Goal: Task Accomplishment & Management: Manage account settings

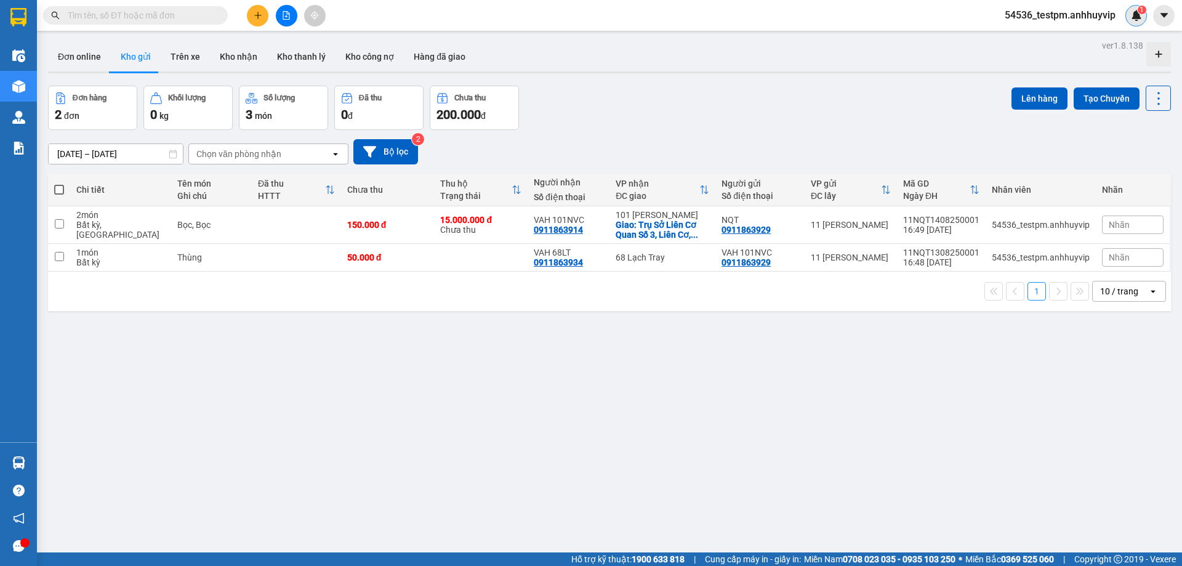
click at [1134, 20] on img at bounding box center [1136, 15] width 11 height 11
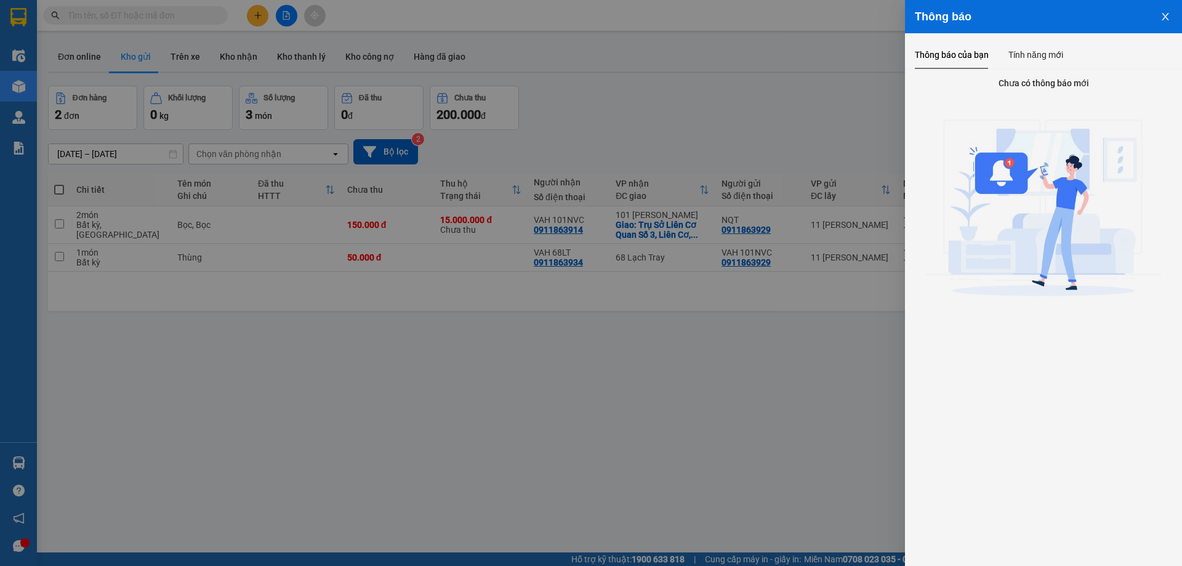
click at [1163, 16] on icon "close" at bounding box center [1165, 17] width 10 height 10
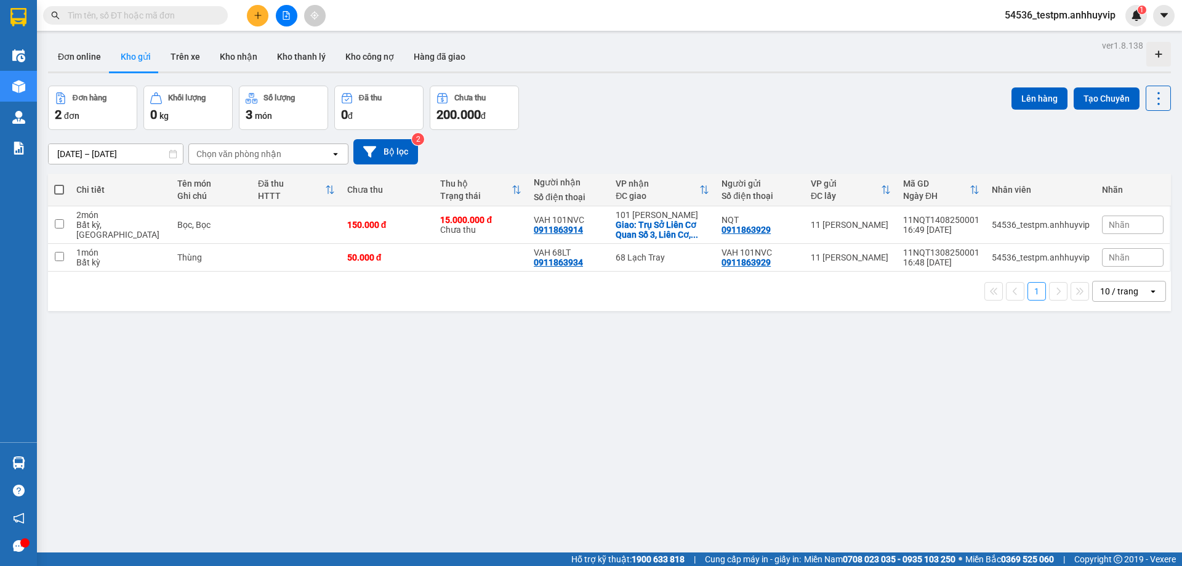
click at [1071, 25] on div "54536_testpm.anhhuyvip 1" at bounding box center [1071, 16] width 152 height 22
drag, startPoint x: 1061, startPoint y: 18, endPoint x: 1055, endPoint y: 26, distance: 9.7
click at [1058, 20] on span "54536_testpm.anhhuyvip" at bounding box center [1060, 14] width 130 height 15
drag, startPoint x: 1054, startPoint y: 60, endPoint x: 1050, endPoint y: 38, distance: 21.9
click at [1050, 38] on ul "Đăng xuất Đổi mật khẩu" at bounding box center [1059, 48] width 131 height 44
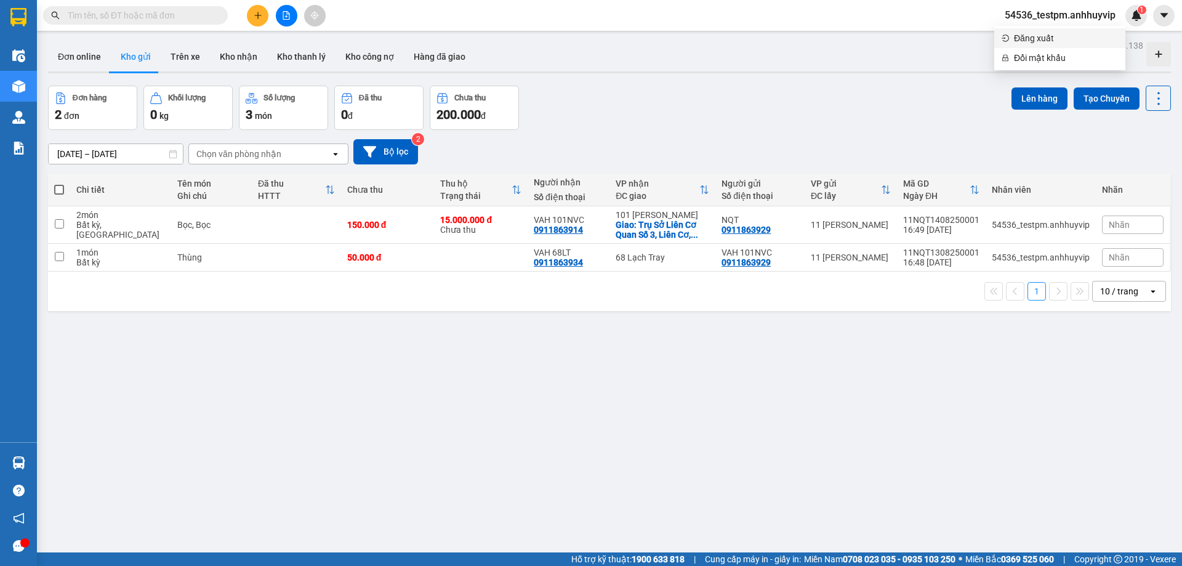
click at [1041, 38] on span "Đăng xuất" at bounding box center [1066, 38] width 104 height 14
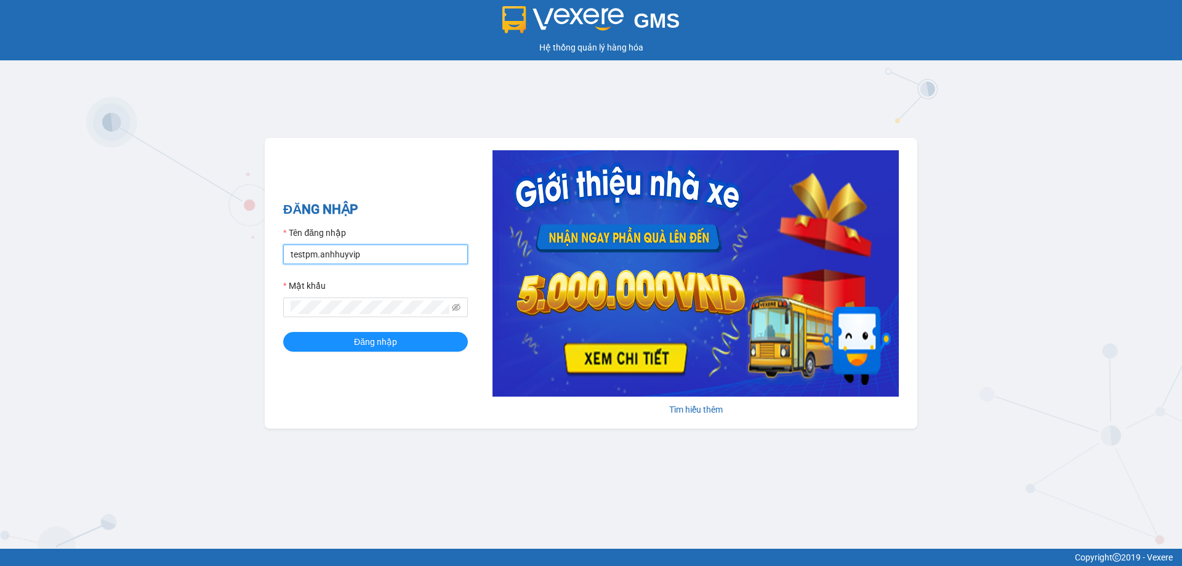
click at [359, 254] on input "testpm.anhhuyvip" at bounding box center [375, 254] width 185 height 20
drag, startPoint x: 378, startPoint y: 255, endPoint x: 118, endPoint y: 254, distance: 259.7
click at [114, 255] on div "GMS Hệ thống quản lý hàng hóa ĐĂNG NHẬP Tên đăng nhập testpm.anhhuyvip Mật khẩu…" at bounding box center [591, 274] width 1182 height 548
type input "hthang.anhhuyvip"
click at [169, 293] on div "GMS Hệ thống quản lý hàng hóa ĐĂNG NHẬP Tên đăng nhập hthang.anhhuyvip Mật khẩu…" at bounding box center [591, 274] width 1182 height 548
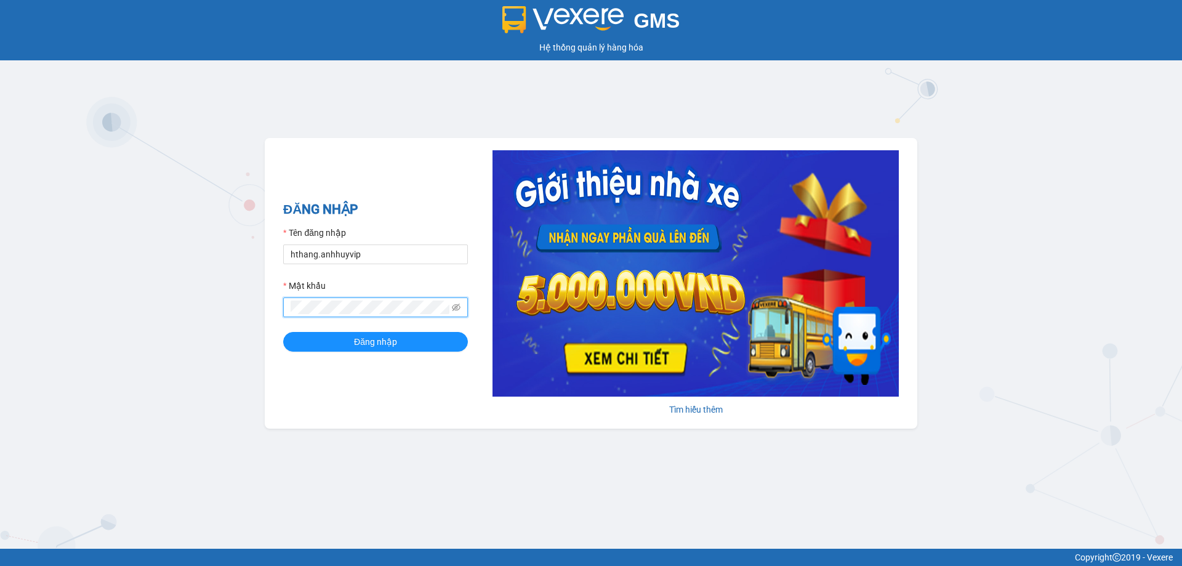
click at [283, 332] on button "Đăng nhập" at bounding box center [375, 342] width 185 height 20
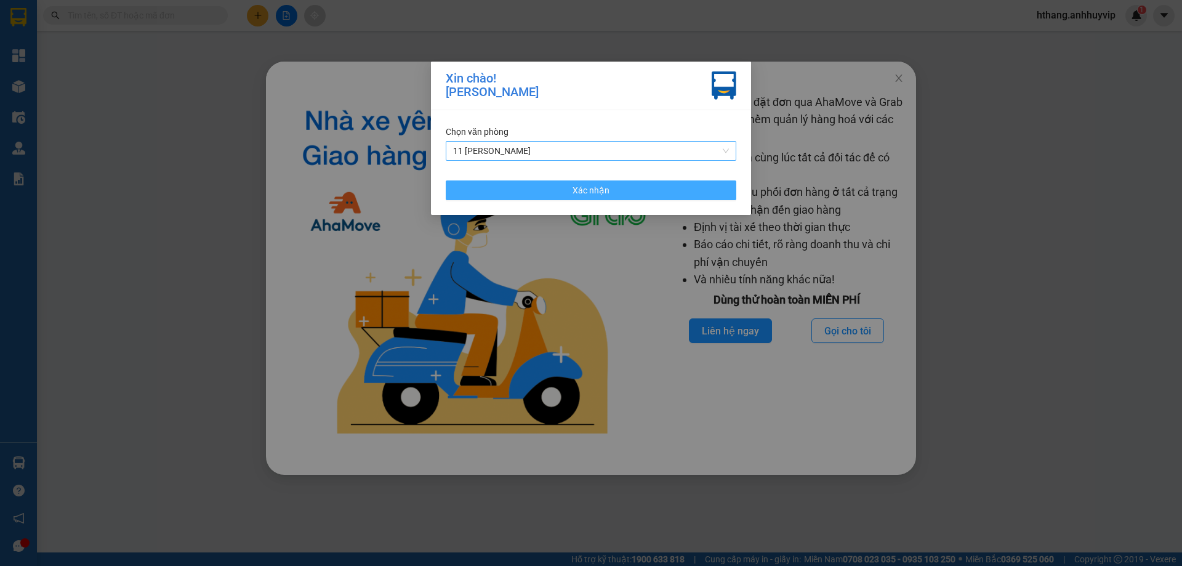
drag, startPoint x: 557, startPoint y: 195, endPoint x: 520, endPoint y: 142, distance: 64.5
click at [537, 132] on div "Chọn văn phòng 11 Nguyễn Quốc Trị Xác nhận" at bounding box center [591, 162] width 320 height 105
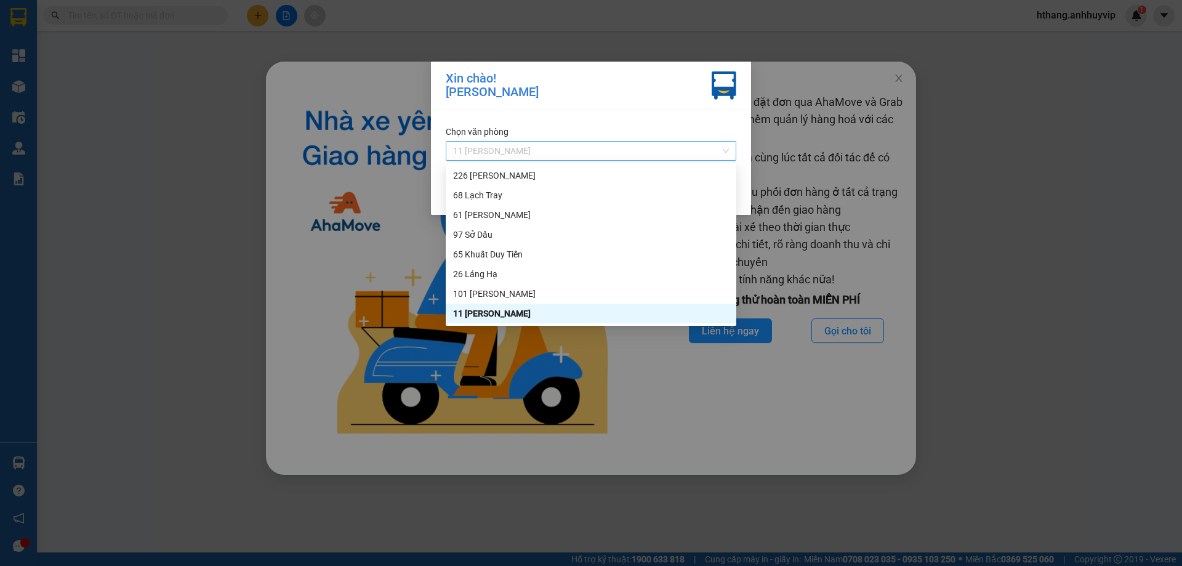
click at [570, 152] on span "11 [PERSON_NAME]" at bounding box center [591, 151] width 276 height 18
click at [537, 279] on div "26 Láng Hạ" at bounding box center [591, 274] width 276 height 14
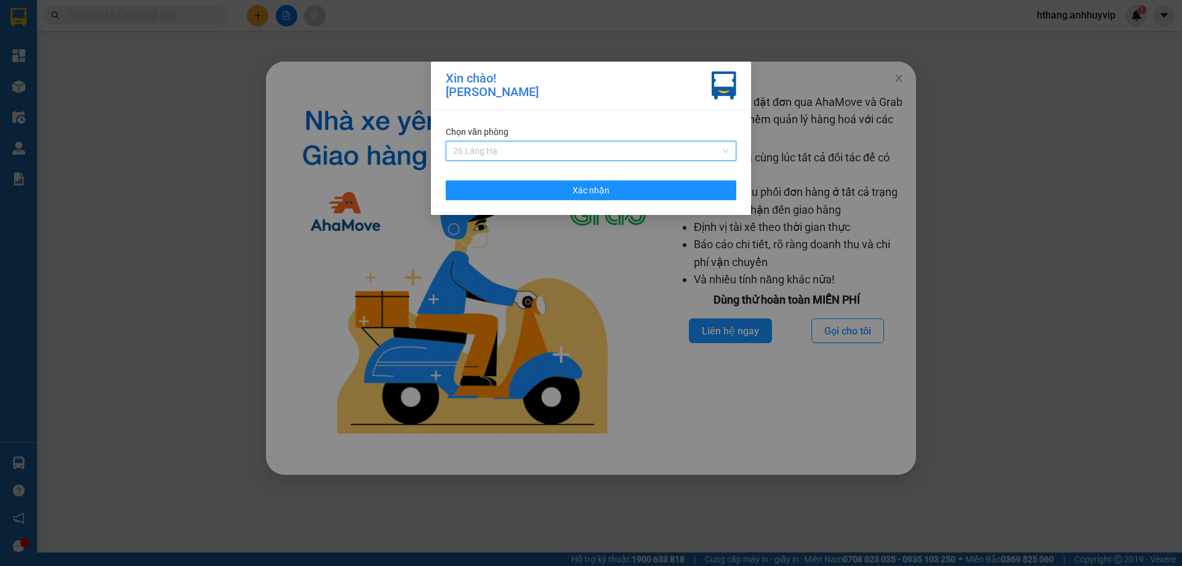
click at [534, 153] on span "26 Láng Hạ" at bounding box center [591, 151] width 276 height 18
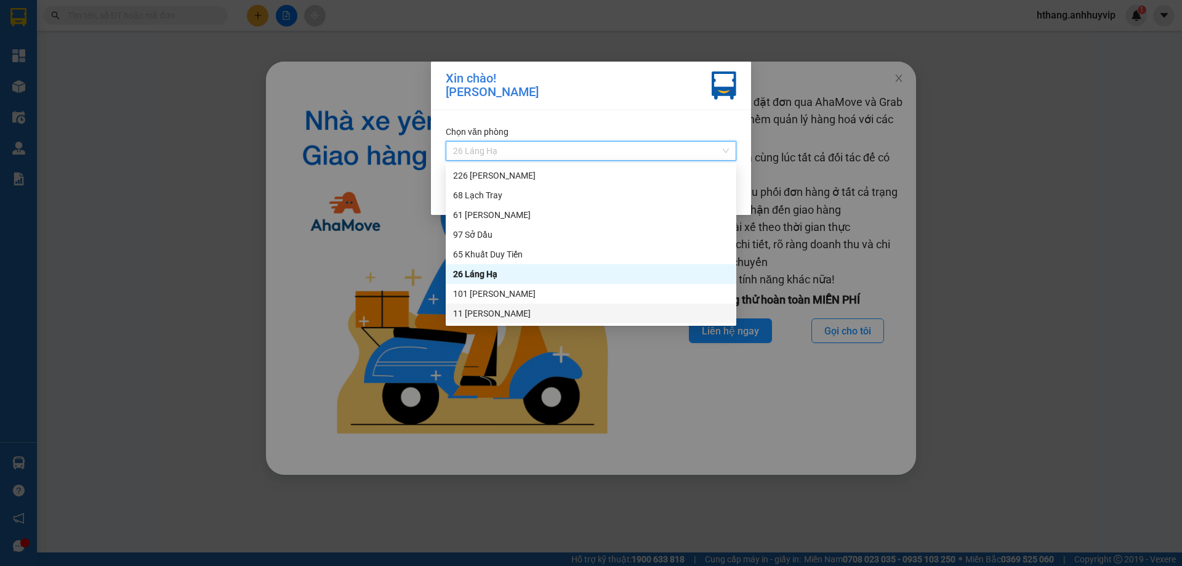
click at [526, 310] on div "11 [PERSON_NAME]" at bounding box center [591, 314] width 276 height 14
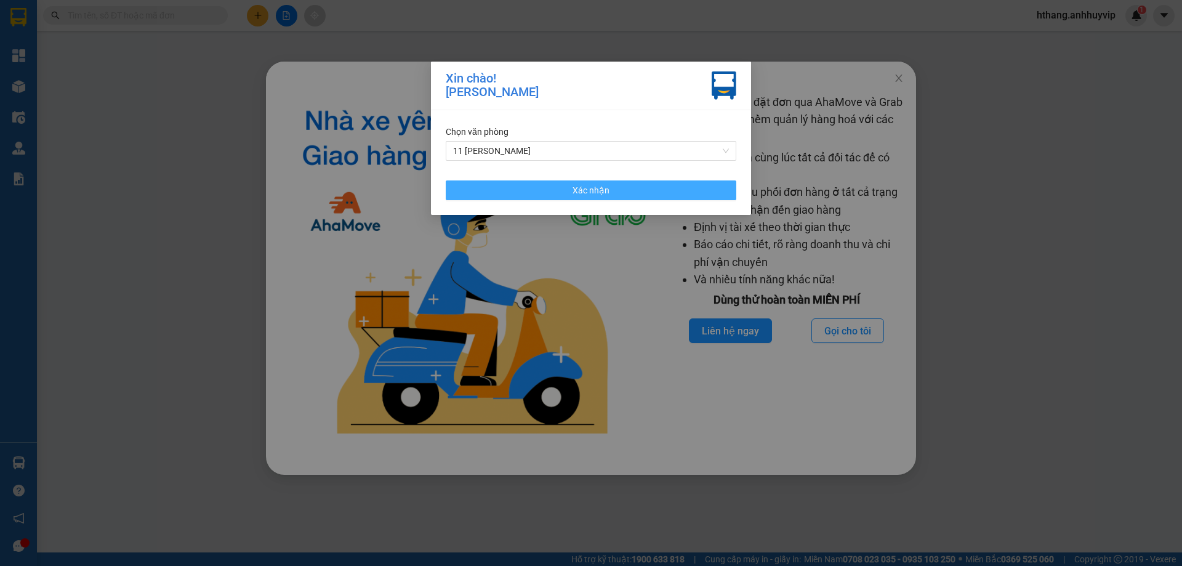
click at [607, 186] on span "Xác nhận" at bounding box center [590, 190] width 37 height 14
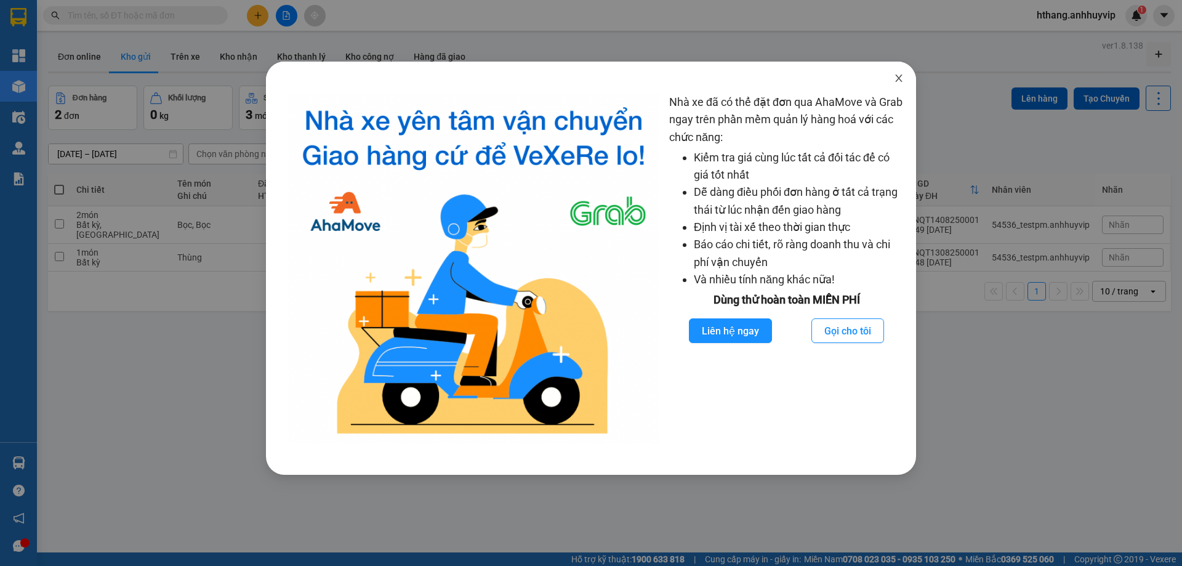
click at [897, 78] on icon "close" at bounding box center [899, 78] width 10 height 10
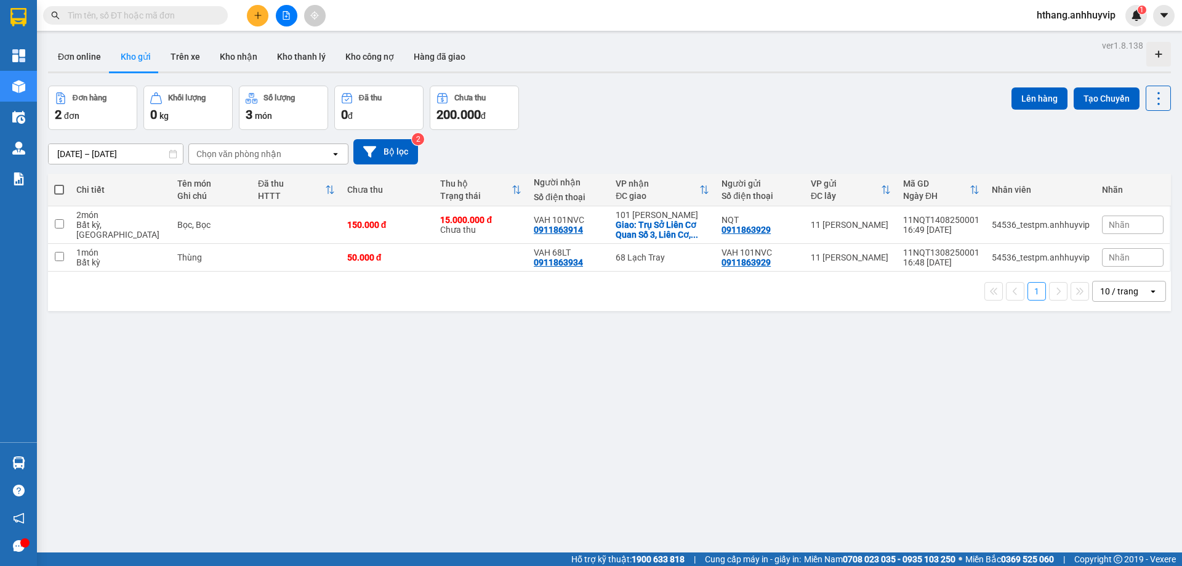
click at [735, 319] on div "ver 1.8.138 Đơn online Kho gửi Trên xe Kho nhận Kho thanh lý Kho công nợ Hàng đ…" at bounding box center [609, 320] width 1133 height 566
click at [330, 152] on div "Chọn văn phòng nhận" at bounding box center [260, 154] width 142 height 20
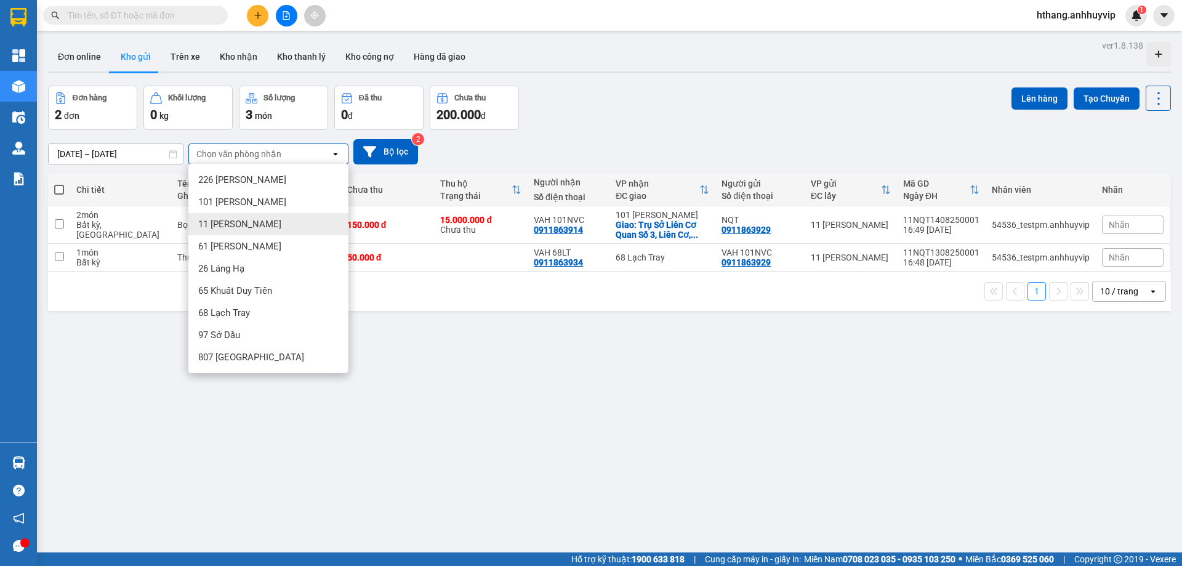
click at [247, 213] on div "11 [PERSON_NAME]" at bounding box center [268, 224] width 160 height 22
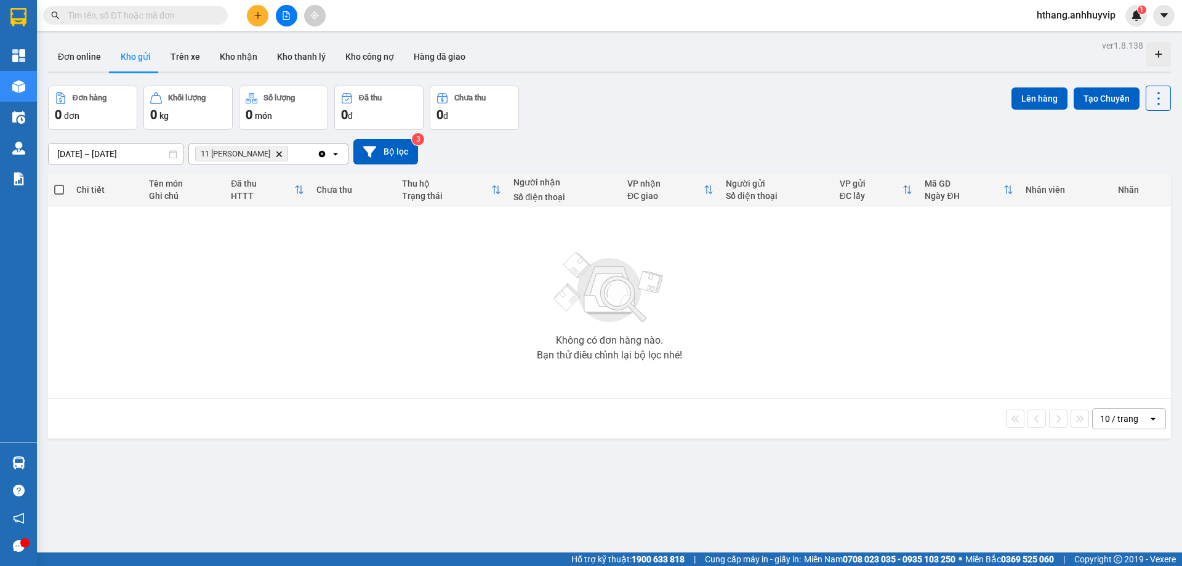
click at [281, 157] on icon "Delete" at bounding box center [278, 153] width 7 height 7
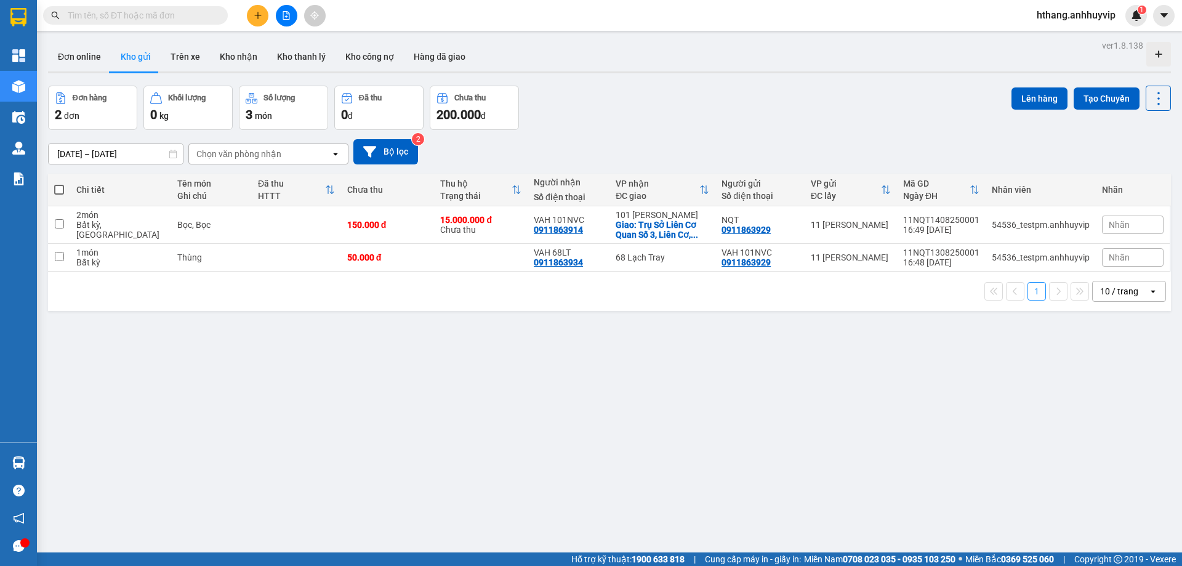
click at [265, 157] on div "Chọn văn phòng nhận" at bounding box center [238, 154] width 85 height 12
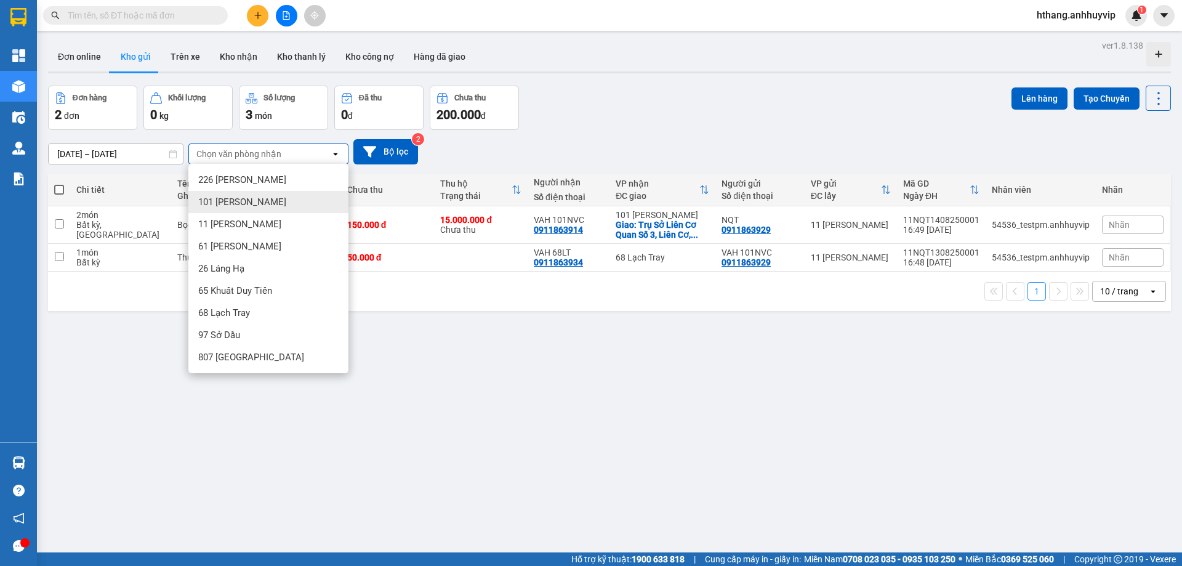
click at [270, 199] on span "101 [PERSON_NAME]" at bounding box center [242, 202] width 88 height 12
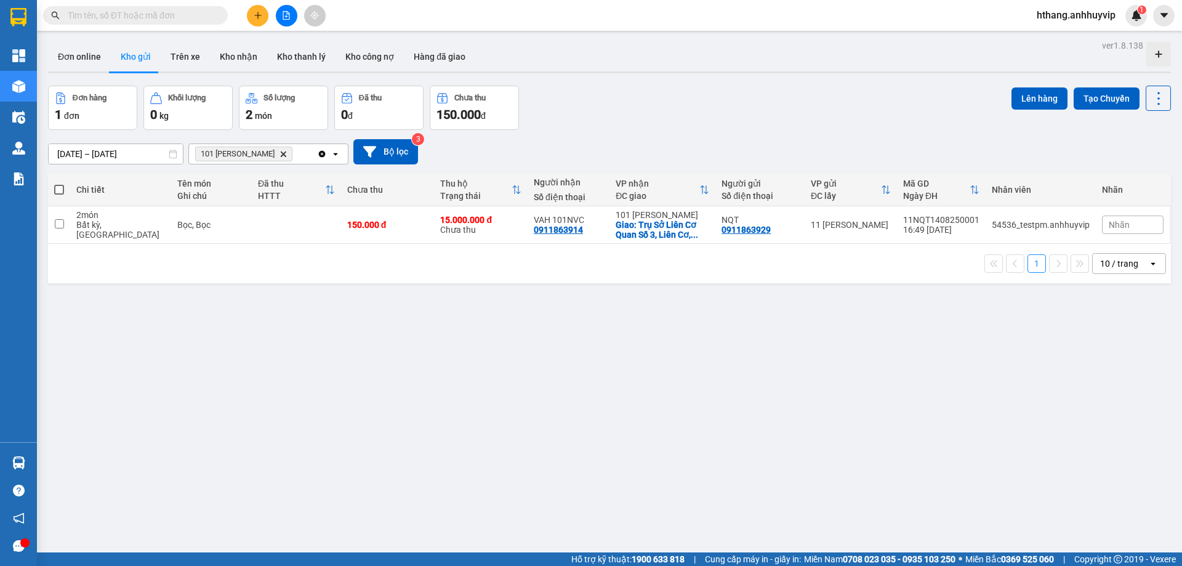
click at [502, 143] on div "13/08/2025 – 15/08/2025 Press the down arrow key to interact with the calendar …" at bounding box center [609, 151] width 1123 height 25
click at [259, 9] on button at bounding box center [258, 16] width 22 height 22
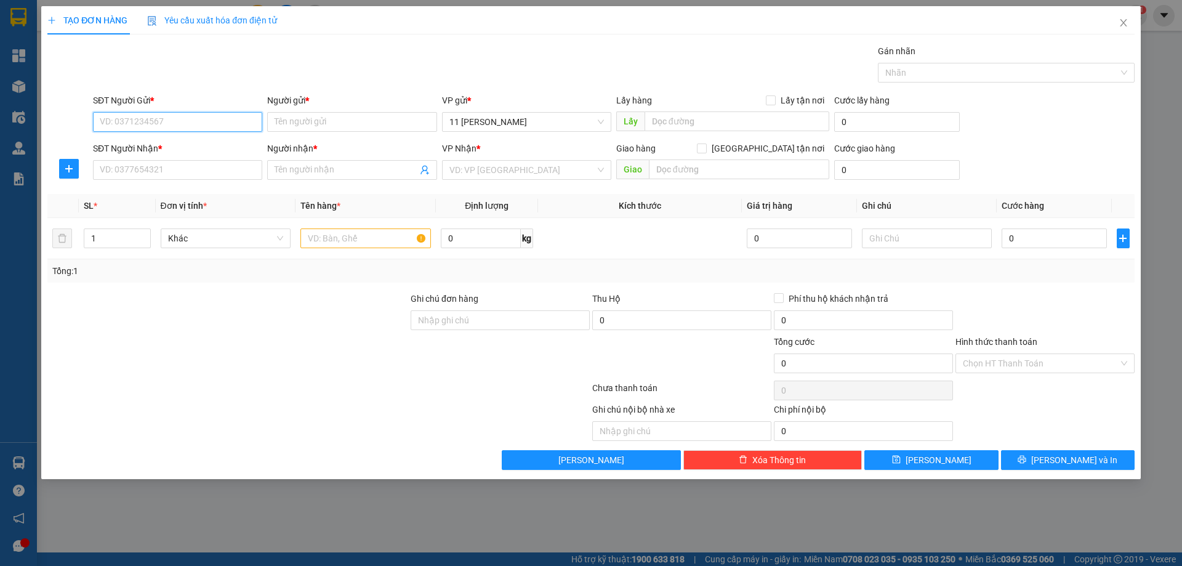
paste input "0358798779"
type input "0358798779"
click at [309, 121] on input "Người gửi *" at bounding box center [351, 122] width 169 height 20
click at [540, 118] on span "11 [PERSON_NAME]" at bounding box center [526, 122] width 154 height 18
type input "Hiếu"
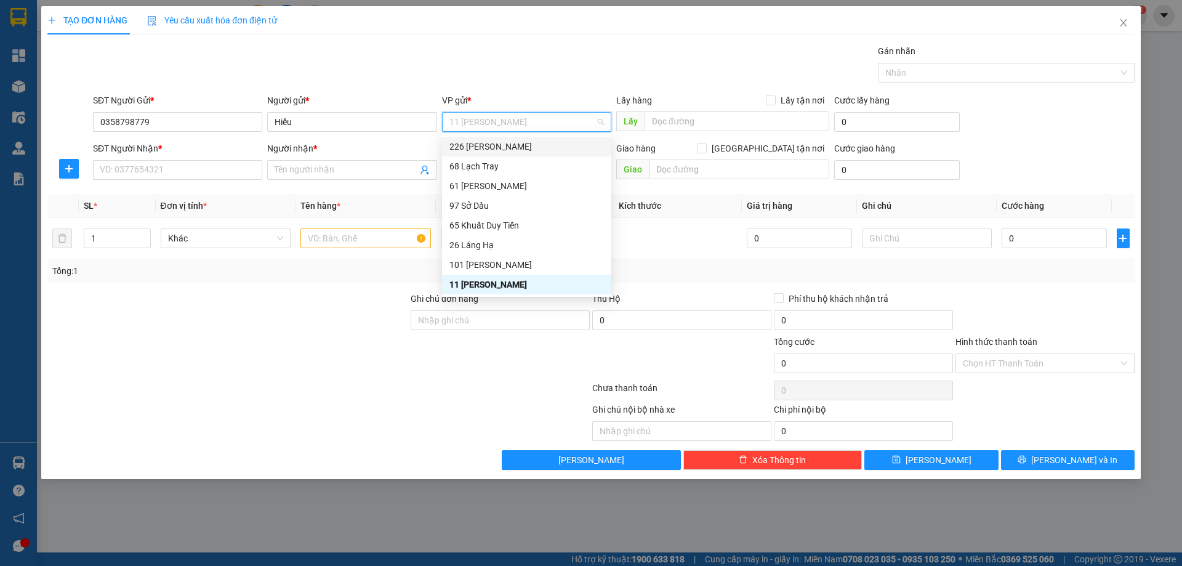
click at [484, 156] on div "226 [PERSON_NAME]" at bounding box center [526, 147] width 169 height 20
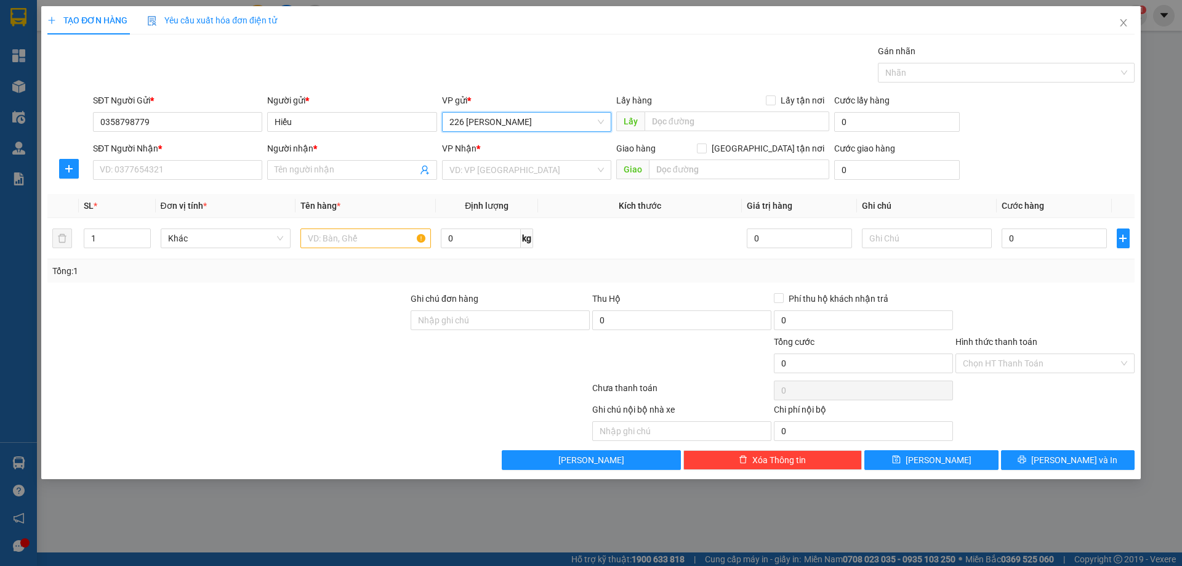
click at [521, 126] on span "226 [PERSON_NAME]" at bounding box center [526, 122] width 154 height 18
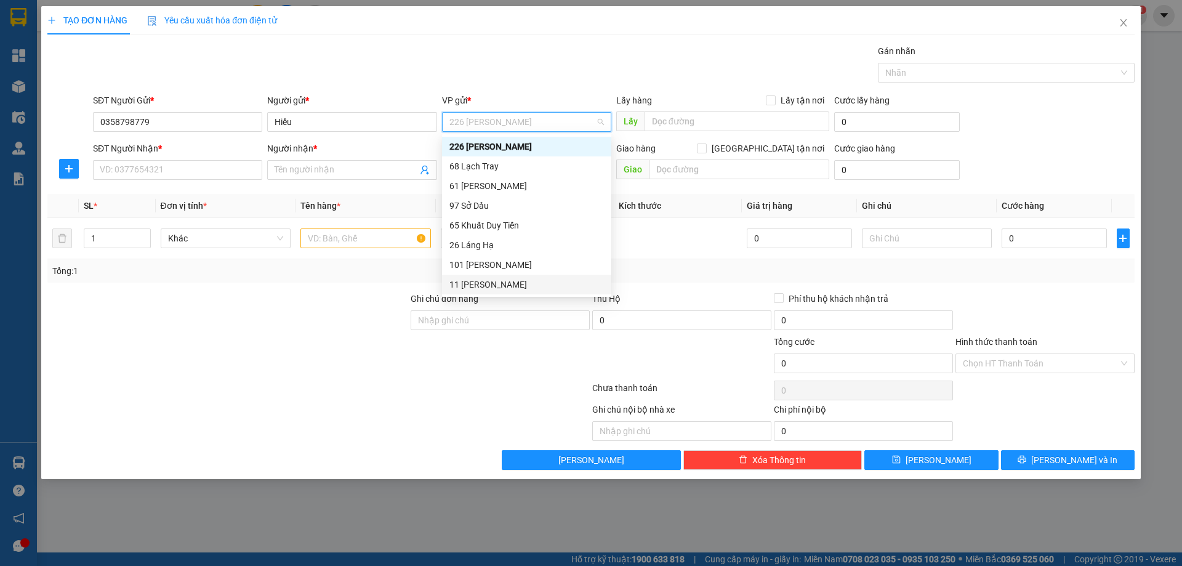
click at [506, 281] on div "11 [PERSON_NAME]" at bounding box center [526, 285] width 154 height 14
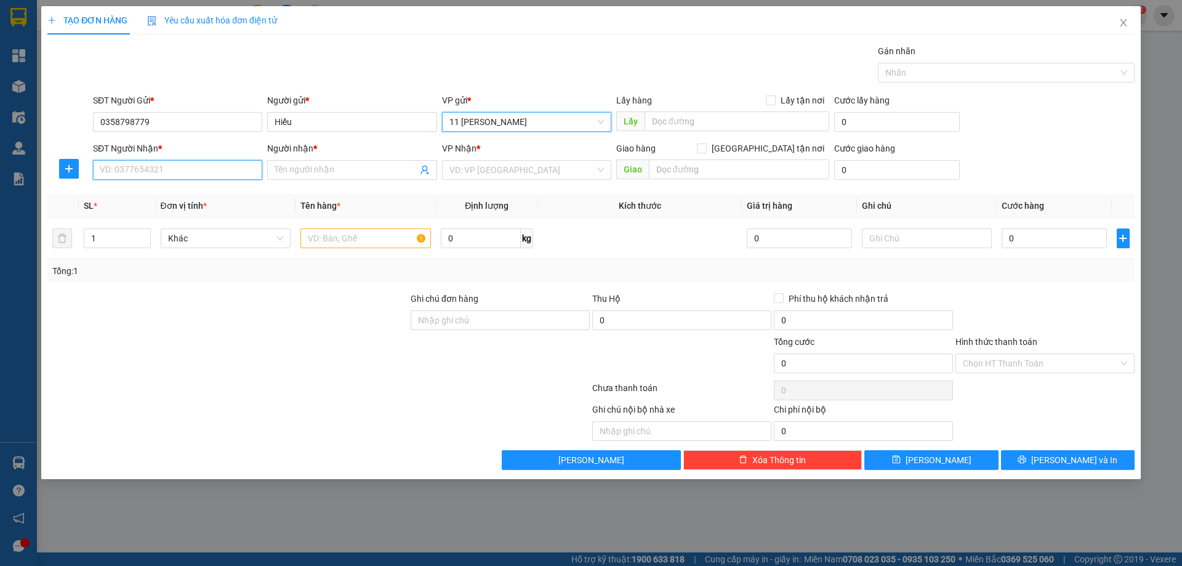
click at [192, 174] on input "SĐT Người Nhận *" at bounding box center [177, 170] width 169 height 20
paste input "0969641993"
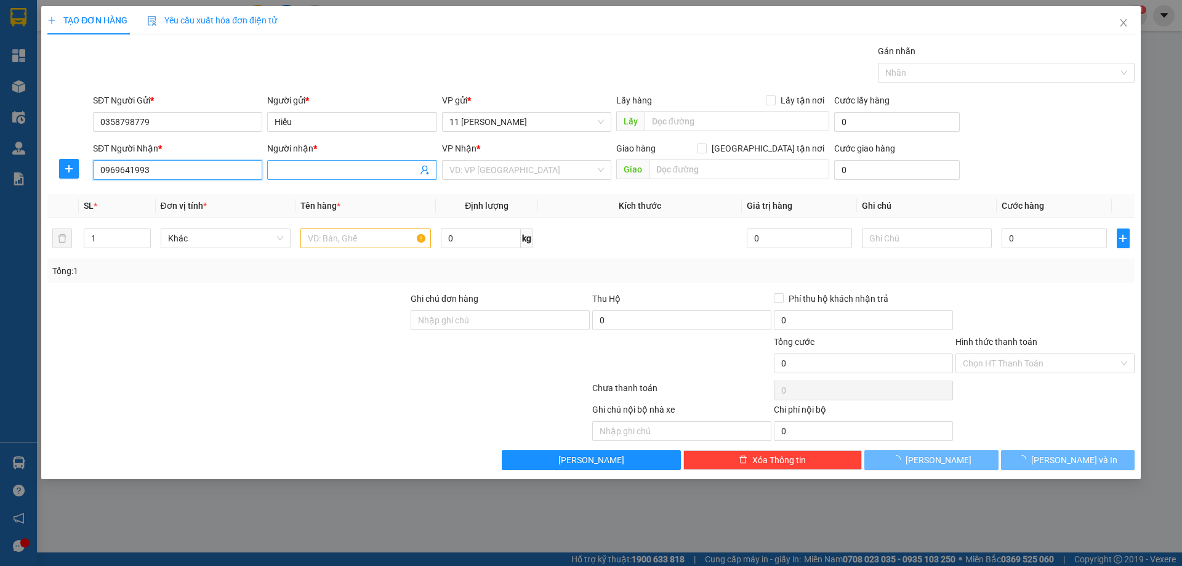
type input "0969641993"
click at [299, 172] on input "Người nhận *" at bounding box center [346, 170] width 142 height 14
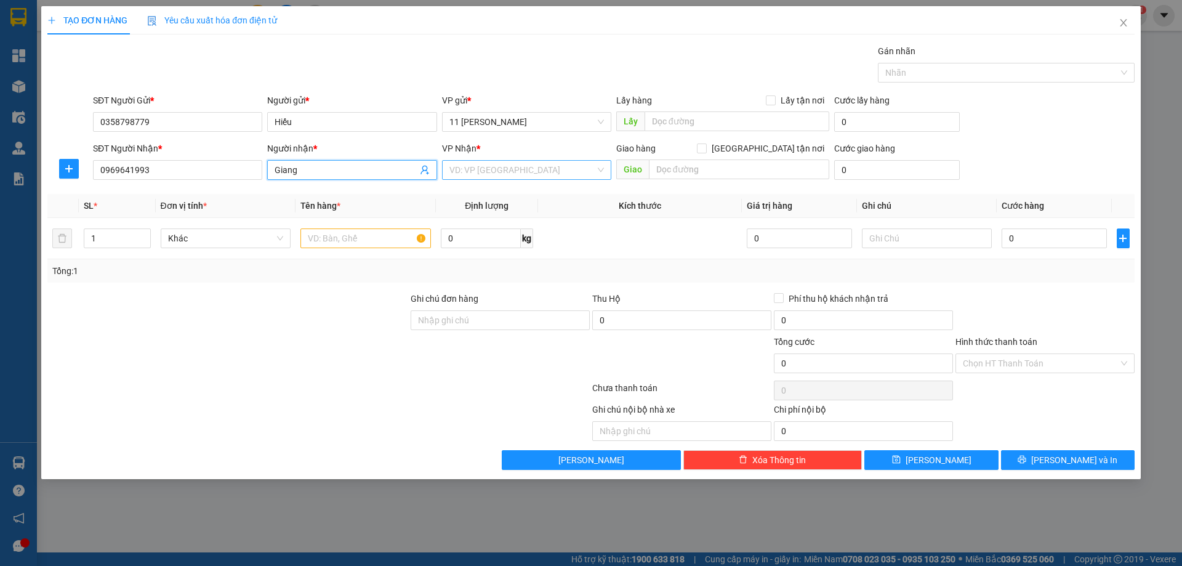
type input "Giang"
click at [481, 172] on input "search" at bounding box center [522, 170] width 146 height 18
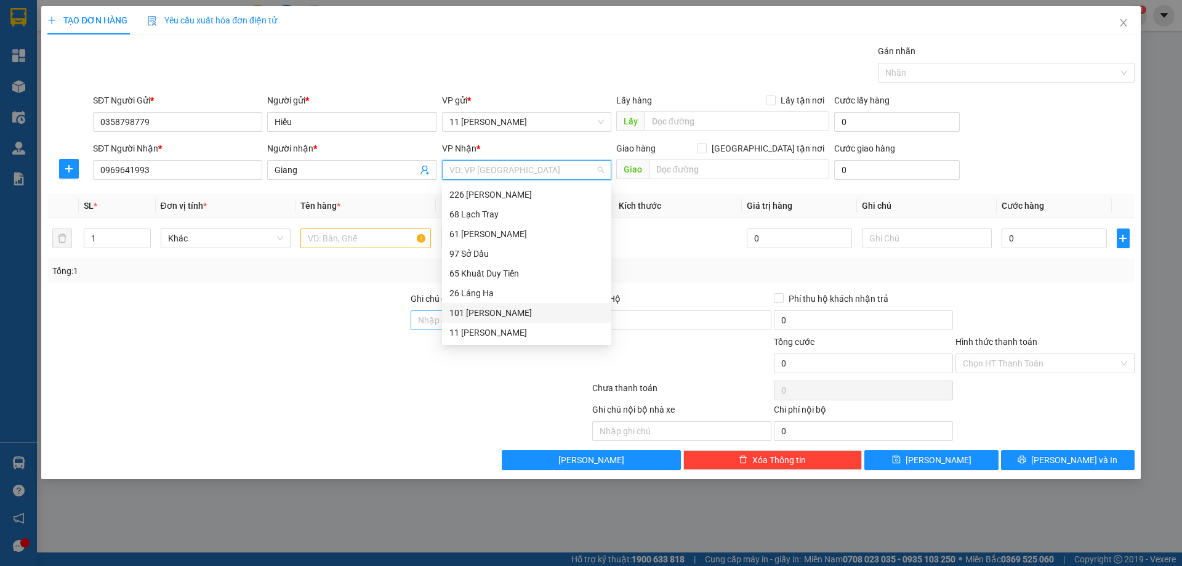
click at [516, 312] on div "101 [PERSON_NAME]" at bounding box center [526, 313] width 154 height 14
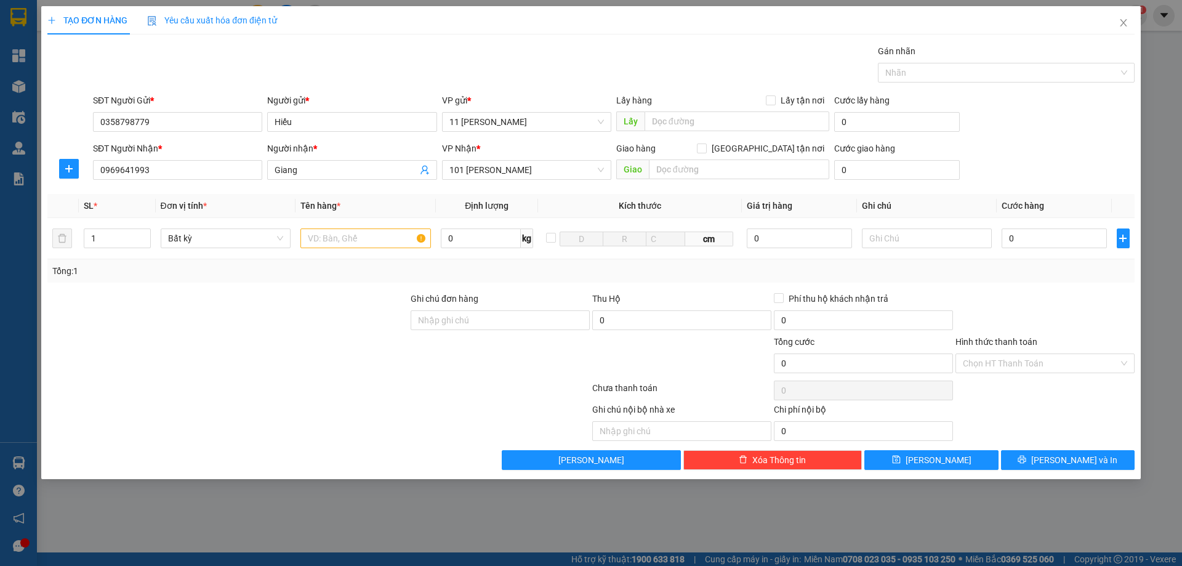
click at [230, 22] on span "Yêu cầu xuất hóa đơn điện tử" at bounding box center [212, 20] width 130 height 10
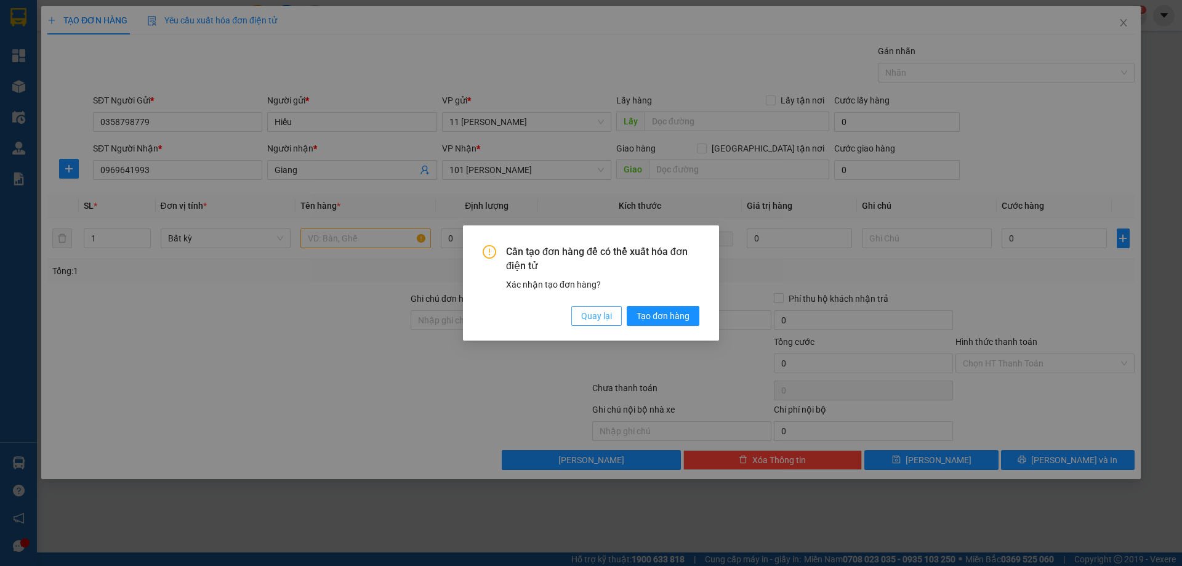
click at [598, 322] on span "Quay lại" at bounding box center [596, 316] width 31 height 14
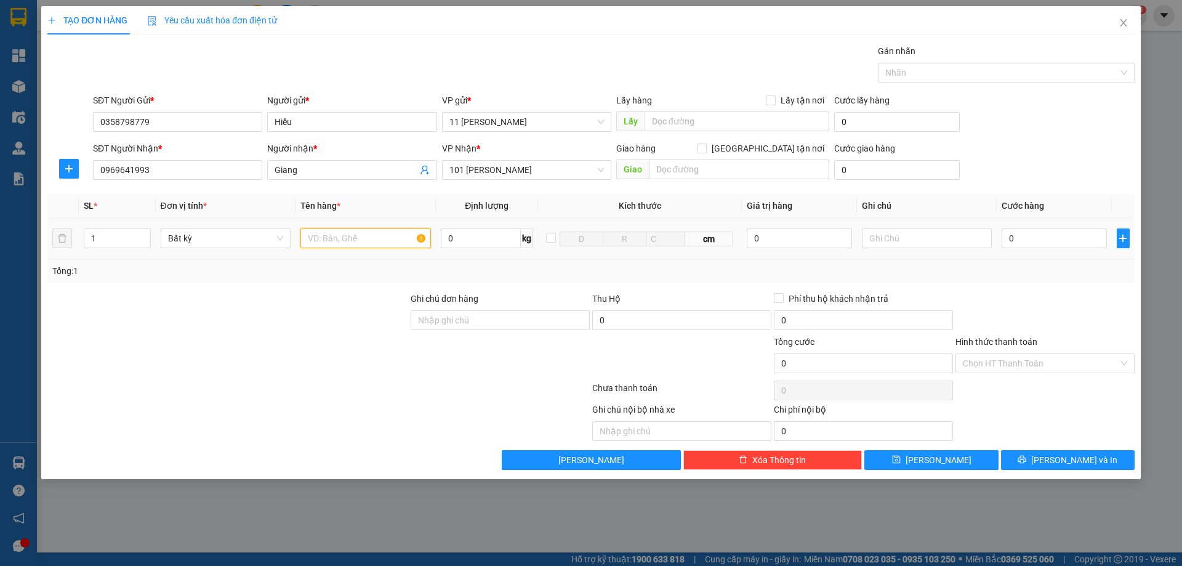
click at [324, 244] on input "text" at bounding box center [365, 238] width 130 height 20
type input "Thùng"
click at [1026, 240] on input "0" at bounding box center [1053, 238] width 105 height 20
type input "5"
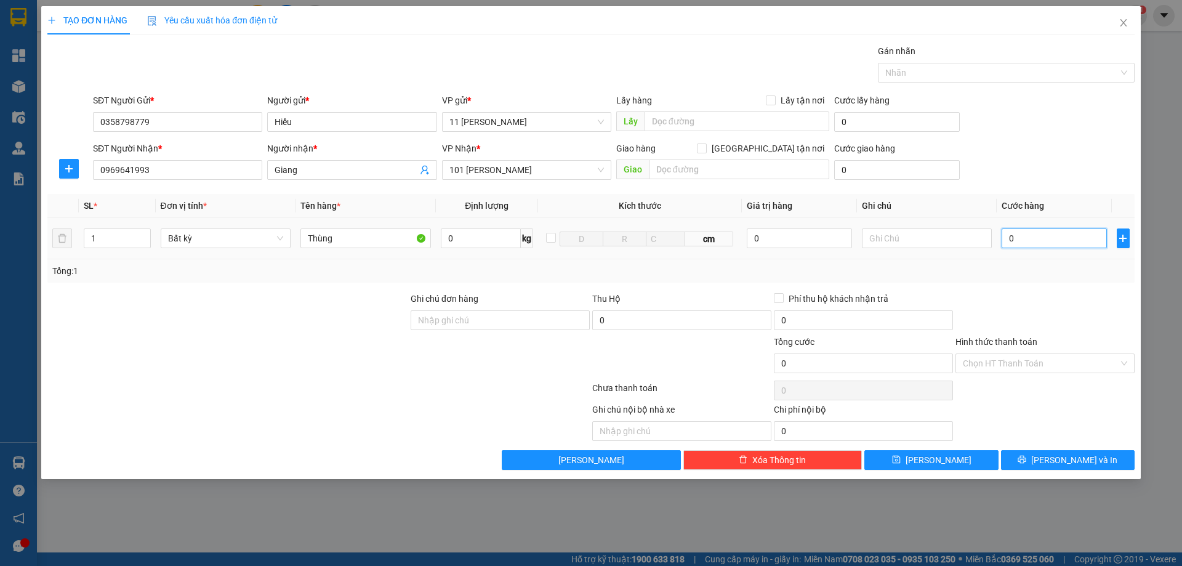
type input "5"
type input "50"
type input "500"
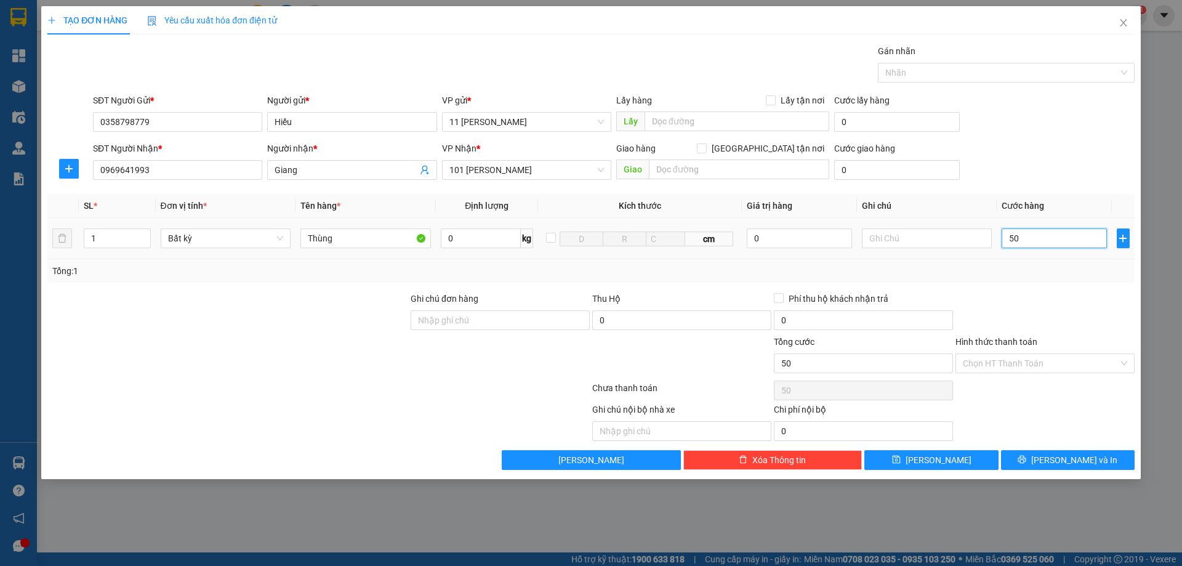
type input "500"
type input "5.000"
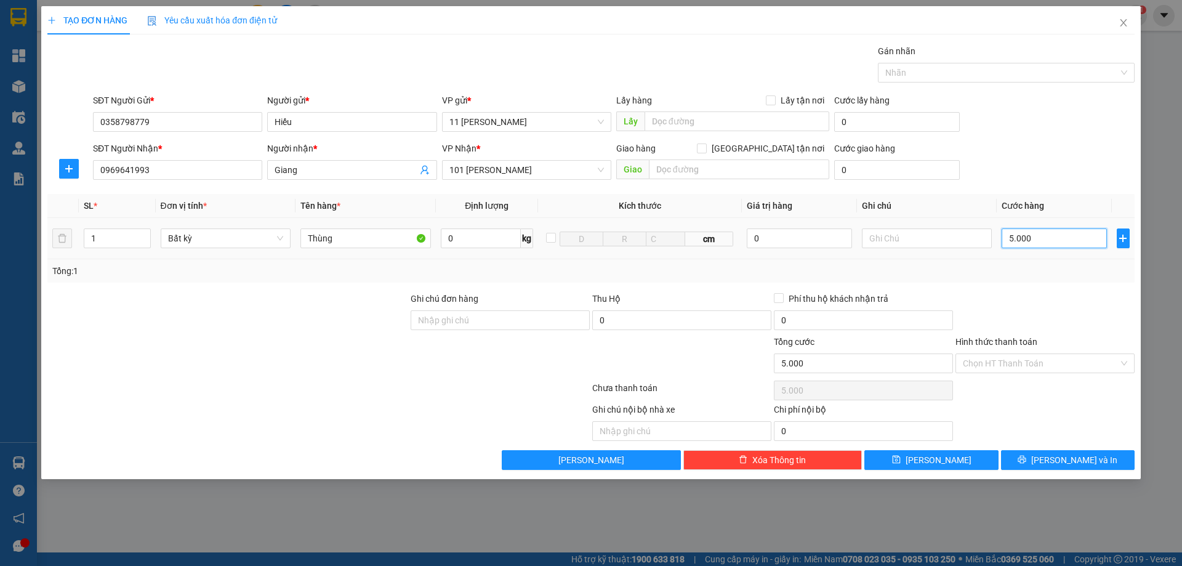
type input "50.000"
type input "500.000"
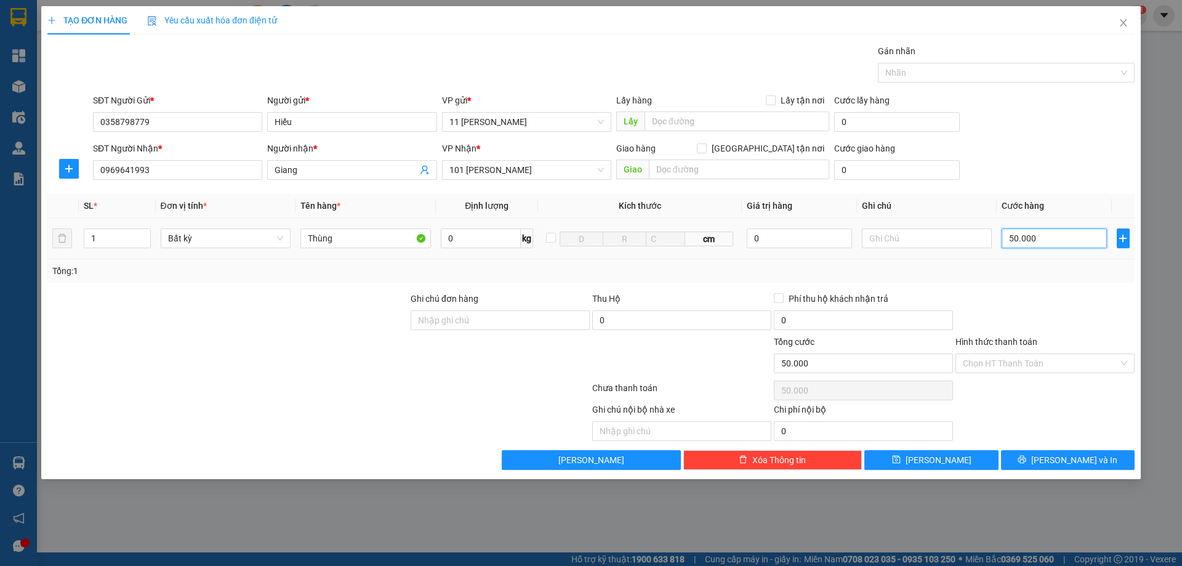
type input "500.000"
type input "50.000"
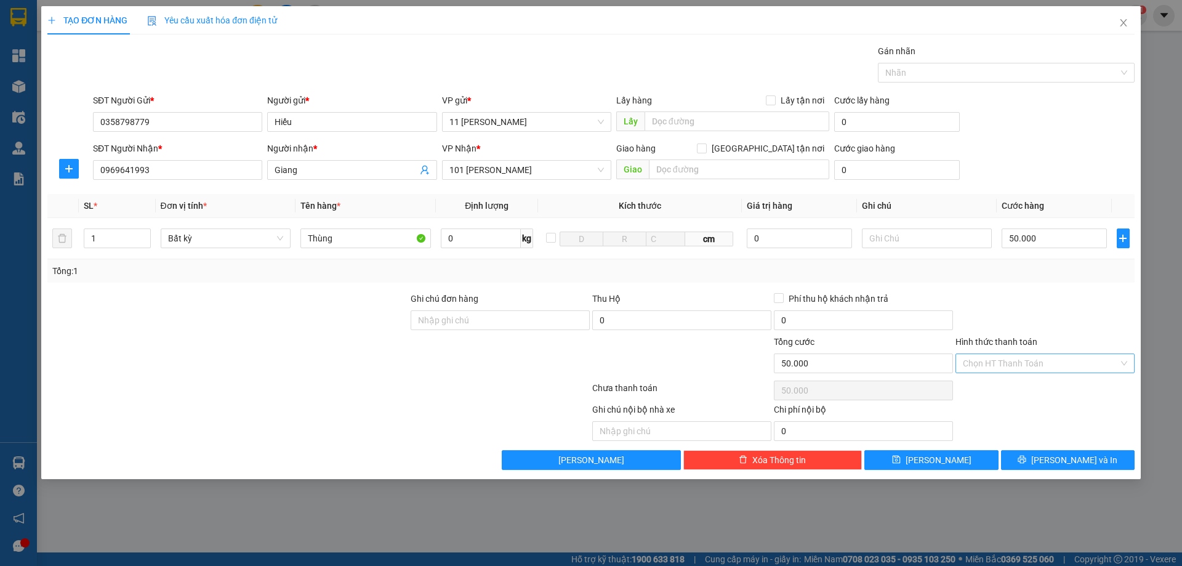
click at [997, 359] on input "Hình thức thanh toán" at bounding box center [1041, 363] width 156 height 18
click at [1011, 296] on div at bounding box center [1045, 313] width 182 height 43
click at [934, 456] on span "[PERSON_NAME]" at bounding box center [938, 460] width 66 height 14
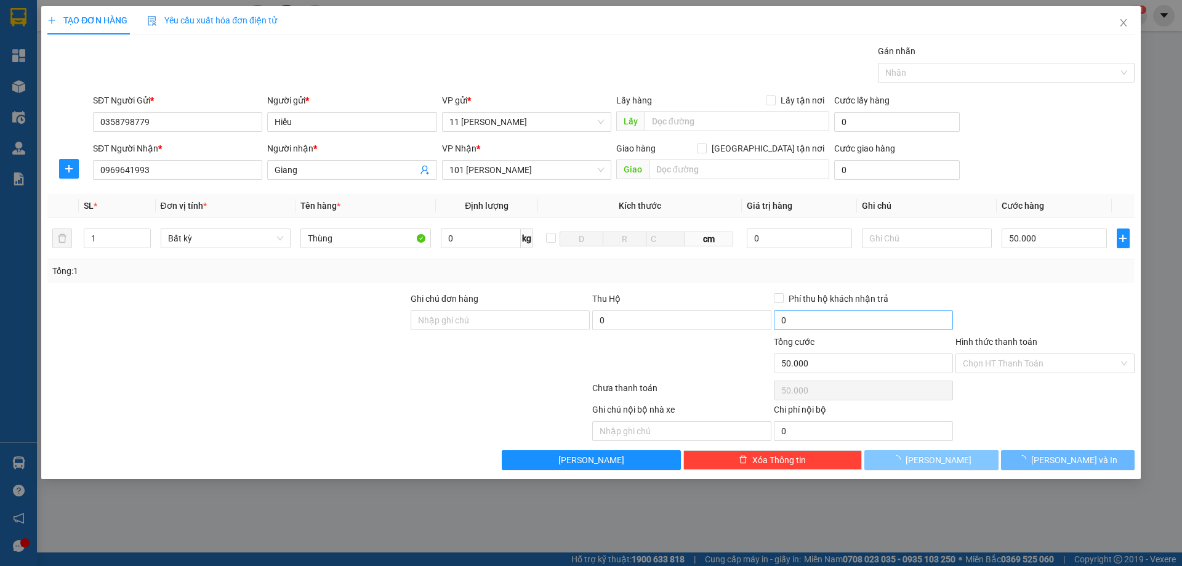
type input "0"
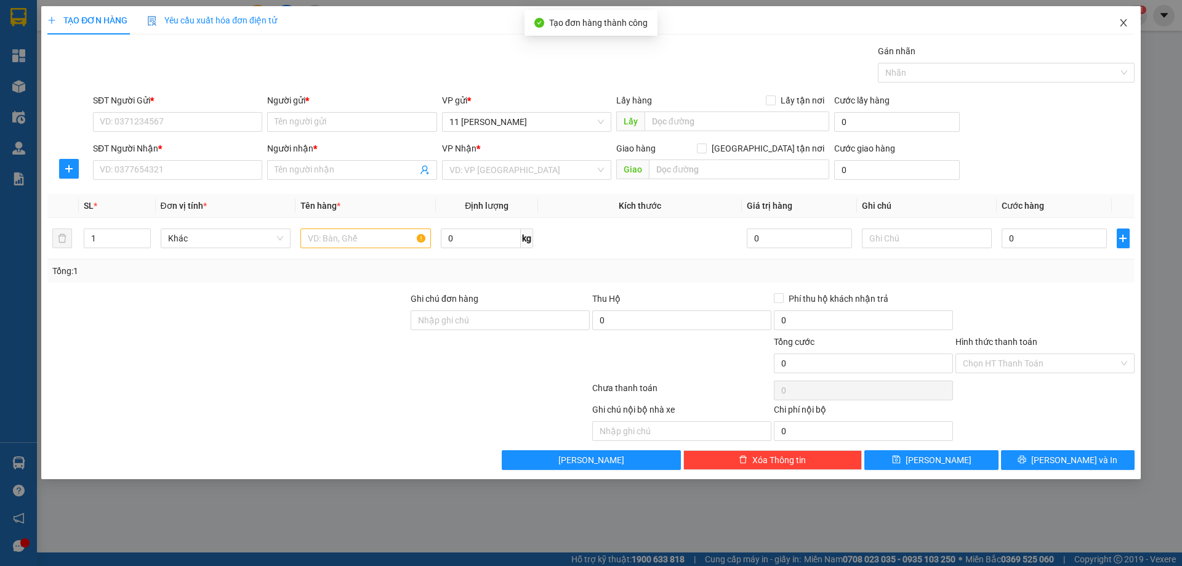
drag, startPoint x: 1126, startPoint y: 17, endPoint x: 1121, endPoint y: 23, distance: 8.7
click at [1127, 17] on span "Close" at bounding box center [1123, 23] width 34 height 34
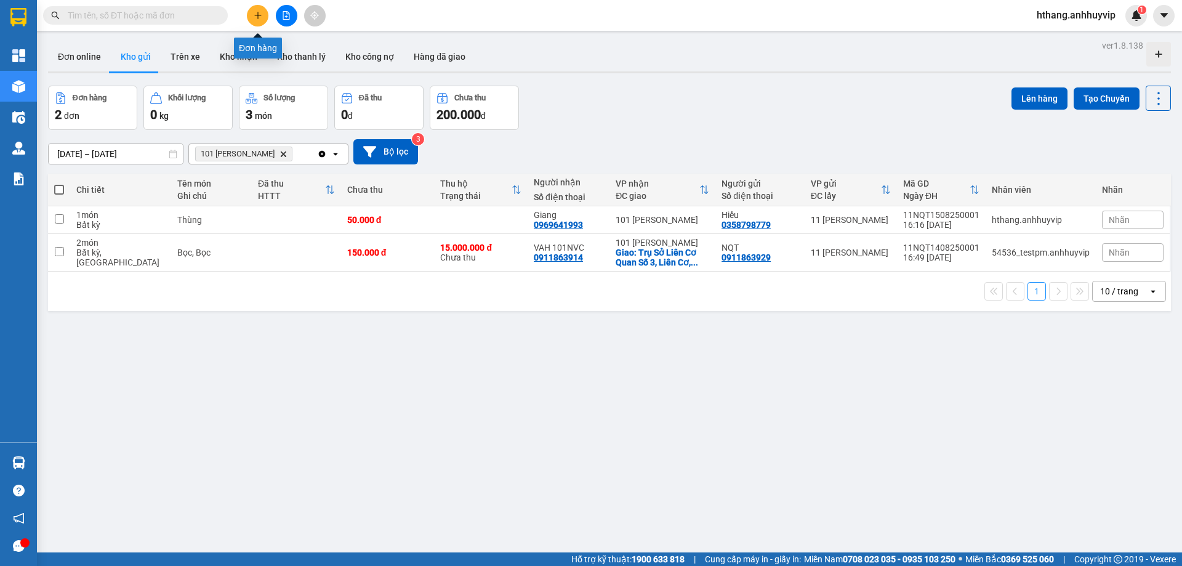
click at [254, 18] on icon "plus" at bounding box center [258, 15] width 9 height 9
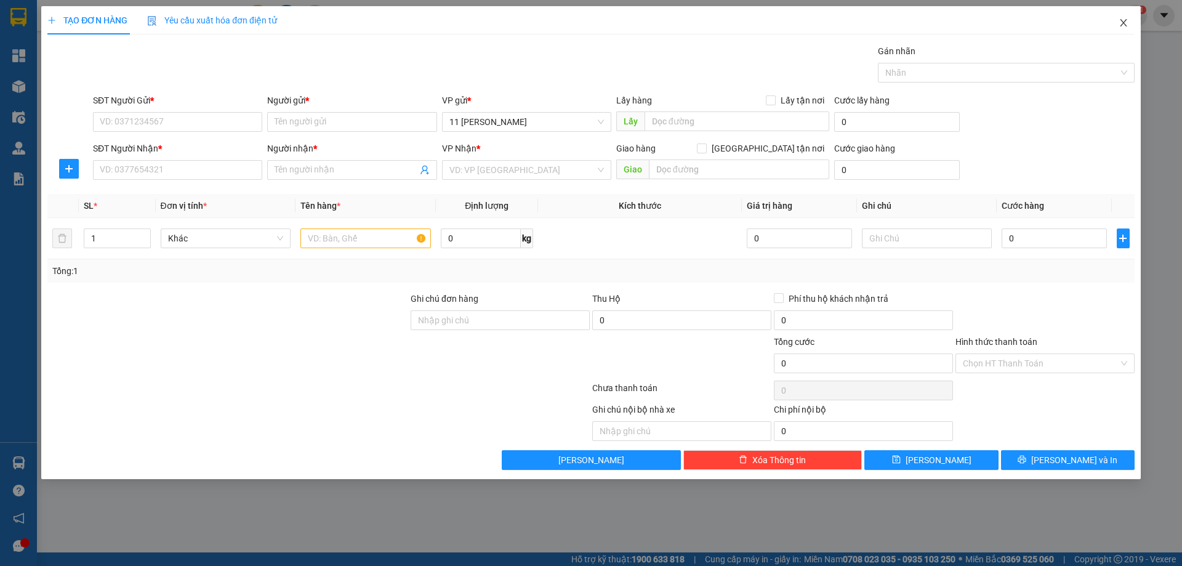
click at [1121, 24] on icon "close" at bounding box center [1123, 23] width 10 height 10
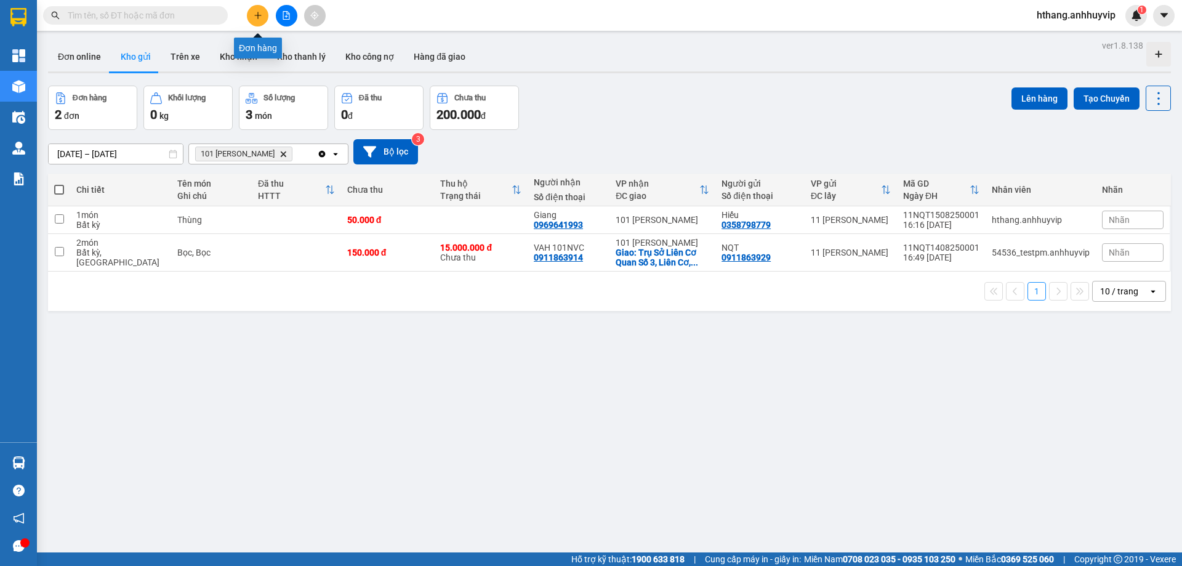
click at [251, 14] on button at bounding box center [258, 16] width 22 height 22
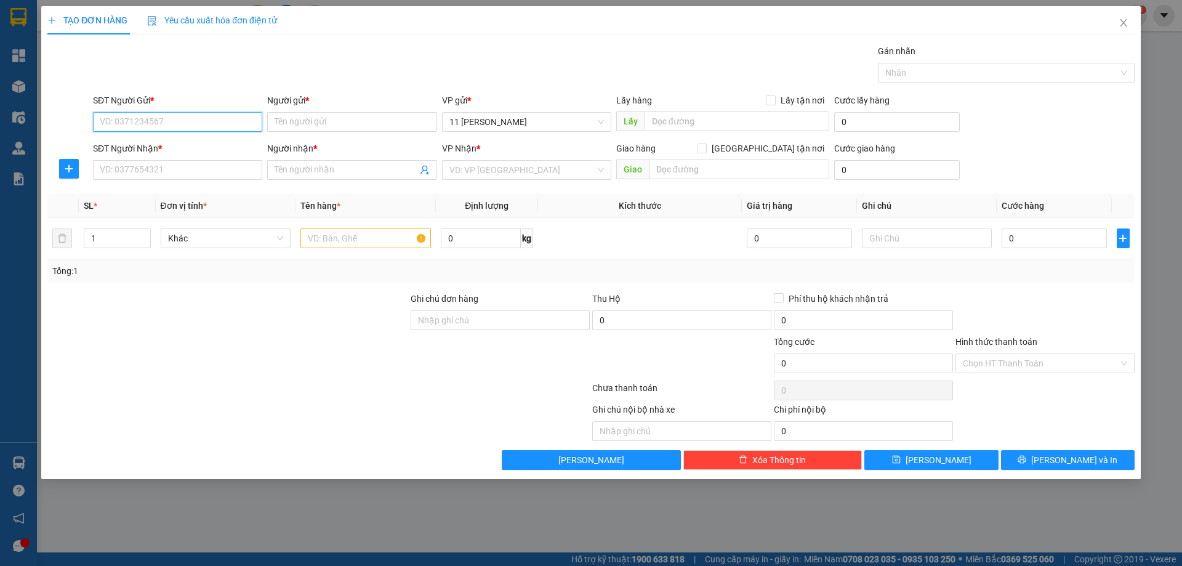
paste input "0972338854"
type input "0972338854"
click at [315, 124] on input "Người gửi *" at bounding box center [351, 122] width 169 height 20
type input "Tấm"
click at [161, 167] on input "SĐT Người Nhận *" at bounding box center [177, 170] width 169 height 20
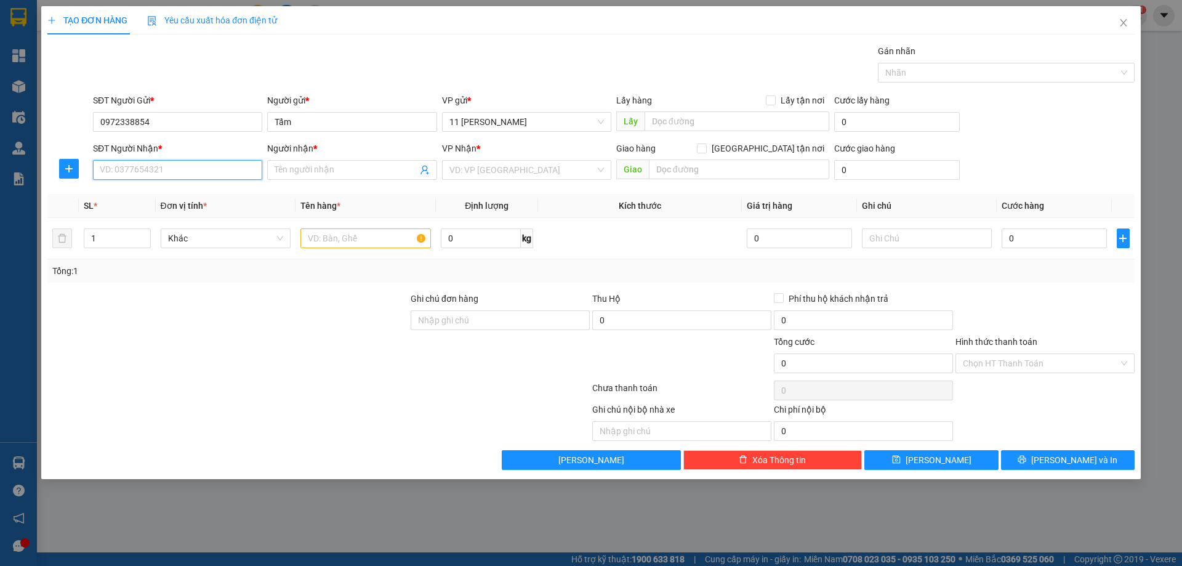
paste input "0936877598"
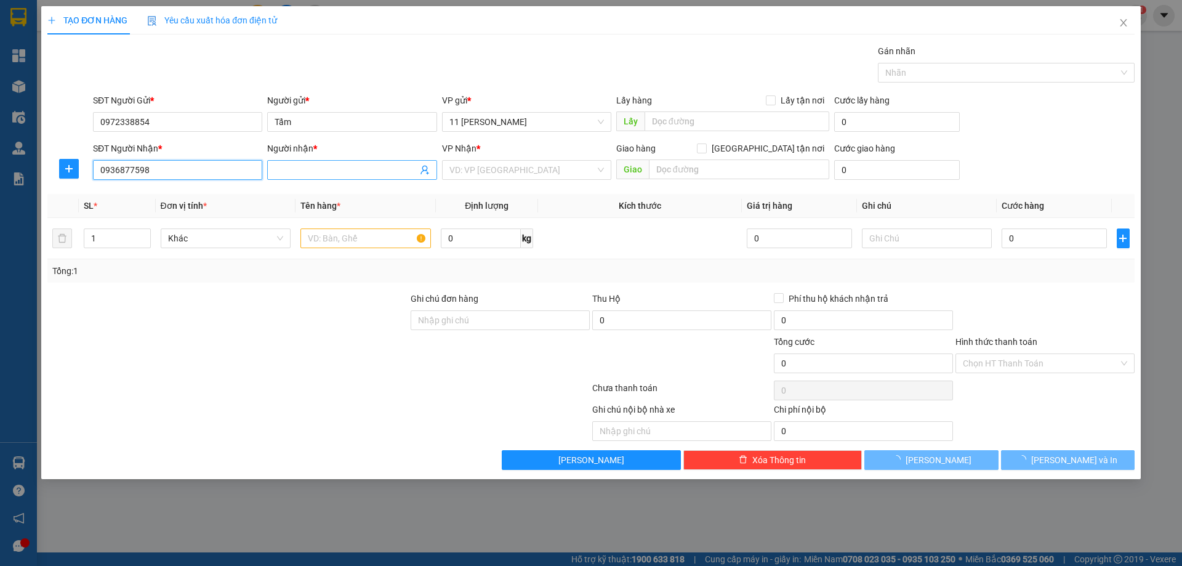
type input "0936877598"
click at [301, 172] on input "Người nhận *" at bounding box center [346, 170] width 142 height 14
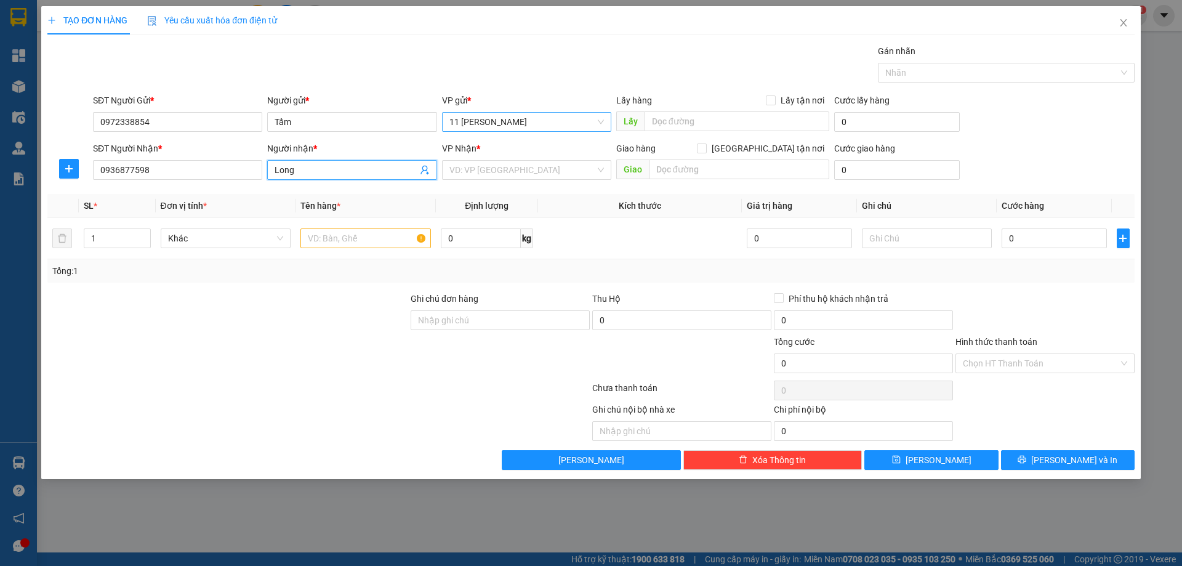
click at [491, 117] on span "11 [PERSON_NAME]" at bounding box center [526, 122] width 154 height 18
type input "Long"
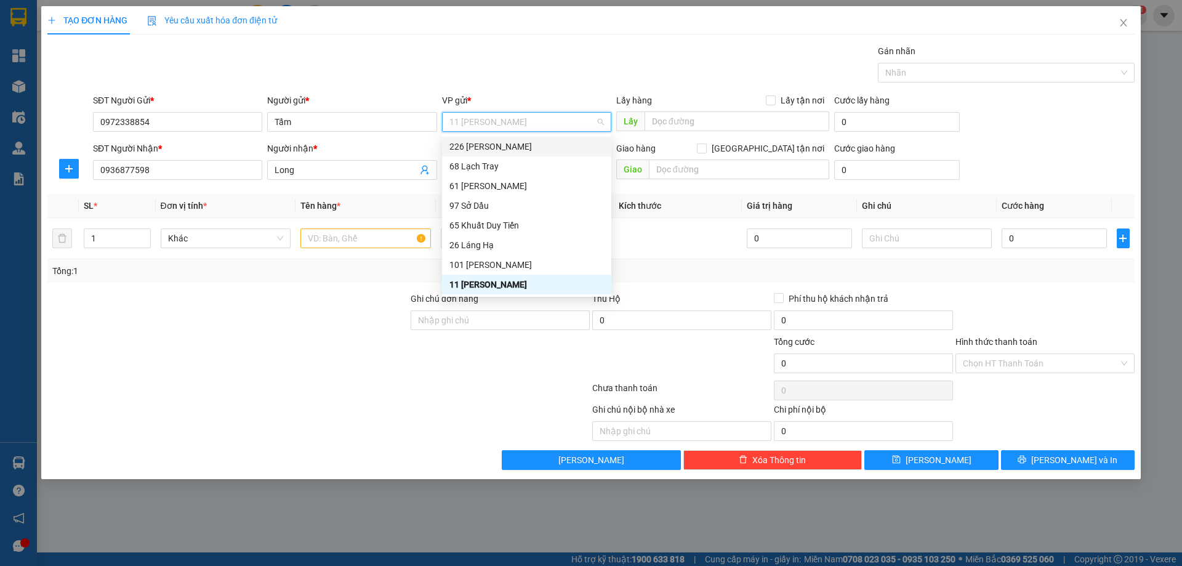
click at [500, 144] on div "226 [PERSON_NAME]" at bounding box center [526, 147] width 154 height 14
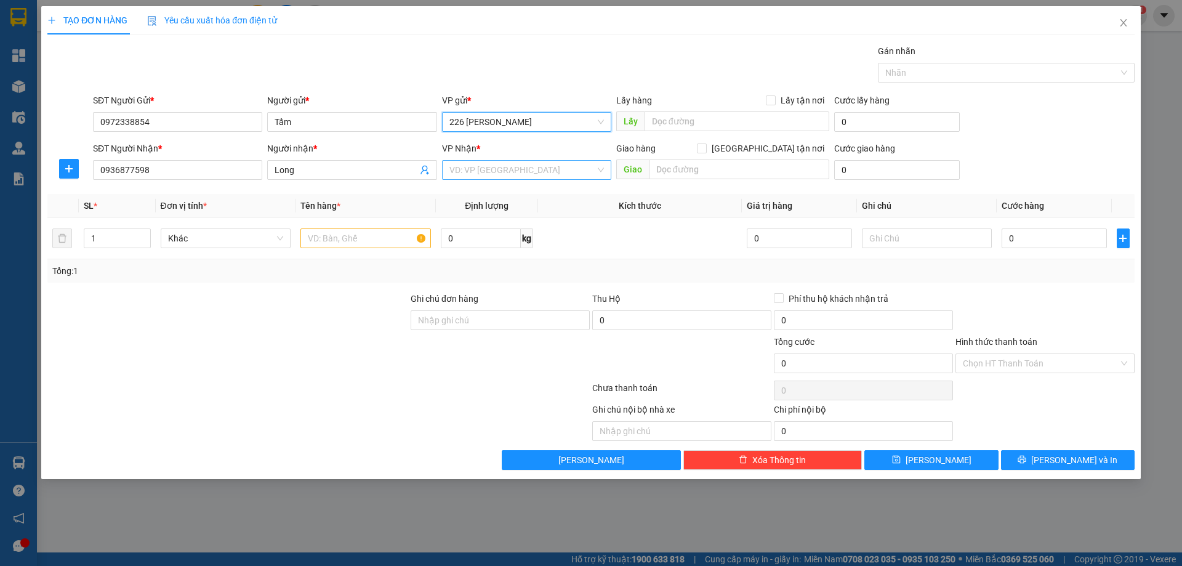
click at [497, 175] on input "search" at bounding box center [522, 170] width 146 height 18
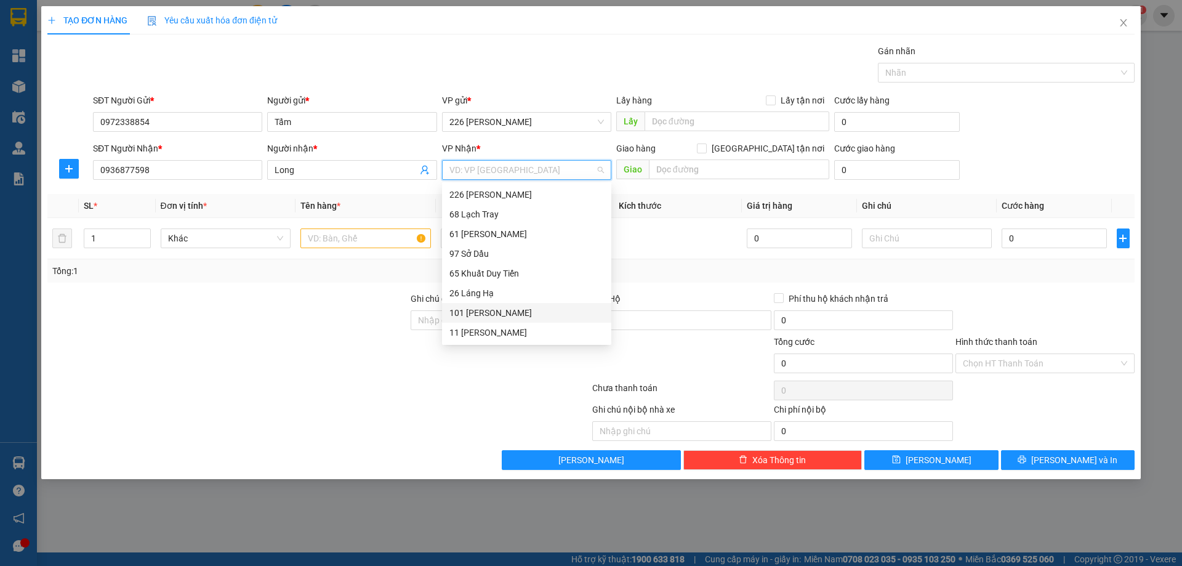
drag, startPoint x: 487, startPoint y: 314, endPoint x: 691, endPoint y: 172, distance: 248.4
click at [487, 314] on div "101 [PERSON_NAME]" at bounding box center [526, 313] width 154 height 14
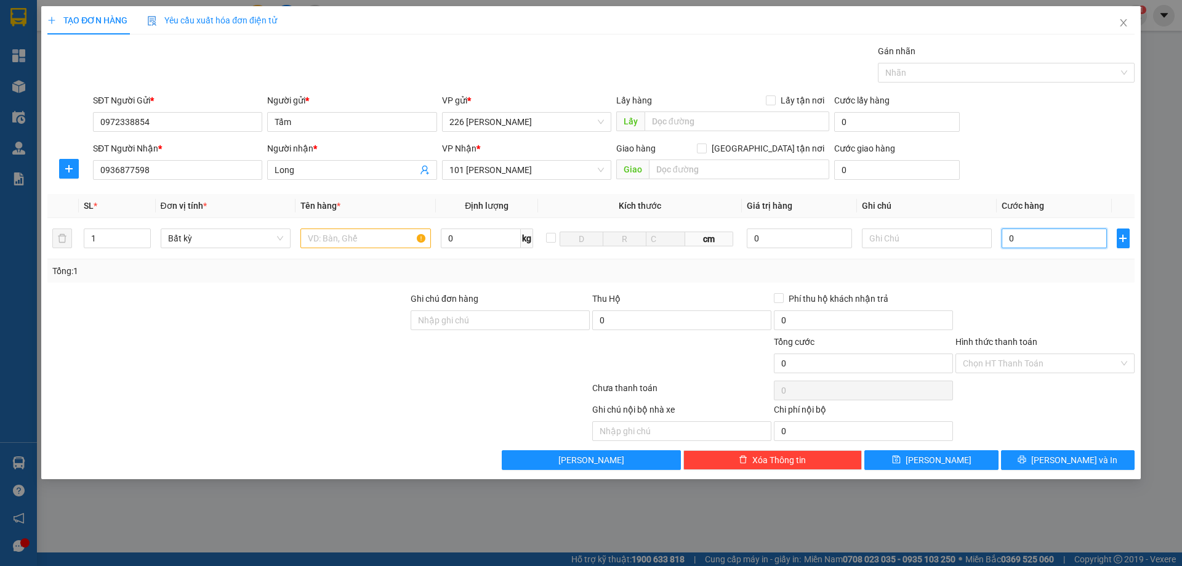
type input "5"
type input "50"
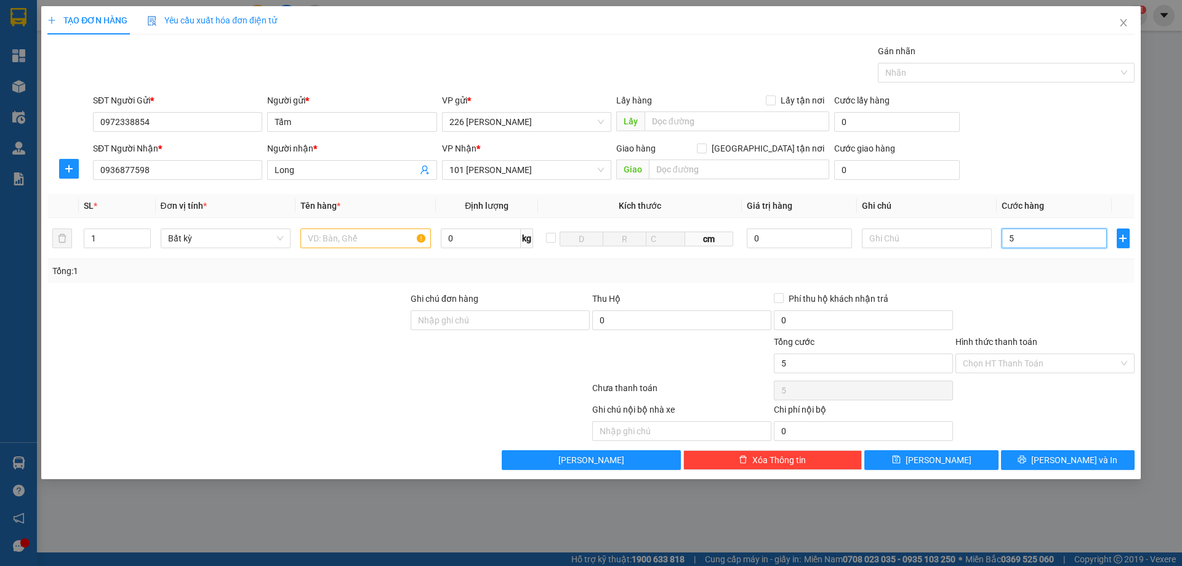
type input "50"
type input "500"
type input "5.000"
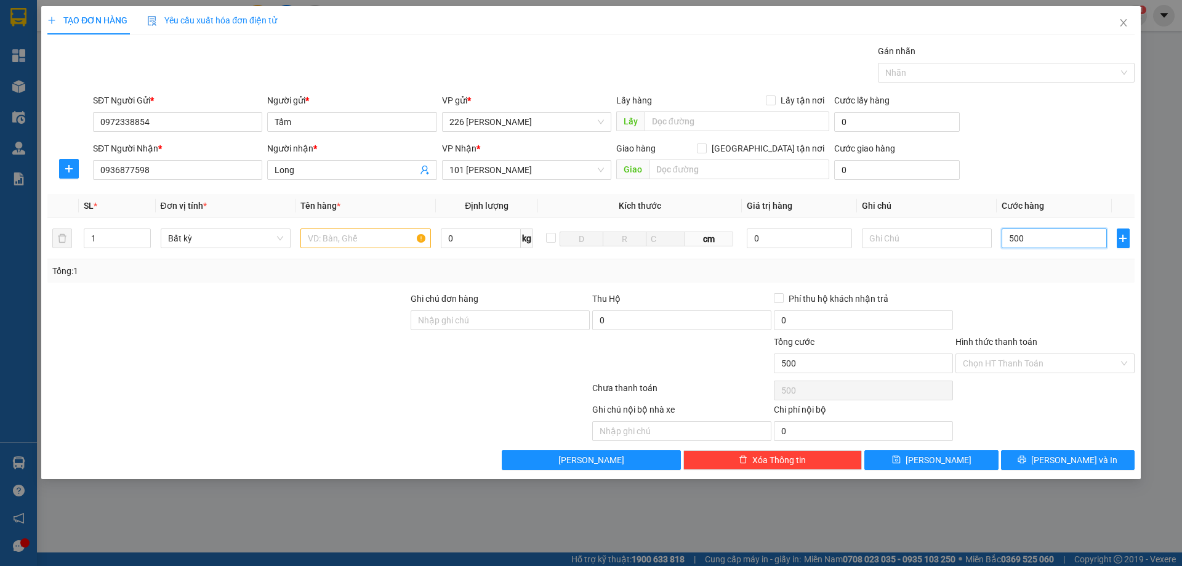
type input "5.000"
type input "50.000"
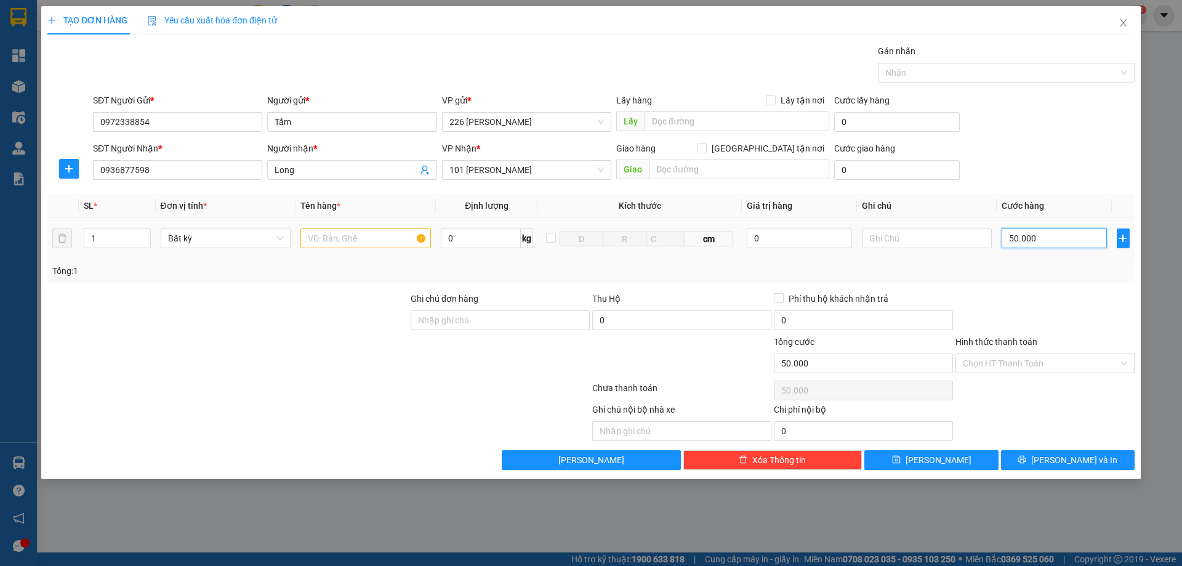
type input "50.000"
click at [353, 238] on input "text" at bounding box center [365, 238] width 130 height 20
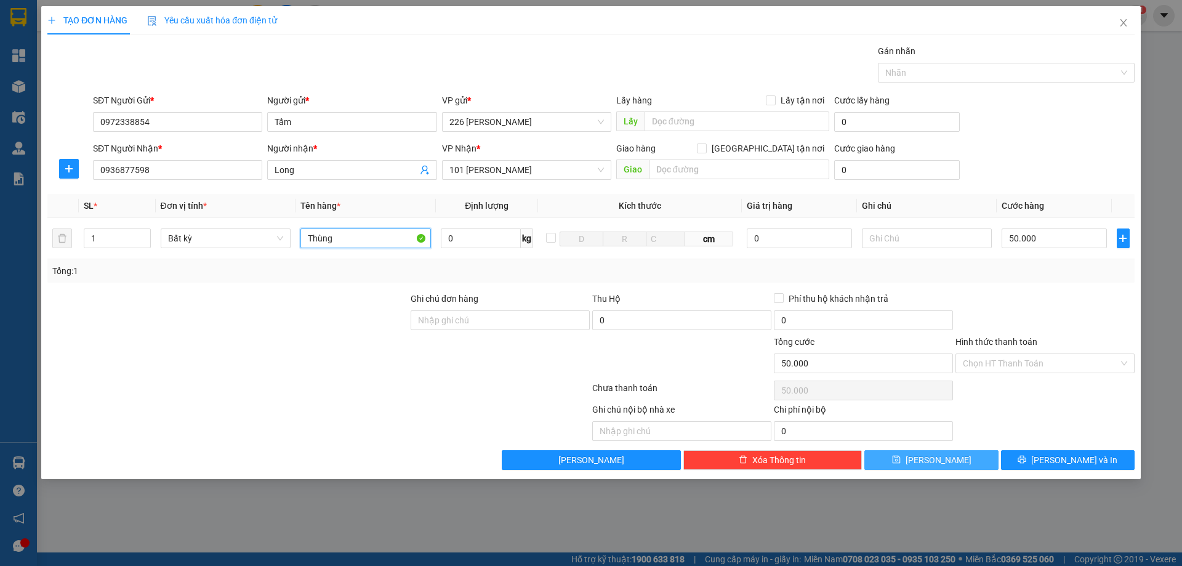
type input "Thùng"
click at [911, 465] on button "[PERSON_NAME]" at bounding box center [931, 460] width 134 height 20
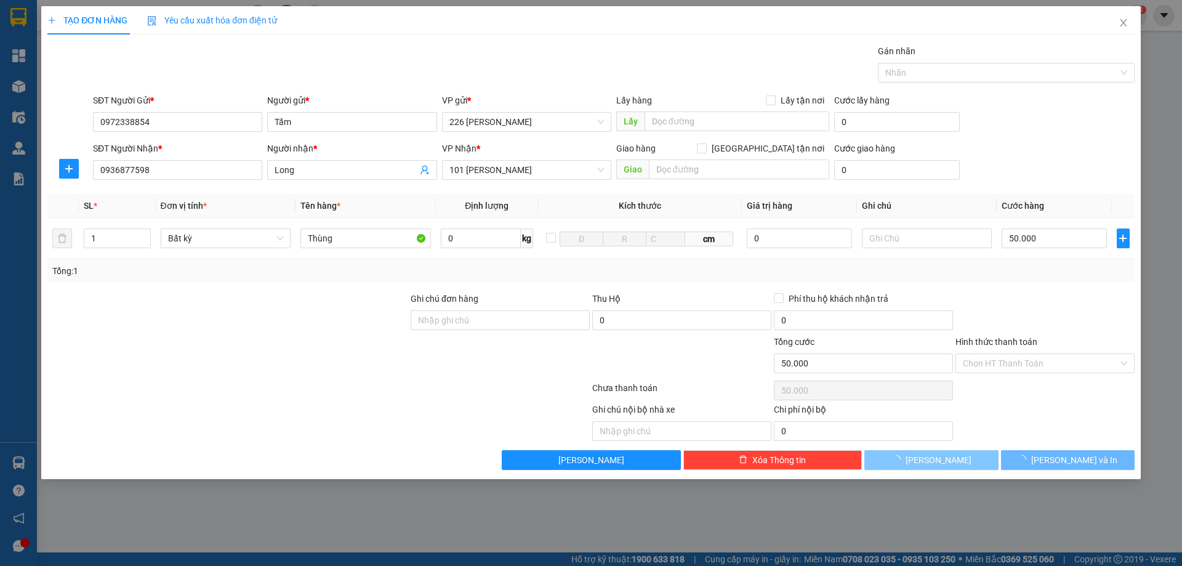
type input "0"
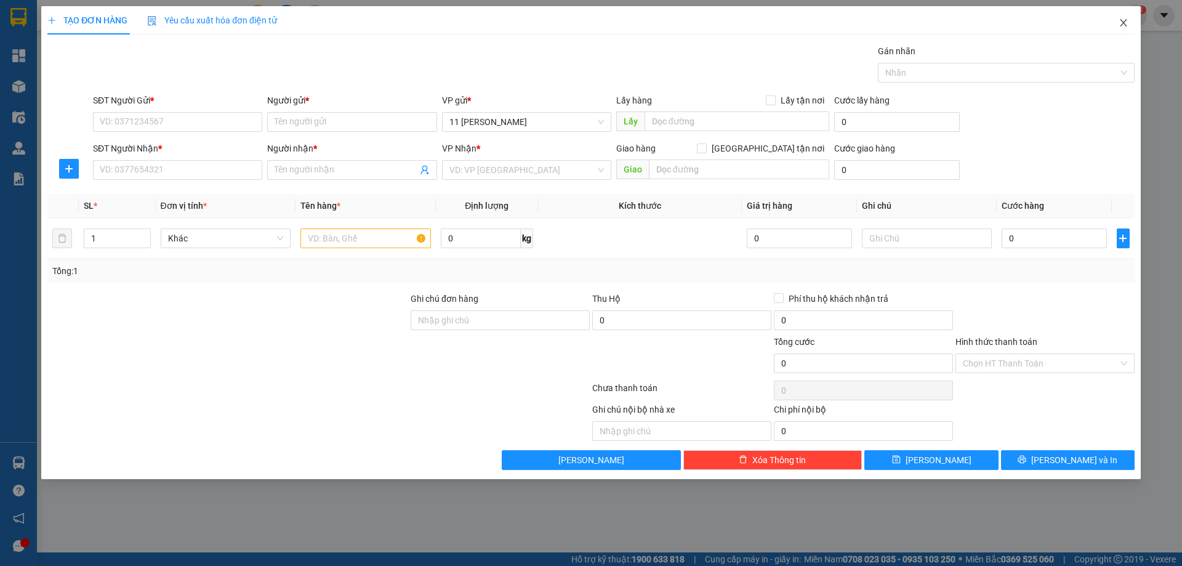
click at [1127, 24] on icon "close" at bounding box center [1123, 23] width 10 height 10
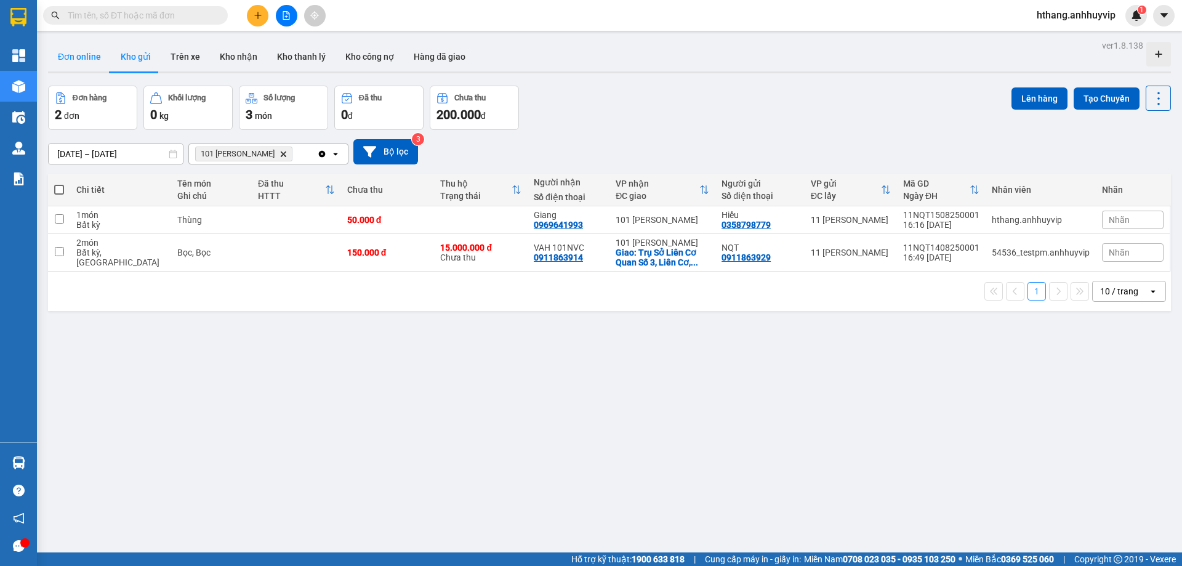
click at [86, 56] on button "Đơn online" at bounding box center [79, 57] width 63 height 30
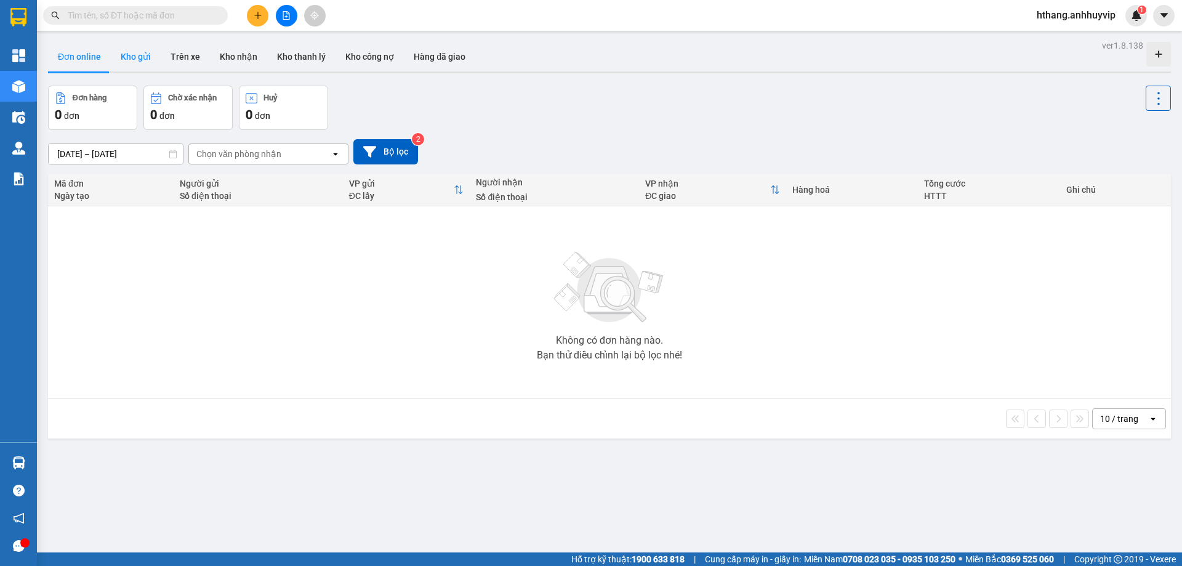
click at [151, 61] on button "Kho gửi" at bounding box center [136, 57] width 50 height 30
type input "[DATE] – [DATE]"
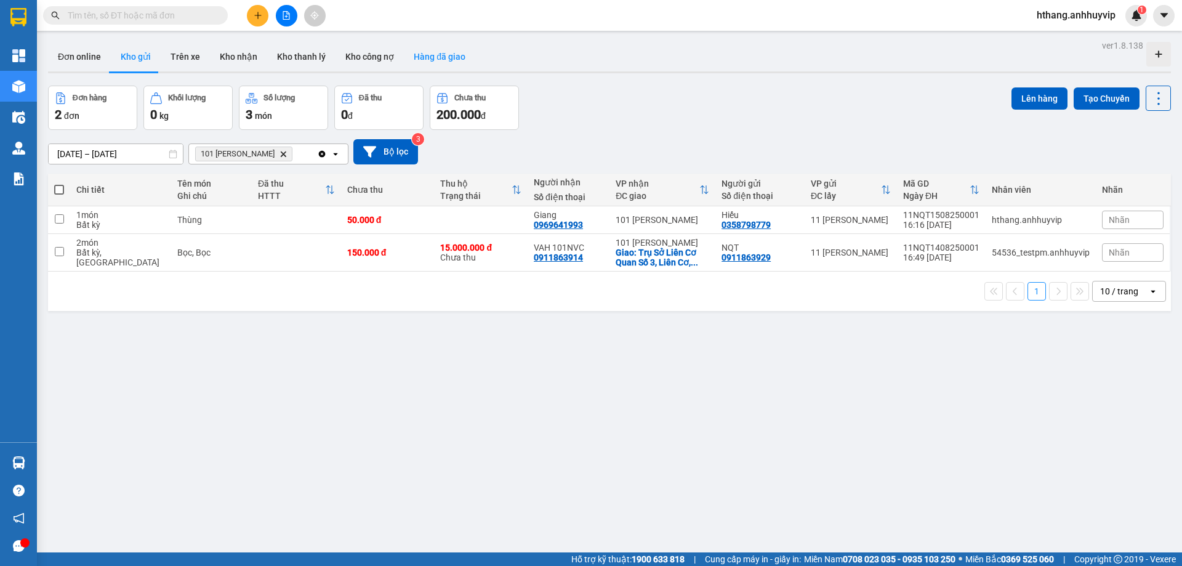
click at [418, 55] on button "Hàng đã giao" at bounding box center [439, 57] width 71 height 30
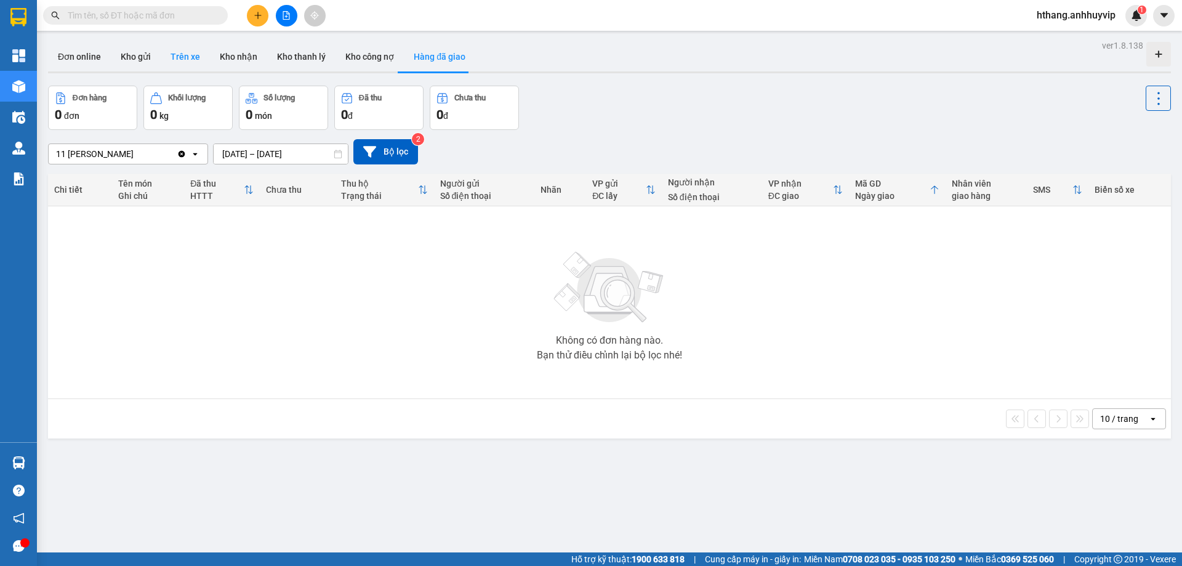
click at [181, 63] on button "Trên xe" at bounding box center [185, 57] width 49 height 30
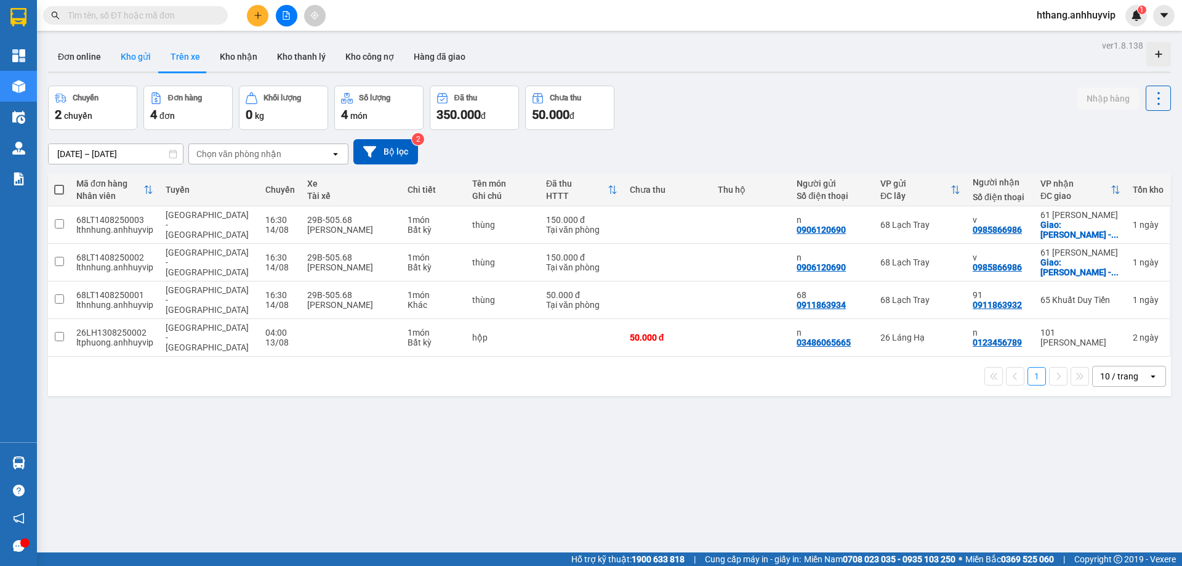
click at [125, 62] on button "Kho gửi" at bounding box center [136, 57] width 50 height 30
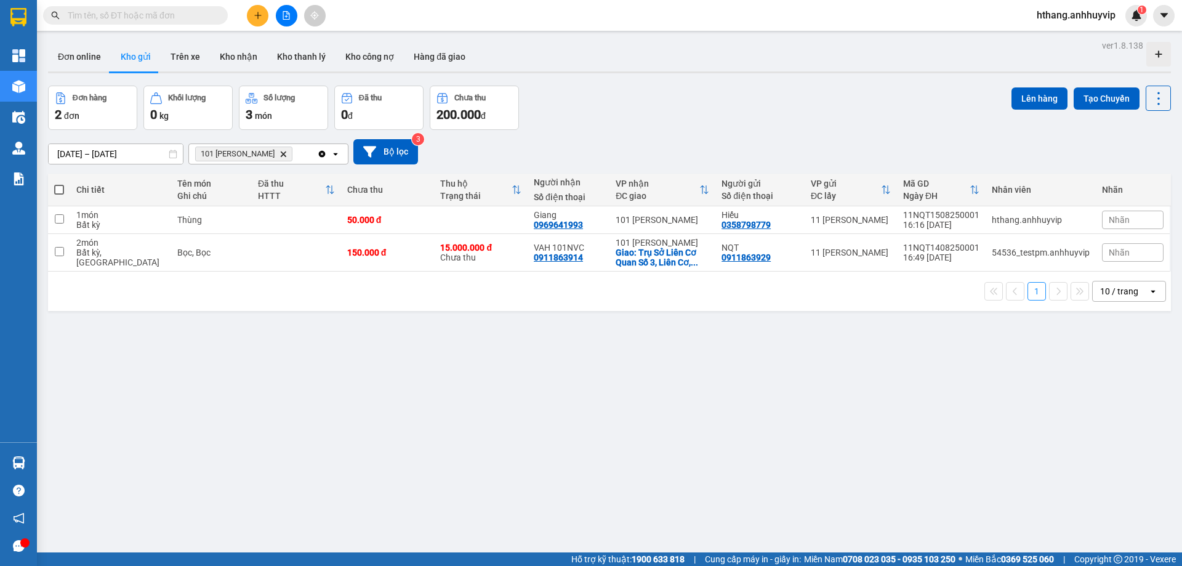
click at [506, 396] on div "ver 1.8.138 Đơn online Kho gửi Trên xe Kho nhận Kho thanh lý Kho công nợ Hàng đ…" at bounding box center [609, 320] width 1133 height 566
click at [1110, 215] on div at bounding box center [1110, 220] width 92 height 18
click at [1115, 227] on div "Nhãn" at bounding box center [1133, 220] width 62 height 18
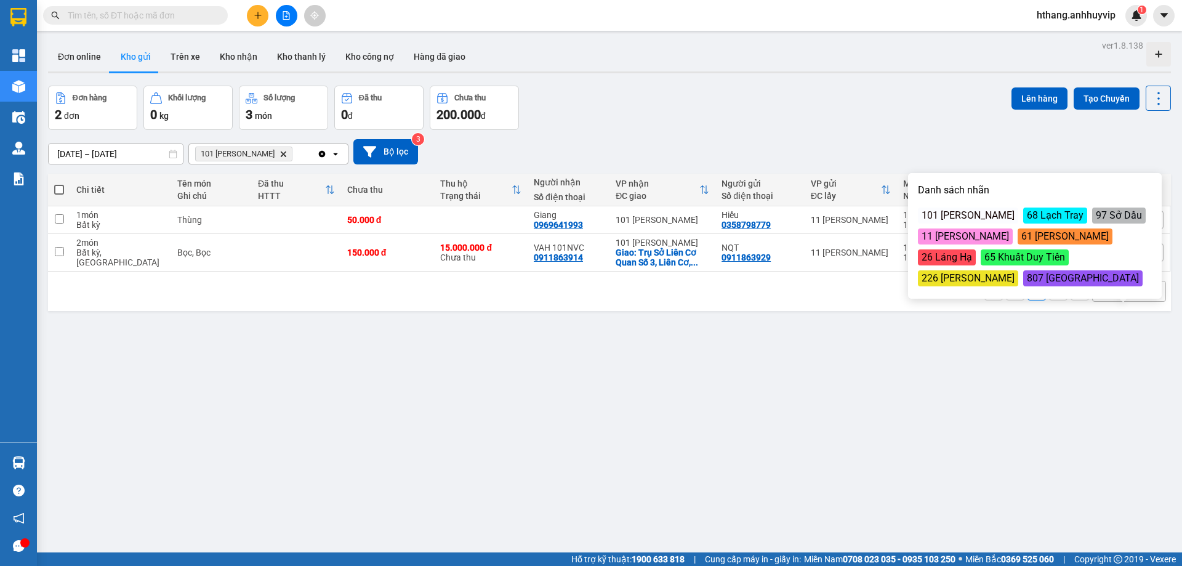
click at [940, 217] on div "101 [PERSON_NAME]" at bounding box center [968, 215] width 100 height 16
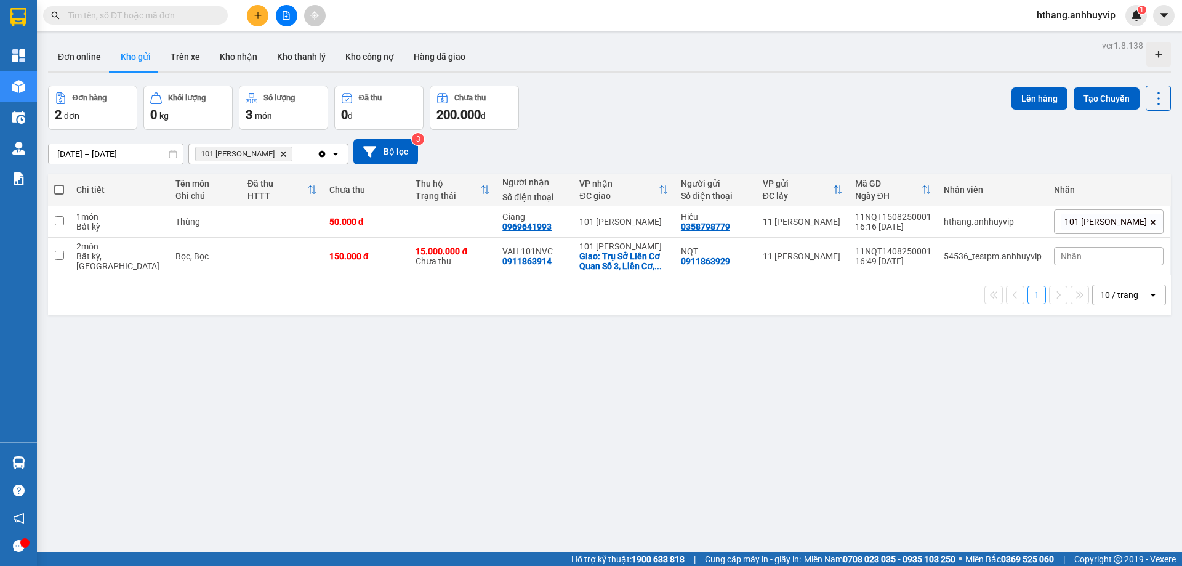
click at [835, 352] on div "ver 1.8.138 Đơn online Kho gửi Trên xe Kho nhận Kho thanh lý Kho công nợ Hàng đ…" at bounding box center [609, 320] width 1133 height 566
click at [1075, 257] on span "Nhãn" at bounding box center [1071, 256] width 21 height 10
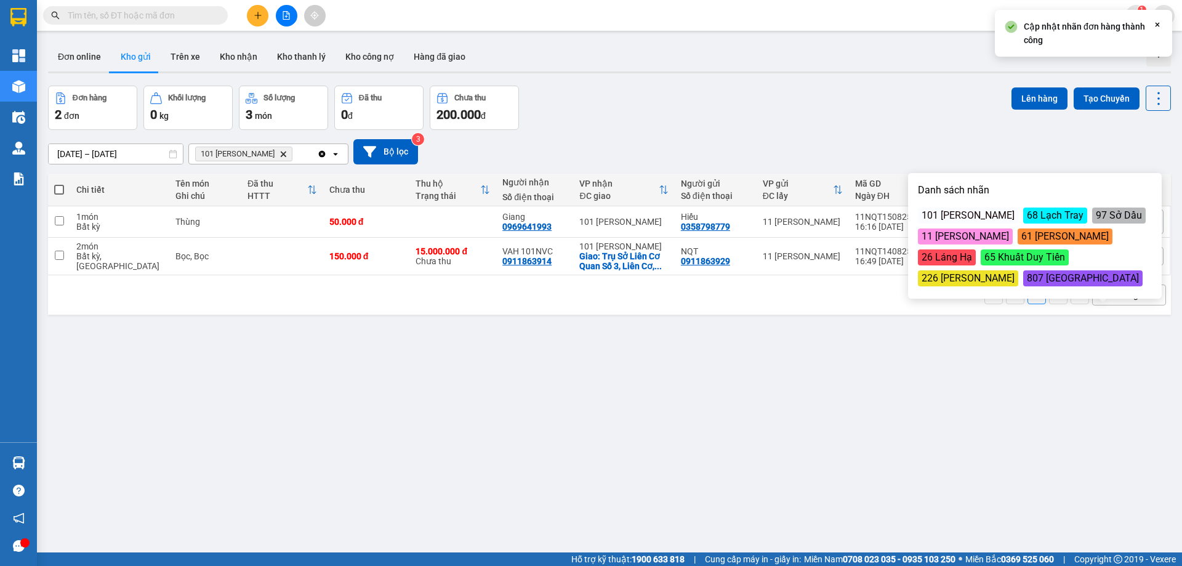
click at [961, 217] on div "101 [PERSON_NAME]" at bounding box center [968, 215] width 100 height 16
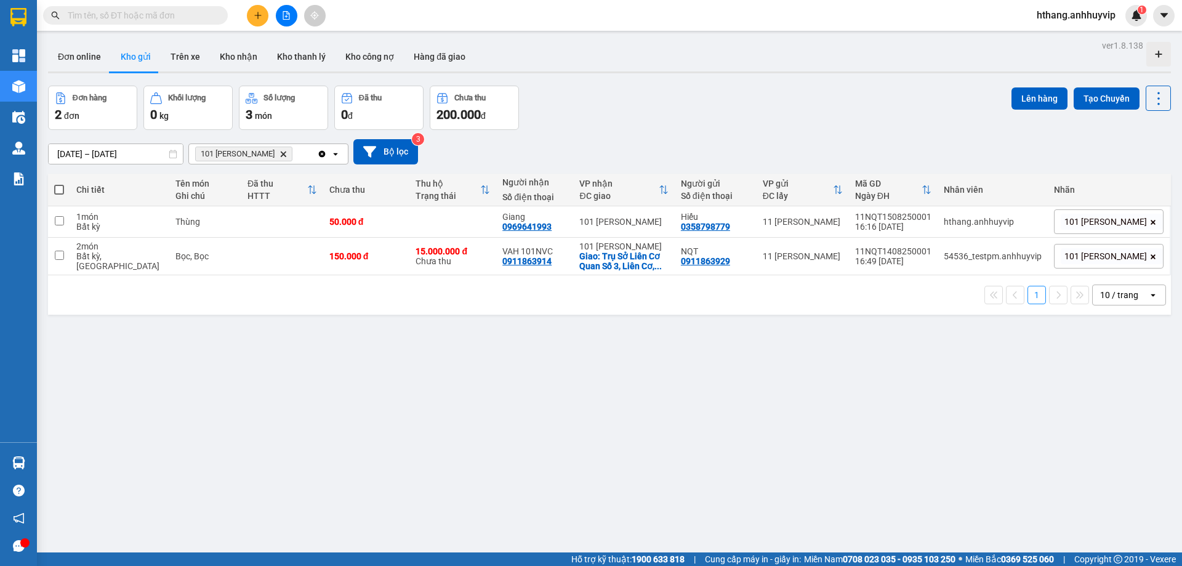
click at [846, 360] on div "ver 1.8.138 Đơn online Kho gửi Trên xe Kho nhận Kho thanh lý Kho công nợ Hàng đ…" at bounding box center [609, 320] width 1133 height 566
click at [253, 20] on button at bounding box center [258, 16] width 22 height 22
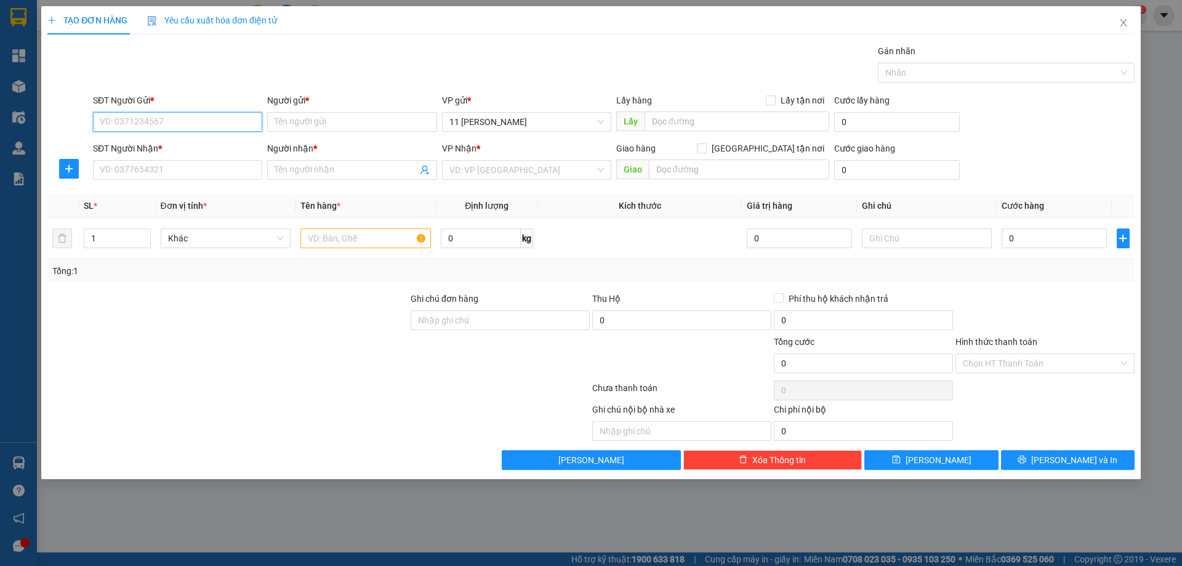
paste input "0903876554"
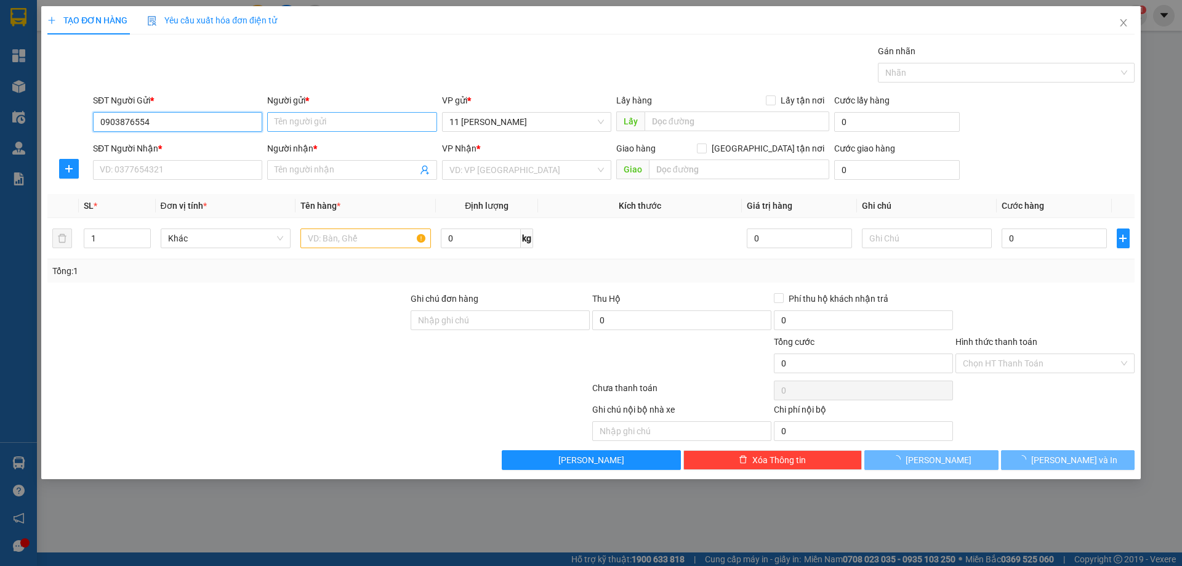
type input "0903876554"
click at [299, 122] on input "Người gửi *" at bounding box center [351, 122] width 169 height 20
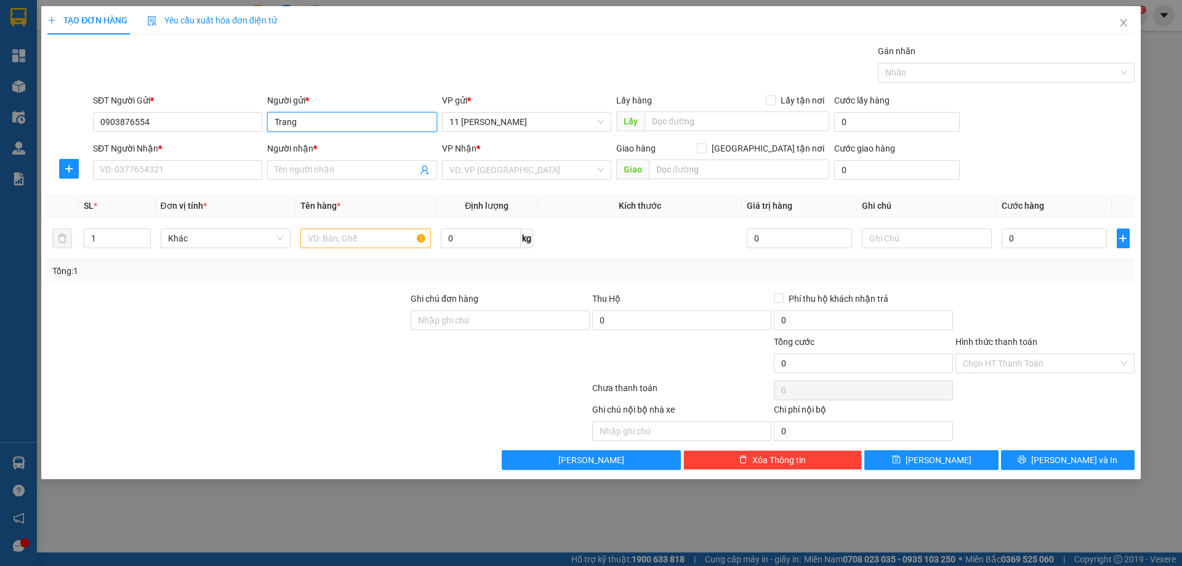
type input "Trang"
click at [212, 170] on input "SĐT Người Nhận *" at bounding box center [177, 170] width 169 height 20
paste input "0904631777"
type input "0904631777"
click at [318, 172] on input "Người nhận *" at bounding box center [346, 170] width 142 height 14
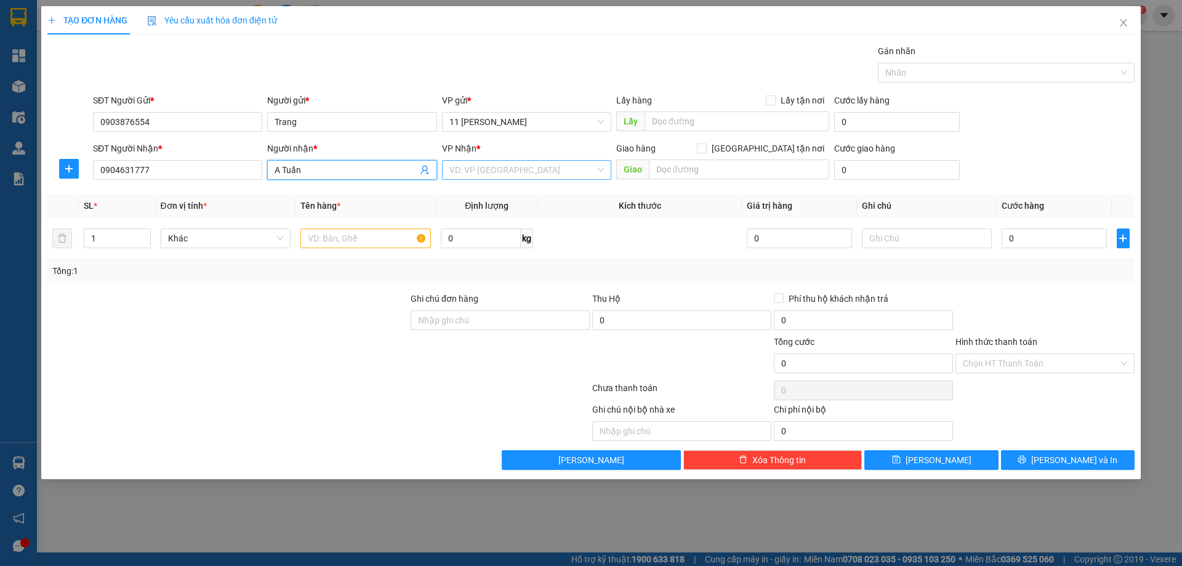
type input "A Tuấn"
click at [509, 170] on input "search" at bounding box center [522, 170] width 146 height 18
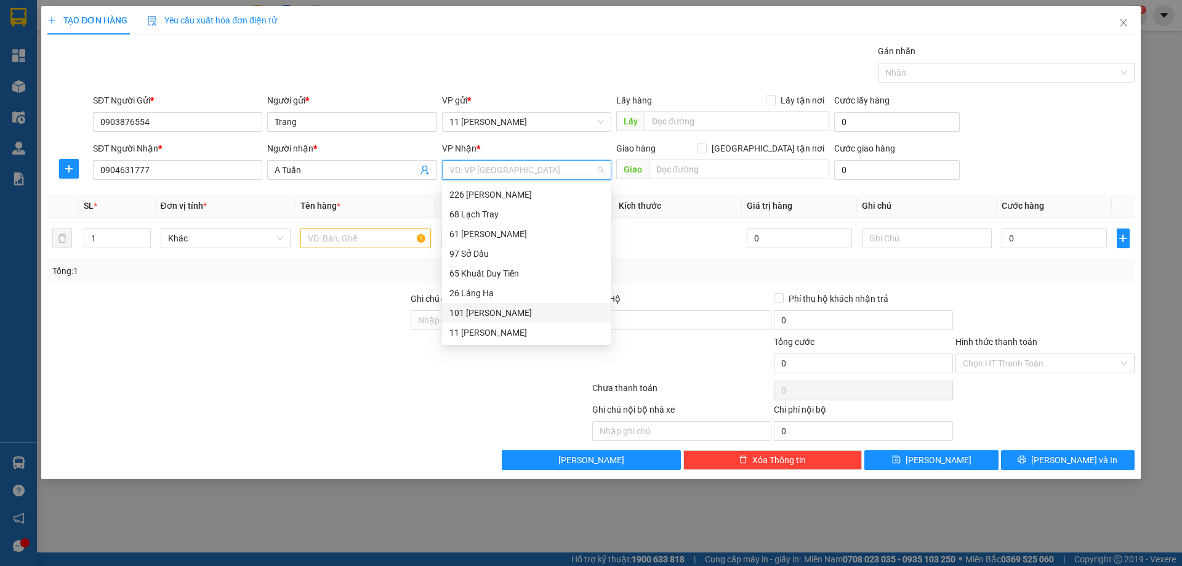
drag, startPoint x: 483, startPoint y: 316, endPoint x: 499, endPoint y: 309, distance: 17.4
click at [483, 316] on div "101 [PERSON_NAME]" at bounding box center [526, 313] width 154 height 14
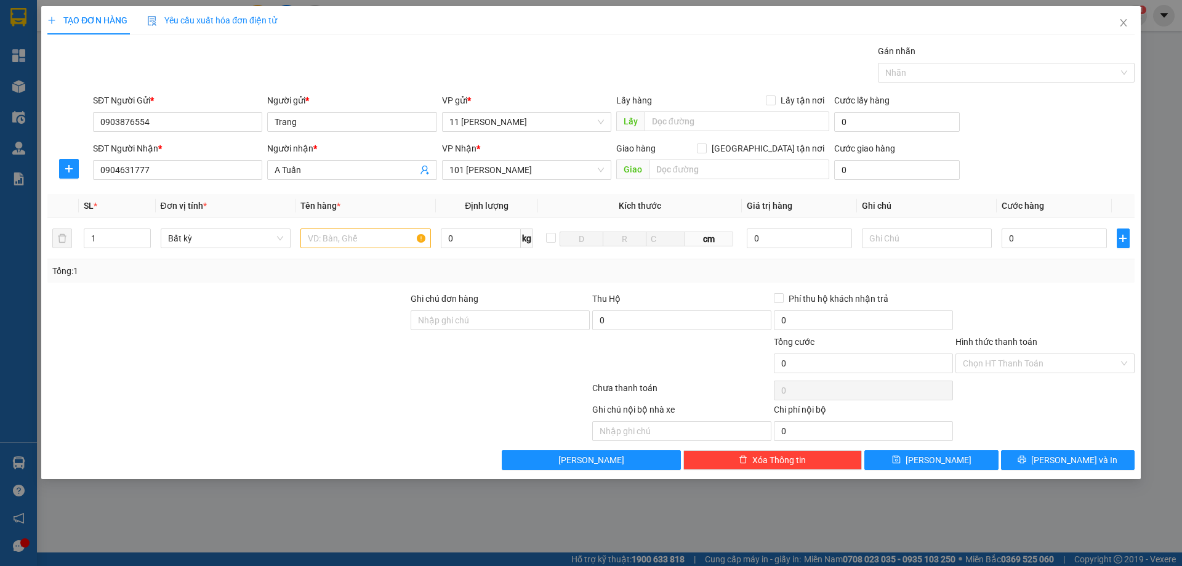
click at [424, 383] on div at bounding box center [318, 390] width 545 height 25
click at [325, 236] on input "text" at bounding box center [365, 238] width 130 height 20
type input "Phong bì"
type input "0"
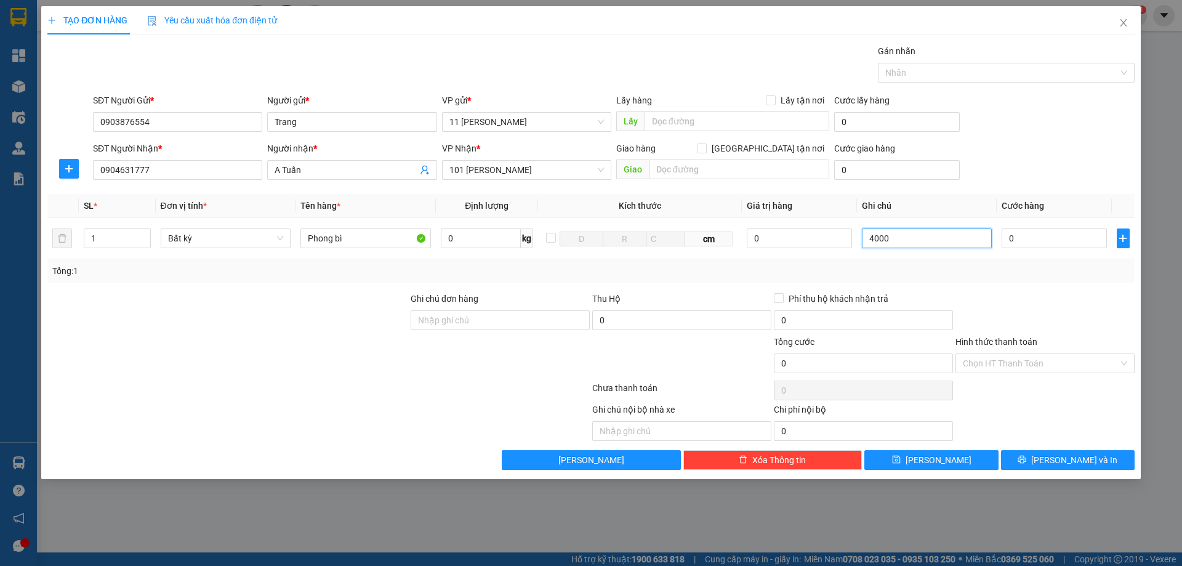
type input "40000"
drag, startPoint x: 904, startPoint y: 244, endPoint x: 858, endPoint y: 244, distance: 46.2
click at [858, 244] on td "40000" at bounding box center [927, 238] width 140 height 41
click at [1046, 241] on input "0" at bounding box center [1053, 238] width 105 height 20
type input "4"
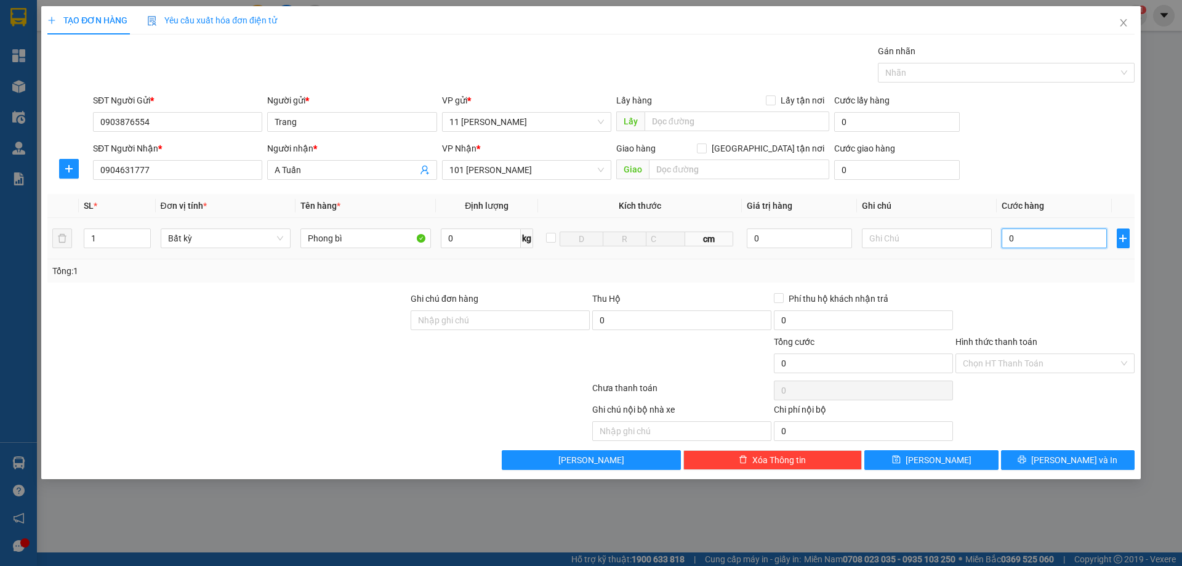
type input "4"
type input "40"
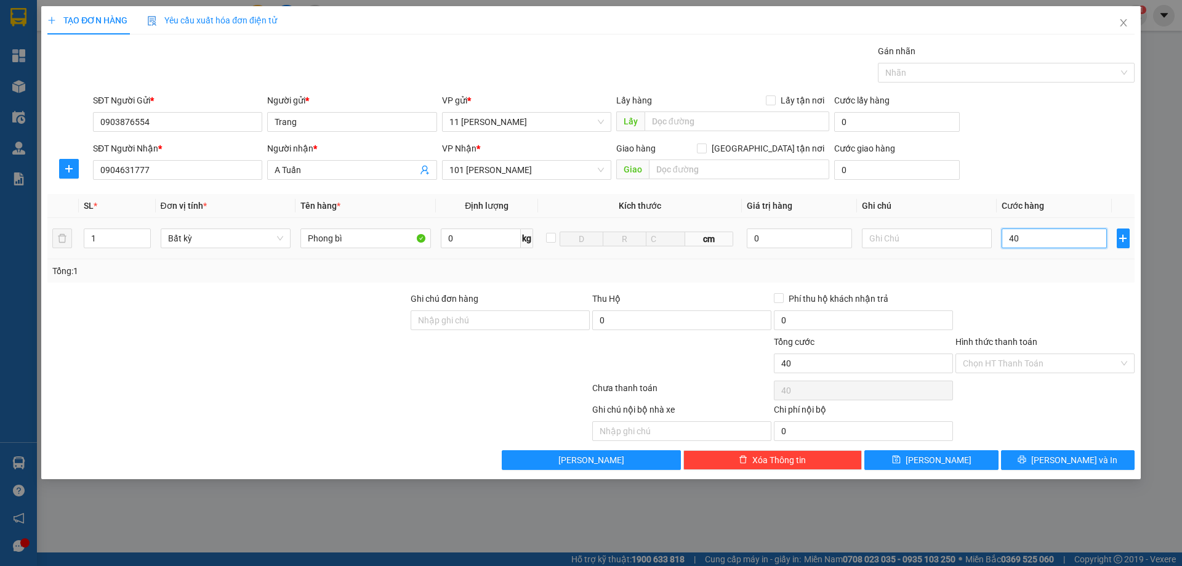
type input "400"
type input "4.000"
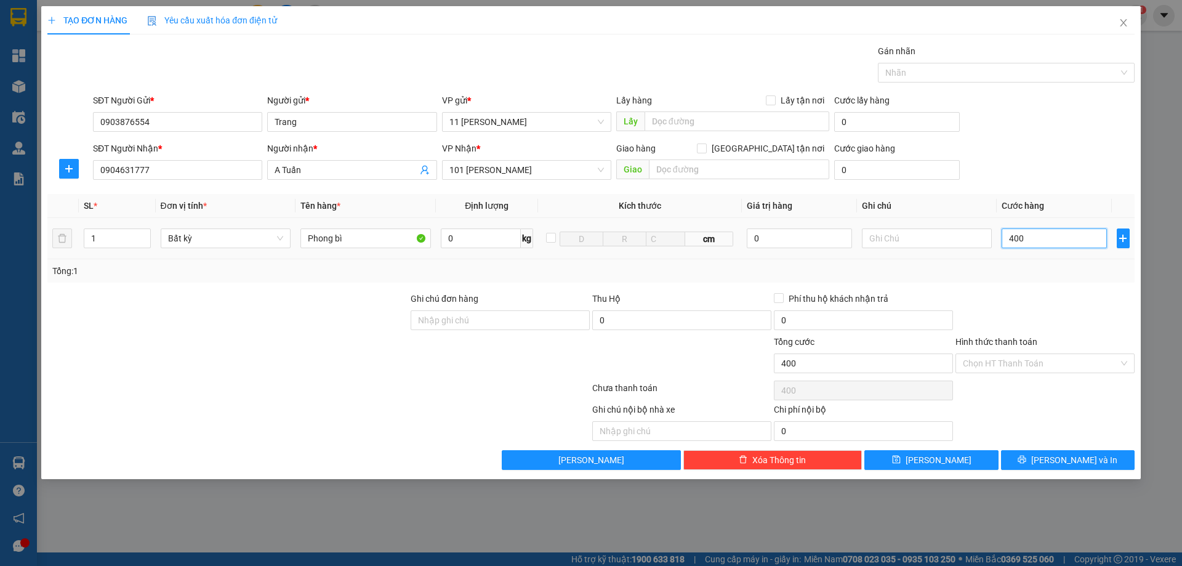
type input "4.000"
type input "40.000"
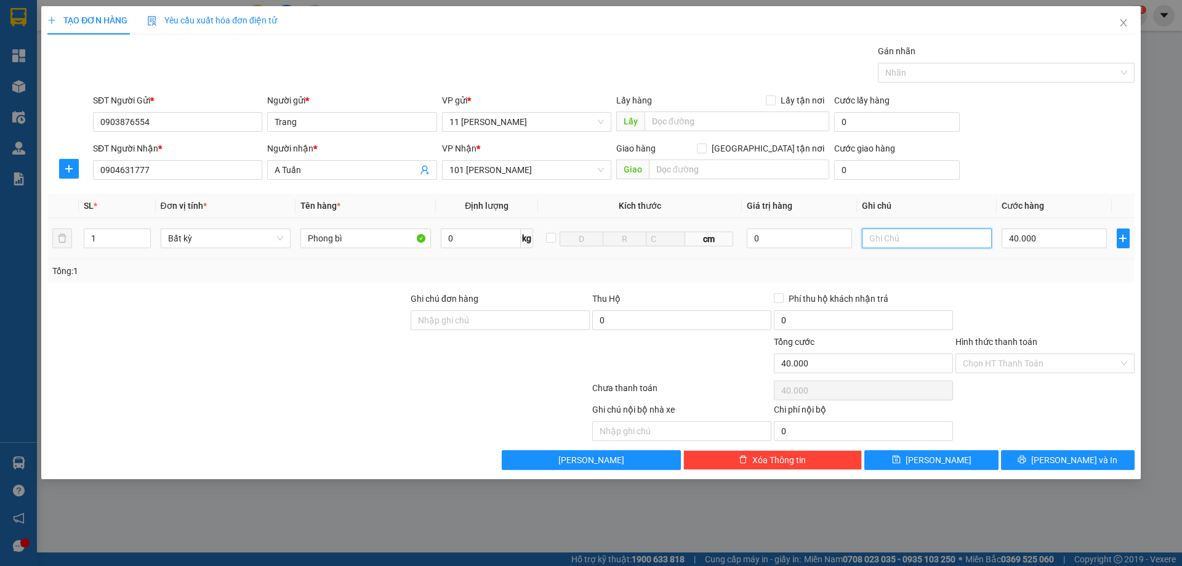
click at [902, 238] on input "text" at bounding box center [927, 238] width 130 height 20
type input "d"
type input "đ"
type input "D"
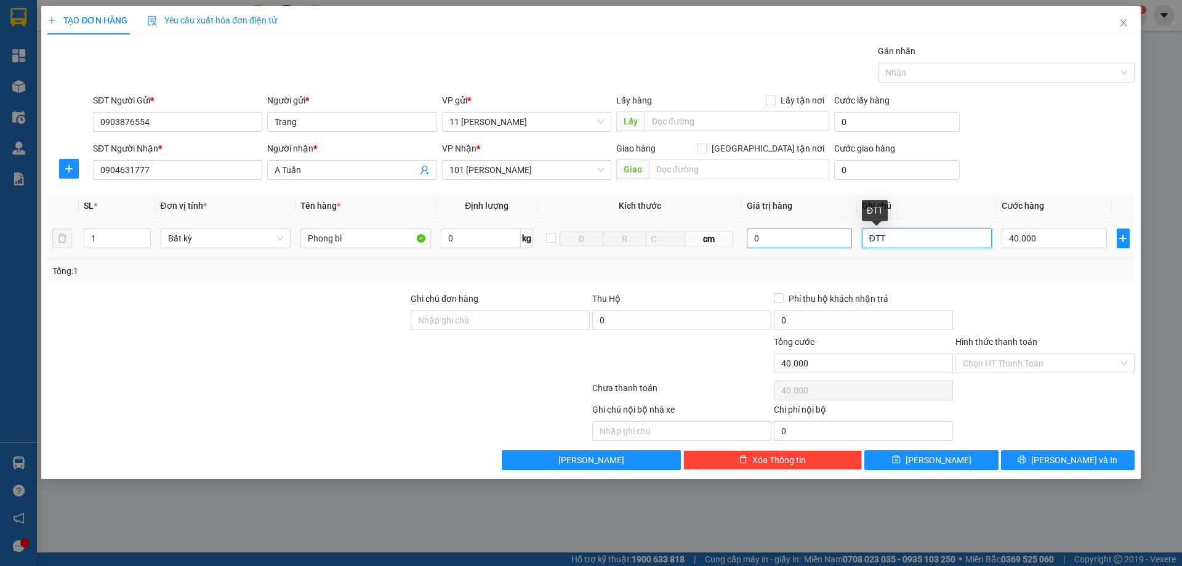
drag, startPoint x: 910, startPoint y: 241, endPoint x: 787, endPoint y: 238, distance: 122.5
click at [787, 238] on tr "1 Bất kỳ Phong bì 0 kg cm 0 ĐTT 40.000" at bounding box center [590, 238] width 1087 height 41
type input "GỌI LUÔN"
click at [1015, 367] on input "Hình thức thanh toán" at bounding box center [1041, 363] width 156 height 18
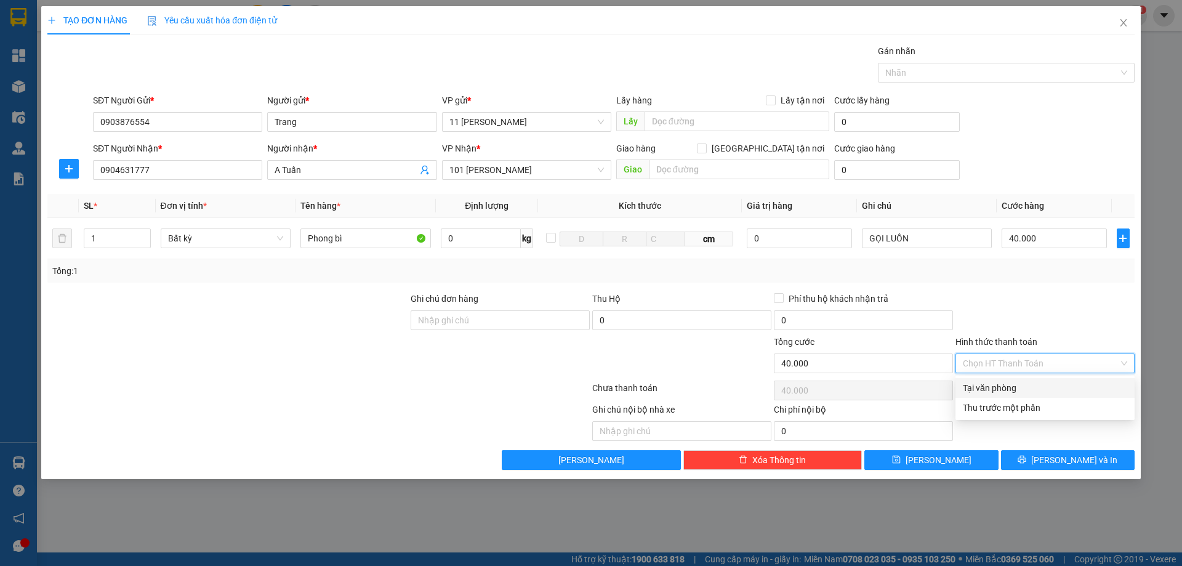
click at [999, 393] on div "Tại văn phòng" at bounding box center [1045, 388] width 164 height 14
type input "0"
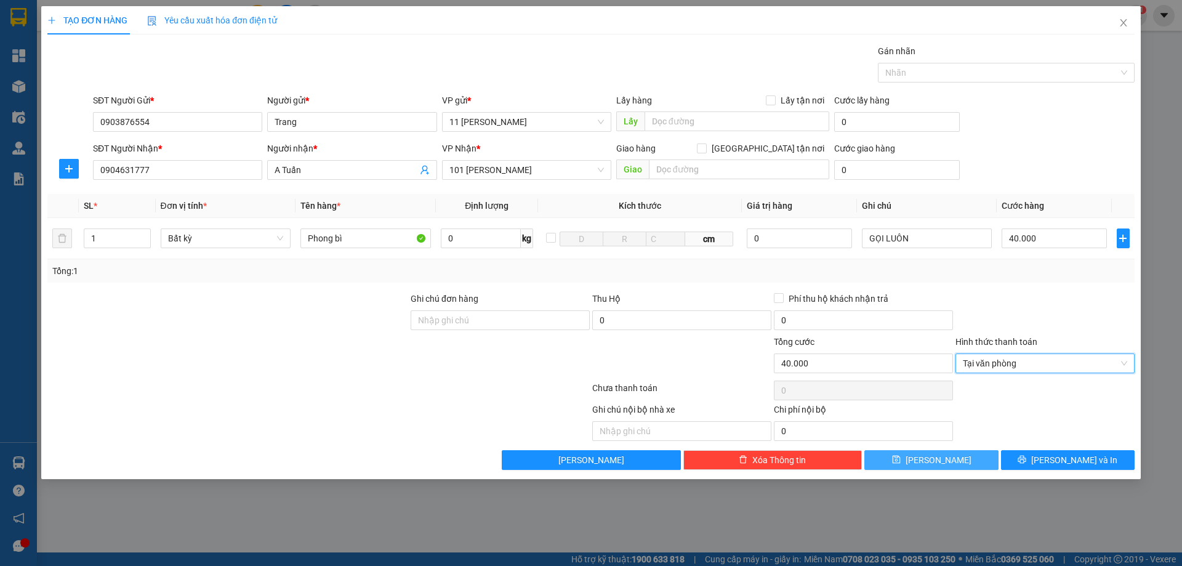
click at [949, 461] on button "[PERSON_NAME]" at bounding box center [931, 460] width 134 height 20
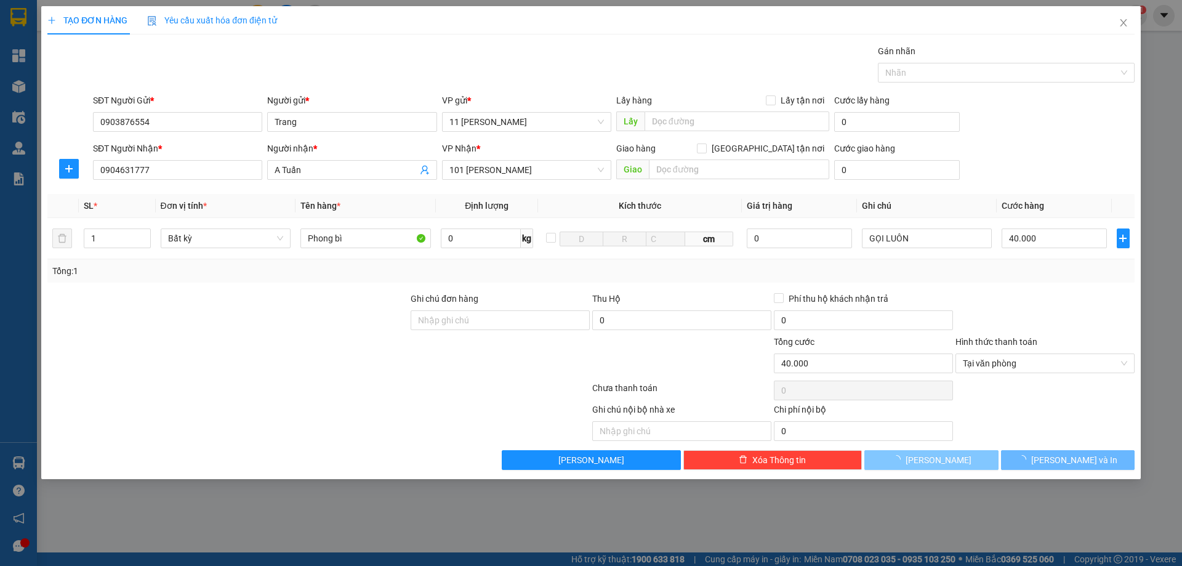
type input "0"
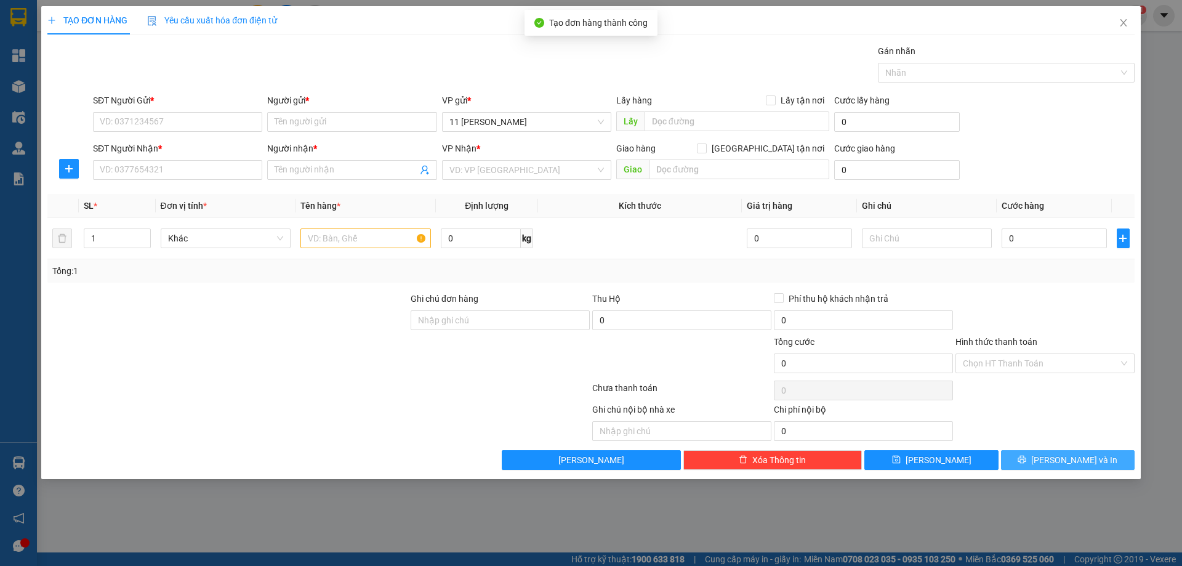
click at [1053, 453] on button "[PERSON_NAME] và In" at bounding box center [1068, 460] width 134 height 20
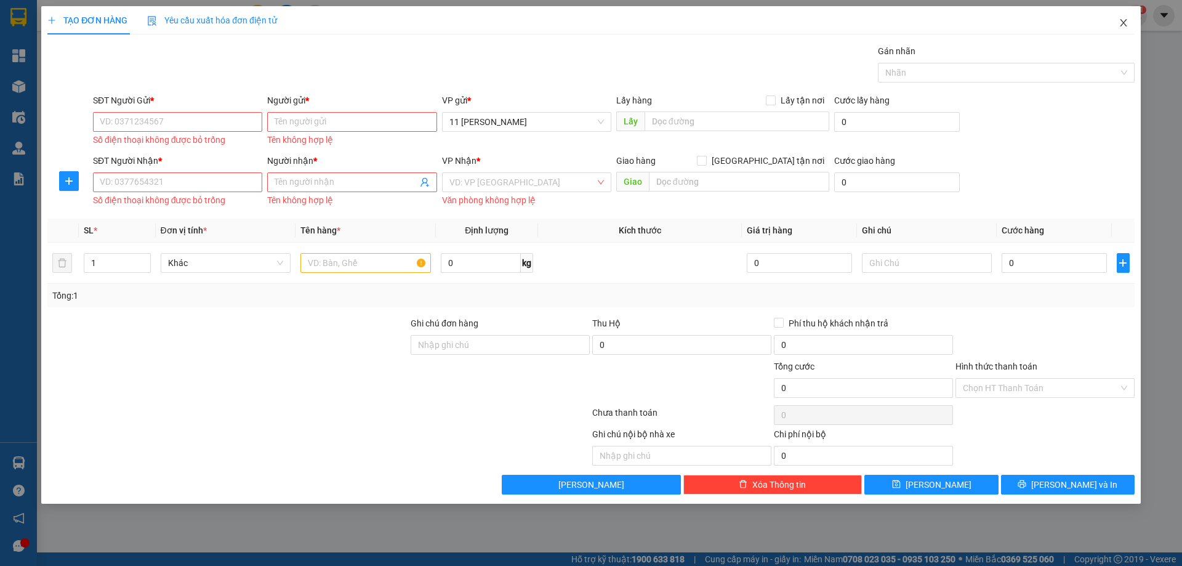
click at [1122, 22] on icon "close" at bounding box center [1123, 22] width 7 height 7
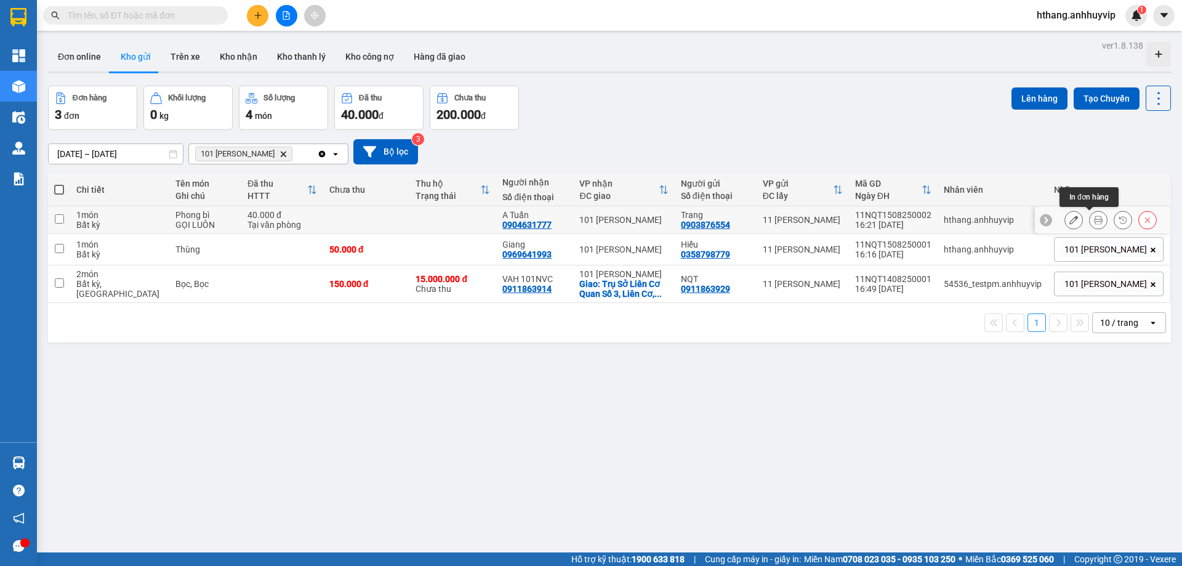
click at [1094, 221] on icon at bounding box center [1098, 219] width 9 height 9
click at [1078, 215] on span "Nhãn" at bounding box center [1071, 220] width 21 height 10
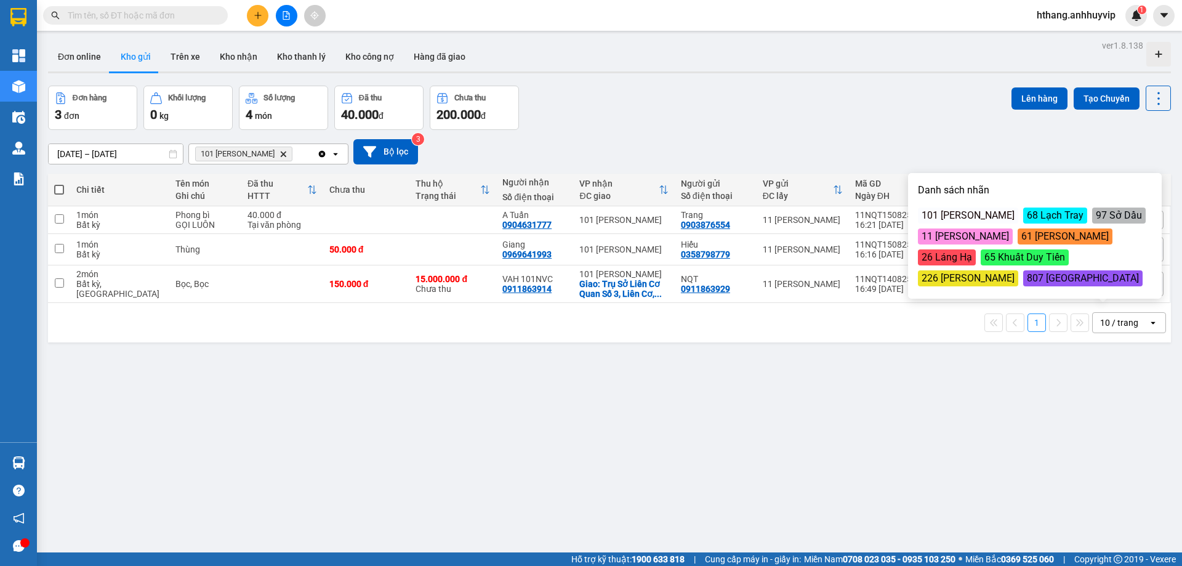
click at [959, 219] on div "101 [PERSON_NAME]" at bounding box center [968, 215] width 100 height 16
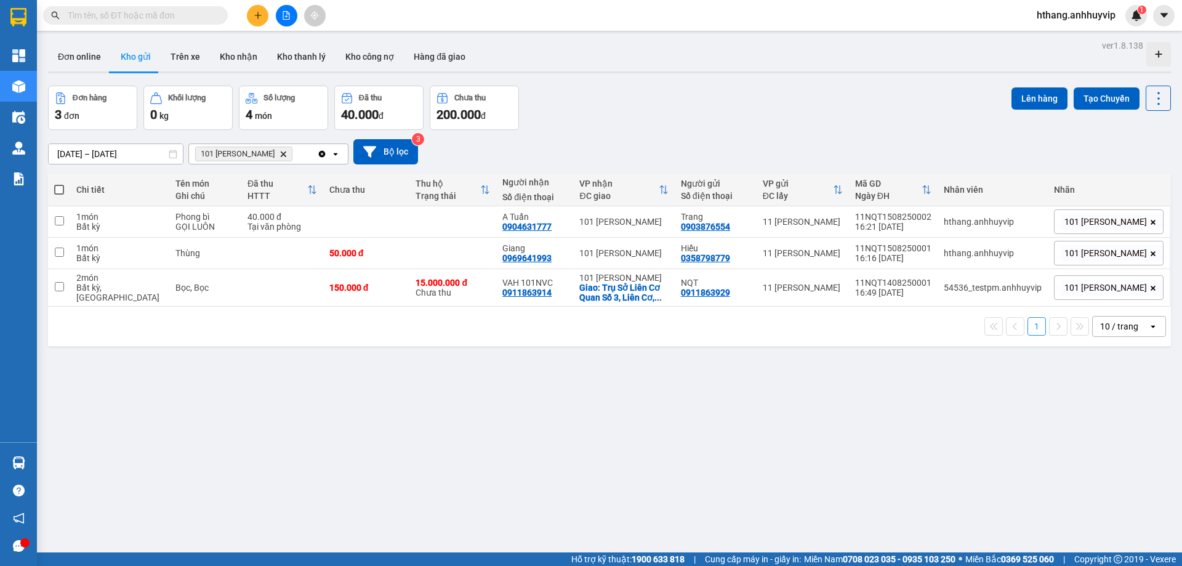
click at [433, 419] on div "ver 1.8.138 Đơn online Kho gửi Trên xe Kho nhận Kho thanh lý Kho công nợ Hàng đ…" at bounding box center [609, 320] width 1133 height 566
click at [281, 153] on icon "101 Nguyễn Văn Cừ, close by backspace" at bounding box center [284, 154] width 6 height 6
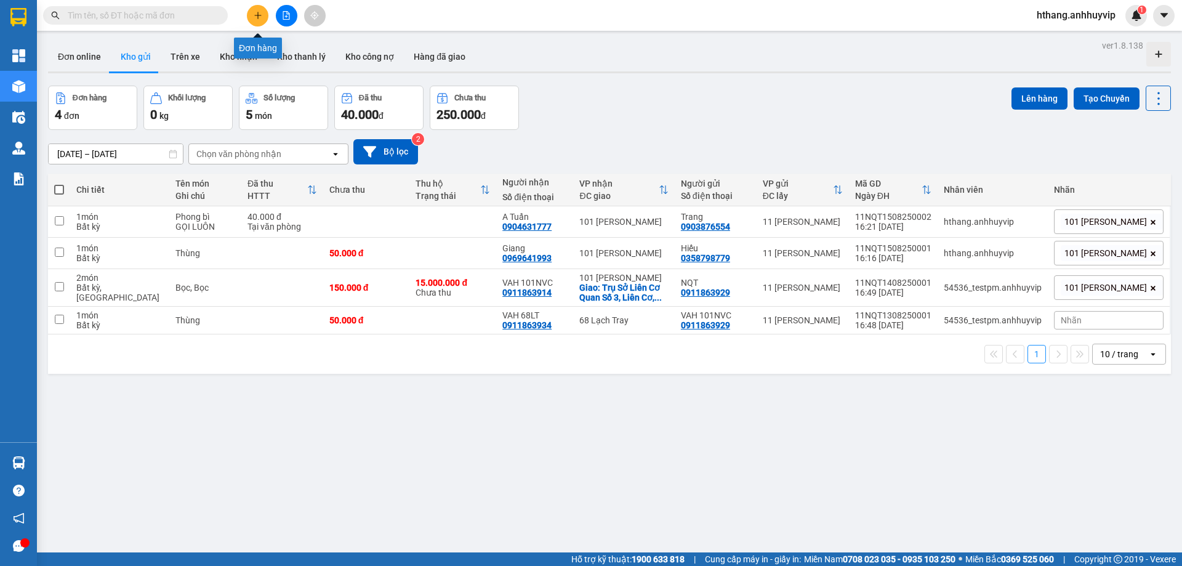
click at [254, 19] on icon "plus" at bounding box center [258, 15] width 9 height 9
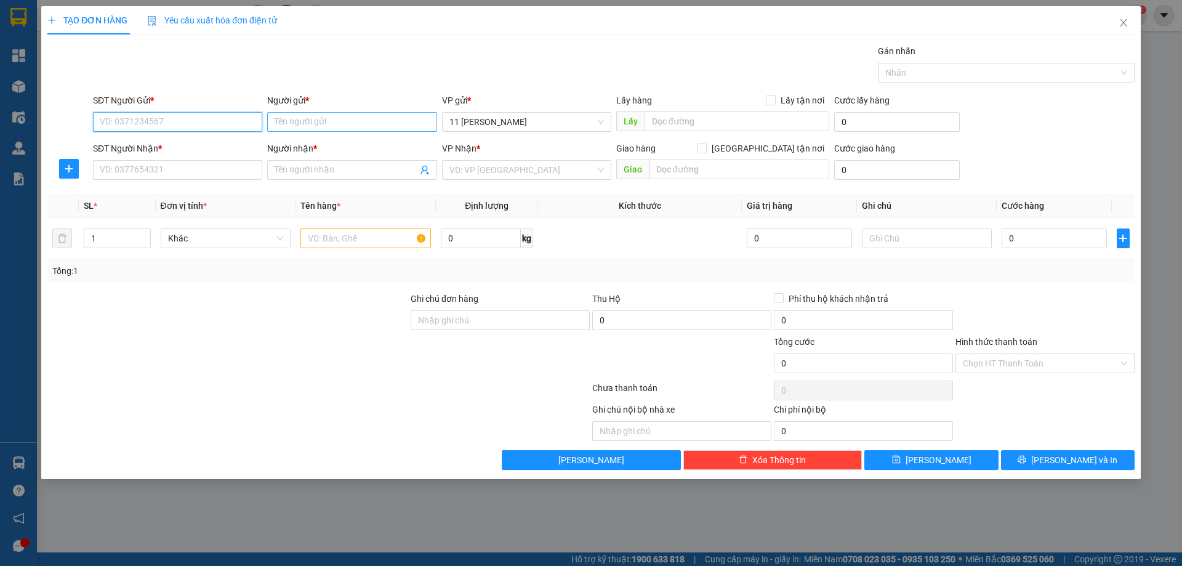
paste input "0936689569"
type input "0936689569"
click at [322, 123] on input "Người gửi *" at bounding box center [351, 122] width 169 height 20
type input "[PERSON_NAME]"
click at [209, 161] on input "SĐT Người Nhận *" at bounding box center [177, 170] width 169 height 20
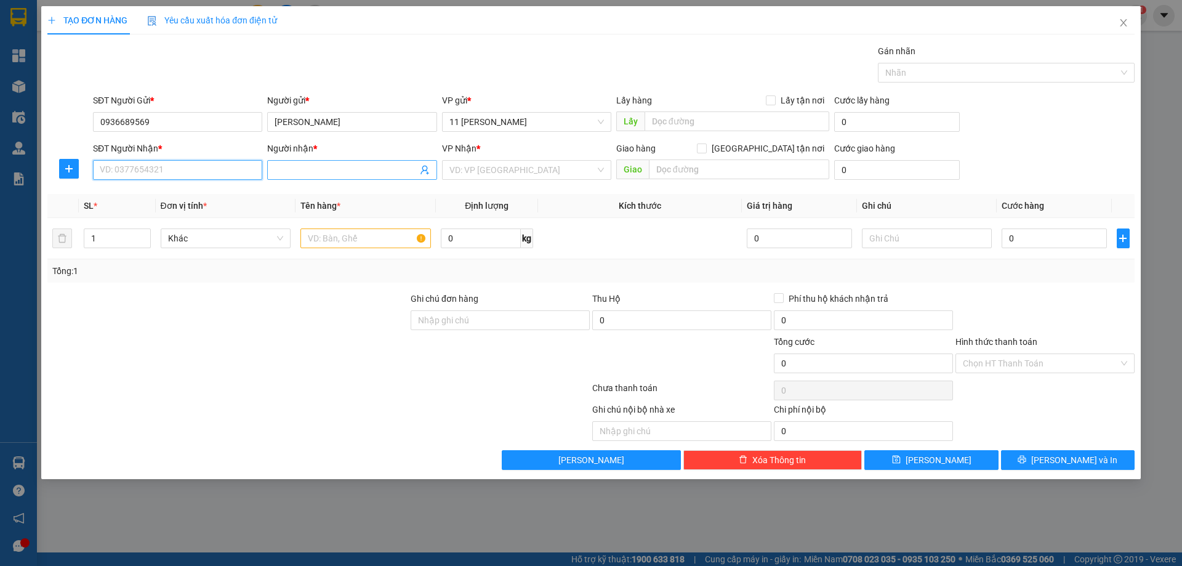
paste input "0939886566"
type input "0939886566"
click at [335, 169] on input "Người nhận *" at bounding box center [346, 170] width 142 height 14
type input "[PERSON_NAME]"
click at [478, 172] on input "search" at bounding box center [522, 170] width 146 height 18
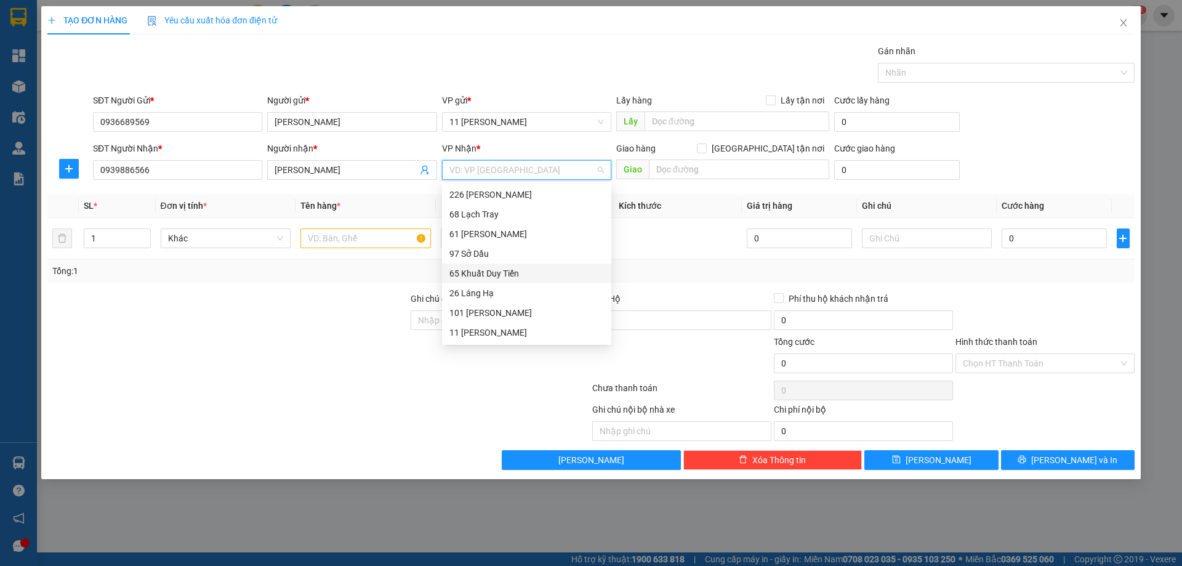
drag, startPoint x: 494, startPoint y: 231, endPoint x: 513, endPoint y: 292, distance: 64.0
click at [506, 284] on div "226 Minh Khai 68 Lạch Tray 61 Trần Đăng Ninh 97 Sở Dầu 65 Khuất Duy Tiến 26 Lán…" at bounding box center [526, 264] width 169 height 158
drag, startPoint x: 519, startPoint y: 308, endPoint x: 706, endPoint y: 150, distance: 244.1
click at [519, 308] on div "101 [PERSON_NAME]" at bounding box center [526, 313] width 154 height 14
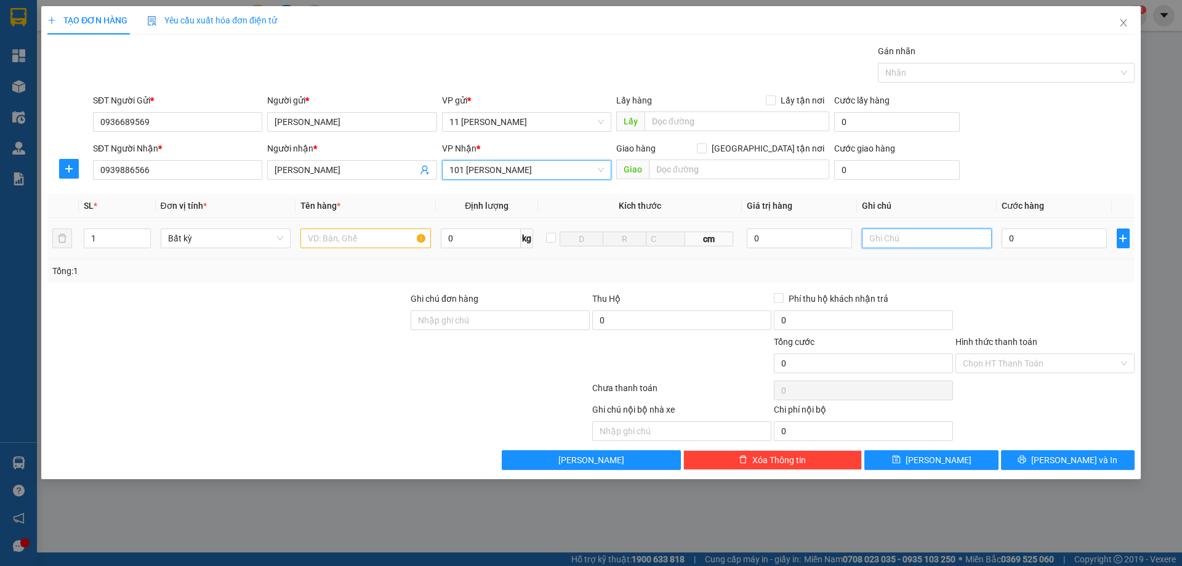
type input "0"
type input "5000"
drag, startPoint x: 935, startPoint y: 236, endPoint x: 690, endPoint y: 236, distance: 245.0
click at [691, 236] on tr "1 Bất kỳ 0 kg cm 0 5000 0" at bounding box center [590, 238] width 1087 height 41
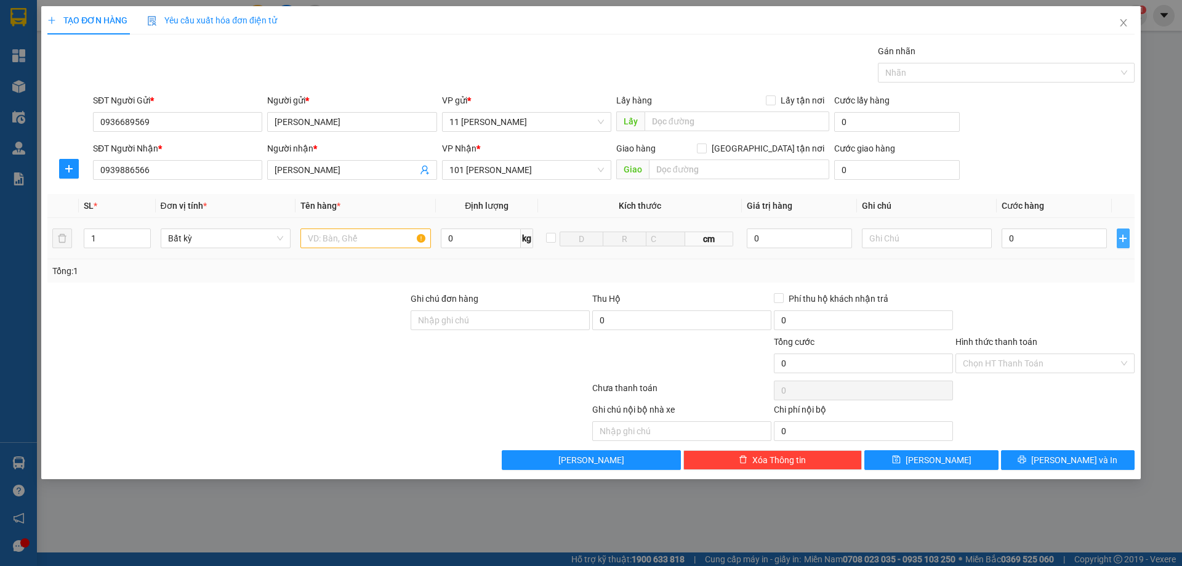
click at [1119, 238] on icon "plus" at bounding box center [1123, 238] width 10 height 10
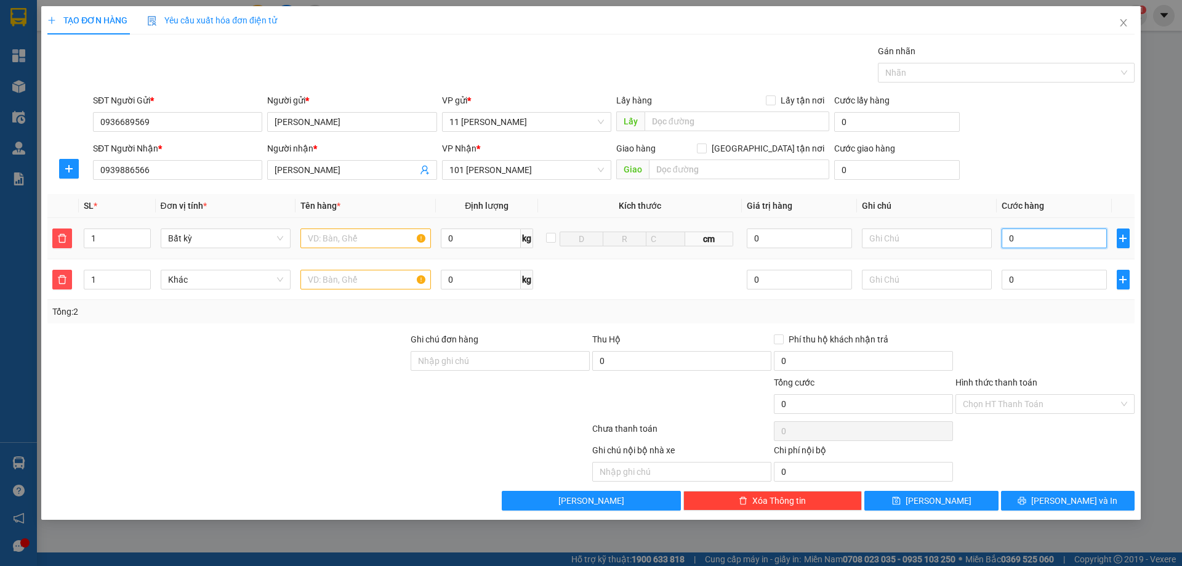
click at [1019, 244] on input "0" at bounding box center [1053, 238] width 105 height 20
type input "5"
type input "50"
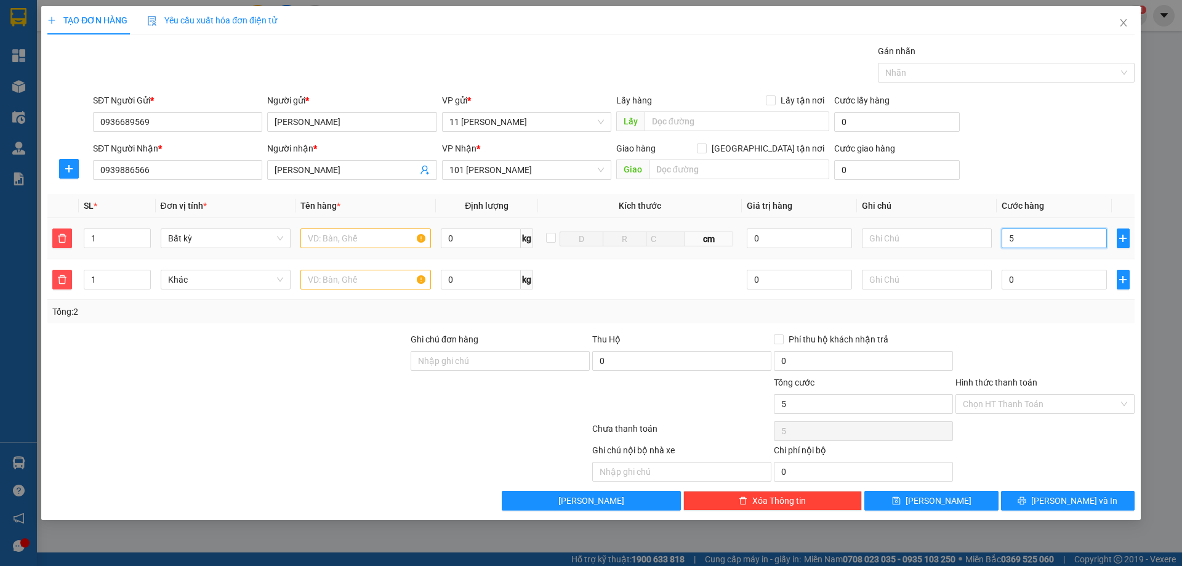
type input "50"
type input "500"
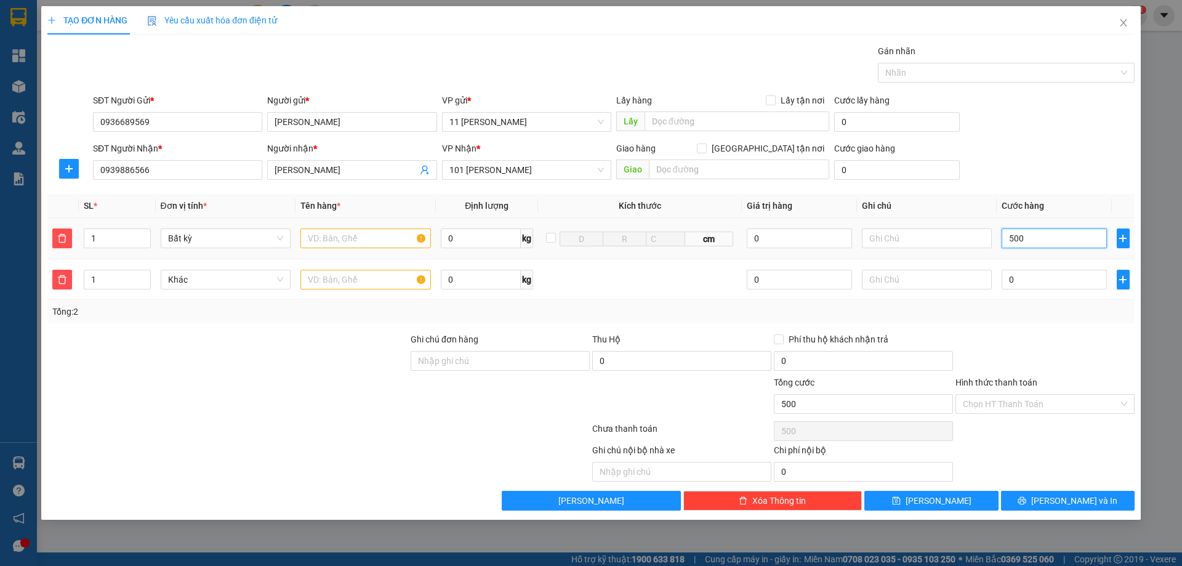
type input "5.000"
type input "50.000"
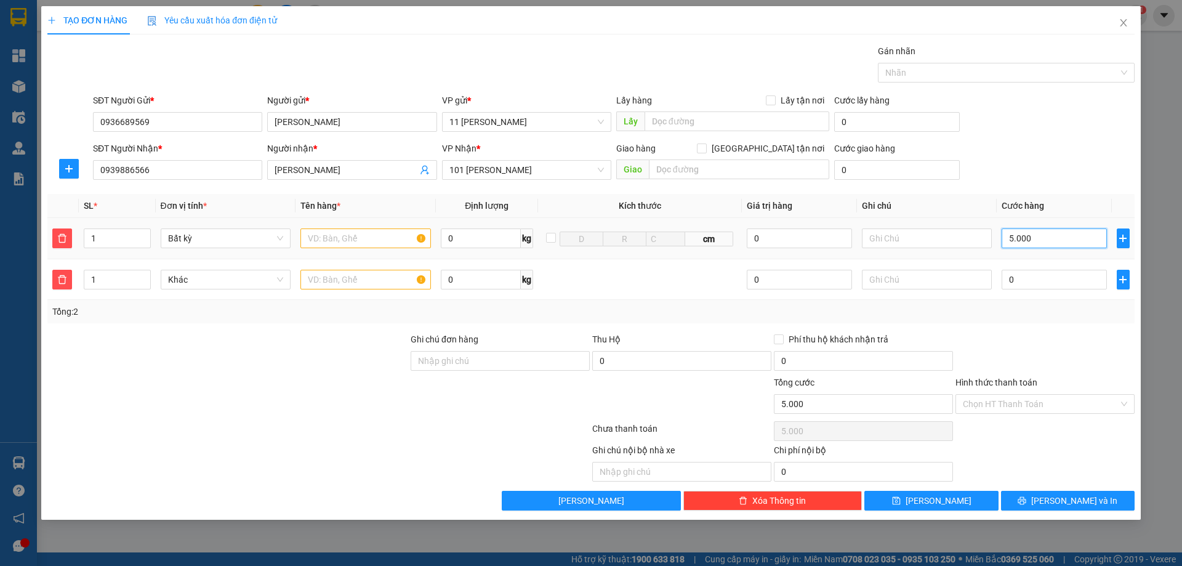
type input "50.000"
type input "500.000"
type input "50.000"
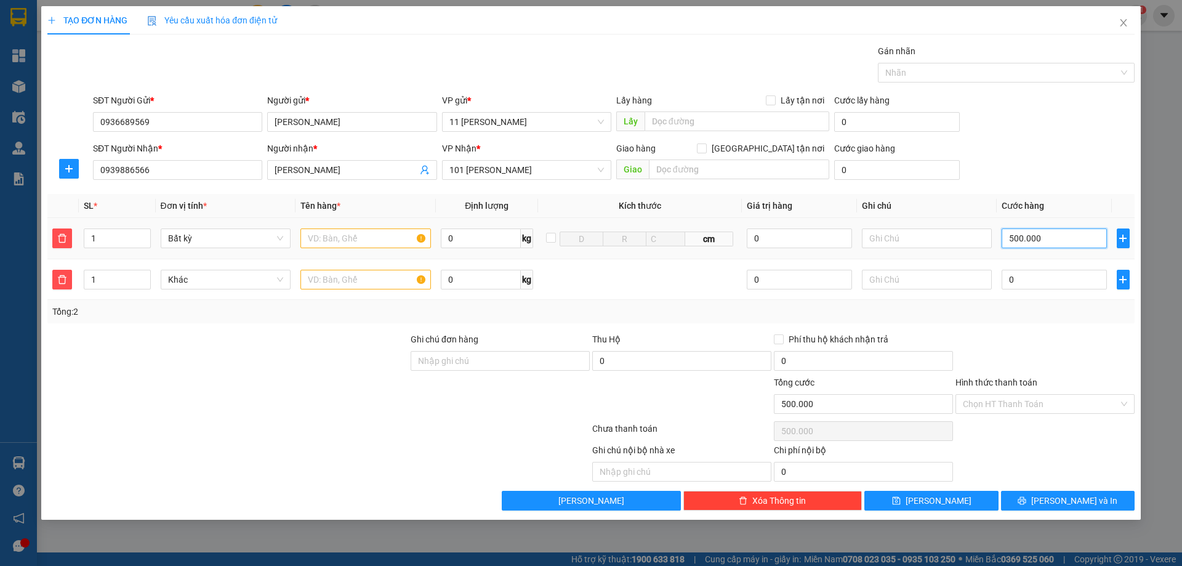
type input "50.000"
click at [1034, 281] on input "0" at bounding box center [1053, 280] width 105 height 20
type input "50.005"
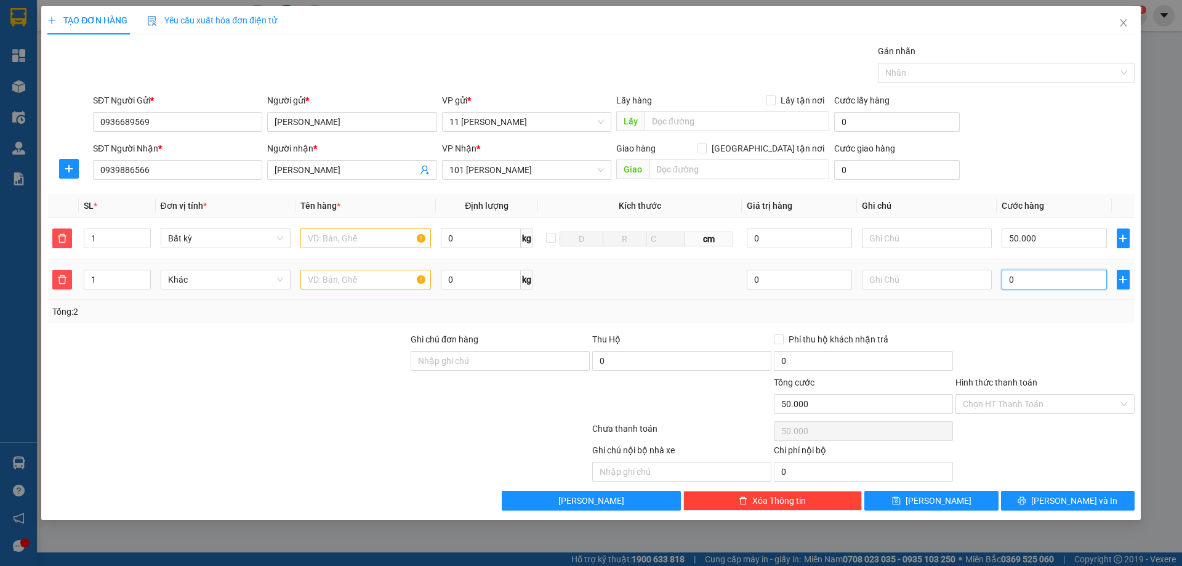
type input "50.005"
type input "5"
type input "50.050"
type input "50"
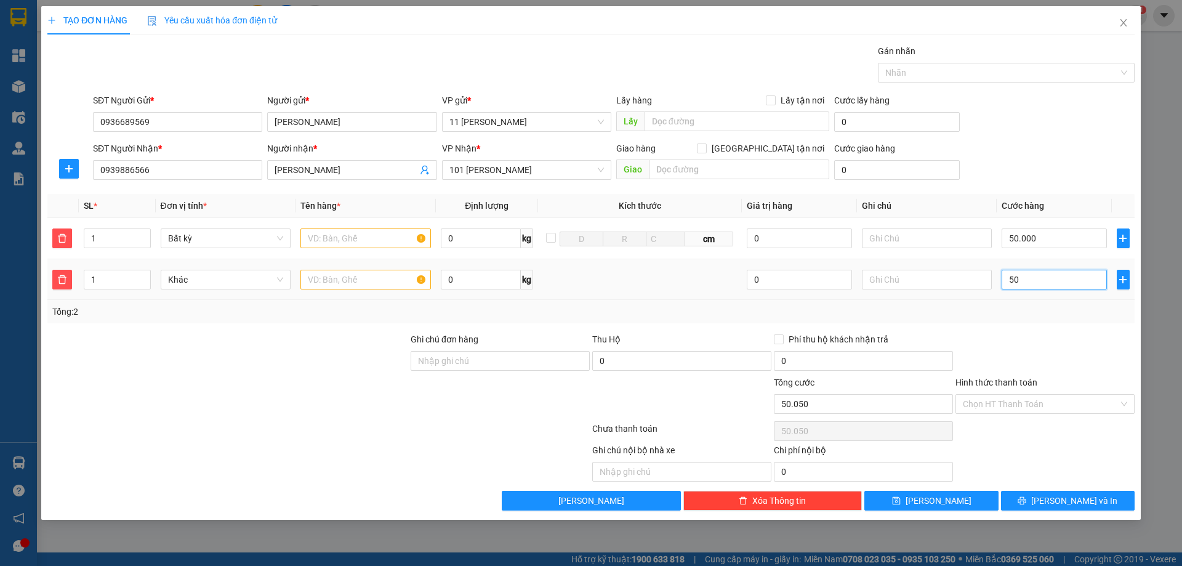
type input "50.500"
type input "500"
type input "55.000"
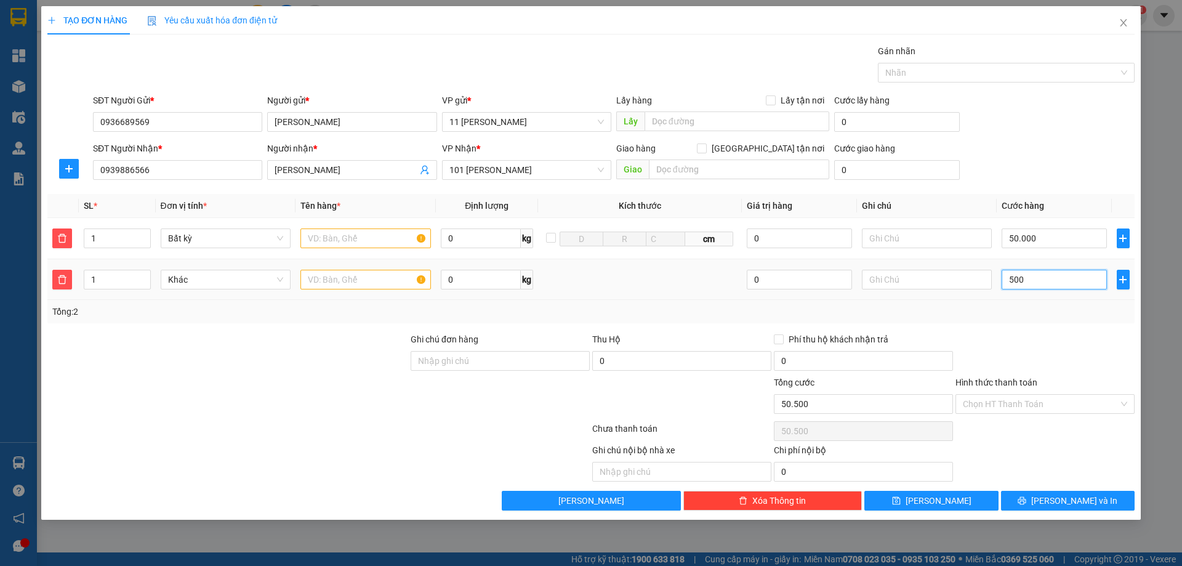
type input "5.000"
type input "100.000"
type input "50.000"
click at [367, 241] on input "text" at bounding box center [365, 238] width 130 height 20
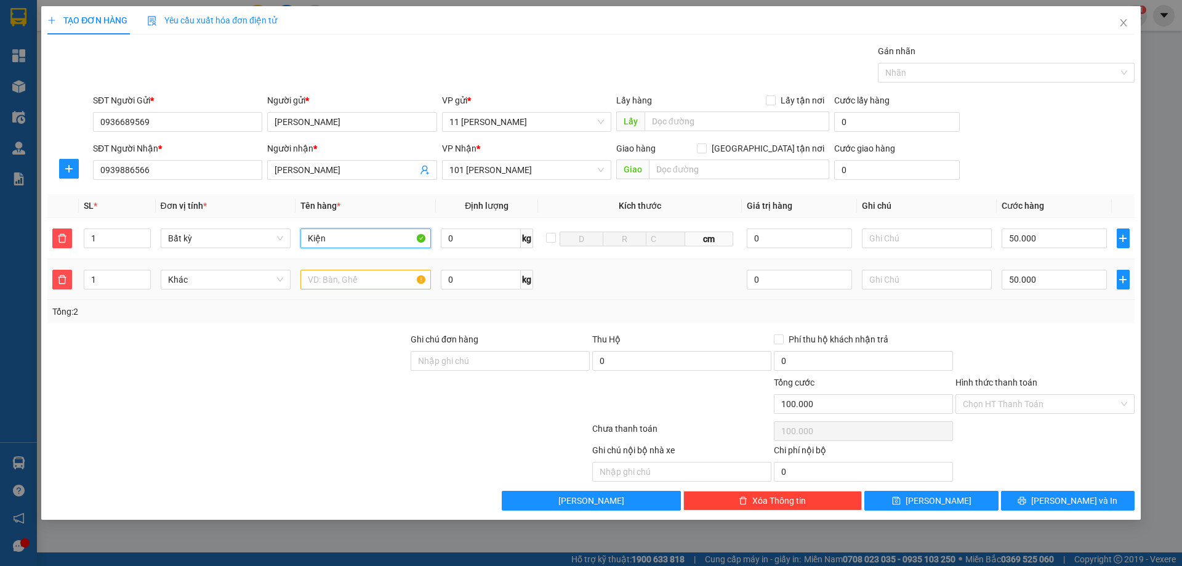
type input "Kiện"
click at [356, 278] on input "text" at bounding box center [365, 280] width 130 height 20
type input "Kiện"
click at [1030, 400] on input "Hình thức thanh toán" at bounding box center [1041, 404] width 156 height 18
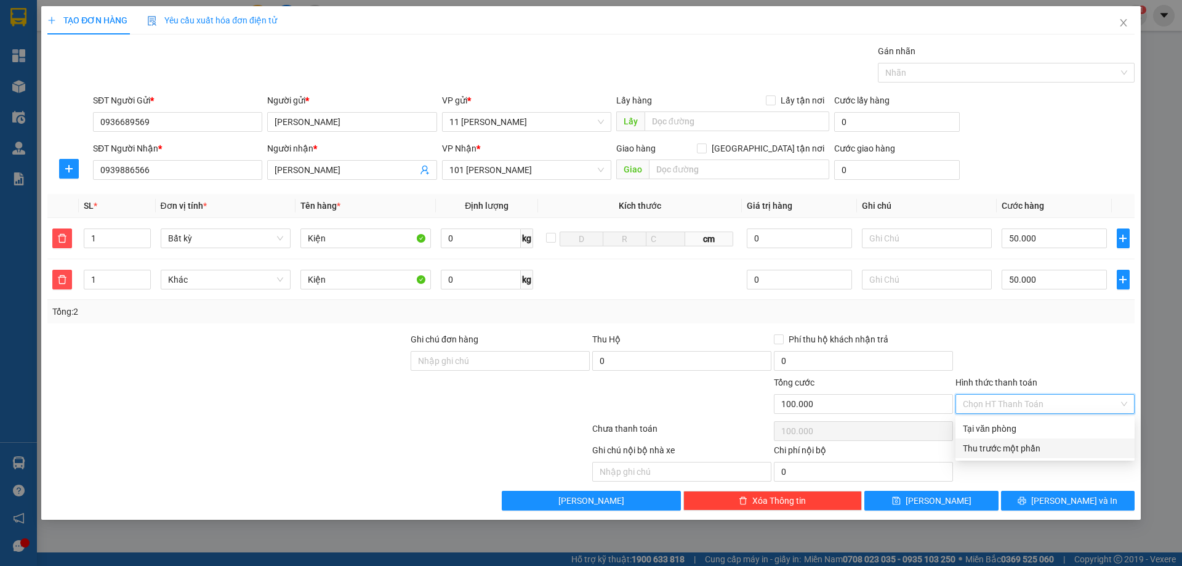
click at [998, 432] on div "Tại văn phòng" at bounding box center [1045, 429] width 164 height 14
type input "0"
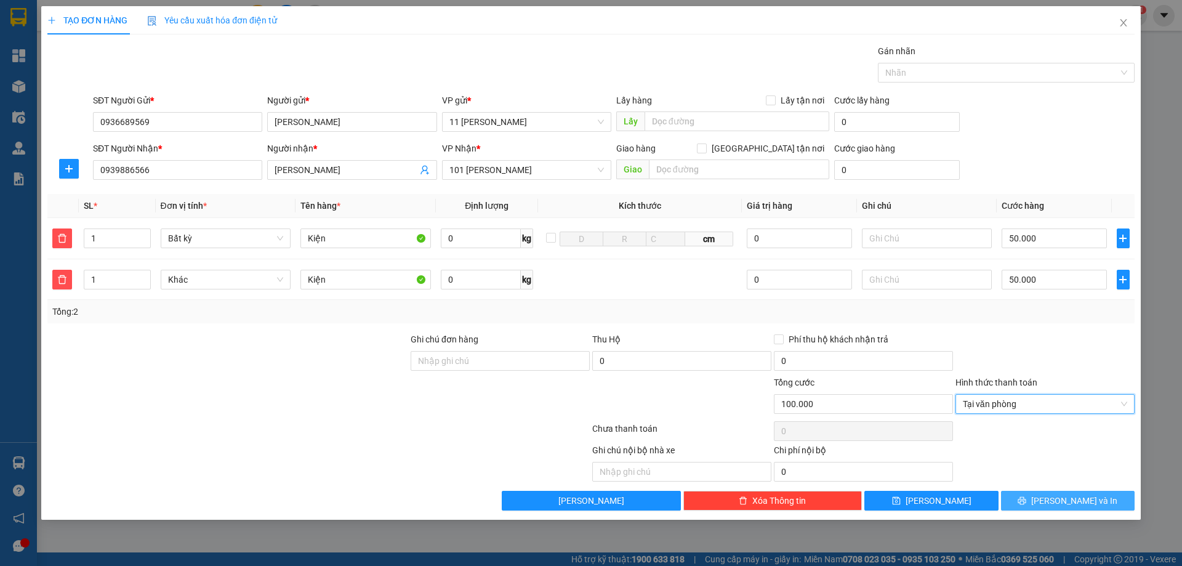
click at [1048, 506] on button "[PERSON_NAME] và In" at bounding box center [1068, 501] width 134 height 20
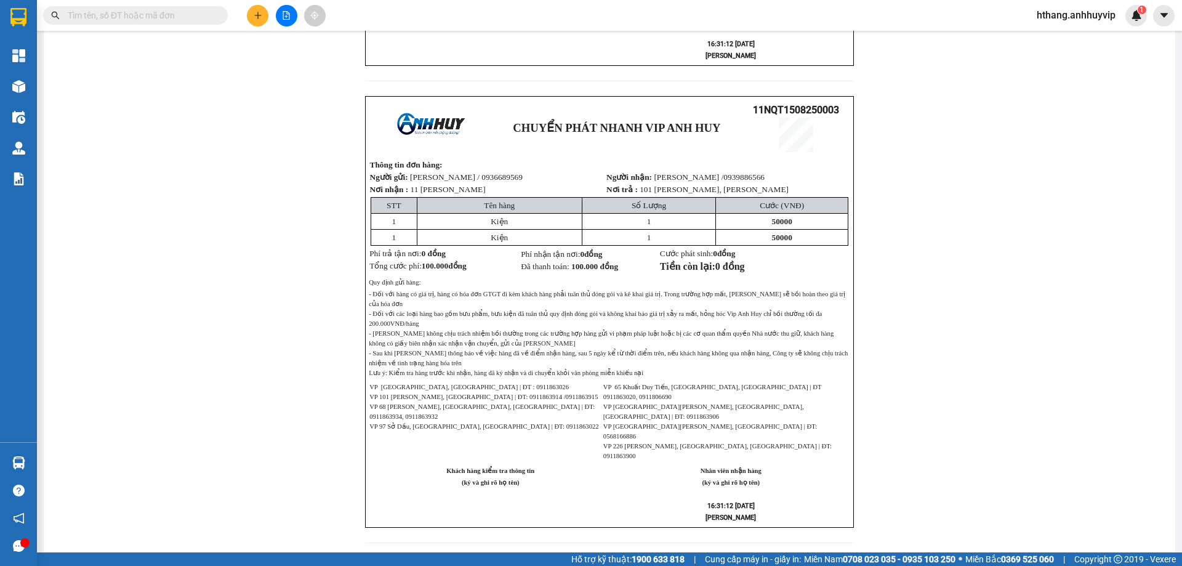
scroll to position [165, 0]
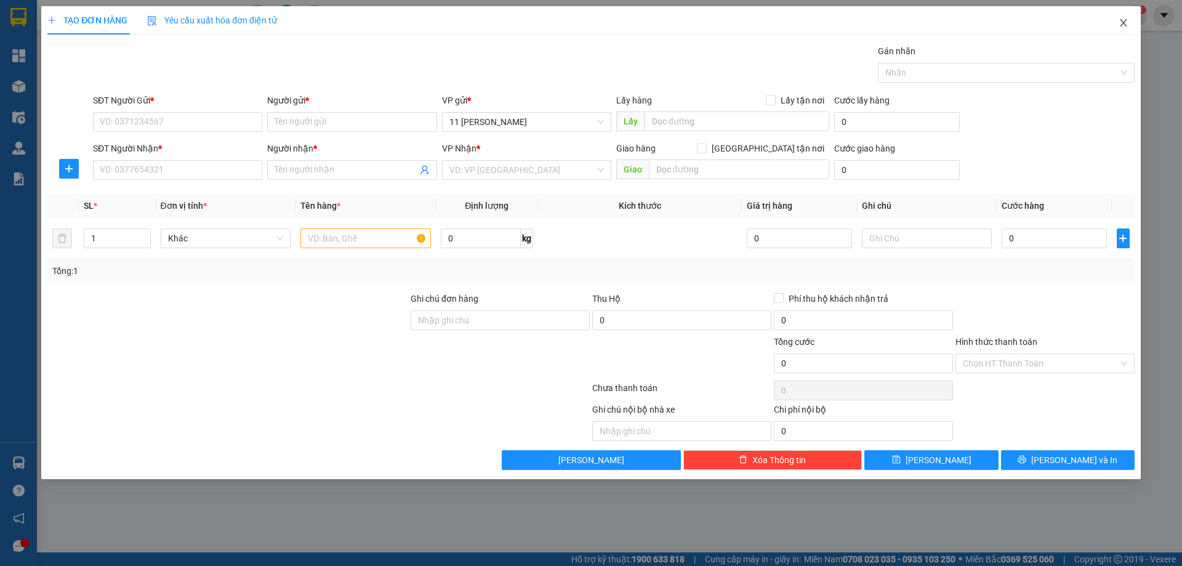
click at [1119, 25] on icon "close" at bounding box center [1123, 23] width 10 height 10
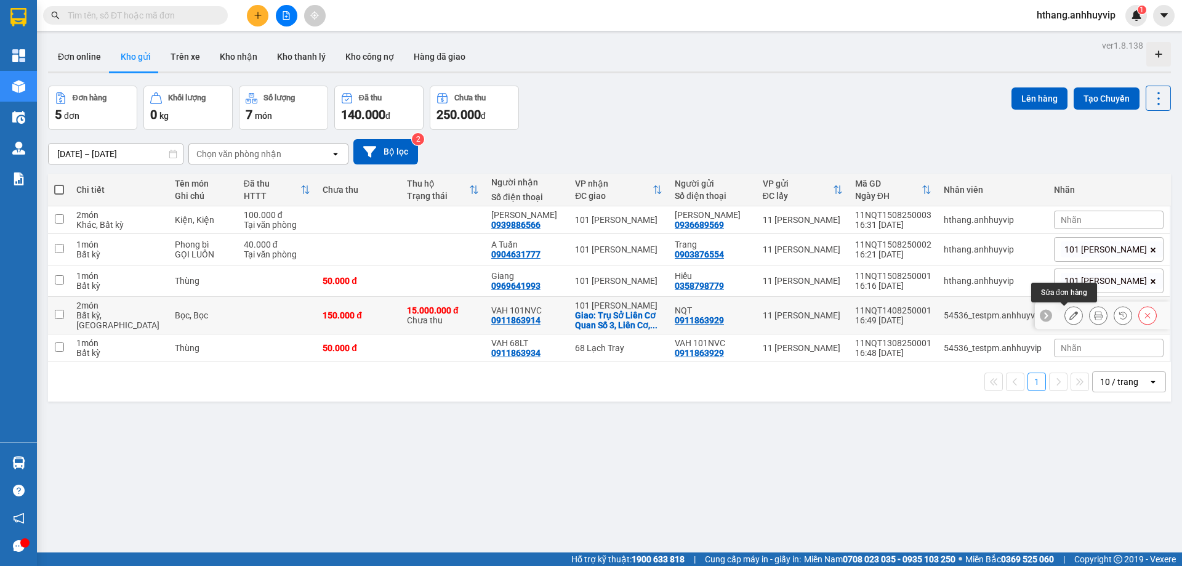
click at [1069, 316] on icon at bounding box center [1073, 315] width 9 height 9
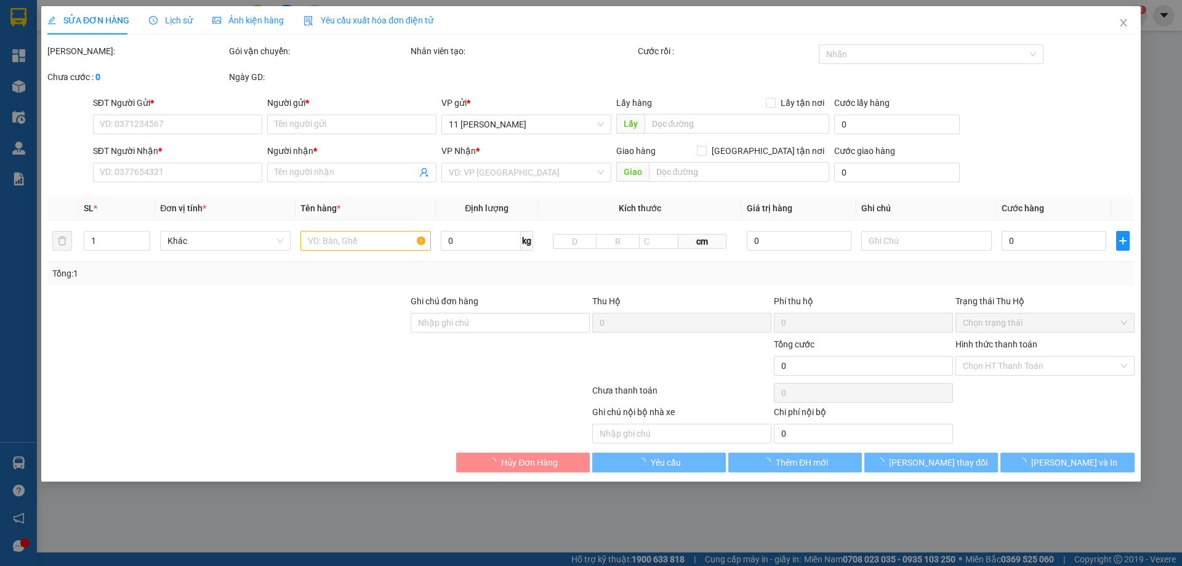
type input "0911863929"
type input "NQT"
type input "0911863914"
type input "VAH 101NVC"
checkbox input "true"
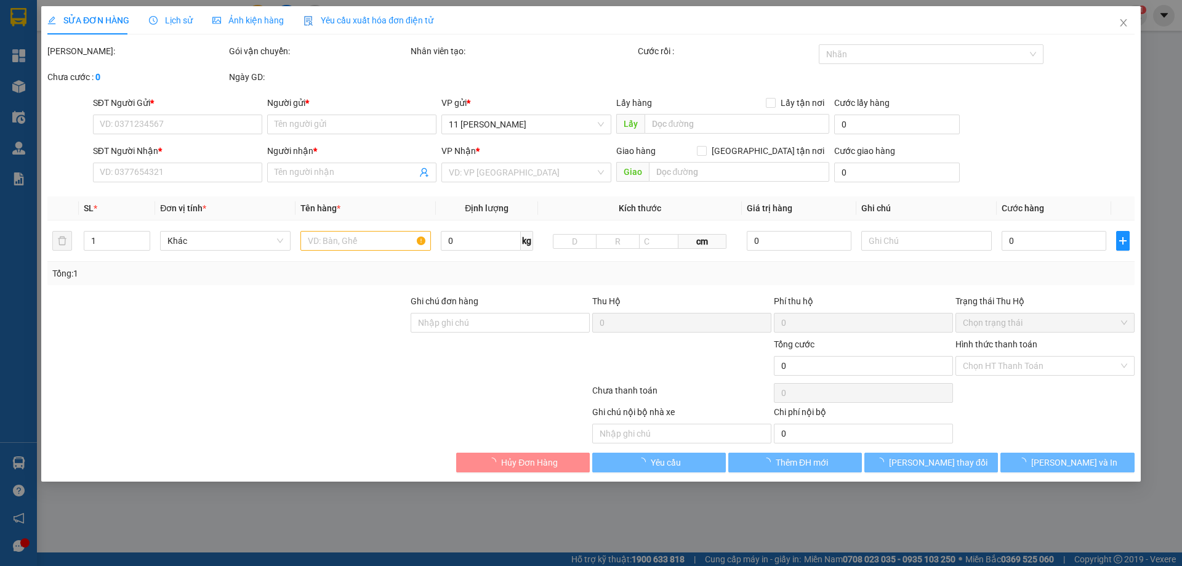
type input "Trụ Sở Liên Cơ Quan Số 3, Liên Cơ, [GEOGRAPHIC_DATA], [GEOGRAPHIC_DATA], [GEOGR…"
type input "VCB - 123456789 - Nguyễn Thị A"
type input "150.000"
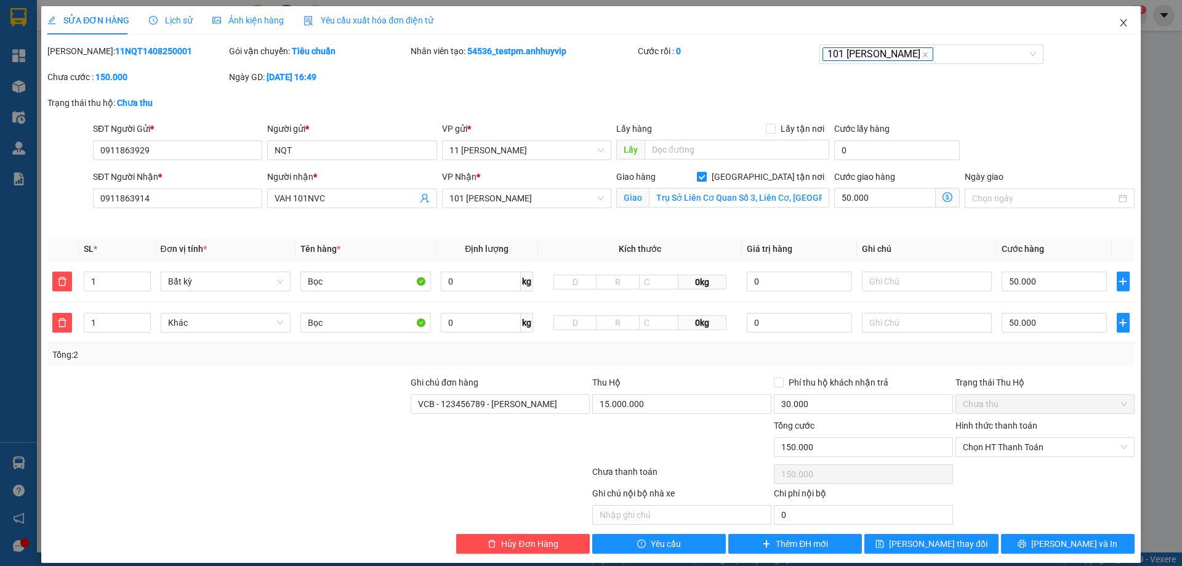
click at [1120, 20] on icon "close" at bounding box center [1123, 22] width 7 height 7
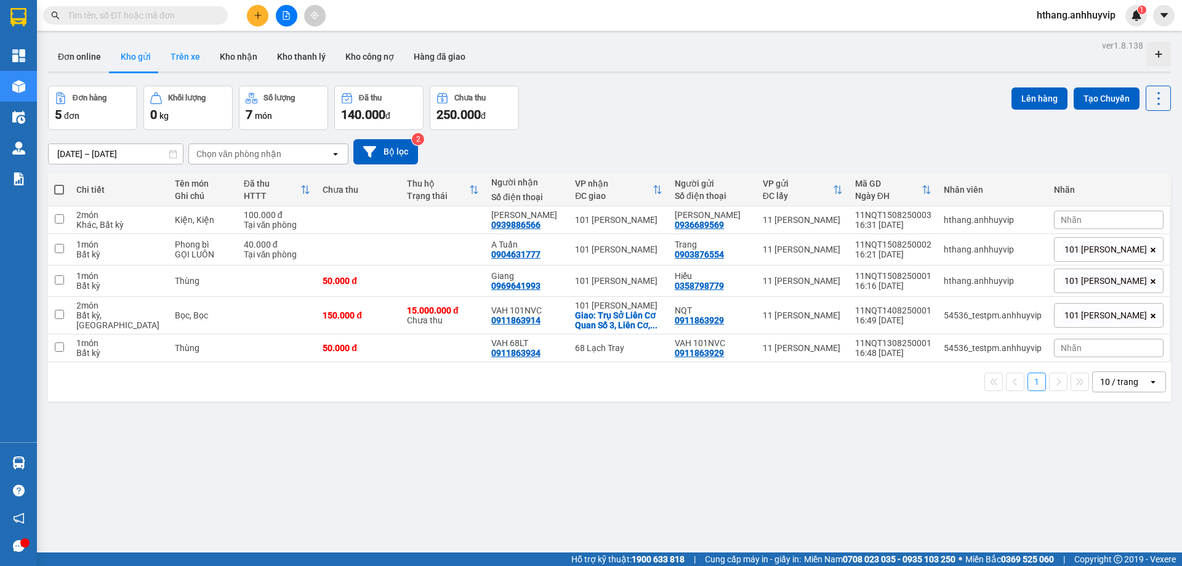
click at [193, 54] on button "Trên xe" at bounding box center [185, 57] width 49 height 30
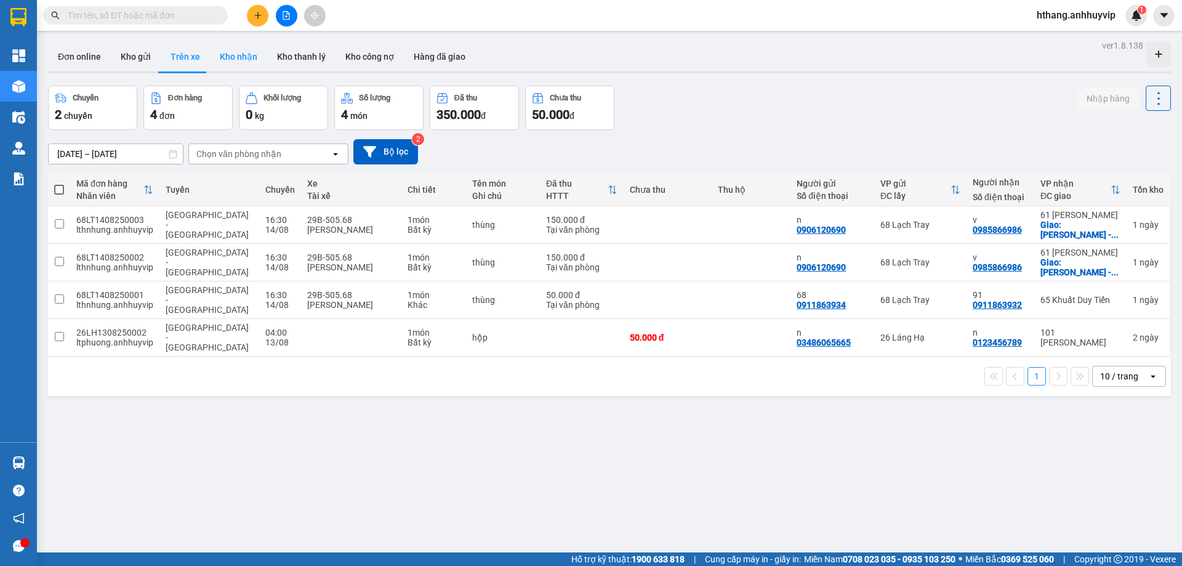
click at [233, 62] on button "Kho nhận" at bounding box center [238, 57] width 57 height 30
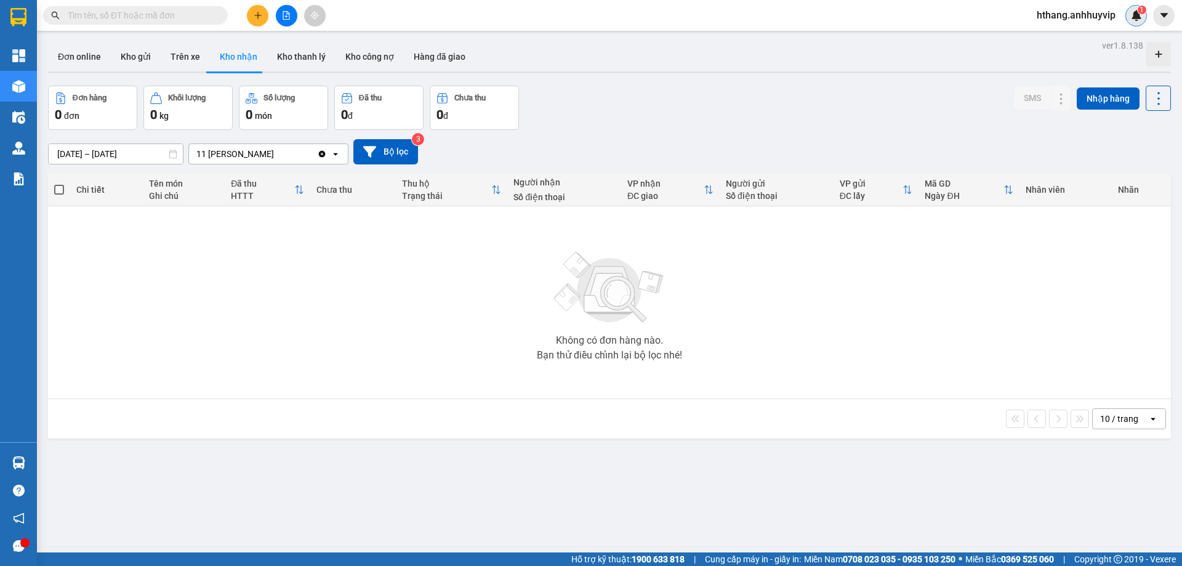
click at [1139, 15] on img at bounding box center [1136, 15] width 11 height 11
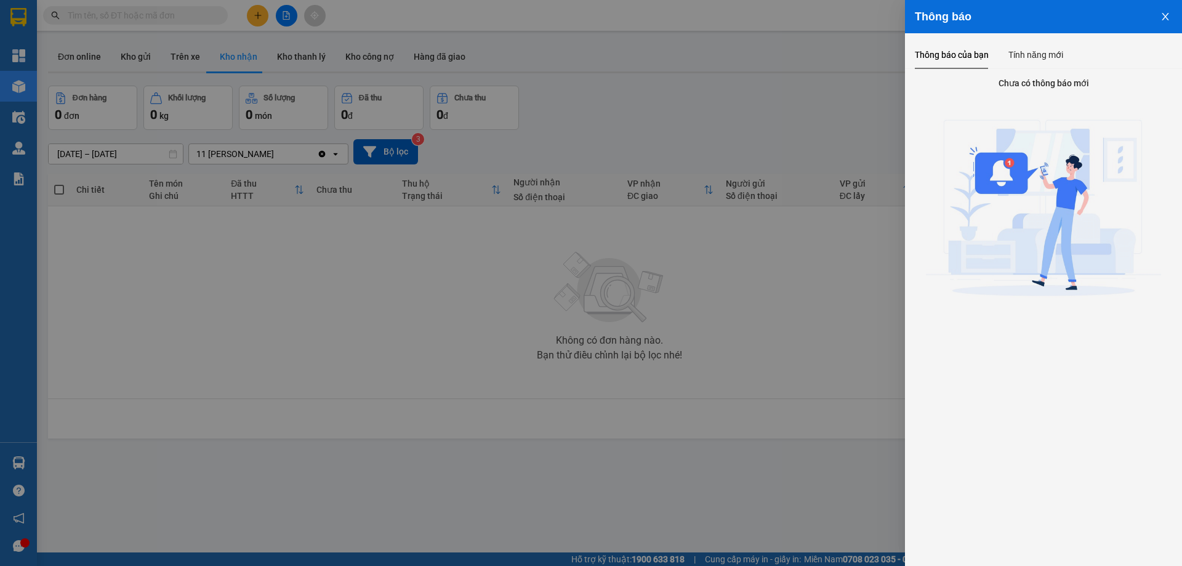
click at [1159, 16] on button "Close" at bounding box center [1165, 15] width 33 height 31
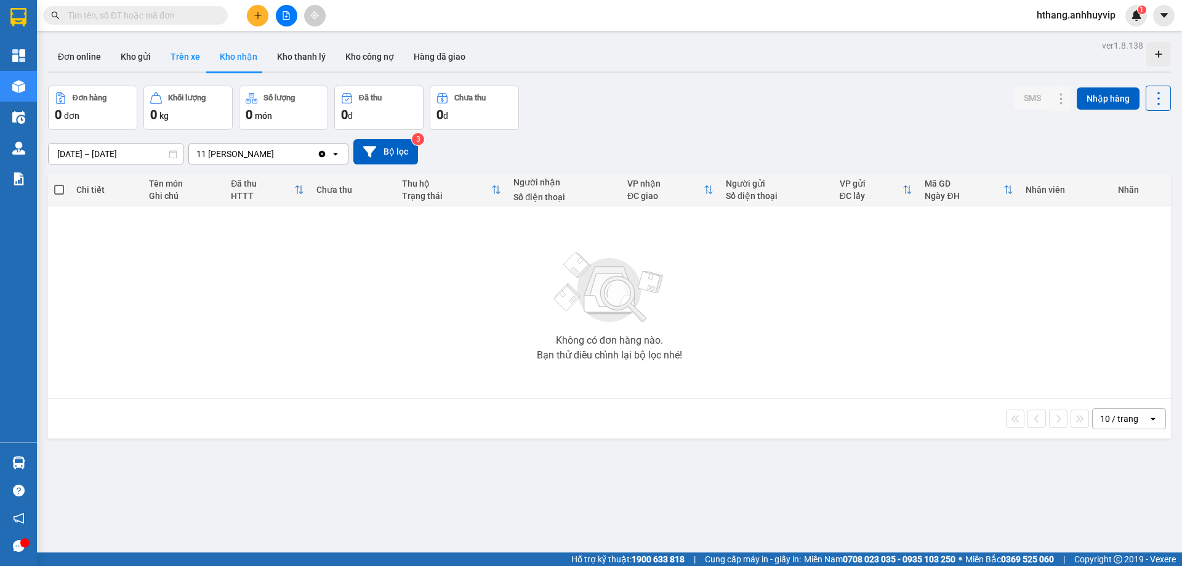
click at [175, 57] on button "Trên xe" at bounding box center [185, 57] width 49 height 30
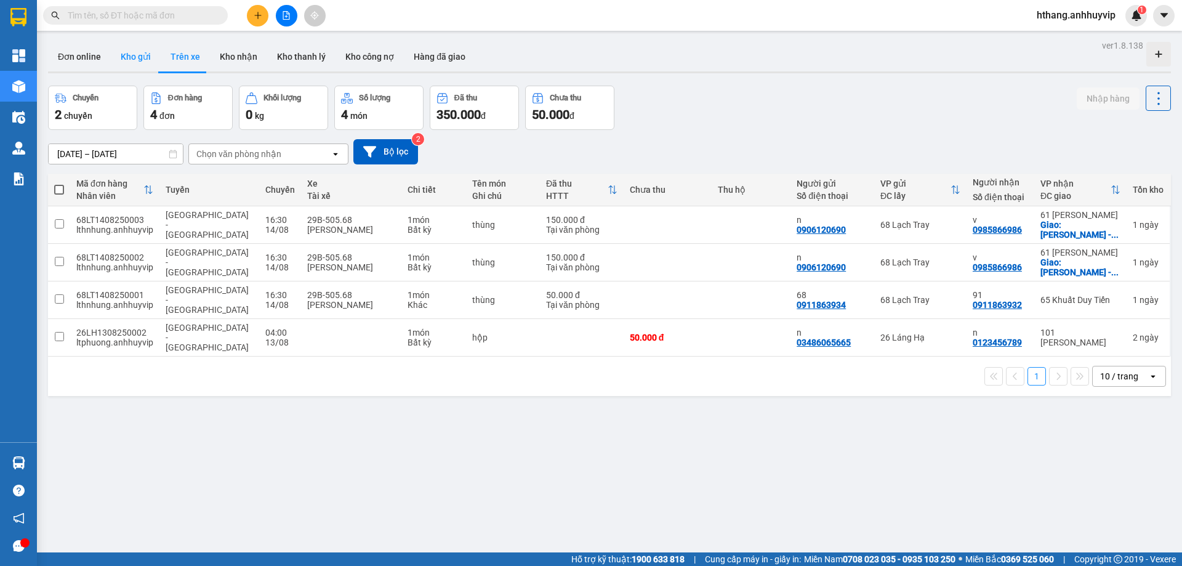
click at [125, 49] on button "Kho gửi" at bounding box center [136, 57] width 50 height 30
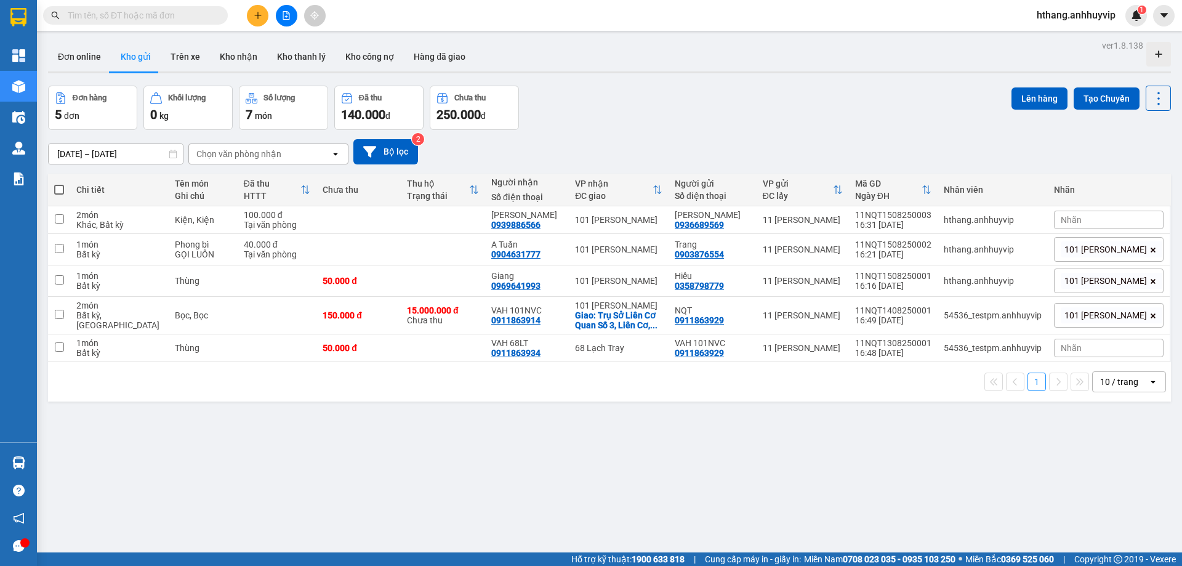
click at [262, 17] on button at bounding box center [258, 16] width 22 height 22
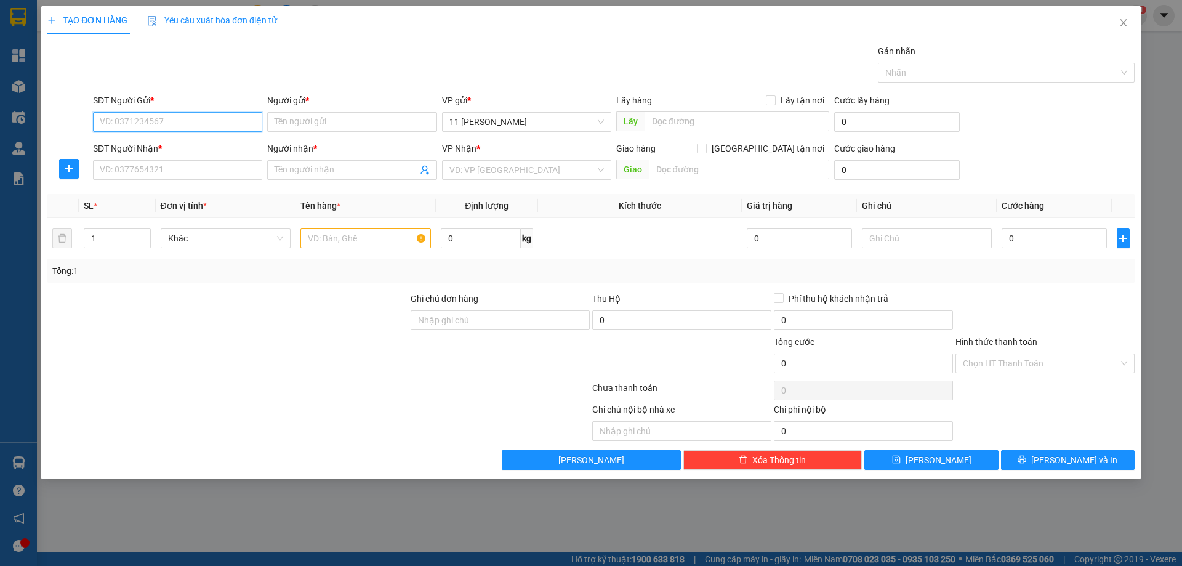
click at [159, 112] on input "SĐT Người Gửi *" at bounding box center [177, 122] width 169 height 20
paste input "0961161189"
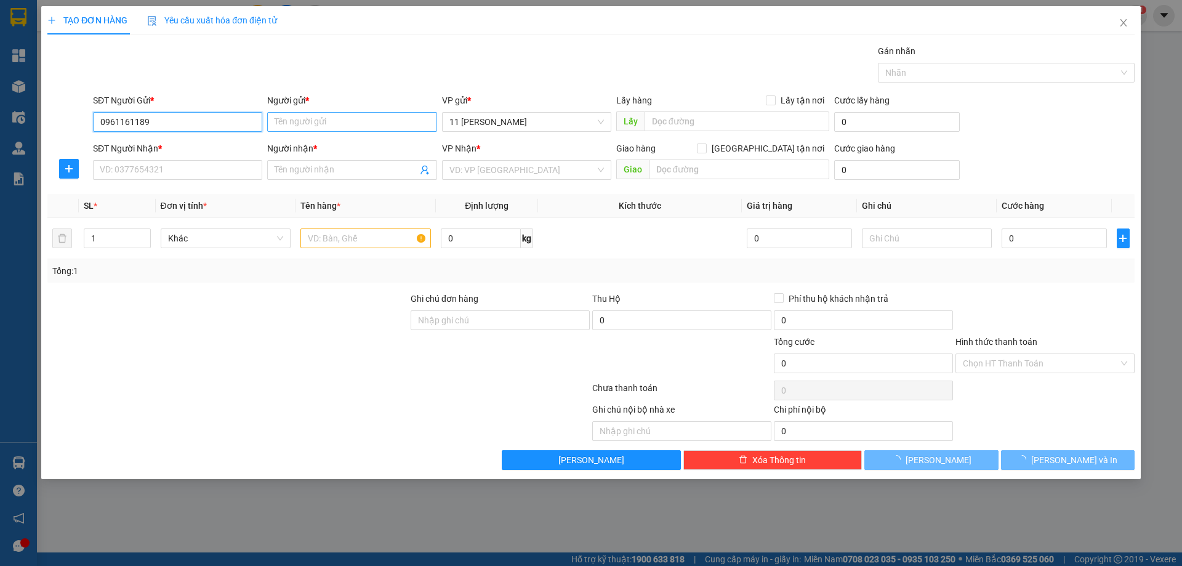
type input "0961161189"
click at [310, 127] on input "Người gửi *" at bounding box center [351, 122] width 169 height 20
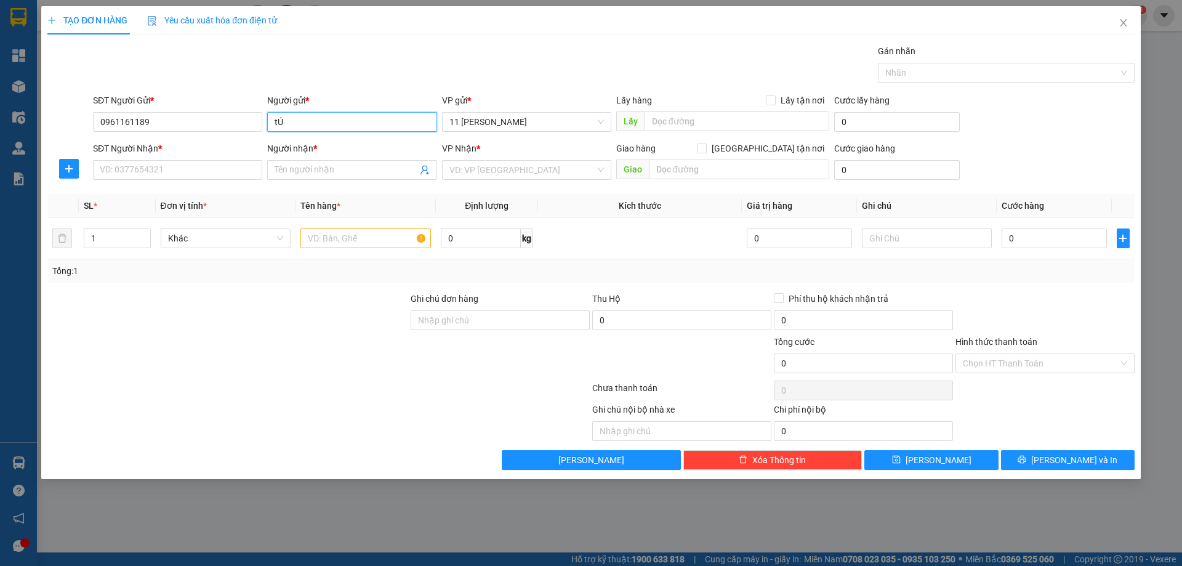
type input "t"
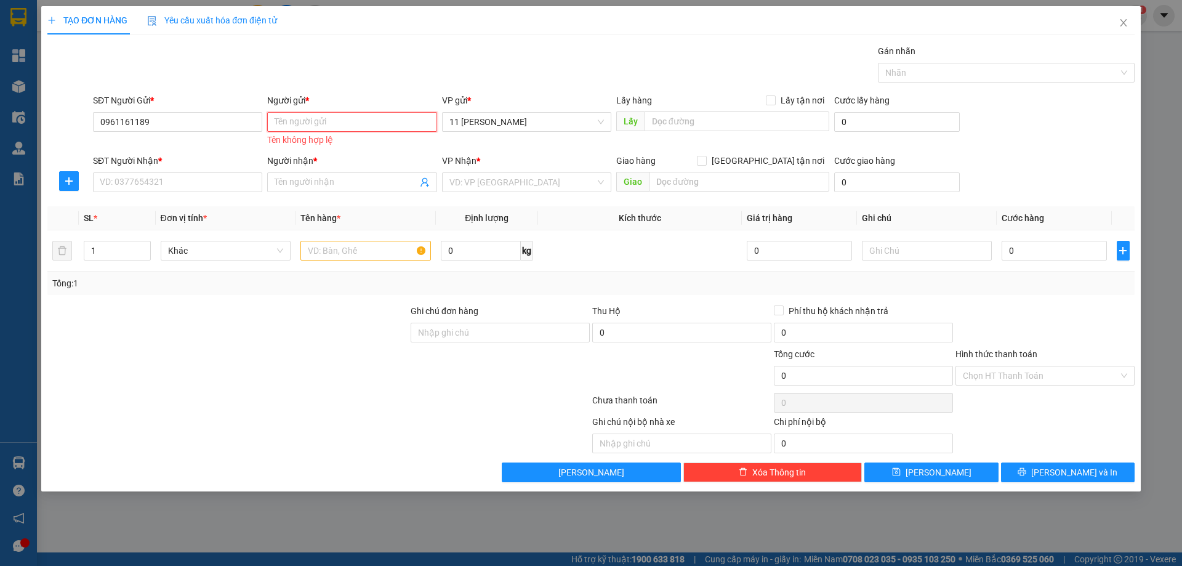
type input "U"
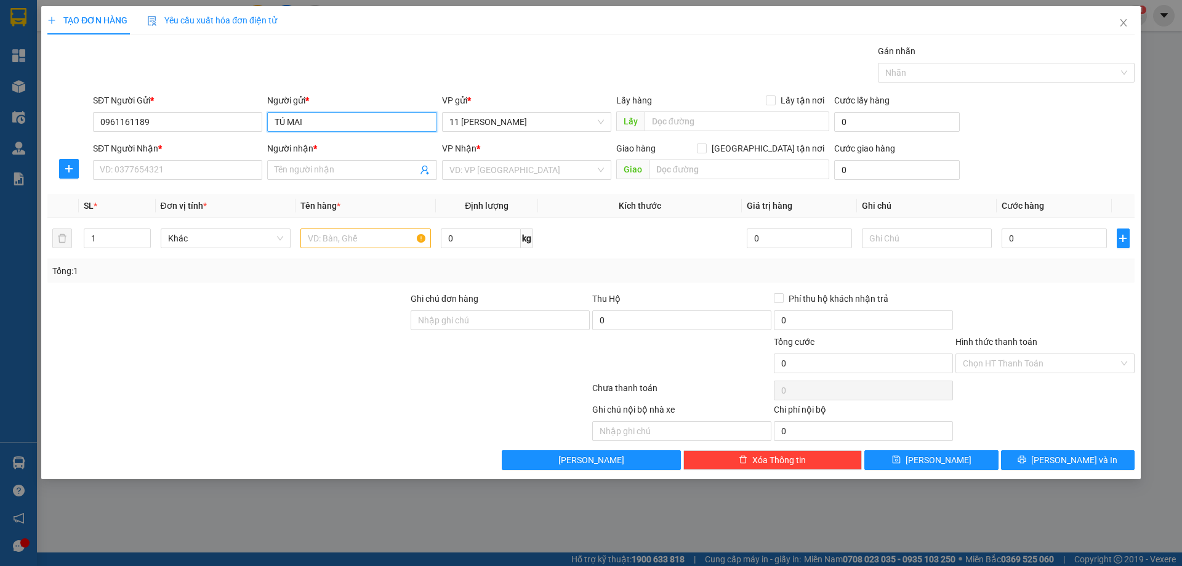
type input "TÚ MAI"
click at [191, 182] on div "SĐT Người Nhận * VD: 0377654321" at bounding box center [177, 163] width 169 height 43
drag, startPoint x: 182, startPoint y: 173, endPoint x: 306, endPoint y: 178, distance: 123.8
click at [182, 174] on input "SĐT Người Nhận *" at bounding box center [177, 170] width 169 height 20
paste input "0974998385"
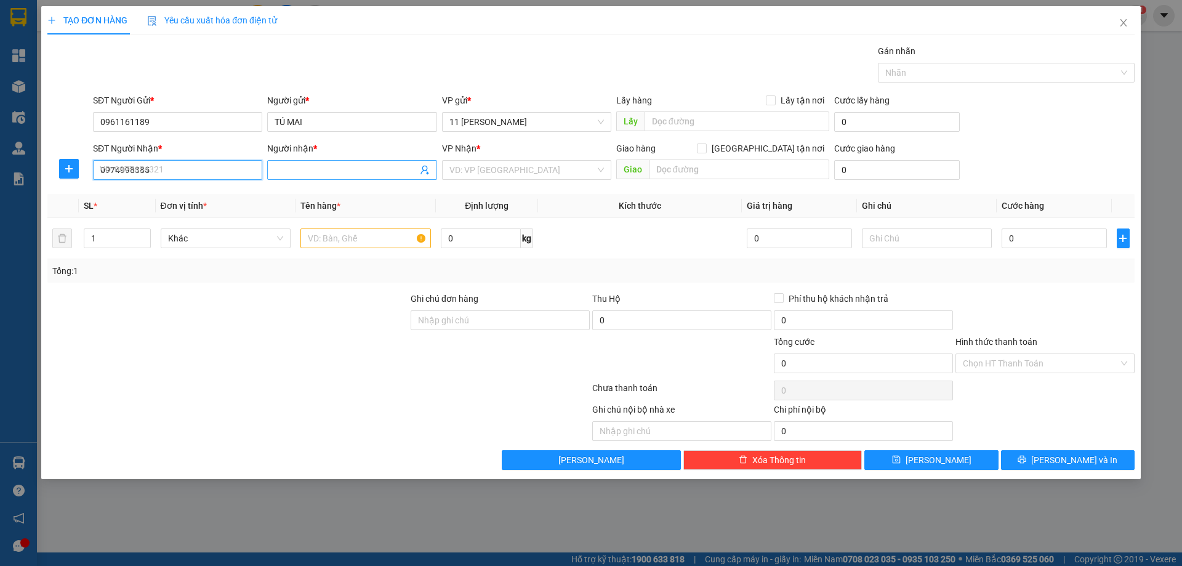
type input "0974998385"
click at [331, 178] on span at bounding box center [351, 170] width 169 height 20
type input "NGHĨA"
click at [515, 171] on input "search" at bounding box center [522, 170] width 146 height 18
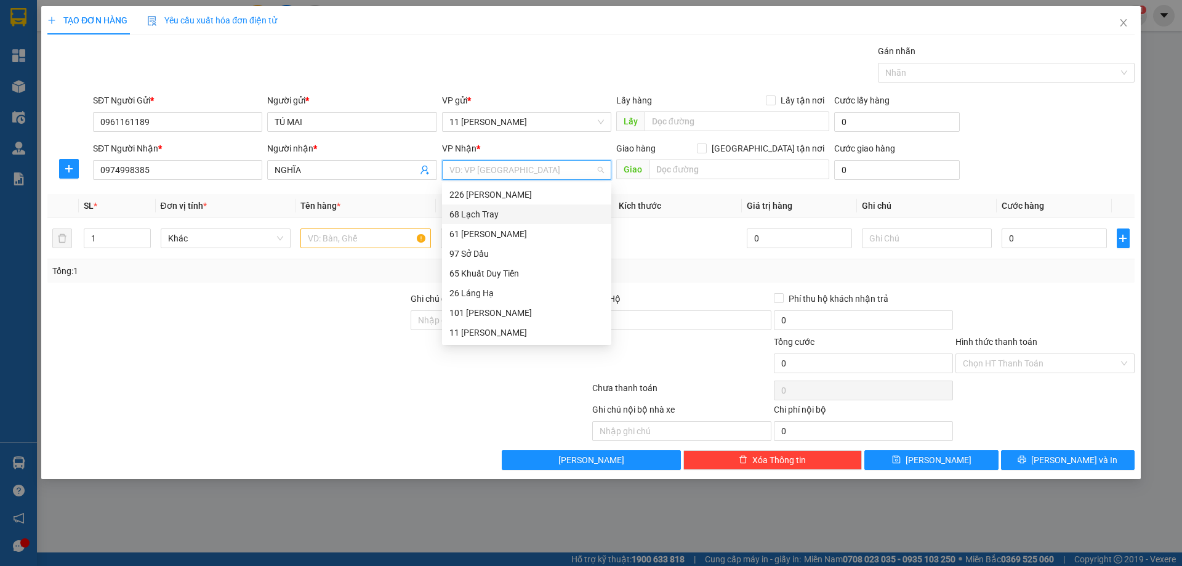
click at [478, 219] on div "68 Lạch Tray" at bounding box center [526, 214] width 154 height 14
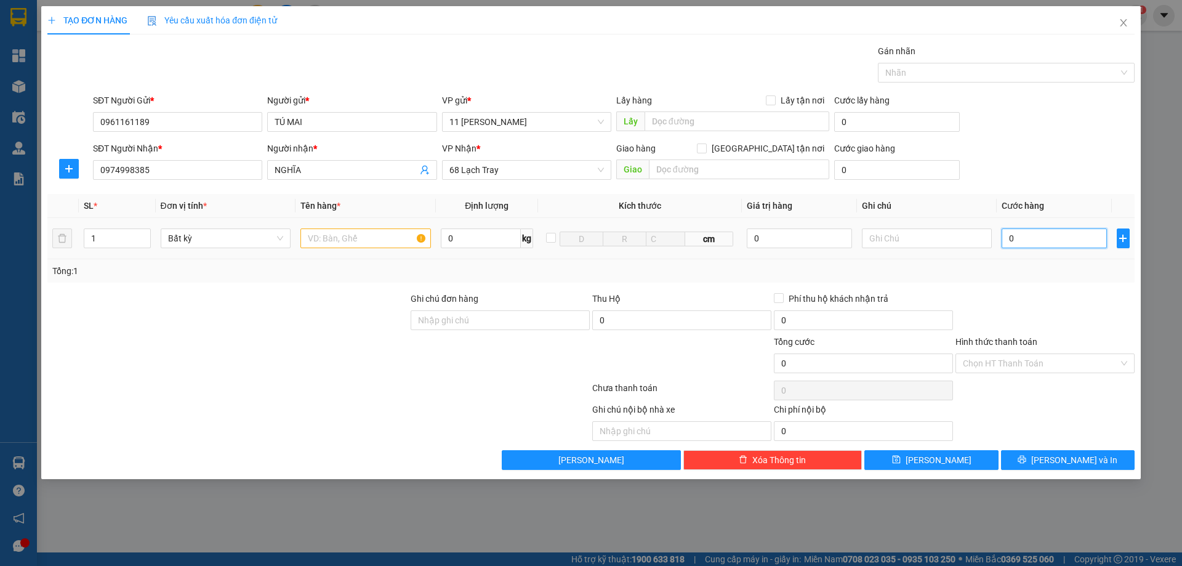
click at [1021, 236] on input "0" at bounding box center [1053, 238] width 105 height 20
type input "5"
type input "50"
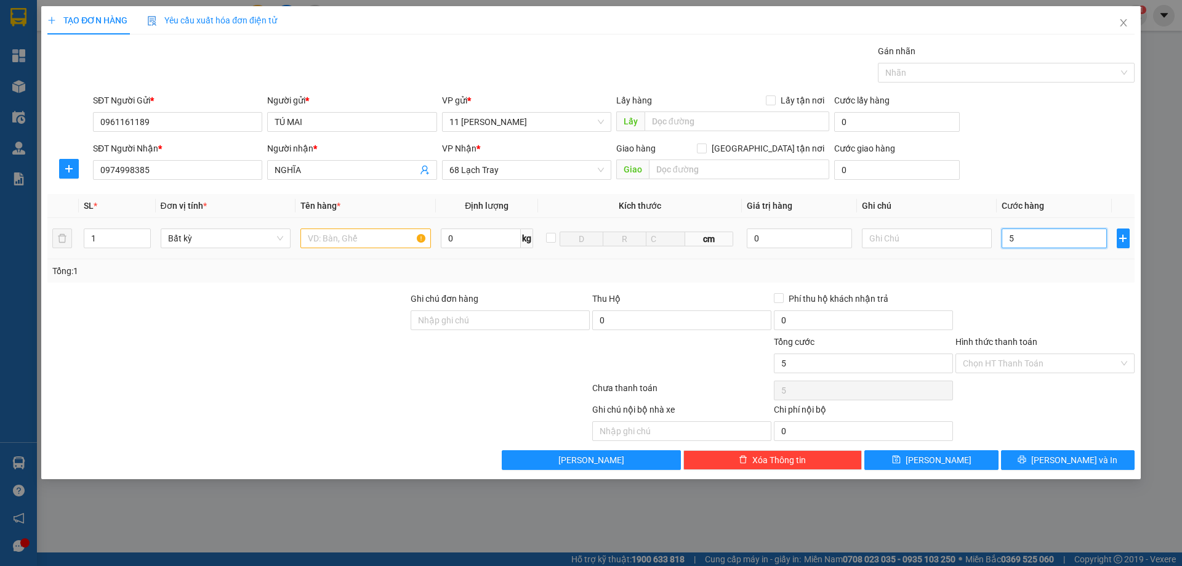
type input "50"
type input "500"
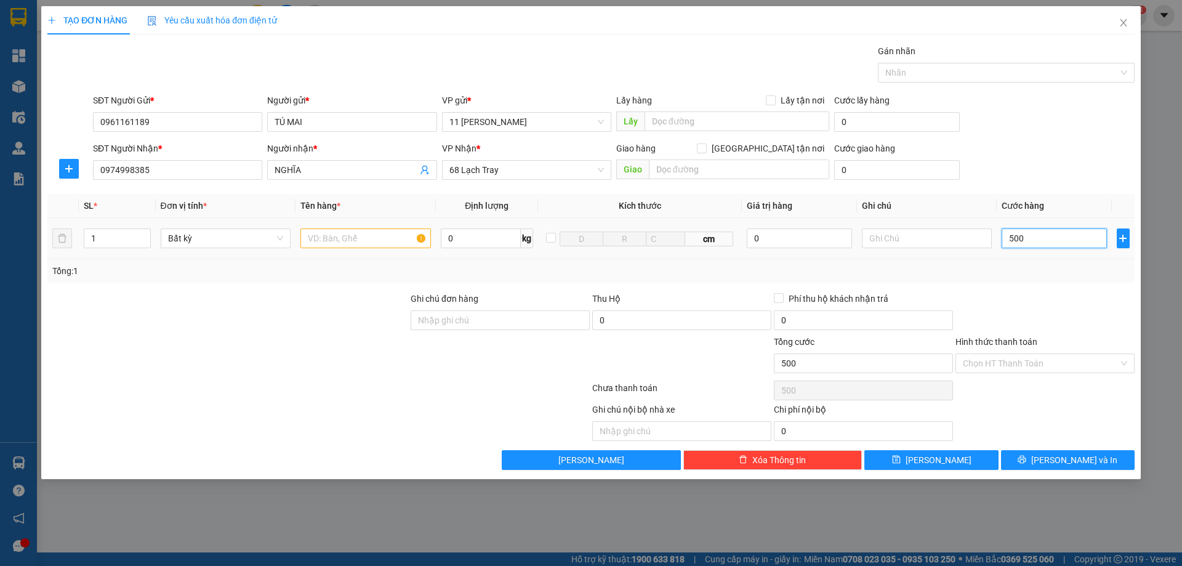
type input "5.000"
type input "50.000"
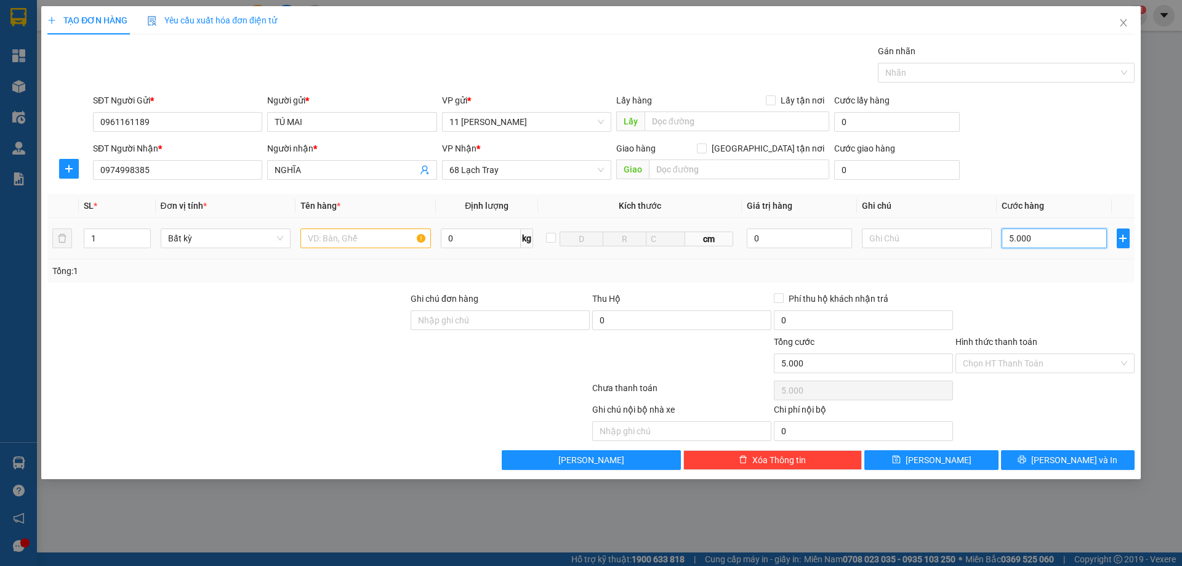
type input "50.000"
click at [377, 242] on input "text" at bounding box center [365, 238] width 130 height 20
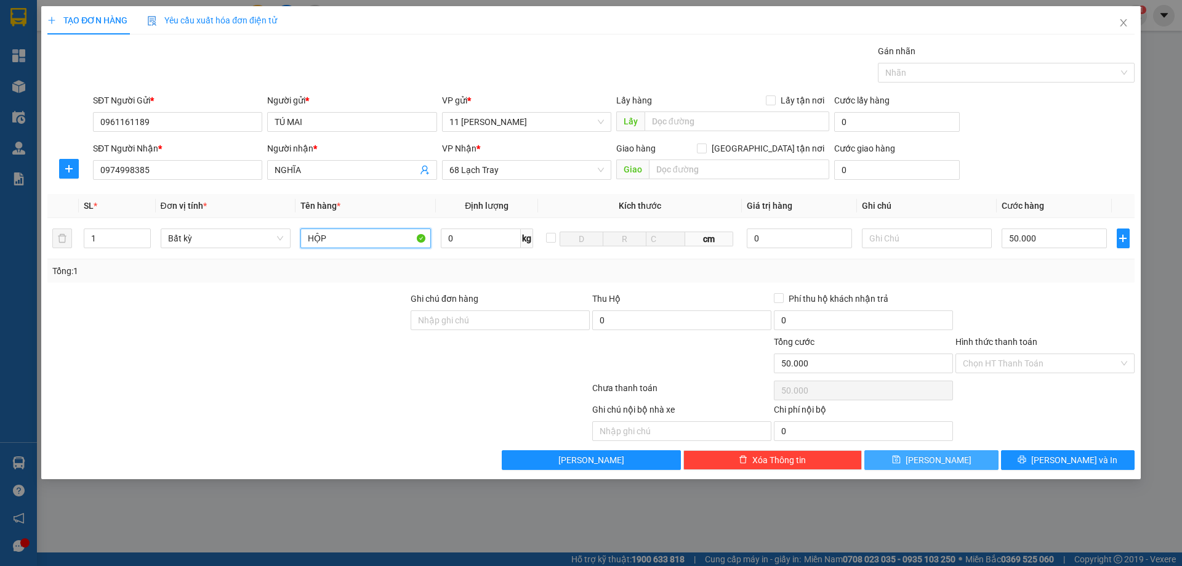
type input "HỘP"
click at [900, 459] on icon "save" at bounding box center [896, 459] width 9 height 9
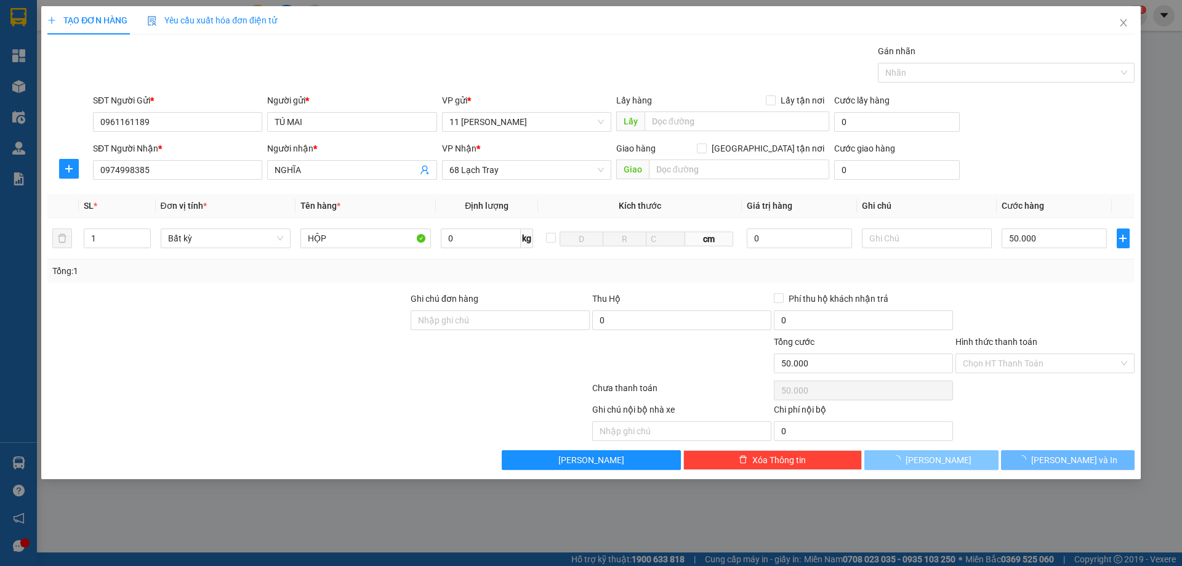
type input "0"
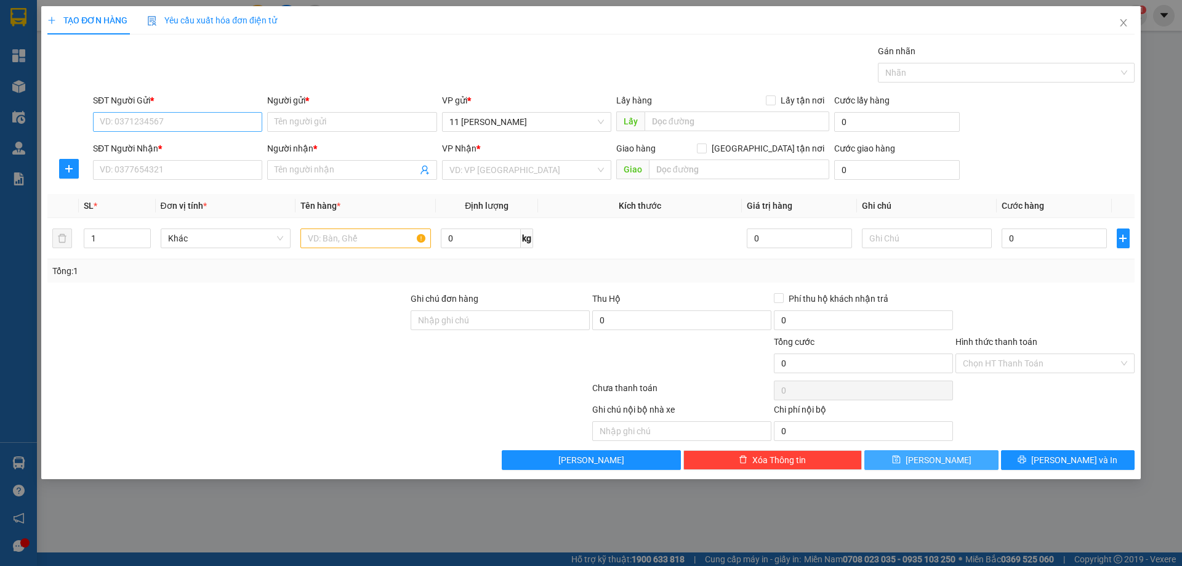
drag, startPoint x: 150, startPoint y: 110, endPoint x: 199, endPoint y: 120, distance: 49.6
click at [150, 112] on div "SĐT Người Gửi * VD: 0371234567" at bounding box center [177, 115] width 169 height 43
click at [236, 129] on input "SĐT Người Gửi *" at bounding box center [177, 122] width 169 height 20
paste input "0915431585"
type input "0915431585"
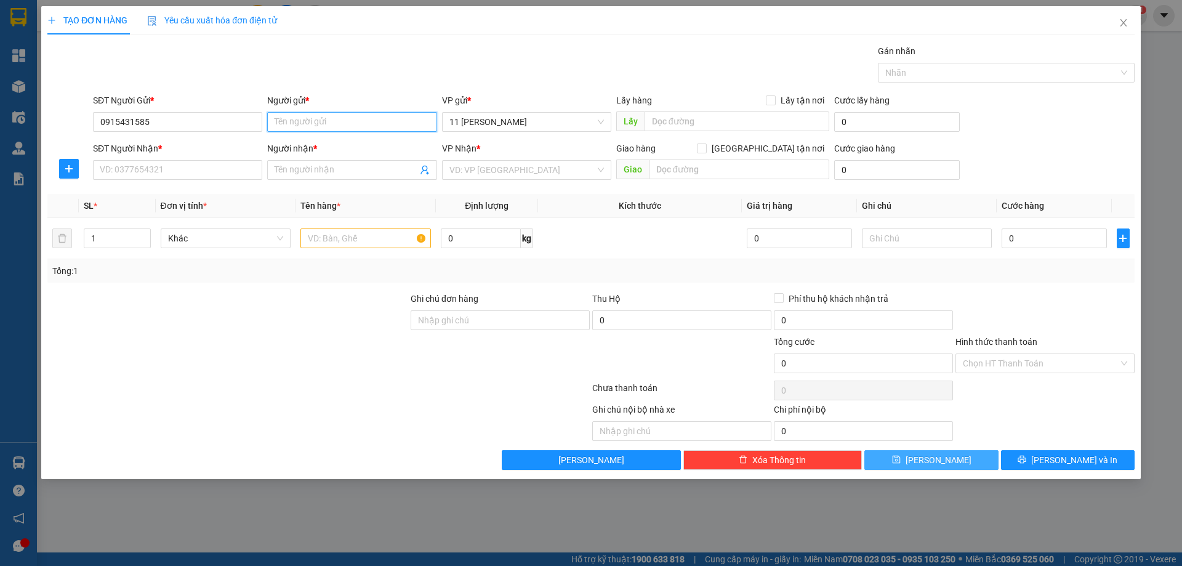
click at [337, 124] on input "Người gửi *" at bounding box center [351, 122] width 169 height 20
type input "LY"
click at [198, 173] on input "SĐT Người Nhận *" at bounding box center [177, 170] width 169 height 20
paste input "0397206264"
type input "0397206264"
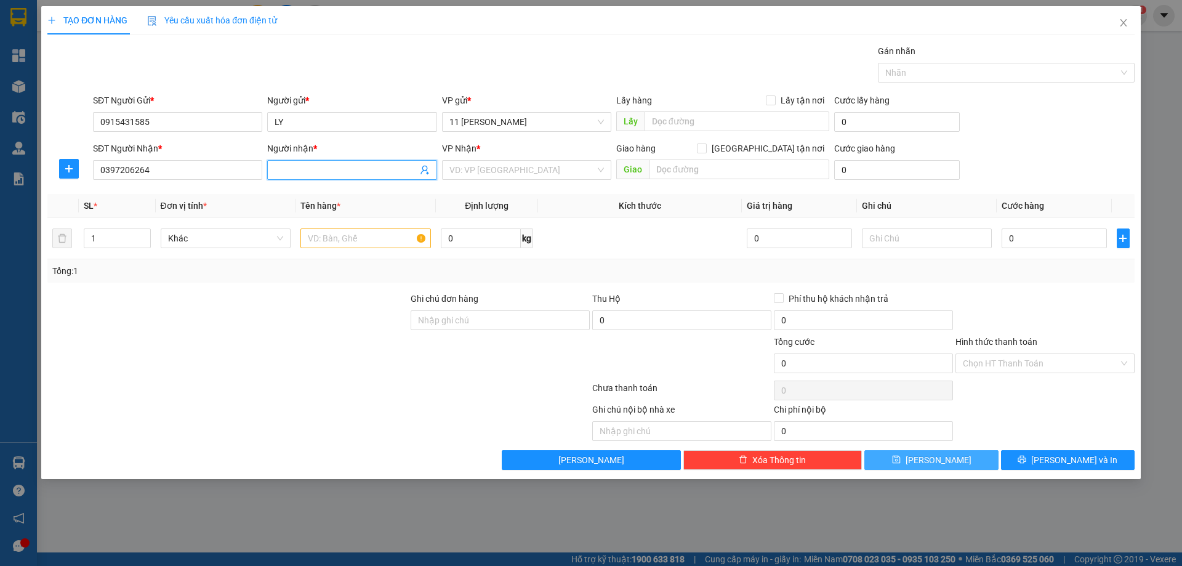
click at [334, 176] on input "Người nhận *" at bounding box center [346, 170] width 142 height 14
type input "D"
type input "ĐĂNG"
drag, startPoint x: 1069, startPoint y: 363, endPoint x: 1026, endPoint y: 374, distance: 43.9
click at [1067, 363] on input "Hình thức thanh toán" at bounding box center [1041, 363] width 156 height 18
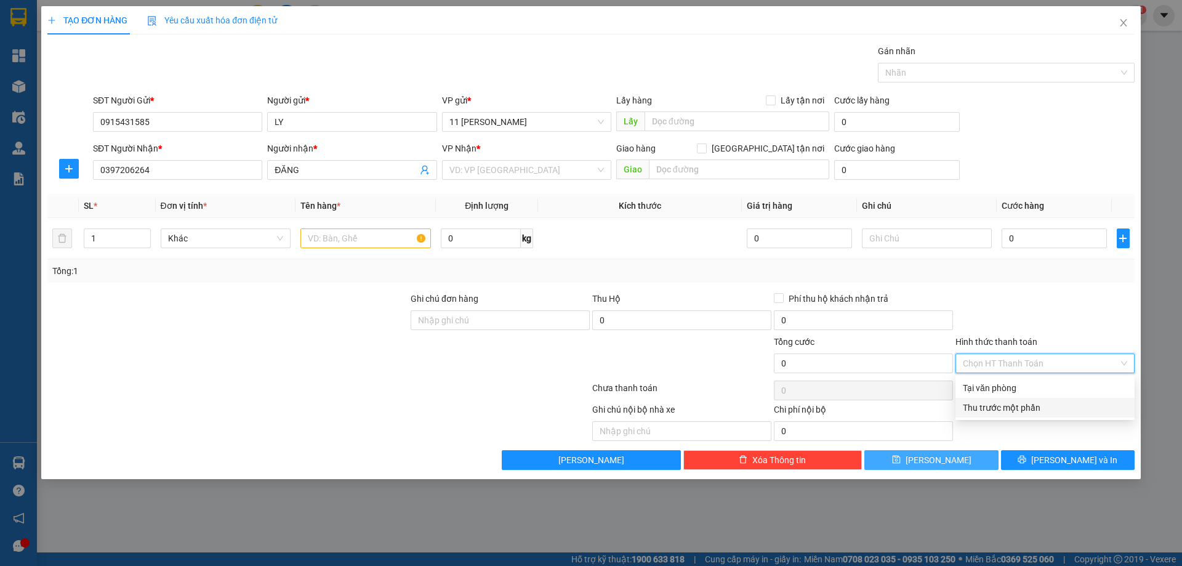
click at [989, 389] on div "Tại văn phòng" at bounding box center [1045, 388] width 164 height 14
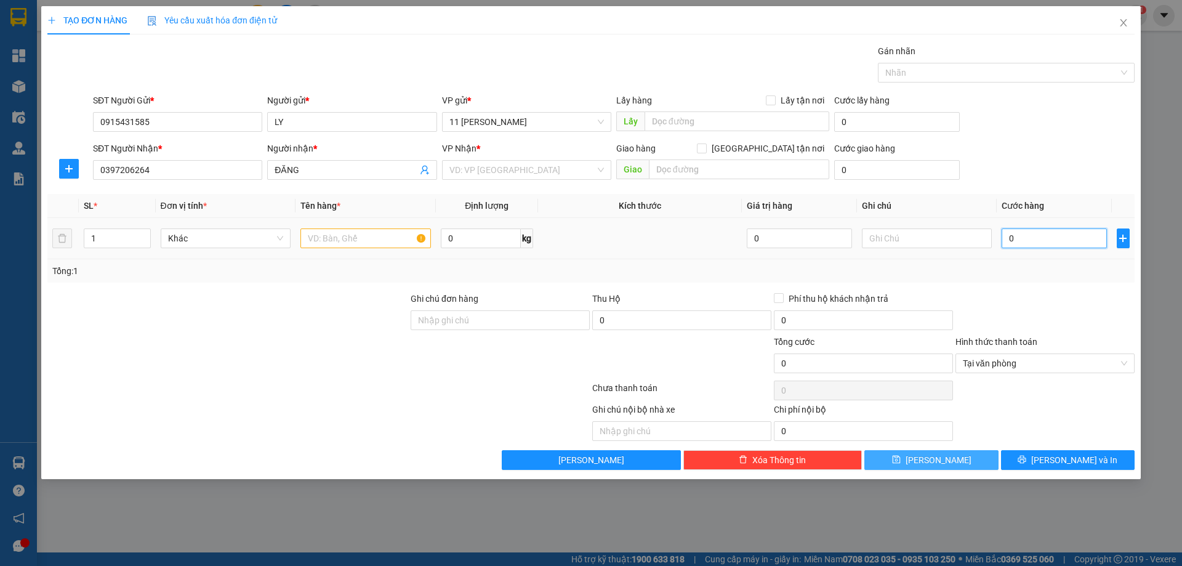
click at [1024, 233] on input "0" at bounding box center [1053, 238] width 105 height 20
type input "5"
click at [327, 232] on input "text" at bounding box center [365, 238] width 130 height 20
click at [952, 460] on button "[PERSON_NAME]" at bounding box center [931, 460] width 134 height 20
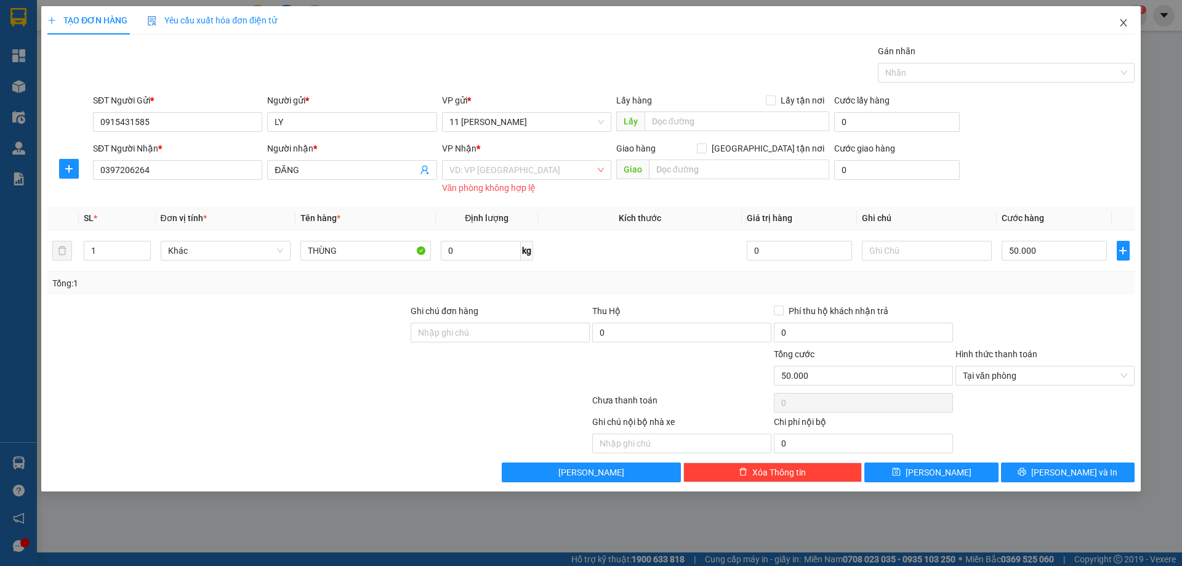
click at [1121, 22] on icon "close" at bounding box center [1123, 23] width 10 height 10
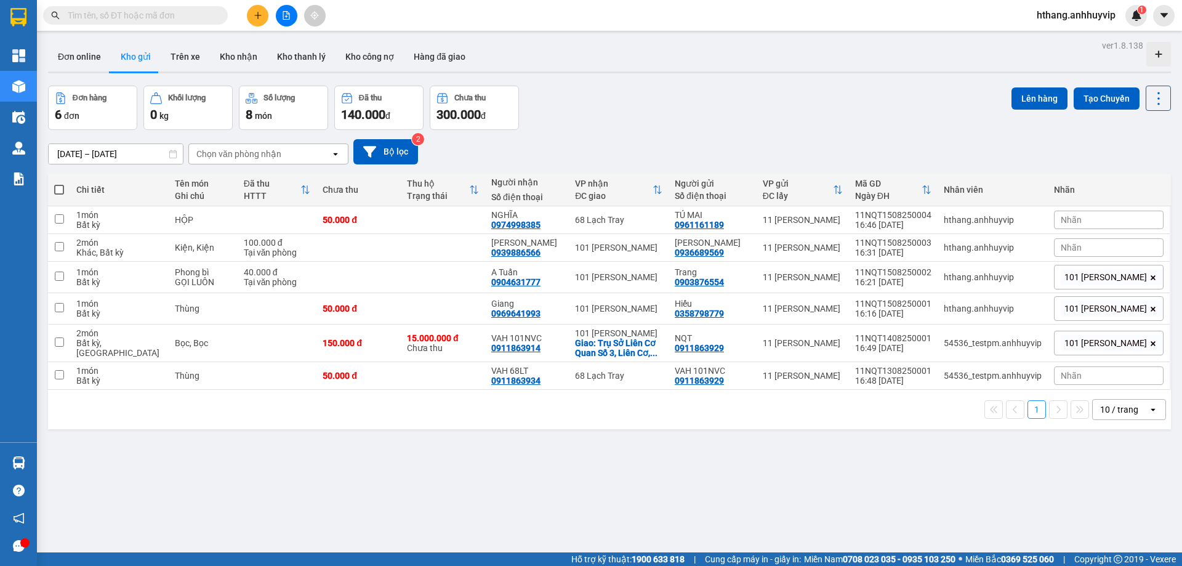
click at [253, 18] on button at bounding box center [258, 16] width 22 height 22
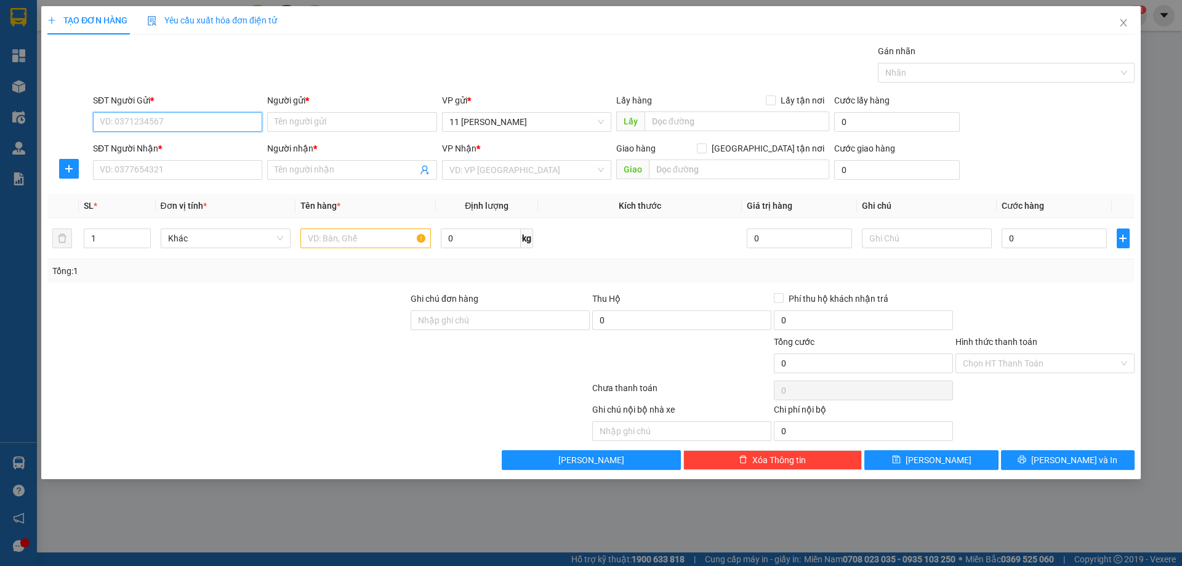
click at [138, 121] on input "SĐT Người Gửi *" at bounding box center [177, 122] width 169 height 20
paste input "0936363499"
type input "0936363499"
click at [295, 120] on input "Người gửi *" at bounding box center [351, 122] width 169 height 20
type input "C MẬN"
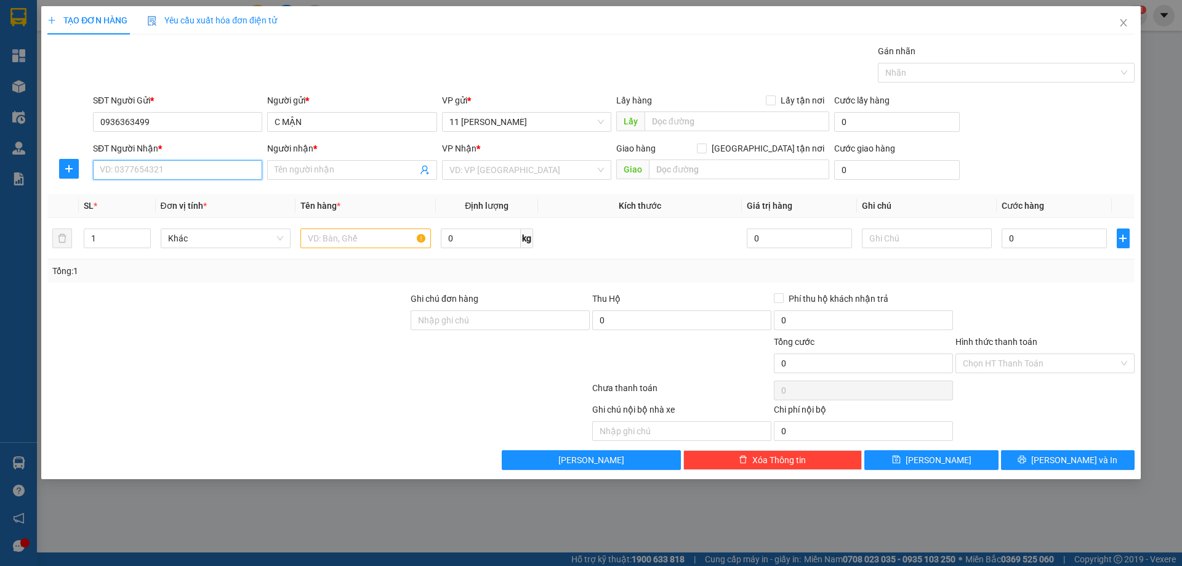
click at [227, 163] on input "SĐT Người Nhận *" at bounding box center [177, 170] width 169 height 20
paste input "0904378086"
type input "0904378086"
click at [302, 171] on input "Người nhận *" at bounding box center [346, 170] width 142 height 14
type input "C NGUYỆT"
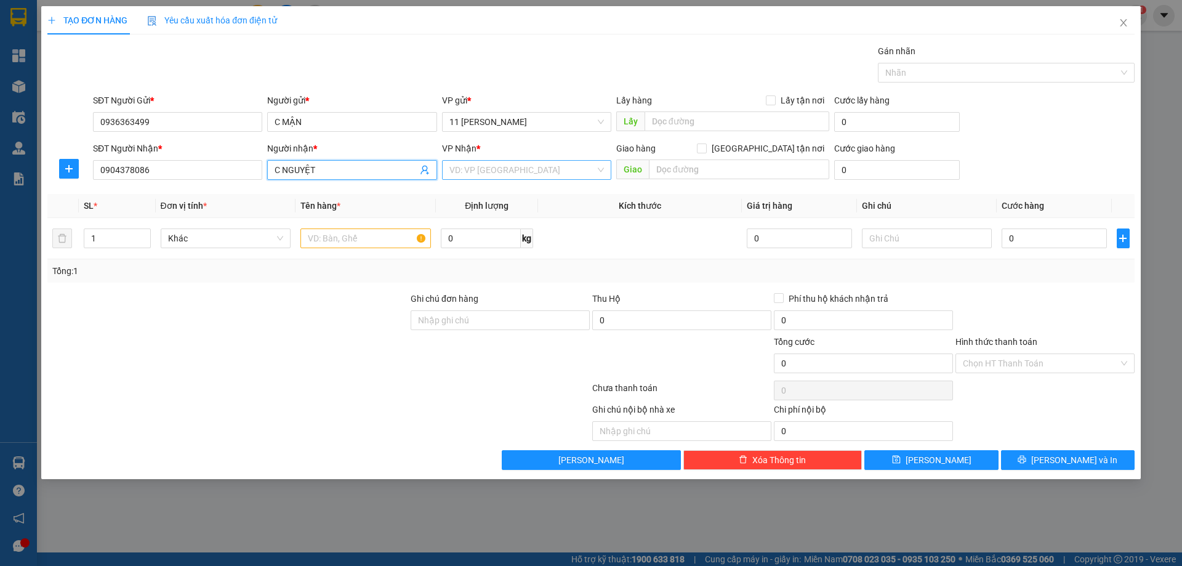
click at [487, 172] on input "search" at bounding box center [522, 170] width 146 height 18
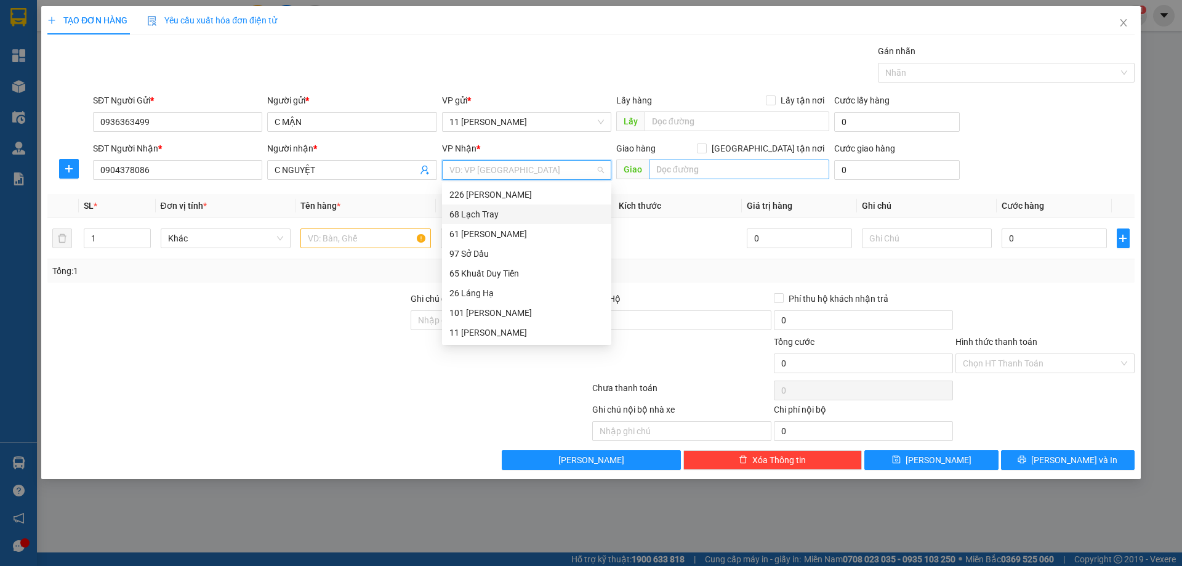
drag, startPoint x: 511, startPoint y: 214, endPoint x: 670, endPoint y: 175, distance: 163.3
click at [514, 214] on div "68 Lạch Tray" at bounding box center [526, 214] width 154 height 14
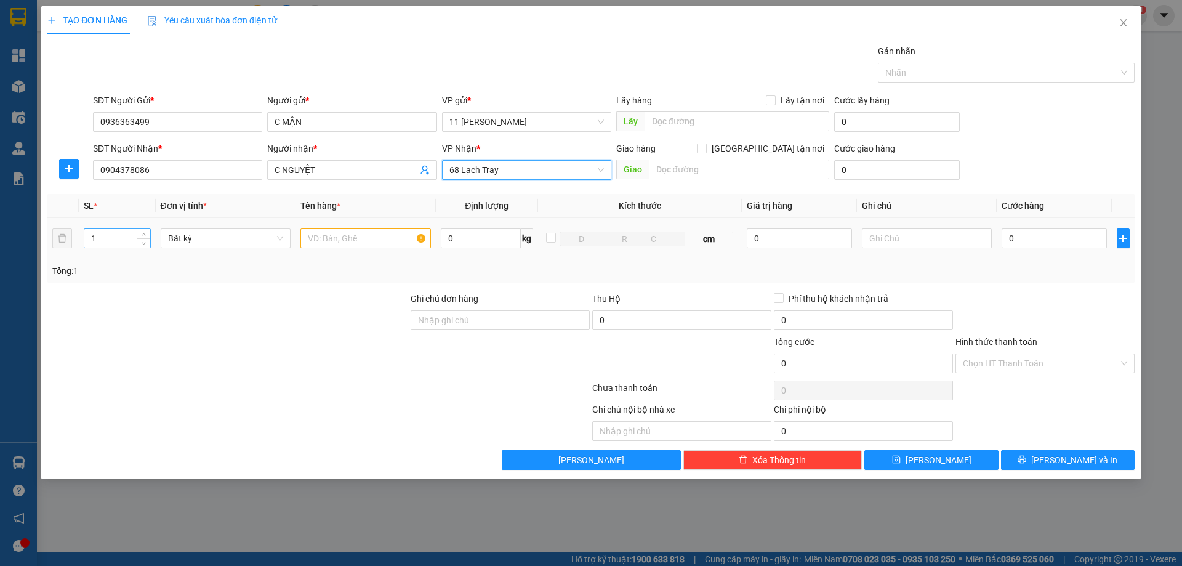
click at [130, 236] on input "1" at bounding box center [116, 238] width 65 height 18
type input "1"
type input "2"
type input "1"
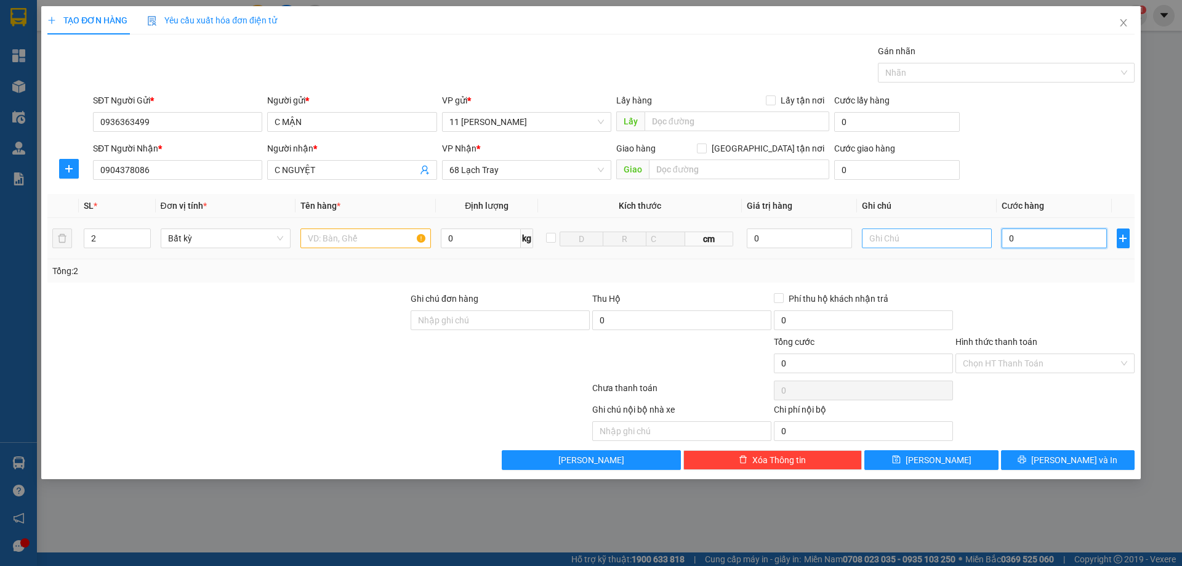
type input "1"
type input "10"
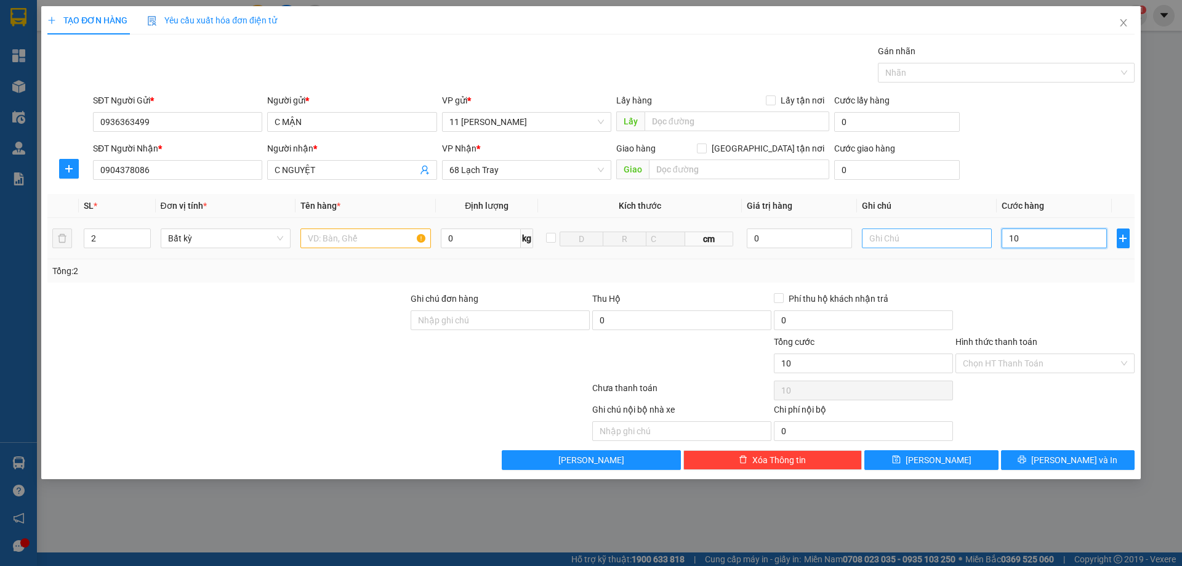
type input "100"
type input "1.000"
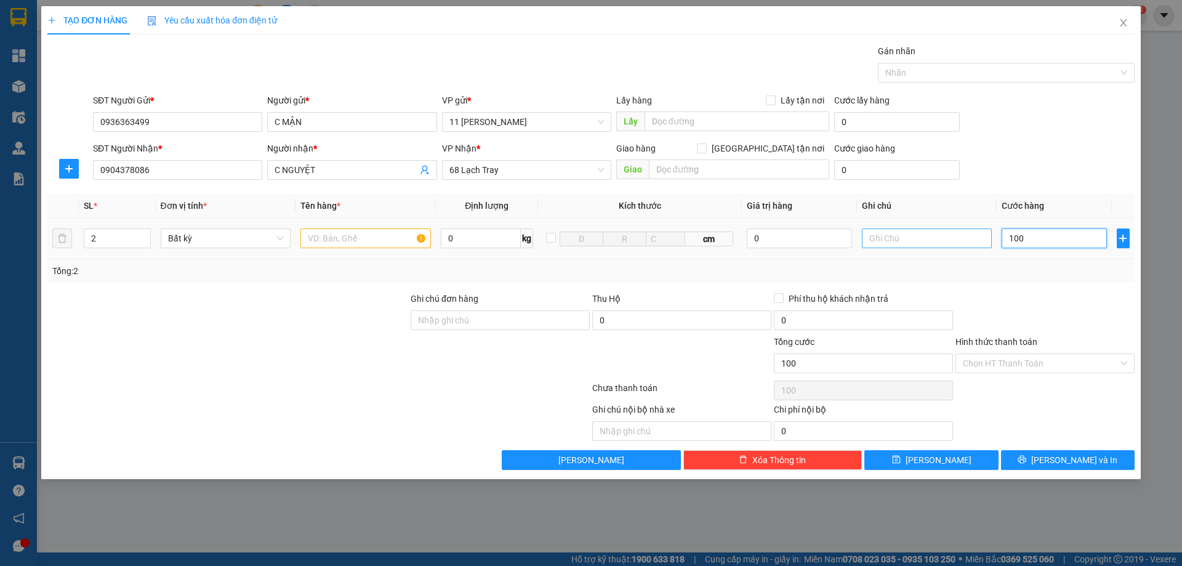
type input "1.000"
type input "10.000"
type input "100.000"
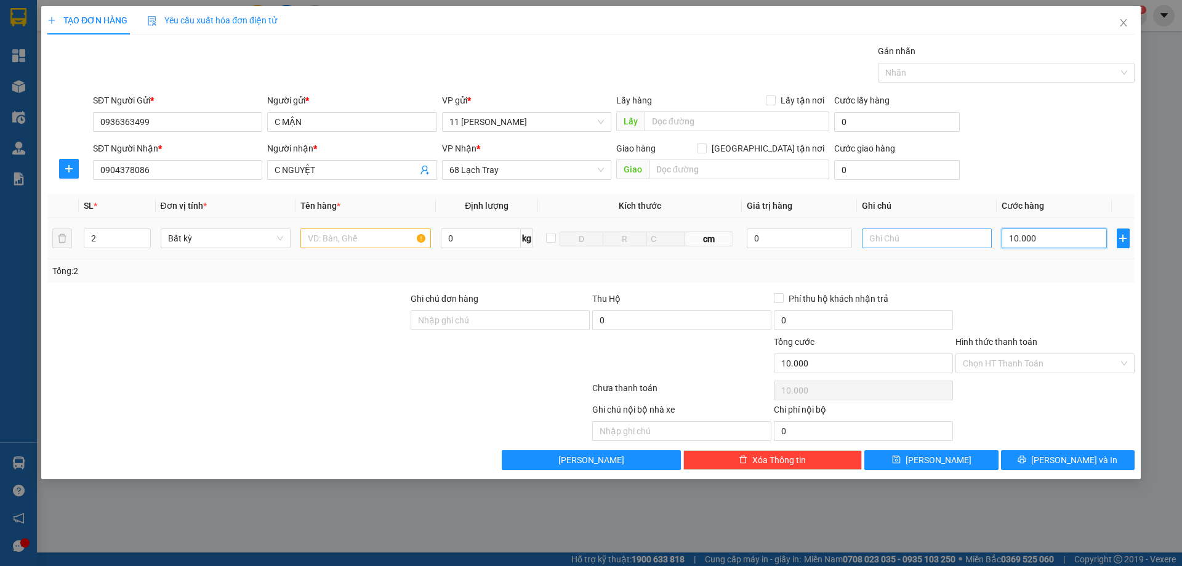
type input "100.000"
click at [350, 243] on input "text" at bounding box center [365, 238] width 130 height 20
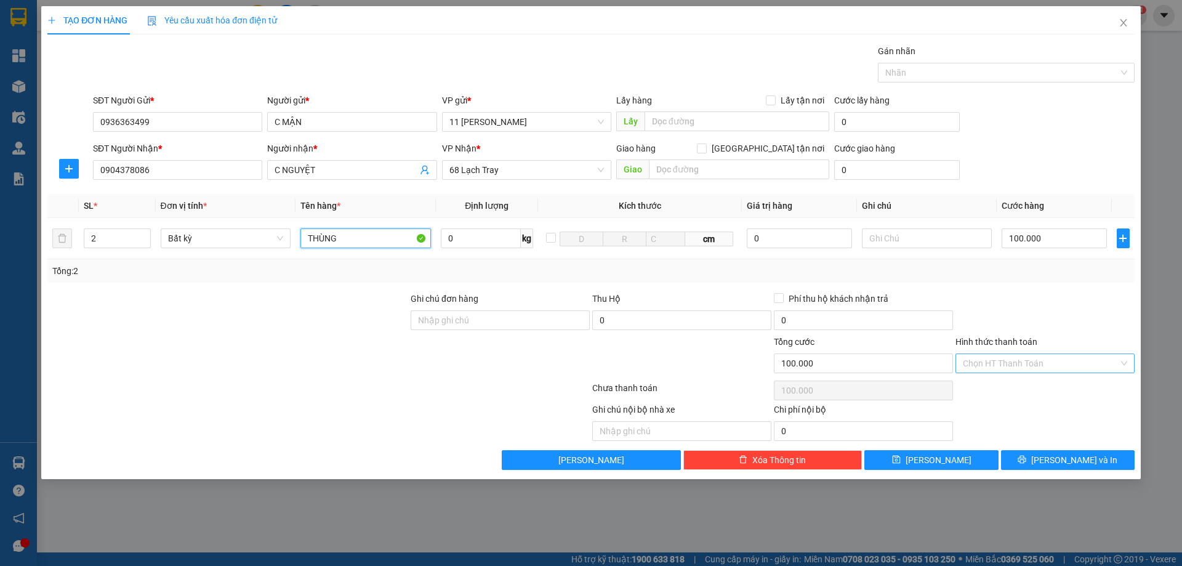
type input "THÙNG"
click at [1008, 359] on input "Hình thức thanh toán" at bounding box center [1041, 363] width 156 height 18
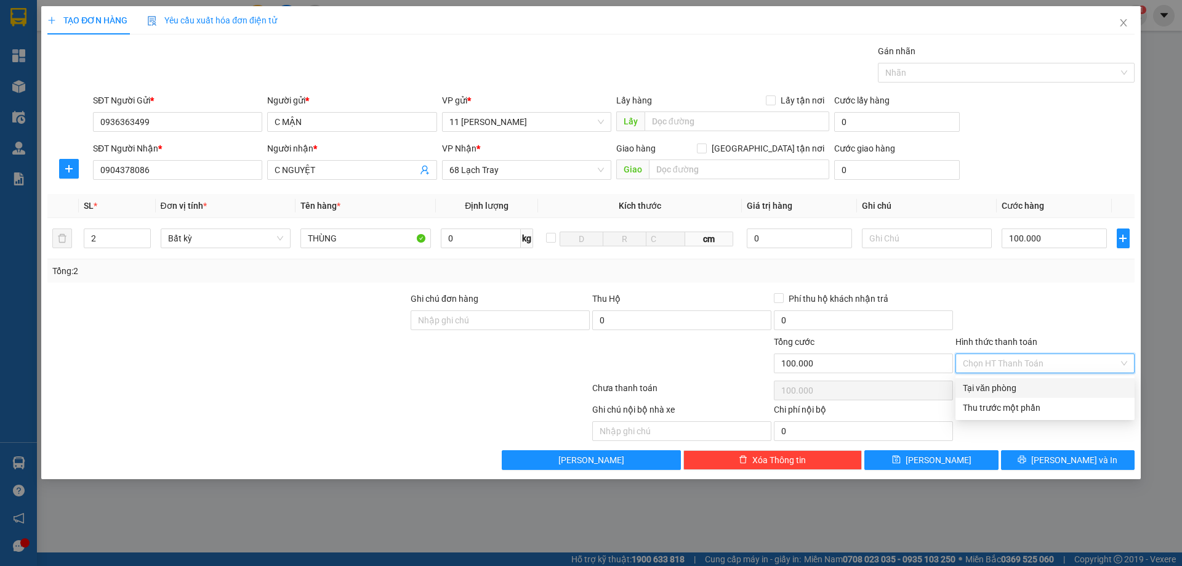
drag, startPoint x: 985, startPoint y: 393, endPoint x: 979, endPoint y: 431, distance: 38.0
click at [984, 393] on div "Tại văn phòng" at bounding box center [1045, 388] width 164 height 14
type input "0"
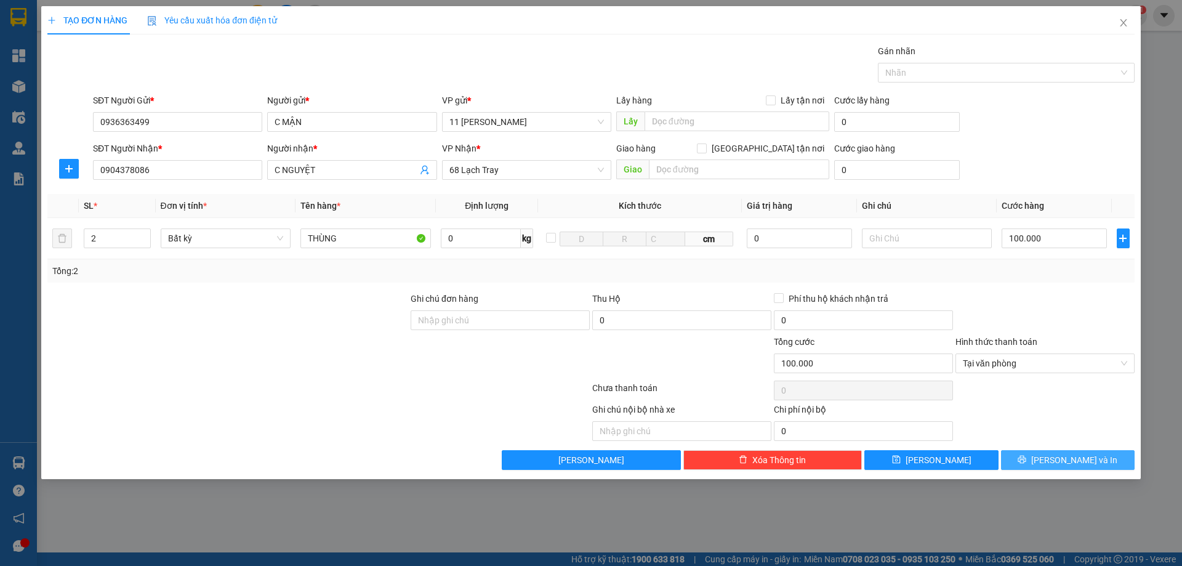
click at [1024, 457] on button "[PERSON_NAME] và In" at bounding box center [1068, 460] width 134 height 20
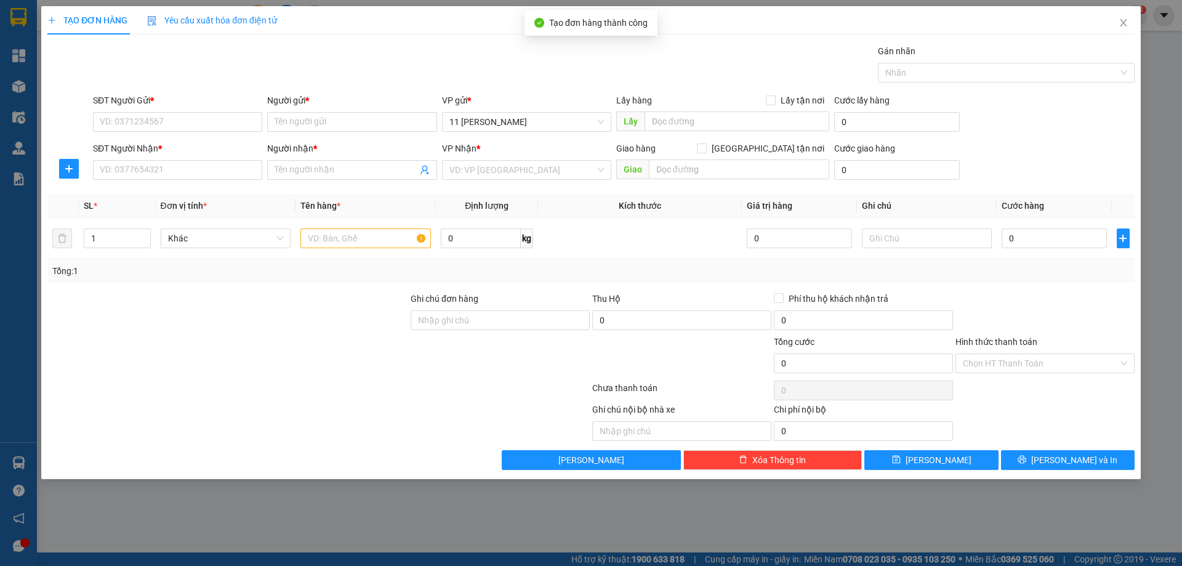
click at [346, 513] on div "TẠO ĐƠN HÀNG Yêu cầu xuất hóa đơn điện tử Transit Pickup Surcharge Ids Transit …" at bounding box center [591, 283] width 1182 height 566
click at [344, 511] on div "TẠO ĐƠN HÀNG Yêu cầu xuất hóa đơn điện tử Transit Pickup Surcharge Ids Transit …" at bounding box center [591, 283] width 1182 height 566
click at [1115, 21] on span "Close" at bounding box center [1123, 23] width 34 height 34
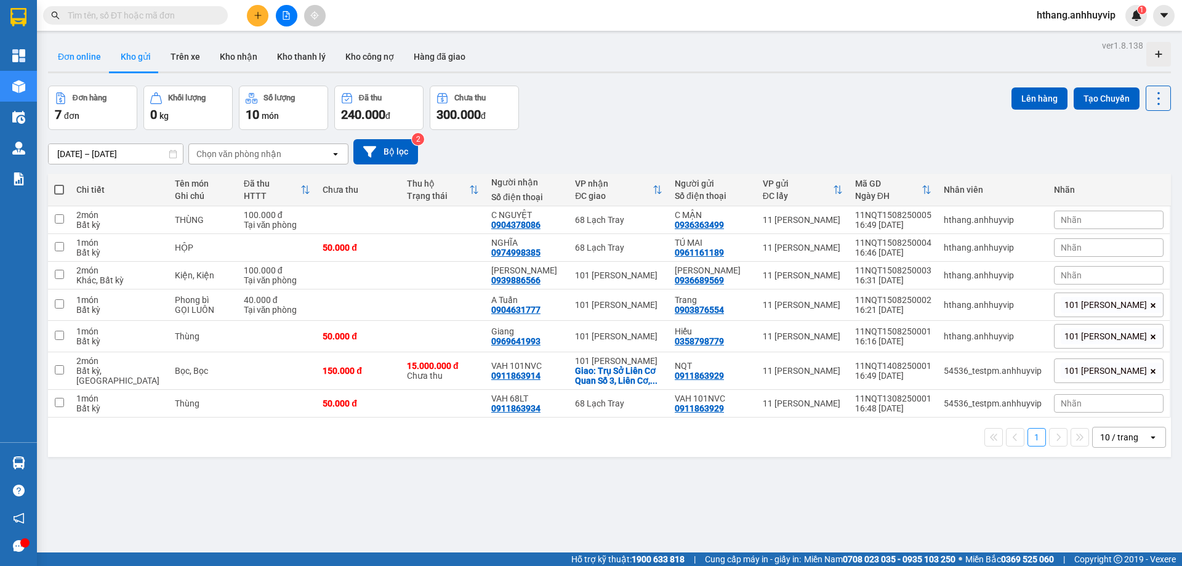
click at [82, 60] on button "Đơn online" at bounding box center [79, 57] width 63 height 30
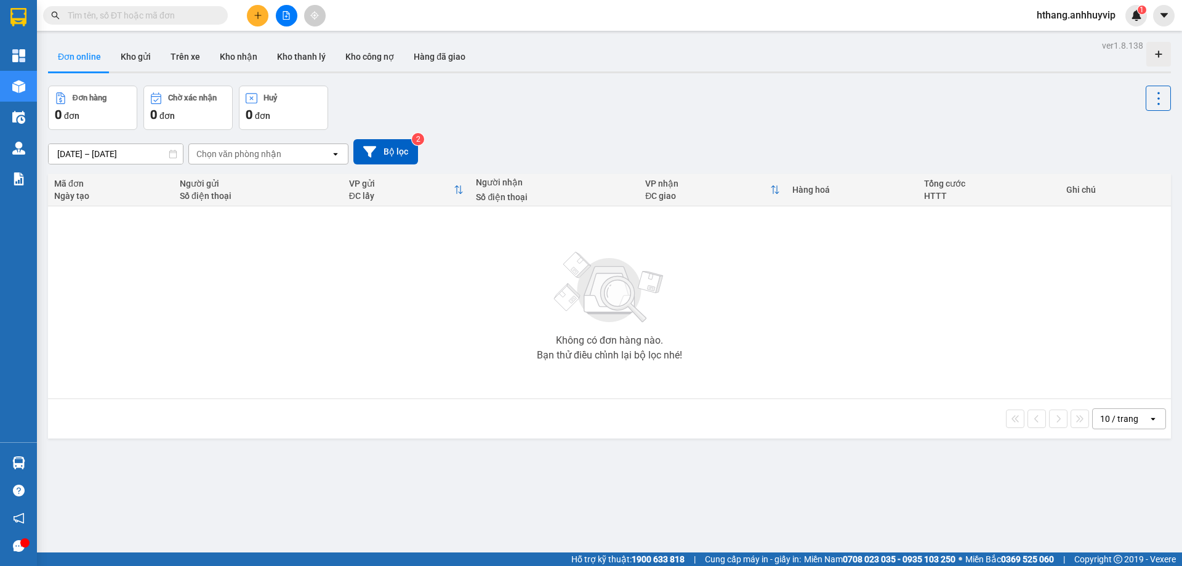
click at [78, 63] on button "Đơn online" at bounding box center [79, 57] width 63 height 30
click at [129, 59] on button "Kho gửi" at bounding box center [136, 57] width 50 height 30
type input "[DATE] – [DATE]"
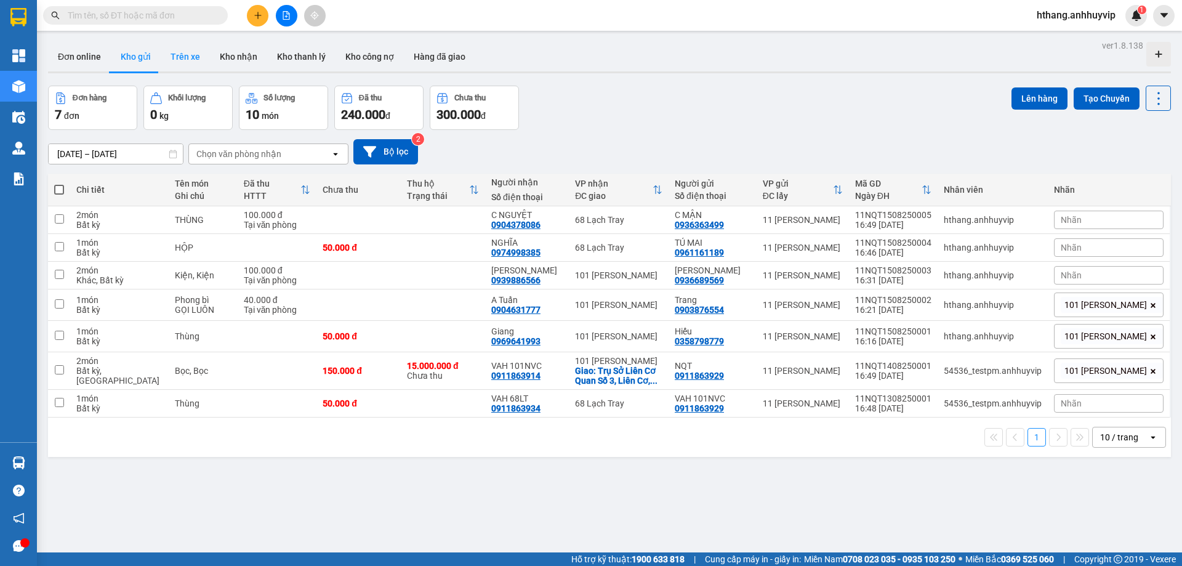
click at [172, 56] on button "Trên xe" at bounding box center [185, 57] width 49 height 30
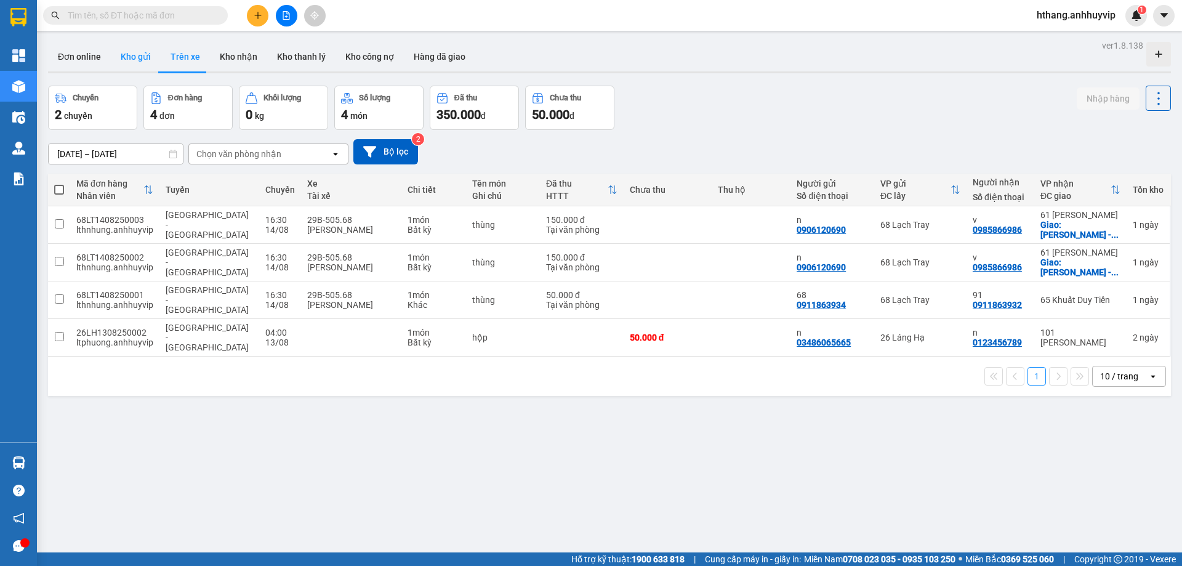
click at [129, 58] on button "Kho gửi" at bounding box center [136, 57] width 50 height 30
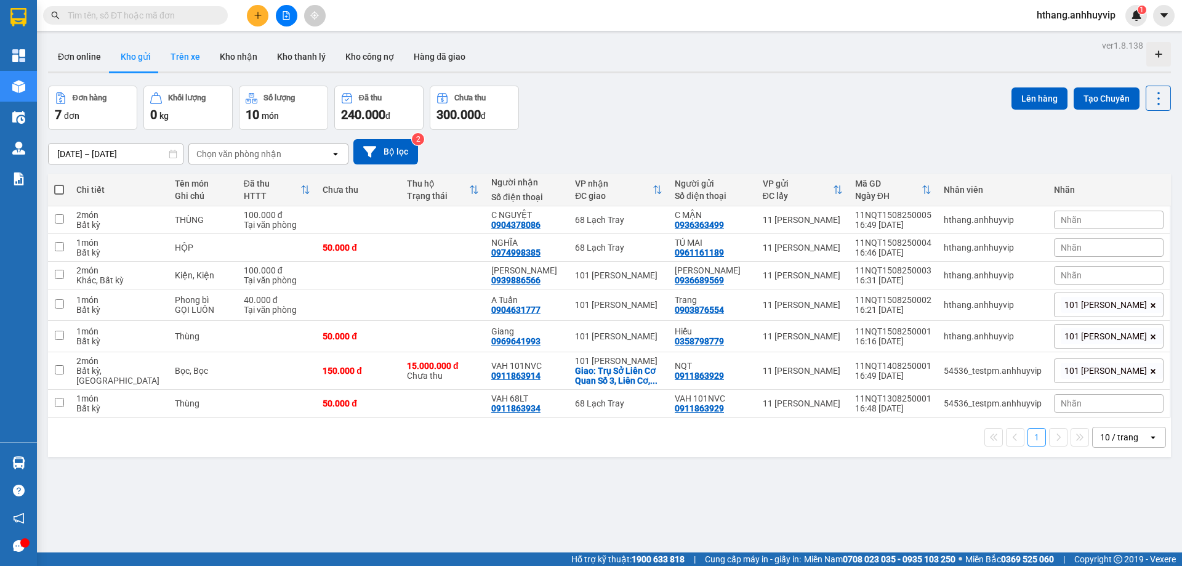
click at [182, 64] on button "Trên xe" at bounding box center [185, 57] width 49 height 30
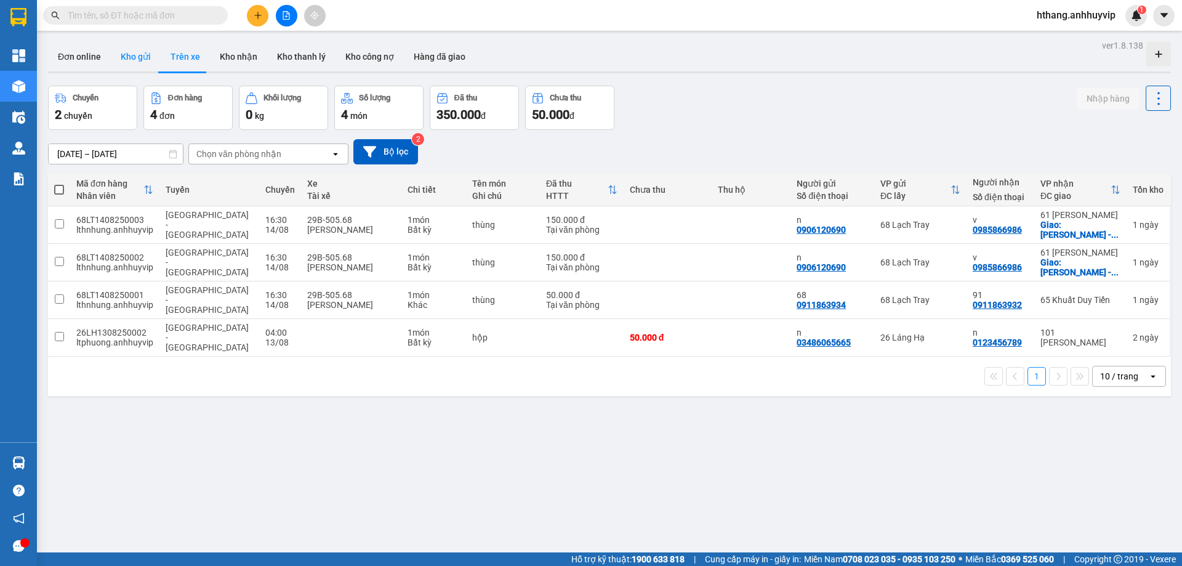
click at [145, 63] on button "Kho gửi" at bounding box center [136, 57] width 50 height 30
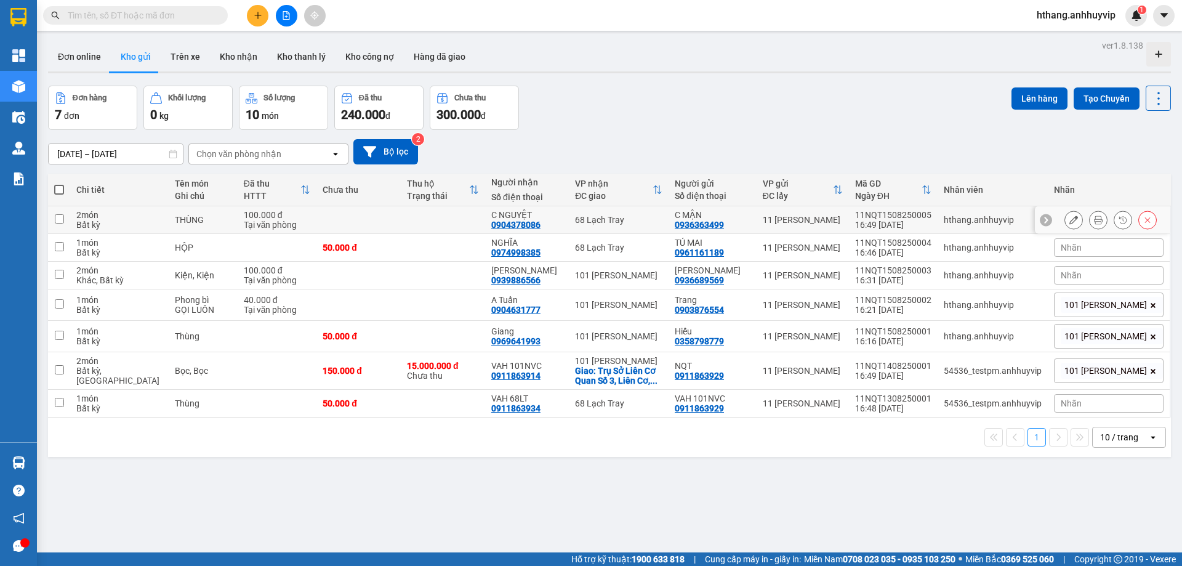
click at [783, 216] on div "11 [PERSON_NAME]" at bounding box center [803, 220] width 80 height 10
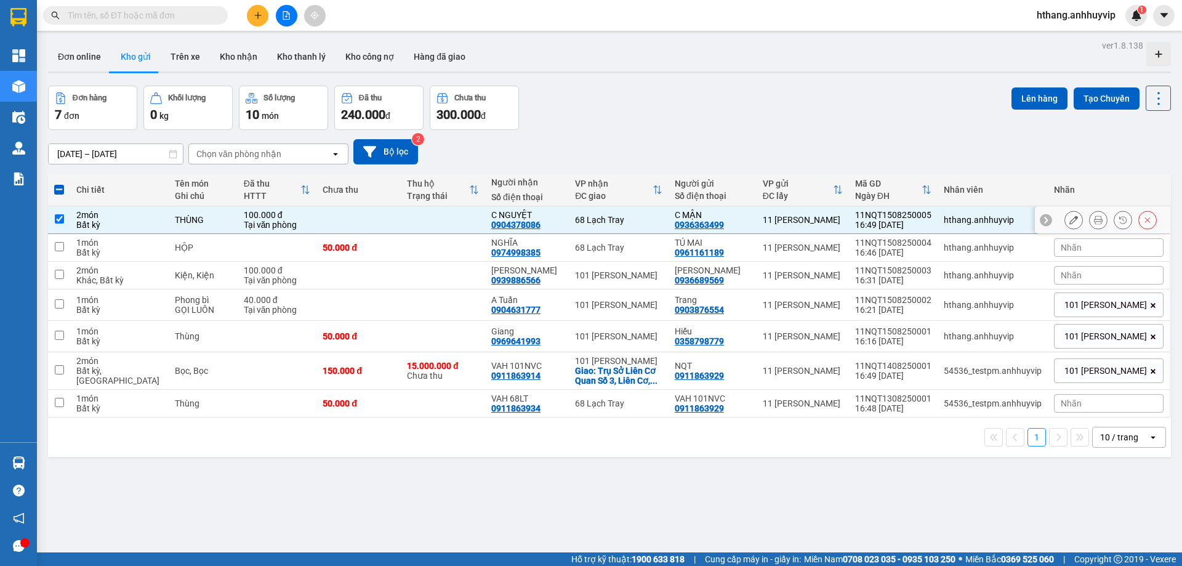
click at [865, 215] on div "11NQT1508250005" at bounding box center [893, 215] width 76 height 10
checkbox input "false"
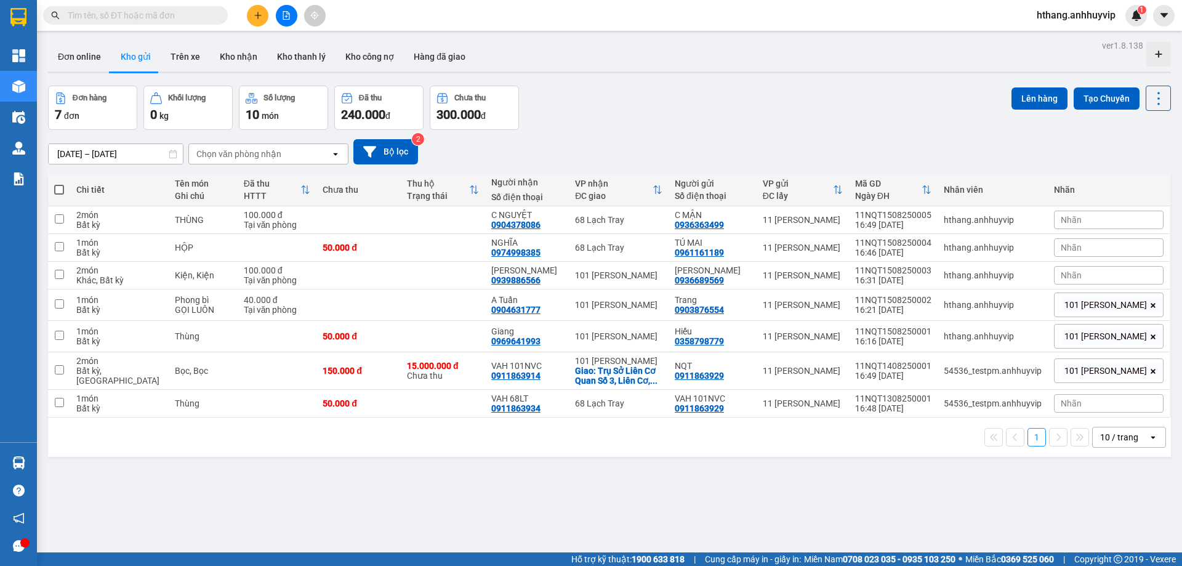
click at [1084, 278] on div "Nhãn" at bounding box center [1109, 275] width 110 height 18
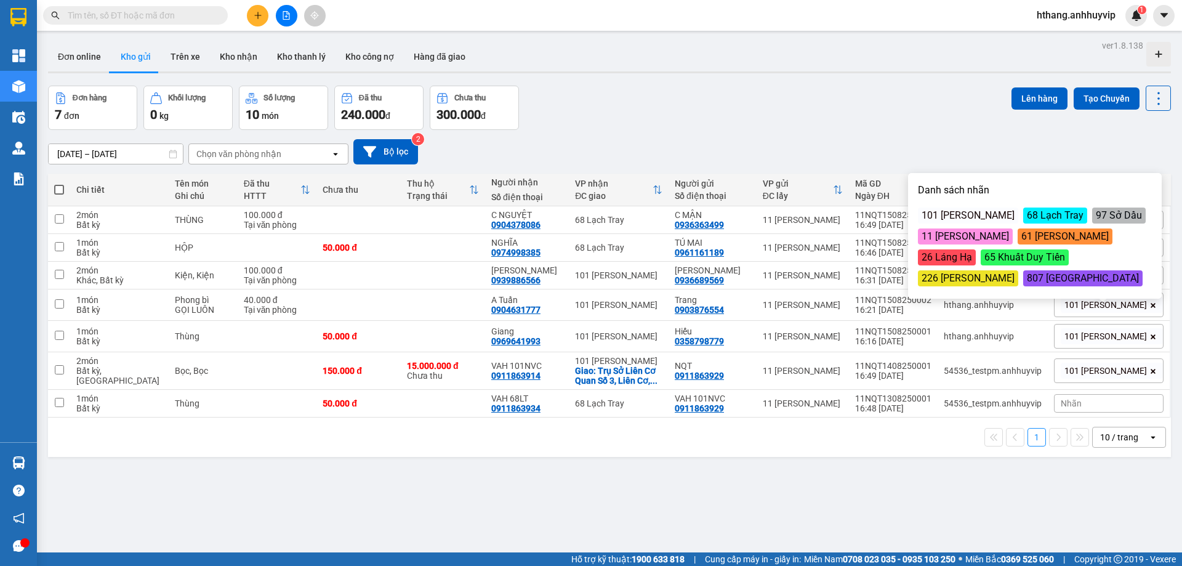
click at [985, 213] on div "101 [PERSON_NAME]" at bounding box center [968, 215] width 100 height 16
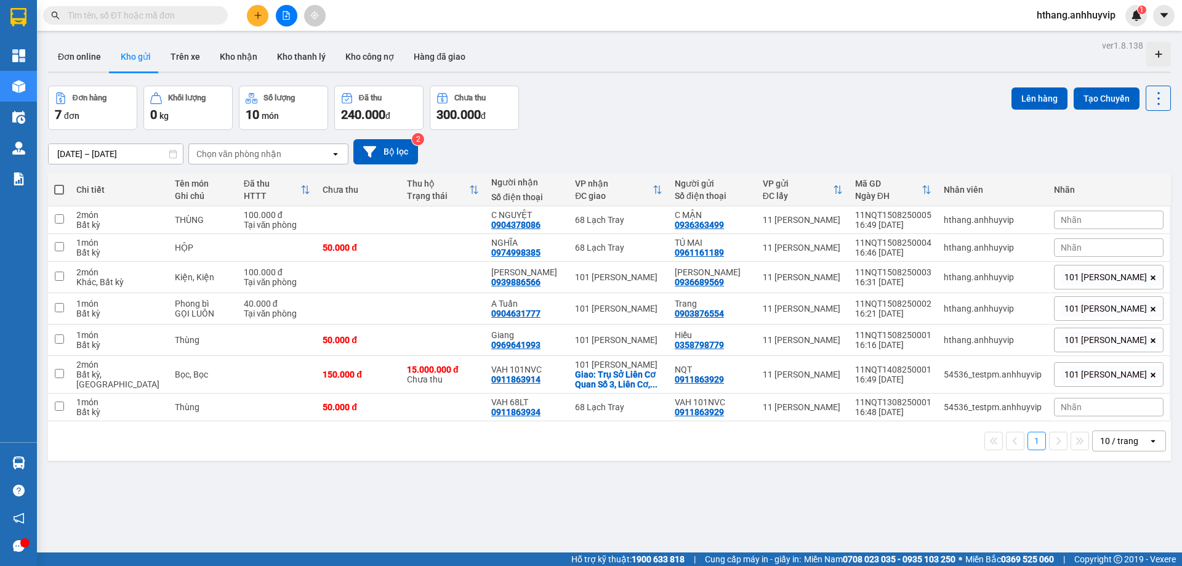
click at [954, 145] on div "[DATE] – [DATE] Press the down arrow key to interact with the calendar and sele…" at bounding box center [609, 151] width 1123 height 25
click at [1088, 245] on div "Nhãn" at bounding box center [1109, 247] width 110 height 18
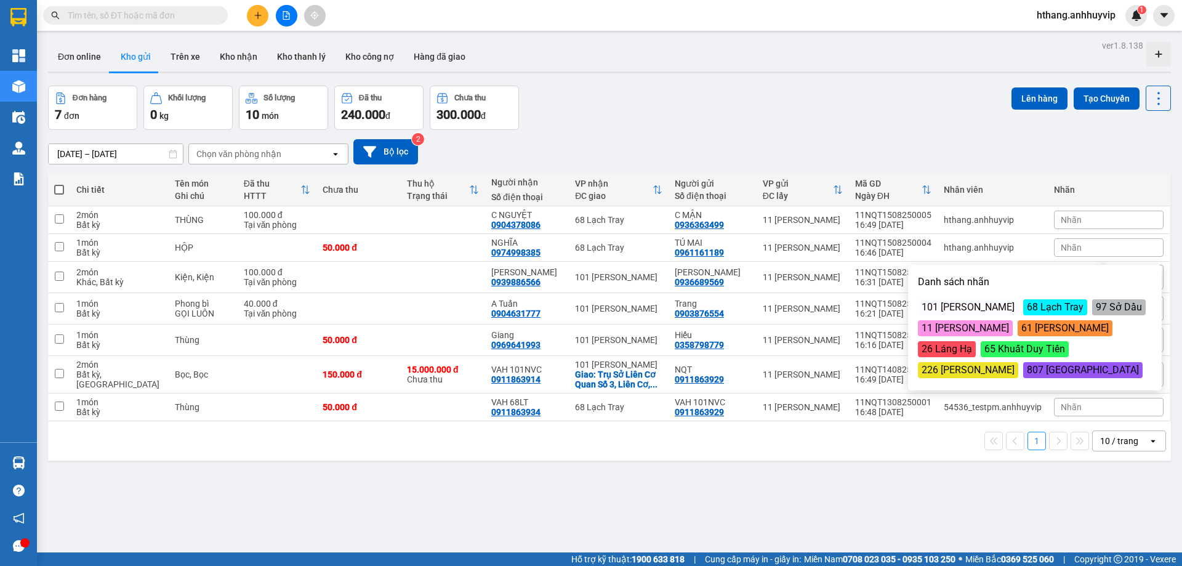
click at [1040, 307] on div "68 Lạch Tray" at bounding box center [1055, 307] width 64 height 16
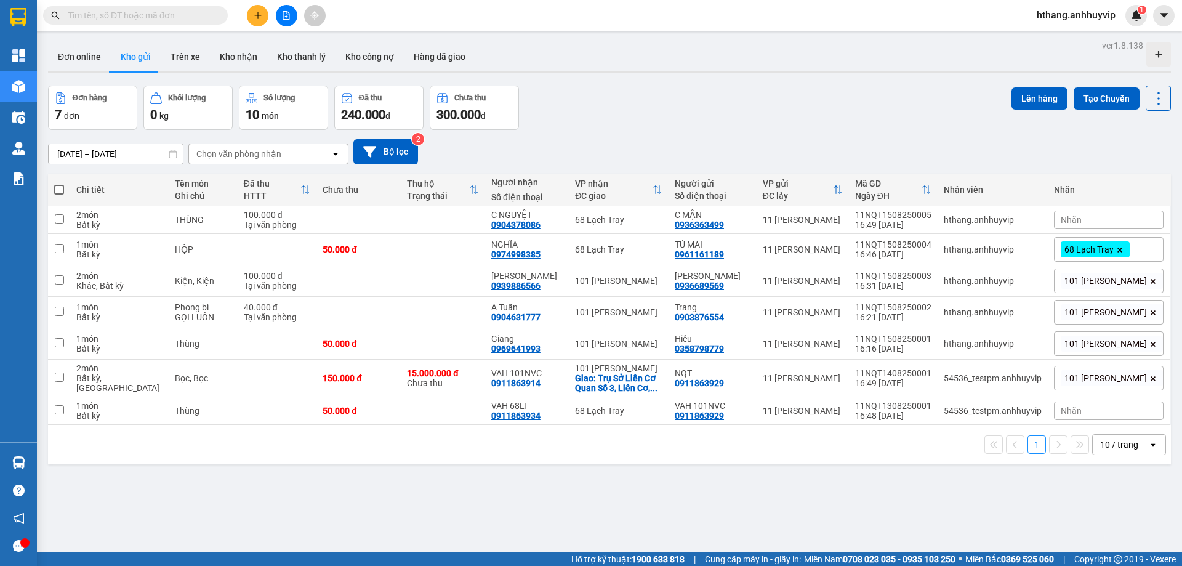
click at [1078, 217] on span "Nhãn" at bounding box center [1071, 220] width 21 height 10
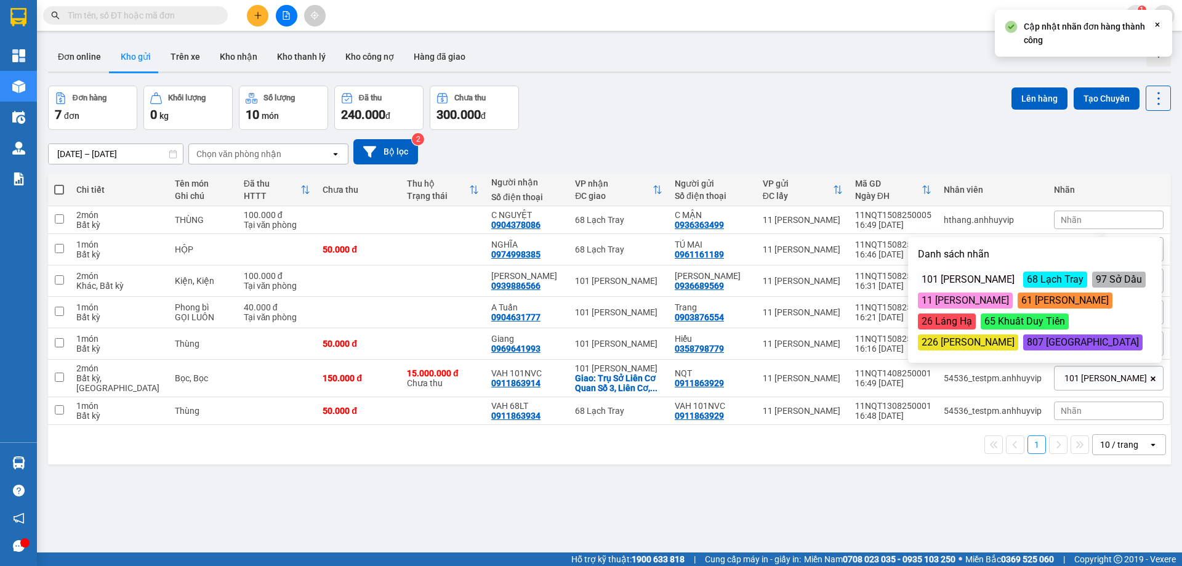
click at [1051, 279] on div "68 Lạch Tray" at bounding box center [1055, 279] width 64 height 16
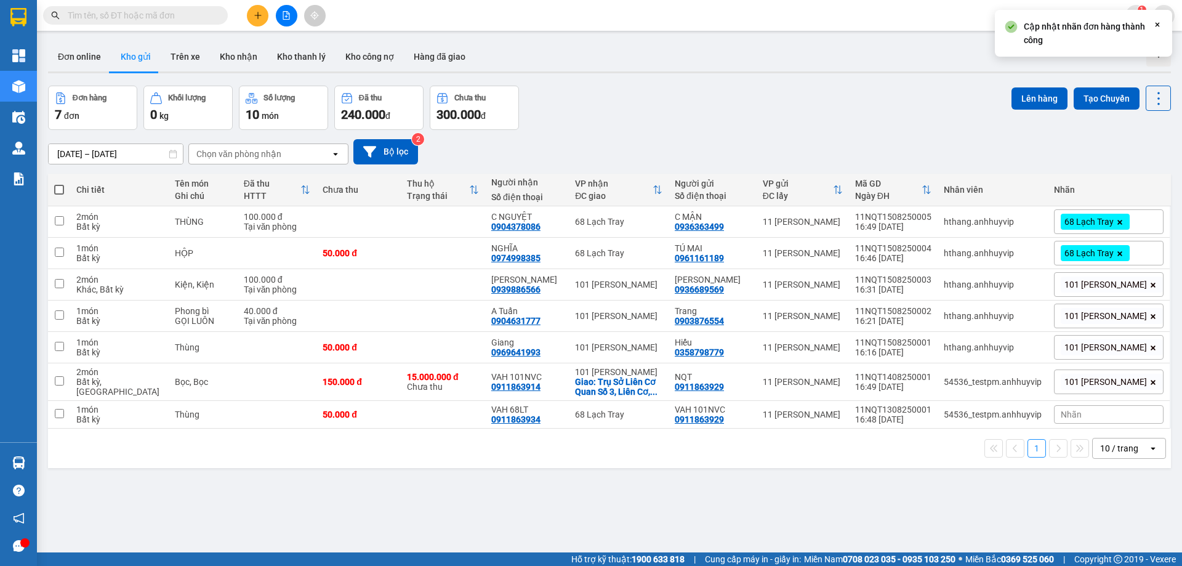
click at [1081, 418] on div "Nhãn" at bounding box center [1109, 414] width 110 height 18
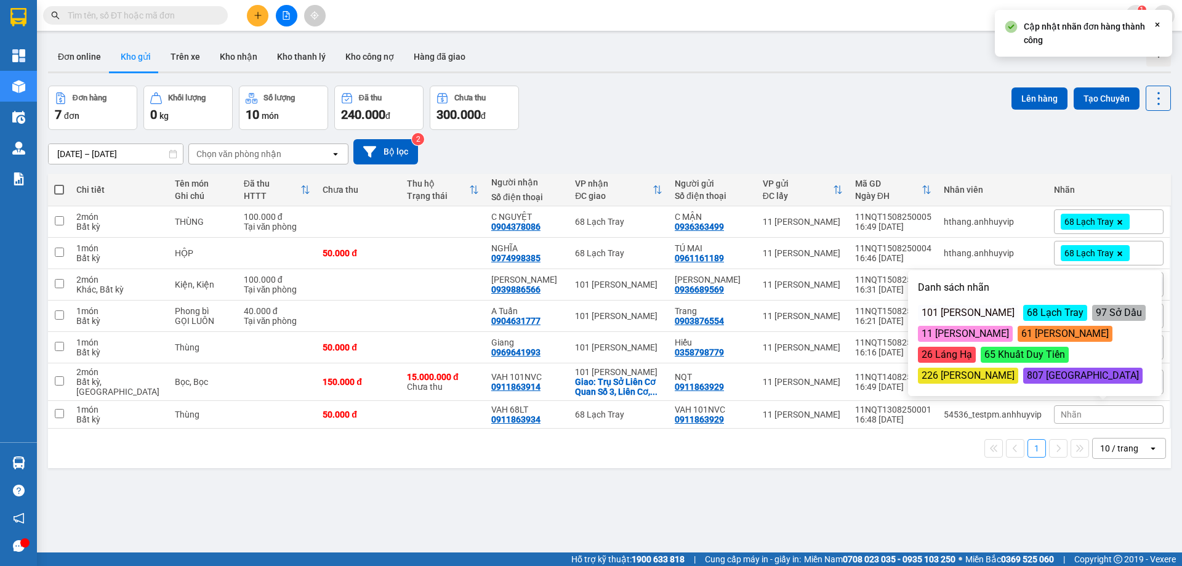
click at [1045, 314] on div "68 Lạch Tray" at bounding box center [1055, 313] width 64 height 16
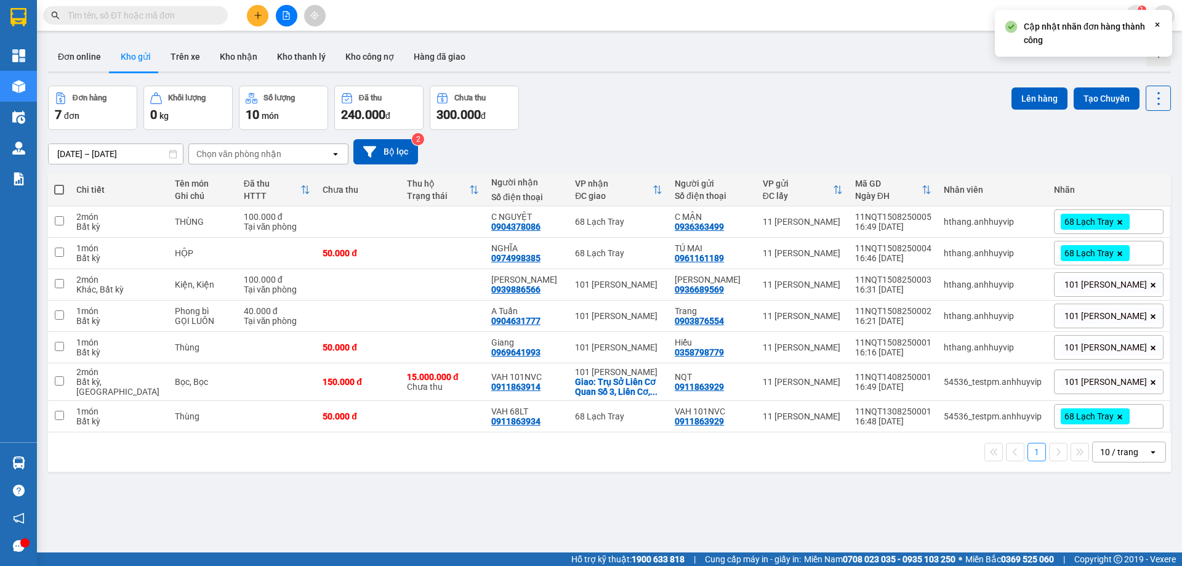
click at [708, 508] on div "ver 1.8.138 Đơn online Kho gửi Trên xe Kho nhận Kho thanh lý Kho công nợ Hàng đ…" at bounding box center [609, 320] width 1133 height 566
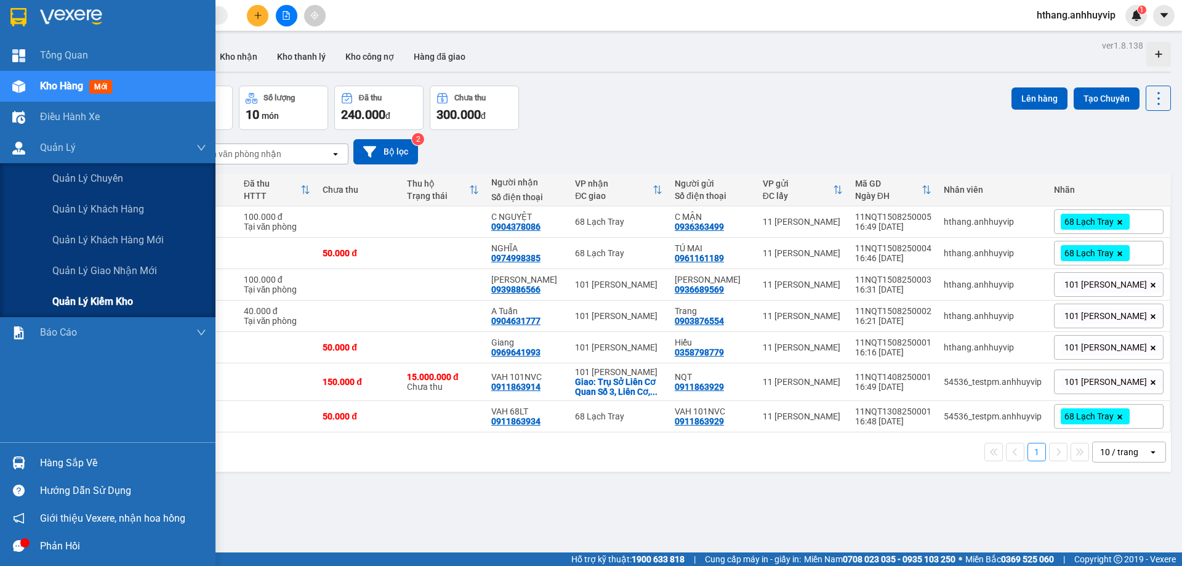
click at [84, 308] on span "Quản lý kiểm kho" at bounding box center [92, 301] width 81 height 15
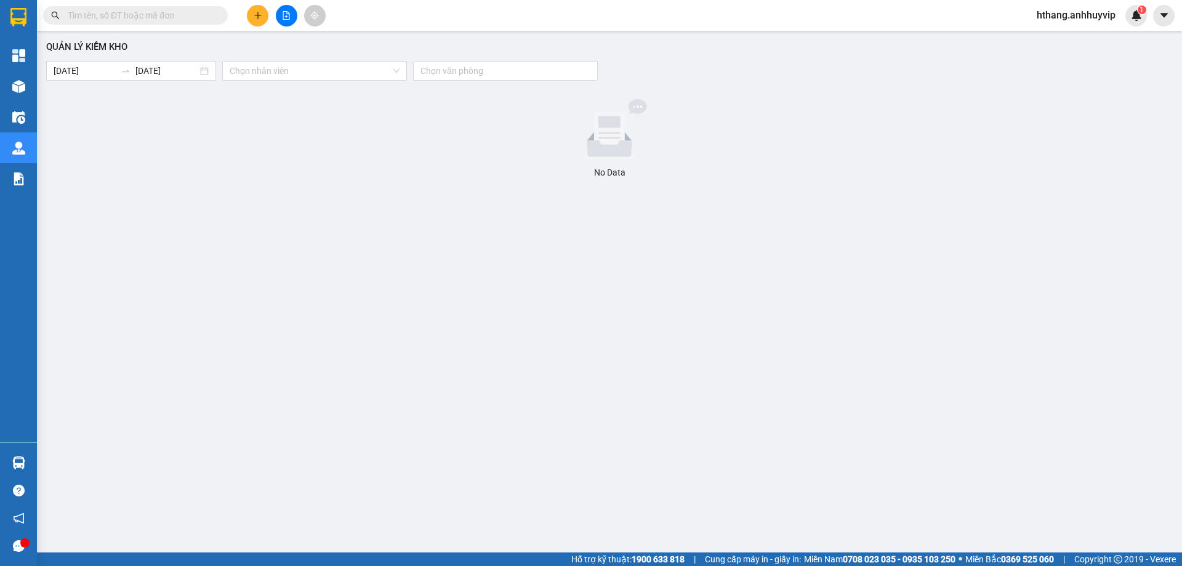
click at [406, 102] on div at bounding box center [609, 130] width 1117 height 62
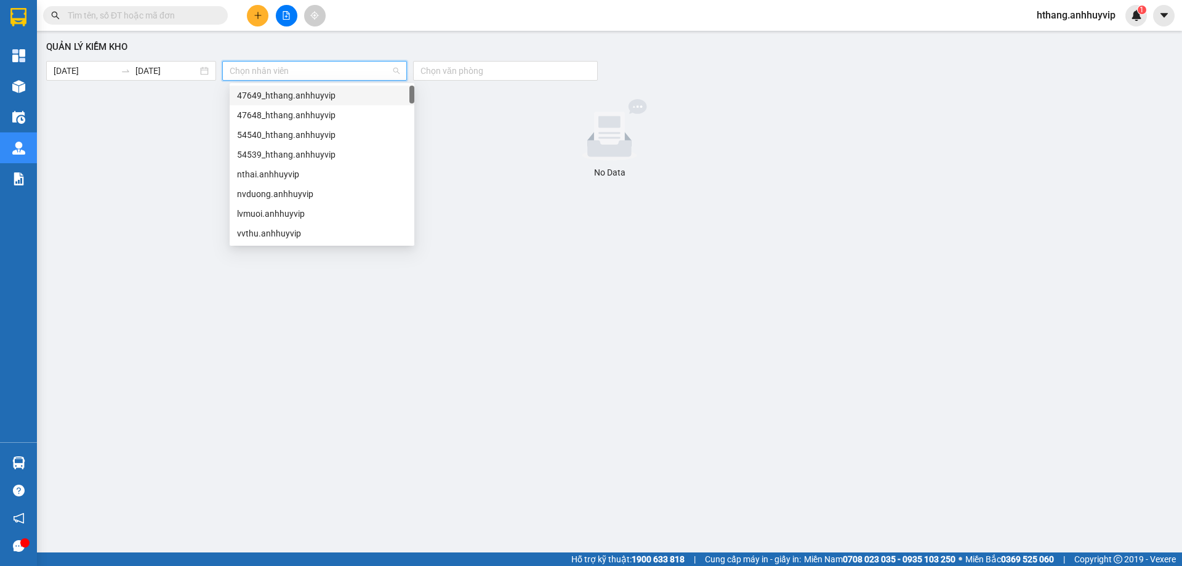
click at [272, 74] on input "search" at bounding box center [310, 71] width 161 height 18
click at [284, 99] on div "47649_hthang.anhhuyvip" at bounding box center [322, 96] width 170 height 14
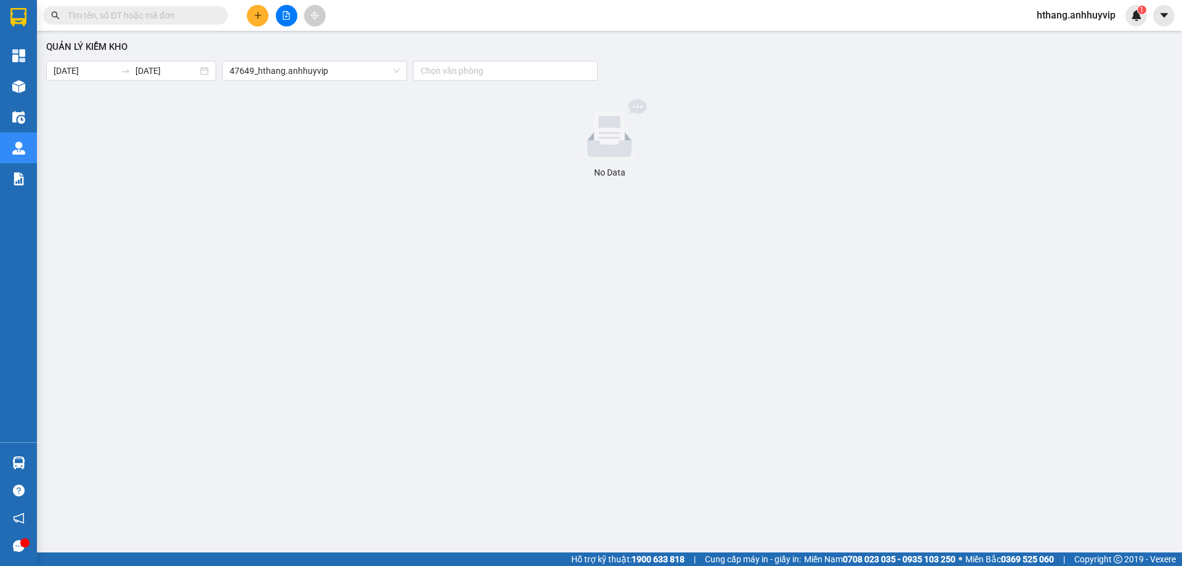
click at [511, 113] on div at bounding box center [609, 130] width 1117 height 62
click at [507, 78] on div "Chọn văn phòng" at bounding box center [505, 71] width 185 height 20
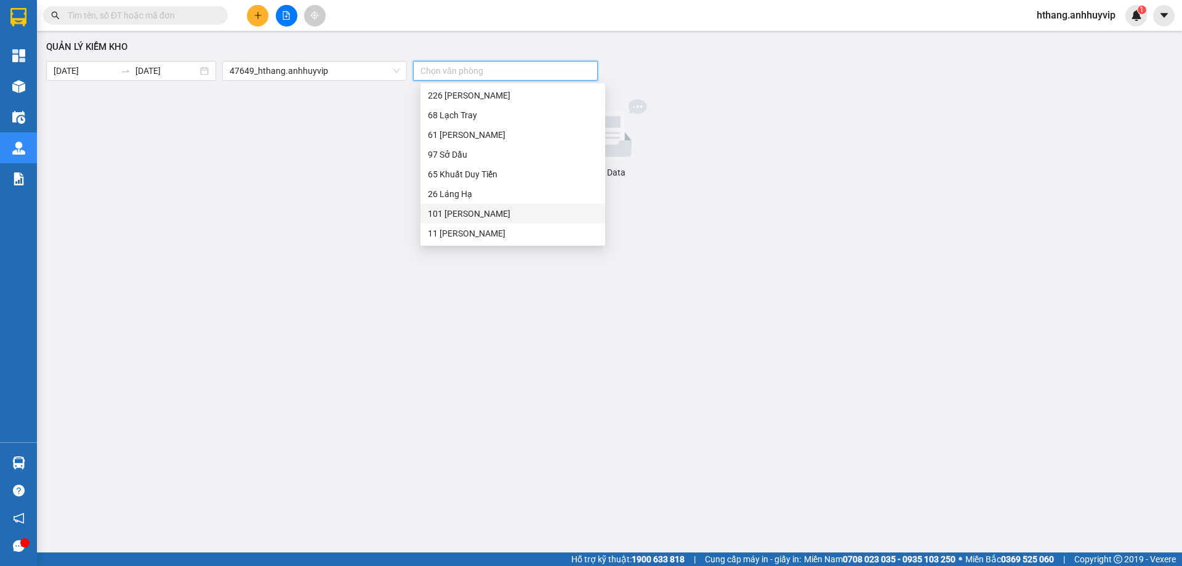
drag, startPoint x: 465, startPoint y: 214, endPoint x: 468, endPoint y: 234, distance: 20.5
click at [468, 234] on div "226 Minh Khai 68 Lạch Tray 61 Trần Đăng Ninh 97 Sở Dầu 65 Khuất Duy Tiến 26 Lán…" at bounding box center [512, 165] width 185 height 158
click at [515, 243] on div "11 [PERSON_NAME]" at bounding box center [512, 233] width 185 height 20
click at [206, 226] on div "Quản lý kiểm kho 15/08/2025 15/08/2025 47649_hthang.anhhuyvip 11 Nguyễn Quốc Tr…" at bounding box center [609, 283] width 1133 height 492
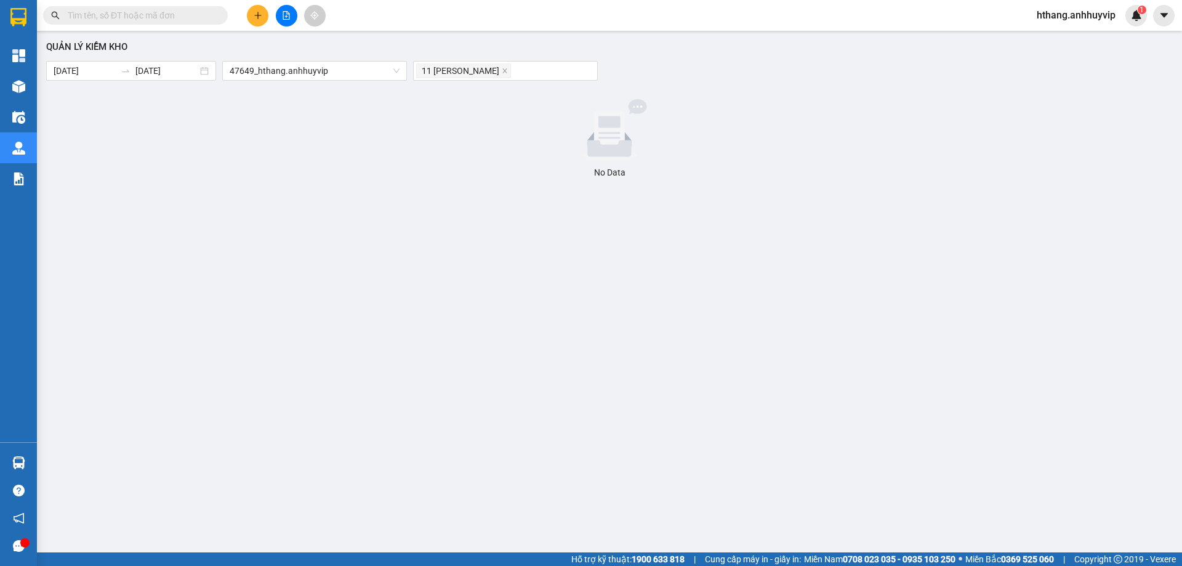
drag, startPoint x: 355, startPoint y: 139, endPoint x: 483, endPoint y: 139, distance: 128.6
click at [355, 139] on div at bounding box center [609, 130] width 1117 height 62
drag, startPoint x: 483, startPoint y: 139, endPoint x: 174, endPoint y: 139, distance: 309.0
click at [479, 139] on div at bounding box center [609, 130] width 1117 height 62
click at [167, 139] on div at bounding box center [609, 130] width 1117 height 62
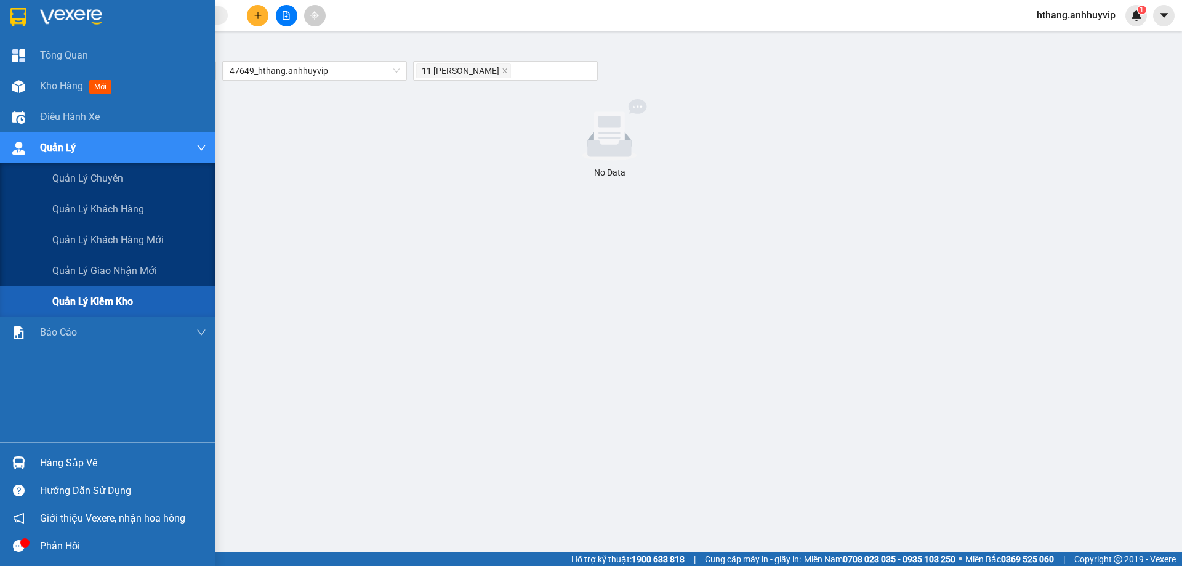
click at [26, 150] on div at bounding box center [19, 148] width 22 height 22
click at [87, 267] on span "Quản lý giao nhận mới" at bounding box center [104, 270] width 105 height 15
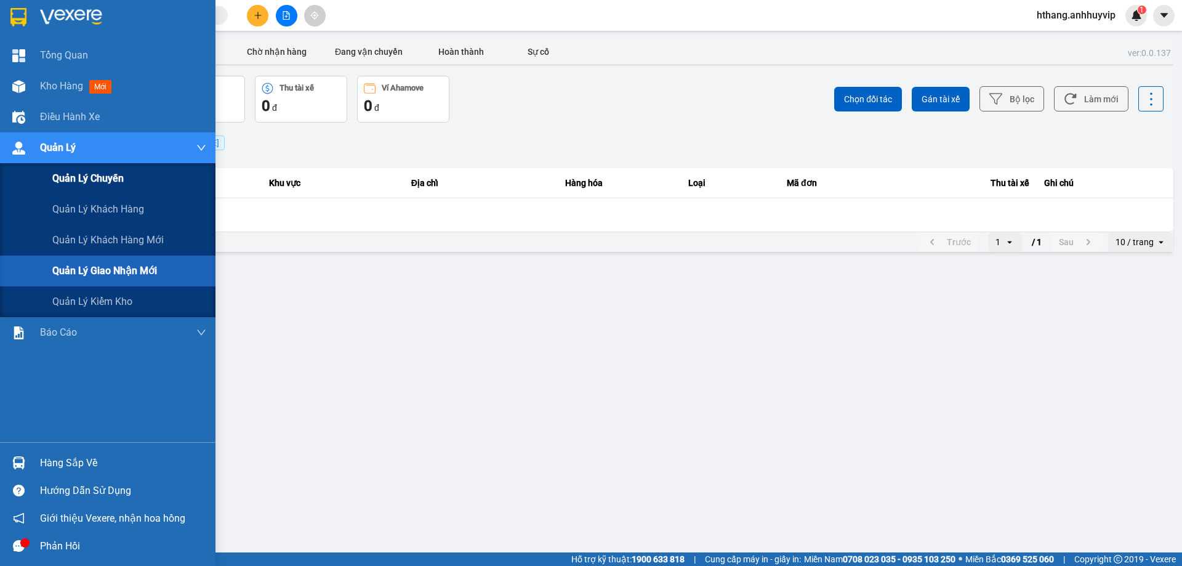
click at [103, 175] on span "Quản lý chuyến" at bounding box center [87, 177] width 71 height 15
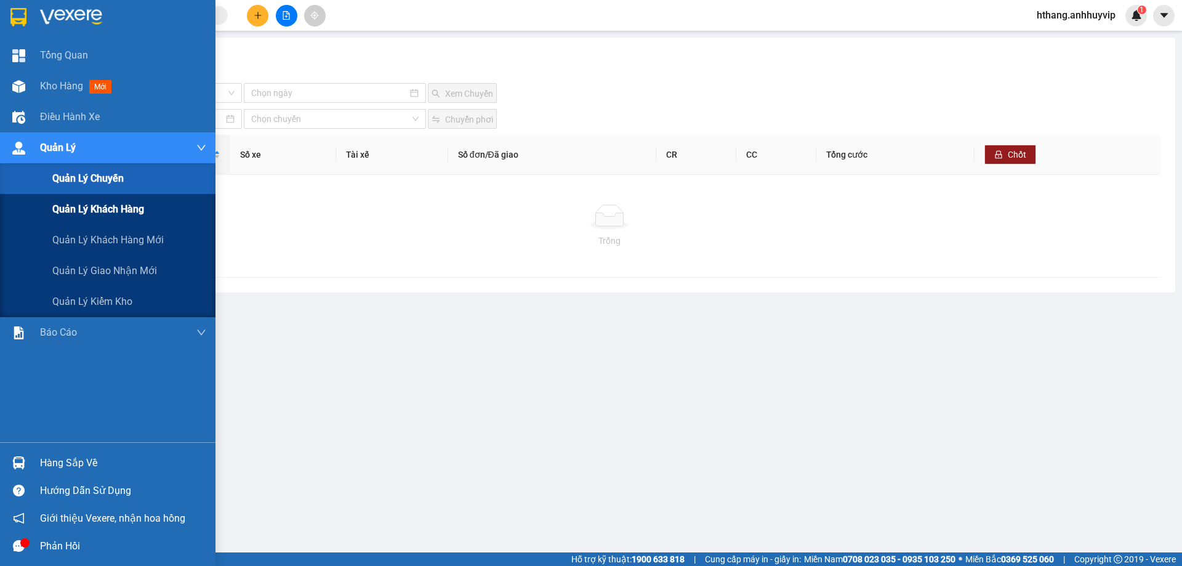
click at [190, 197] on div "Quản lý khách hàng" at bounding box center [129, 209] width 154 height 31
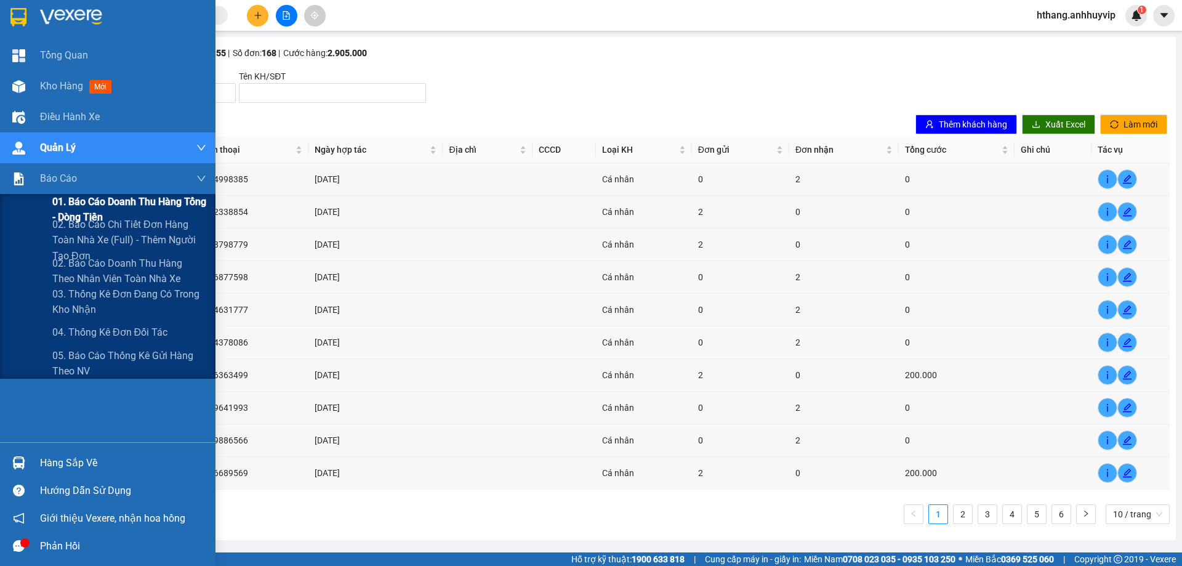
click at [115, 211] on span "01. Báo cáo doanh thu hàng Tổng - Dòng tiền" at bounding box center [129, 209] width 154 height 31
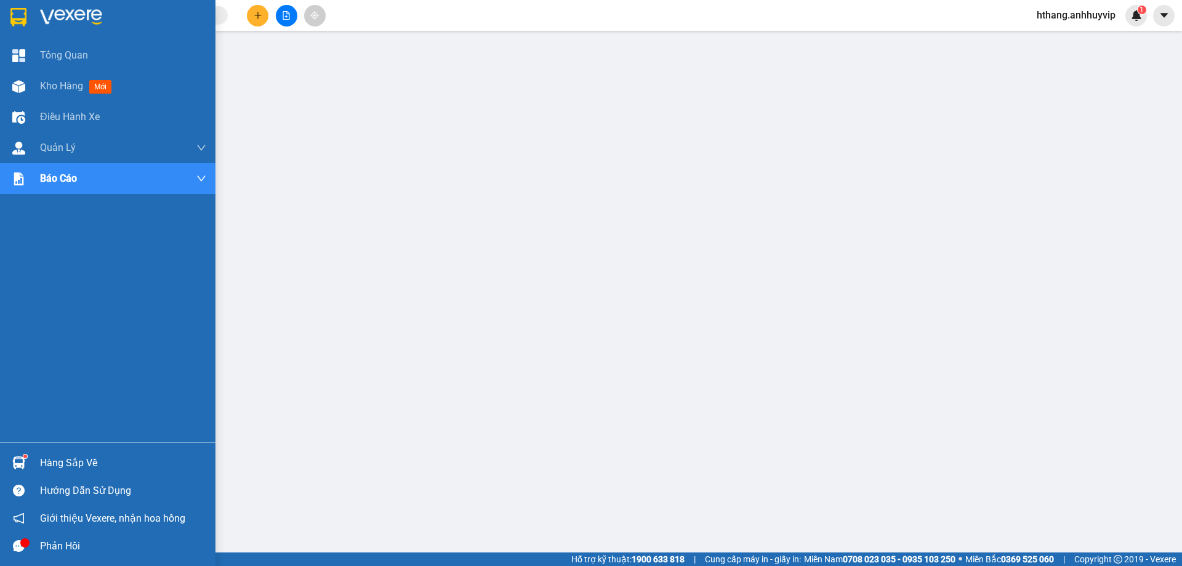
click at [10, 463] on div at bounding box center [19, 463] width 22 height 22
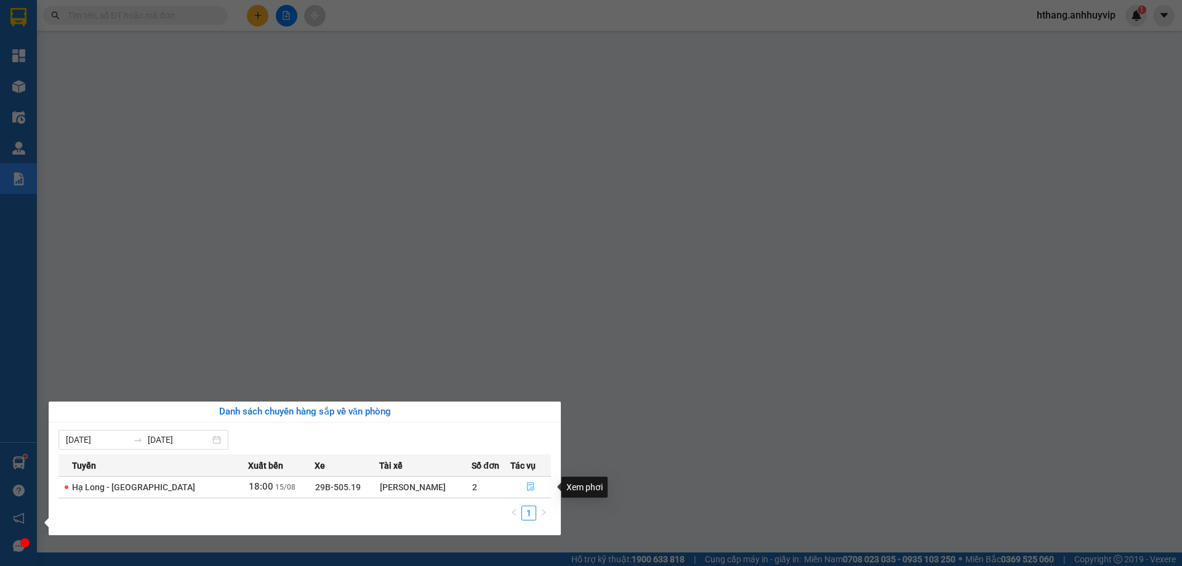
click at [527, 491] on icon "file-done" at bounding box center [530, 486] width 9 height 9
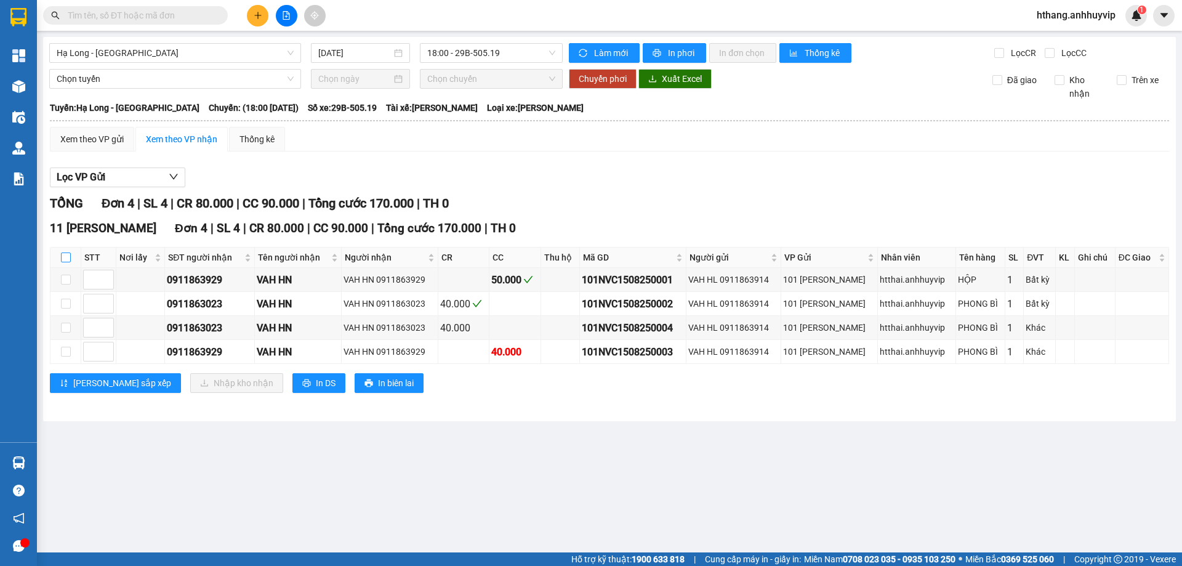
click at [61, 257] on input "checkbox" at bounding box center [66, 257] width 10 height 10
checkbox input "true"
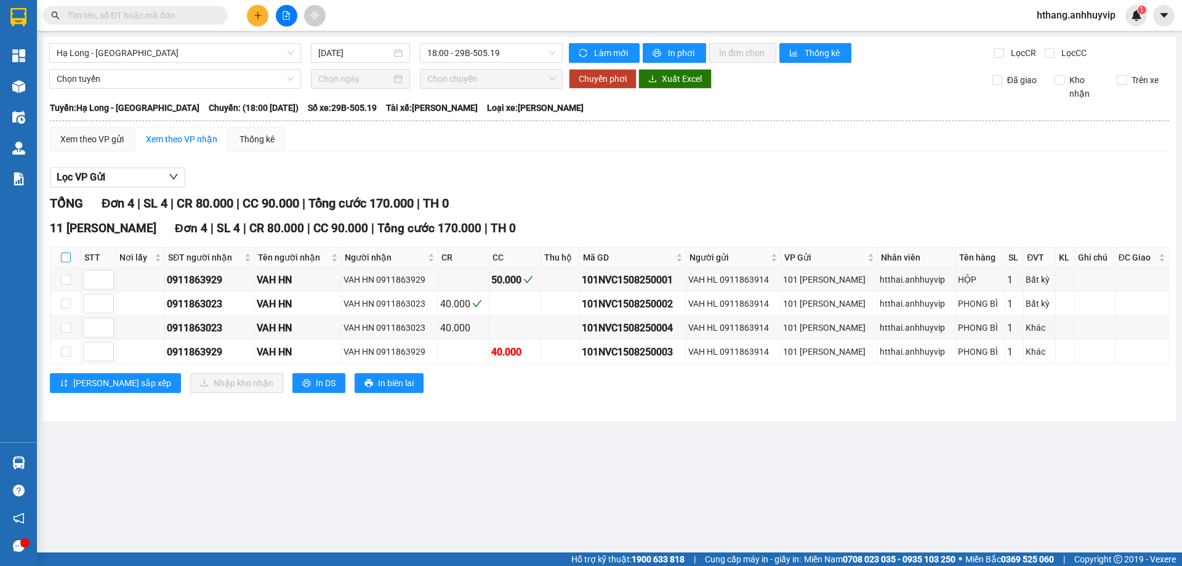
checkbox input "true"
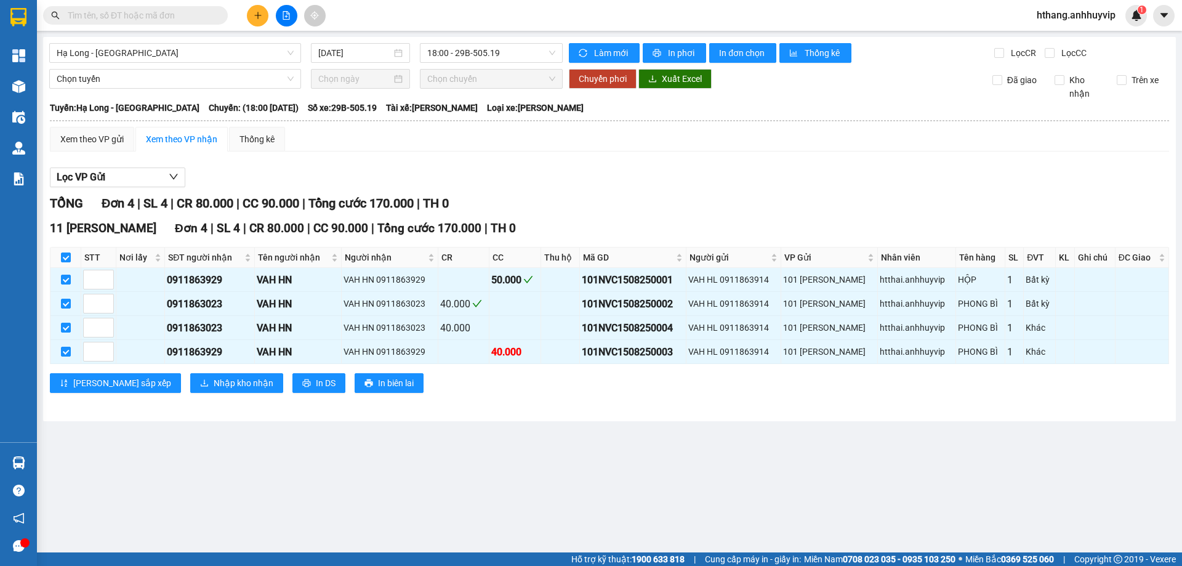
click at [512, 427] on main "Hạ Long - Hà Nội 15/08/2025 18:00 - 29B-505.19 Làm mới In phơi In đơn chọn Thốn…" at bounding box center [591, 276] width 1182 height 552
click at [58, 279] on td at bounding box center [65, 280] width 31 height 24
click at [61, 302] on input "checkbox" at bounding box center [66, 304] width 10 height 10
checkbox input "false"
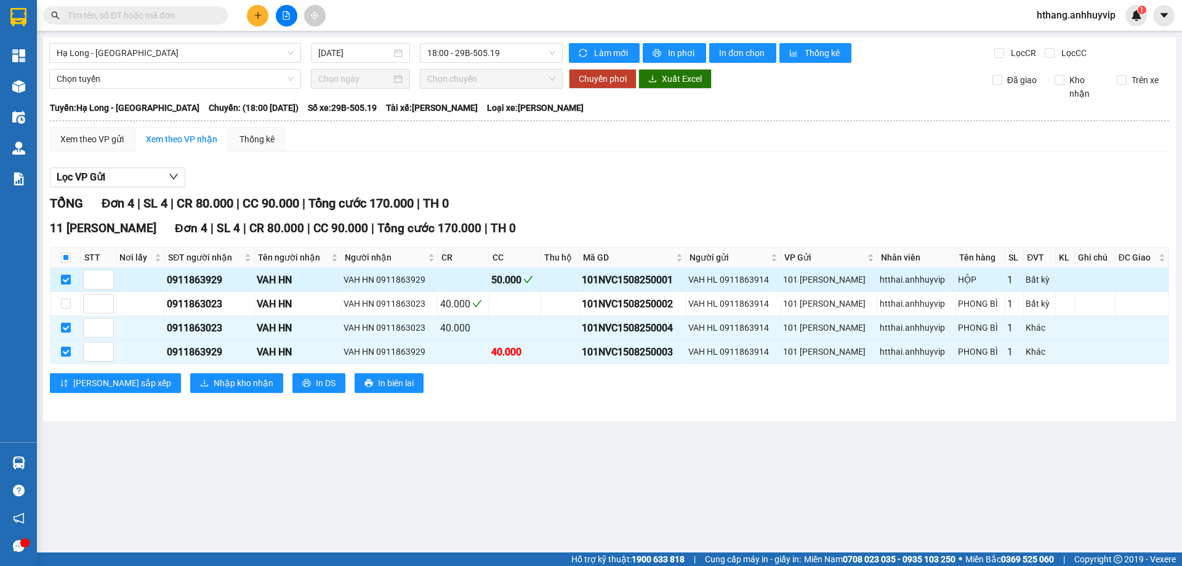
click at [63, 276] on input "checkbox" at bounding box center [66, 280] width 10 height 10
checkbox input "false"
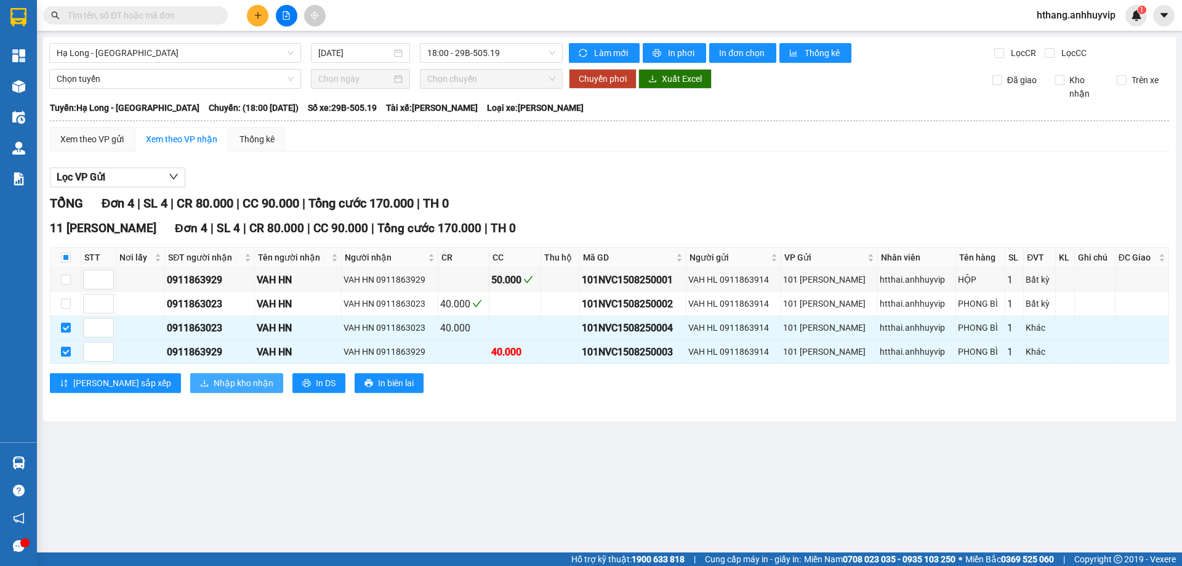
click at [214, 383] on span "Nhập kho nhận" at bounding box center [244, 383] width 60 height 14
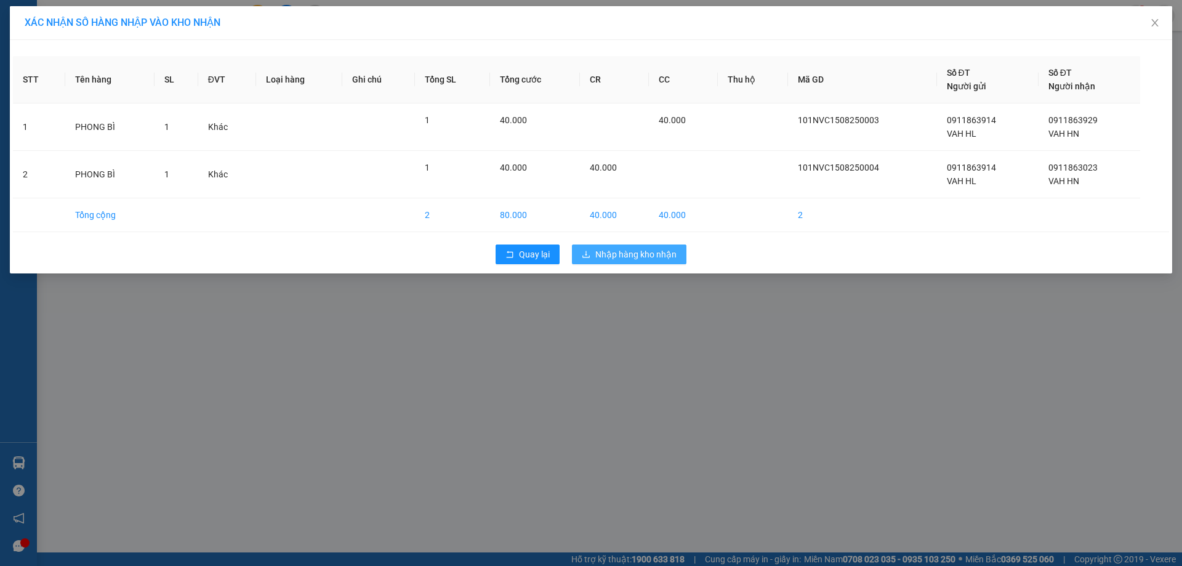
click at [613, 255] on span "Nhập hàng kho nhận" at bounding box center [635, 254] width 81 height 14
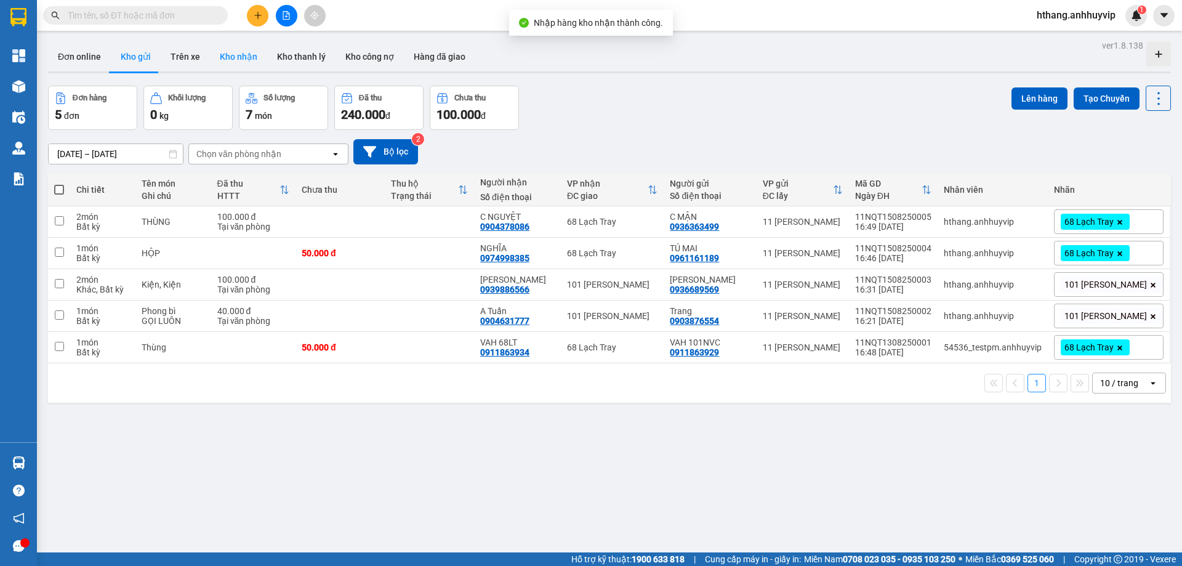
click at [223, 57] on button "Kho nhận" at bounding box center [238, 57] width 57 height 30
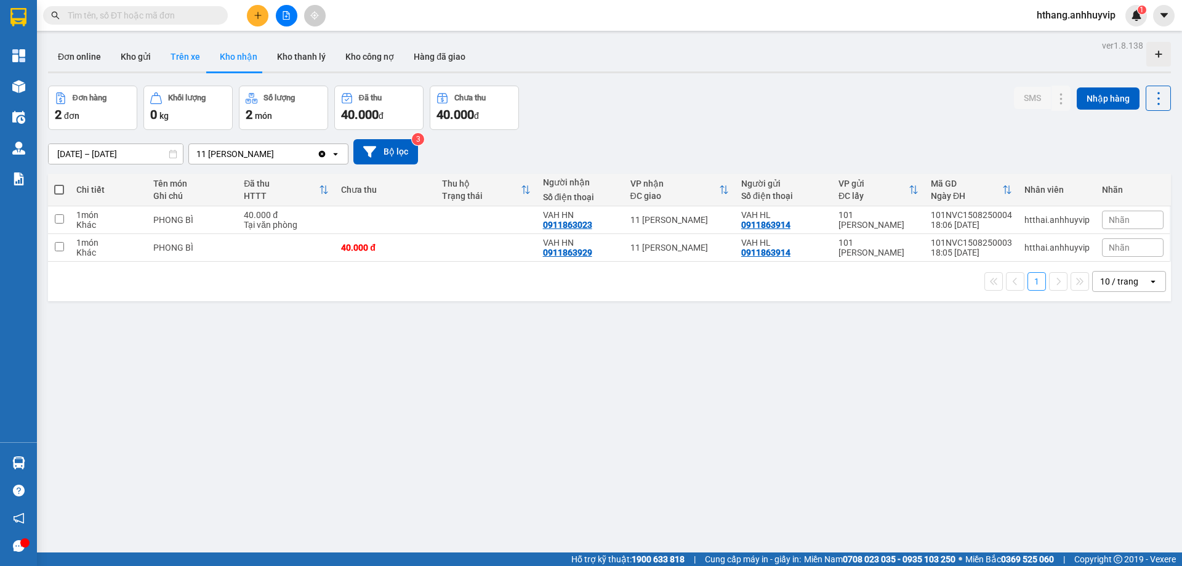
click at [164, 65] on button "Trên xe" at bounding box center [185, 57] width 49 height 30
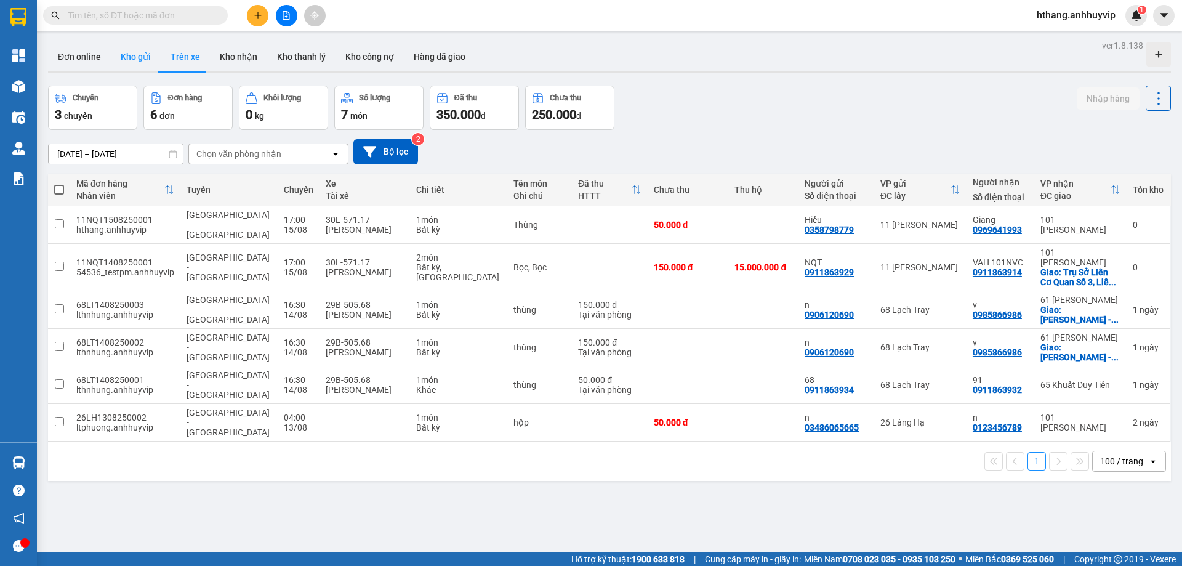
click at [135, 65] on button "Kho gửi" at bounding box center [136, 57] width 50 height 30
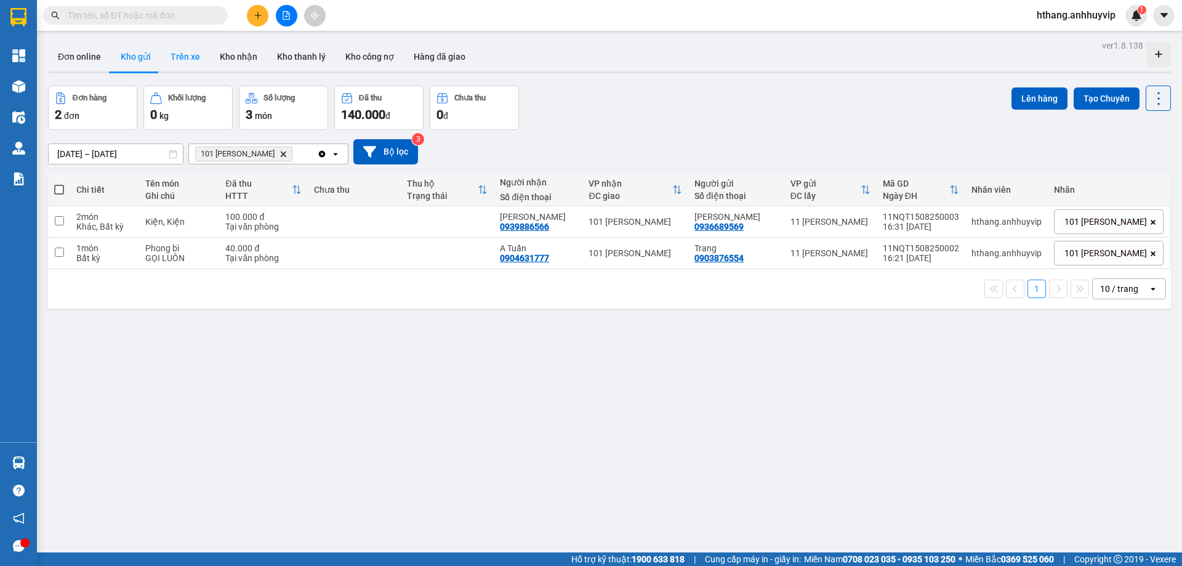
click at [171, 69] on button "Trên xe" at bounding box center [185, 57] width 49 height 30
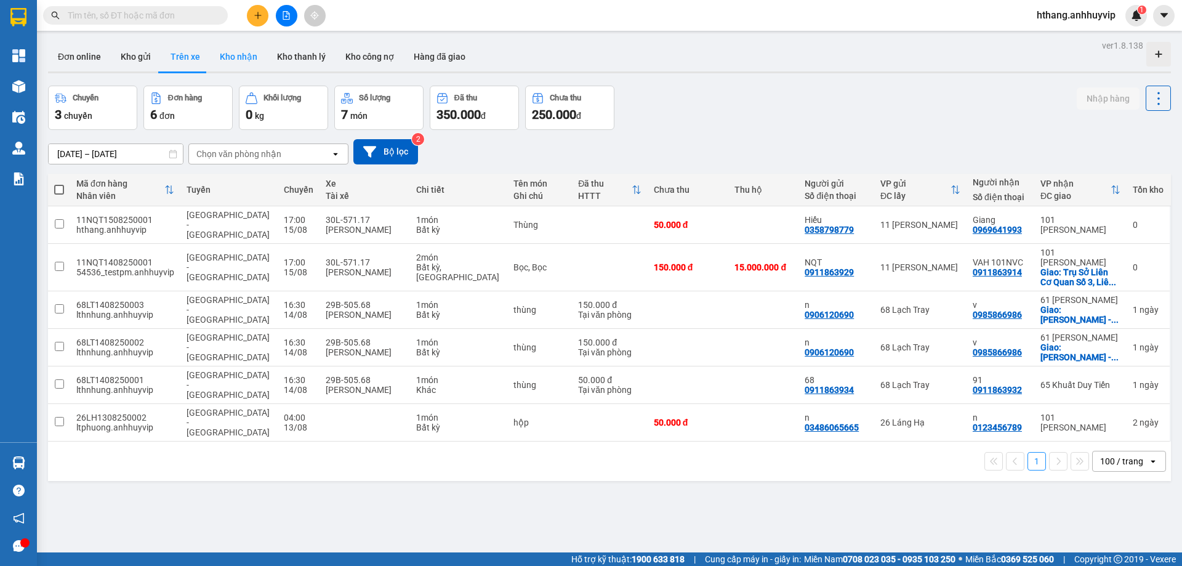
click at [227, 65] on button "Kho nhận" at bounding box center [238, 57] width 57 height 30
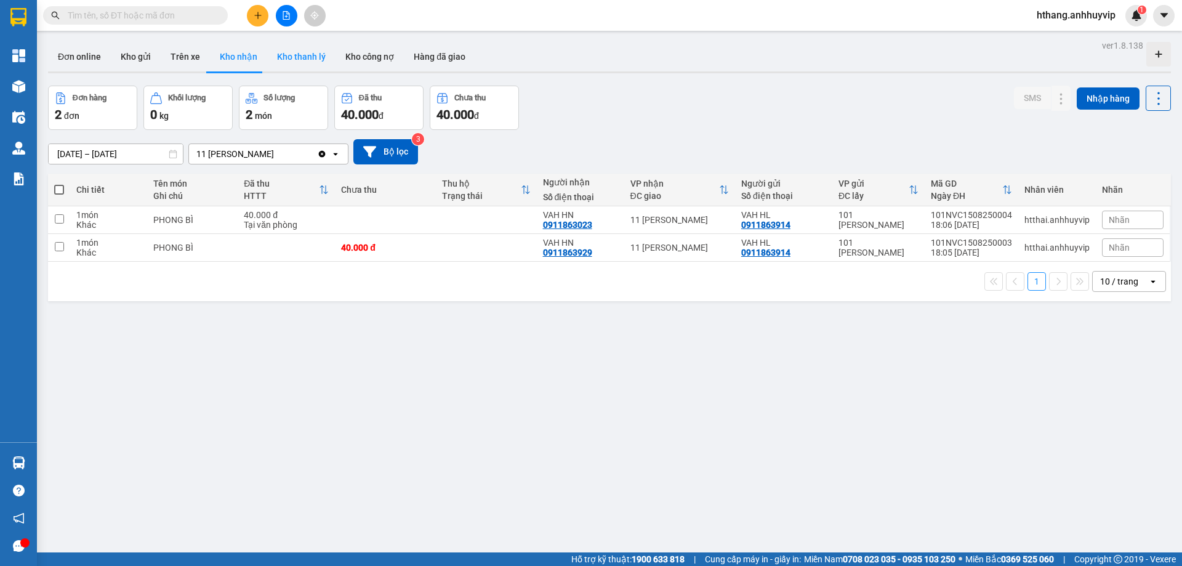
click at [310, 65] on button "Kho thanh lý" at bounding box center [301, 57] width 68 height 30
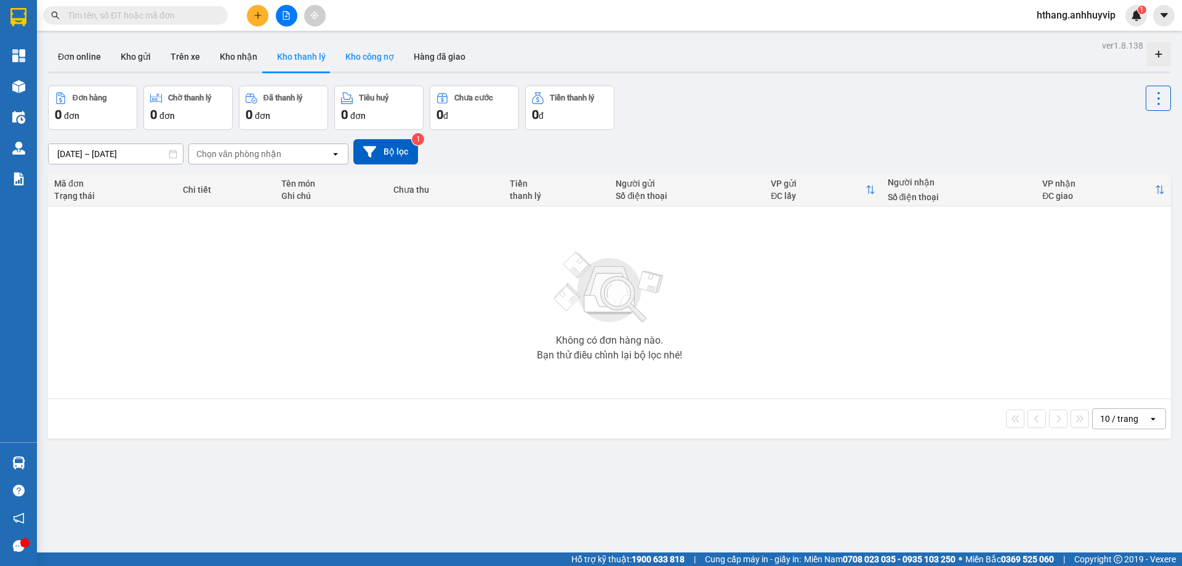
click at [363, 60] on button "Kho công nợ" at bounding box center [369, 57] width 68 height 30
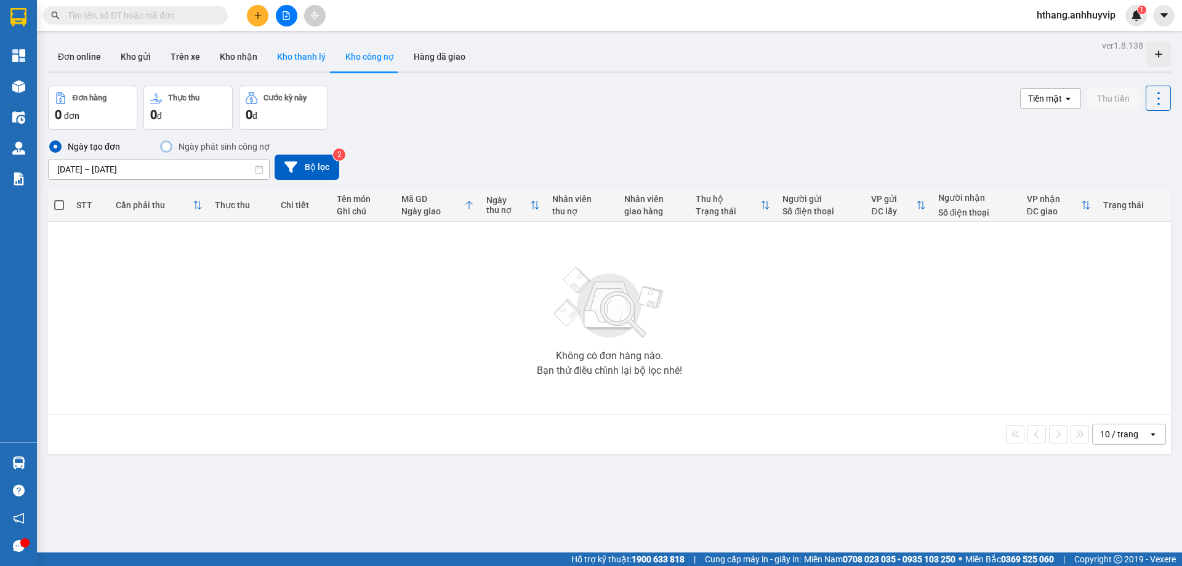
click at [286, 62] on button "Kho thanh lý" at bounding box center [301, 57] width 68 height 30
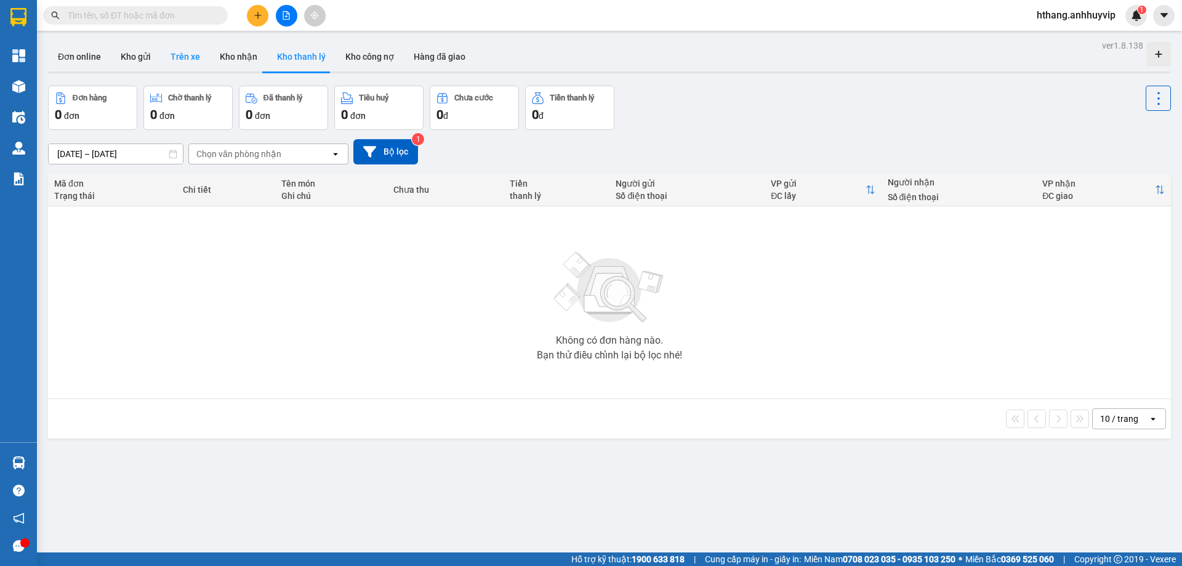
click at [179, 64] on button "Trên xe" at bounding box center [185, 57] width 49 height 30
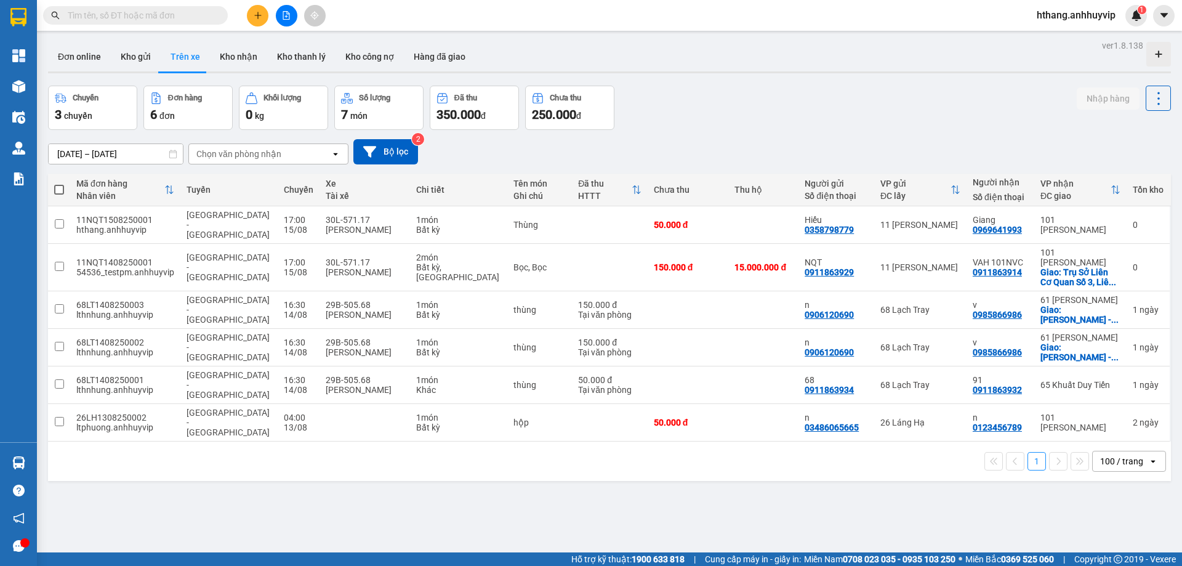
click at [175, 64] on button "Trên xe" at bounding box center [185, 57] width 49 height 30
click at [214, 62] on button "Kho nhận" at bounding box center [238, 57] width 57 height 30
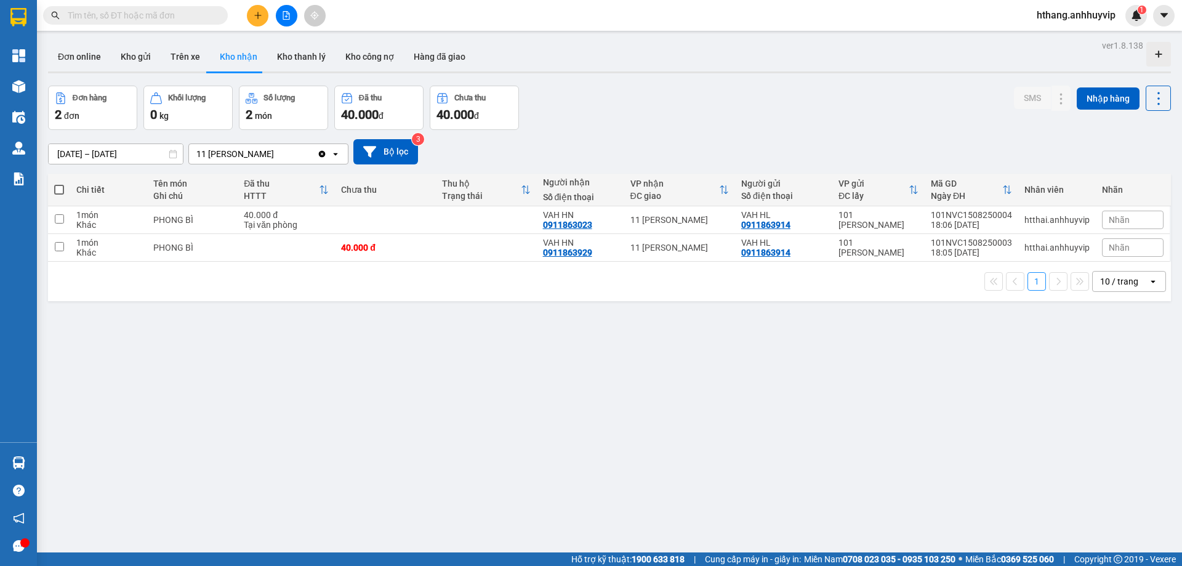
click at [124, 17] on input "text" at bounding box center [140, 16] width 145 height 14
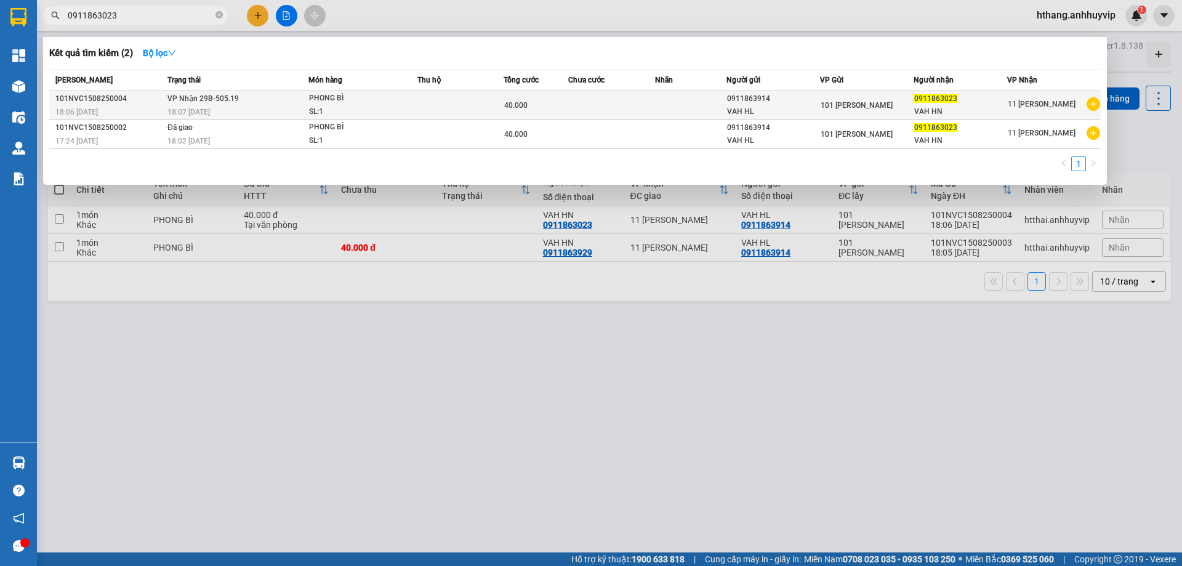
type input "0911863023"
click at [755, 108] on div "VAH HL" at bounding box center [773, 111] width 92 height 13
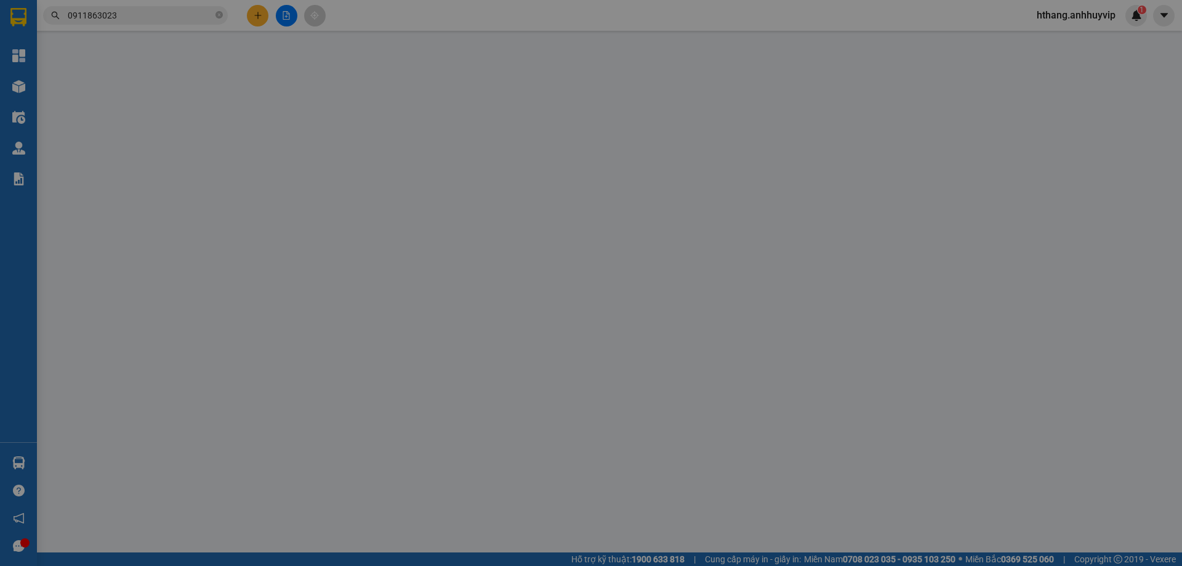
type input "0911863914"
type input "VAH HL"
type input "0911863023"
type input "VAH HN"
type input "40.000"
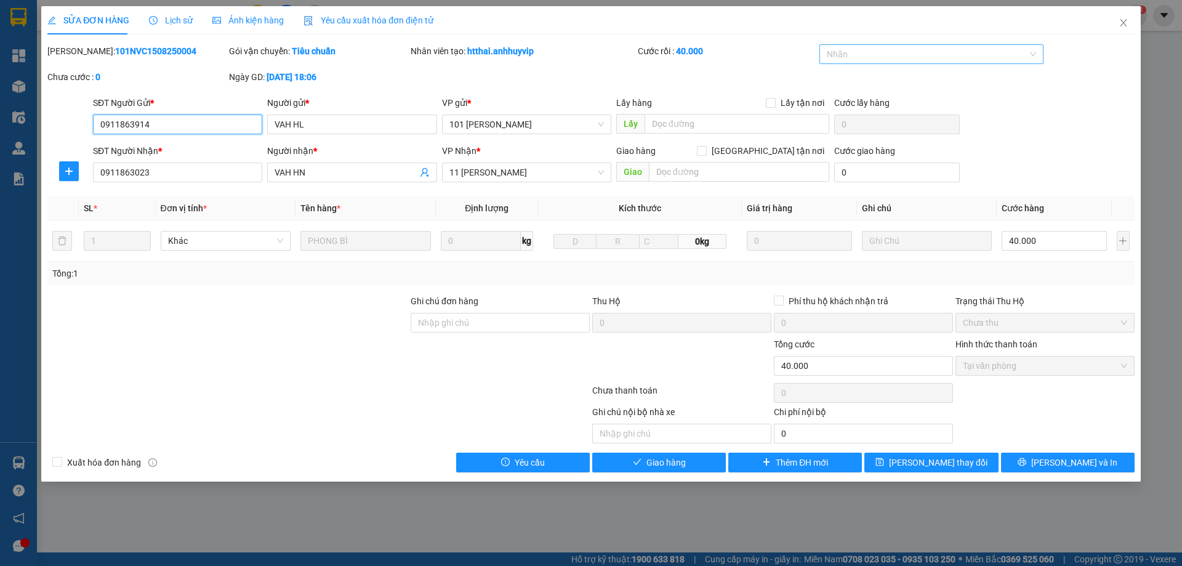
click at [862, 58] on div at bounding box center [925, 54] width 206 height 15
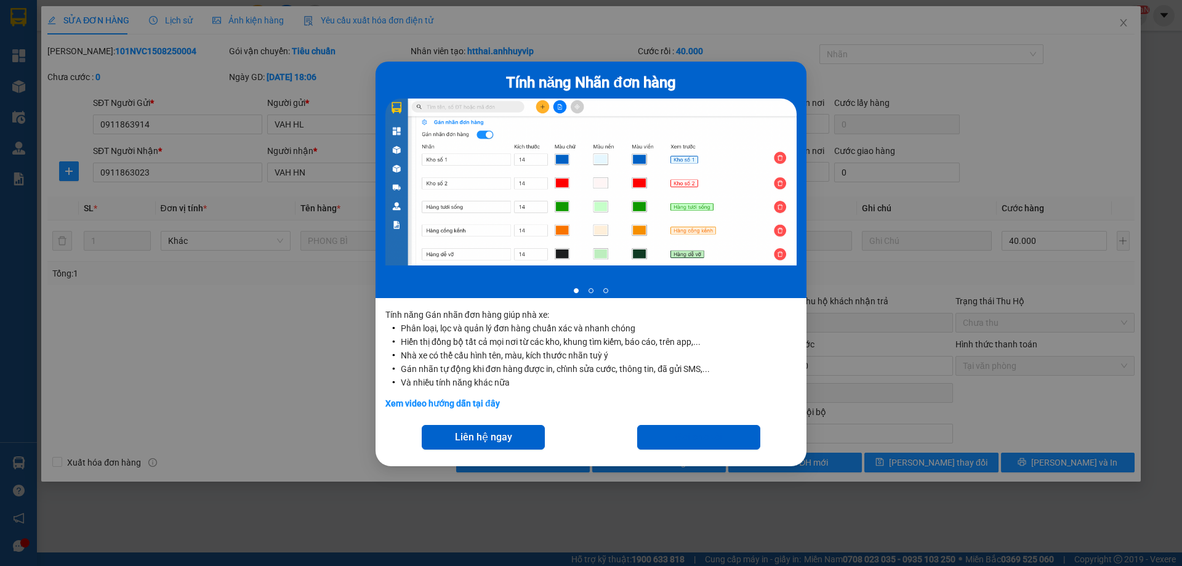
click at [249, 380] on div "Tính năng Nhãn đơn hàng 1 of 3 Tính năng Gán nhãn đơn hàng giúp nhà xe: Phân lo…" at bounding box center [591, 283] width 1182 height 566
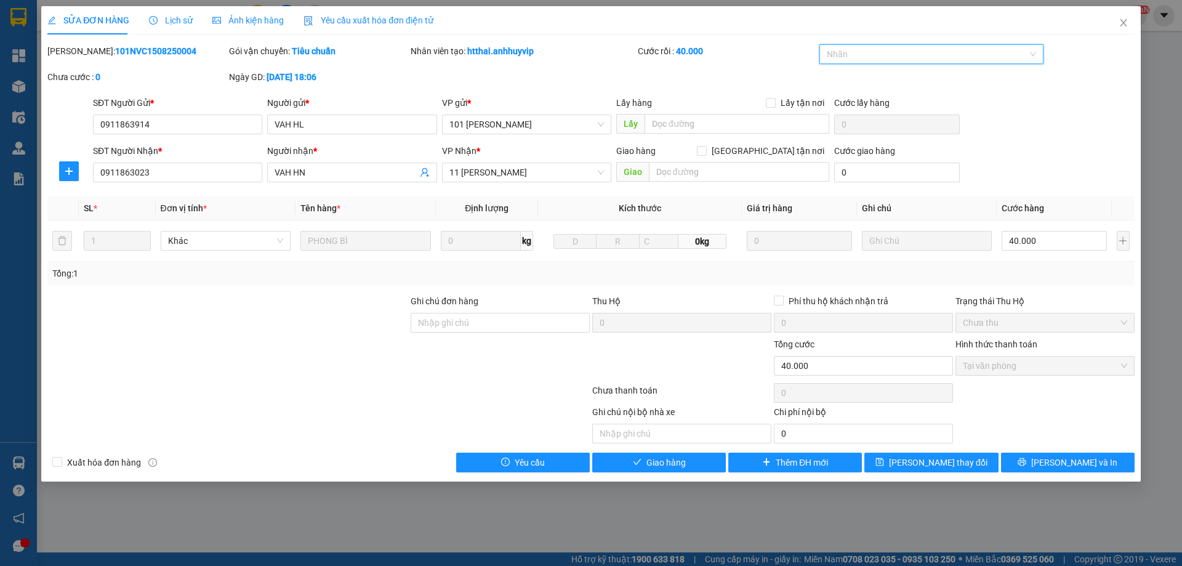
click at [883, 60] on div at bounding box center [925, 54] width 206 height 15
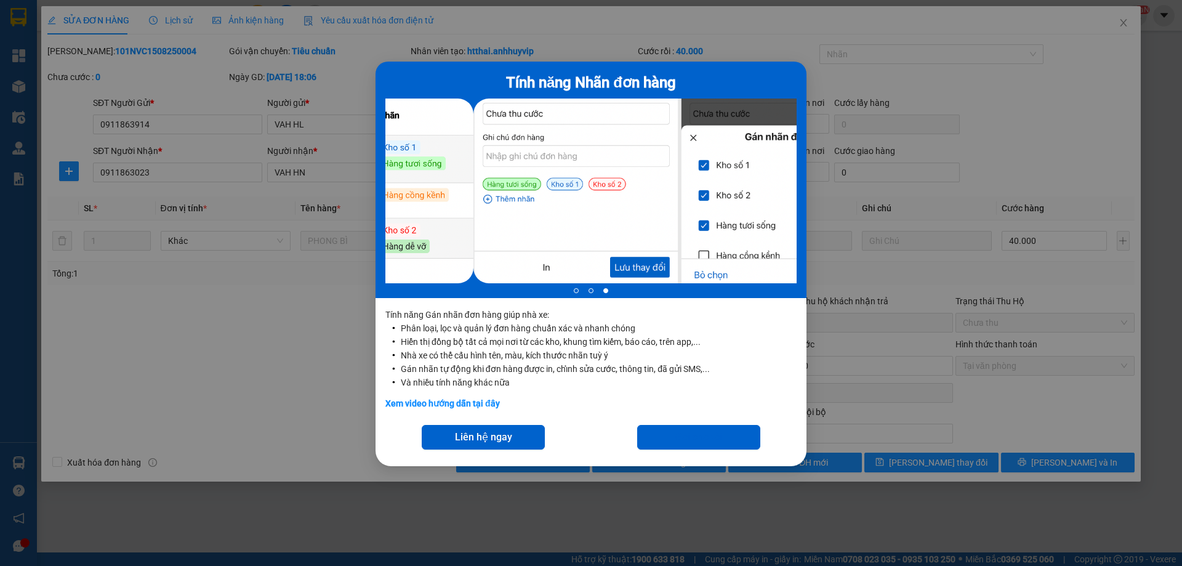
drag, startPoint x: 473, startPoint y: 178, endPoint x: 876, endPoint y: 192, distance: 404.0
click at [877, 192] on div "Tính năng Nhãn đơn hàng 3 of 3 Tính năng Gán nhãn đơn hàng giúp nhà xe: Phân lo…" at bounding box center [591, 283] width 1182 height 566
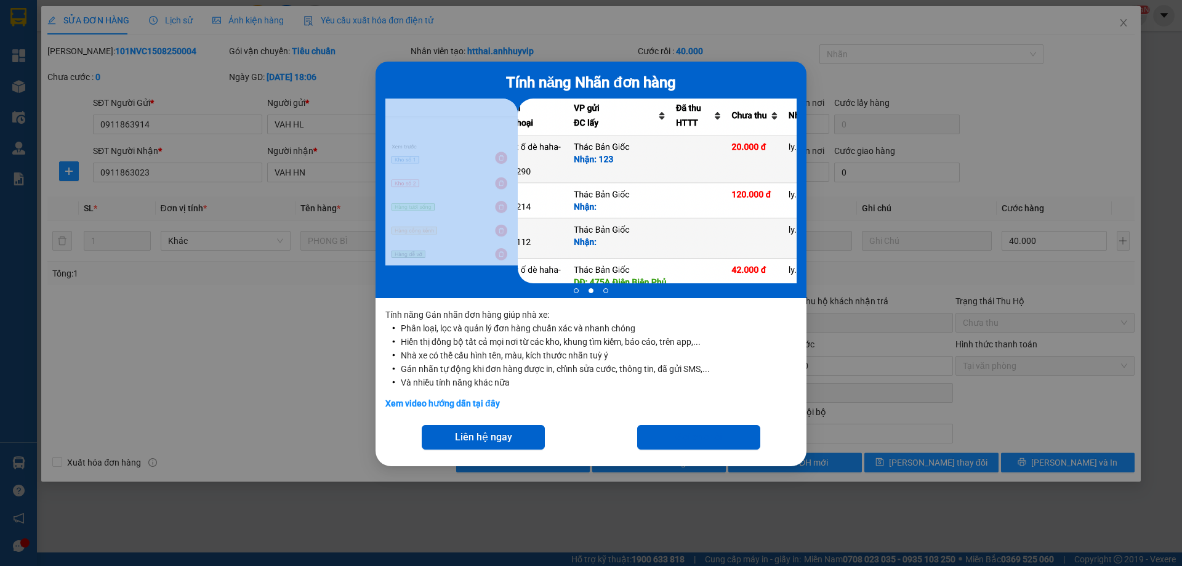
drag, startPoint x: 582, startPoint y: 194, endPoint x: 899, endPoint y: 207, distance: 317.2
click at [964, 220] on div "Tính năng Nhãn đơn hàng 2 of 3 Tính năng Gán nhãn đơn hàng giúp nhà xe: Phân lo…" at bounding box center [591, 283] width 1182 height 566
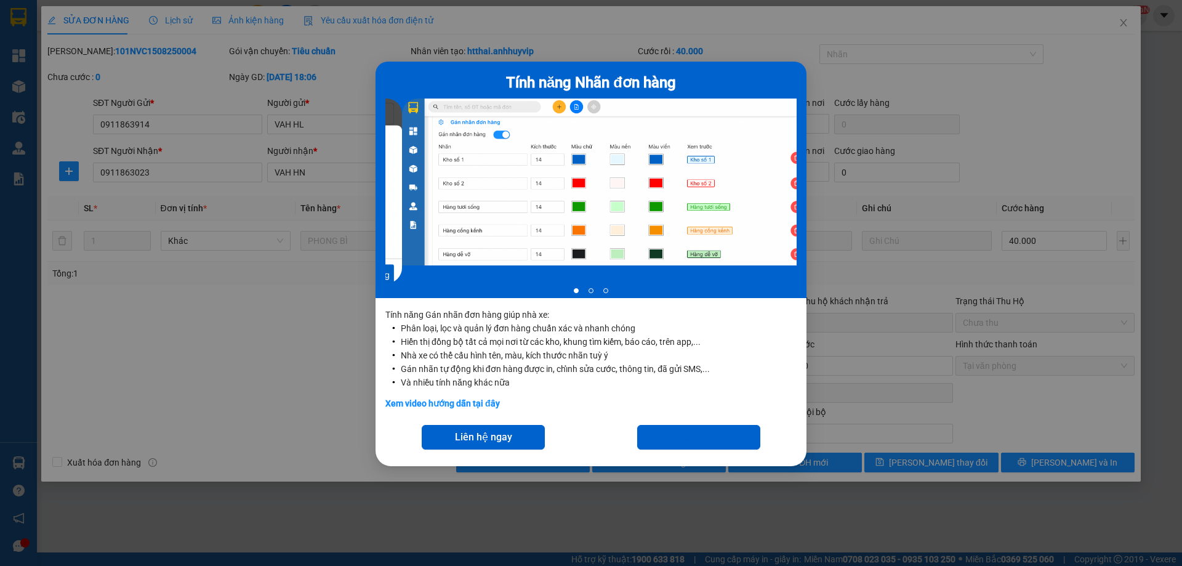
click at [606, 184] on div at bounding box center [590, 190] width 411 height 185
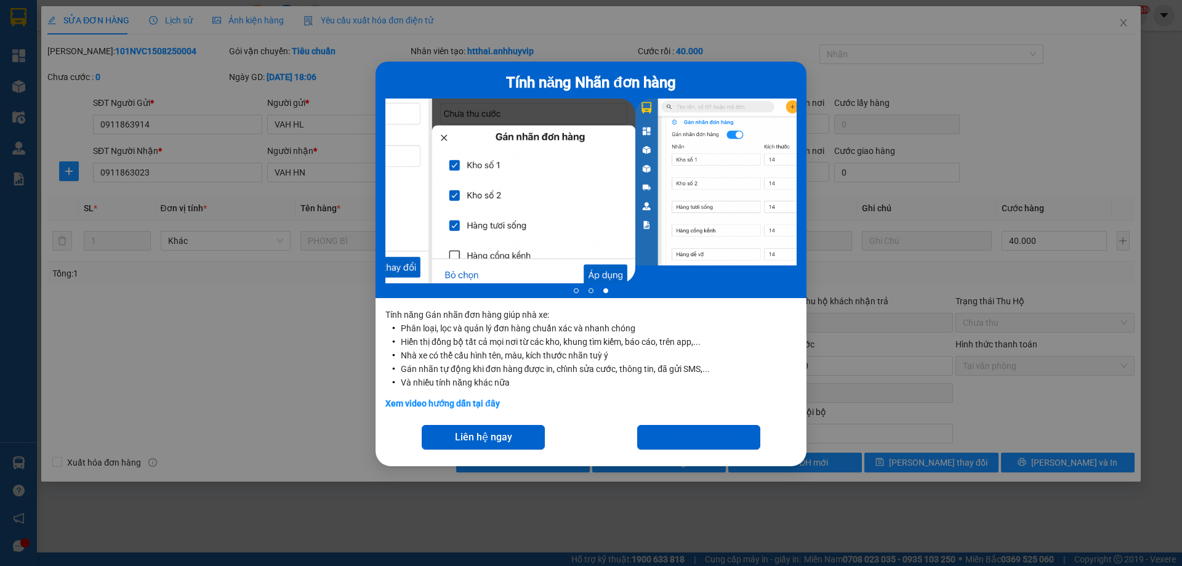
drag, startPoint x: 760, startPoint y: 190, endPoint x: 465, endPoint y: 174, distance: 295.2
click at [475, 174] on ul at bounding box center [429, 190] width 411 height 185
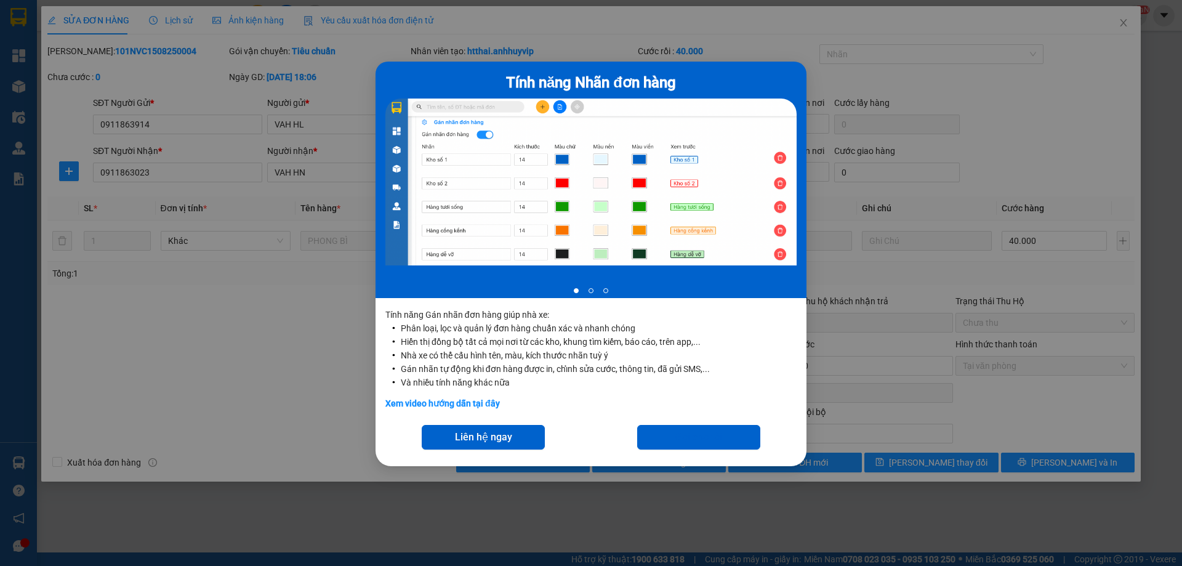
click at [908, 148] on div "Tính năng Nhãn đơn hàng 1 of 3 Tính năng Gán nhãn đơn hàng giúp nhà xe: Phân lo…" at bounding box center [591, 283] width 1182 height 566
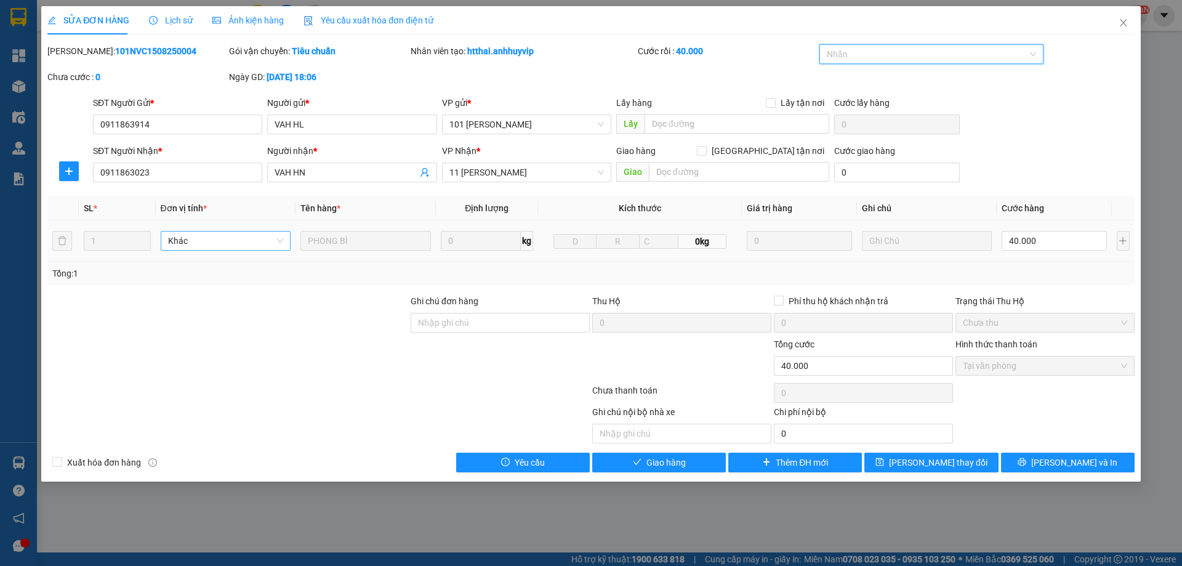
click at [260, 239] on span "Khác" at bounding box center [226, 240] width 116 height 18
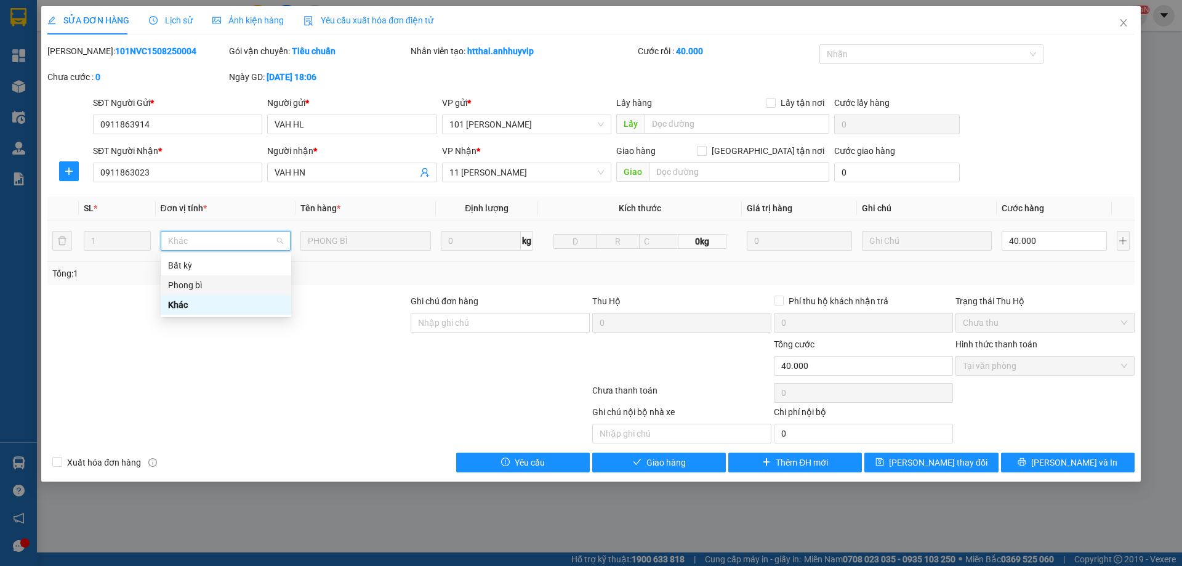
click at [230, 287] on div "Phong bì" at bounding box center [226, 285] width 116 height 14
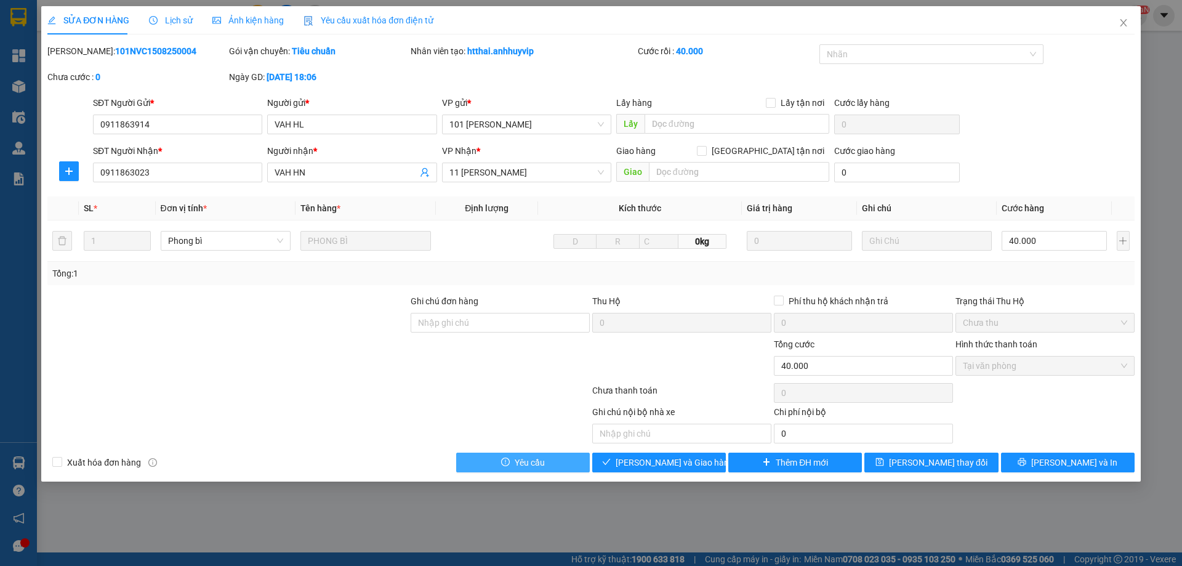
click at [497, 460] on button "Yêu cầu" at bounding box center [523, 462] width 134 height 20
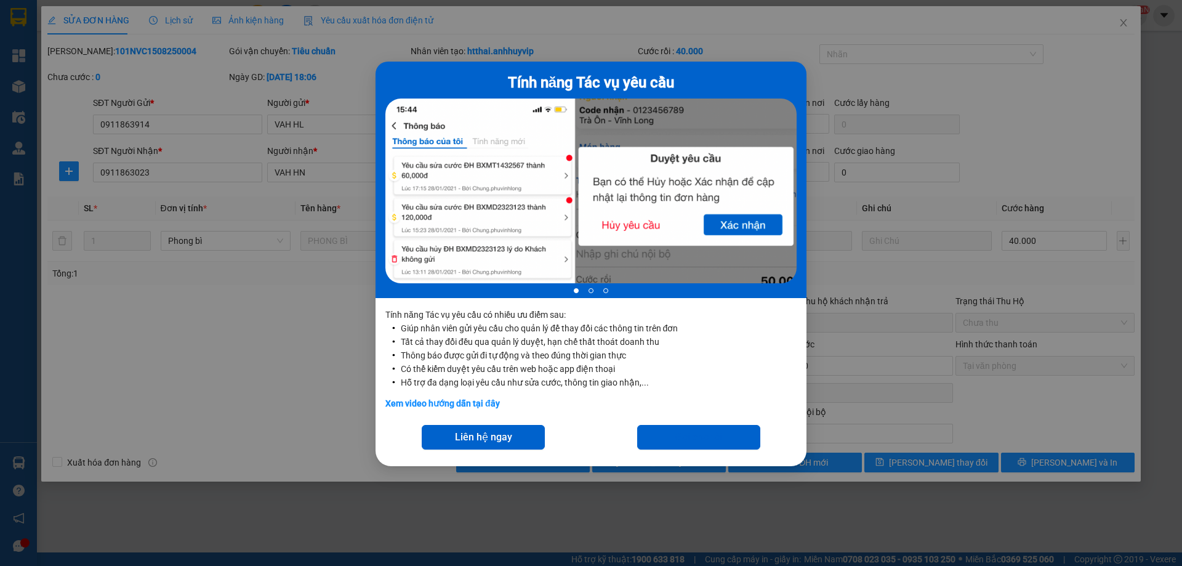
click at [956, 265] on div "Tính năng Tác vụ yêu cầu 1 of 3 Tính năng Tác vụ yêu cầu có nhiều ưu điểm sau: …" at bounding box center [591, 283] width 1182 height 566
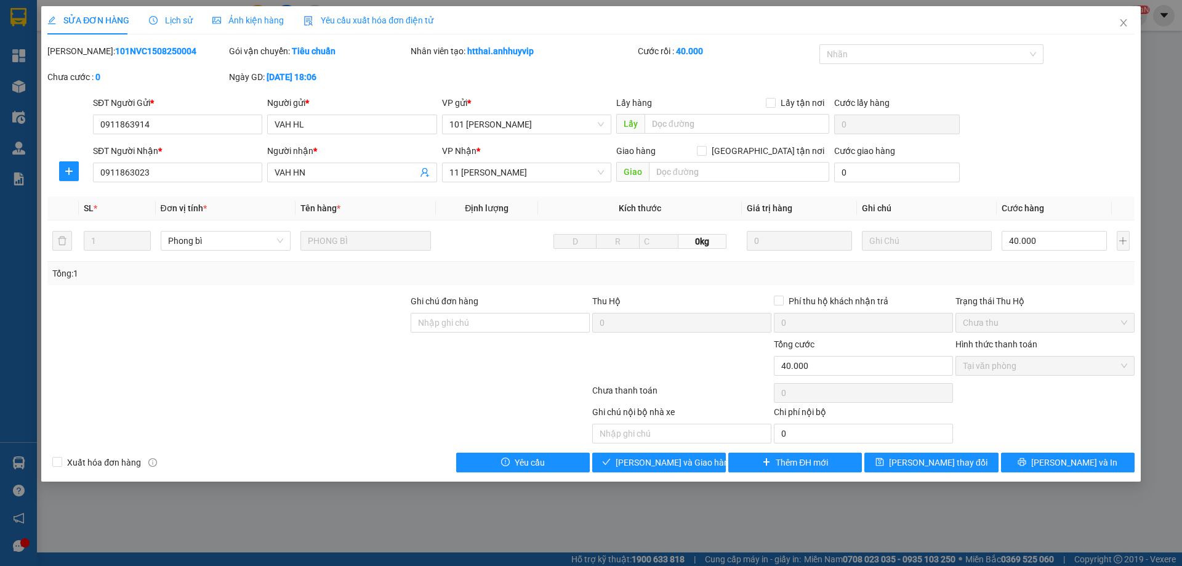
click at [1041, 355] on div "Hình thức thanh toán" at bounding box center [1044, 346] width 179 height 18
click at [1042, 363] on span "Tại văn phòng" at bounding box center [1045, 365] width 164 height 18
click at [1125, 26] on icon "close" at bounding box center [1123, 23] width 10 height 10
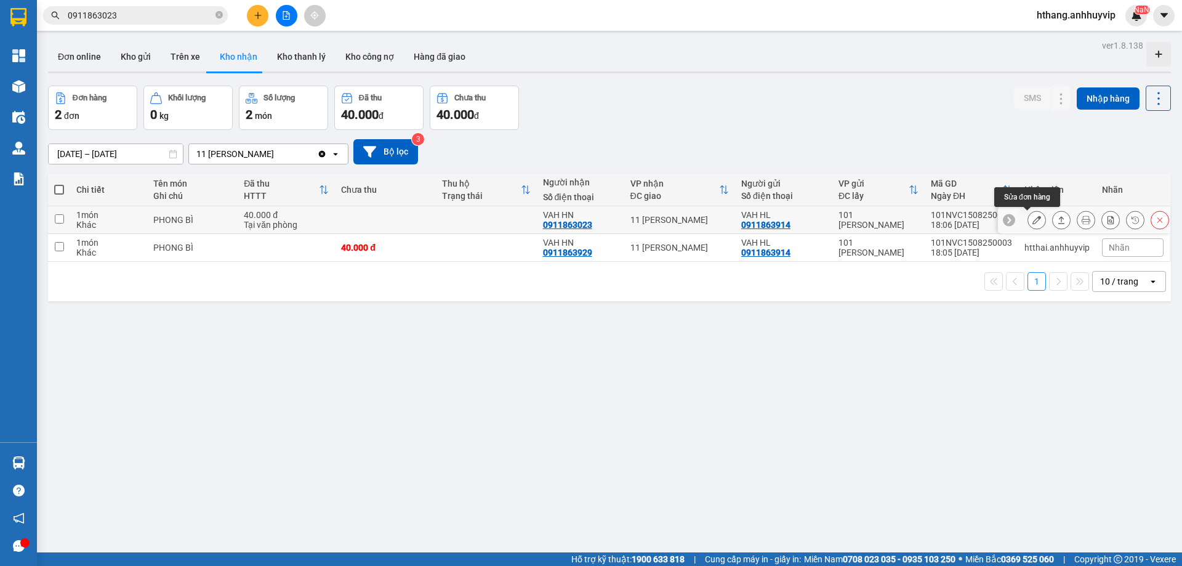
click at [1032, 222] on button at bounding box center [1036, 220] width 17 height 22
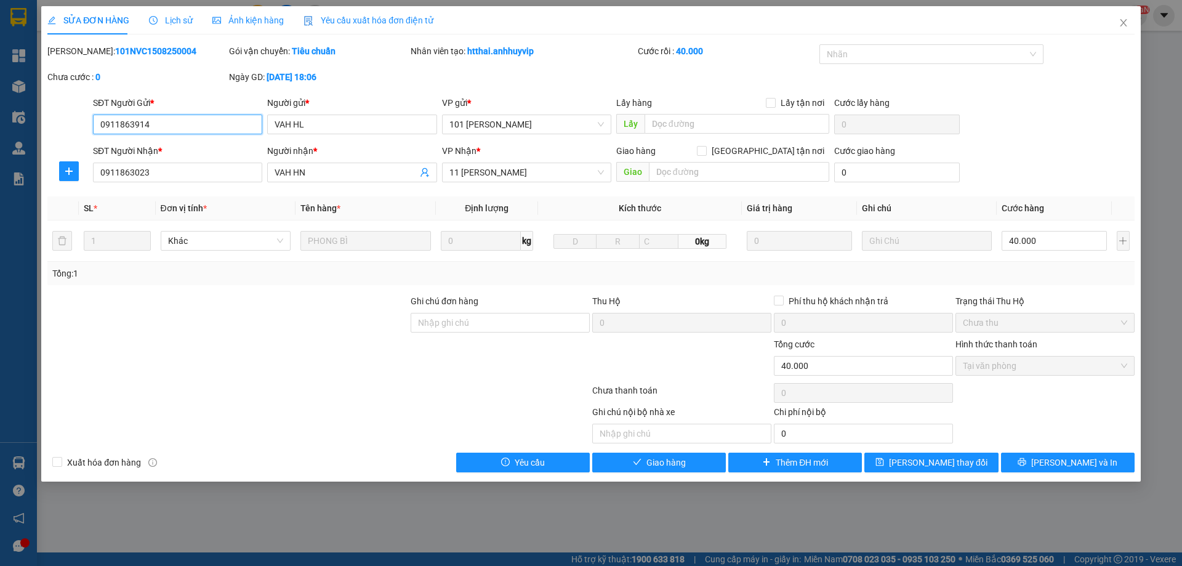
click at [1004, 363] on span "Tại văn phòng" at bounding box center [1045, 365] width 164 height 18
click at [1004, 358] on span "Tại văn phòng" at bounding box center [1045, 365] width 164 height 18
click at [516, 459] on span "Yêu cầu" at bounding box center [530, 462] width 30 height 14
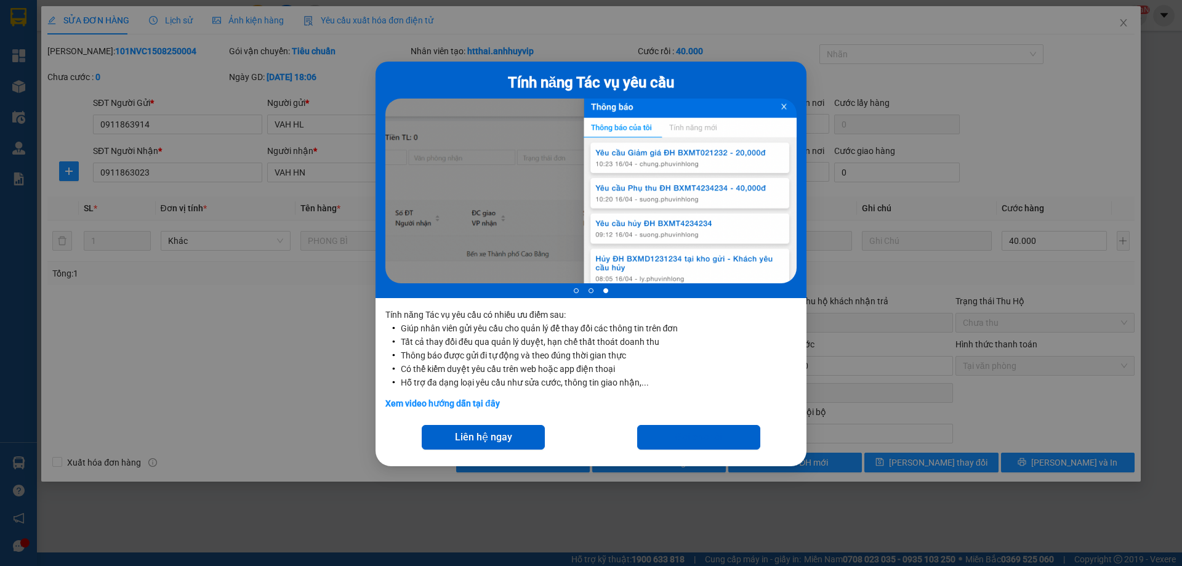
click at [849, 169] on div "Tính năng Tác vụ yêu cầu 3 of 3 Tính năng Tác vụ yêu cầu có nhiều ưu điểm sau: …" at bounding box center [591, 283] width 1182 height 566
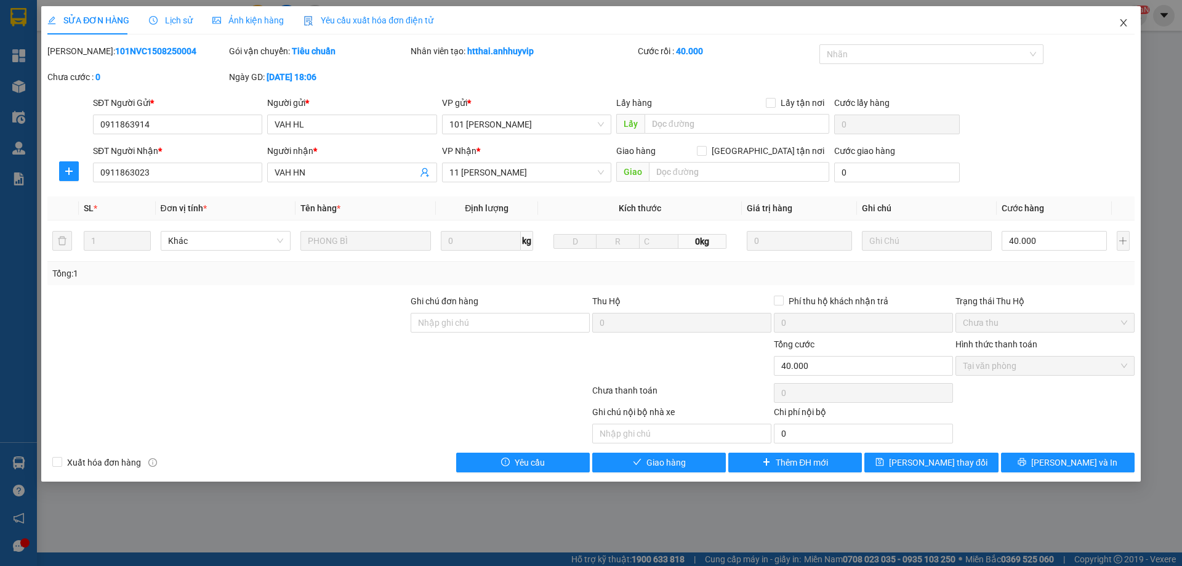
click at [1123, 21] on icon "close" at bounding box center [1123, 23] width 10 height 10
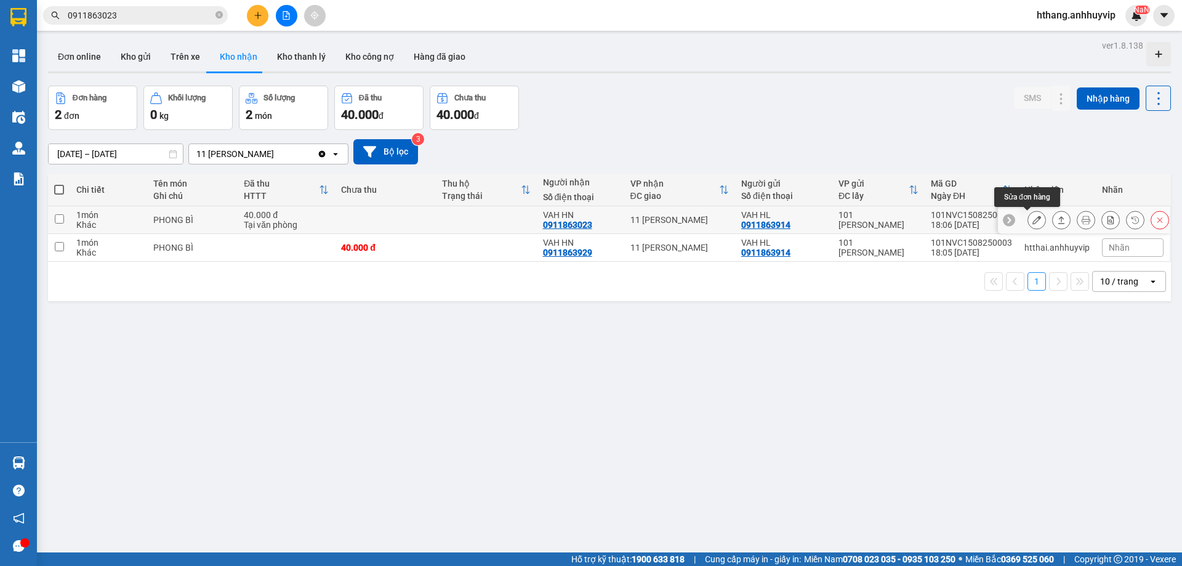
click at [1033, 218] on button at bounding box center [1036, 220] width 17 height 22
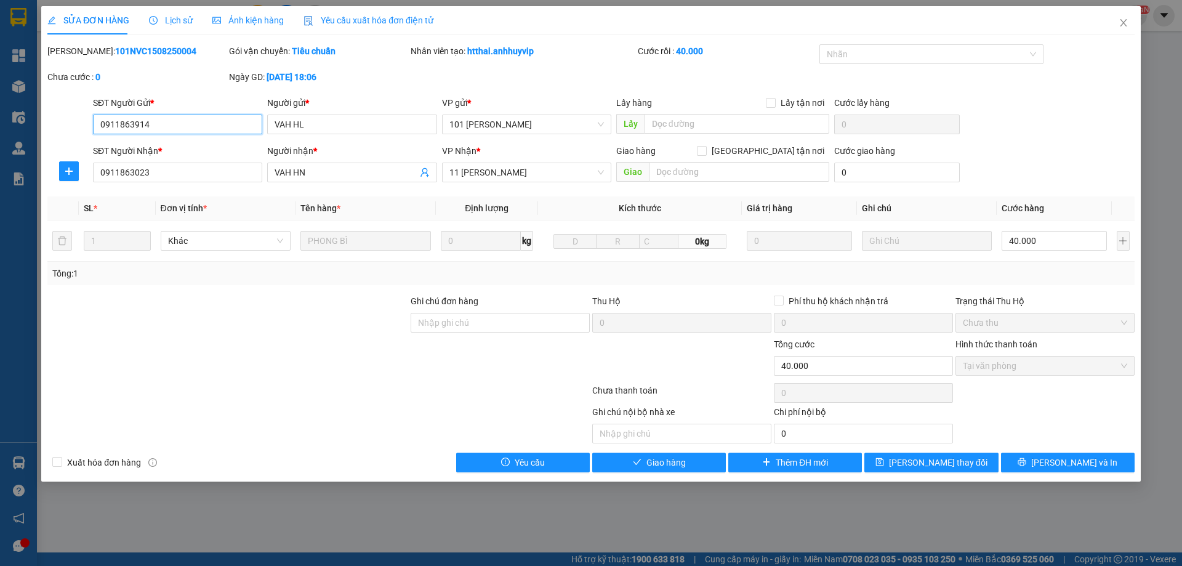
click at [999, 361] on span "Tại văn phòng" at bounding box center [1045, 365] width 164 height 18
click at [999, 362] on span "Tại văn phòng" at bounding box center [1045, 365] width 164 height 18
click at [996, 363] on span "Tại văn phòng" at bounding box center [1045, 365] width 164 height 18
click at [1002, 327] on span "Chưa thu" at bounding box center [1045, 322] width 164 height 18
click at [860, 289] on div "Total Paid Fee 40.000 Total UnPaid Fee 0 Cash Collection Total Fee Mã ĐH: 101NV…" at bounding box center [590, 258] width 1087 height 428
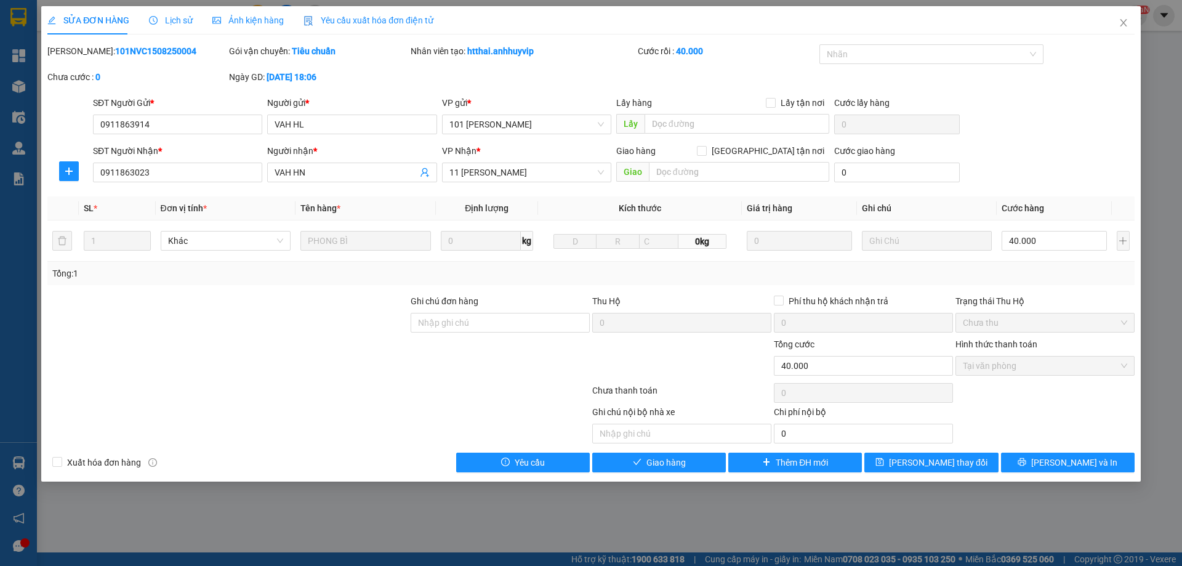
click at [894, 308] on div "Phí thu hộ khách nhận trả" at bounding box center [863, 303] width 179 height 18
click at [835, 336] on div "0" at bounding box center [863, 325] width 179 height 25
click at [821, 358] on input "40.000" at bounding box center [863, 366] width 179 height 20
click at [821, 359] on input "40.000" at bounding box center [863, 366] width 179 height 20
click at [1051, 245] on input "40.000" at bounding box center [1053, 241] width 105 height 20
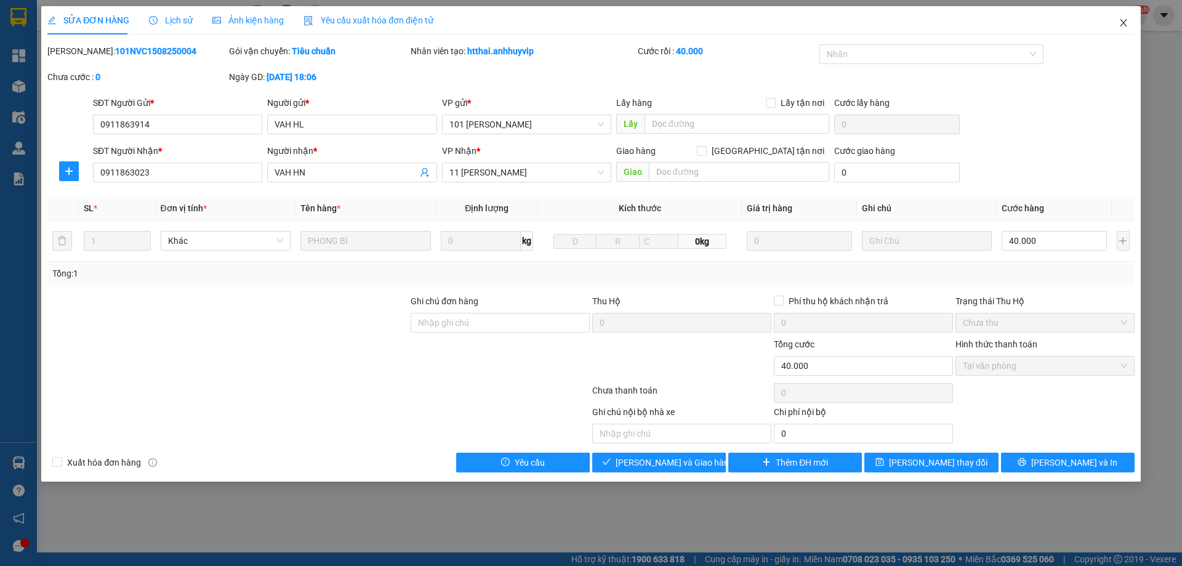
click at [1118, 26] on icon "close" at bounding box center [1123, 23] width 10 height 10
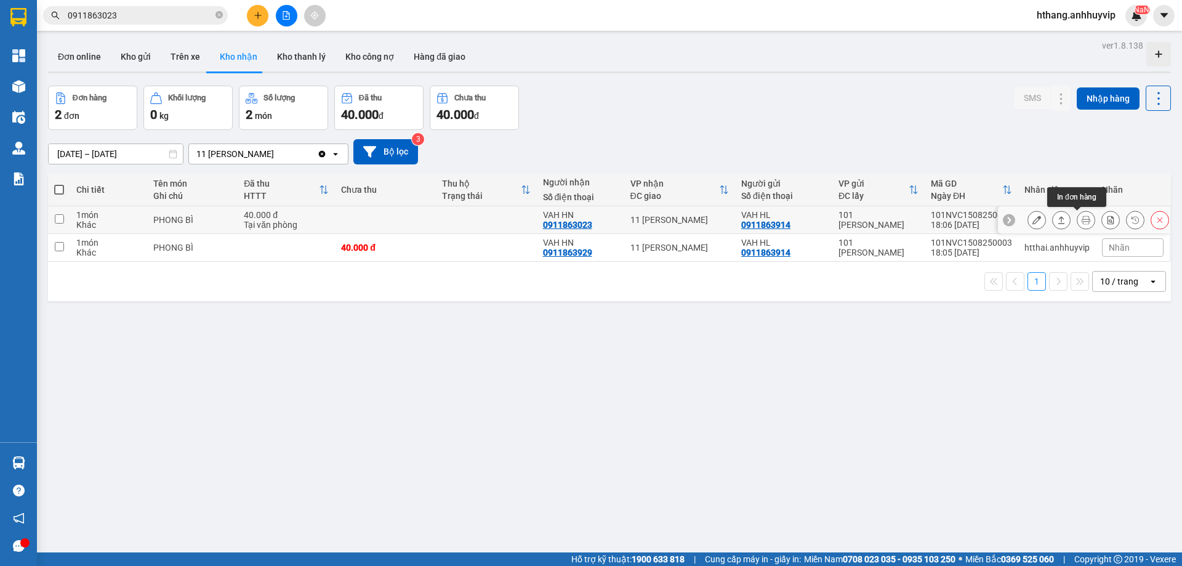
click at [1077, 220] on button at bounding box center [1085, 220] width 17 height 22
click at [1032, 220] on icon at bounding box center [1036, 219] width 9 height 9
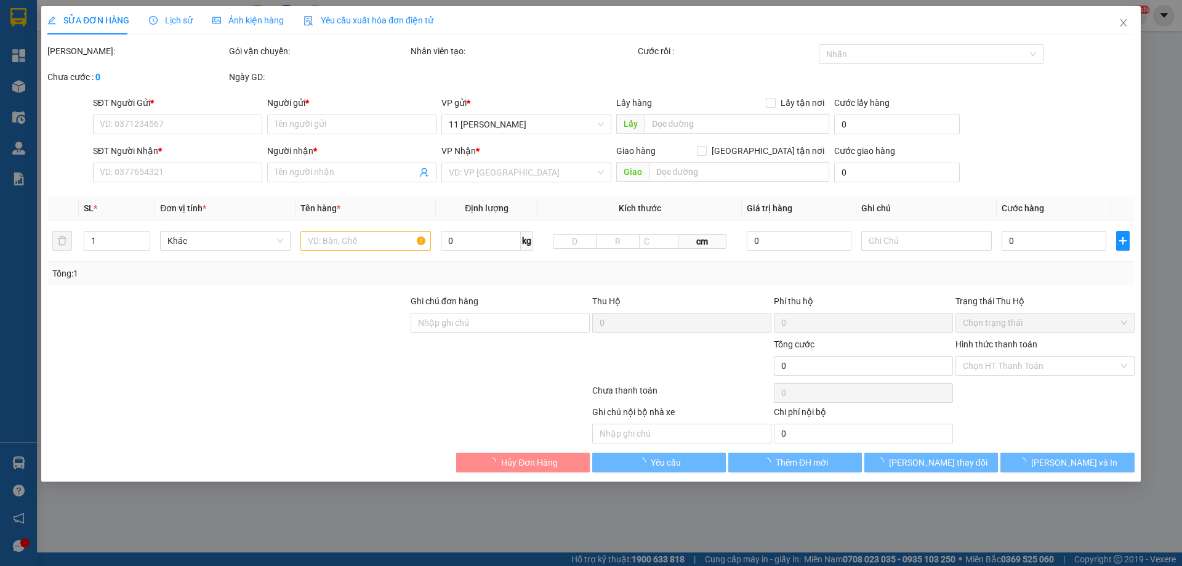
type input "0911863914"
type input "VAH HL"
type input "0911863023"
type input "VAH HN"
type input "40.000"
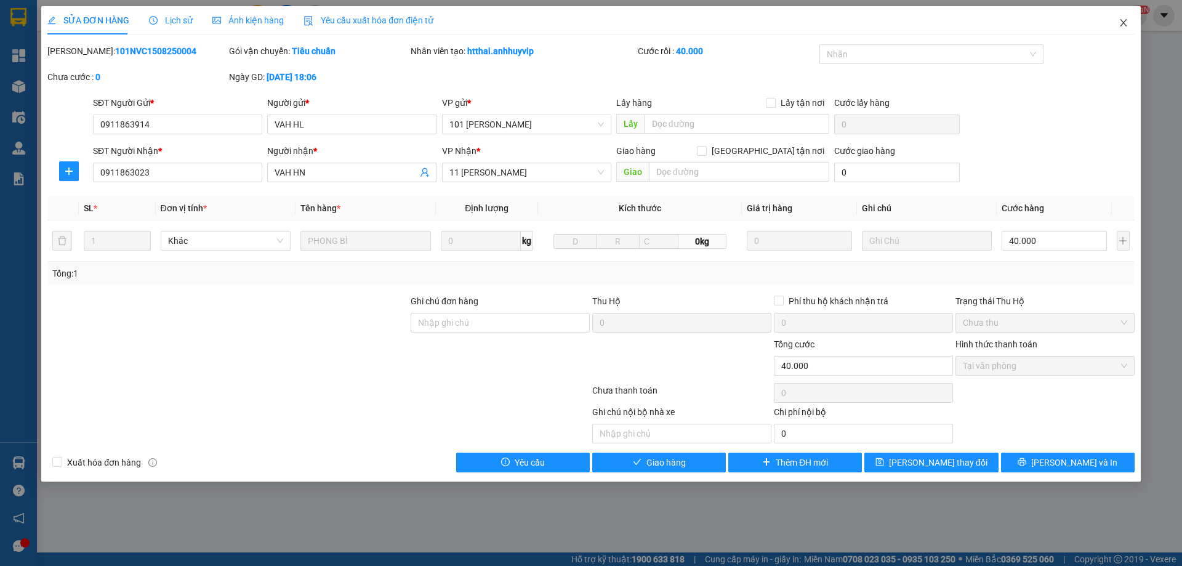
click at [1122, 26] on icon "close" at bounding box center [1123, 23] width 10 height 10
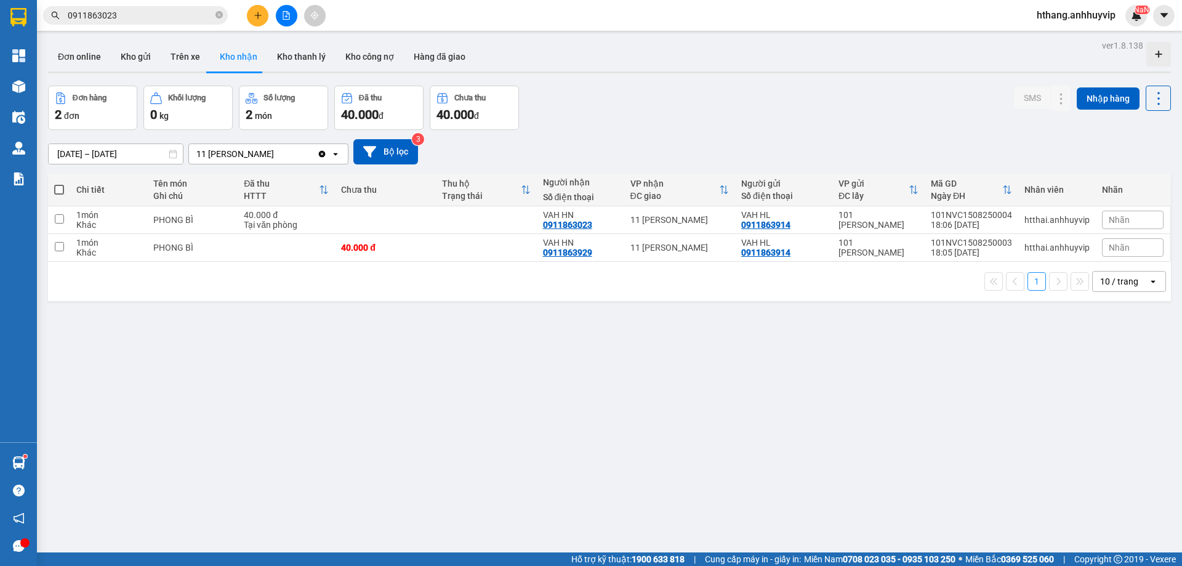
click at [184, 15] on input "0911863023" at bounding box center [140, 16] width 145 height 14
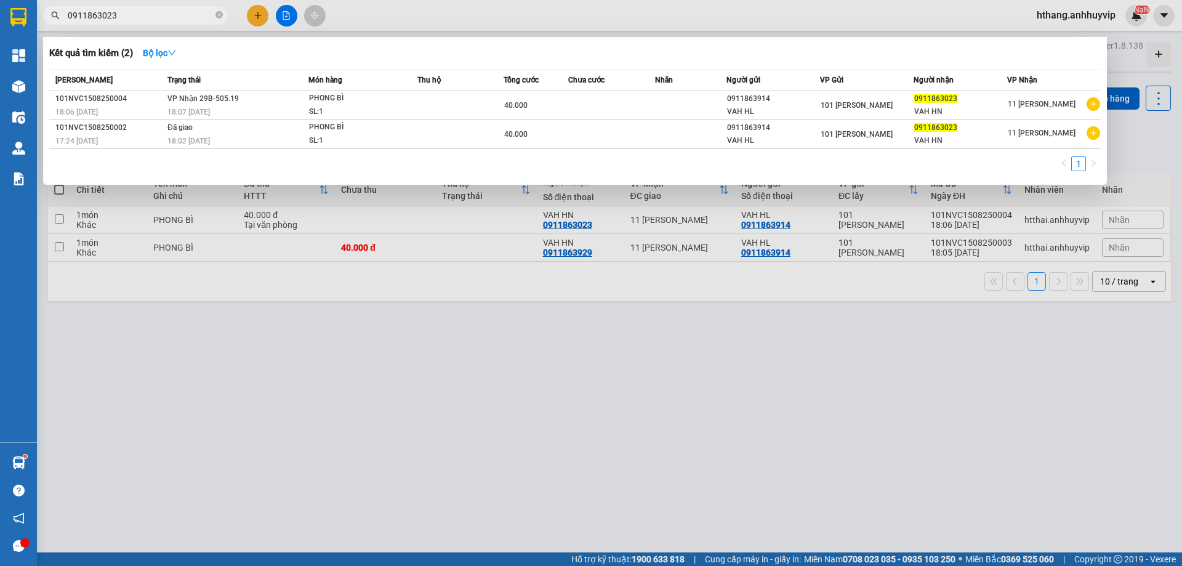
click at [184, 15] on input "0911863023" at bounding box center [140, 16] width 145 height 14
paste input "598765365"
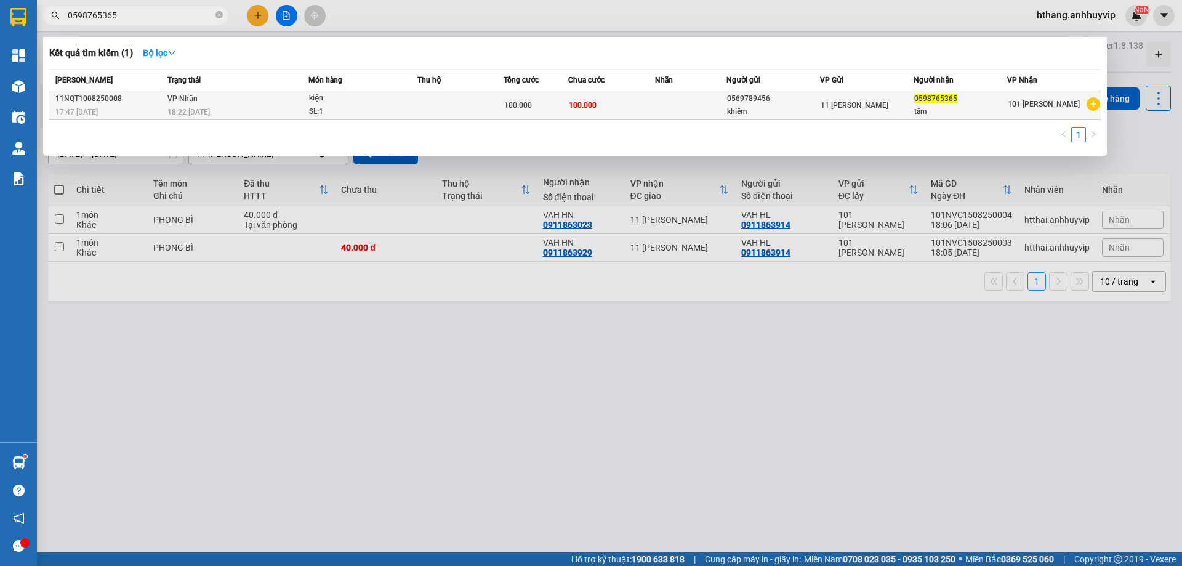
type input "0598765365"
click at [1089, 105] on icon "plus-circle" at bounding box center [1093, 104] width 14 height 14
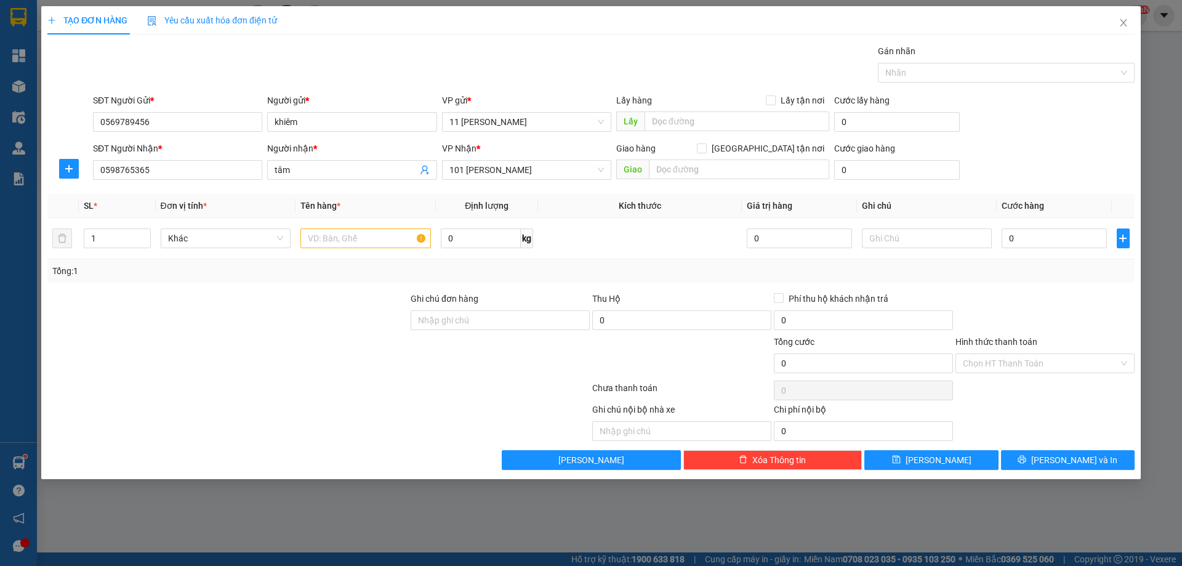
click at [1029, 349] on div "Hình thức thanh toán" at bounding box center [1044, 344] width 179 height 18
click at [1053, 362] on input "Hình thức thanh toán" at bounding box center [1041, 363] width 156 height 18
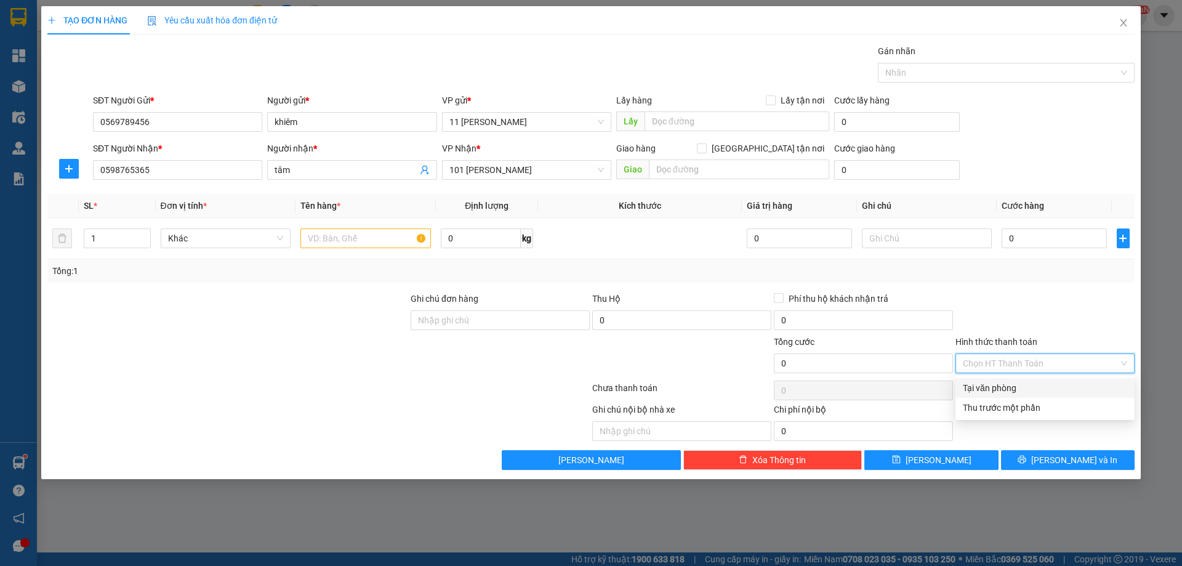
click at [1053, 362] on input "Hình thức thanh toán" at bounding box center [1041, 363] width 156 height 18
click at [1017, 389] on div "Tại văn phòng" at bounding box center [1045, 388] width 164 height 14
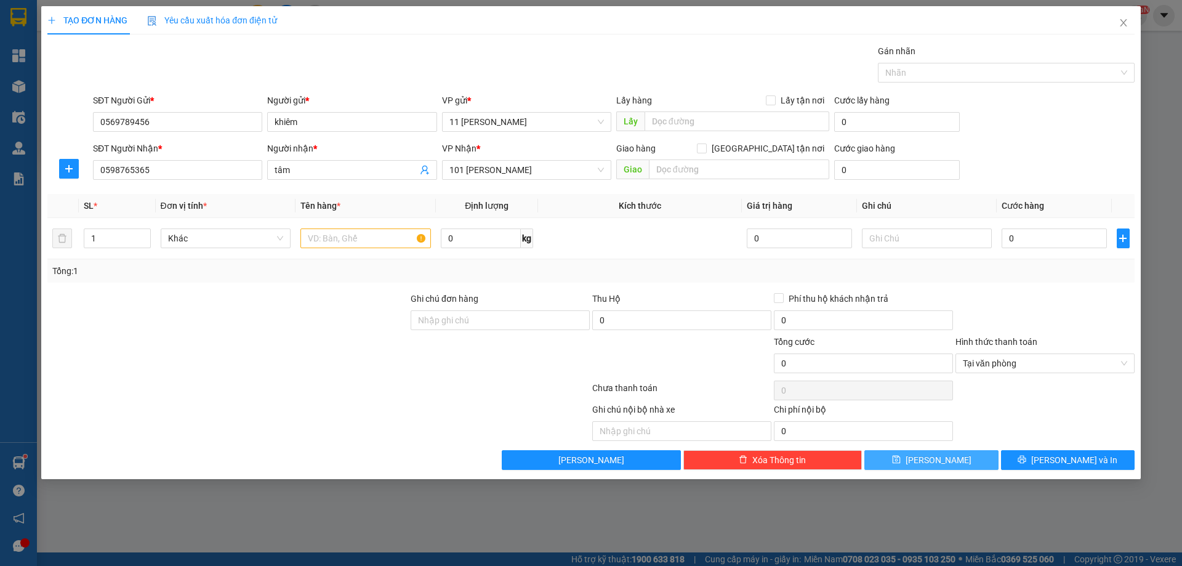
click at [932, 460] on span "[PERSON_NAME]" at bounding box center [938, 460] width 66 height 14
click at [1116, 23] on span "Close" at bounding box center [1123, 23] width 34 height 34
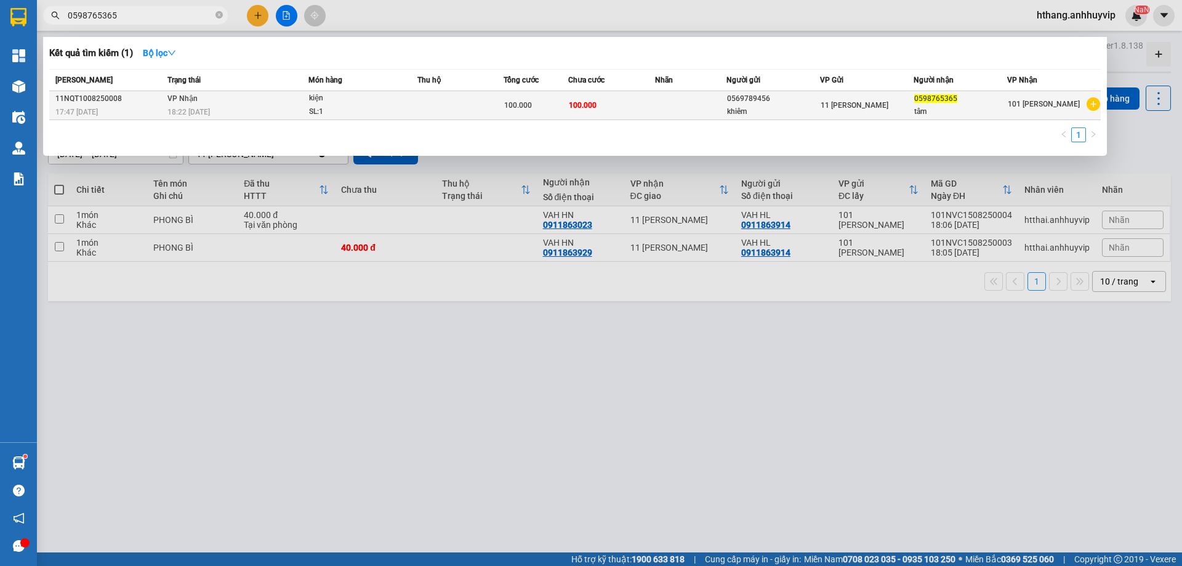
click at [1018, 104] on span "101 [PERSON_NAME]" at bounding box center [1044, 104] width 72 height 9
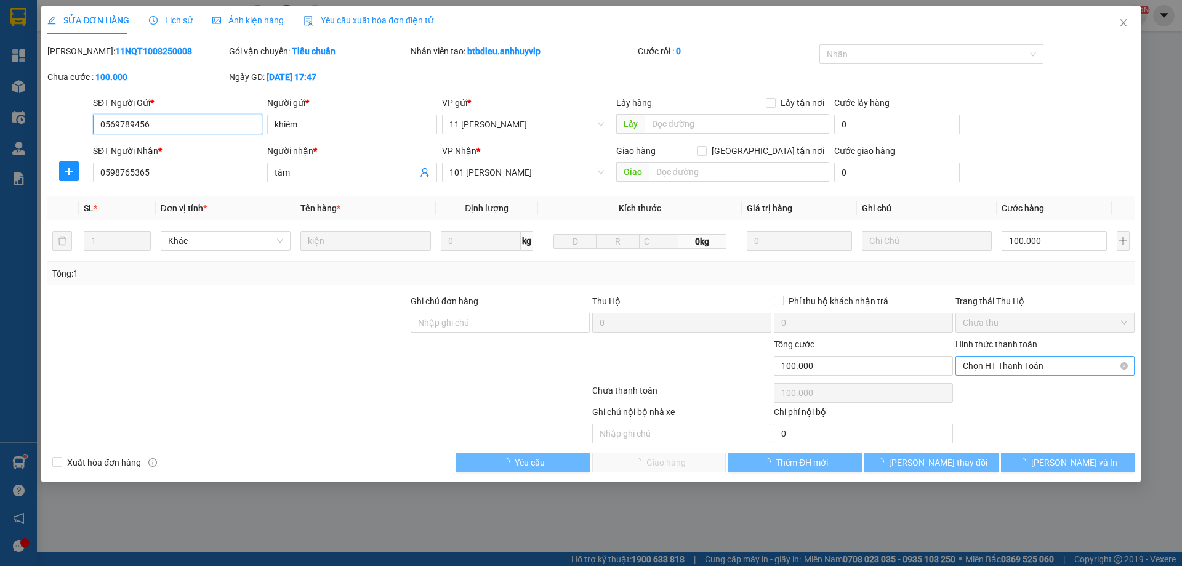
click at [1004, 363] on span "Chọn HT Thanh Toán" at bounding box center [1045, 365] width 164 height 18
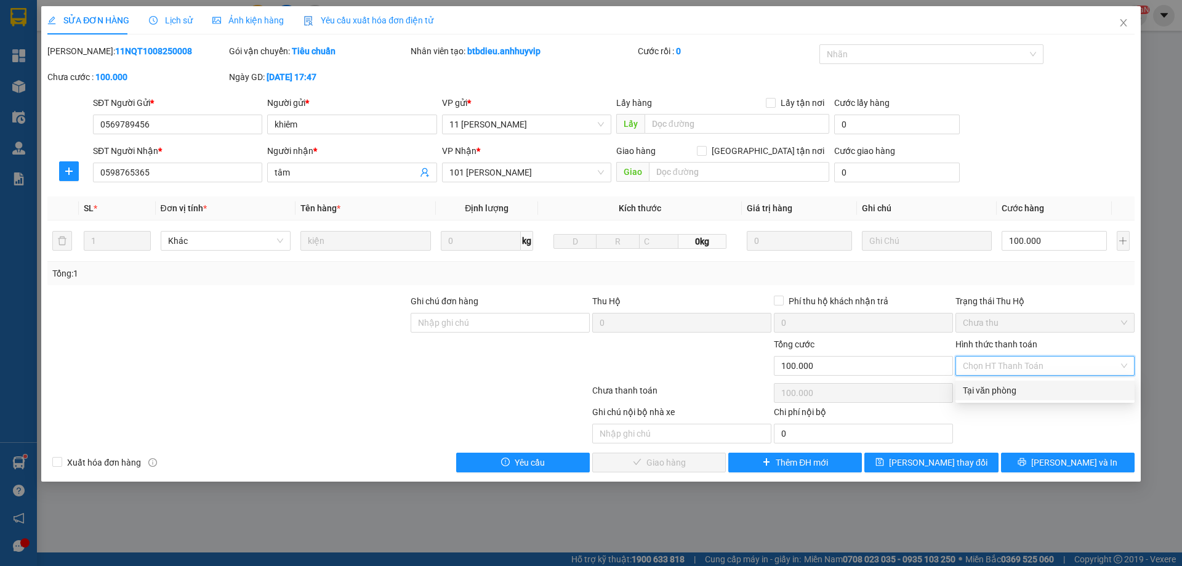
click at [991, 388] on div "Tại văn phòng" at bounding box center [1045, 390] width 164 height 14
type input "0"
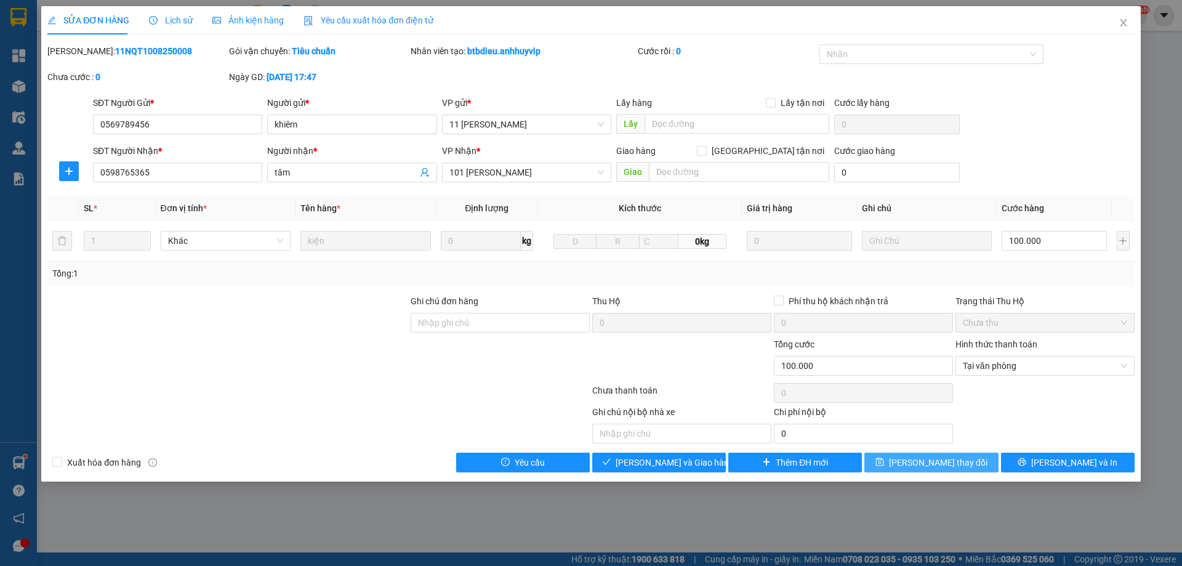
click at [916, 462] on span "[PERSON_NAME] thay đổi" at bounding box center [938, 462] width 98 height 14
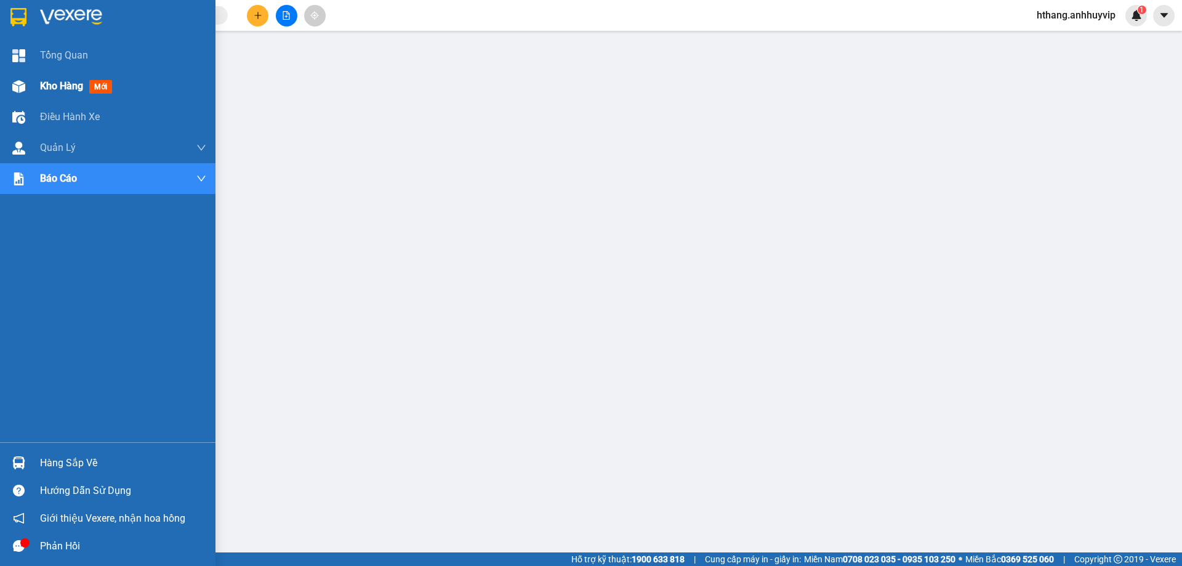
click at [39, 82] on div "Kho hàng mới" at bounding box center [107, 86] width 215 height 31
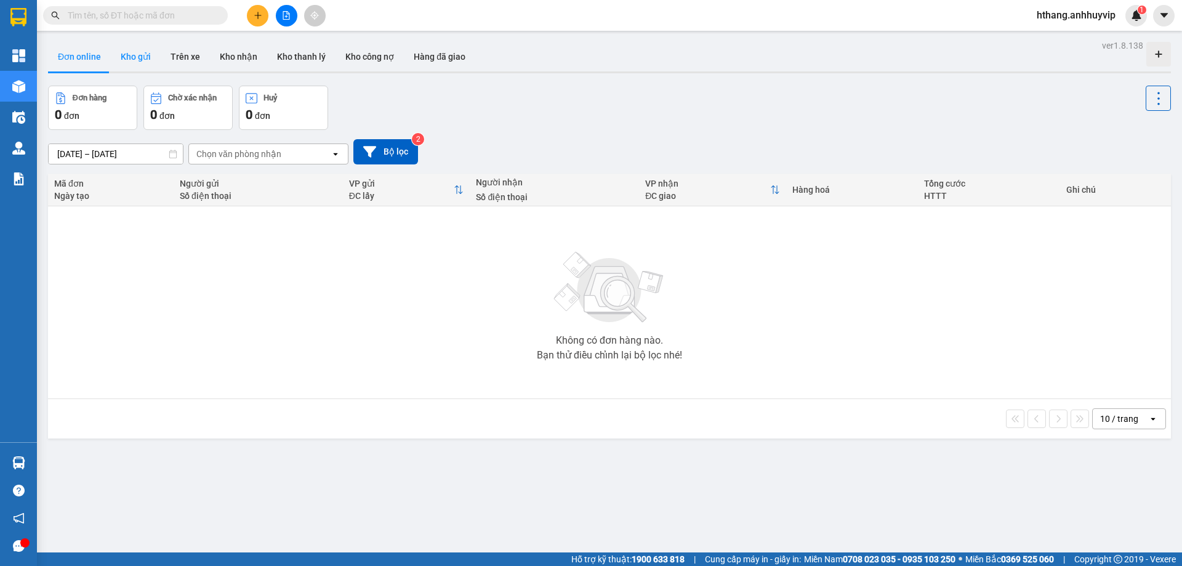
click at [129, 63] on button "Kho gửi" at bounding box center [136, 57] width 50 height 30
type input "[DATE] – [DATE]"
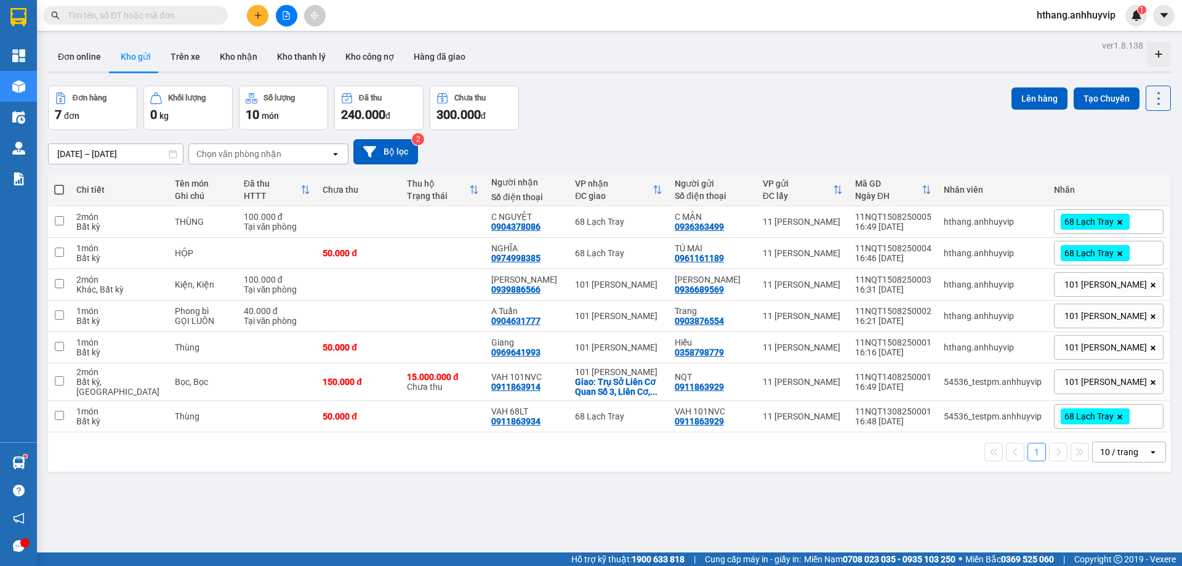
click at [248, 154] on div "Chọn văn phòng nhận" at bounding box center [238, 154] width 85 height 12
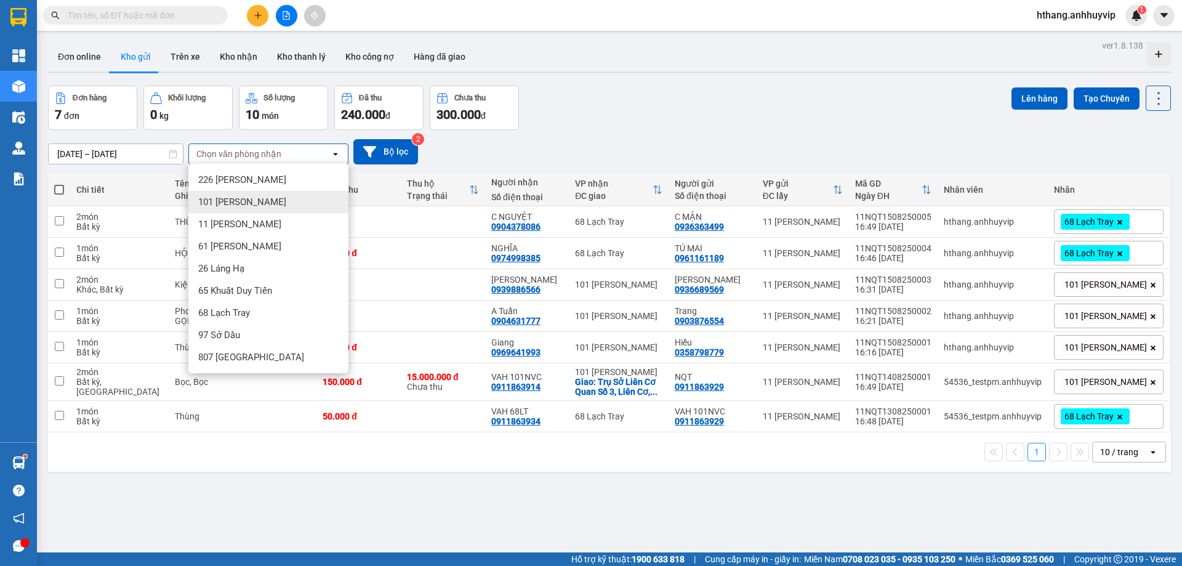
click at [227, 206] on span "101 [PERSON_NAME]" at bounding box center [242, 202] width 88 height 12
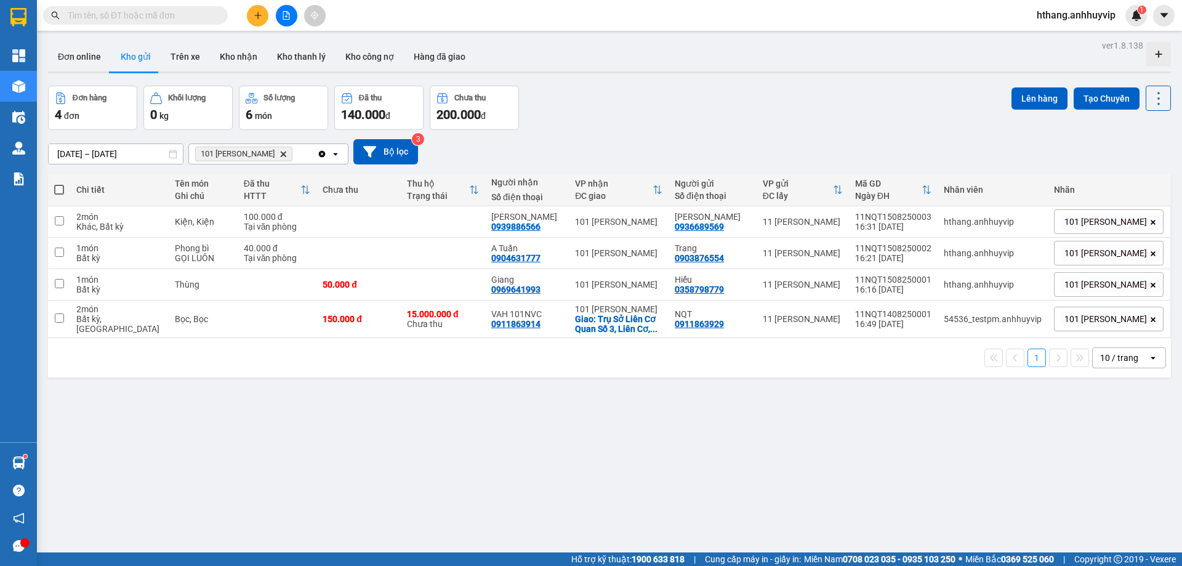
click at [60, 185] on span at bounding box center [59, 190] width 10 height 10
click at [59, 183] on input "checkbox" at bounding box center [59, 183] width 0 height 0
checkbox input "true"
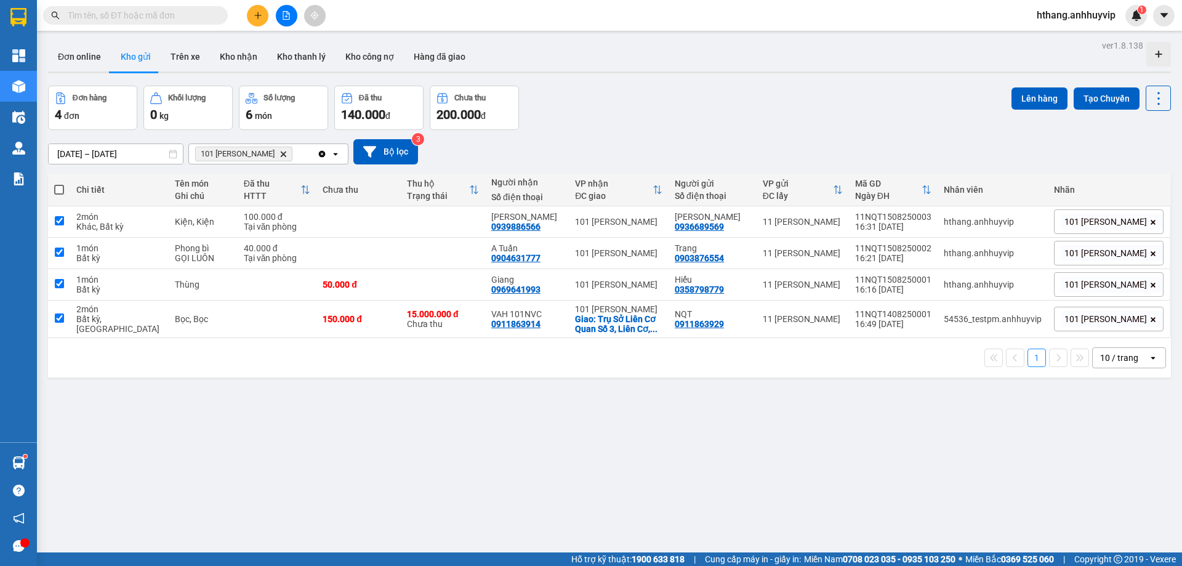
checkbox input "true"
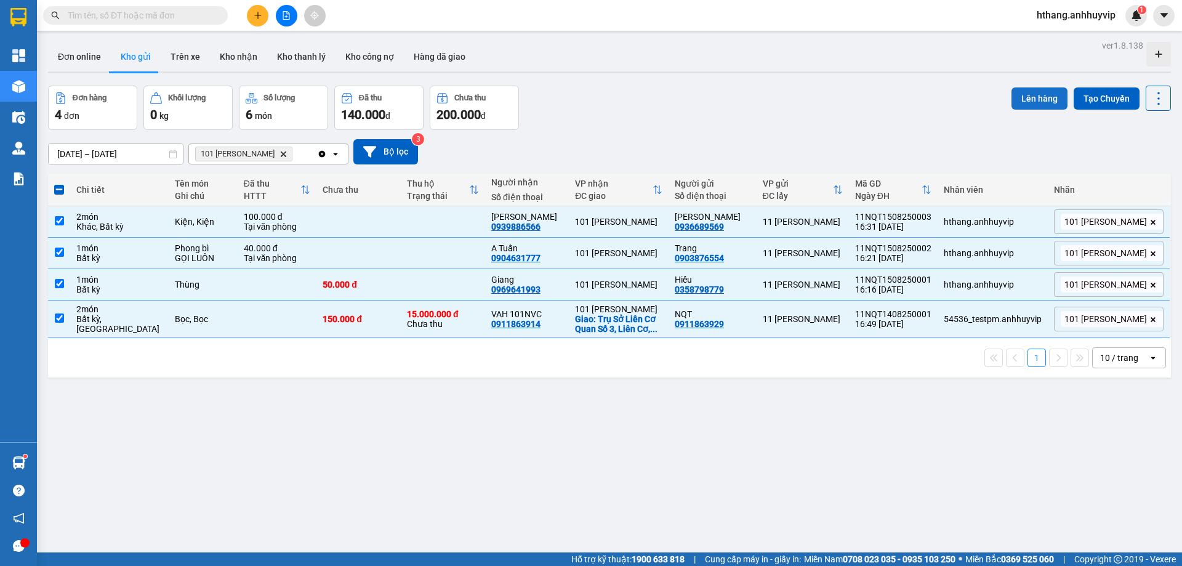
click at [1038, 102] on button "Lên hàng" at bounding box center [1039, 98] width 56 height 22
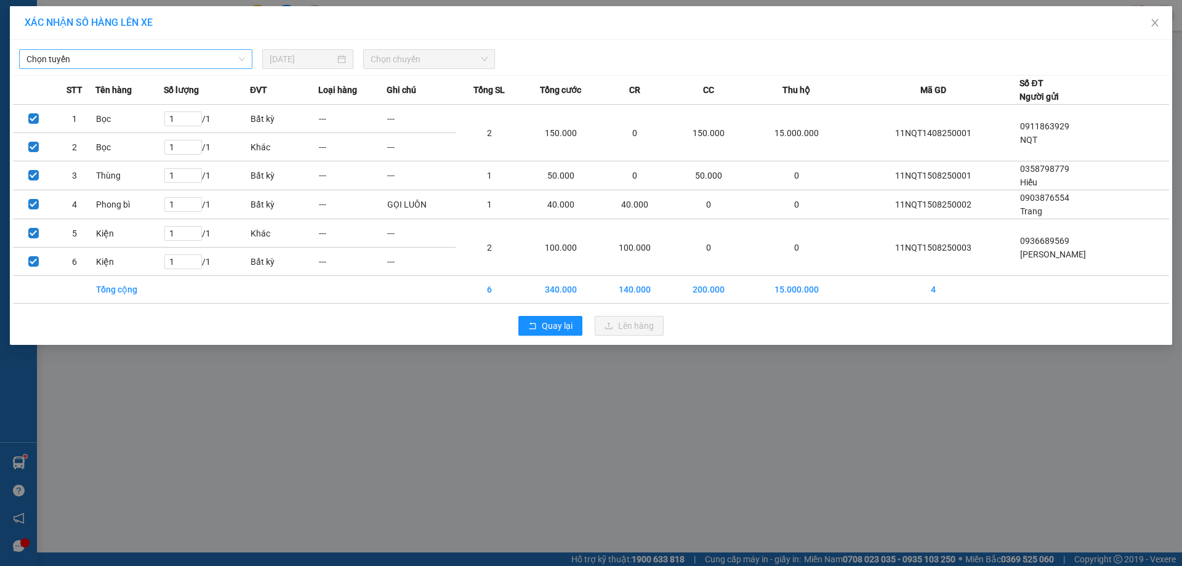
click at [90, 52] on span "Chọn tuyến" at bounding box center [135, 59] width 219 height 18
click at [1151, 22] on icon "close" at bounding box center [1155, 23] width 10 height 10
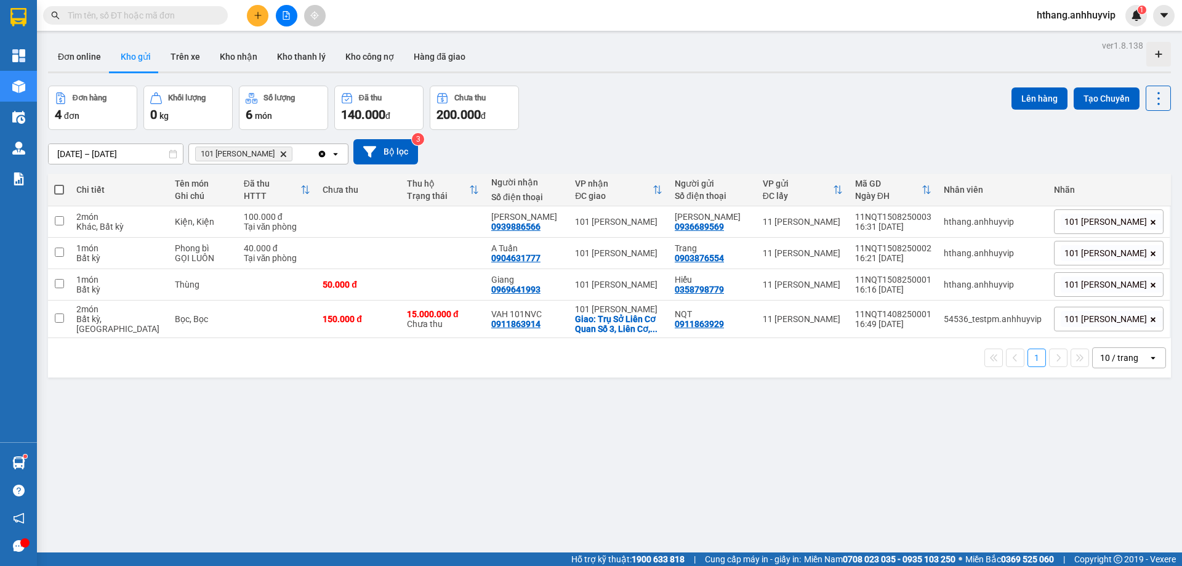
click at [280, 150] on icon "Delete" at bounding box center [282, 153] width 7 height 7
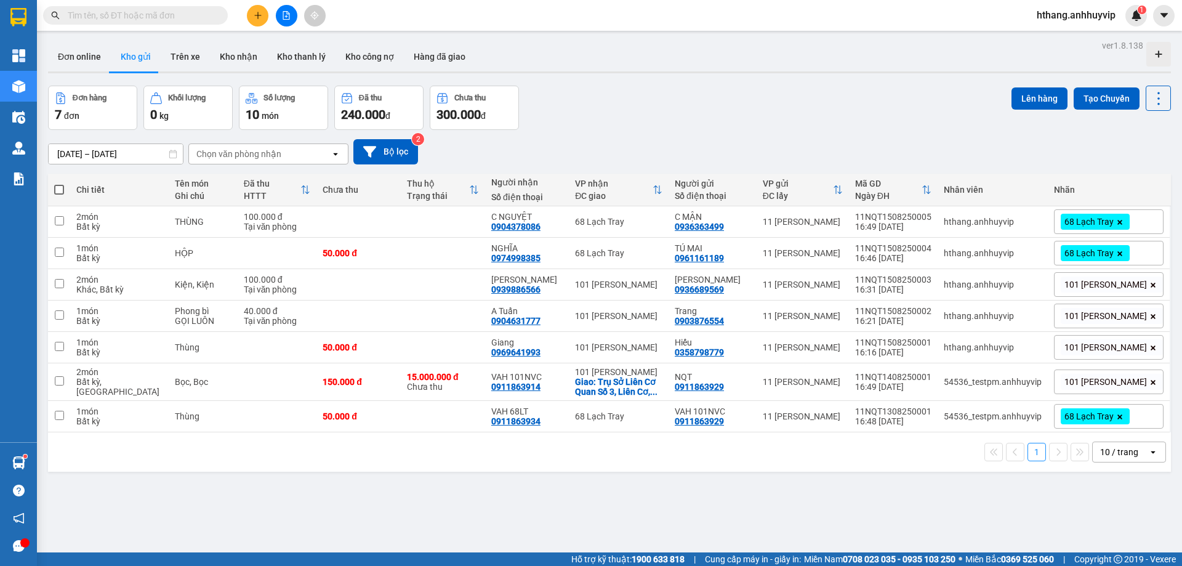
click at [227, 148] on div "Chọn văn phòng nhận" at bounding box center [238, 154] width 85 height 12
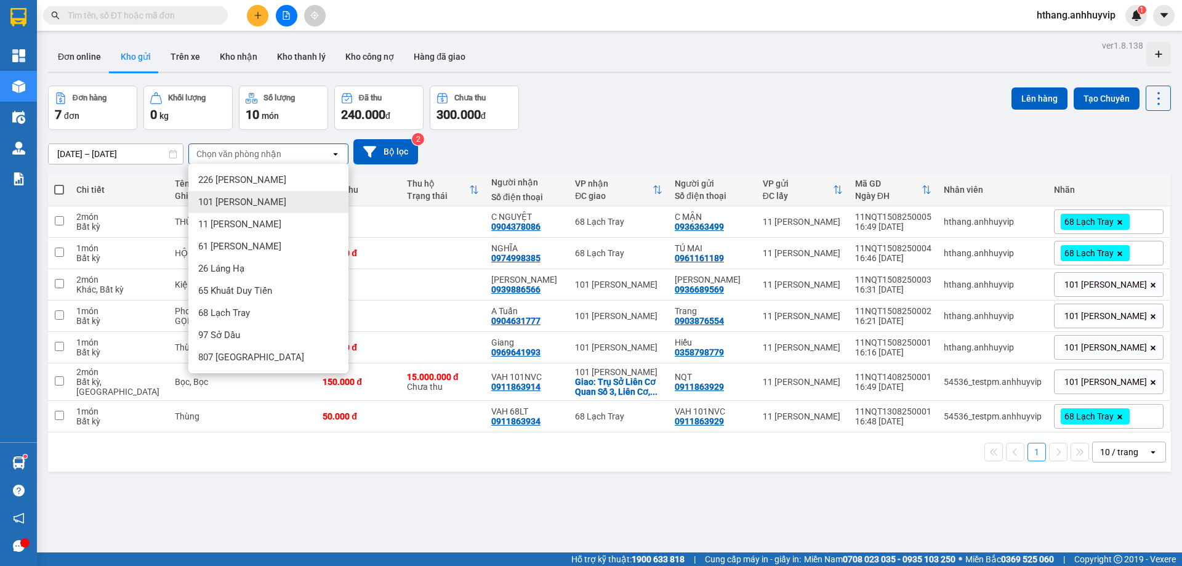
click at [233, 210] on div "101 [PERSON_NAME]" at bounding box center [268, 202] width 160 height 22
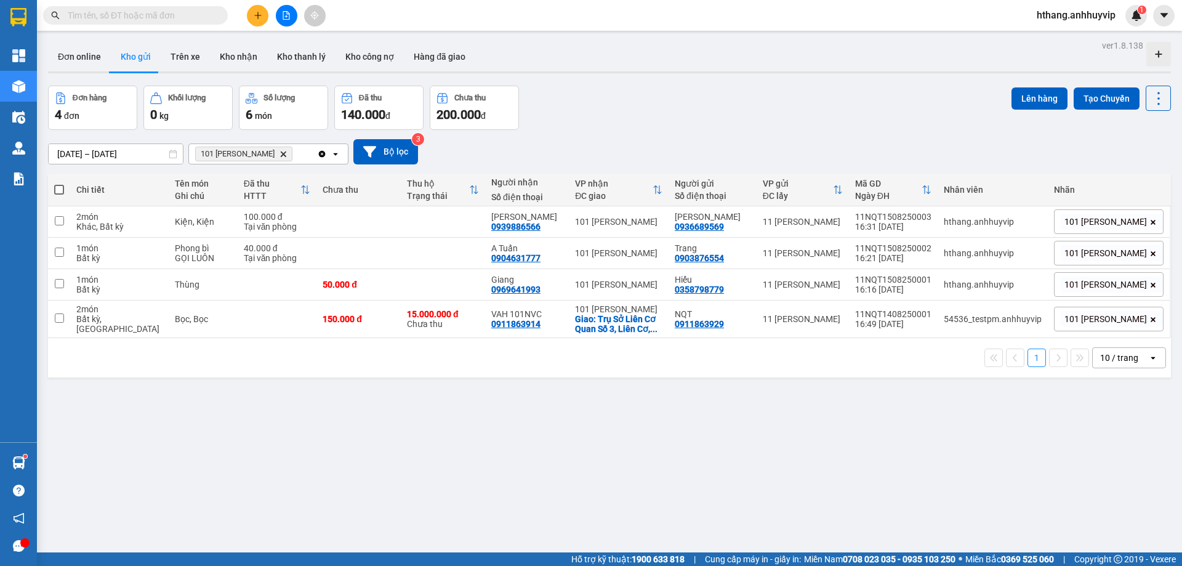
click at [58, 192] on span at bounding box center [59, 190] width 10 height 10
click at [59, 183] on input "checkbox" at bounding box center [59, 183] width 0 height 0
checkbox input "true"
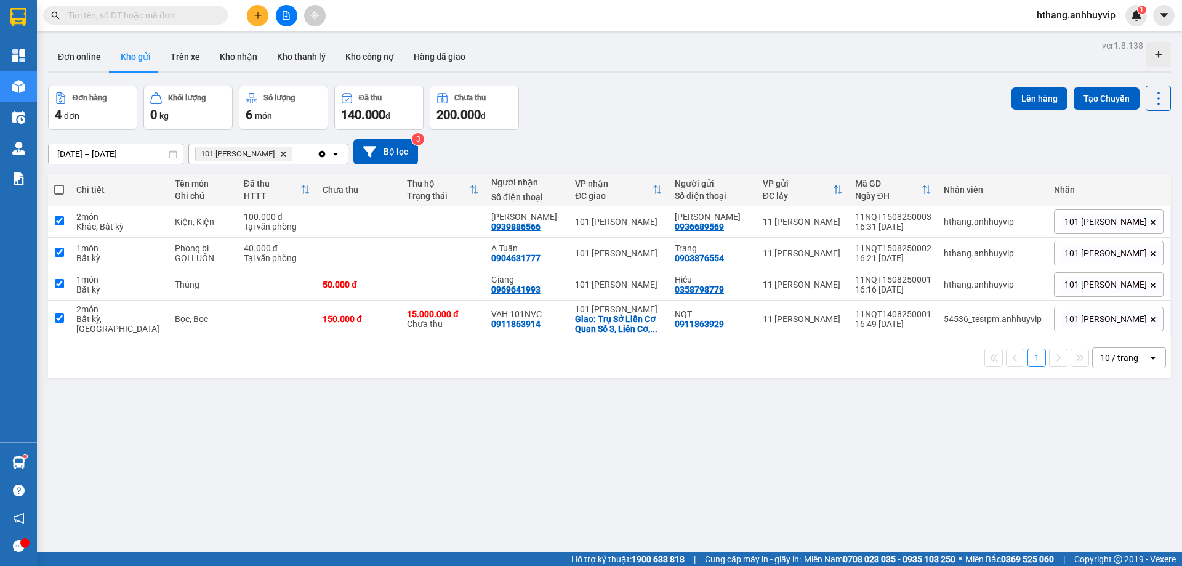
checkbox input "true"
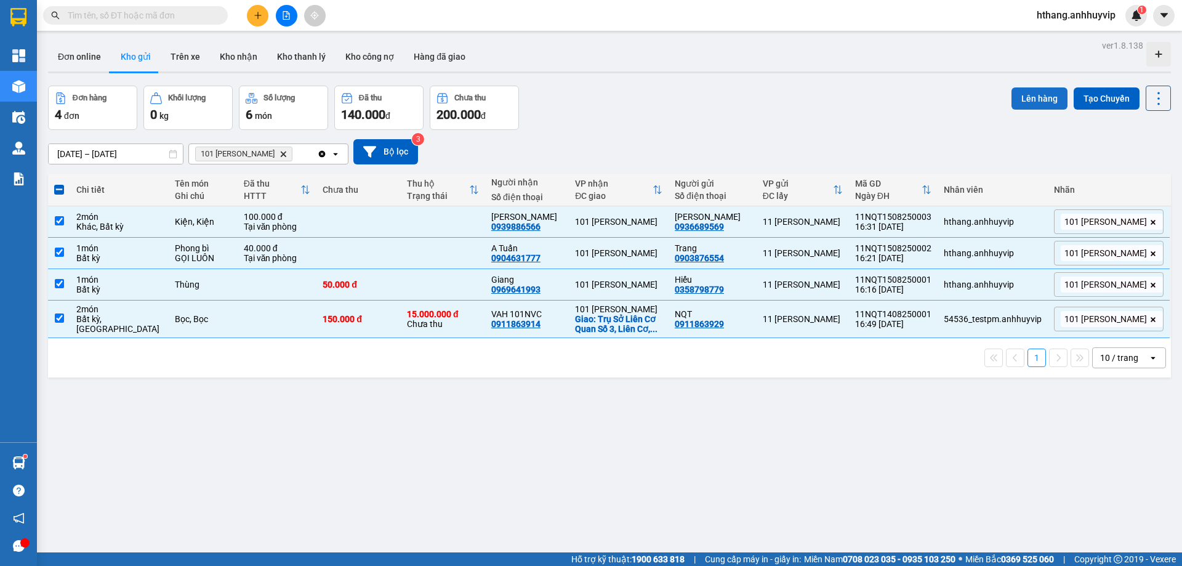
click at [1045, 98] on button "Lên hàng" at bounding box center [1039, 98] width 56 height 22
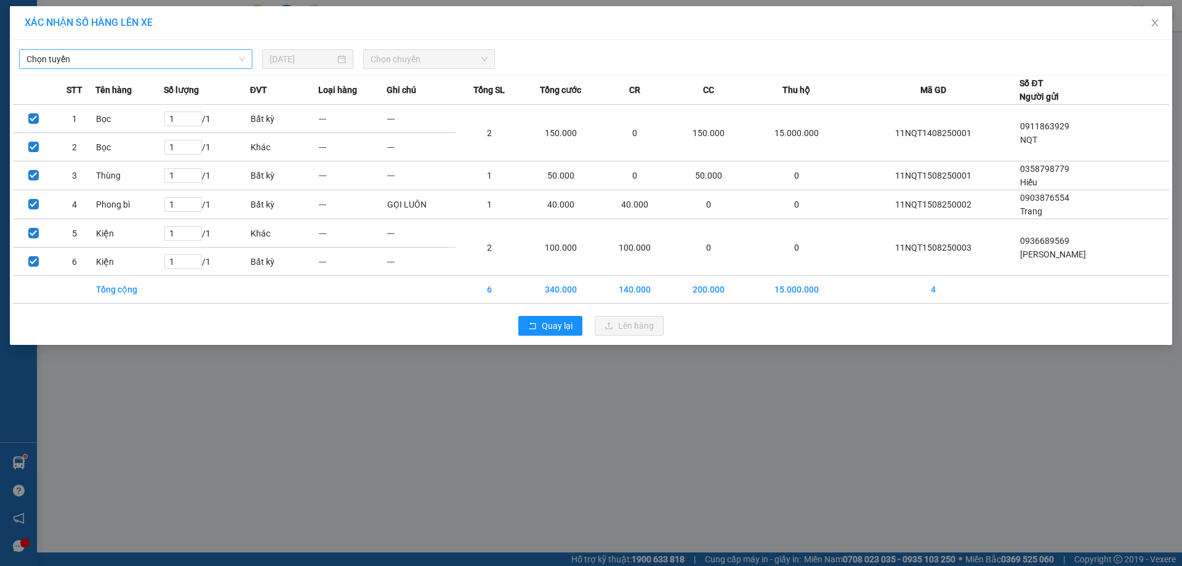
click at [233, 60] on span "Chọn tuyến" at bounding box center [135, 59] width 219 height 18
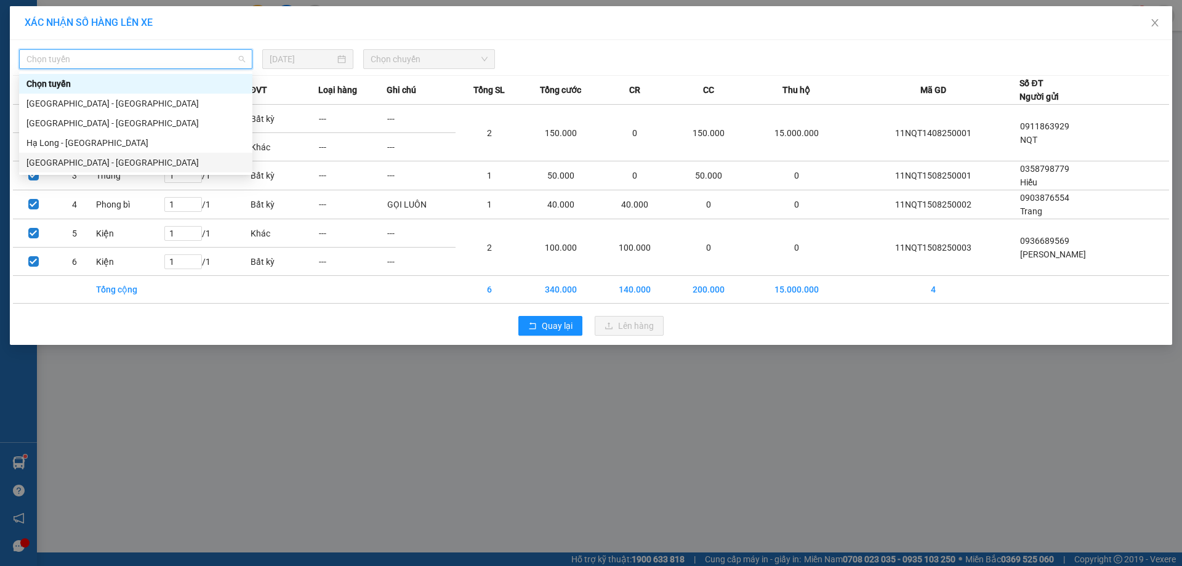
click at [69, 159] on div "[GEOGRAPHIC_DATA] - [GEOGRAPHIC_DATA]" at bounding box center [135, 163] width 219 height 14
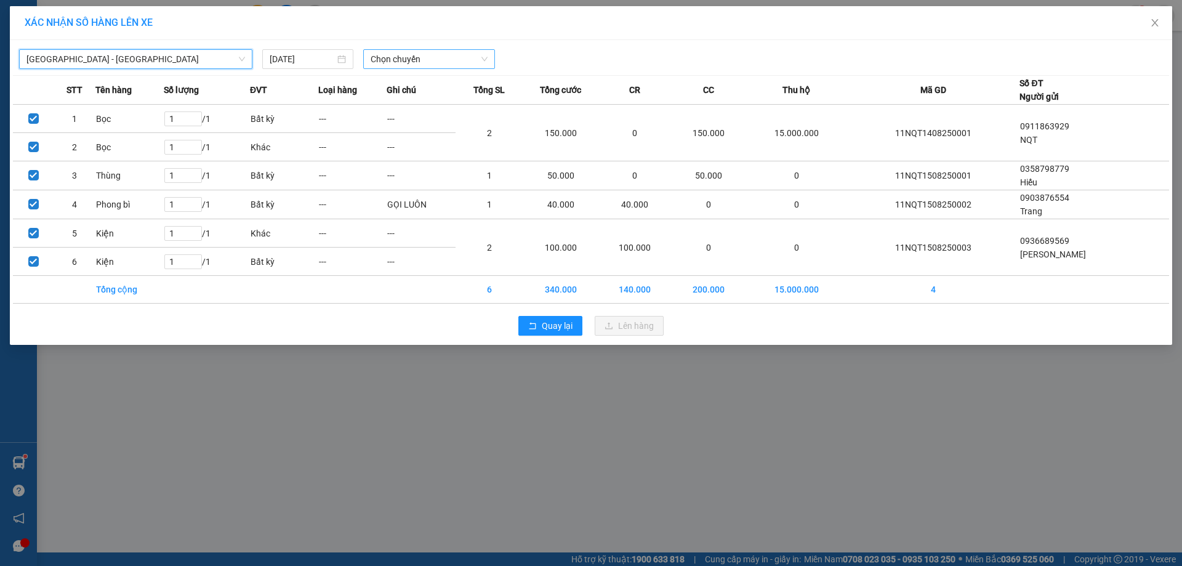
click at [398, 59] on span "Chọn chuyến" at bounding box center [429, 59] width 117 height 18
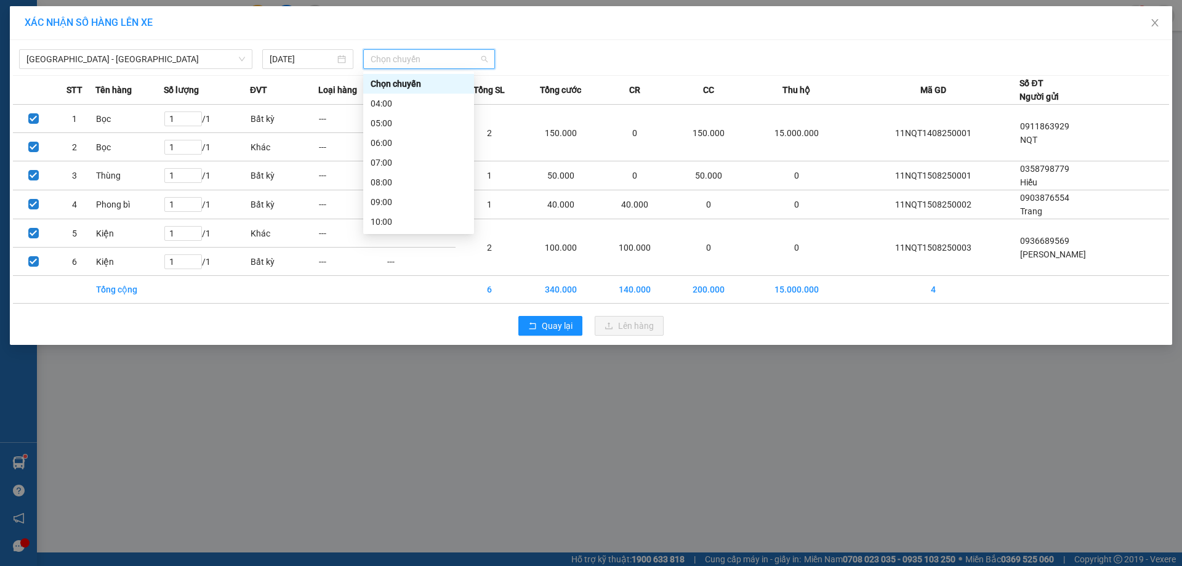
scroll to position [185, 0]
click at [412, 183] on div "17:00 - 30L-571.17" at bounding box center [418, 175] width 111 height 20
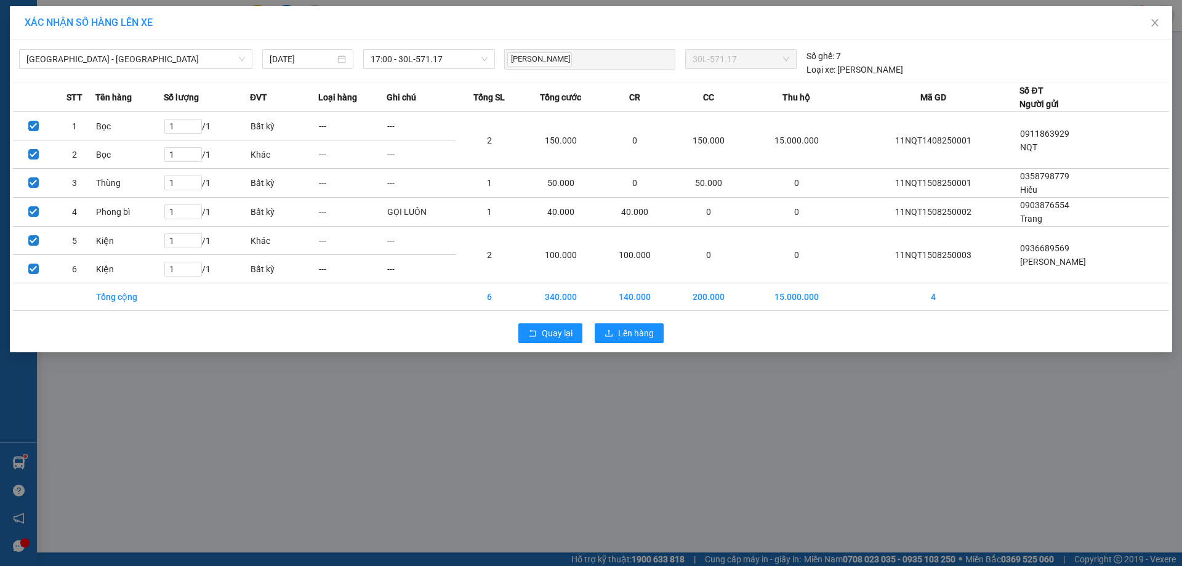
click at [246, 410] on div "XÁC NHẬN SỐ HÀNG LÊN XE [GEOGRAPHIC_DATA] - Hạ Long [DATE] 17:00 - 30L-571.17 […" at bounding box center [591, 283] width 1182 height 566
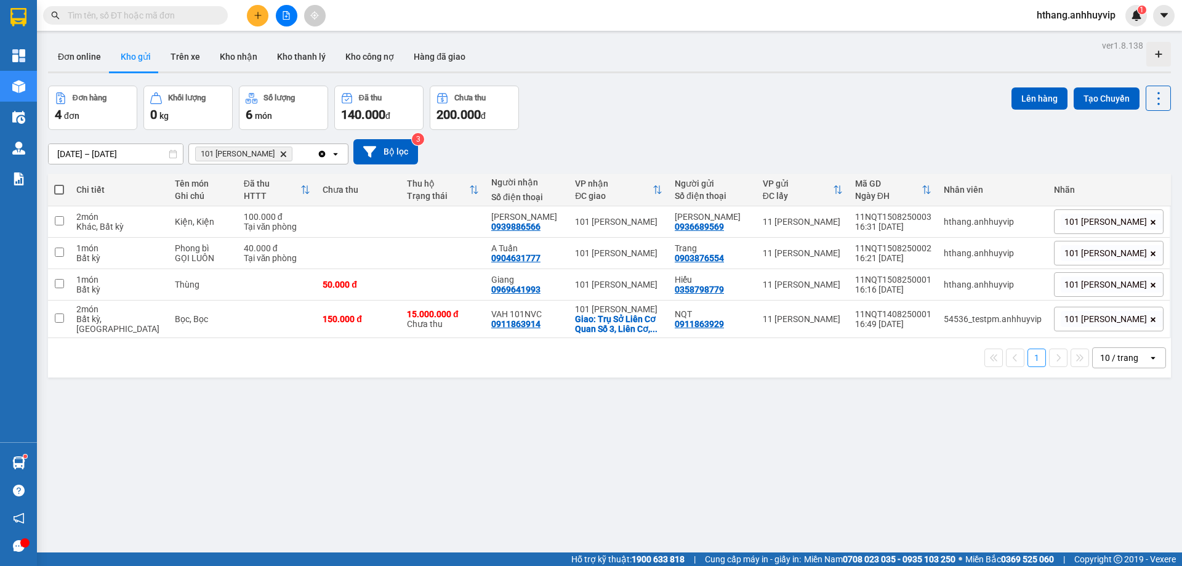
click at [63, 192] on span at bounding box center [59, 190] width 10 height 10
click at [59, 183] on input "checkbox" at bounding box center [59, 183] width 0 height 0
checkbox input "true"
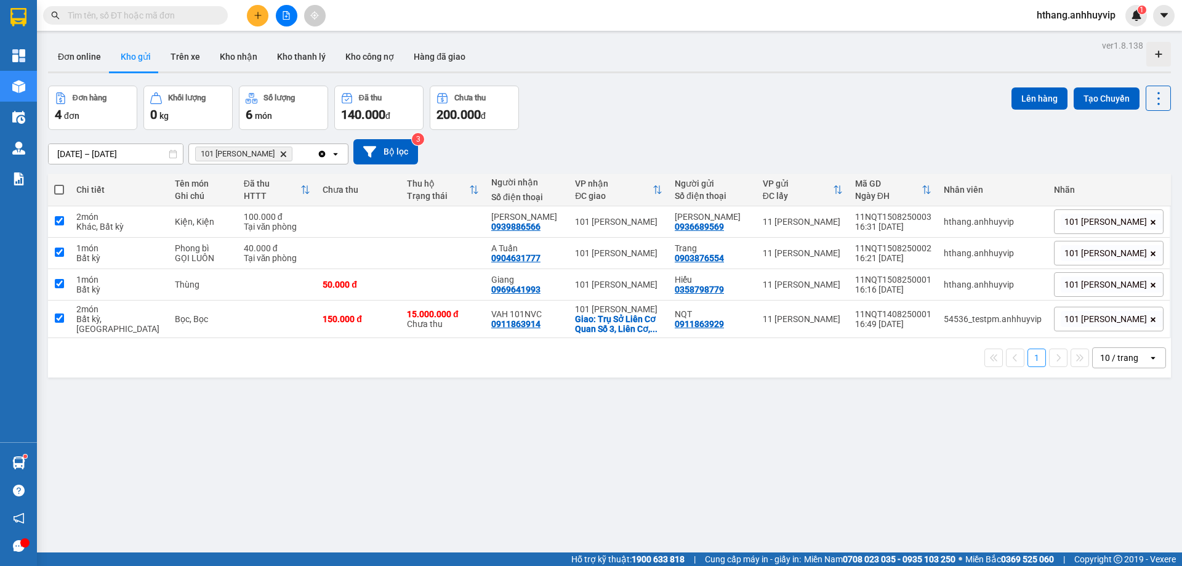
checkbox input "true"
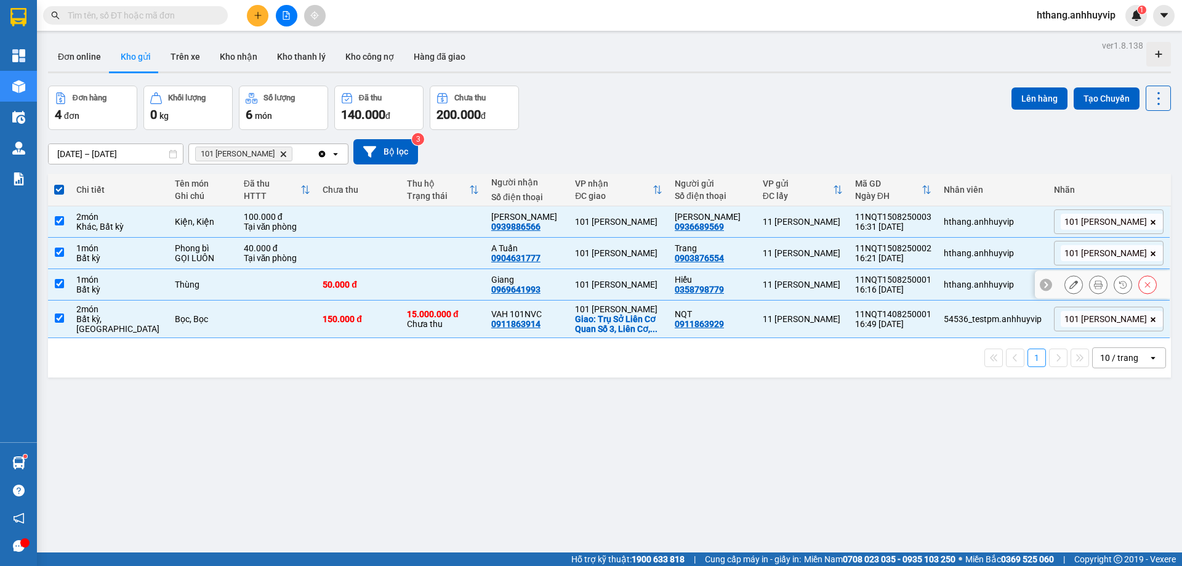
drag, startPoint x: 59, startPoint y: 281, endPoint x: 59, endPoint y: 304, distance: 22.8
click at [59, 282] on input "checkbox" at bounding box center [59, 283] width 9 height 9
checkbox input "false"
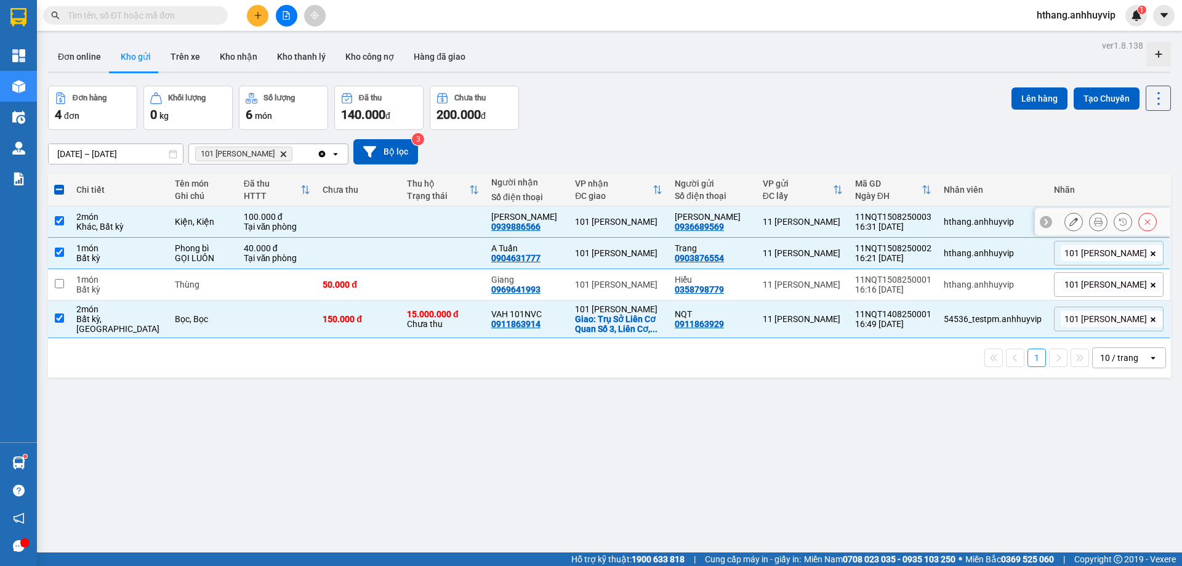
click at [65, 221] on td at bounding box center [59, 221] width 22 height 31
checkbox input "false"
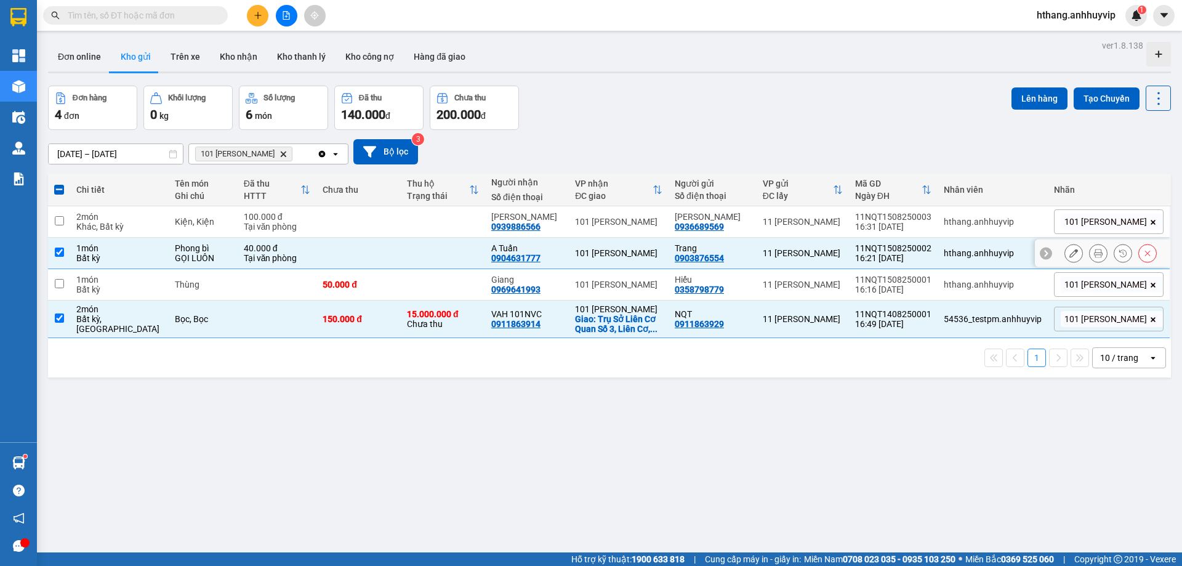
click at [57, 254] on input "checkbox" at bounding box center [59, 251] width 9 height 9
checkbox input "false"
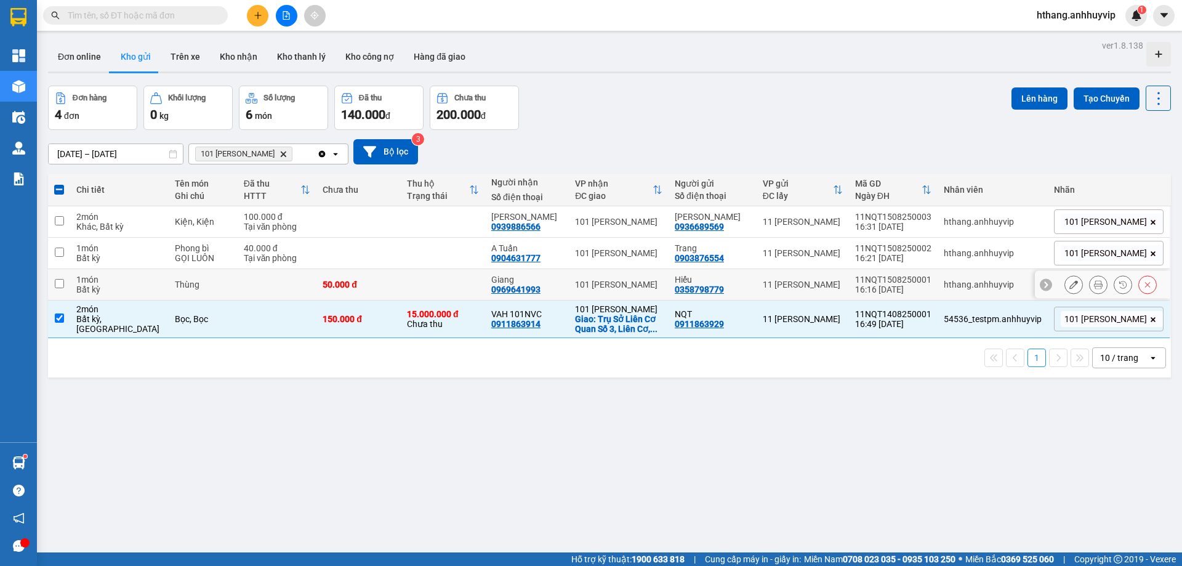
drag, startPoint x: 61, startPoint y: 284, endPoint x: 649, endPoint y: 156, distance: 602.1
click at [60, 284] on input "checkbox" at bounding box center [59, 283] width 9 height 9
checkbox input "true"
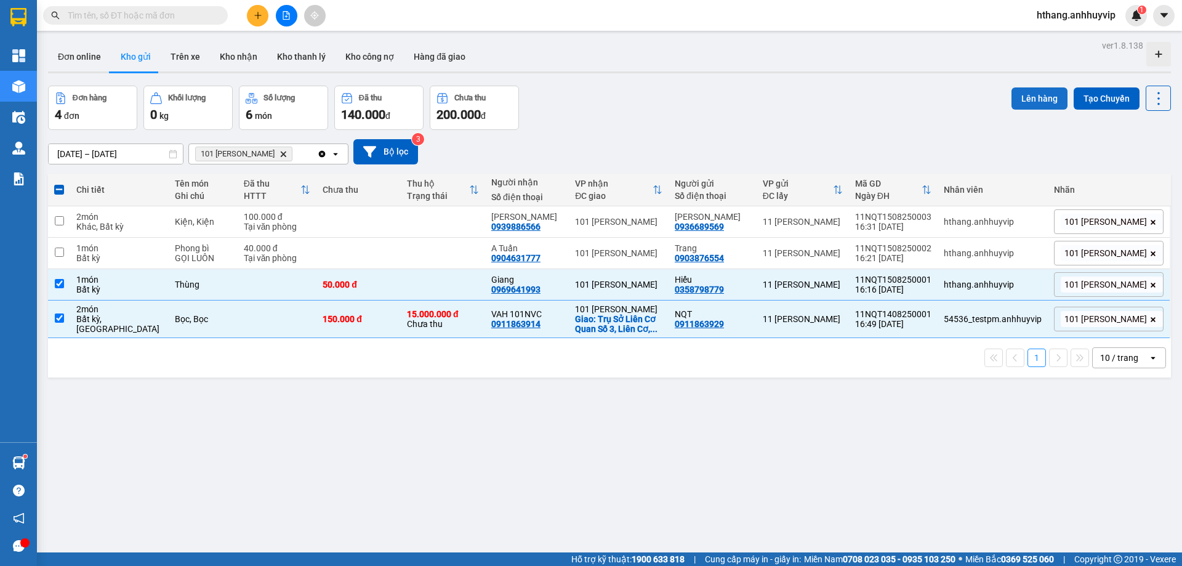
click at [1011, 98] on button "Lên hàng" at bounding box center [1039, 98] width 56 height 22
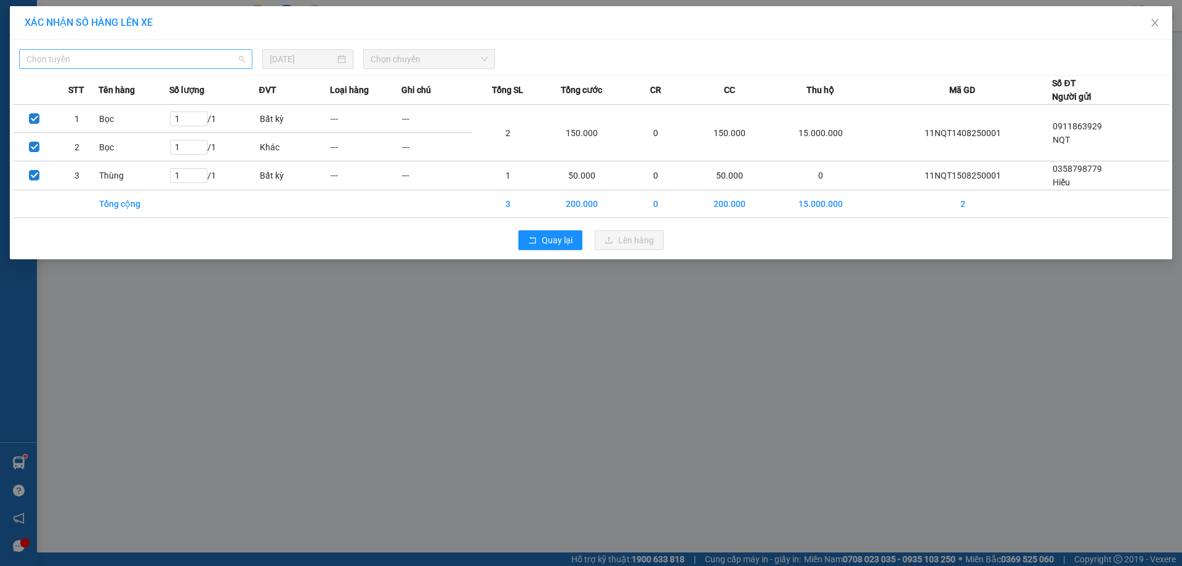
drag, startPoint x: 167, startPoint y: 54, endPoint x: 143, endPoint y: 81, distance: 35.8
click at [166, 54] on span "Chọn tuyến" at bounding box center [135, 59] width 219 height 18
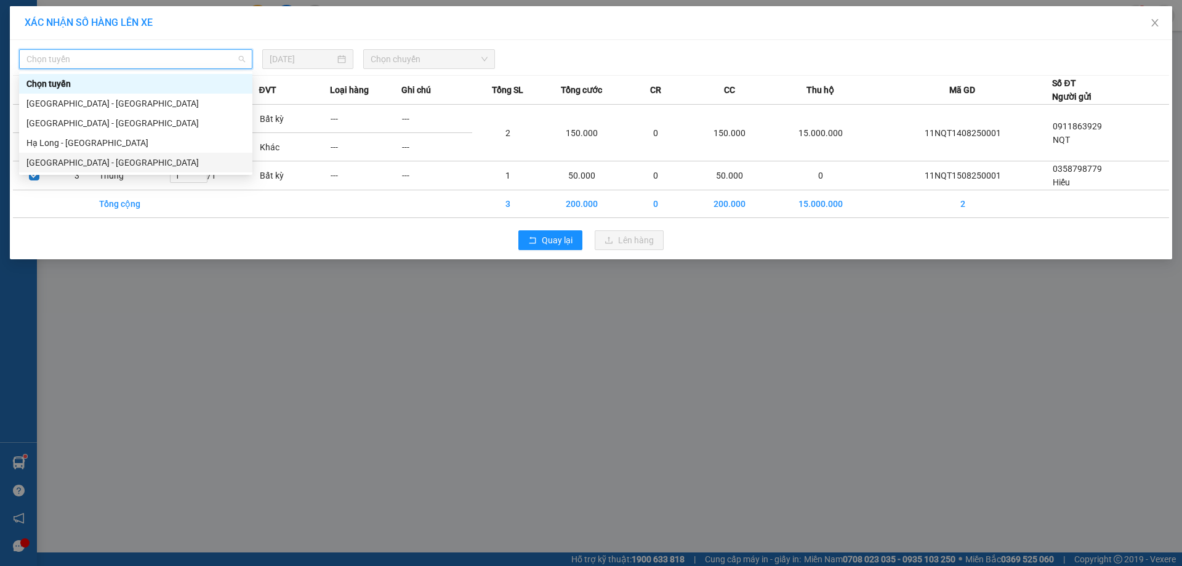
click at [92, 156] on div "[GEOGRAPHIC_DATA] - [GEOGRAPHIC_DATA]" at bounding box center [135, 163] width 219 height 14
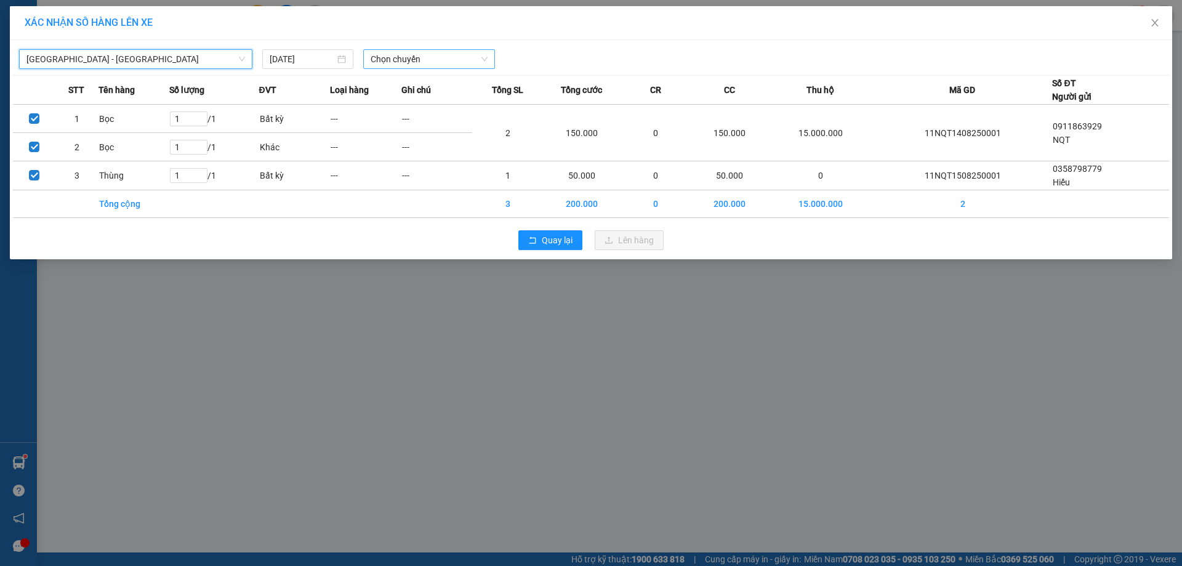
click at [435, 60] on span "Chọn chuyến" at bounding box center [429, 59] width 117 height 18
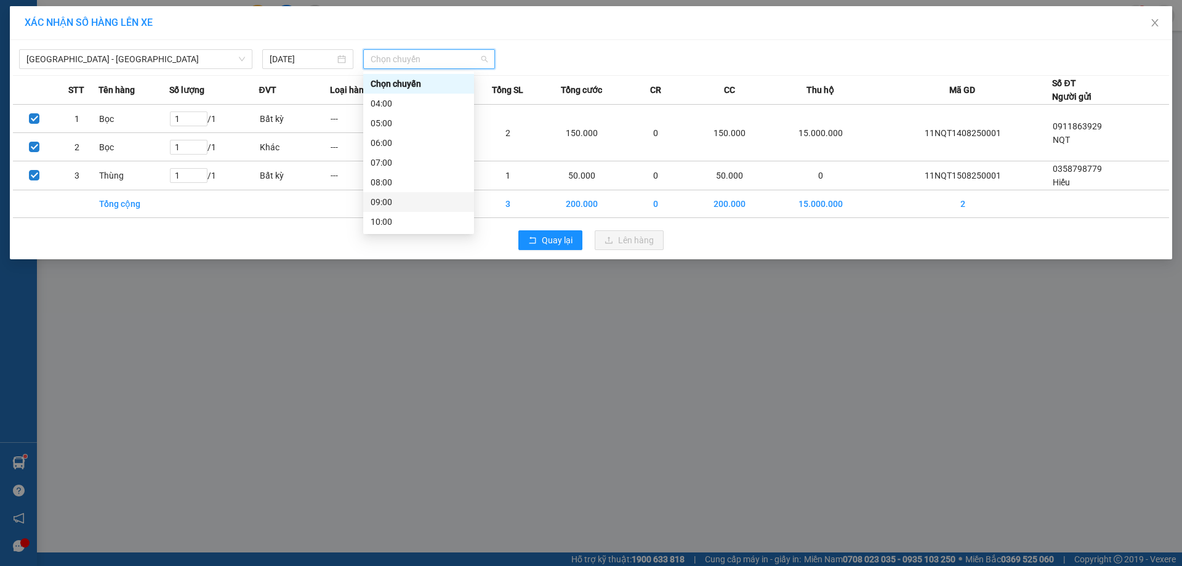
scroll to position [217, 0]
click at [409, 146] on div "17:00 - 30L-571.17" at bounding box center [419, 143] width 96 height 14
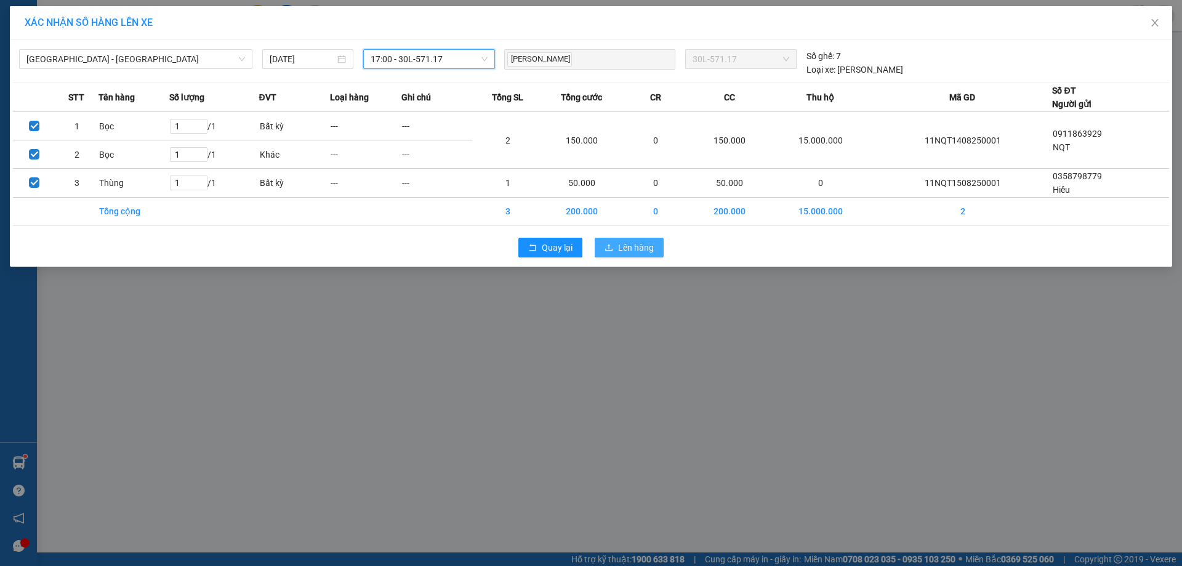
click at [632, 249] on span "Lên hàng" at bounding box center [636, 248] width 36 height 14
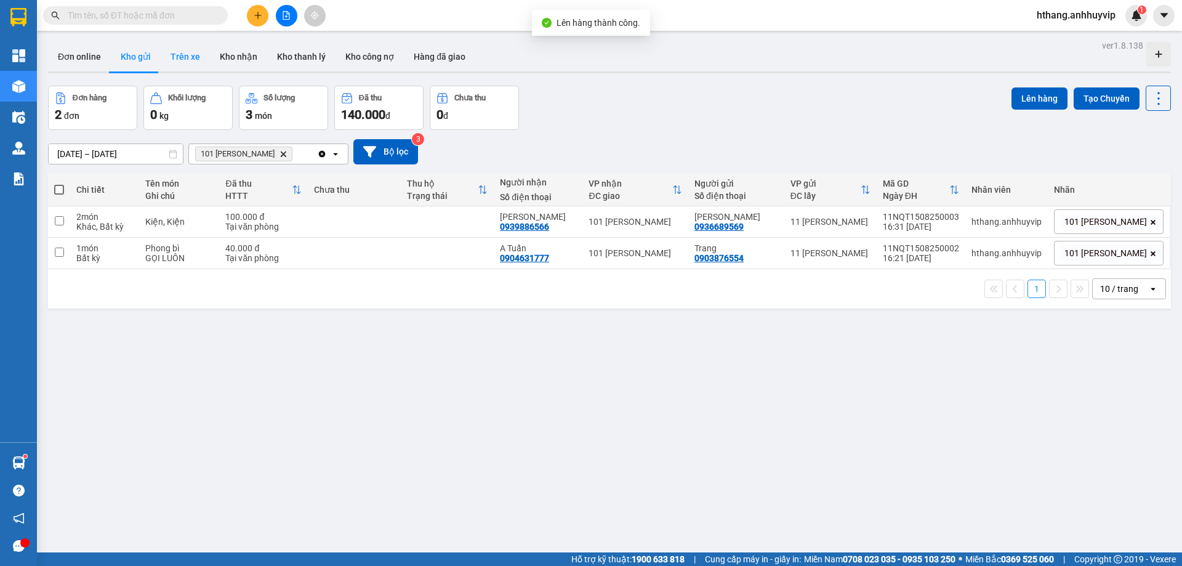
click at [190, 57] on button "Trên xe" at bounding box center [185, 57] width 49 height 30
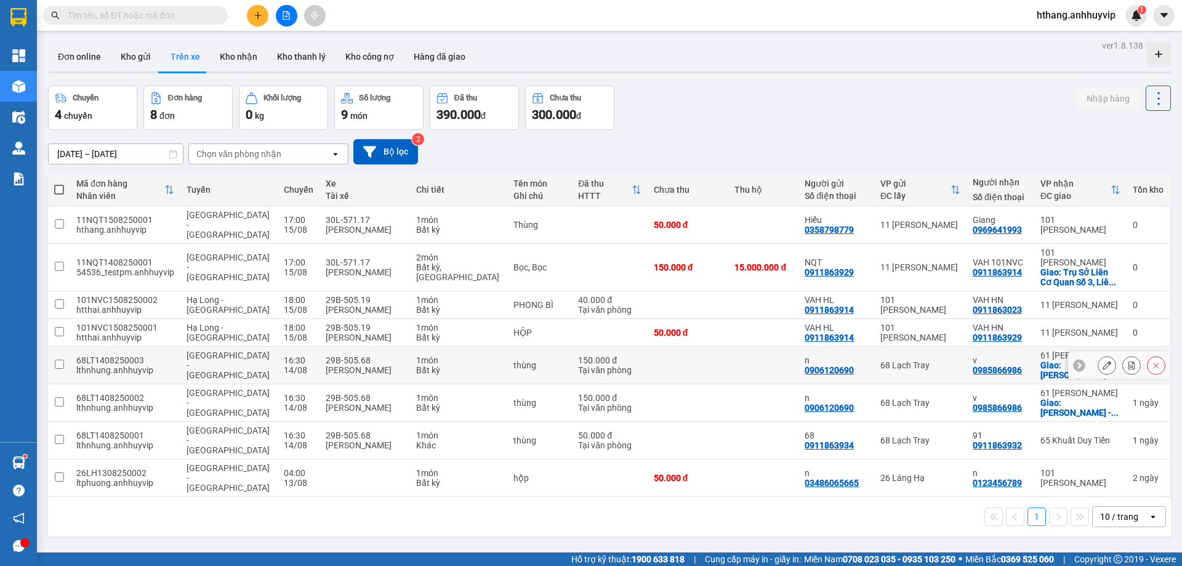
scroll to position [57, 0]
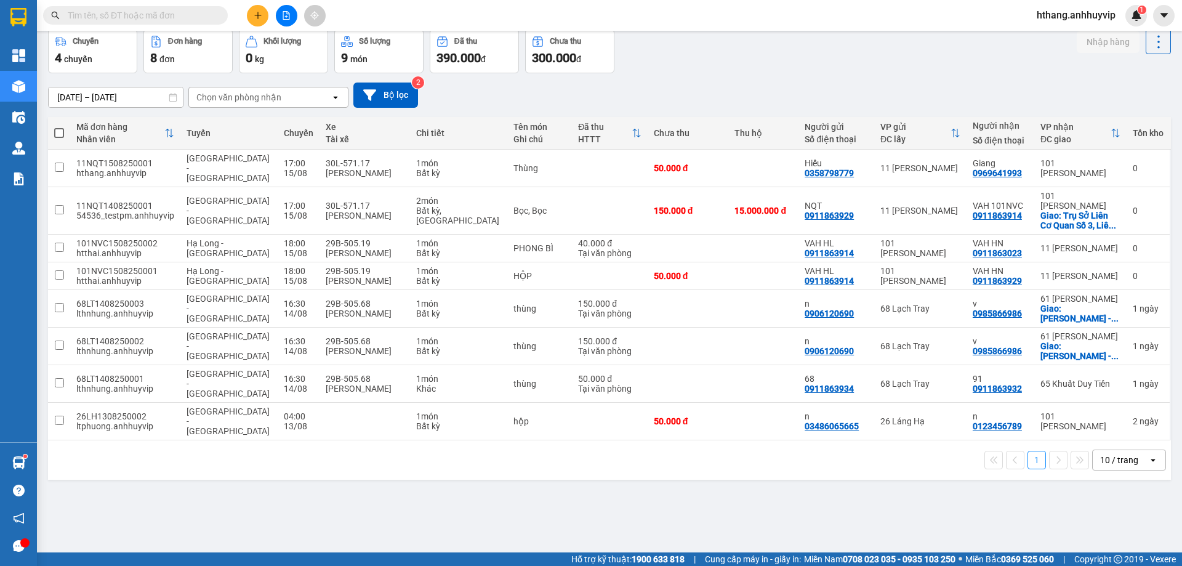
click at [1131, 450] on div "10 / trang" at bounding box center [1120, 460] width 55 height 20
click at [1105, 400] on div "100 / trang" at bounding box center [1120, 393] width 74 height 22
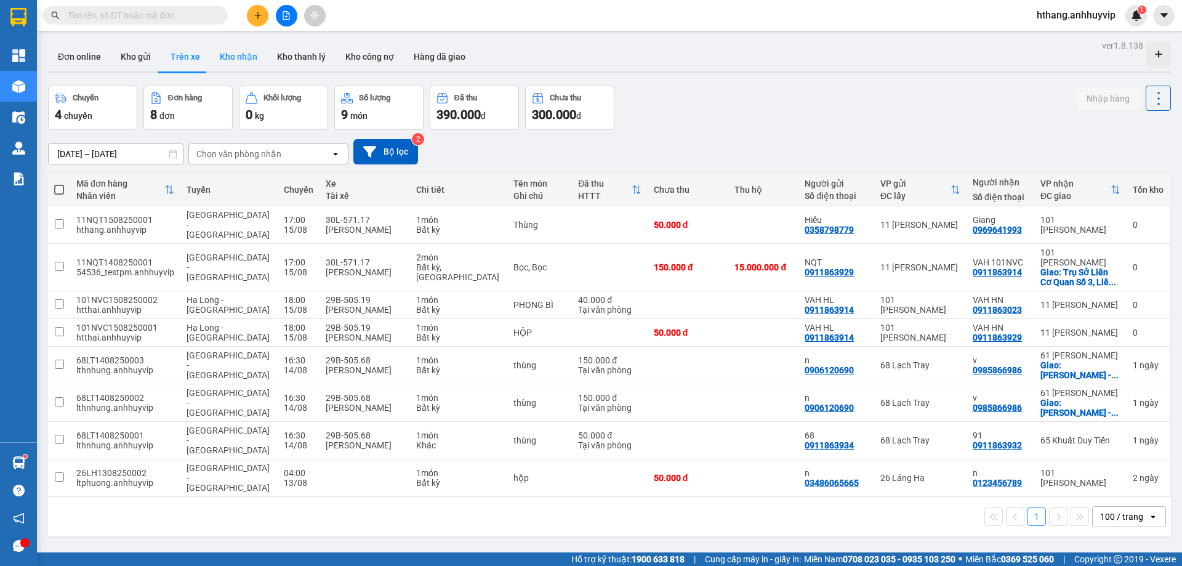
click at [251, 54] on button "Kho nhận" at bounding box center [238, 57] width 57 height 30
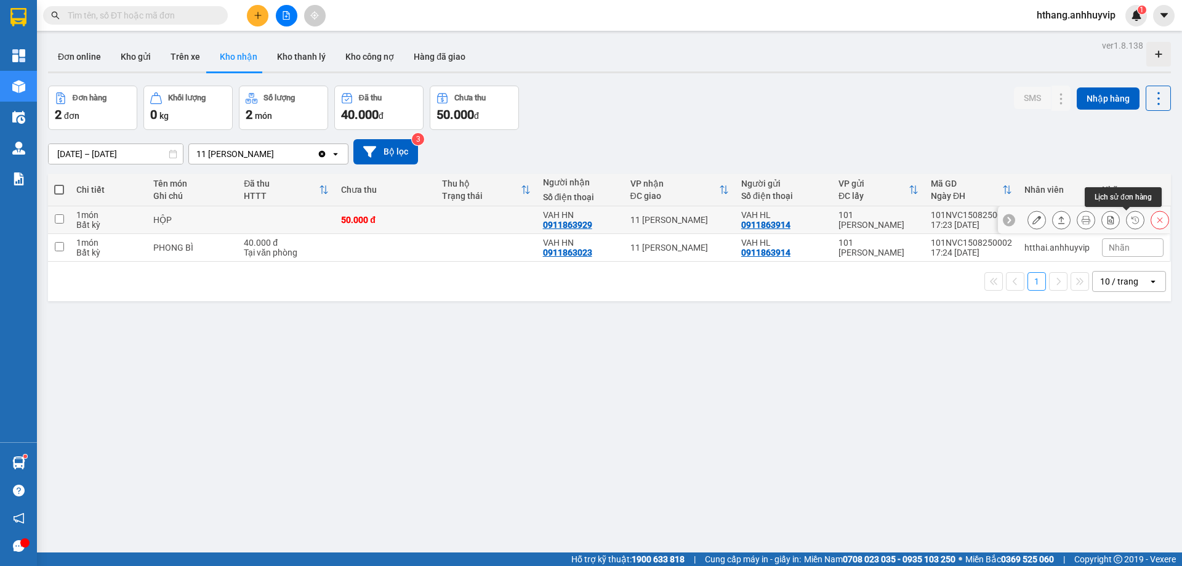
click at [1131, 219] on icon at bounding box center [1135, 219] width 9 height 9
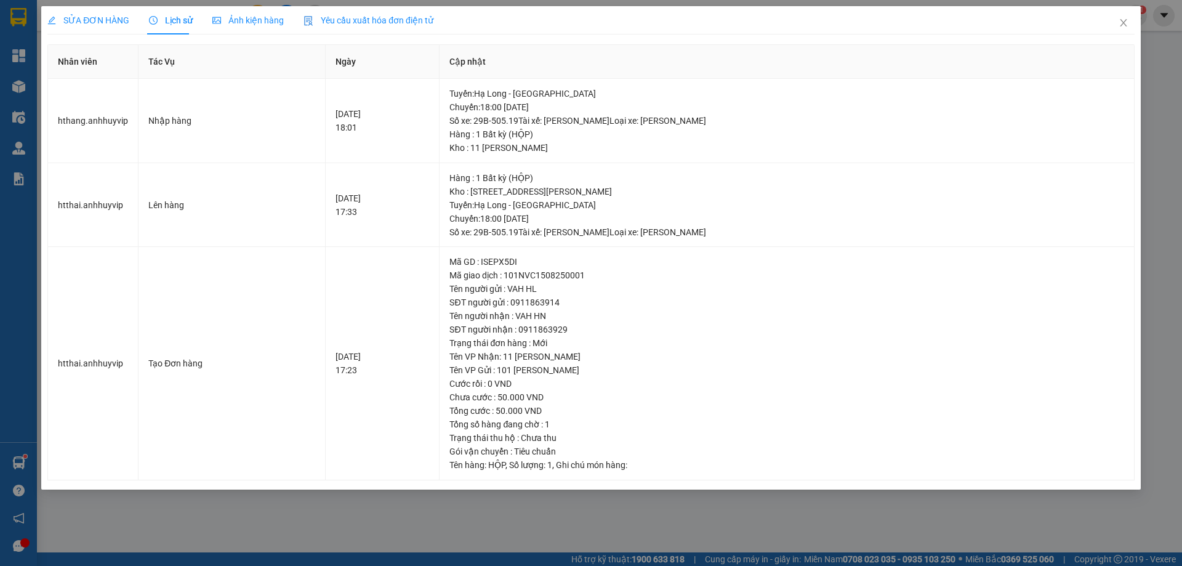
click at [217, 19] on icon "picture" at bounding box center [216, 20] width 9 height 7
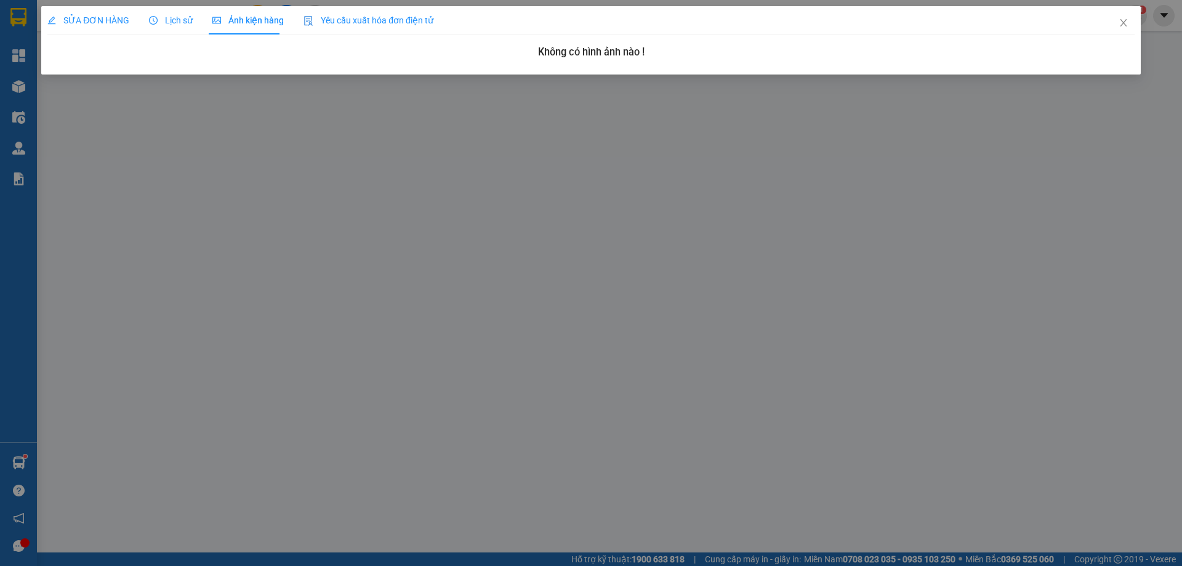
click at [171, 21] on span "Lịch sử" at bounding box center [171, 20] width 44 height 10
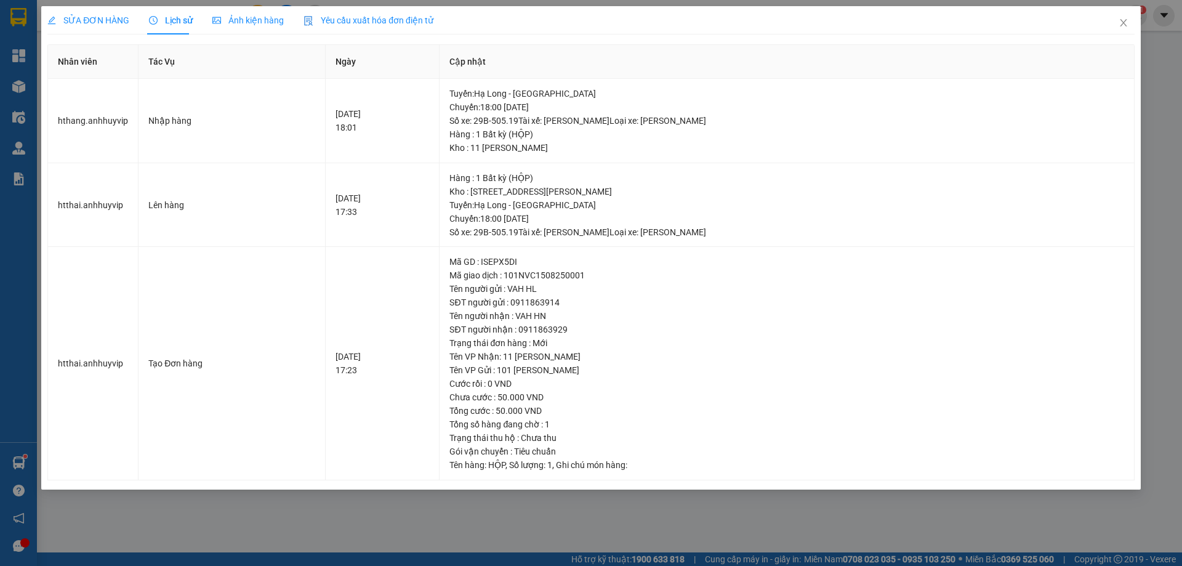
click at [1056, 505] on div "SỬA ĐƠN HÀNG Lịch sử Ảnh kiện hàng Yêu cầu xuất hóa đơn điện tử Nhân viên Tác V…" at bounding box center [591, 283] width 1182 height 566
click at [1121, 23] on icon "close" at bounding box center [1123, 23] width 10 height 10
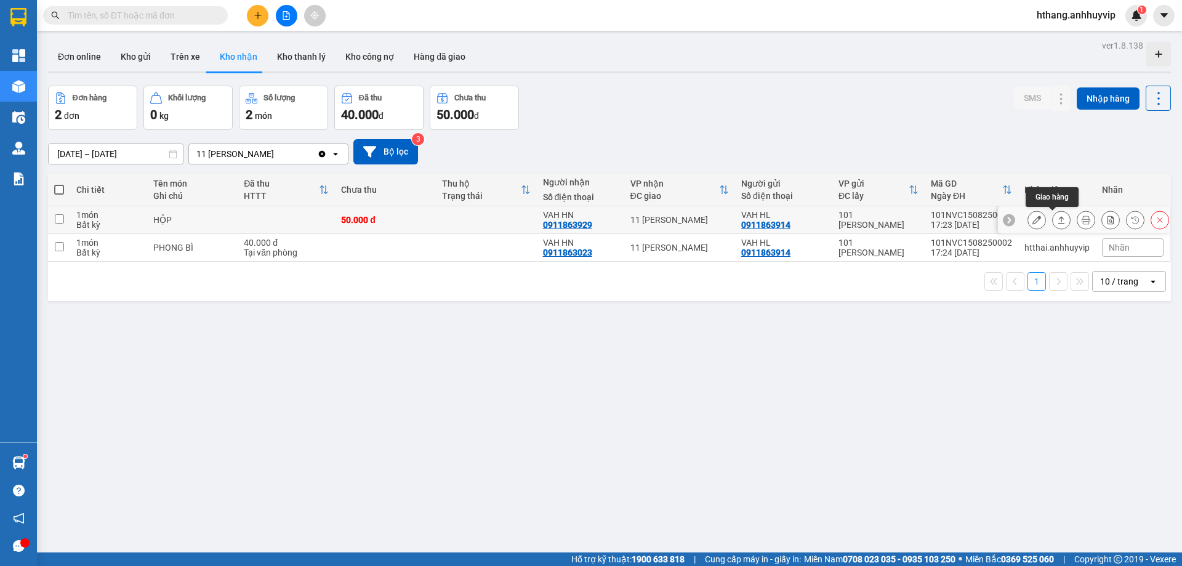
click at [1057, 222] on icon at bounding box center [1061, 219] width 9 height 9
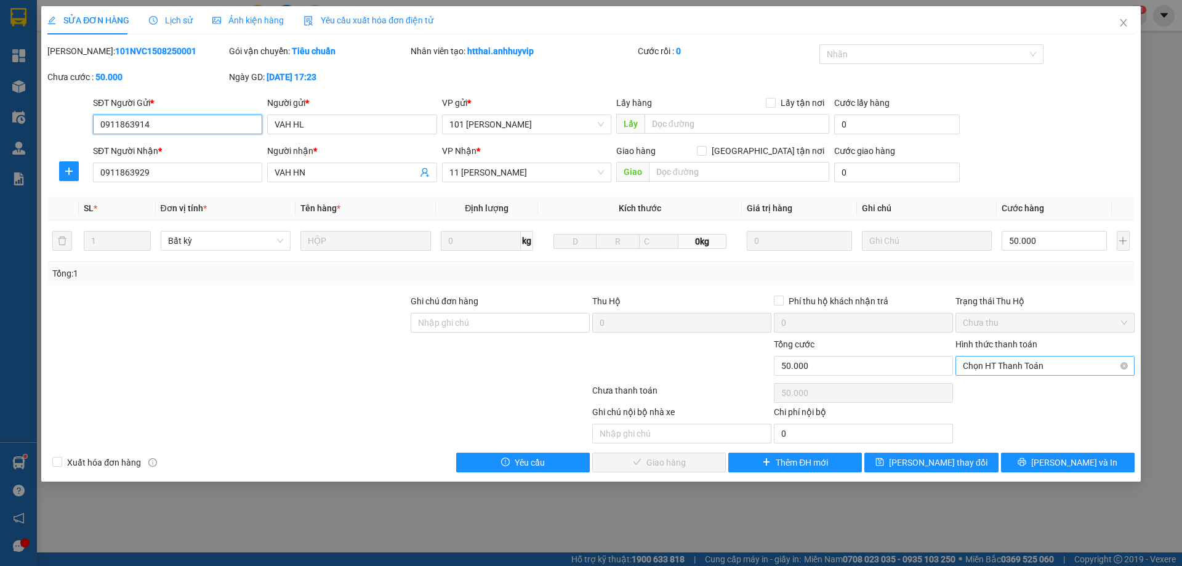
click at [1019, 366] on span "Chọn HT Thanh Toán" at bounding box center [1045, 365] width 164 height 18
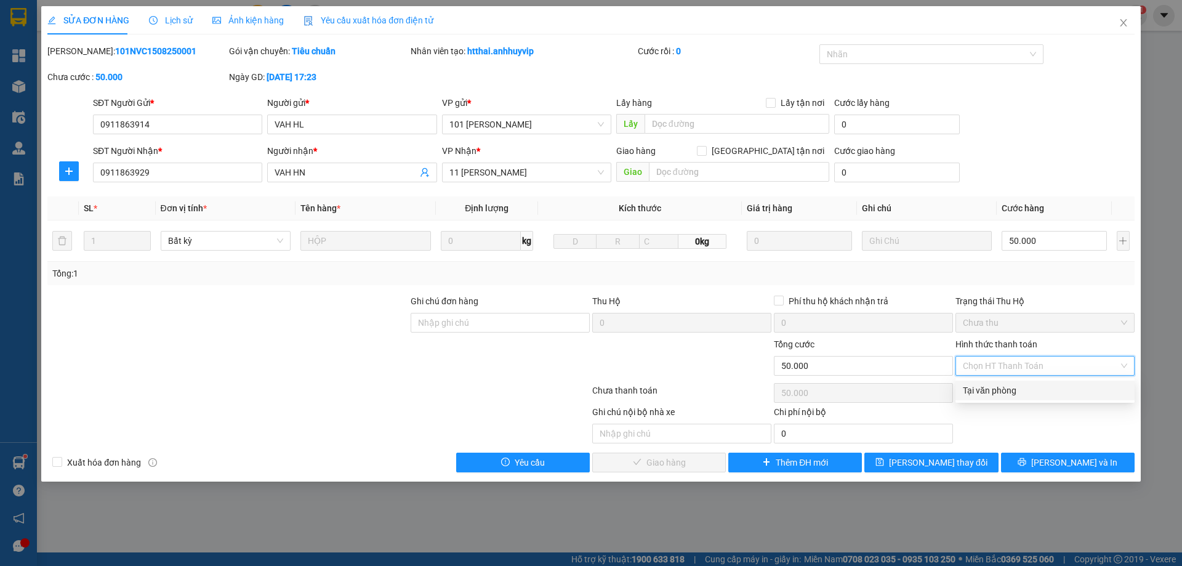
click at [1010, 387] on div "Tại văn phòng" at bounding box center [1045, 390] width 164 height 14
type input "0"
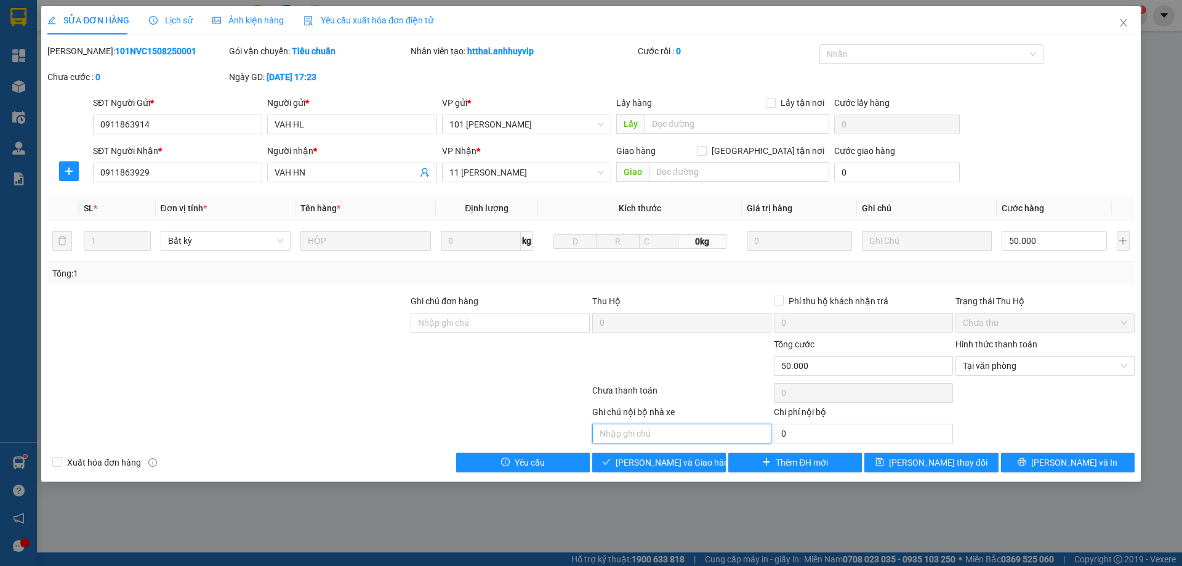
click at [699, 433] on input "text" at bounding box center [681, 433] width 179 height 20
click at [468, 324] on input "Ghi chú đơn hàng" at bounding box center [500, 323] width 179 height 20
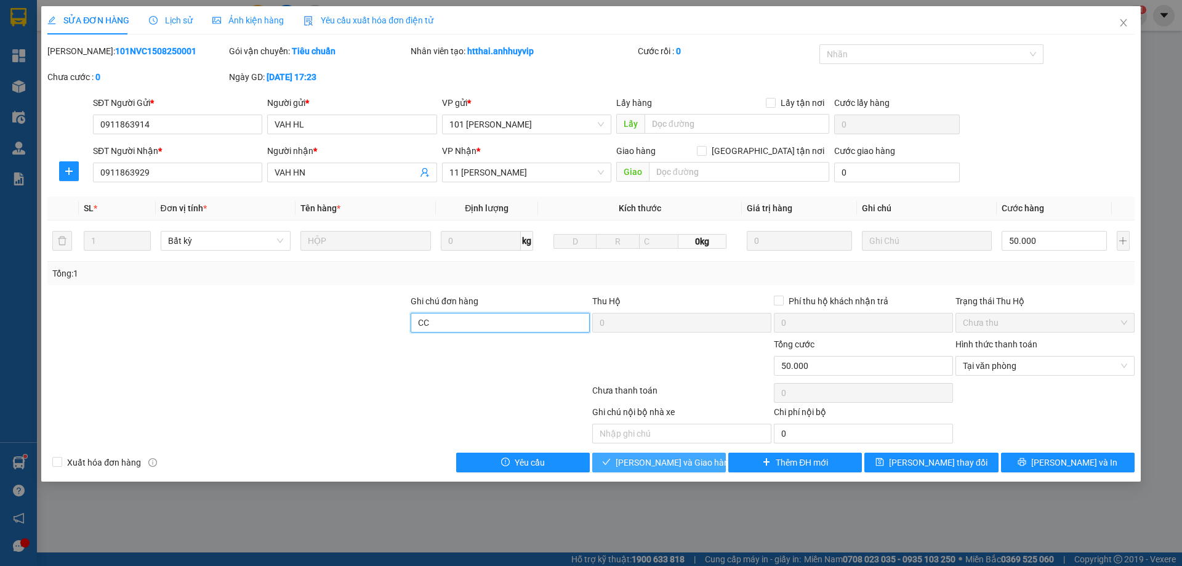
type input "CC"
click at [659, 467] on span "[PERSON_NAME] và Giao hàng" at bounding box center [675, 462] width 118 height 14
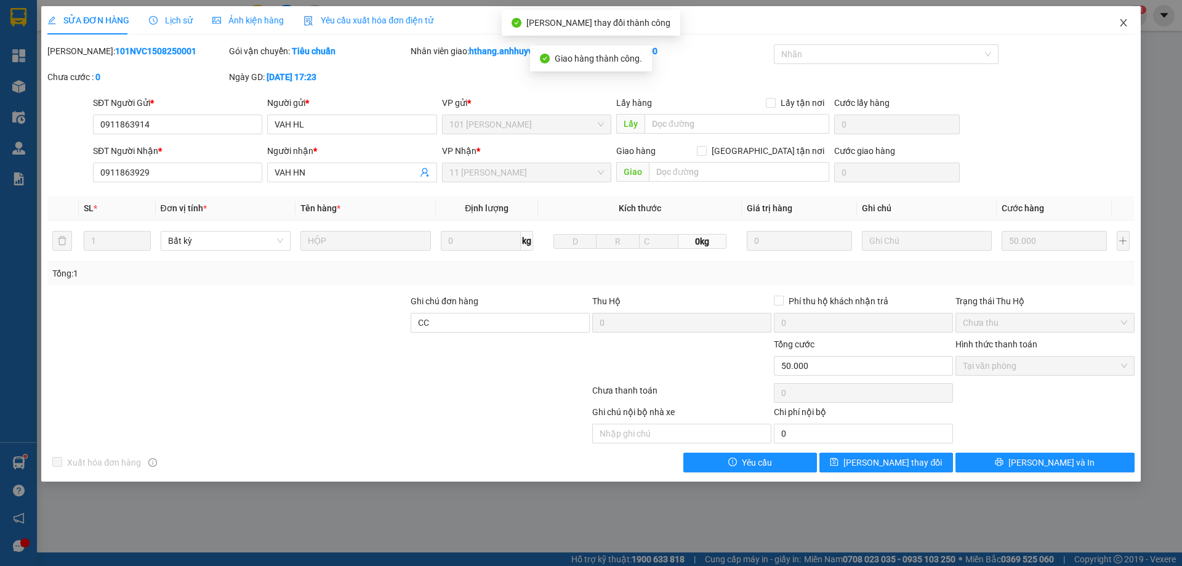
click at [1118, 25] on icon "close" at bounding box center [1123, 23] width 10 height 10
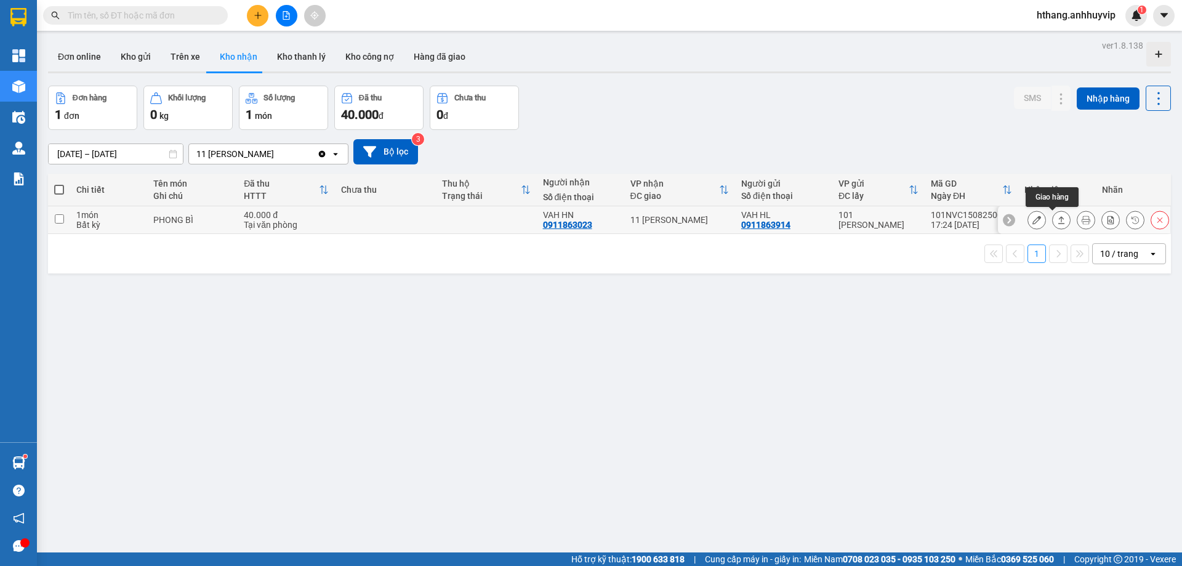
click at [1057, 219] on icon at bounding box center [1061, 219] width 9 height 9
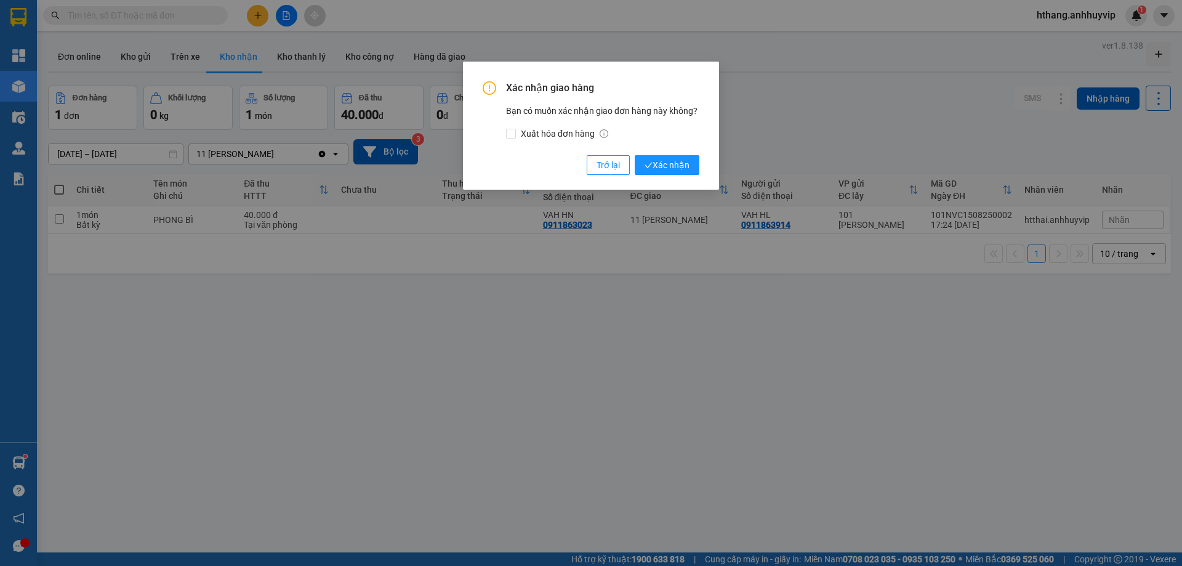
drag, startPoint x: 653, startPoint y: 164, endPoint x: 931, endPoint y: 388, distance: 357.2
click at [877, 408] on div "Xác nhận giao hàng Bạn có muốn xác nhận giao đơn hàng này không? Xuất hóa đơn h…" at bounding box center [591, 283] width 1182 height 566
click at [948, 123] on div "Xác nhận giao hàng Bạn có muốn xác nhận giao đơn hàng này không? Xuất hóa đơn h…" at bounding box center [591, 283] width 1182 height 566
click at [614, 168] on span "Trở lại" at bounding box center [607, 165] width 23 height 14
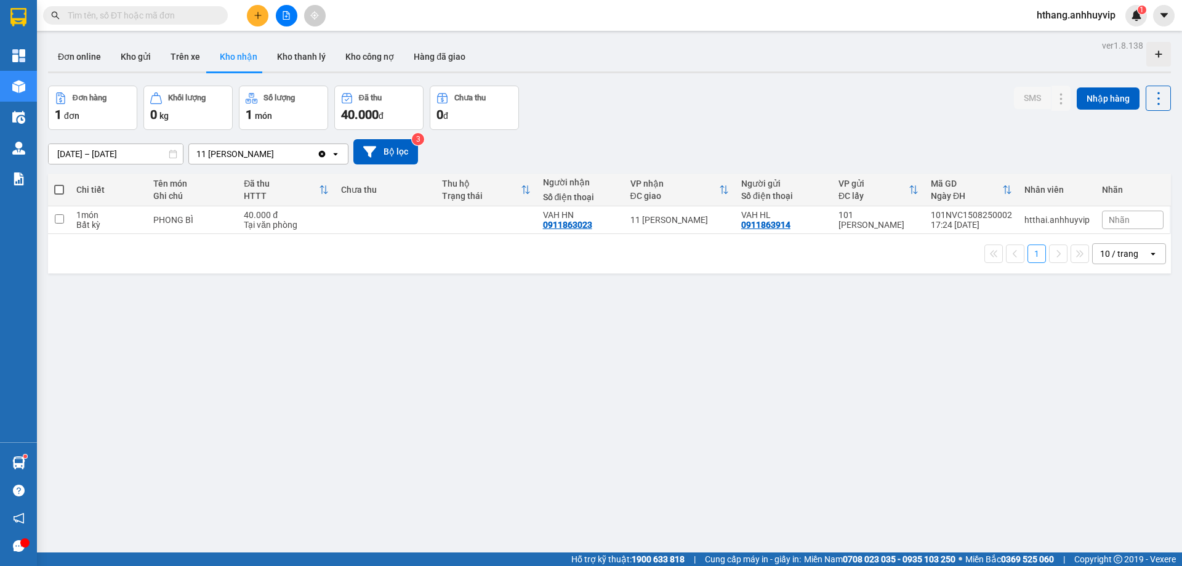
click at [123, 20] on input "text" at bounding box center [140, 16] width 145 height 14
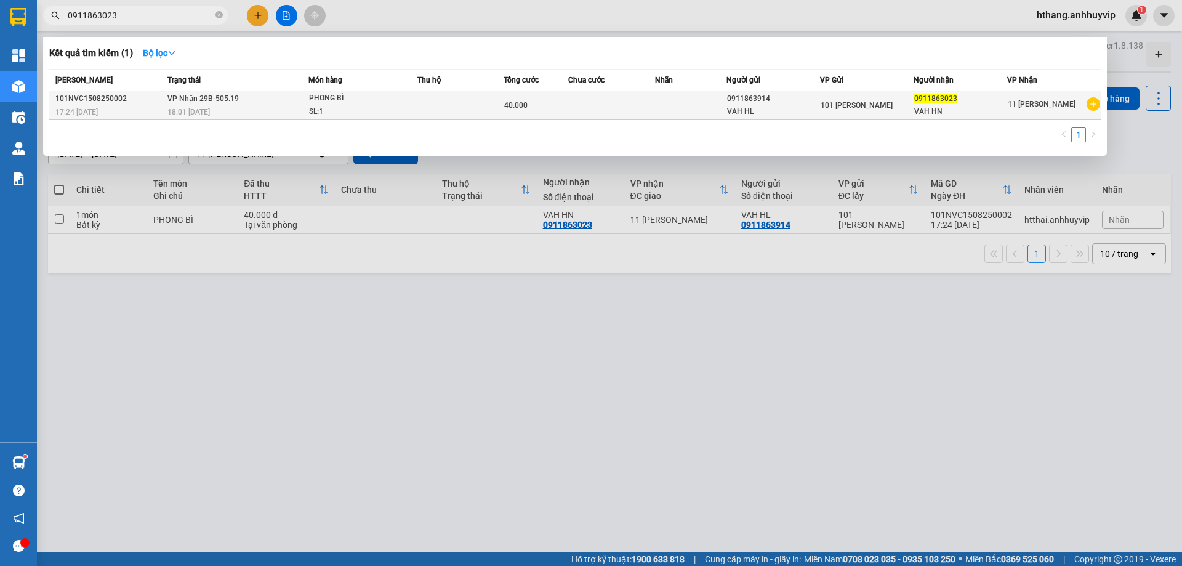
type input "0911863023"
click at [1088, 105] on icon "plus-circle" at bounding box center [1093, 104] width 14 height 14
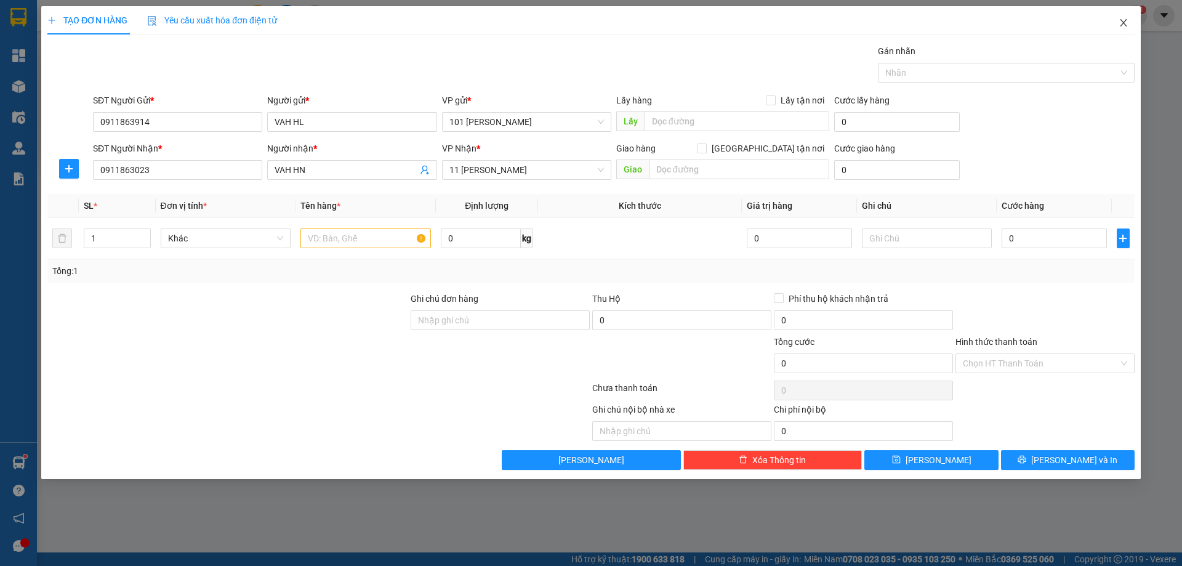
click at [1114, 24] on span "Close" at bounding box center [1123, 23] width 34 height 34
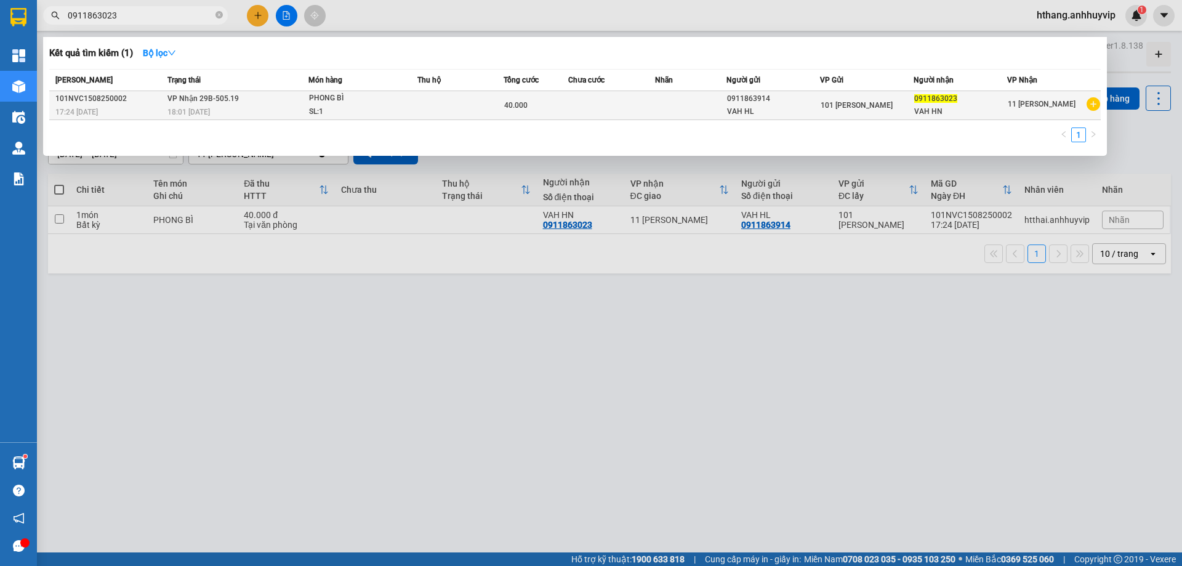
click at [160, 111] on div "17:24 [DATE]" at bounding box center [109, 112] width 108 height 14
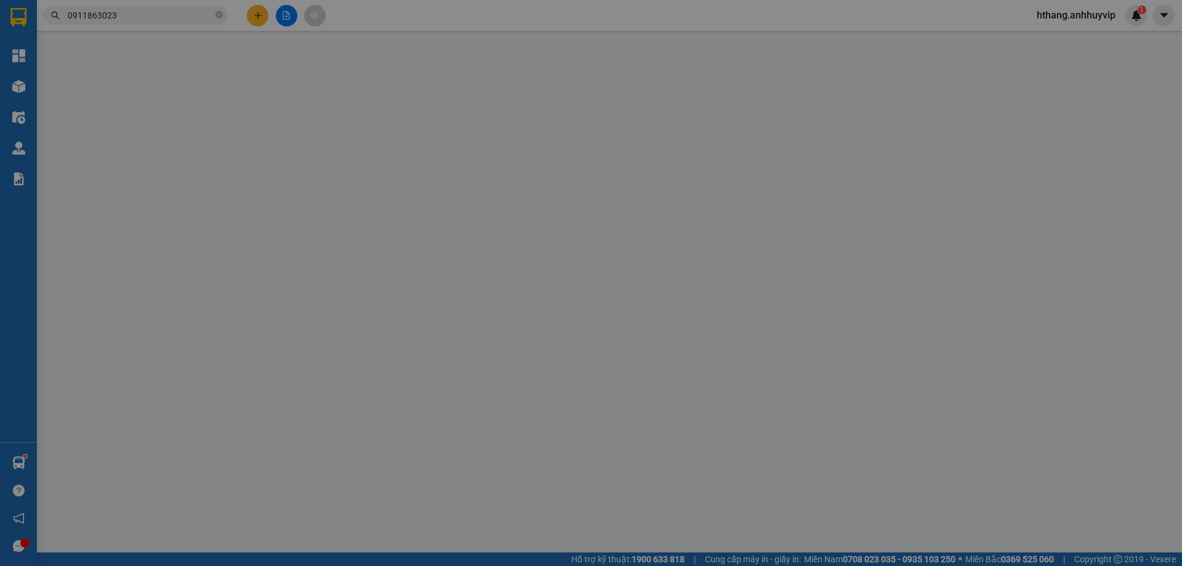
type input "0911863914"
type input "VAH HL"
type input "0911863023"
type input "VAH HN"
type input "40.000"
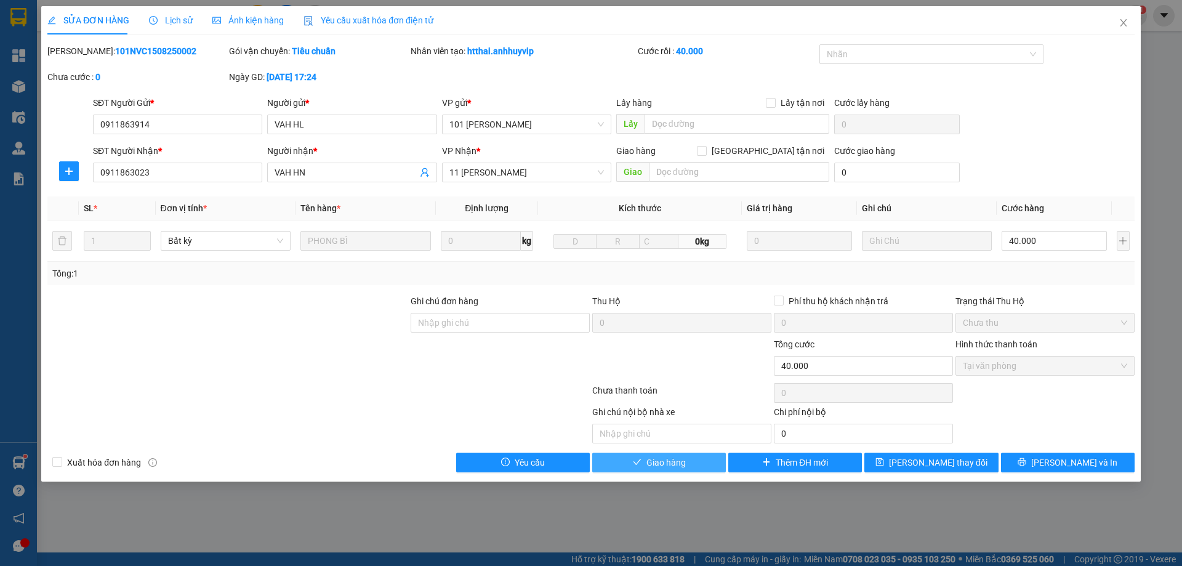
click at [685, 464] on span "Giao hàng" at bounding box center [665, 462] width 39 height 14
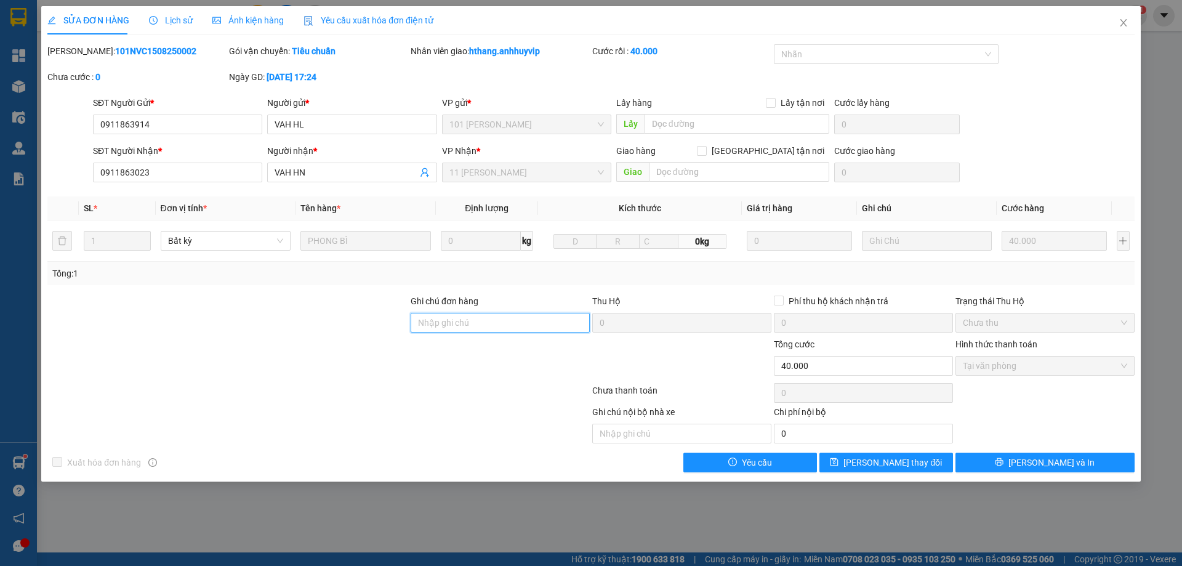
click at [444, 325] on input "Ghi chú đơn hàng" at bounding box center [500, 323] width 179 height 20
type input "CC"
click at [924, 462] on button "[PERSON_NAME] thay đổi" at bounding box center [886, 462] width 134 height 20
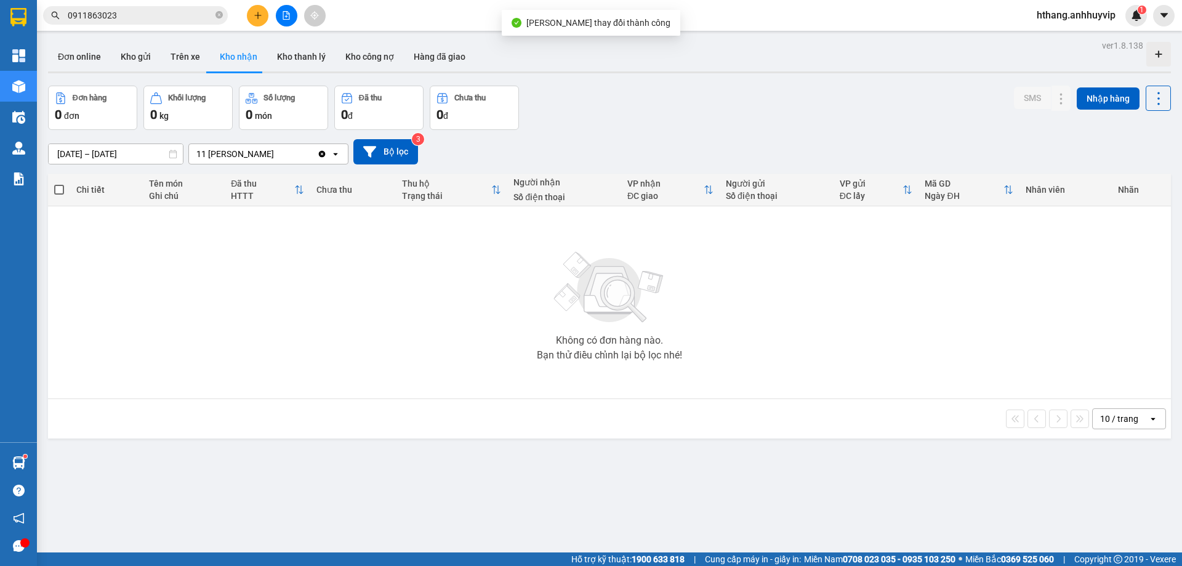
click at [519, 316] on div "Không có đơn hàng nào. Bạn thử điều chỉnh lại bộ lọc nhé!" at bounding box center [609, 302] width 1110 height 185
click at [431, 55] on button "Hàng đã giao" at bounding box center [439, 57] width 71 height 30
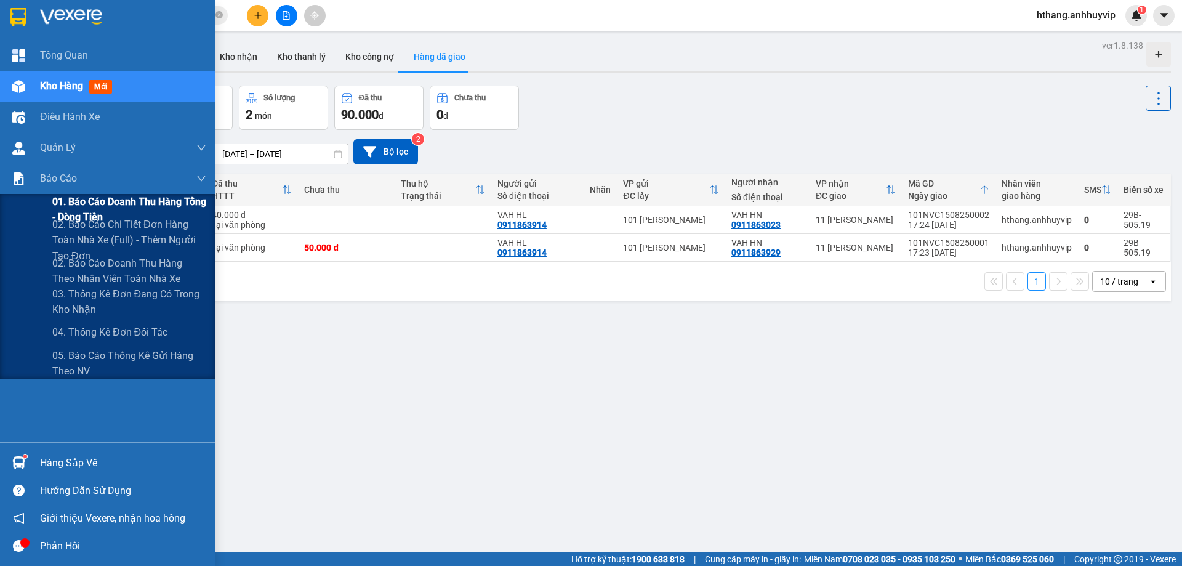
click at [125, 198] on span "01. Báo cáo doanh thu hàng Tổng - Dòng tiền" at bounding box center [129, 209] width 154 height 31
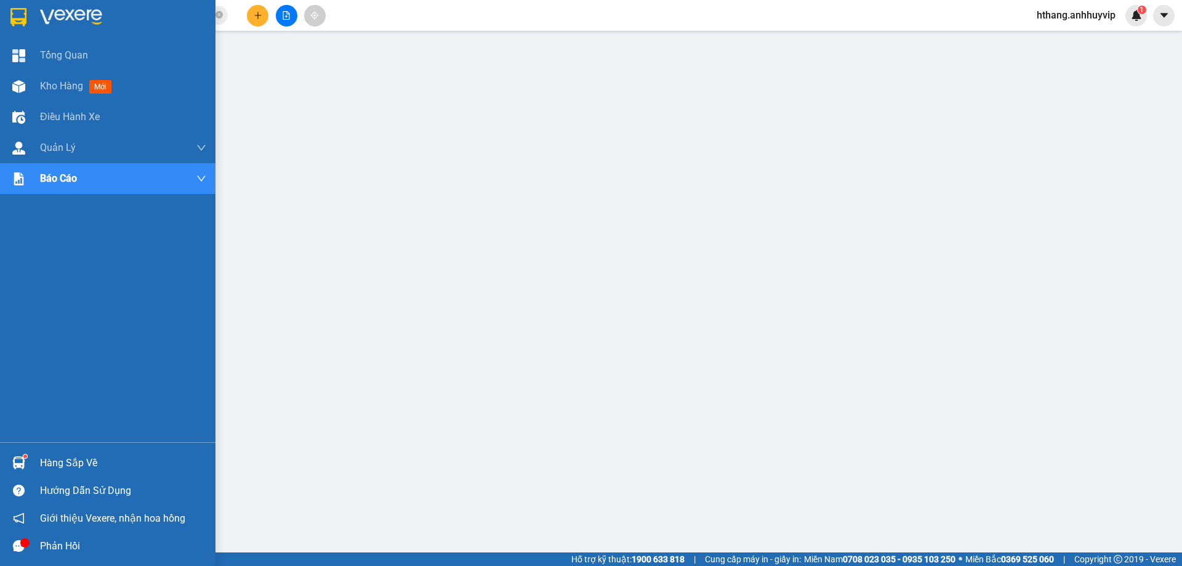
click at [67, 463] on div "Hàng sắp về" at bounding box center [123, 463] width 166 height 18
click at [56, 465] on div "Hàng sắp về" at bounding box center [123, 463] width 166 height 18
click at [53, 542] on div "Phản hồi" at bounding box center [123, 546] width 166 height 18
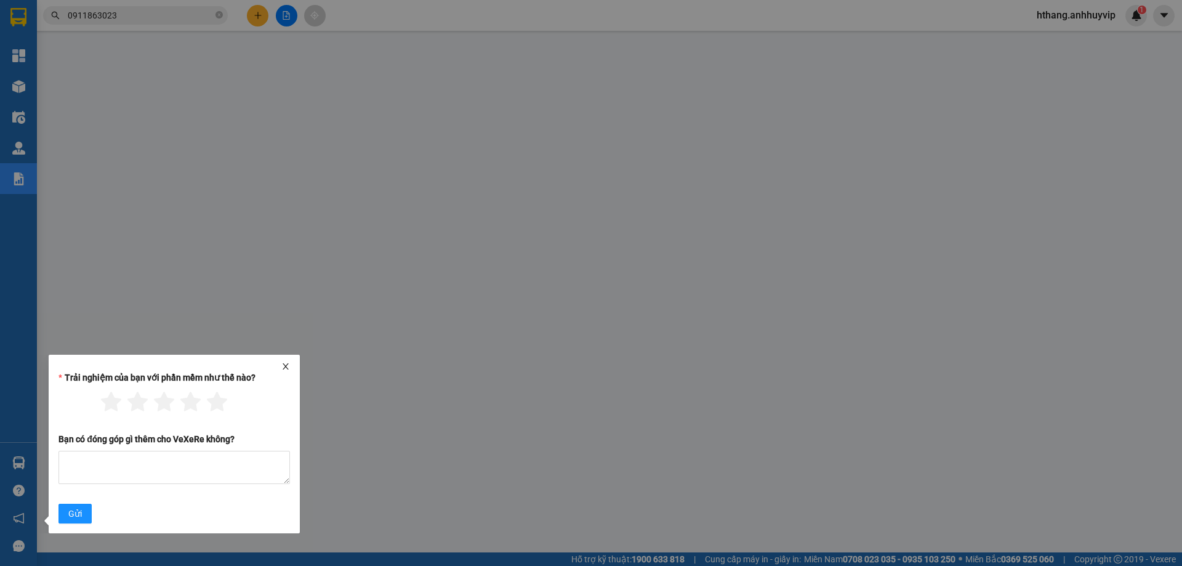
click at [286, 362] on icon "close" at bounding box center [285, 366] width 9 height 9
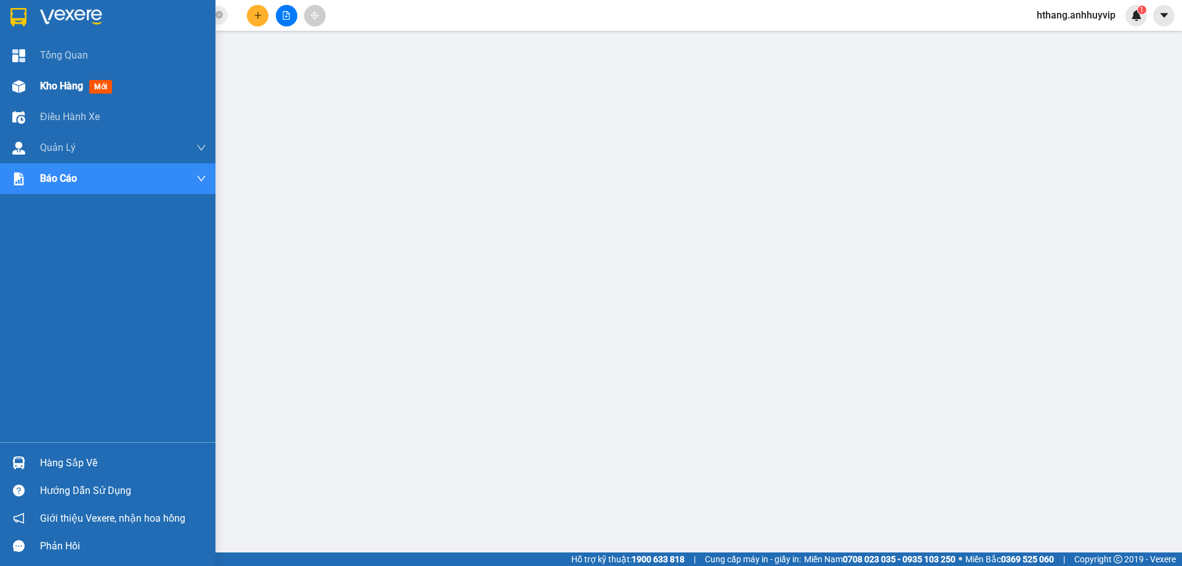
click at [76, 84] on span "Kho hàng" at bounding box center [61, 86] width 43 height 12
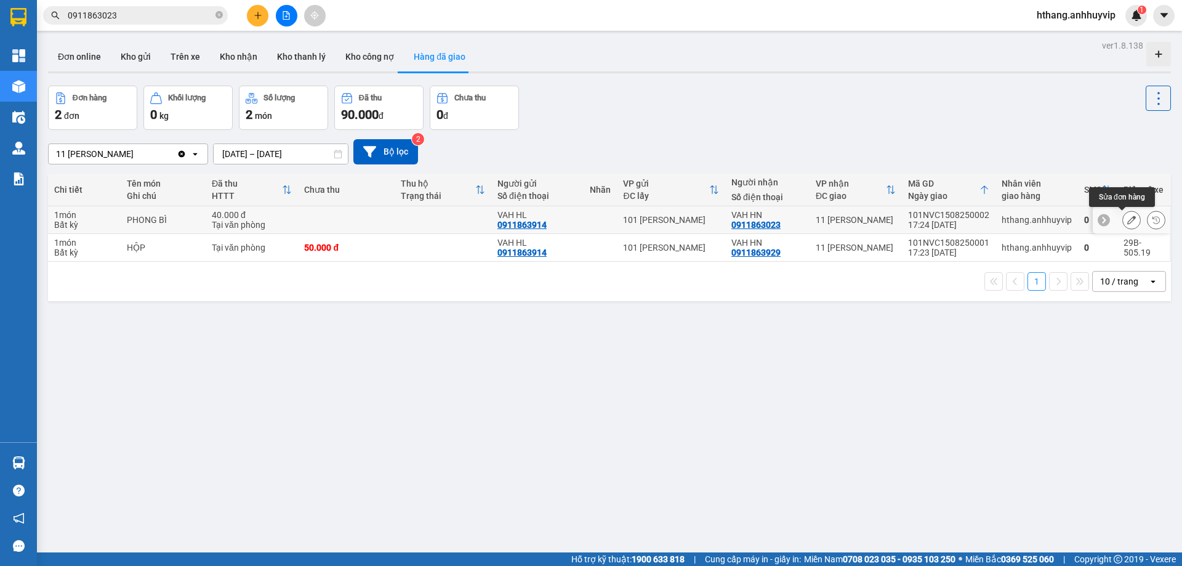
click at [1127, 220] on icon at bounding box center [1131, 219] width 9 height 9
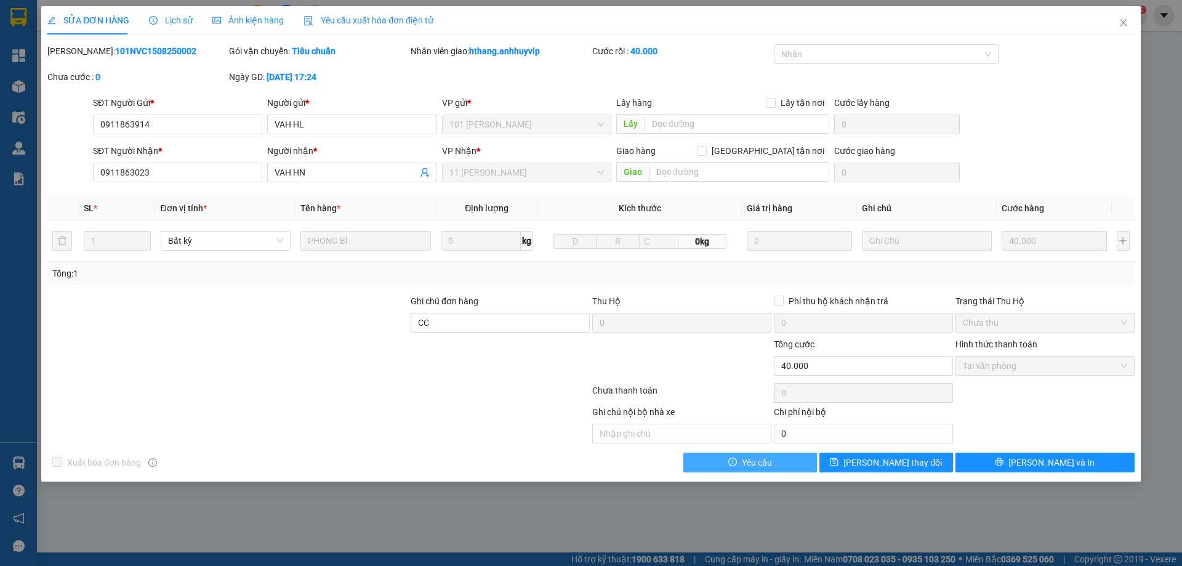
click at [764, 459] on span "Yêu cầu" at bounding box center [757, 462] width 30 height 14
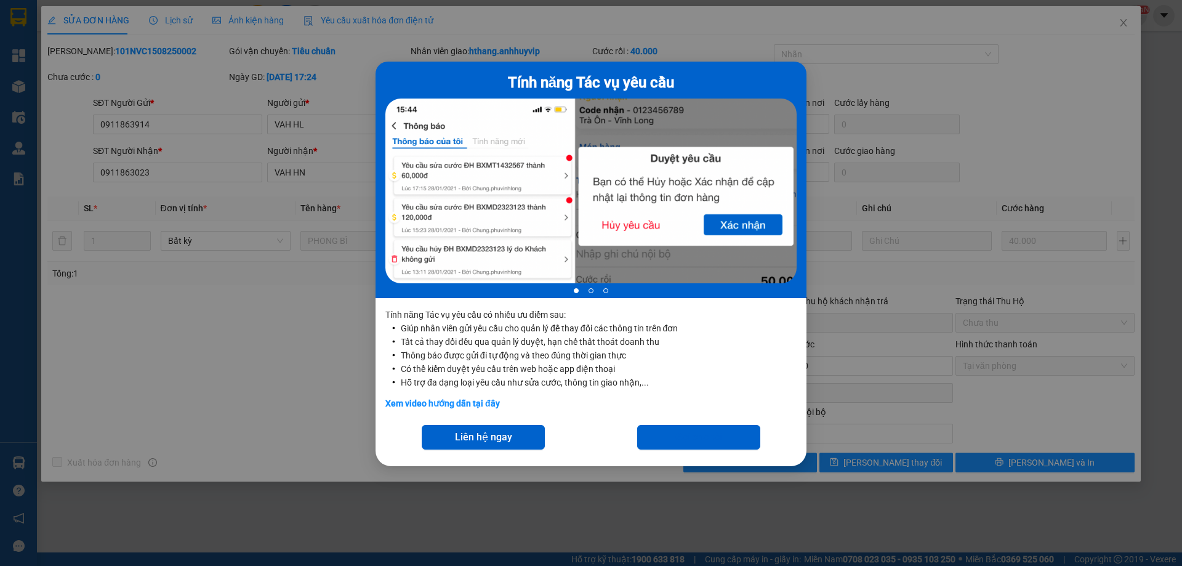
click at [891, 358] on div "Tính năng Tác vụ yêu cầu 1 of 3 Tính năng Tác vụ yêu cầu có nhiều ưu điểm sau: …" at bounding box center [591, 283] width 1182 height 566
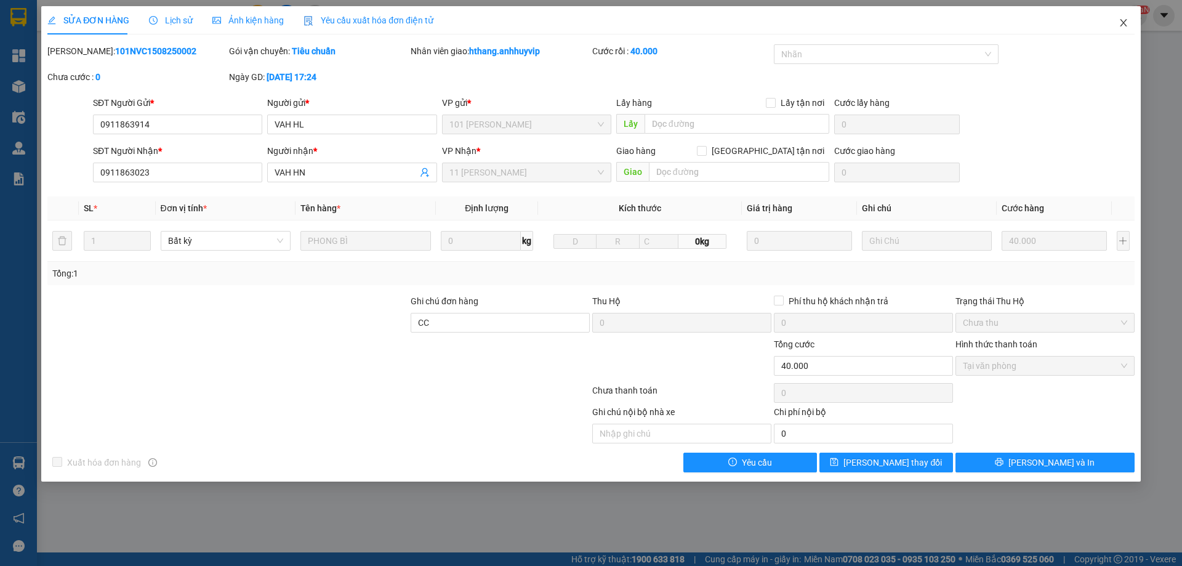
click at [1124, 24] on icon "close" at bounding box center [1123, 22] width 7 height 7
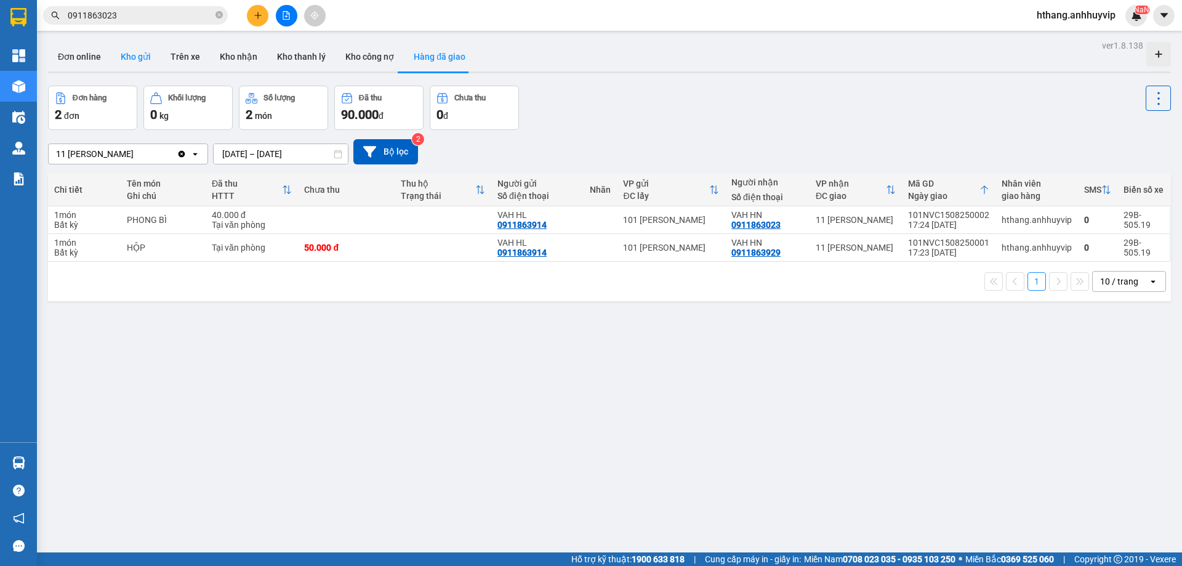
click at [131, 65] on button "Kho gửi" at bounding box center [136, 57] width 50 height 30
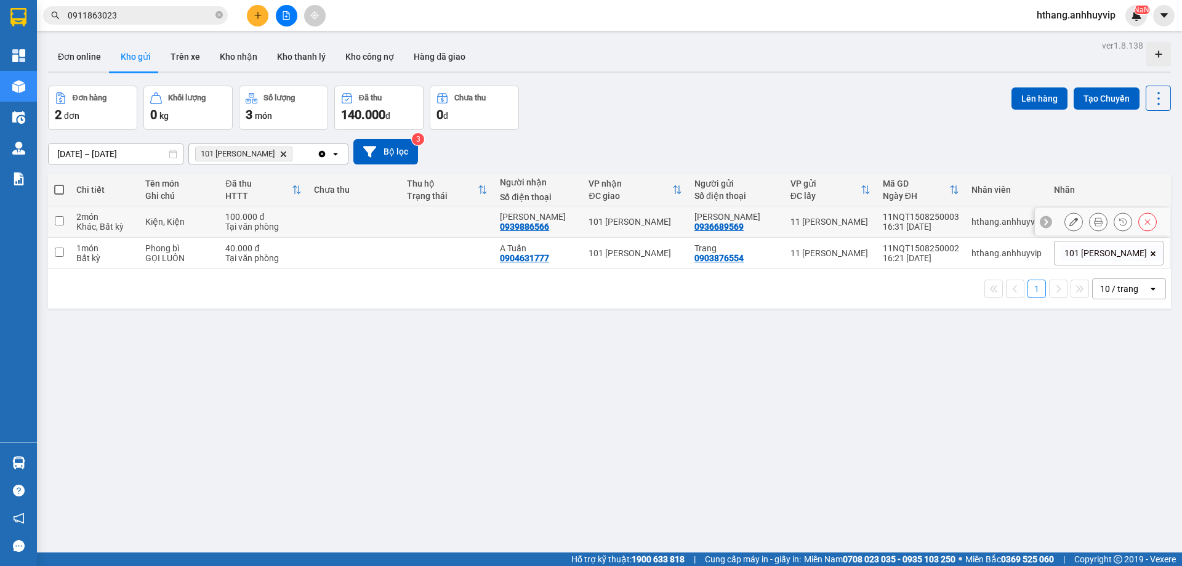
click at [1065, 220] on button at bounding box center [1073, 222] width 17 height 22
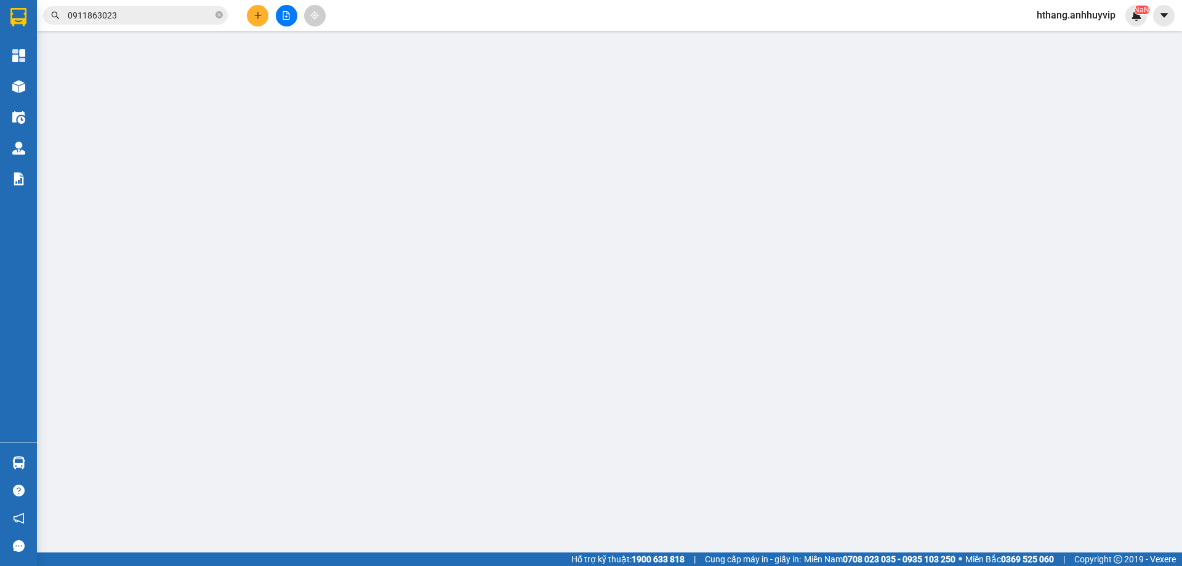
type input "0936689569"
type input "[PERSON_NAME]"
type input "0939886566"
type input "[PERSON_NAME]"
type input "100.000"
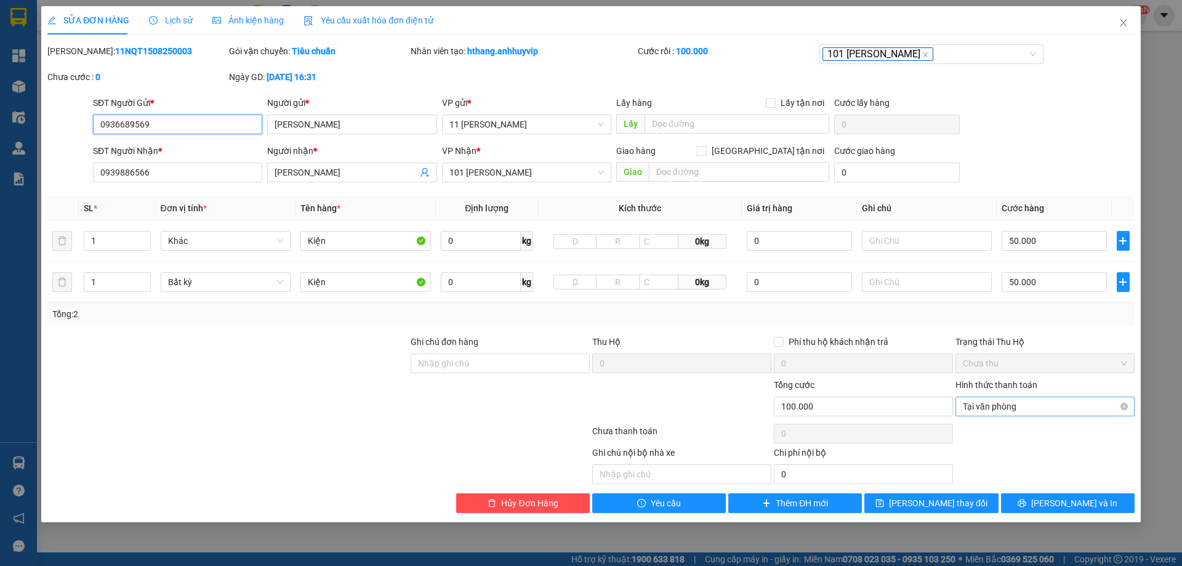
click at [1013, 404] on span "Tại văn phòng" at bounding box center [1045, 406] width 164 height 18
click at [1025, 469] on div "Ghi chú nội bộ nhà xe Chi phí nội bộ 0" at bounding box center [590, 465] width 1089 height 38
click at [1100, 411] on span "Tại văn phòng" at bounding box center [1045, 406] width 164 height 18
click at [1128, 17] on span "Close" at bounding box center [1123, 23] width 34 height 34
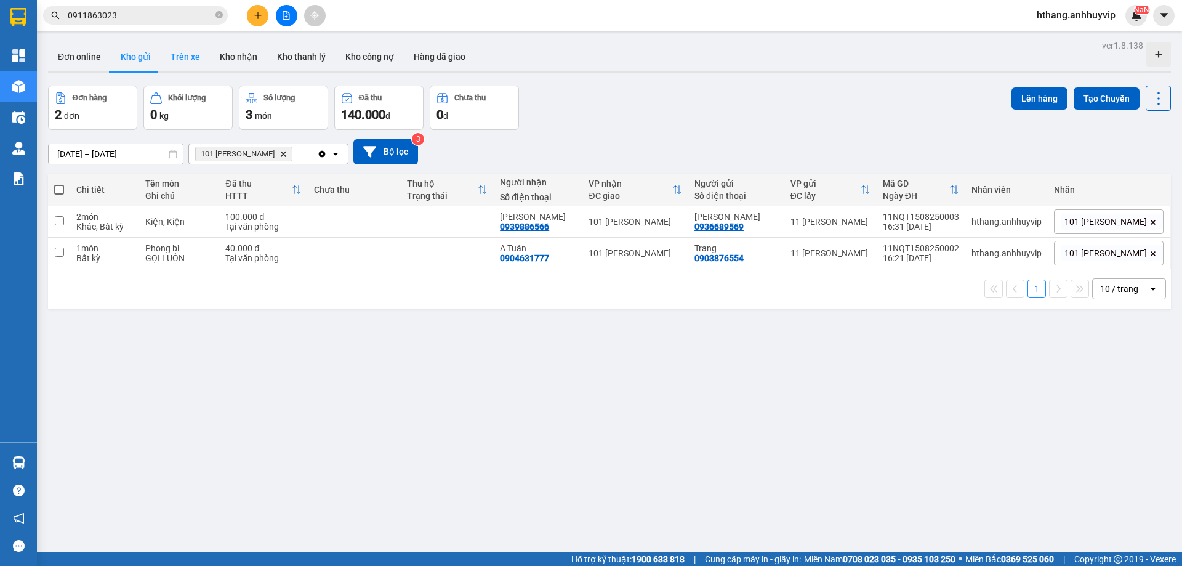
click at [196, 54] on button "Trên xe" at bounding box center [185, 57] width 49 height 30
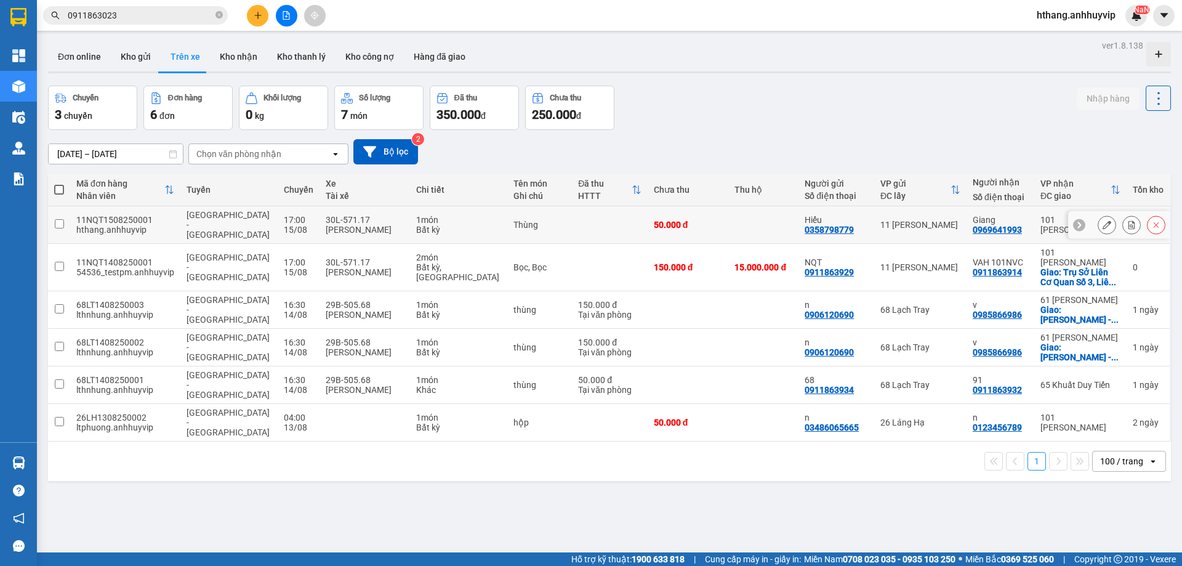
click at [1102, 220] on icon at bounding box center [1106, 224] width 9 height 9
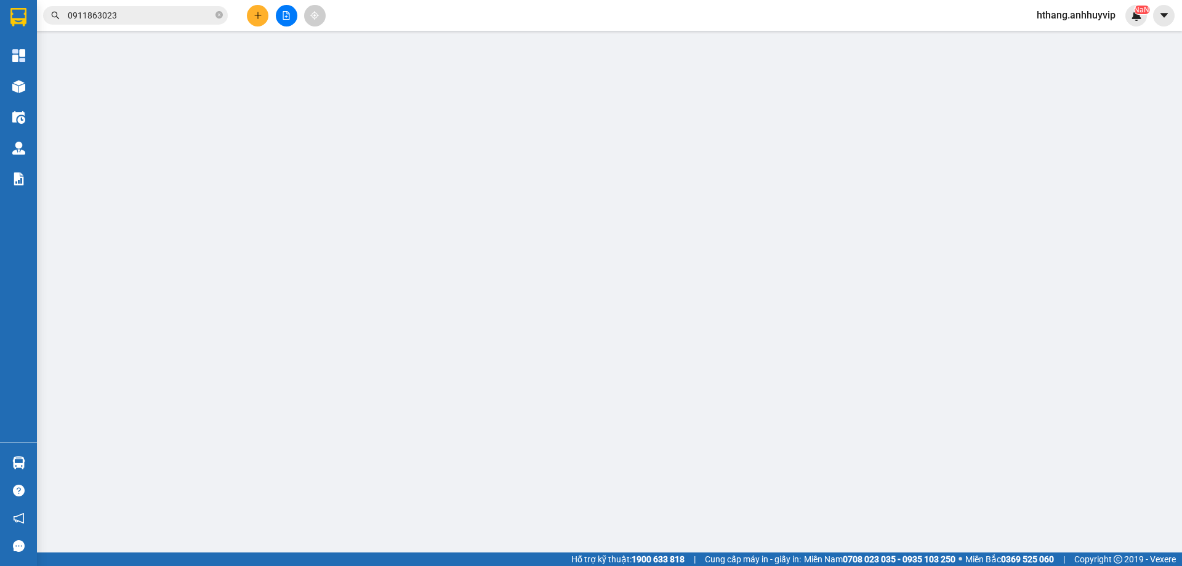
type input "0358798779"
type input "Hiếu"
type input "0969641993"
type input "Giang"
type input "50.000"
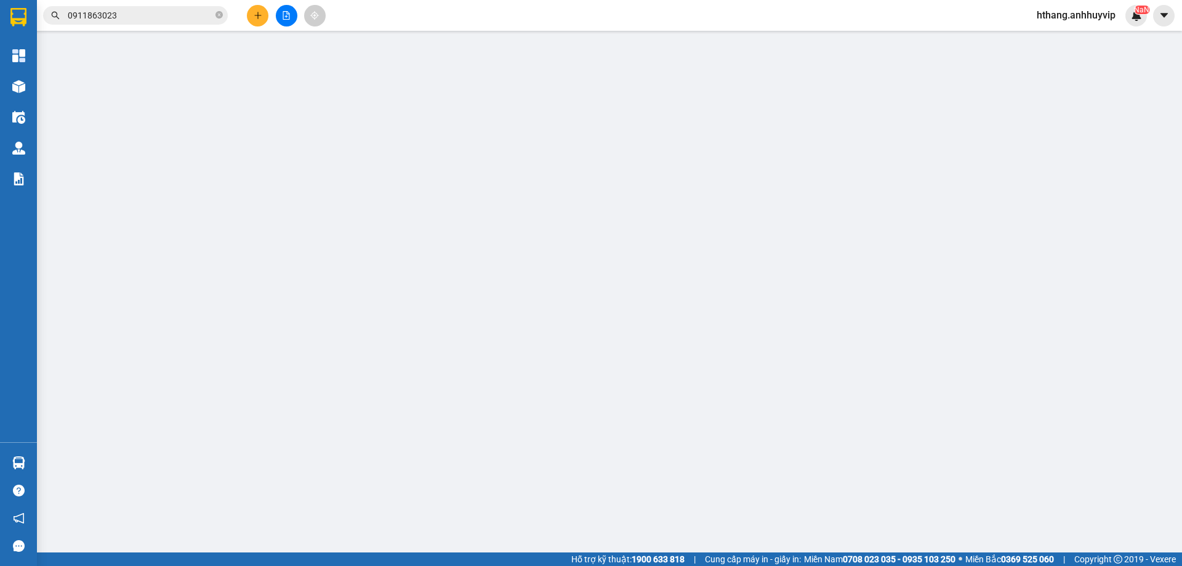
type input "50.000"
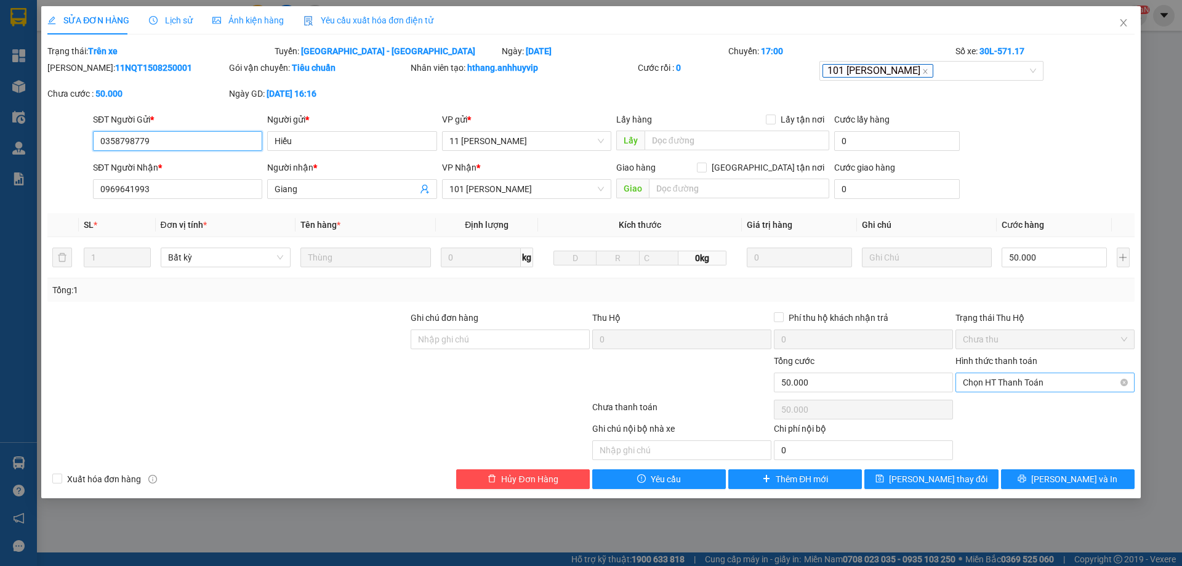
click at [1064, 383] on span "Chọn HT Thanh Toán" at bounding box center [1045, 382] width 164 height 18
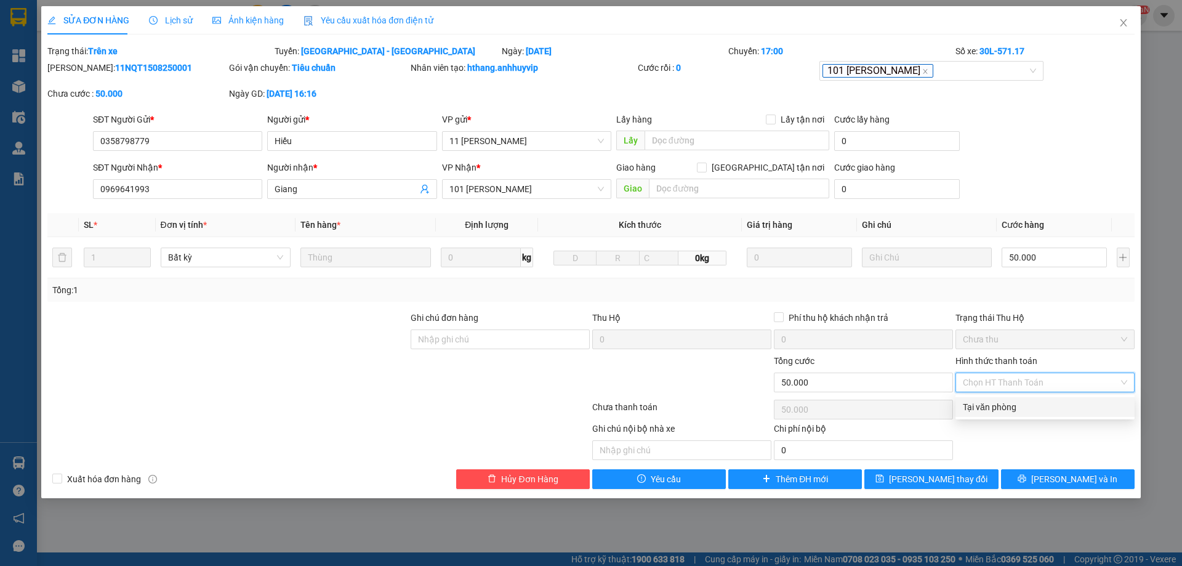
click at [1088, 431] on div "Ghi chú nội bộ nhà xe Chi phí nội bộ 0" at bounding box center [590, 441] width 1089 height 38
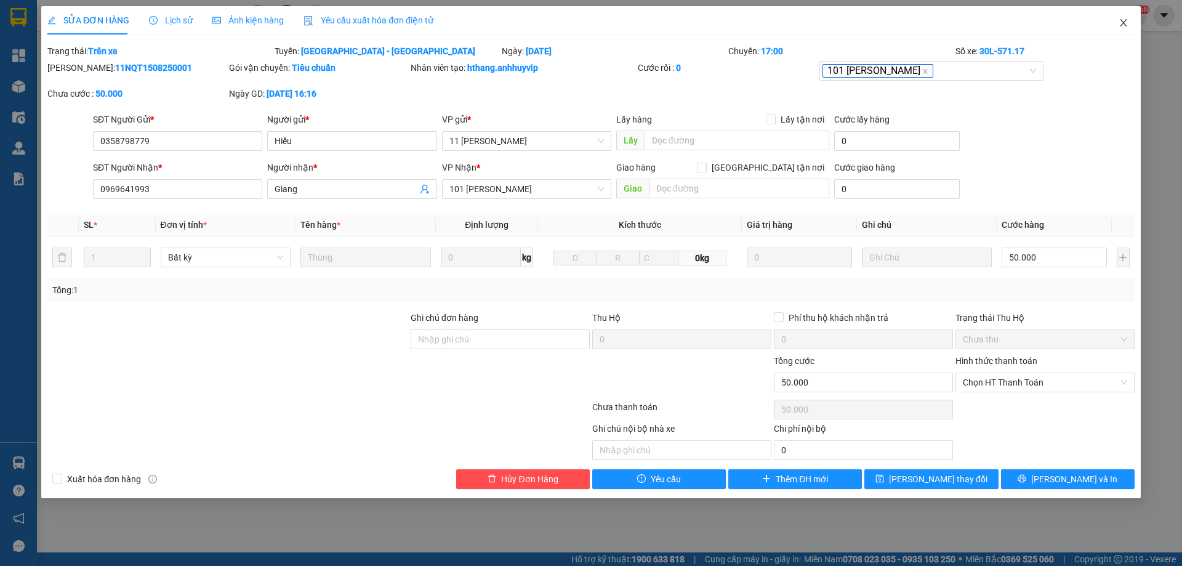
click at [1121, 25] on icon "close" at bounding box center [1123, 23] width 10 height 10
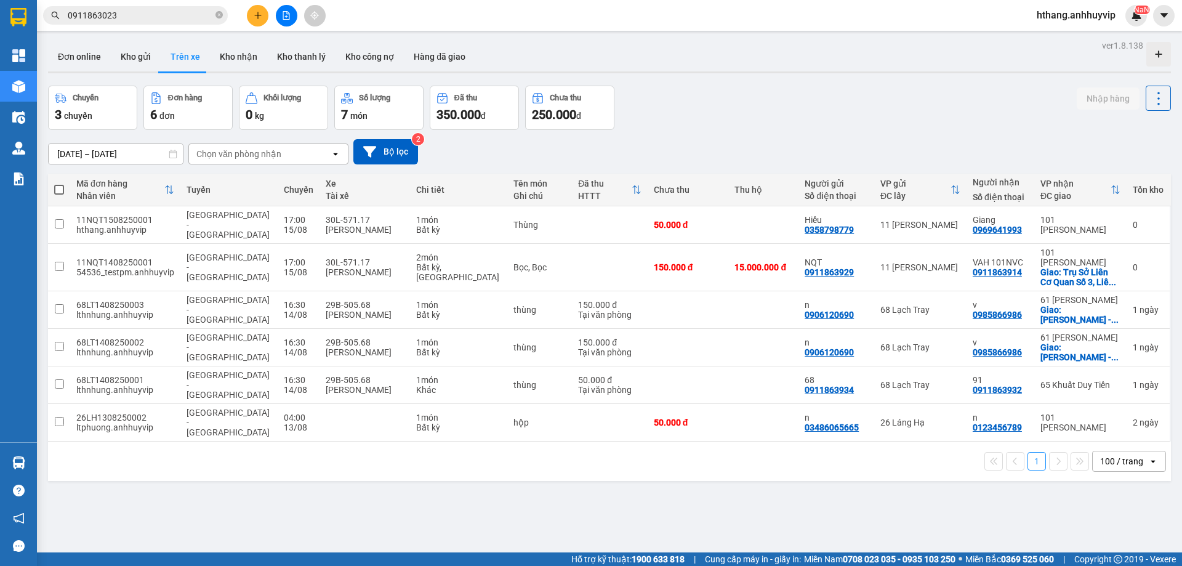
click at [258, 14] on icon "plus" at bounding box center [257, 15] width 1 height 7
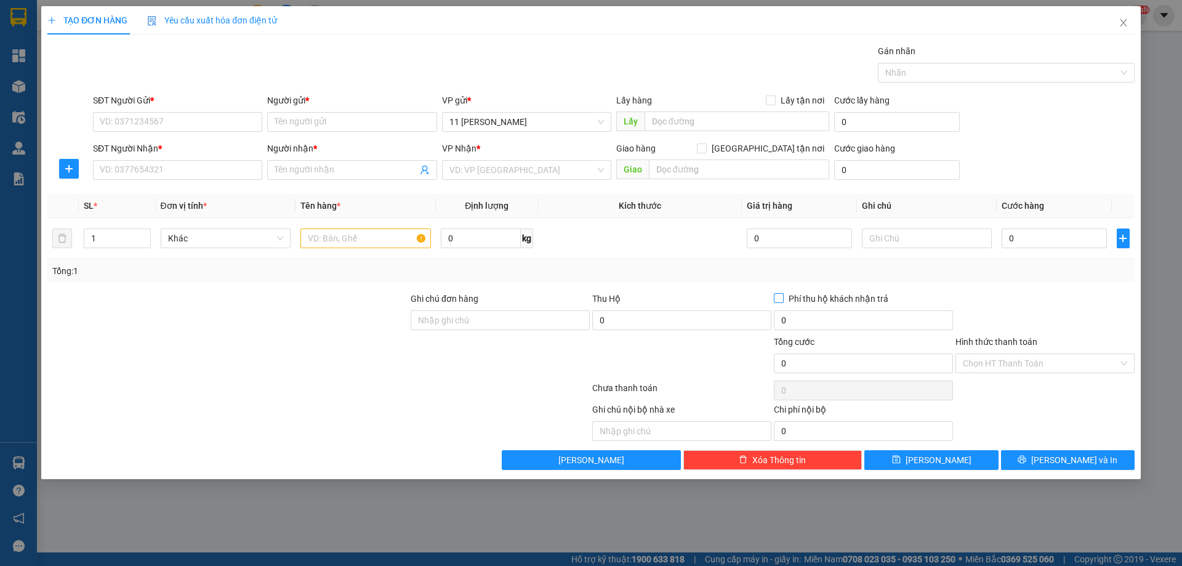
click at [779, 301] on input "Phí thu hộ khách nhận trả" at bounding box center [778, 297] width 9 height 9
checkbox input "true"
click at [789, 316] on input "0" at bounding box center [863, 320] width 179 height 20
click at [790, 323] on input "0" at bounding box center [863, 320] width 179 height 20
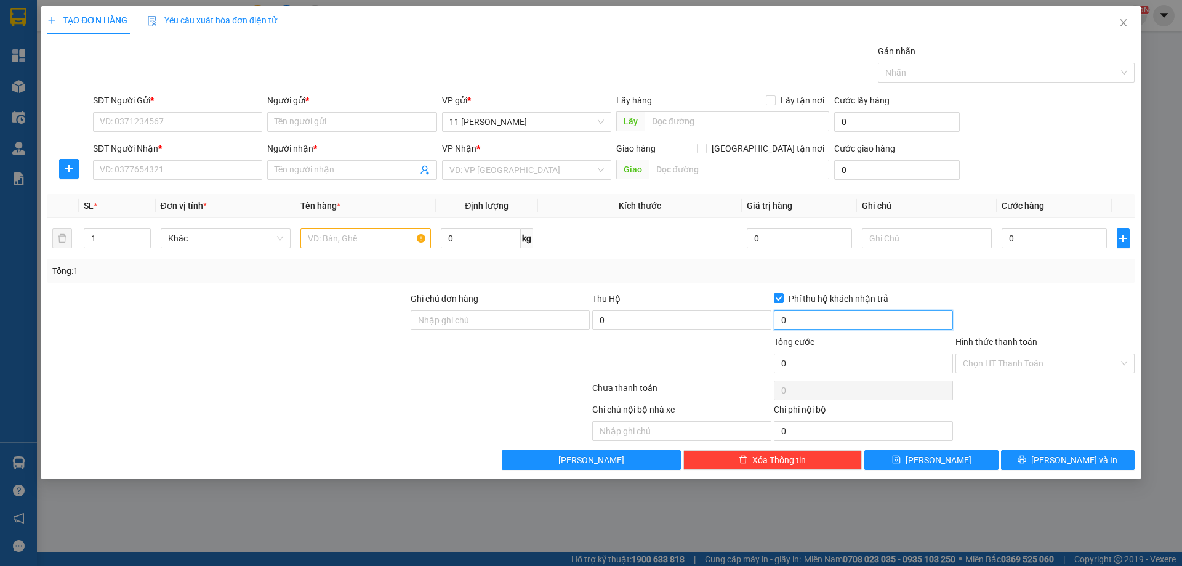
click at [787, 317] on input "0" at bounding box center [863, 320] width 179 height 20
click at [798, 319] on input "0" at bounding box center [863, 320] width 179 height 20
click at [489, 328] on input "Ghi chú đơn hàng" at bounding box center [500, 320] width 179 height 20
click at [1118, 22] on icon "close" at bounding box center [1123, 23] width 10 height 10
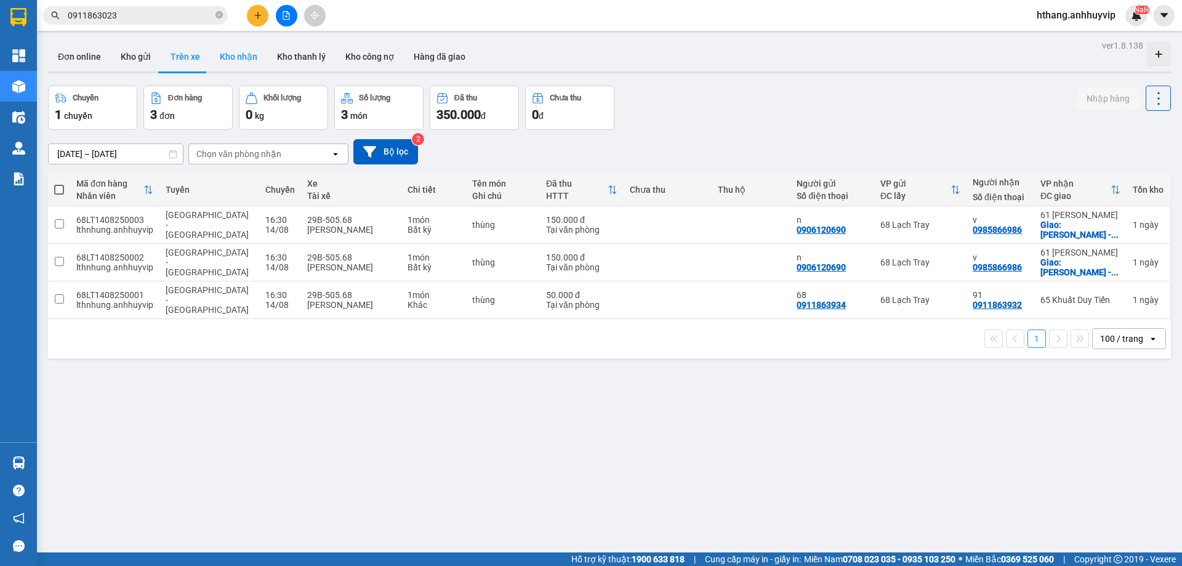
click at [246, 58] on button "Kho nhận" at bounding box center [238, 57] width 57 height 30
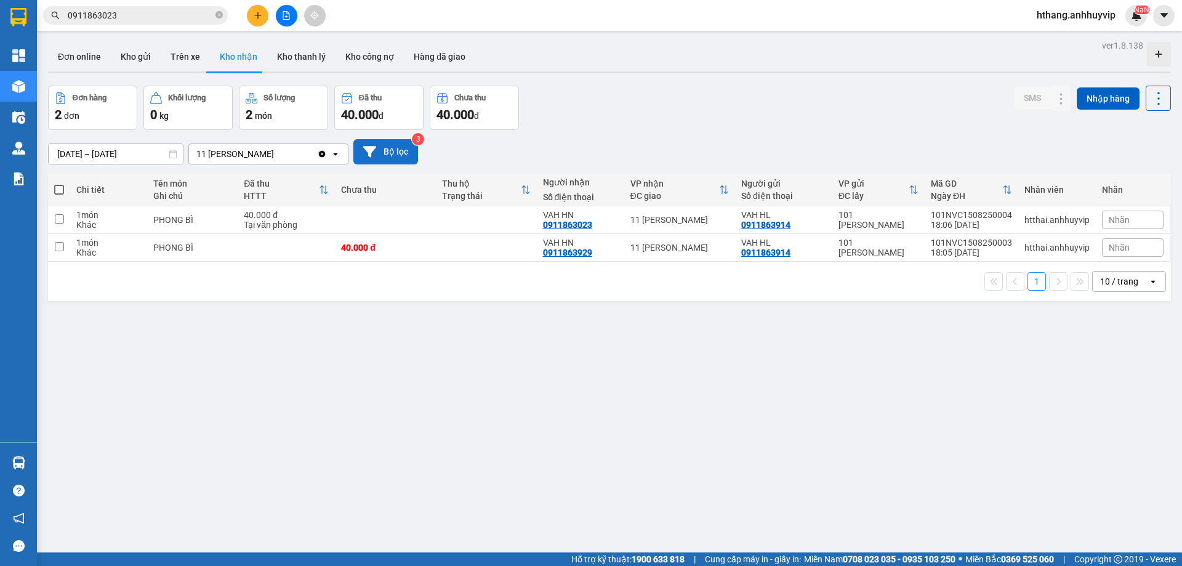
click at [405, 150] on button "Bộ lọc" at bounding box center [385, 151] width 65 height 25
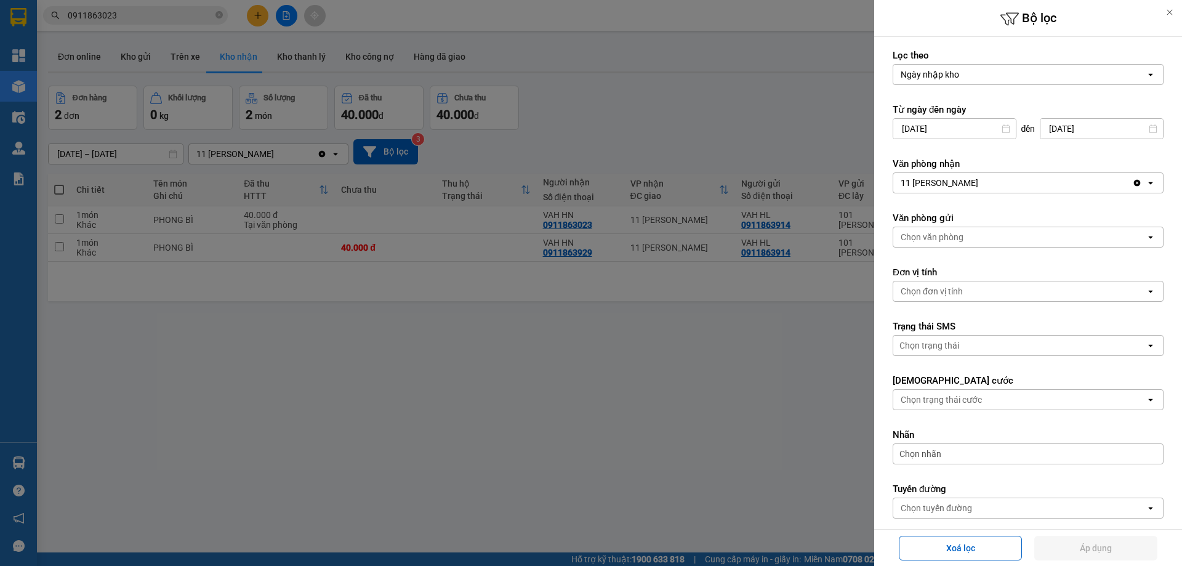
click at [458, 397] on div at bounding box center [591, 283] width 1182 height 566
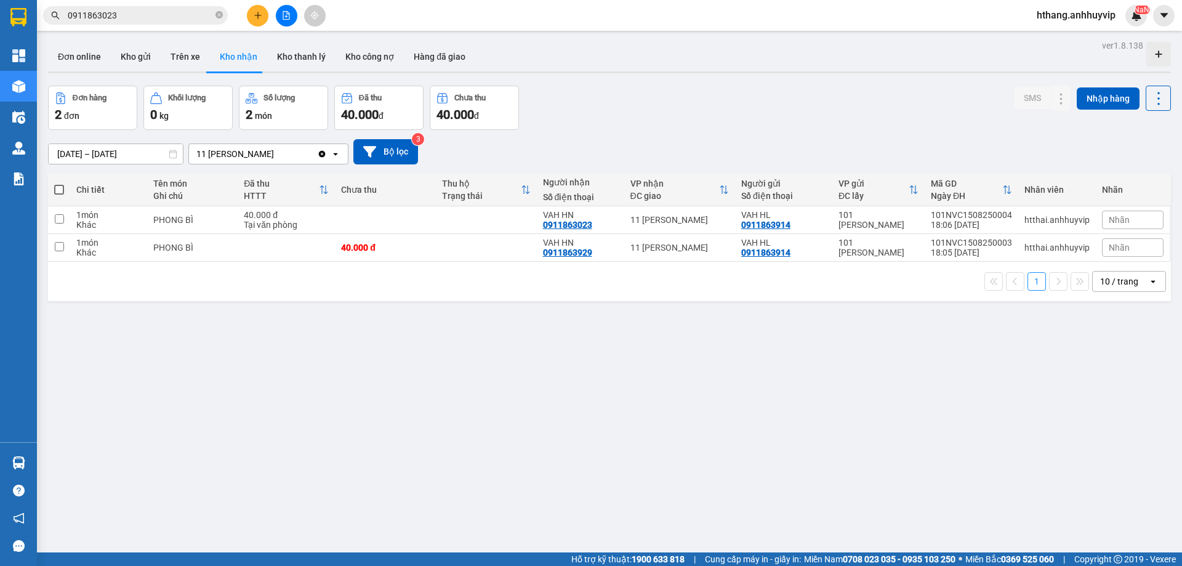
click at [261, 18] on icon "plus" at bounding box center [258, 15] width 9 height 9
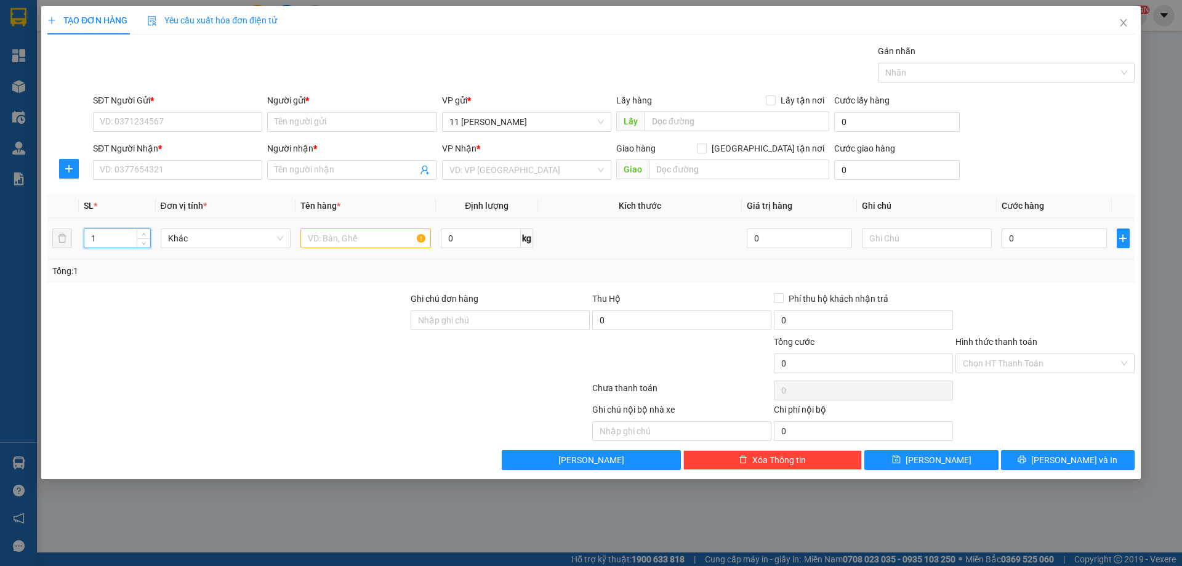
click at [122, 238] on input "1" at bounding box center [116, 238] width 65 height 18
drag, startPoint x: 1120, startPoint y: 21, endPoint x: 1095, endPoint y: 0, distance: 32.3
click at [1121, 21] on icon "close" at bounding box center [1123, 23] width 10 height 10
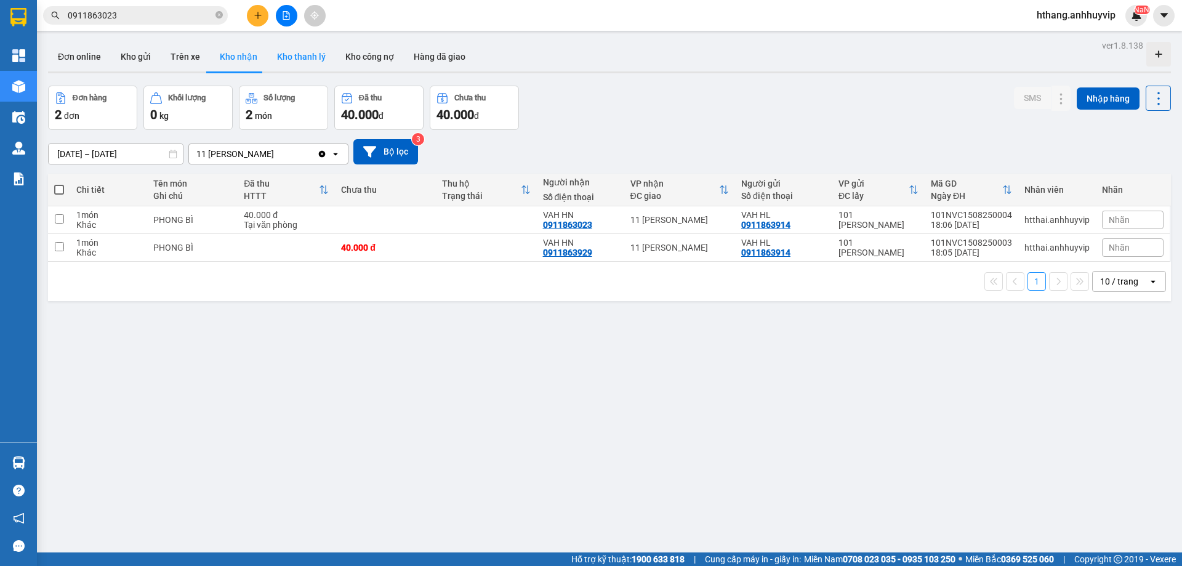
click at [281, 62] on button "Kho thanh lý" at bounding box center [301, 57] width 68 height 30
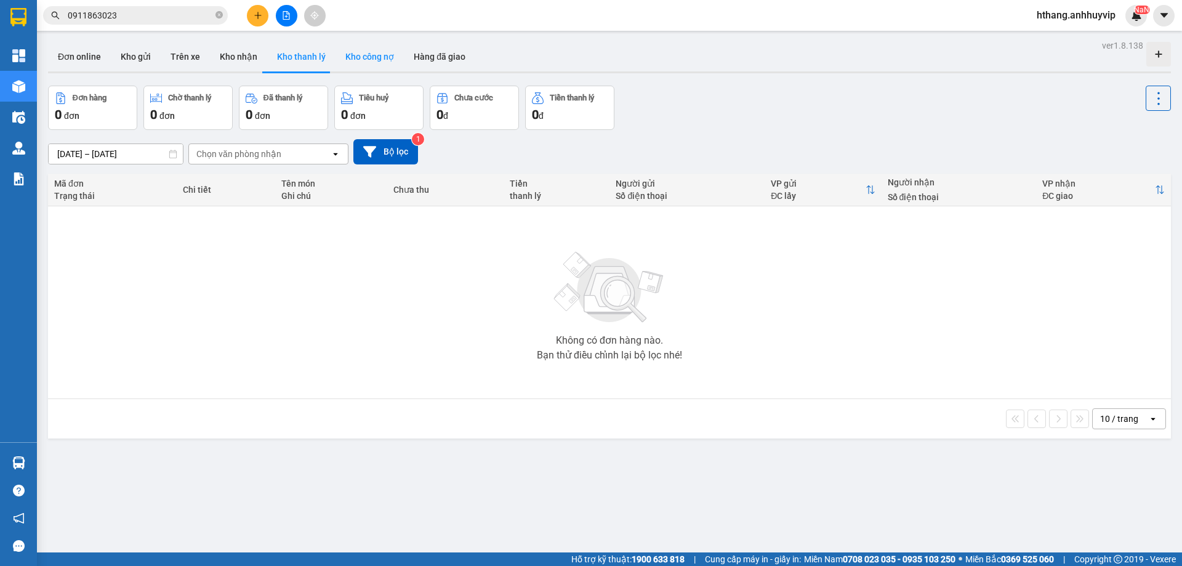
click at [372, 62] on button "Kho công nợ" at bounding box center [369, 57] width 68 height 30
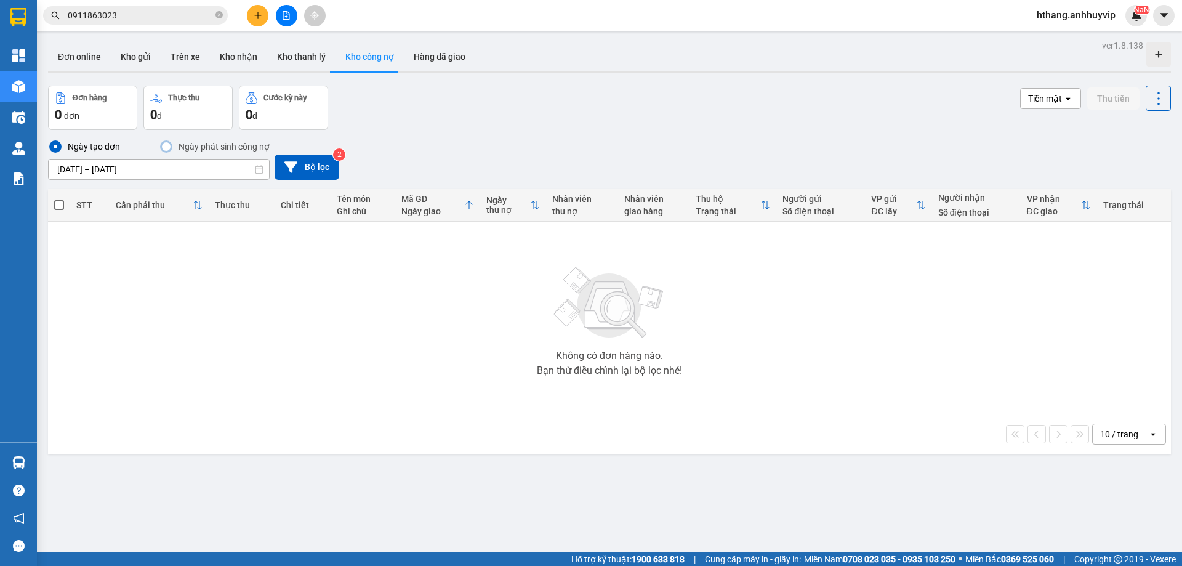
click at [167, 147] on div at bounding box center [166, 146] width 9 height 9
click at [284, 172] on icon at bounding box center [290, 167] width 13 height 13
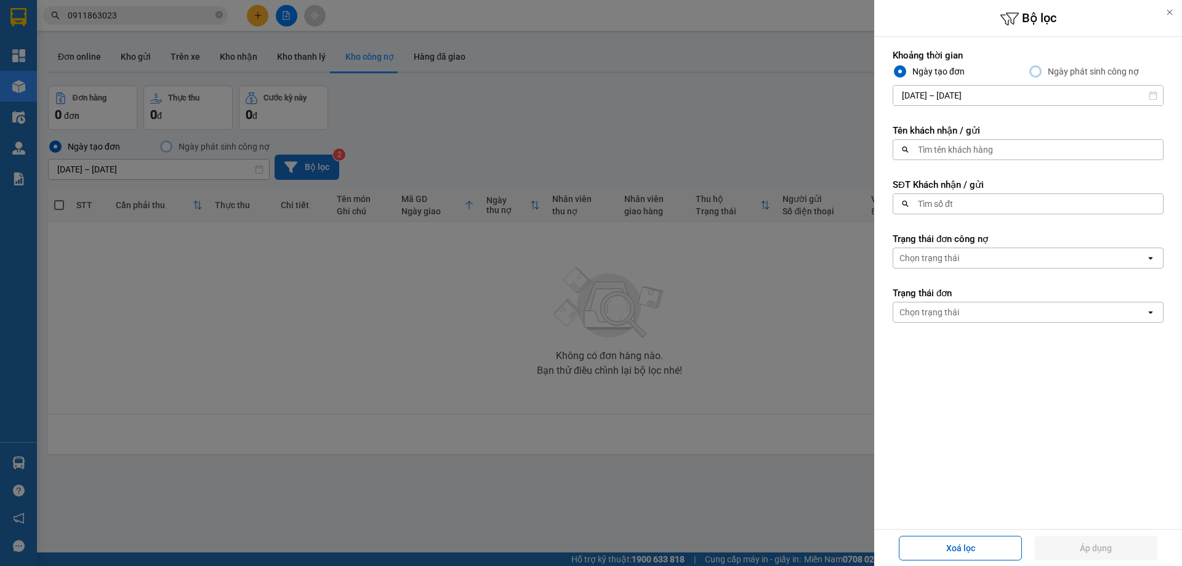
click at [723, 157] on div at bounding box center [591, 283] width 1182 height 566
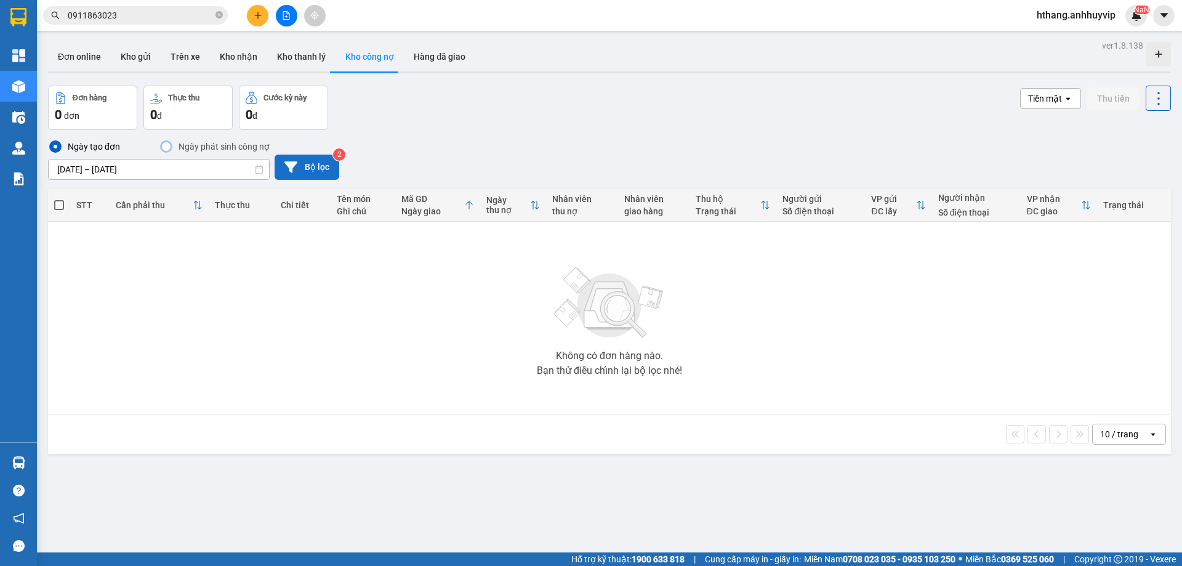
click at [292, 166] on icon at bounding box center [290, 167] width 13 height 13
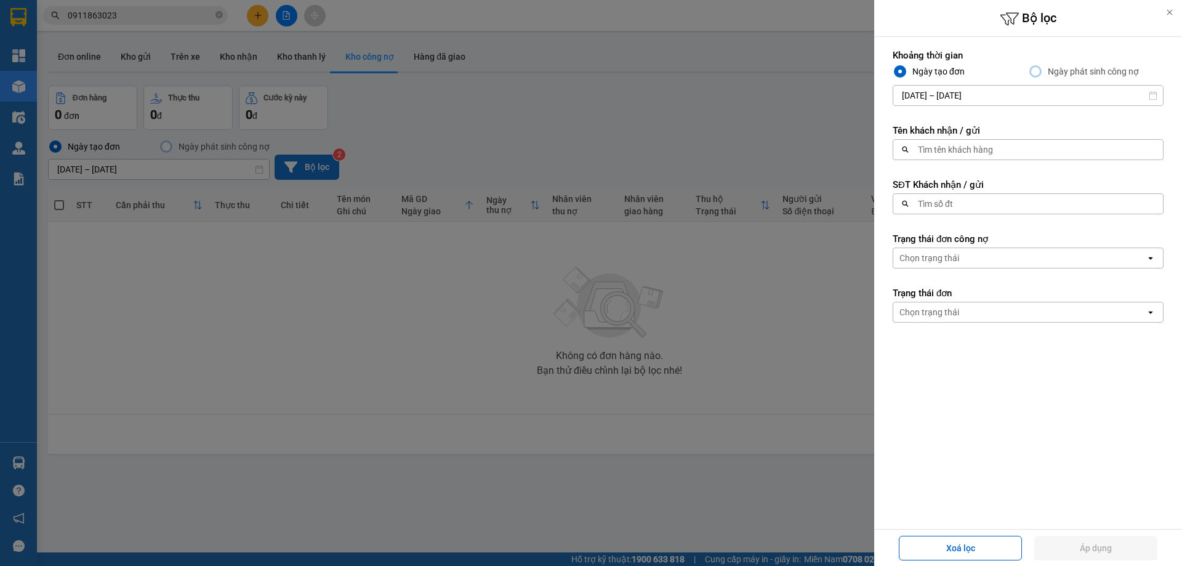
click at [979, 204] on div "Tìm số đt" at bounding box center [1024, 204] width 262 height 20
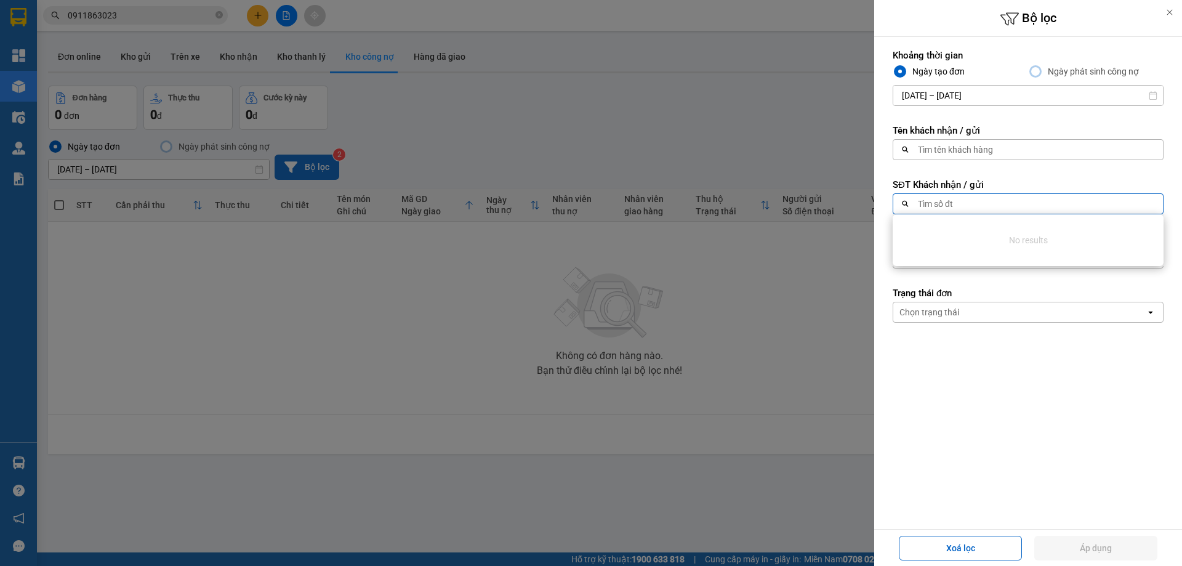
click at [952, 310] on div "Chọn trạng thái" at bounding box center [929, 312] width 60 height 12
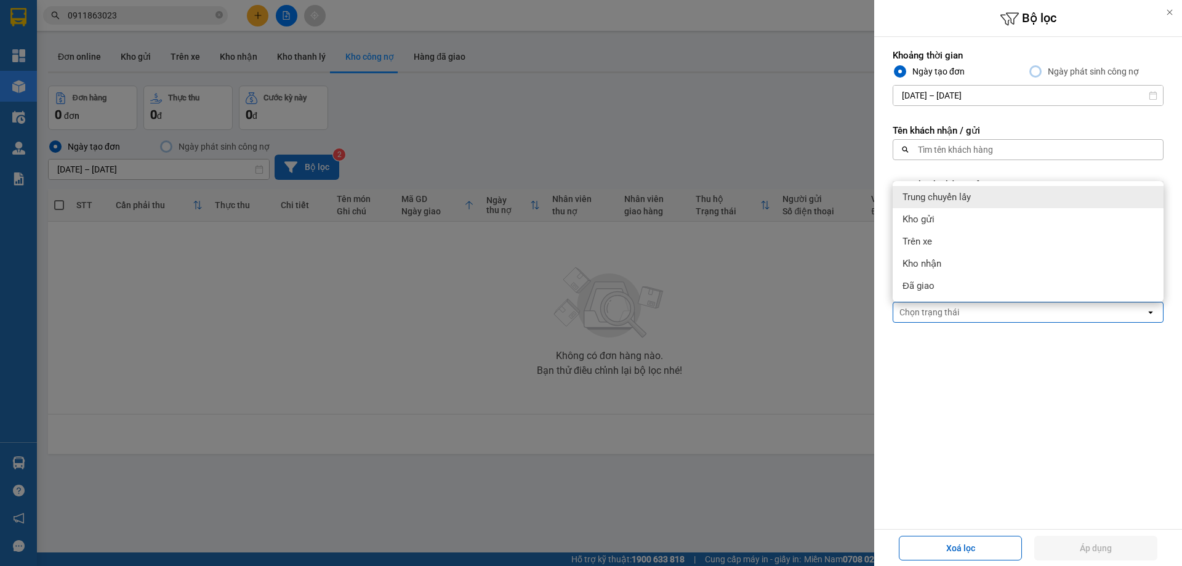
click at [931, 342] on form "Khoảng thời gian Ngày tạo đơn Ngày phát sinh công nợ [DATE] – [DATE] Press the …" at bounding box center [1027, 241] width 271 height 384
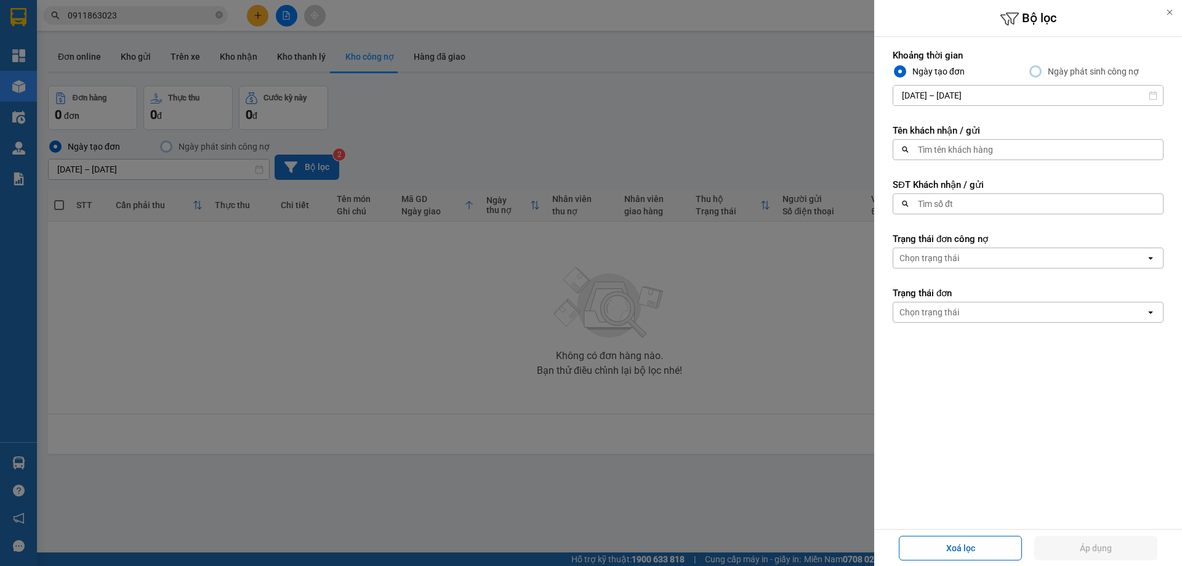
click at [932, 268] on div "Chọn trạng thái open" at bounding box center [1027, 257] width 271 height 21
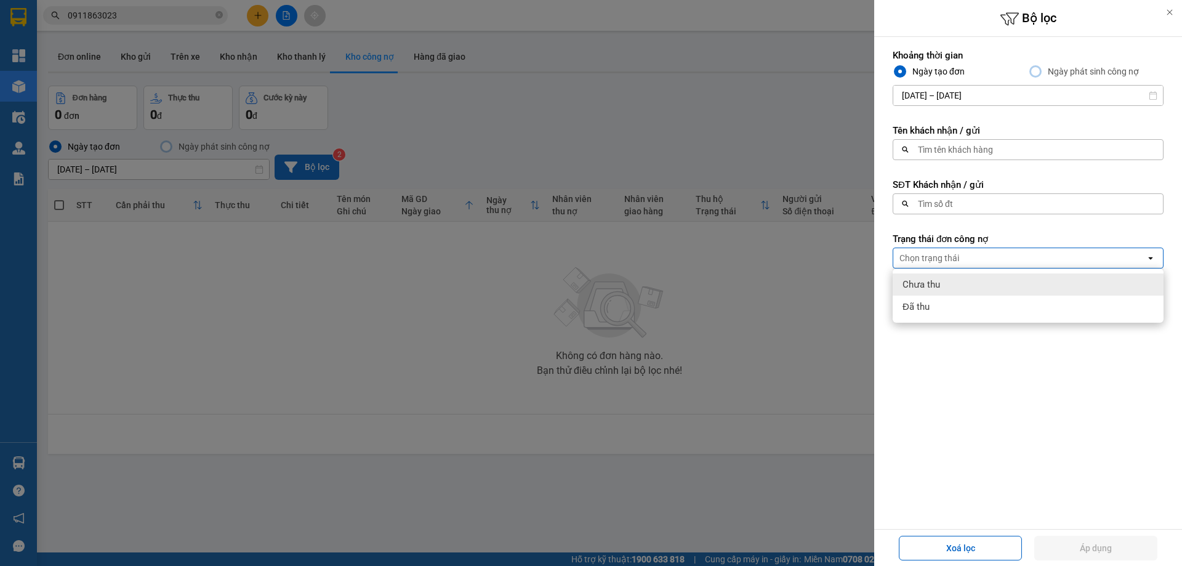
click at [886, 286] on div "Khoảng thời gian Ngày tạo đơn Ngày phát sinh công nợ [DATE] – [DATE] Press the …" at bounding box center [1028, 241] width 308 height 409
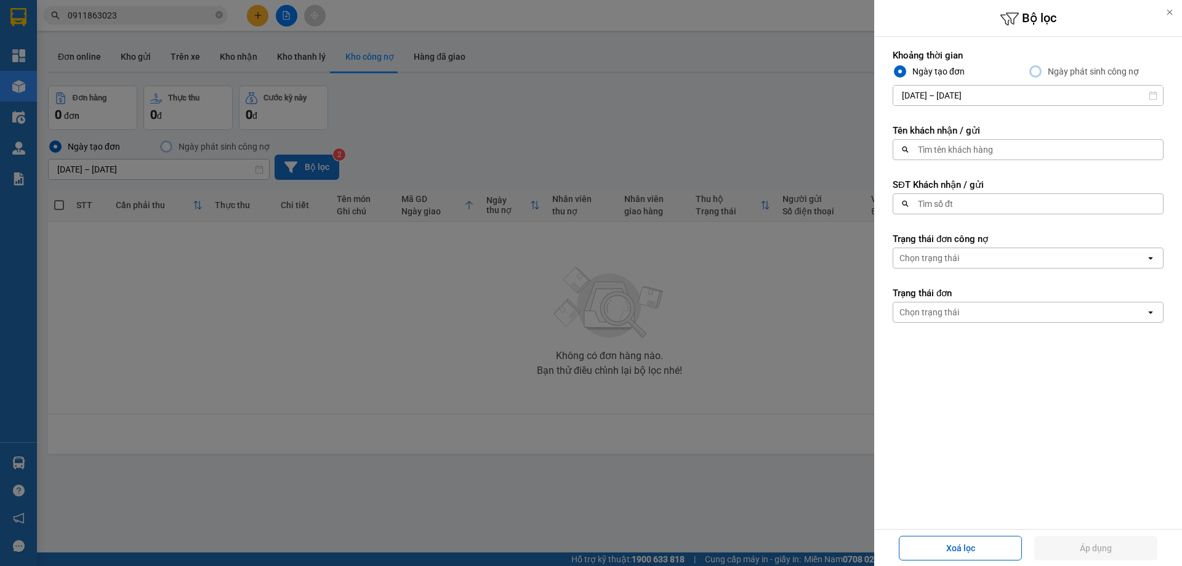
click at [945, 315] on div "Chọn trạng thái" at bounding box center [929, 312] width 60 height 12
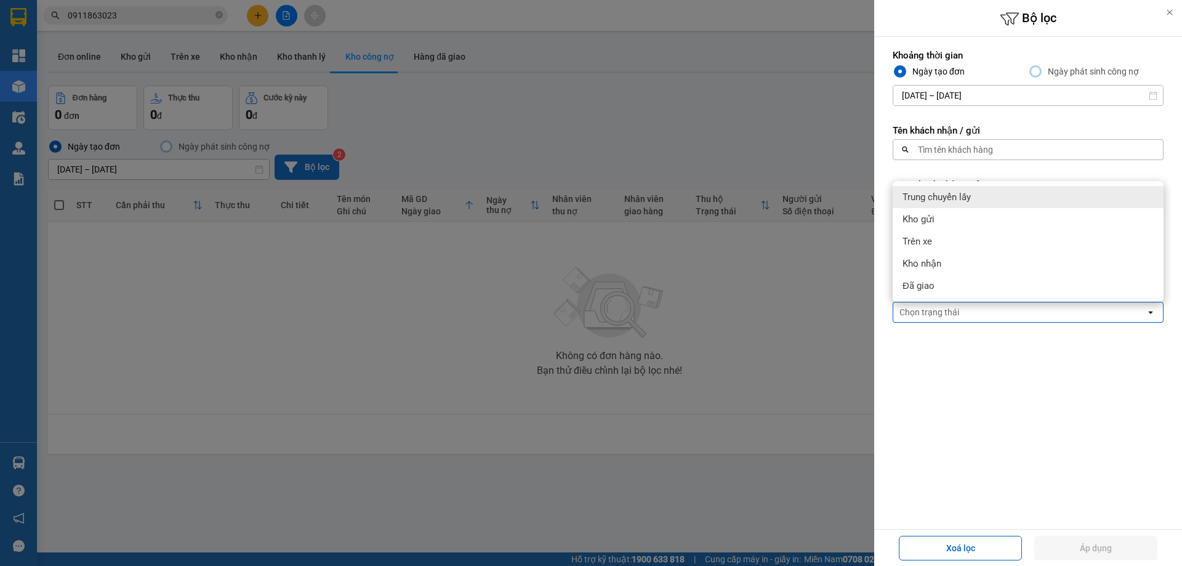
click at [874, 275] on div "Khoảng thời gian Ngày tạo đơn Ngày phát sinh công nợ [DATE] – [DATE] Press the …" at bounding box center [1028, 241] width 308 height 409
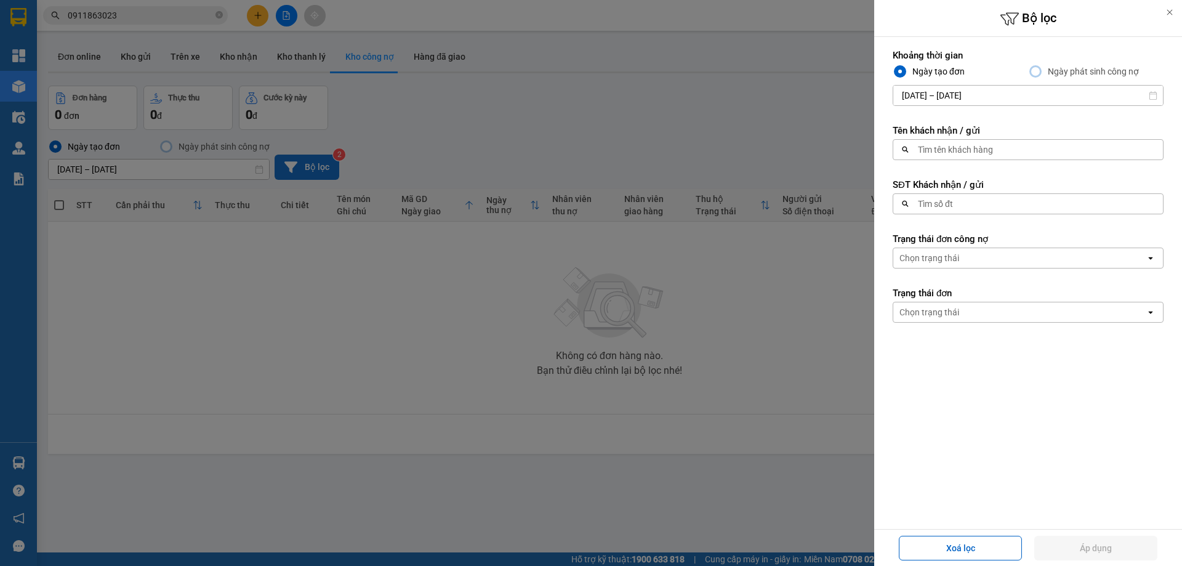
click at [958, 145] on div "Tìm tên khách hàng" at bounding box center [955, 149] width 75 height 12
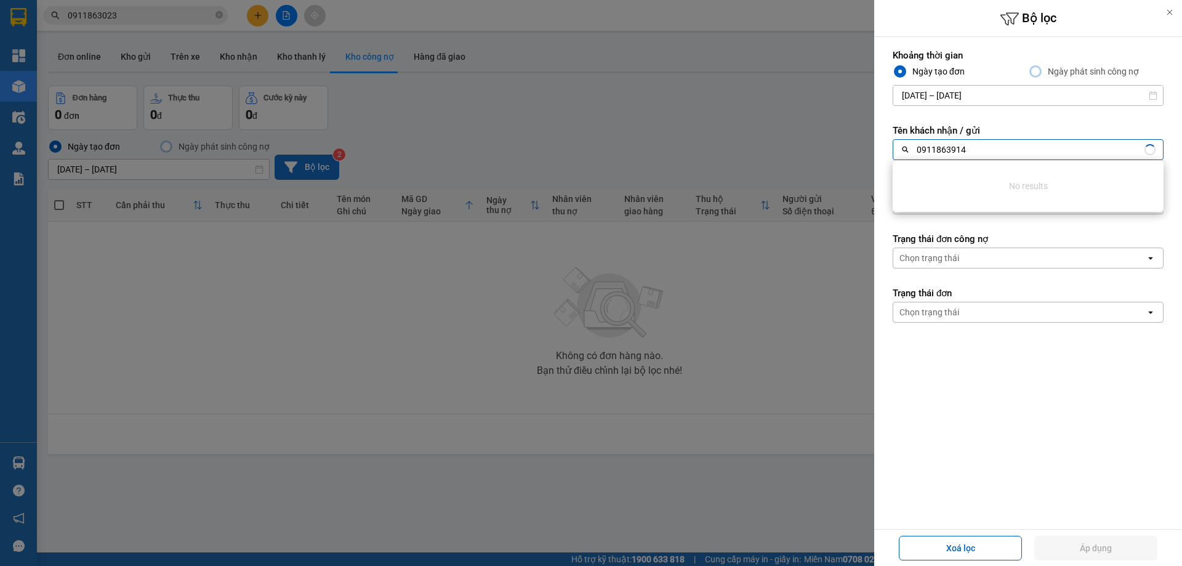
type input "0911863914"
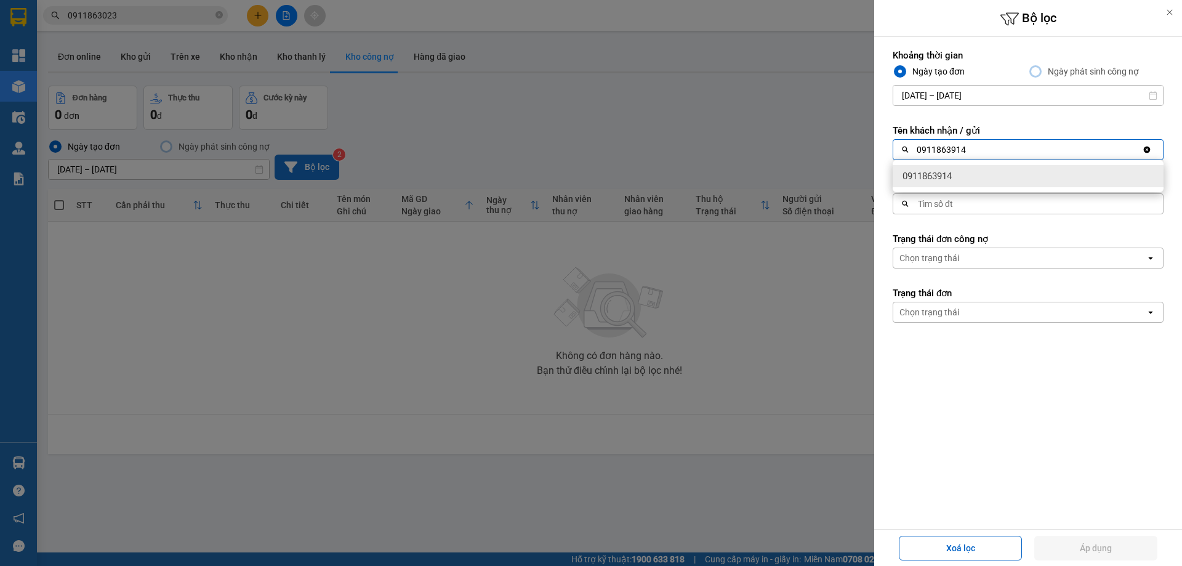
click at [961, 177] on div "0911863914" at bounding box center [1027, 176] width 271 height 22
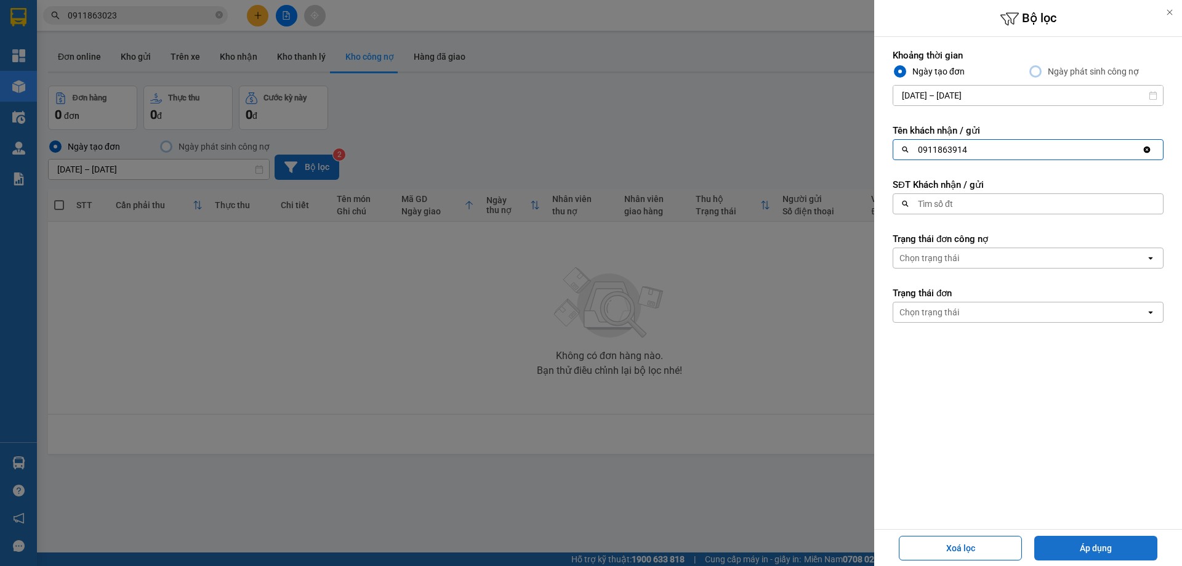
click at [1114, 547] on button "Áp dụng" at bounding box center [1095, 547] width 123 height 25
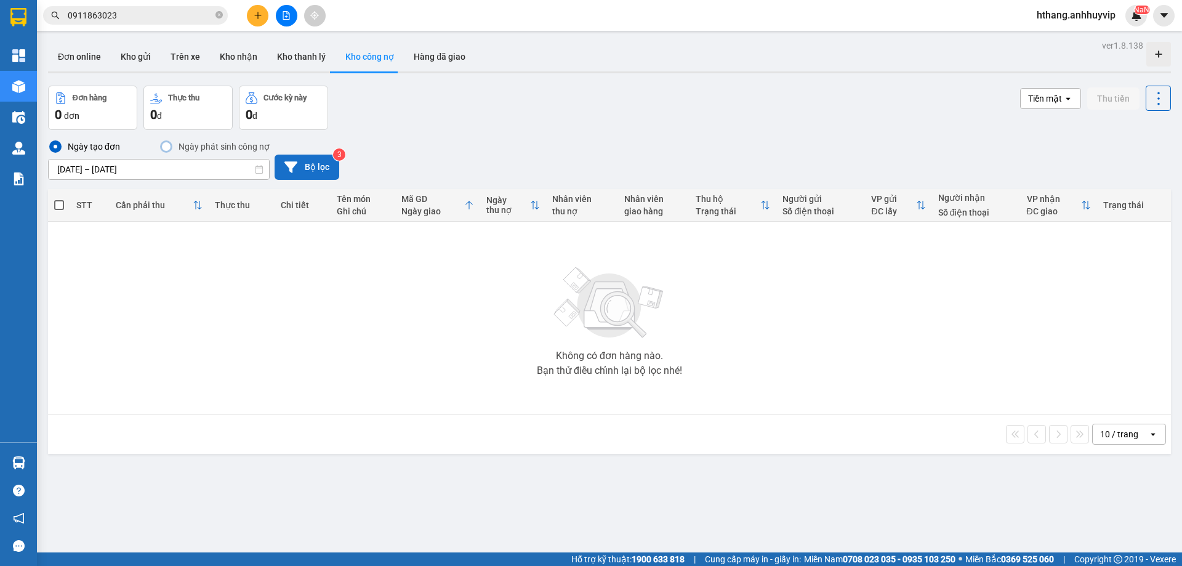
click at [307, 169] on button "Bộ lọc" at bounding box center [307, 166] width 65 height 25
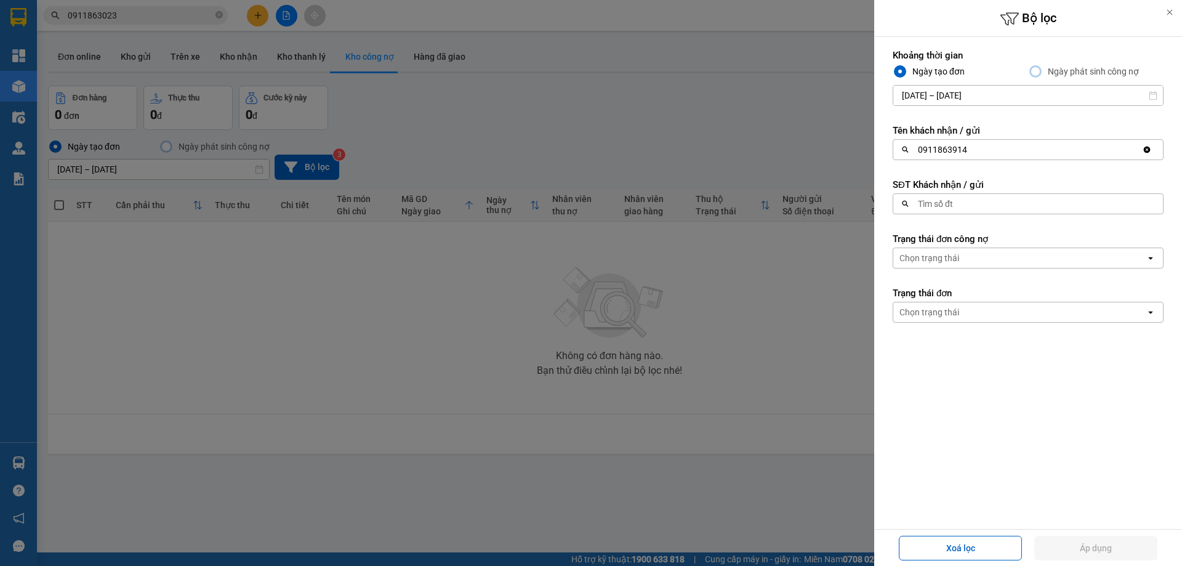
click at [942, 207] on div "Tìm số đt" at bounding box center [935, 204] width 35 height 12
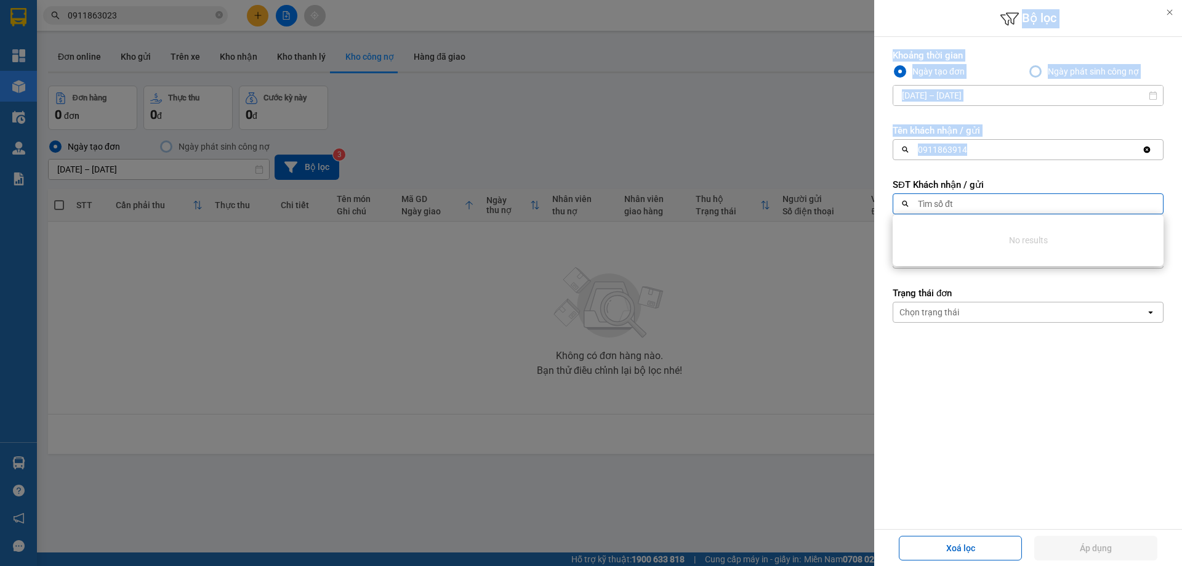
drag, startPoint x: 978, startPoint y: 147, endPoint x: 806, endPoint y: 154, distance: 172.5
click at [806, 154] on div "Bộ lọc Khoảng thời gian Ngày tạo đơn Ngày phát sinh công nợ [DATE] – [DATE] Pre…" at bounding box center [591, 283] width 1182 height 566
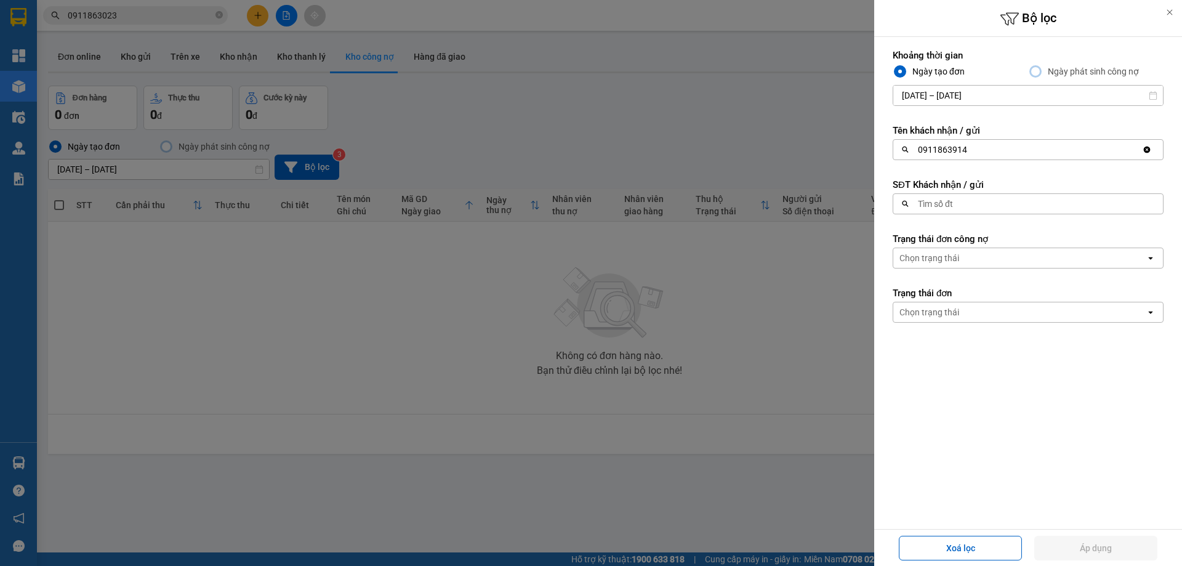
click at [985, 198] on div "Tìm số đt" at bounding box center [1024, 204] width 262 height 20
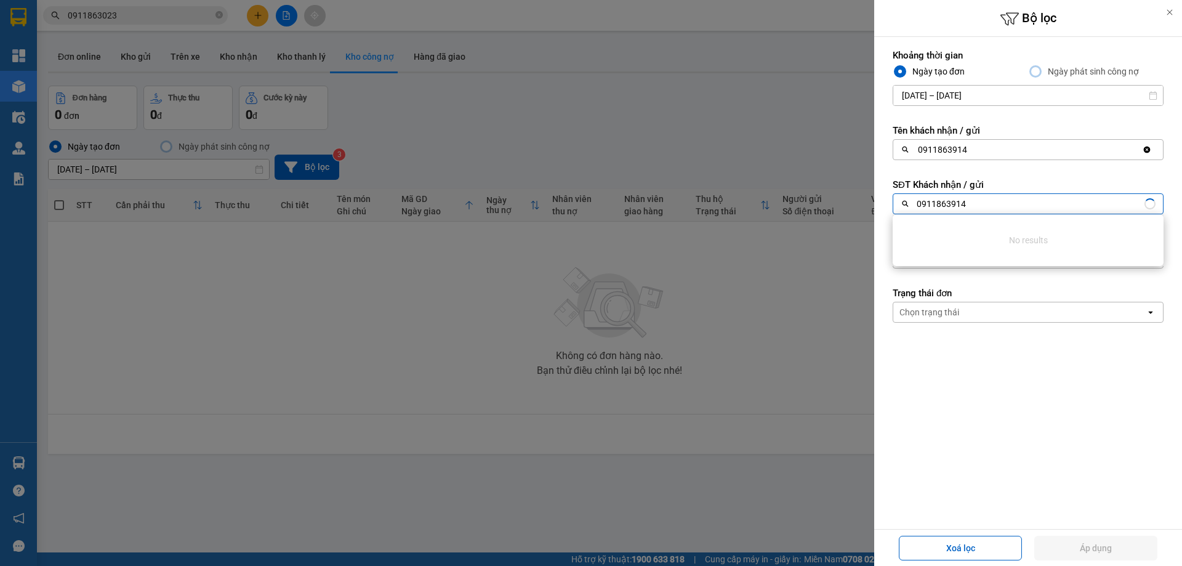
type input "0911863914"
click at [982, 148] on div "0911863914" at bounding box center [1017, 150] width 249 height 20
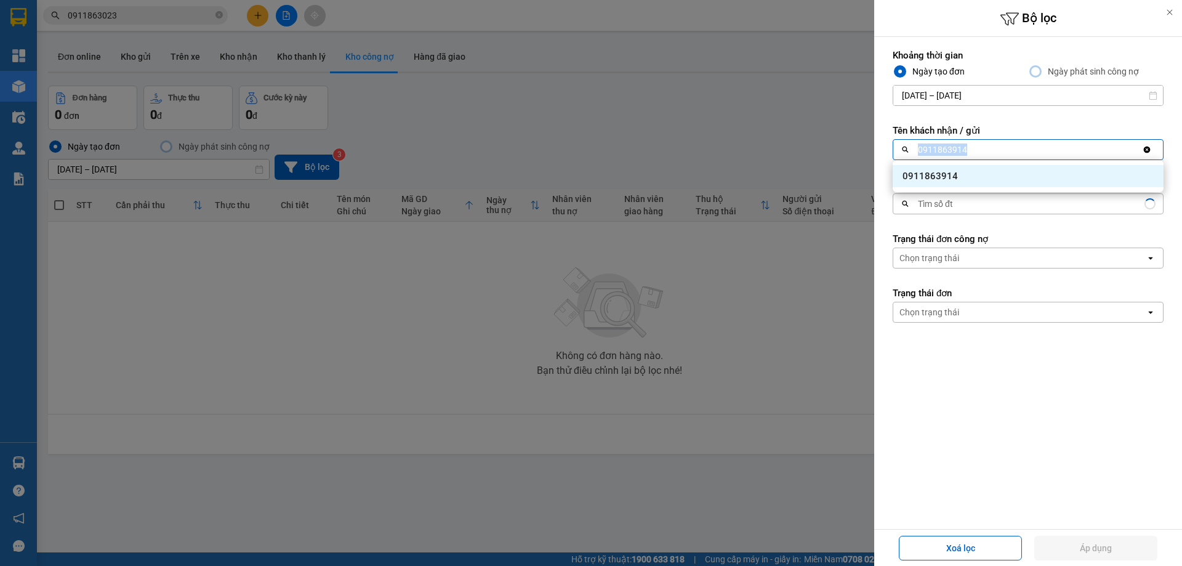
drag, startPoint x: 984, startPoint y: 148, endPoint x: 902, endPoint y: 151, distance: 82.5
click at [902, 151] on div "0911863914" at bounding box center [1017, 150] width 249 height 20
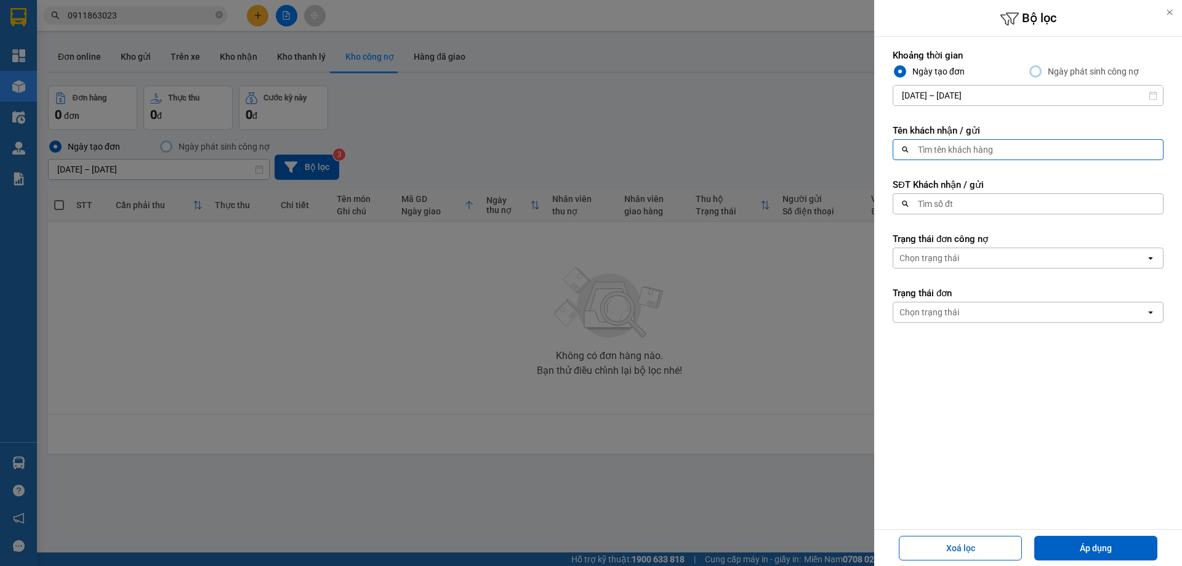
click at [1009, 212] on div "Tìm số đt" at bounding box center [1024, 204] width 262 height 20
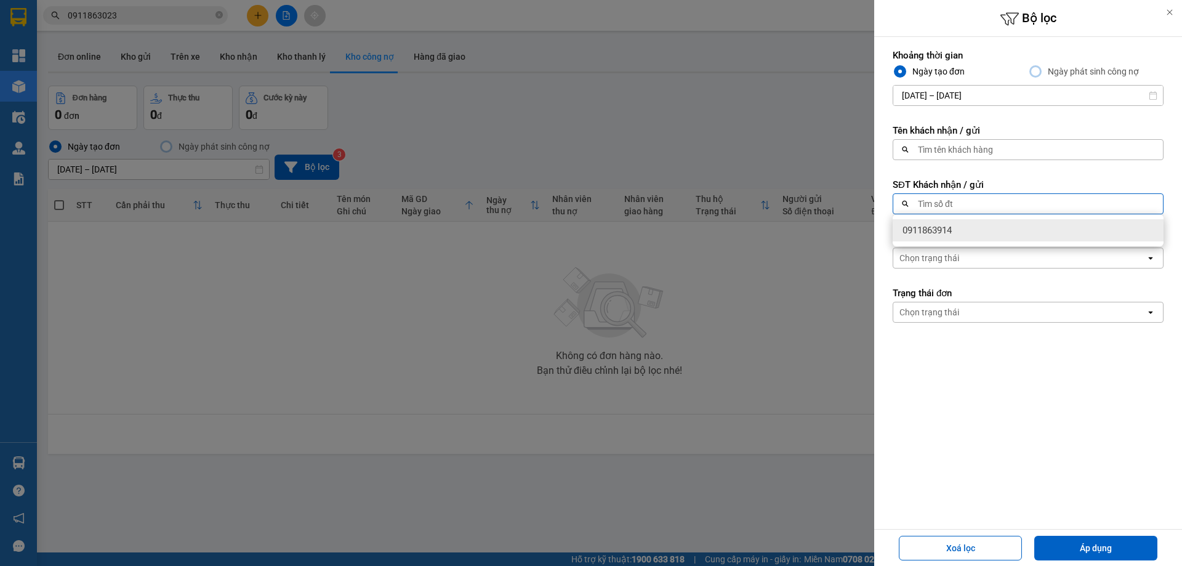
click at [974, 229] on div "0911863914" at bounding box center [1027, 230] width 271 height 22
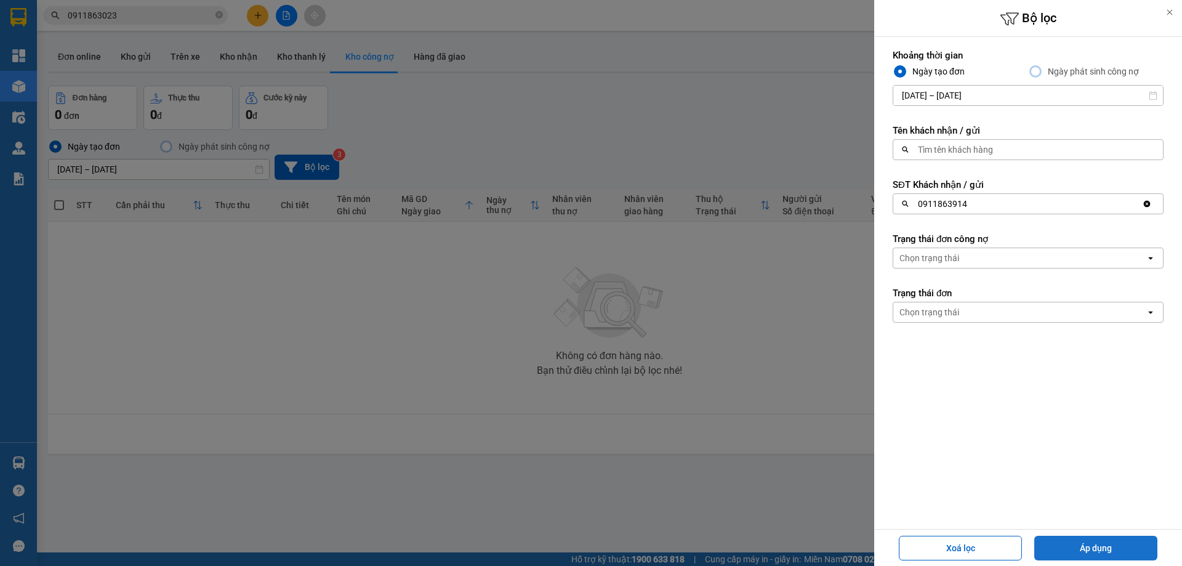
click at [1109, 557] on button "Áp dụng" at bounding box center [1095, 547] width 123 height 25
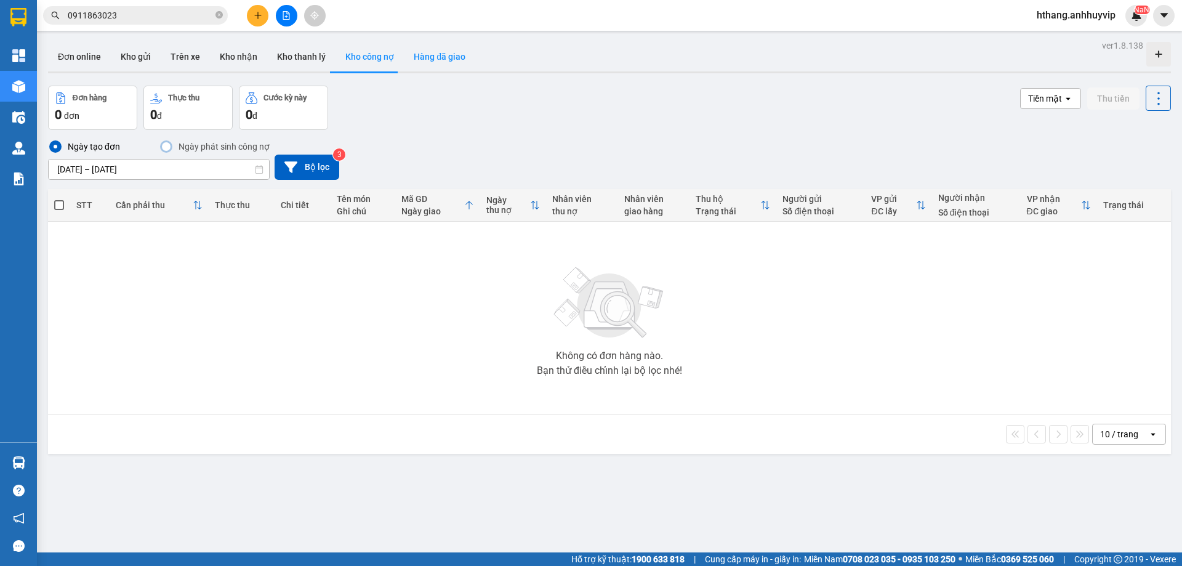
click at [404, 64] on button "Hàng đã giao" at bounding box center [439, 57] width 71 height 30
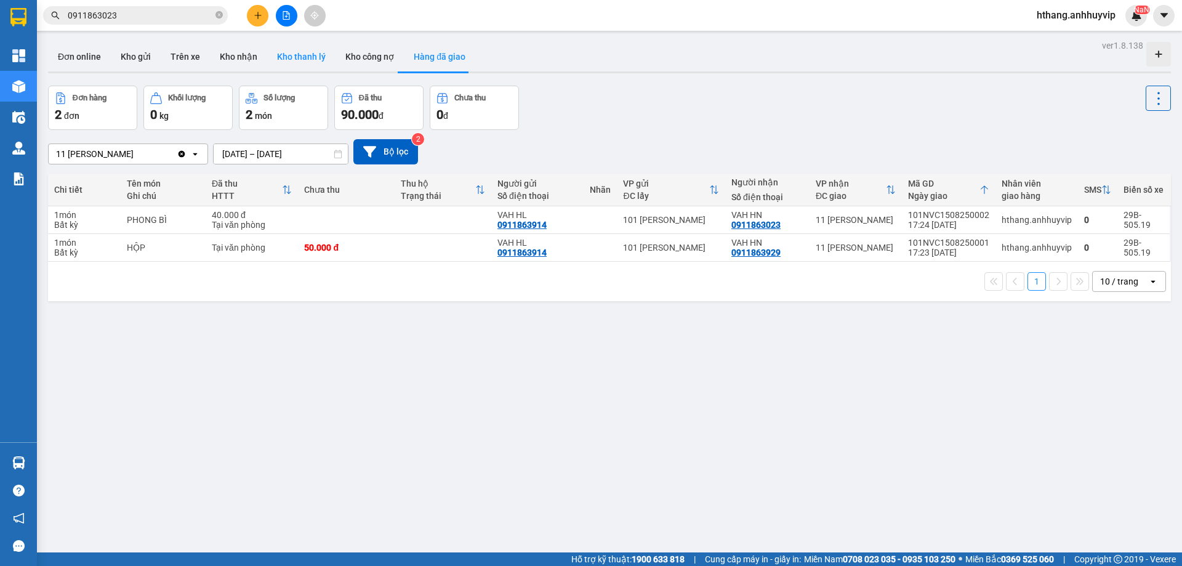
click at [295, 60] on button "Kho thanh lý" at bounding box center [301, 57] width 68 height 30
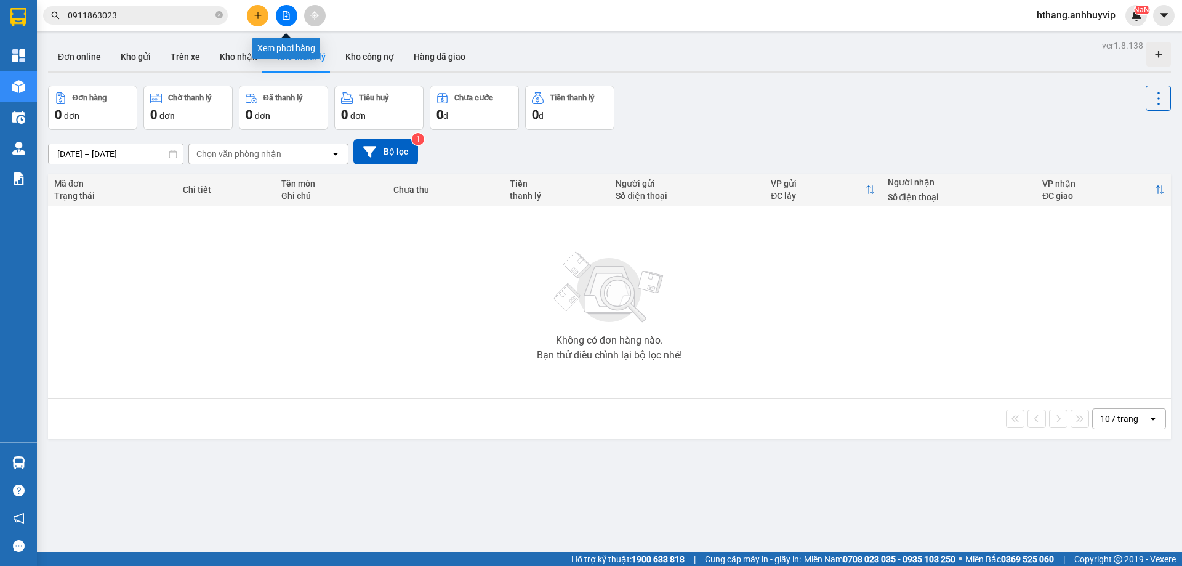
click at [283, 19] on icon "file-add" at bounding box center [286, 15] width 9 height 9
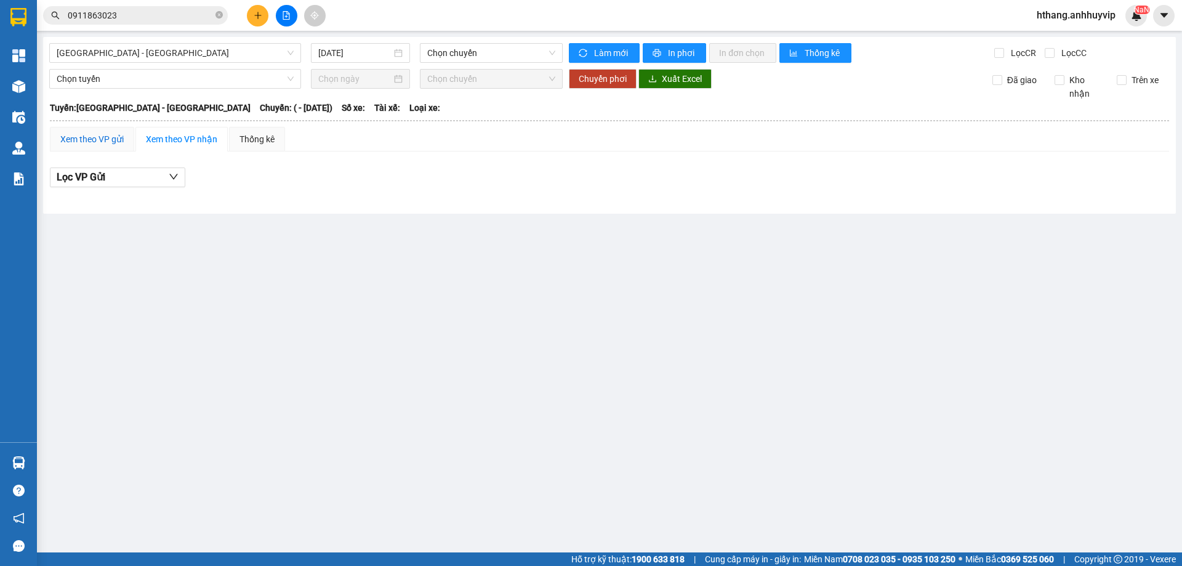
click at [110, 138] on div "Xem theo VP gửi" at bounding box center [91, 139] width 63 height 14
click at [122, 174] on button "Lọc VP nhận" at bounding box center [117, 177] width 135 height 20
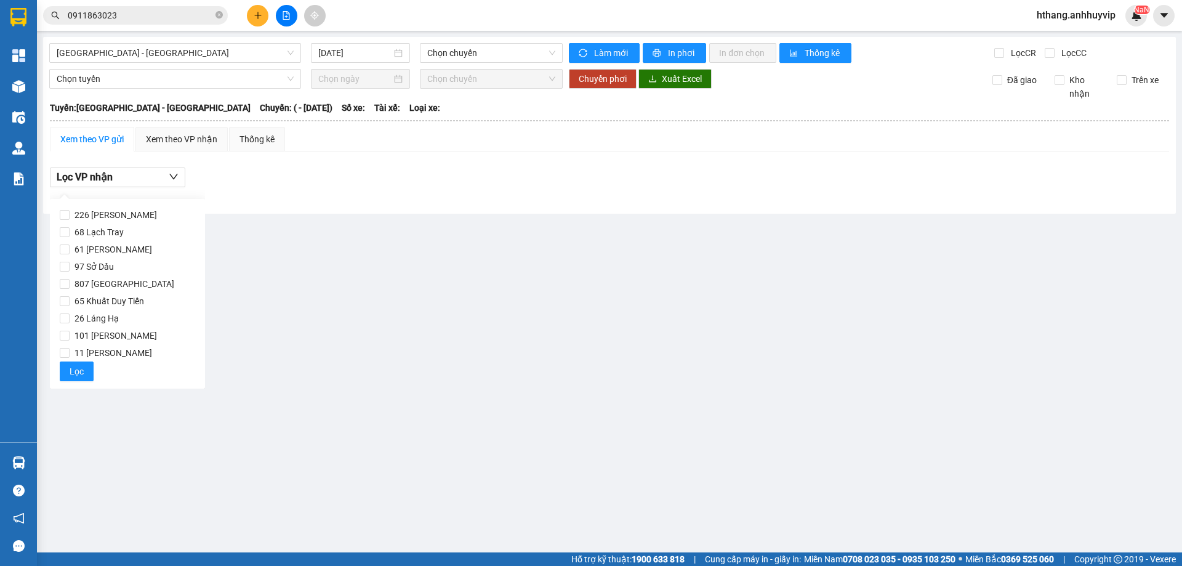
click at [287, 185] on div "Lọc VP nhận" at bounding box center [609, 177] width 1119 height 20
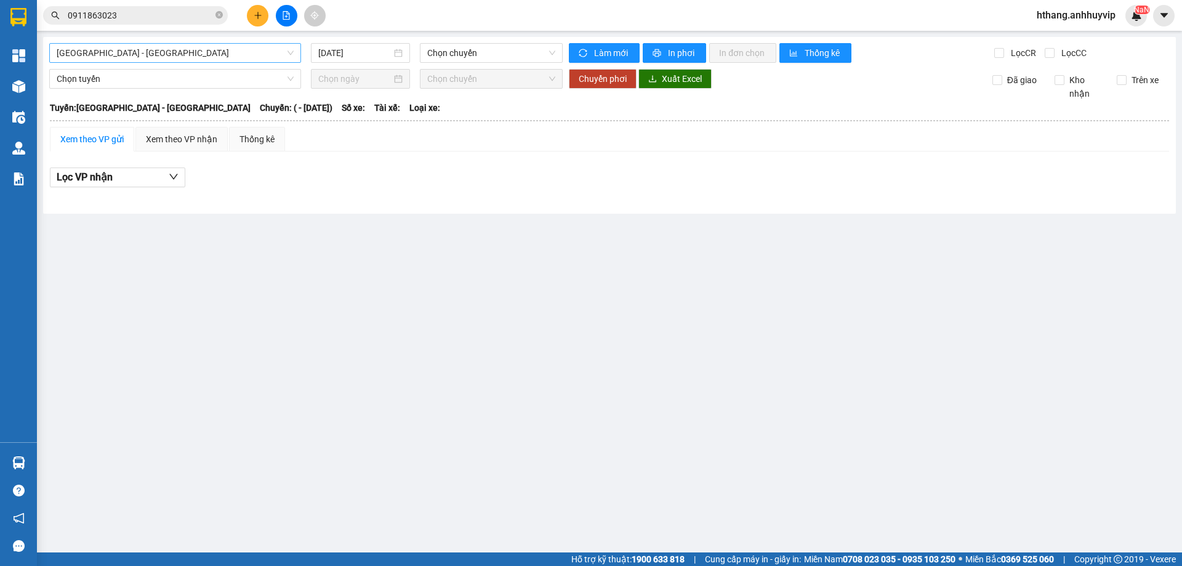
click at [183, 53] on span "[GEOGRAPHIC_DATA] - [GEOGRAPHIC_DATA]" at bounding box center [175, 53] width 237 height 18
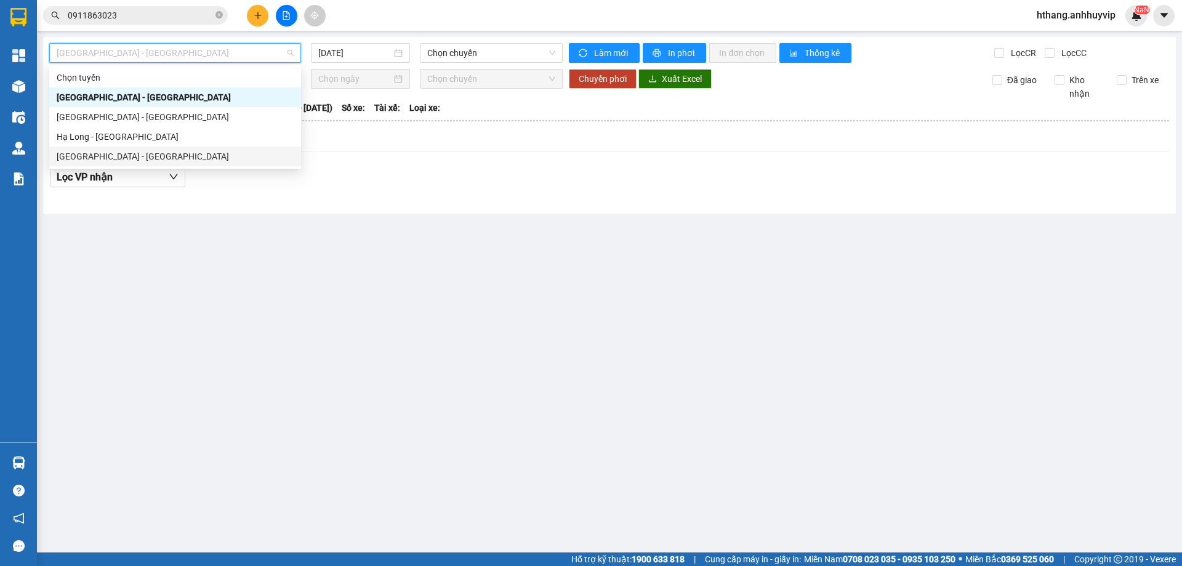
click at [105, 151] on div "[GEOGRAPHIC_DATA] - [GEOGRAPHIC_DATA]" at bounding box center [175, 157] width 237 height 14
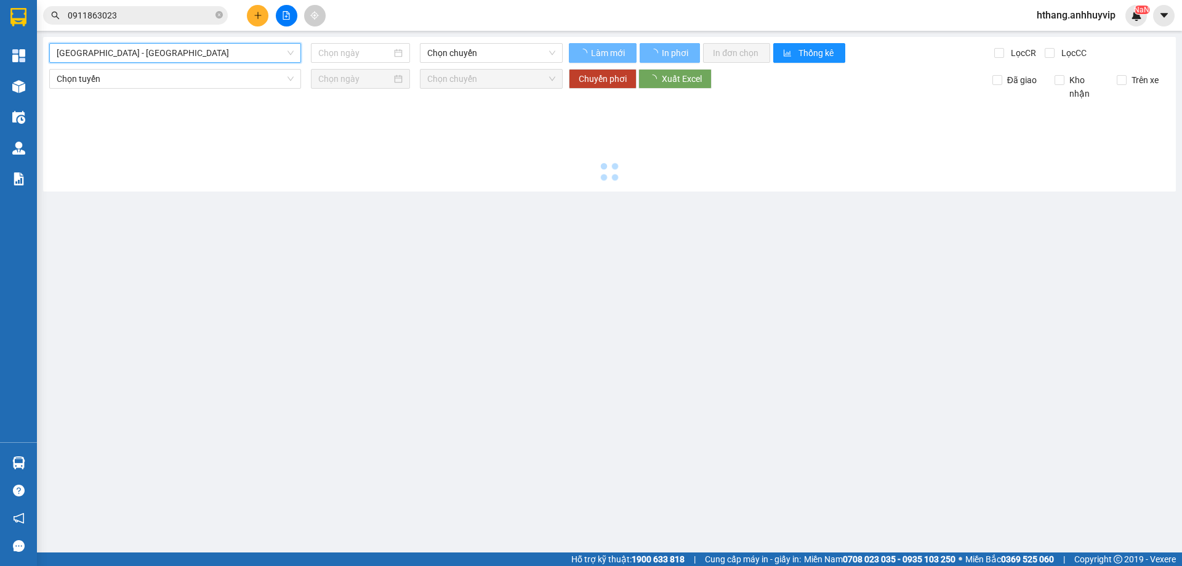
type input "[DATE]"
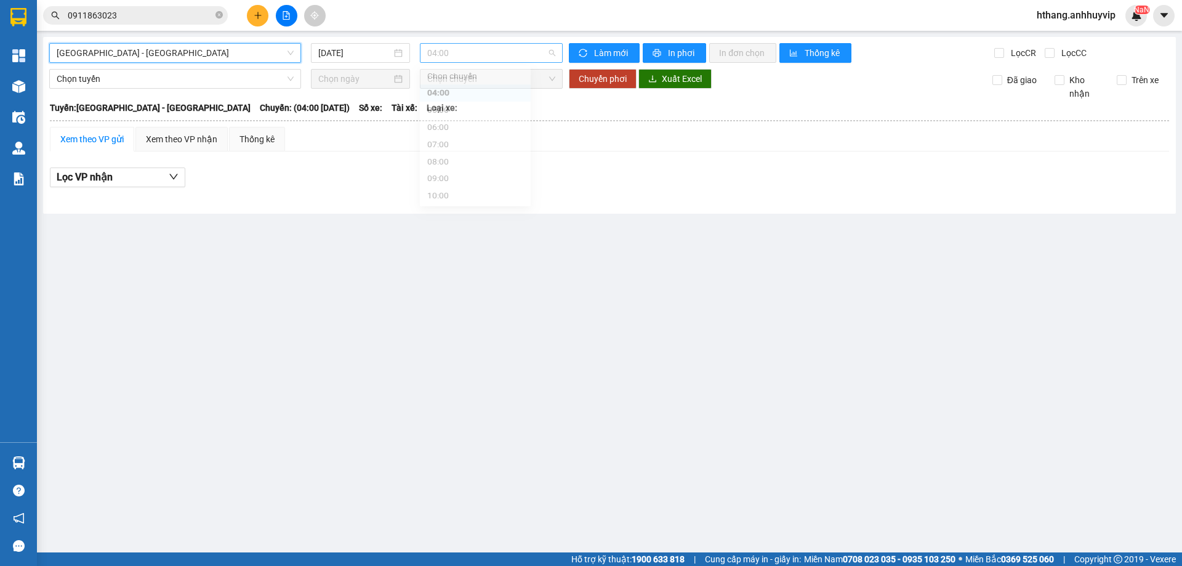
click at [539, 52] on span "04:00" at bounding box center [491, 53] width 128 height 18
click at [346, 182] on div "Lọc VP nhận" at bounding box center [609, 177] width 1119 height 20
click at [137, 178] on button "Lọc VP nhận" at bounding box center [117, 177] width 135 height 20
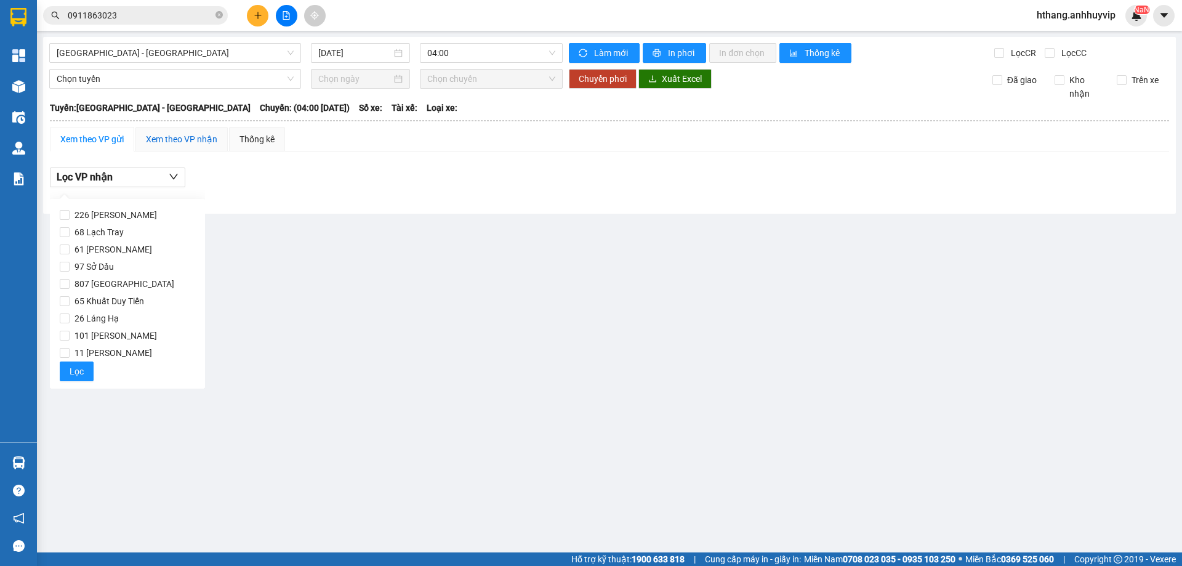
click at [204, 139] on div "Xem theo VP nhận" at bounding box center [181, 139] width 71 height 14
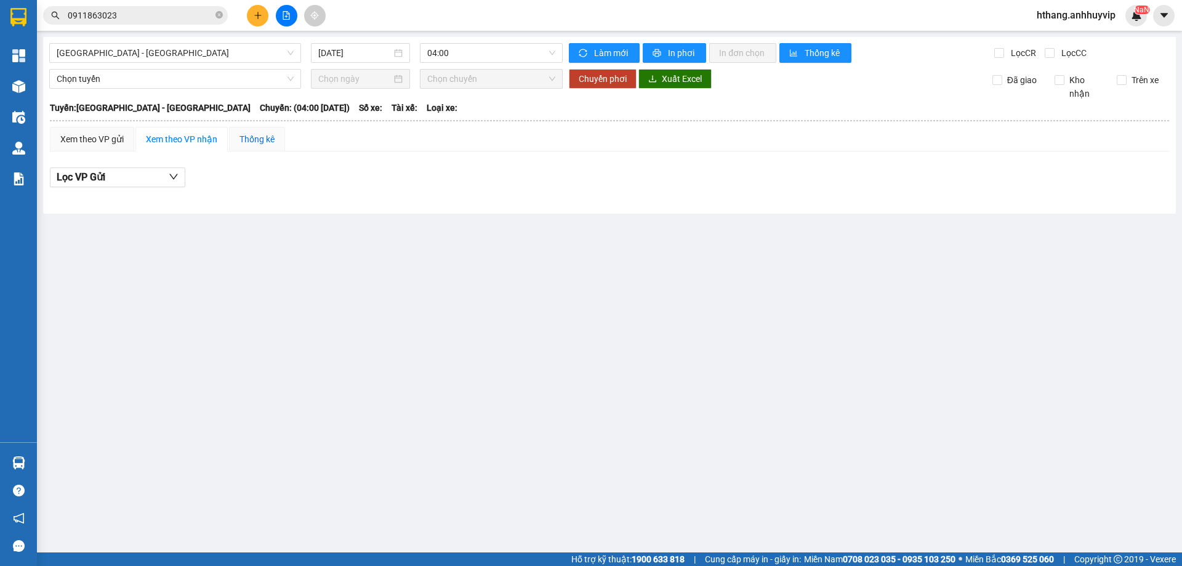
click at [249, 133] on div "Thống kê" at bounding box center [256, 139] width 35 height 14
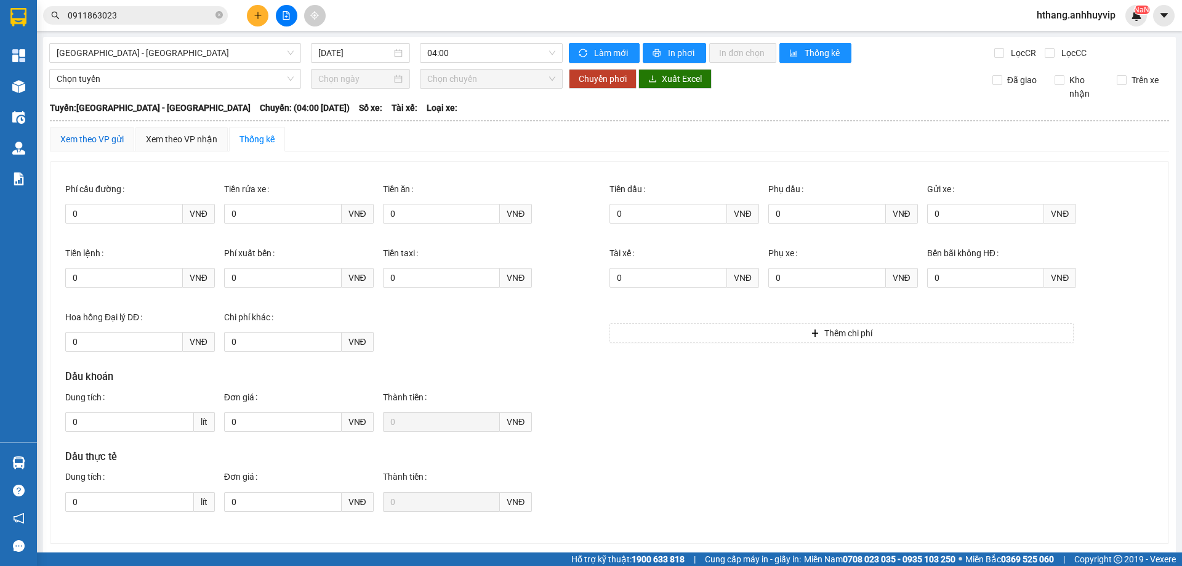
click at [71, 137] on div "Xem theo VP gửi" at bounding box center [91, 139] width 63 height 14
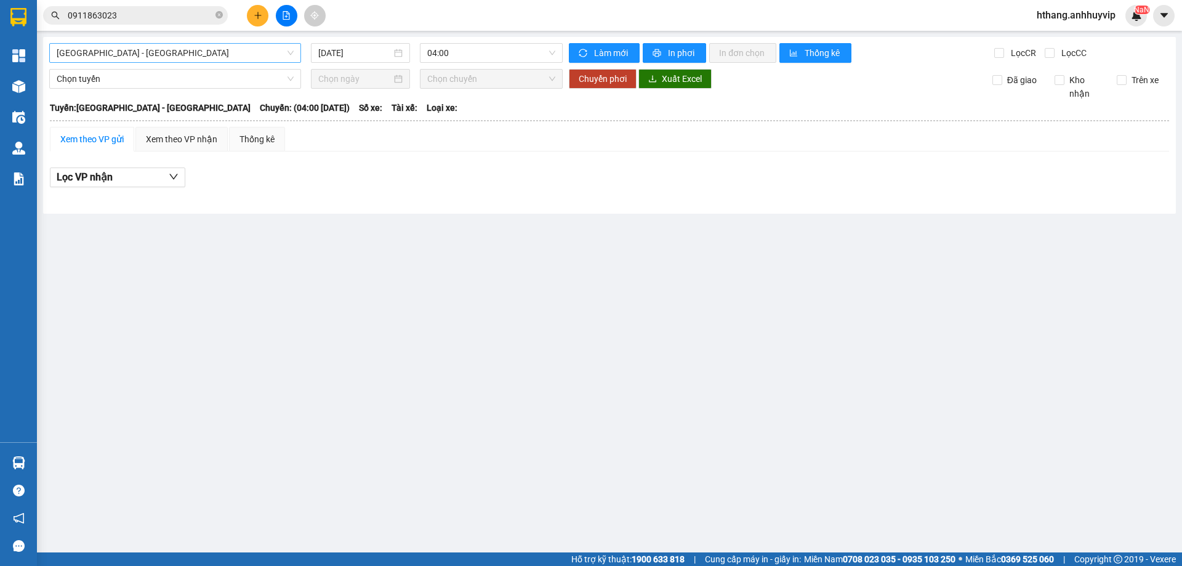
click at [290, 54] on span "[GEOGRAPHIC_DATA] - [GEOGRAPHIC_DATA]" at bounding box center [175, 53] width 237 height 18
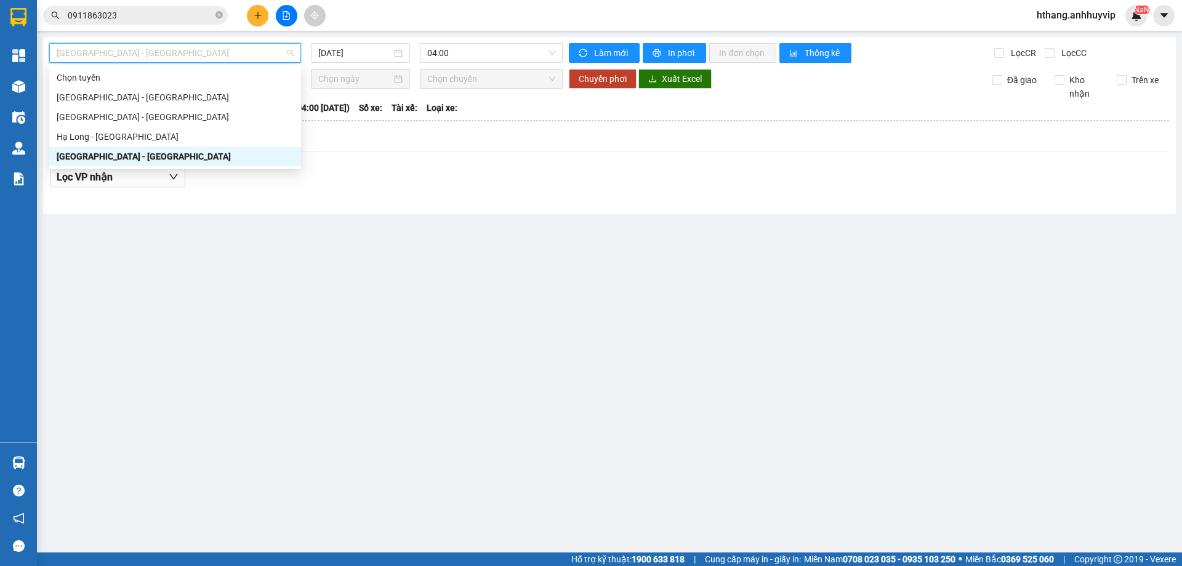
click at [369, 167] on div "Lọc VP nhận" at bounding box center [609, 177] width 1119 height 20
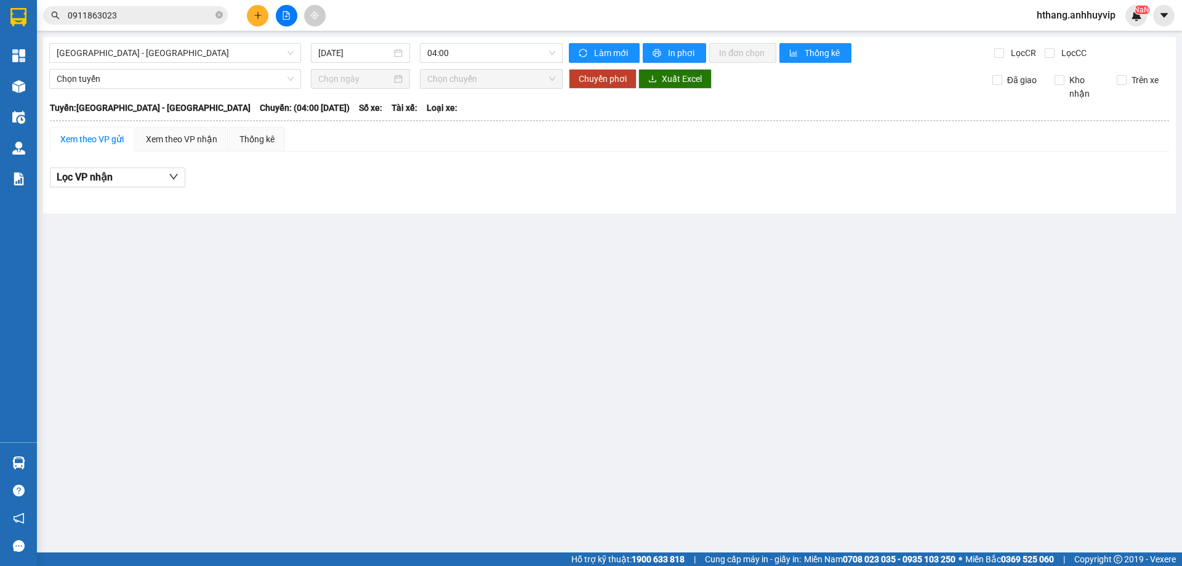
click at [409, 172] on div "Lọc VP nhận" at bounding box center [609, 177] width 1119 height 20
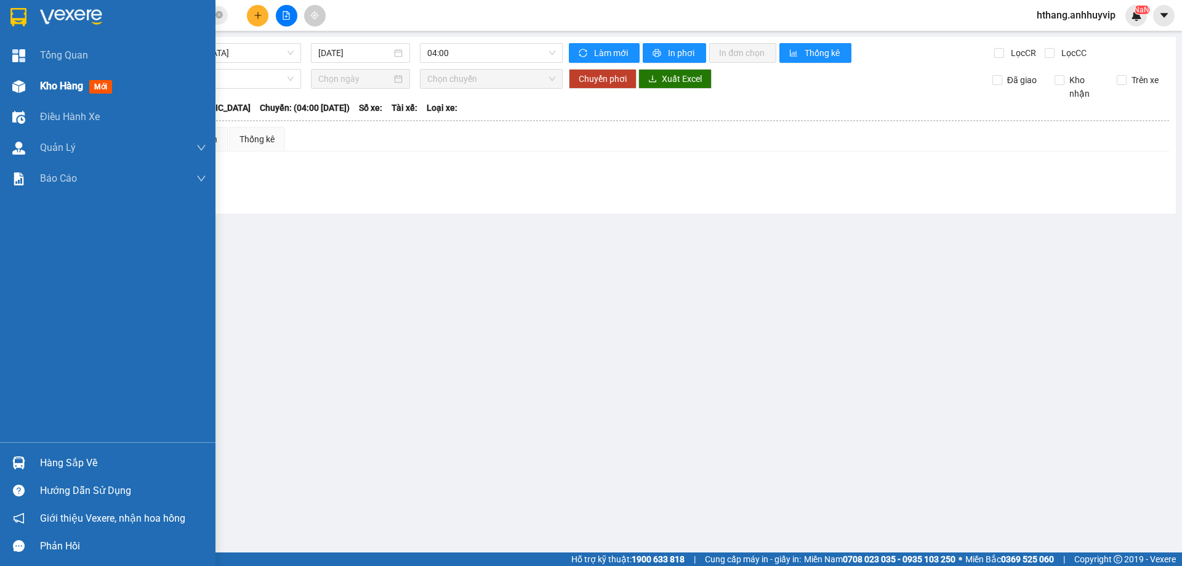
click at [66, 92] on div "Kho hàng mới" at bounding box center [78, 85] width 77 height 15
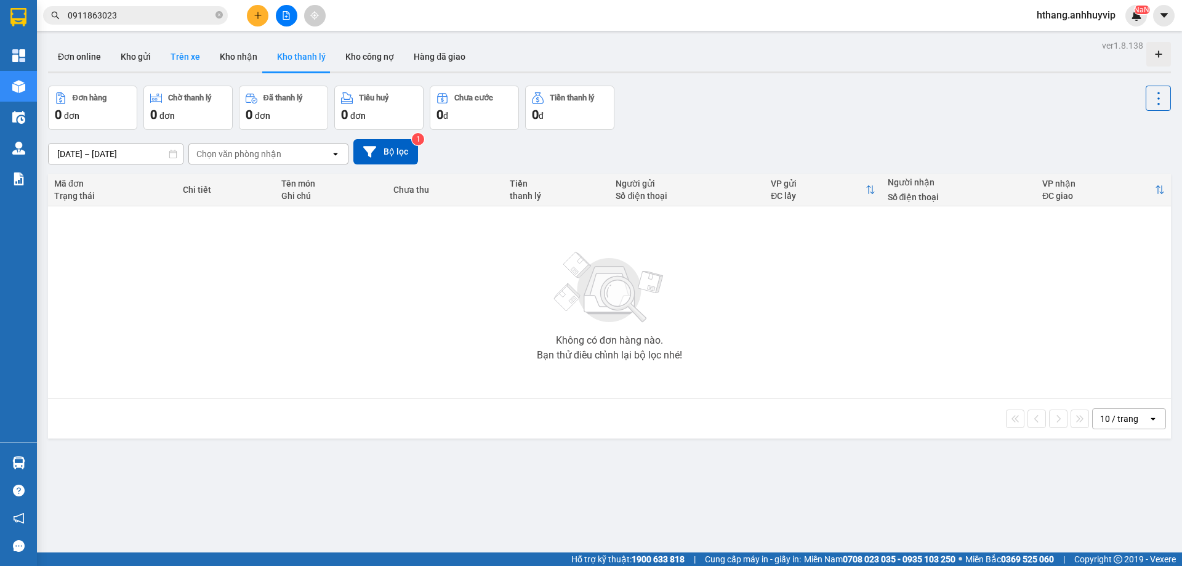
click at [191, 54] on button "Trên xe" at bounding box center [185, 57] width 49 height 30
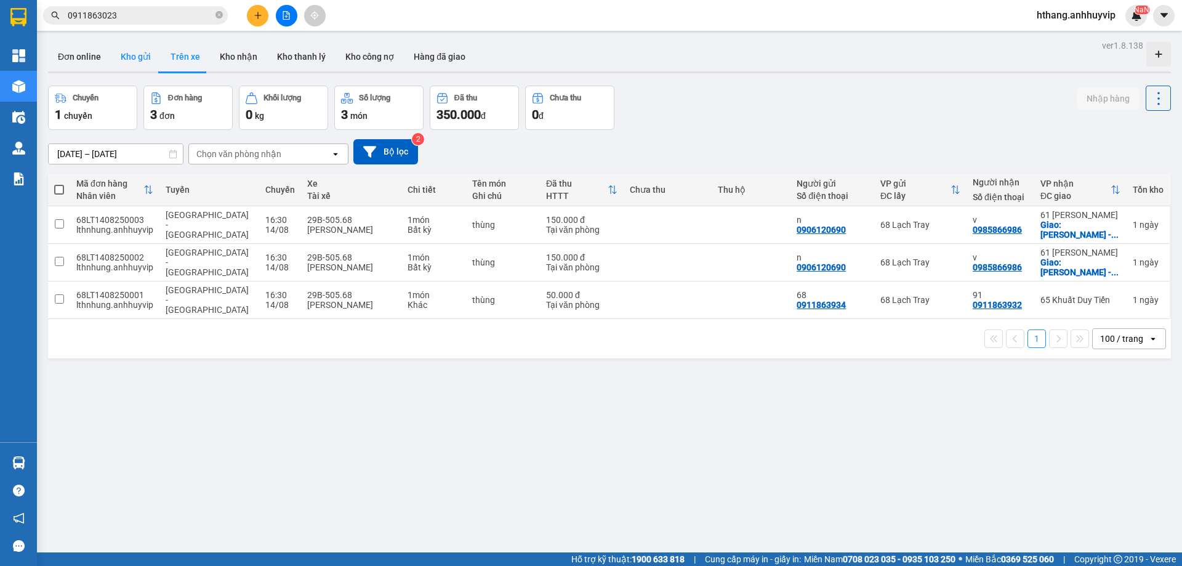
click at [142, 54] on button "Kho gửi" at bounding box center [136, 57] width 50 height 30
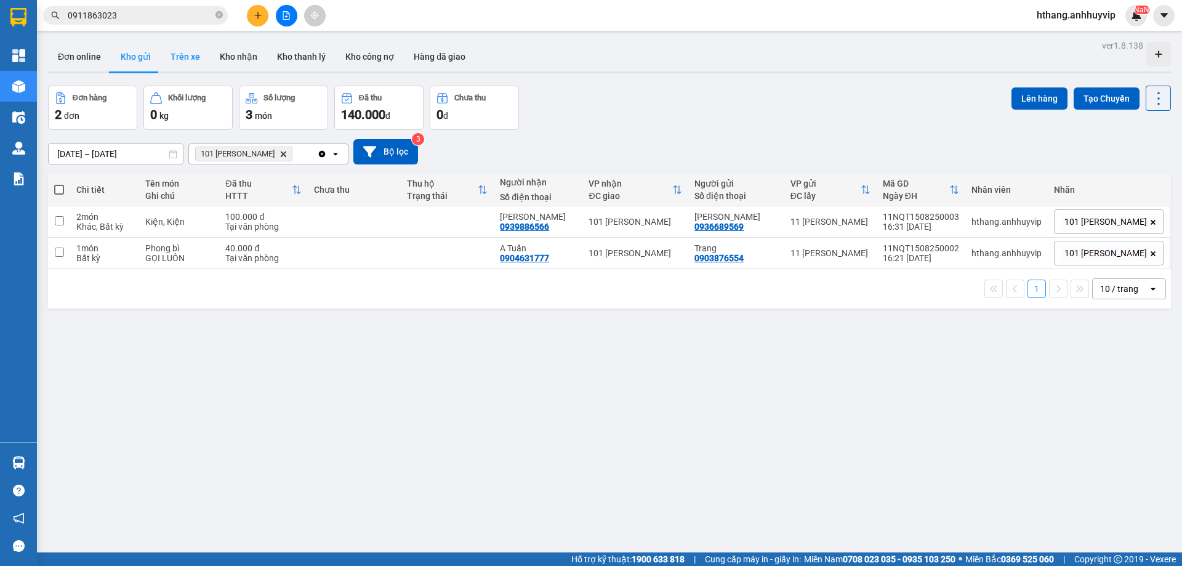
click at [178, 63] on button "Trên xe" at bounding box center [185, 57] width 49 height 30
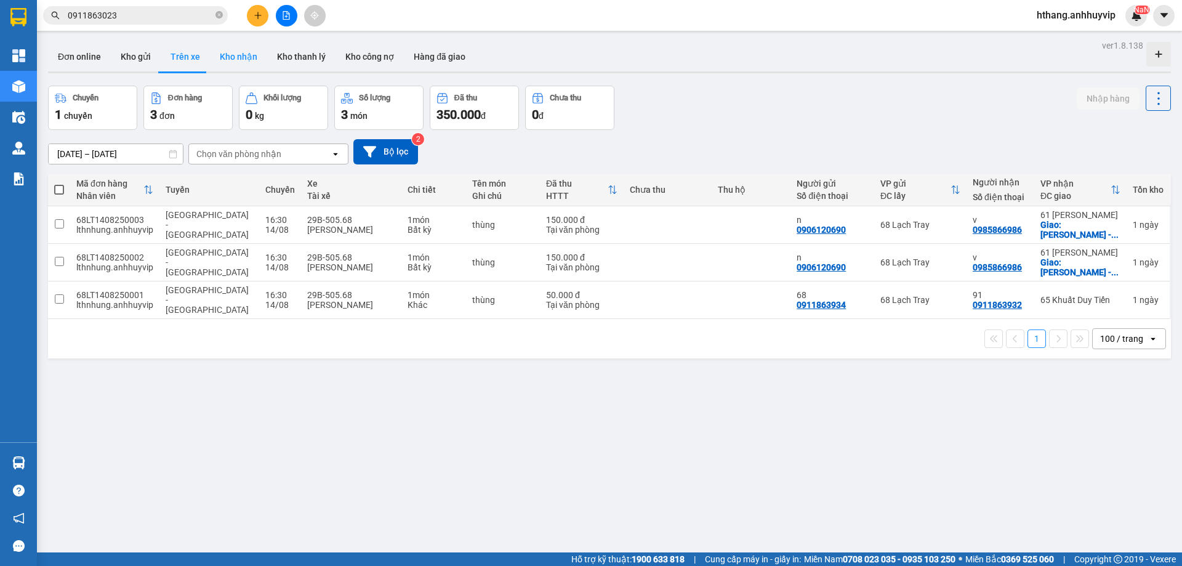
click at [243, 64] on button "Kho nhận" at bounding box center [238, 57] width 57 height 30
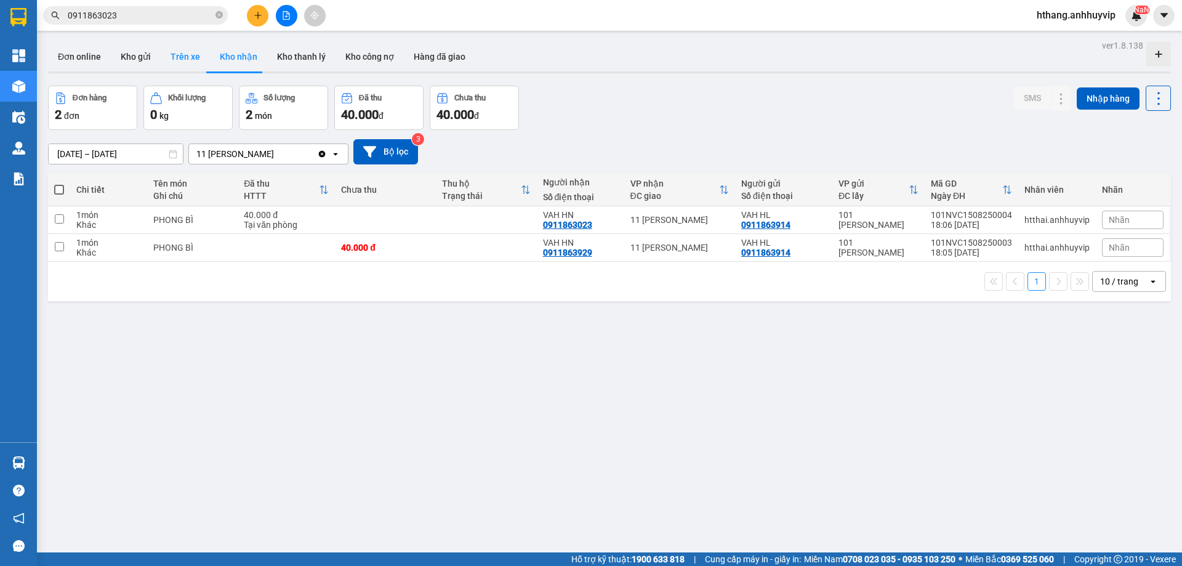
click at [163, 63] on button "Trên xe" at bounding box center [185, 57] width 49 height 30
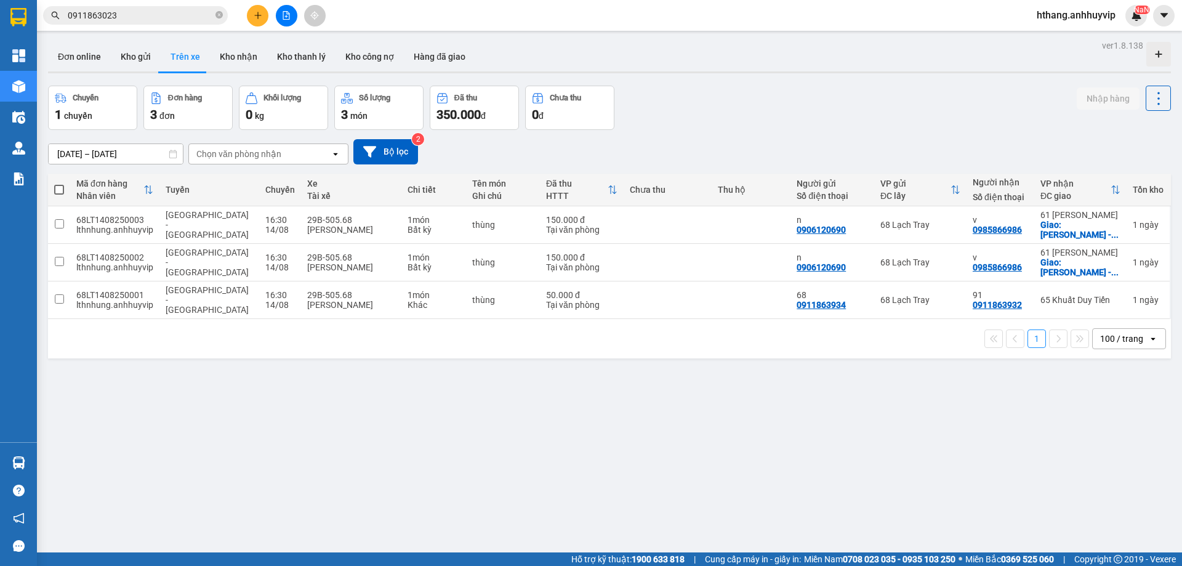
click at [321, 153] on div "Chọn văn phòng nhận" at bounding box center [260, 154] width 142 height 20
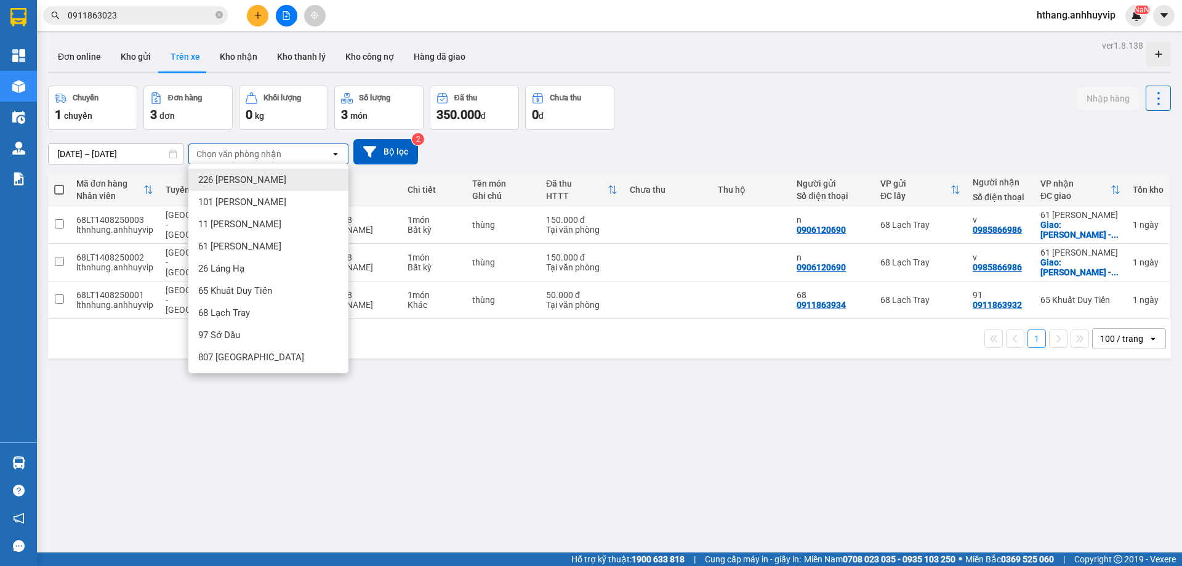
click at [628, 153] on div "[DATE] – [DATE] Press the down arrow key to interact with the calendar and sele…" at bounding box center [609, 151] width 1123 height 25
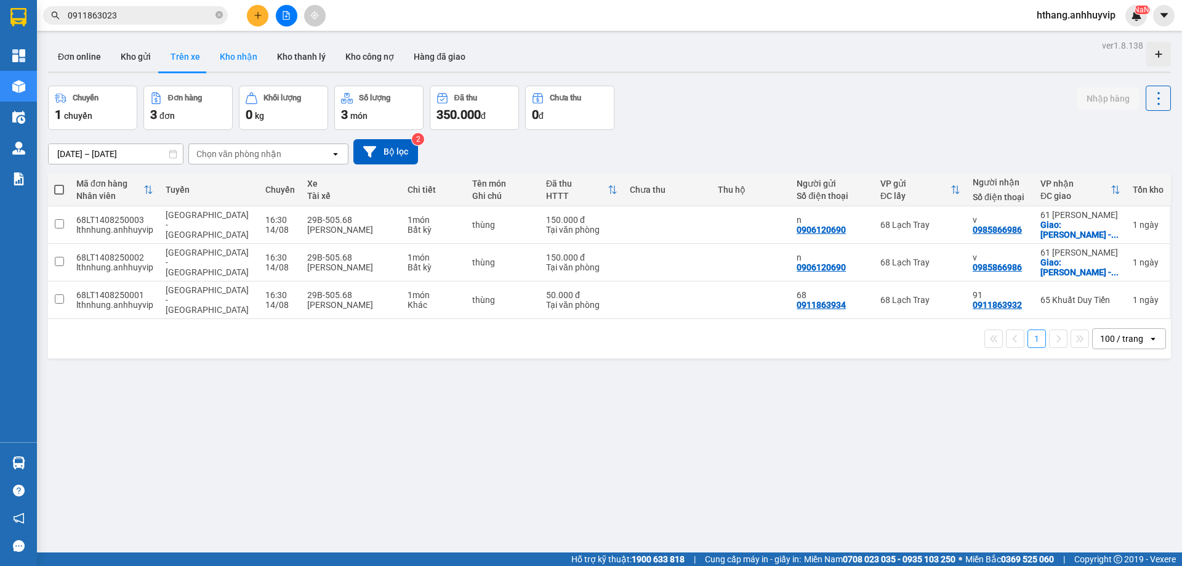
click at [252, 57] on button "Kho nhận" at bounding box center [238, 57] width 57 height 30
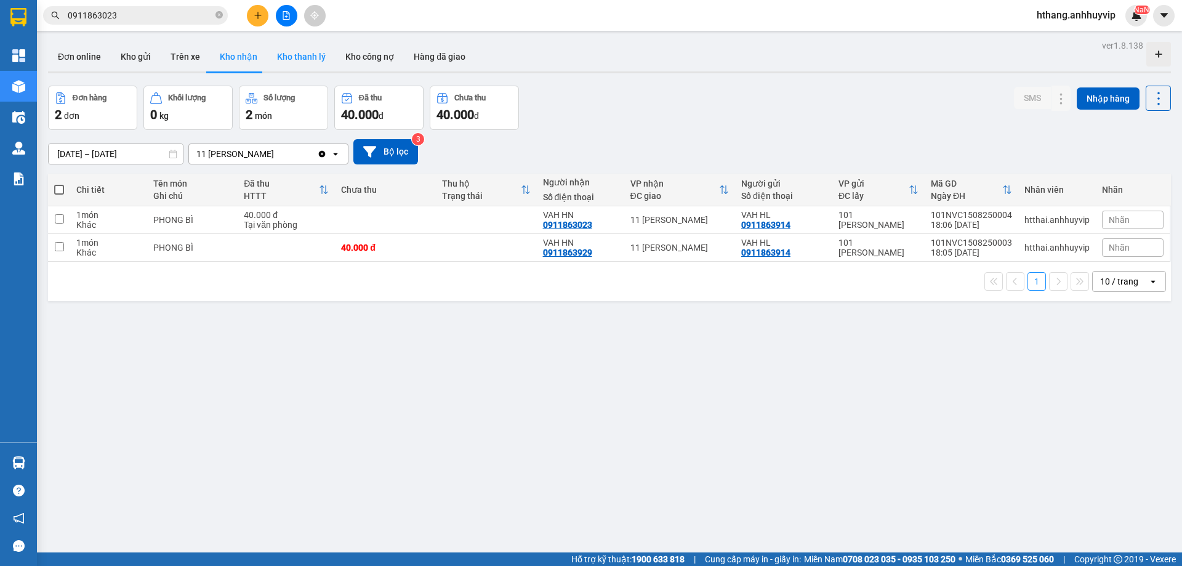
click at [300, 60] on button "Kho thanh lý" at bounding box center [301, 57] width 68 height 30
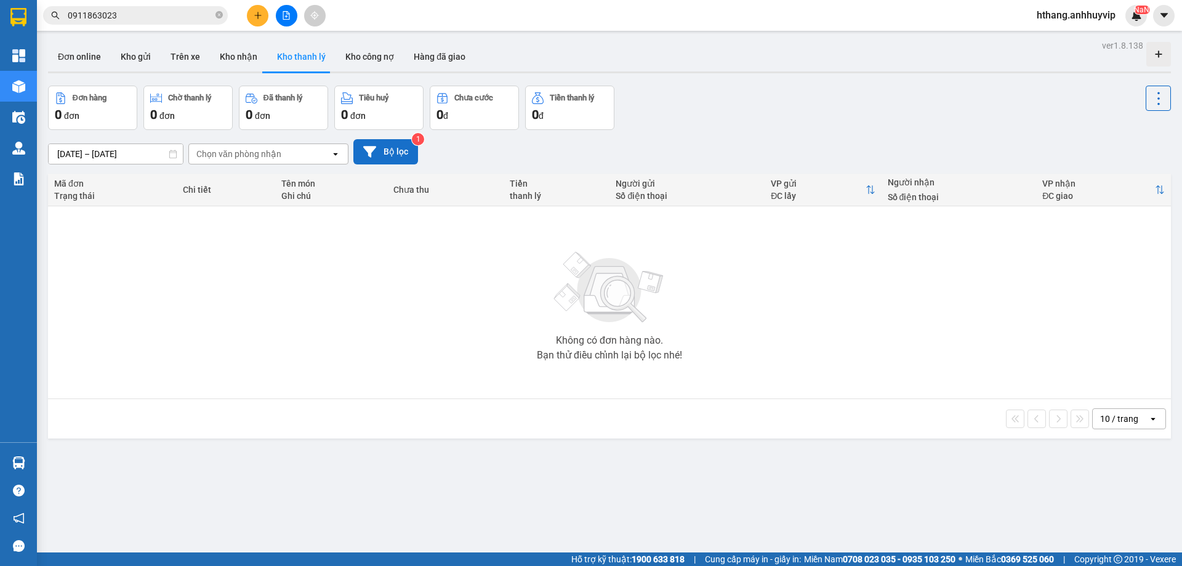
click at [368, 142] on button "Bộ lọc" at bounding box center [385, 151] width 65 height 25
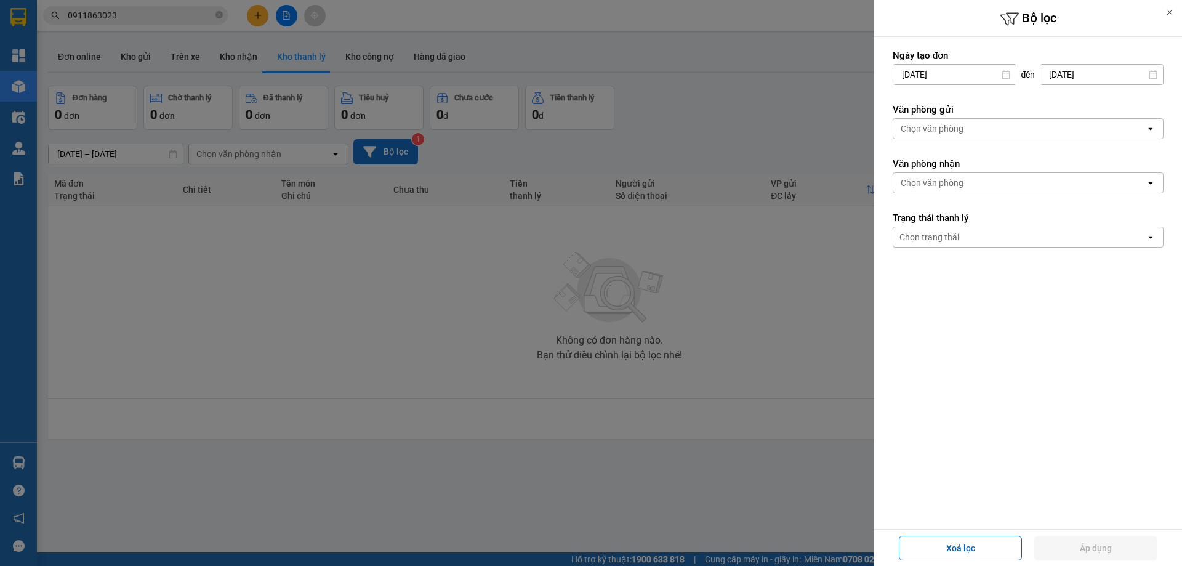
click at [368, 142] on div at bounding box center [591, 283] width 1182 height 566
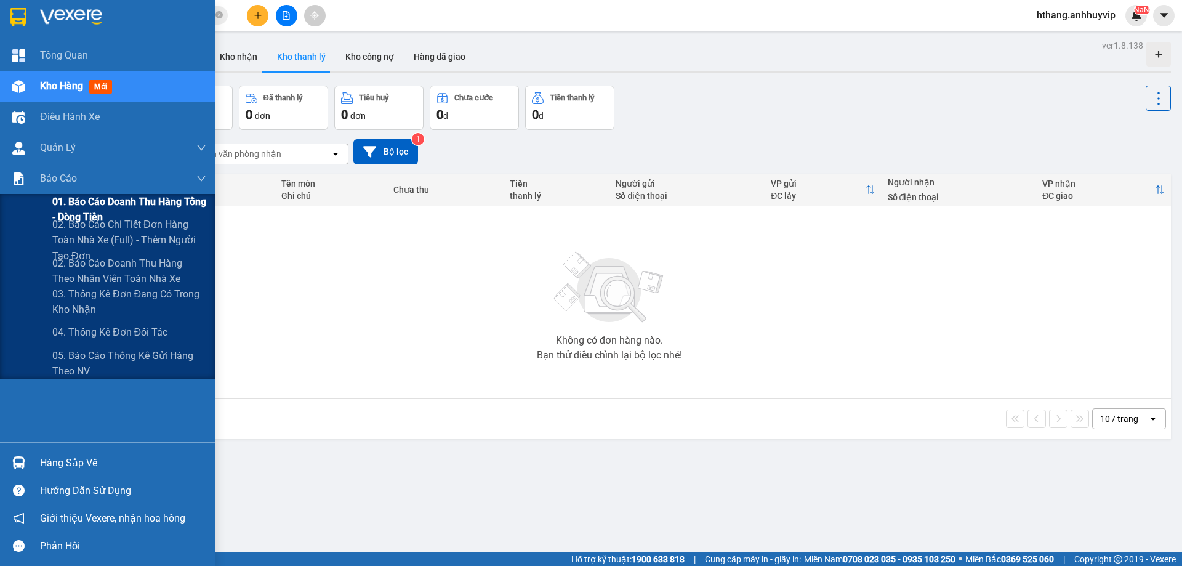
click at [130, 206] on span "01. Báo cáo doanh thu hàng Tổng - Dòng tiền" at bounding box center [129, 209] width 154 height 31
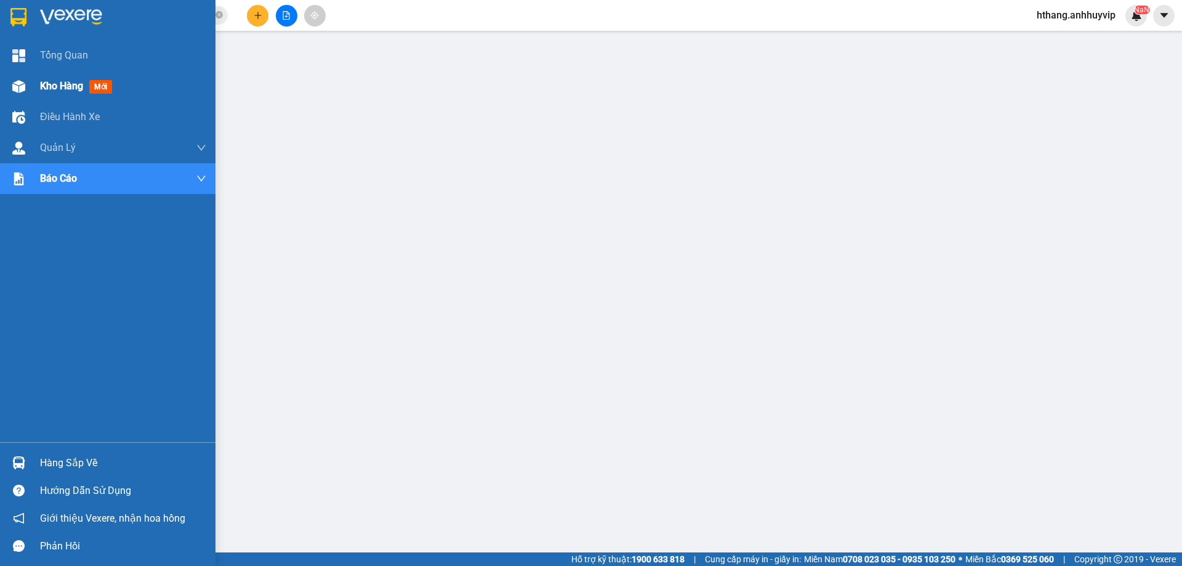
click at [26, 81] on div at bounding box center [19, 87] width 22 height 22
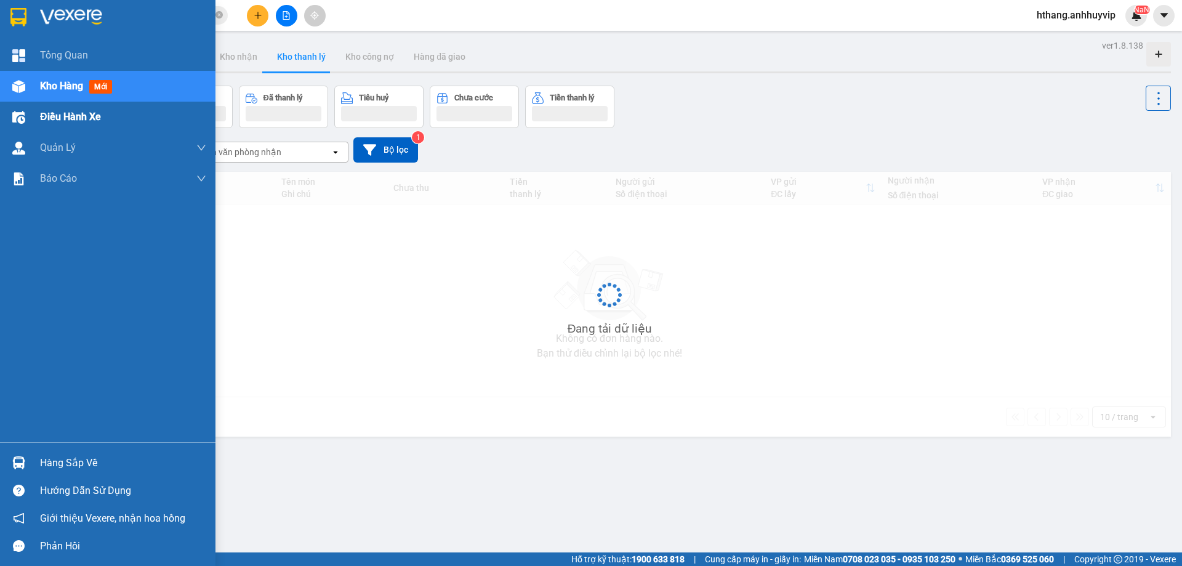
click at [37, 115] on div "Điều hành xe" at bounding box center [107, 117] width 215 height 31
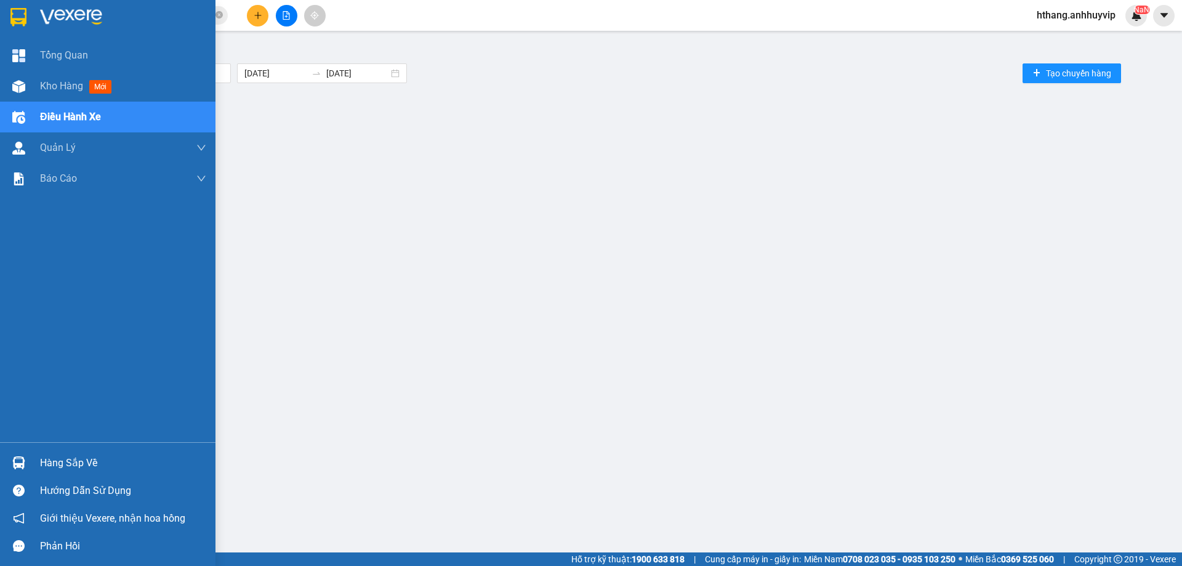
click at [65, 126] on div "Điều hành xe" at bounding box center [123, 117] width 166 height 31
click at [50, 125] on div "Điều hành xe" at bounding box center [123, 117] width 166 height 31
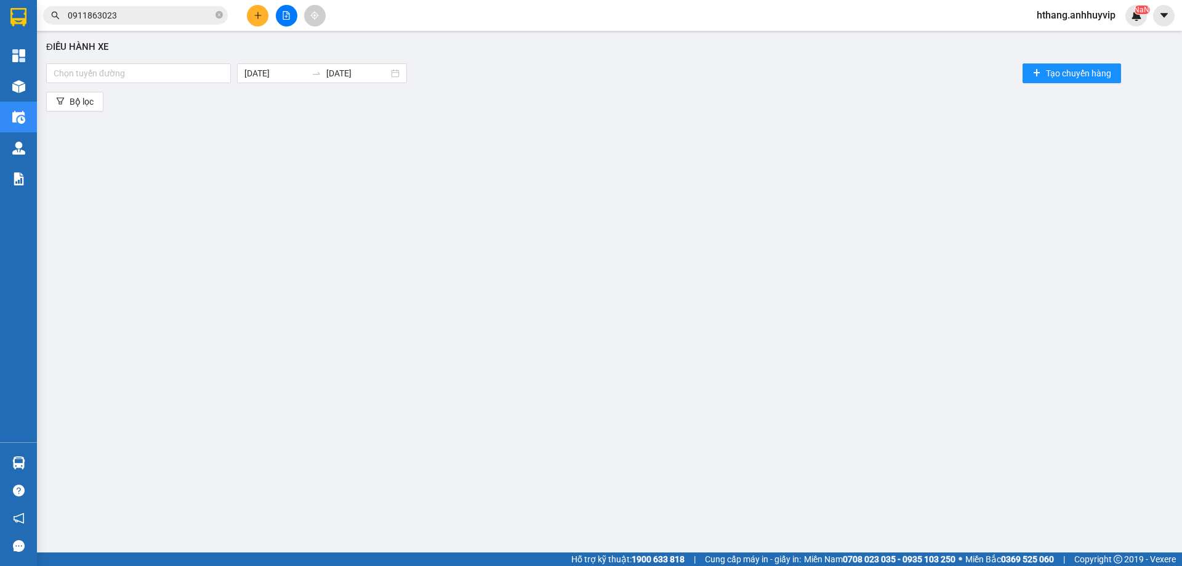
click at [432, 196] on div "Điều hành xe Chọn tuyến đường [DATE] [DATE] Tạo chuyến hàng Bộ lọc" at bounding box center [609, 283] width 1133 height 492
click at [164, 80] on div at bounding box center [138, 73] width 178 height 15
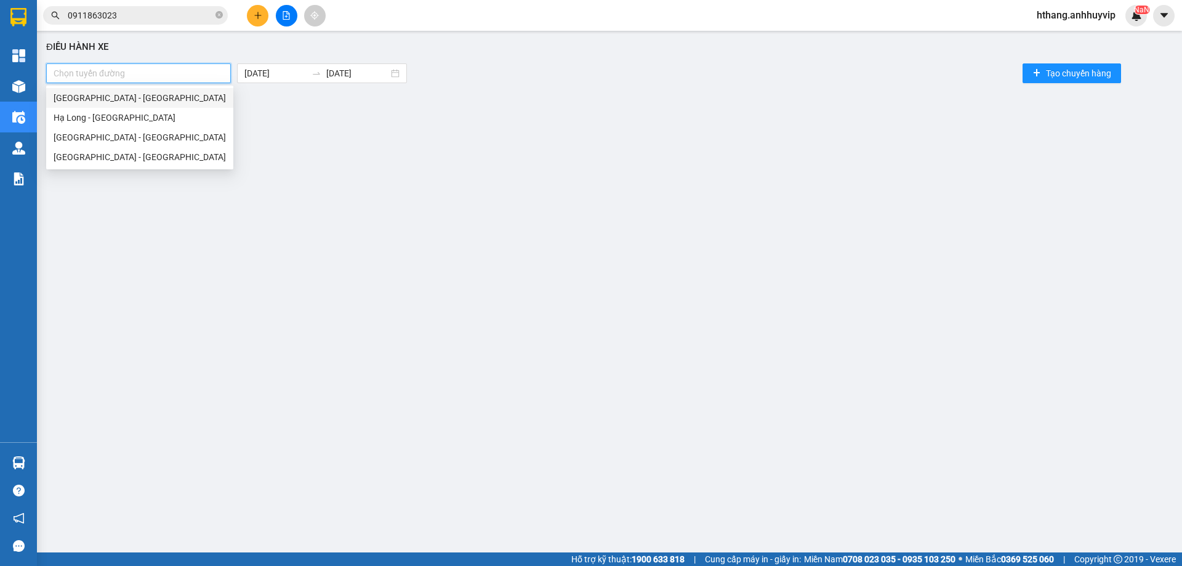
click at [114, 104] on div "[GEOGRAPHIC_DATA] - [GEOGRAPHIC_DATA]" at bounding box center [140, 98] width 172 height 14
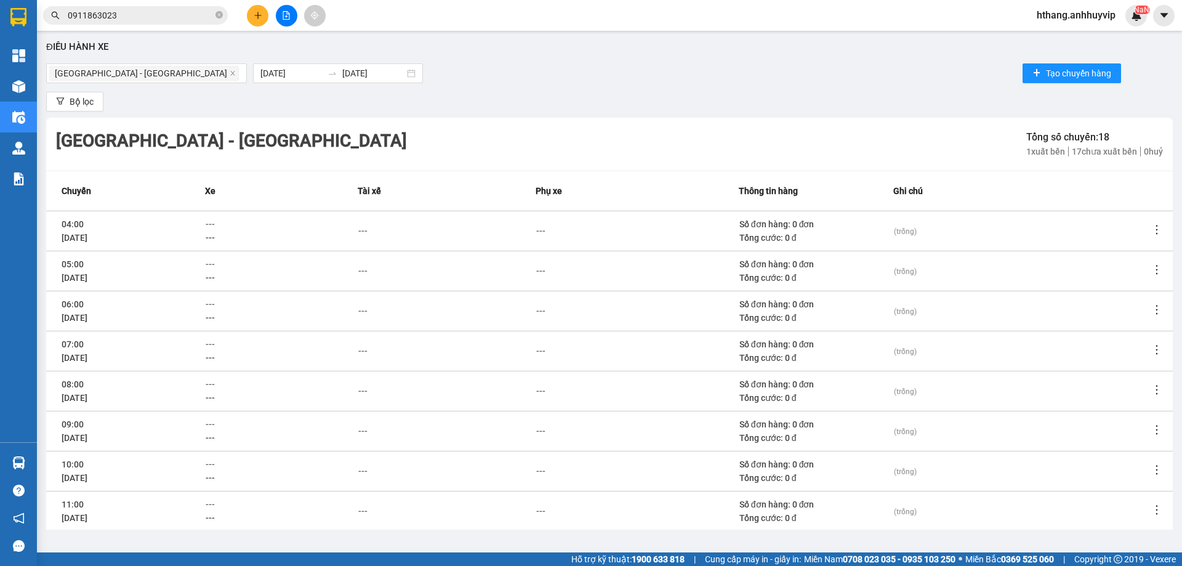
click at [500, 110] on div "Bộ lọc" at bounding box center [609, 102] width 1126 height 20
click at [150, 66] on div "[GEOGRAPHIC_DATA] - [GEOGRAPHIC_DATA]" at bounding box center [146, 73] width 194 height 17
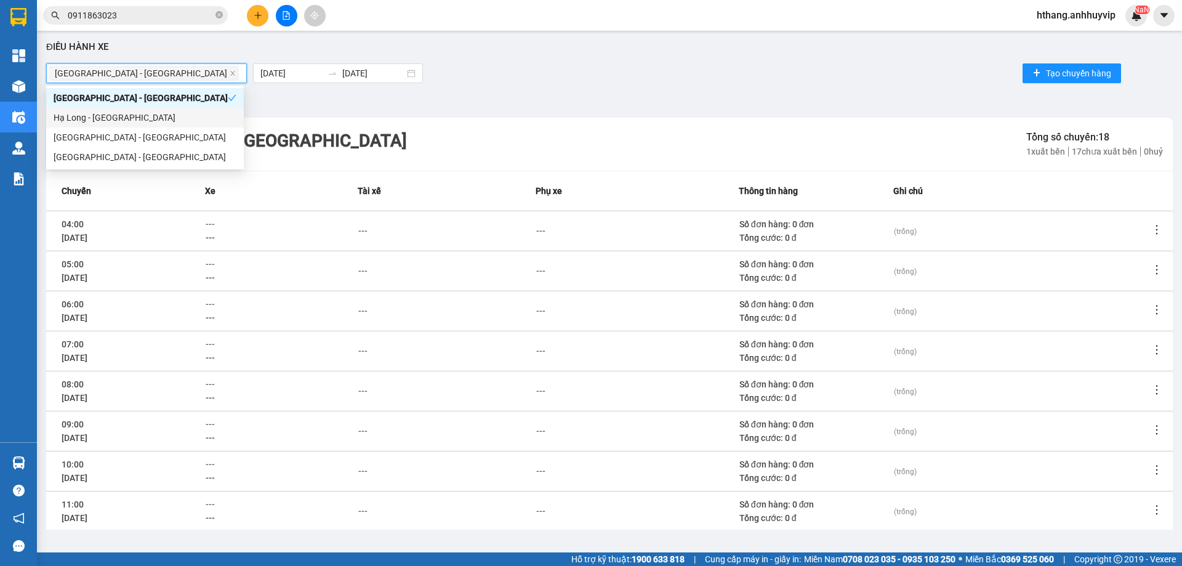
click at [130, 120] on div "Hạ Long - [GEOGRAPHIC_DATA]" at bounding box center [145, 118] width 183 height 14
click at [361, 103] on div "Bộ lọc" at bounding box center [609, 102] width 1126 height 20
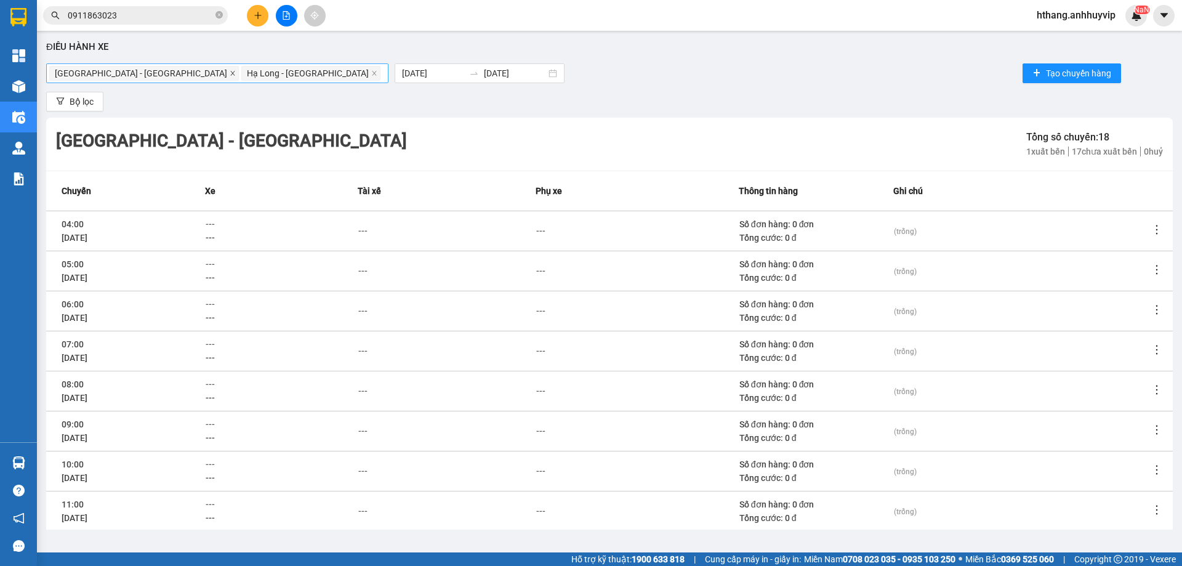
click at [230, 71] on icon "close" at bounding box center [233, 73] width 6 height 6
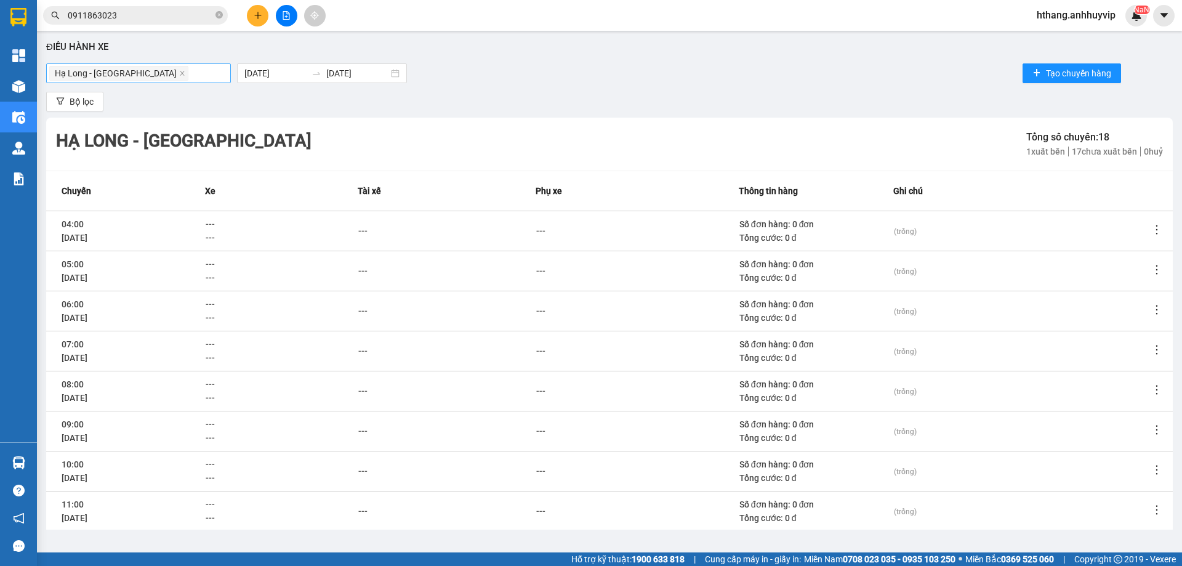
drag, startPoint x: 270, startPoint y: 227, endPoint x: 259, endPoint y: 228, distance: 10.6
click at [267, 227] on div "---" at bounding box center [281, 224] width 151 height 14
click at [221, 231] on div "---" at bounding box center [281, 238] width 151 height 14
click at [220, 231] on div "---" at bounding box center [281, 238] width 151 height 14
click at [211, 227] on span "---" at bounding box center [210, 224] width 9 height 10
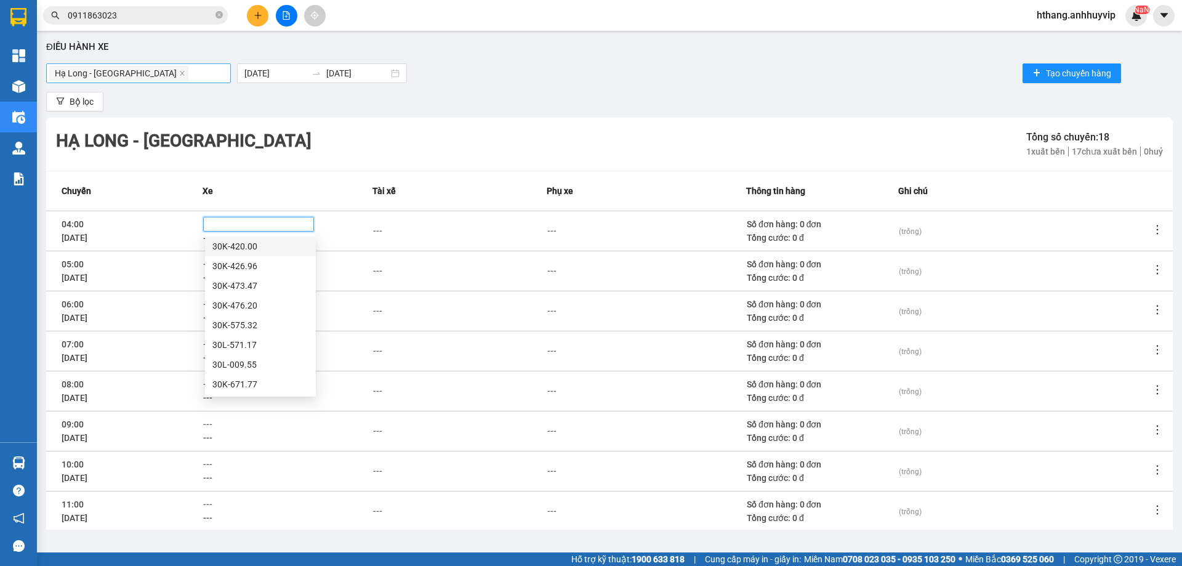
click at [231, 251] on div "30K-420.00" at bounding box center [260, 246] width 96 height 14
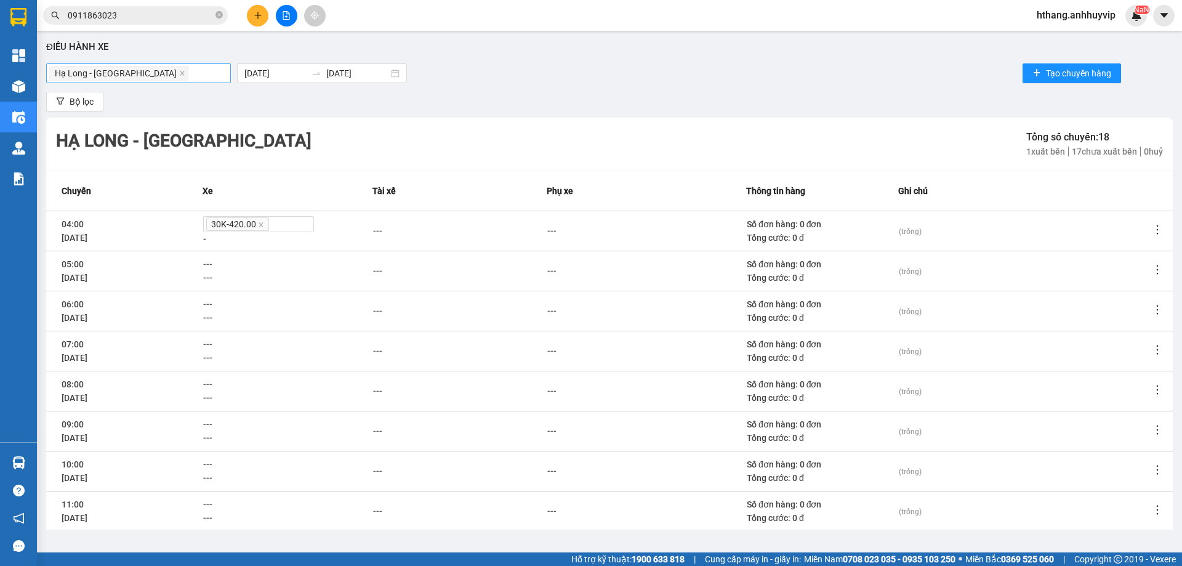
click at [393, 228] on icon "edit" at bounding box center [389, 231] width 8 height 8
click at [376, 227] on icon "edit" at bounding box center [378, 231] width 9 height 9
click at [372, 229] on div "---" at bounding box center [450, 231] width 176 height 14
click at [371, 229] on div "---" at bounding box center [366, 231] width 9 height 14
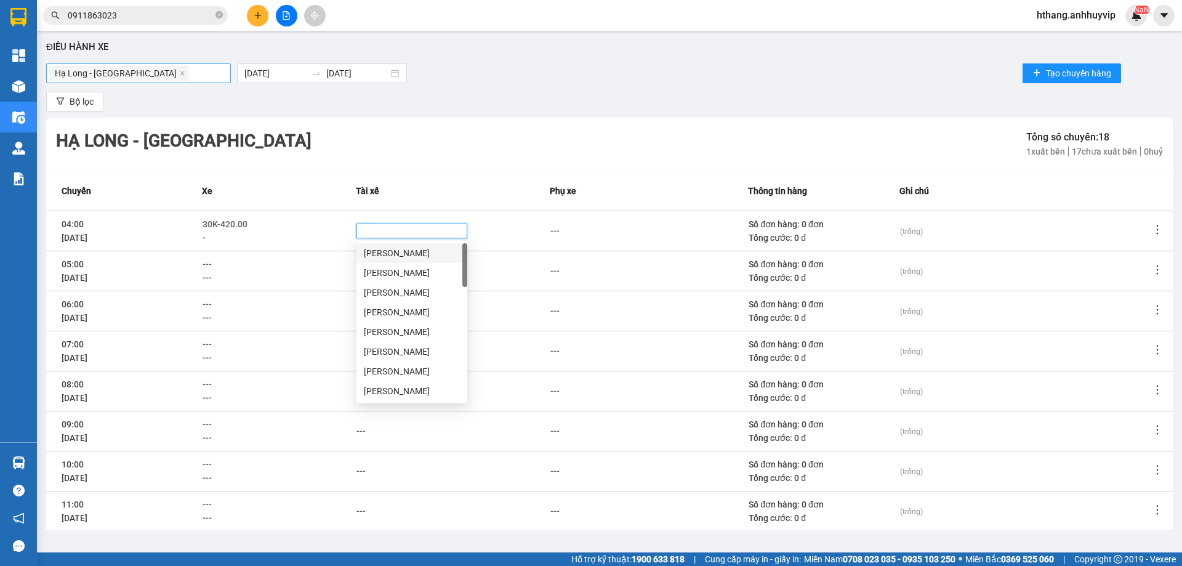
drag, startPoint x: 398, startPoint y: 257, endPoint x: 414, endPoint y: 257, distance: 16.0
click at [399, 257] on div "[PERSON_NAME]" at bounding box center [412, 253] width 96 height 14
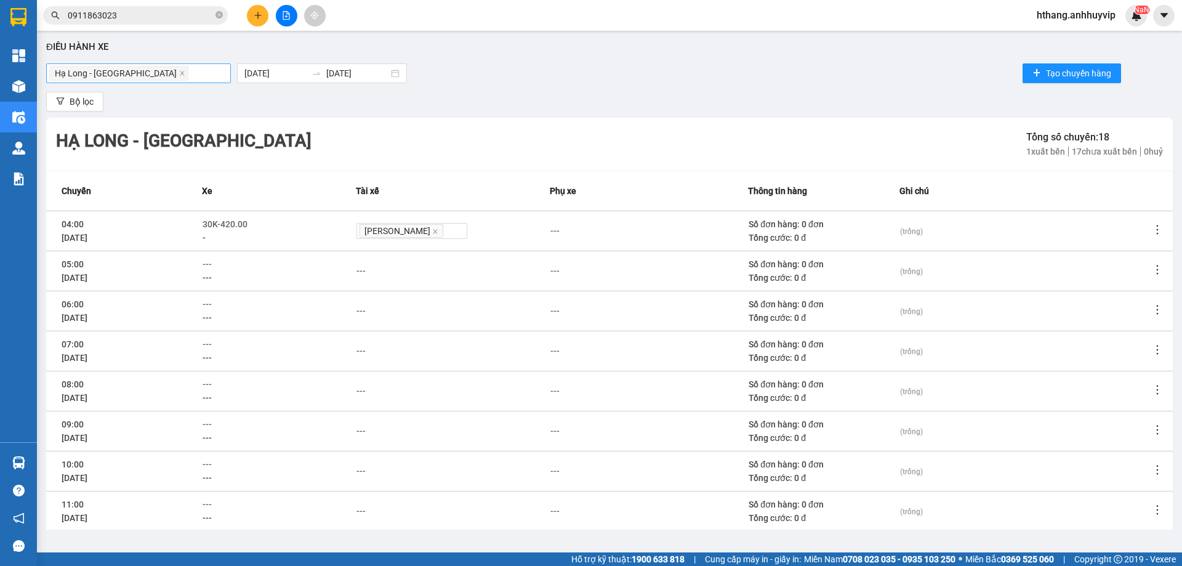
click at [540, 229] on div "[PERSON_NAME]" at bounding box center [452, 231] width 193 height 16
click at [1151, 231] on icon "more" at bounding box center [1157, 229] width 12 height 12
click at [1151, 227] on icon "more" at bounding box center [1157, 229] width 12 height 12
drag, startPoint x: 473, startPoint y: 241, endPoint x: 914, endPoint y: 245, distance: 441.3
click at [475, 242] on td "[PERSON_NAME]" at bounding box center [452, 231] width 188 height 40
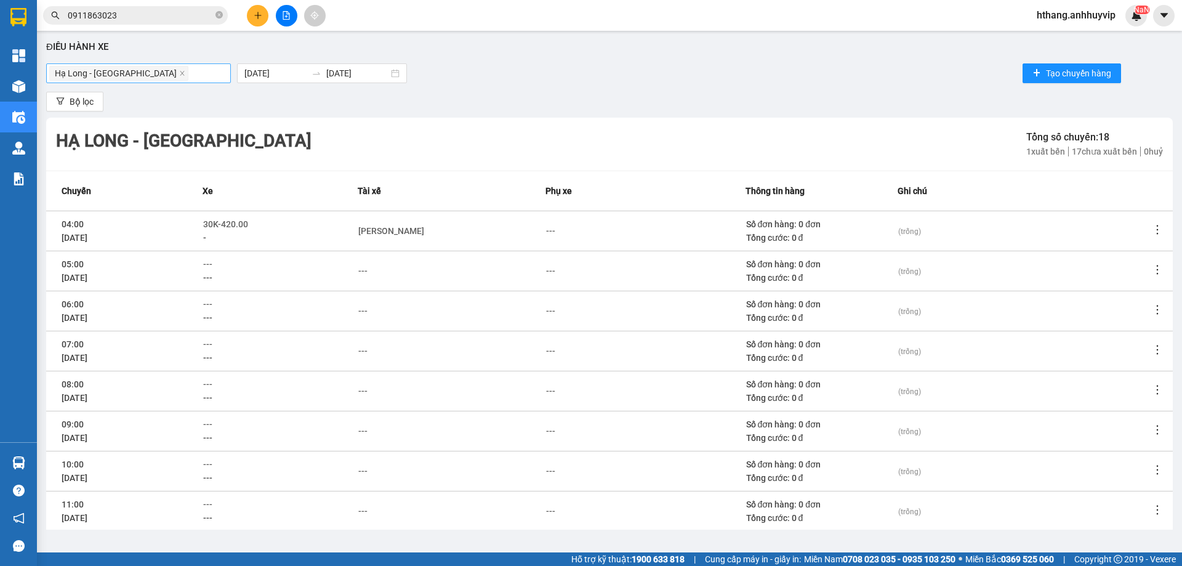
click at [1151, 227] on icon "more" at bounding box center [1157, 229] width 12 height 12
click at [1151, 228] on icon "more" at bounding box center [1157, 229] width 12 height 12
click at [1111, 250] on span "Xuất bến" at bounding box center [1116, 253] width 34 height 10
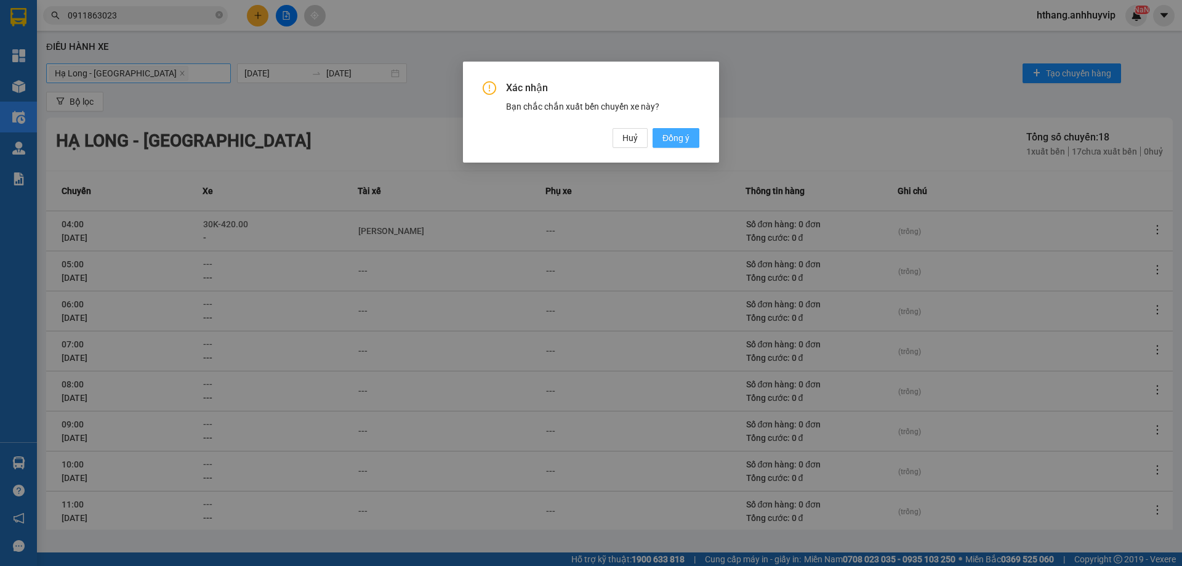
click at [658, 138] on button "Đồng ý" at bounding box center [675, 138] width 47 height 20
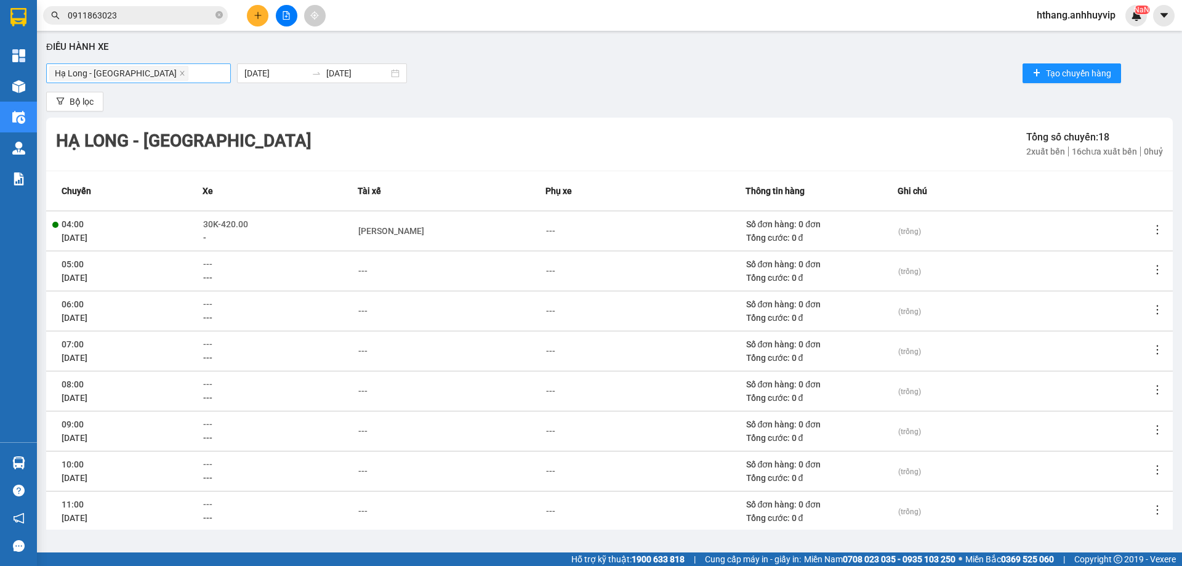
click at [211, 238] on div at bounding box center [280, 230] width 155 height 39
click at [209, 236] on div at bounding box center [280, 230] width 155 height 39
click at [206, 273] on span "---" at bounding box center [207, 278] width 9 height 10
click at [209, 279] on span "---" at bounding box center [207, 278] width 9 height 10
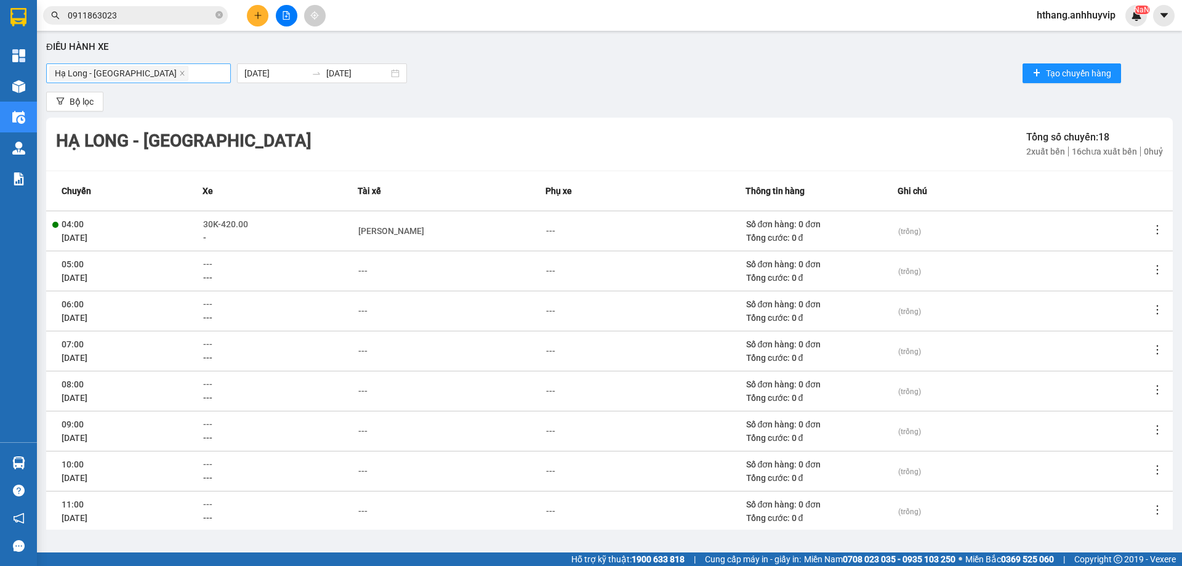
click at [212, 277] on span "---" at bounding box center [207, 278] width 9 height 10
click at [217, 265] on div "---" at bounding box center [280, 264] width 154 height 14
click at [872, 232] on div "Tổng cước: 0 đ" at bounding box center [821, 238] width 151 height 14
click at [773, 232] on div "Tổng cước: 0 đ" at bounding box center [821, 238] width 151 height 14
drag, startPoint x: 785, startPoint y: 227, endPoint x: 1097, endPoint y: 227, distance: 312.7
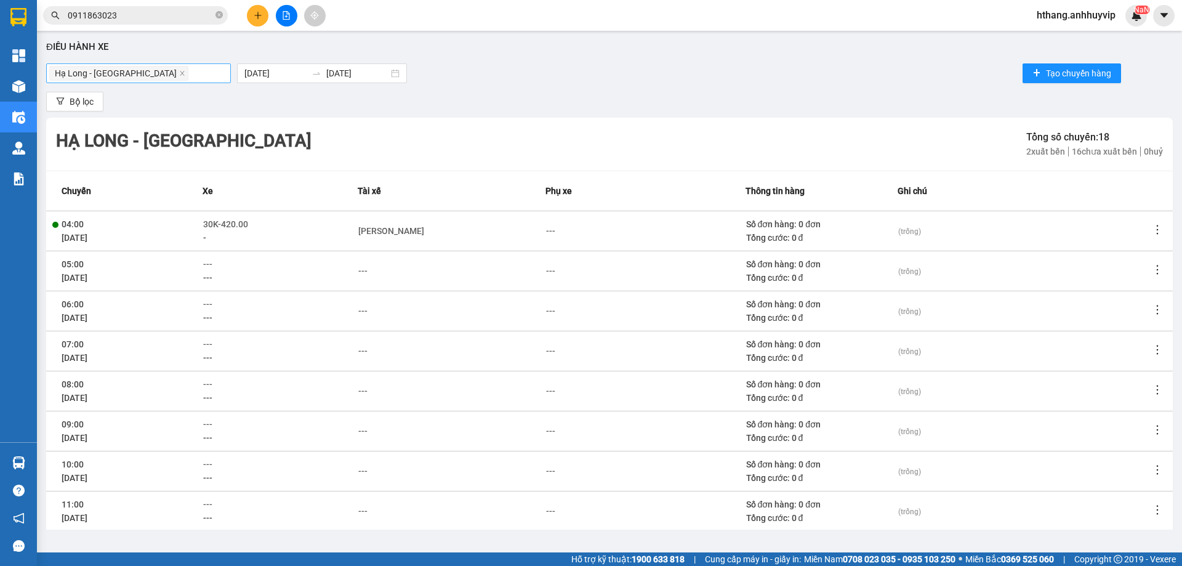
click at [790, 227] on div "Số đơn hàng: 0 đơn" at bounding box center [821, 224] width 151 height 14
click at [1154, 230] on td at bounding box center [1161, 231] width 22 height 40
click at [1152, 225] on icon "more" at bounding box center [1157, 229] width 12 height 12
click at [1129, 251] on span "Xem phơi" at bounding box center [1125, 253] width 36 height 10
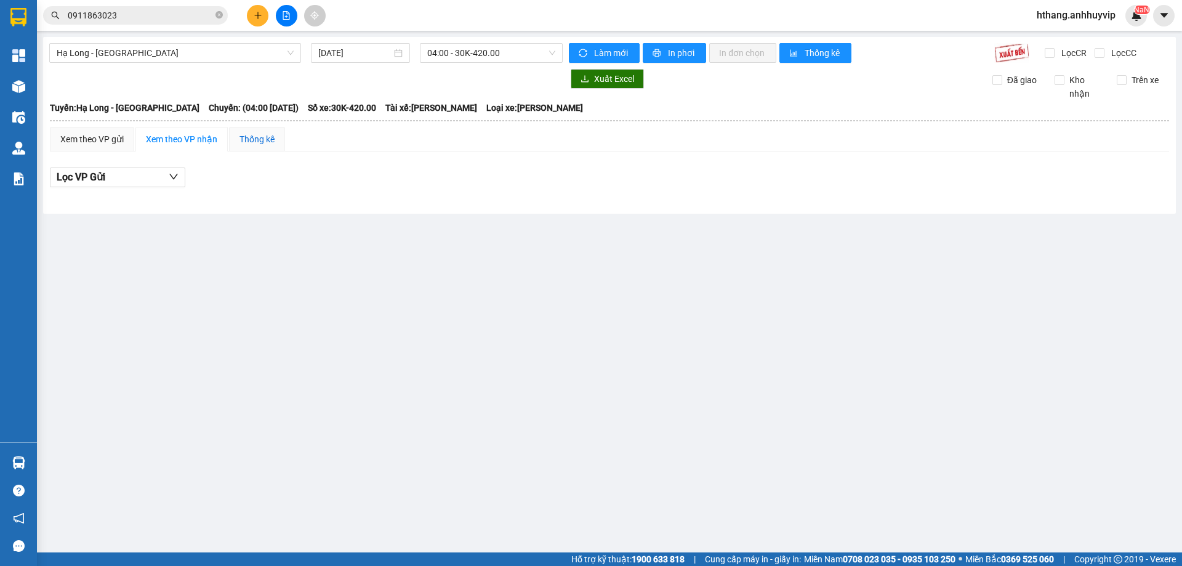
click at [255, 134] on div "Thống kê" at bounding box center [256, 139] width 35 height 14
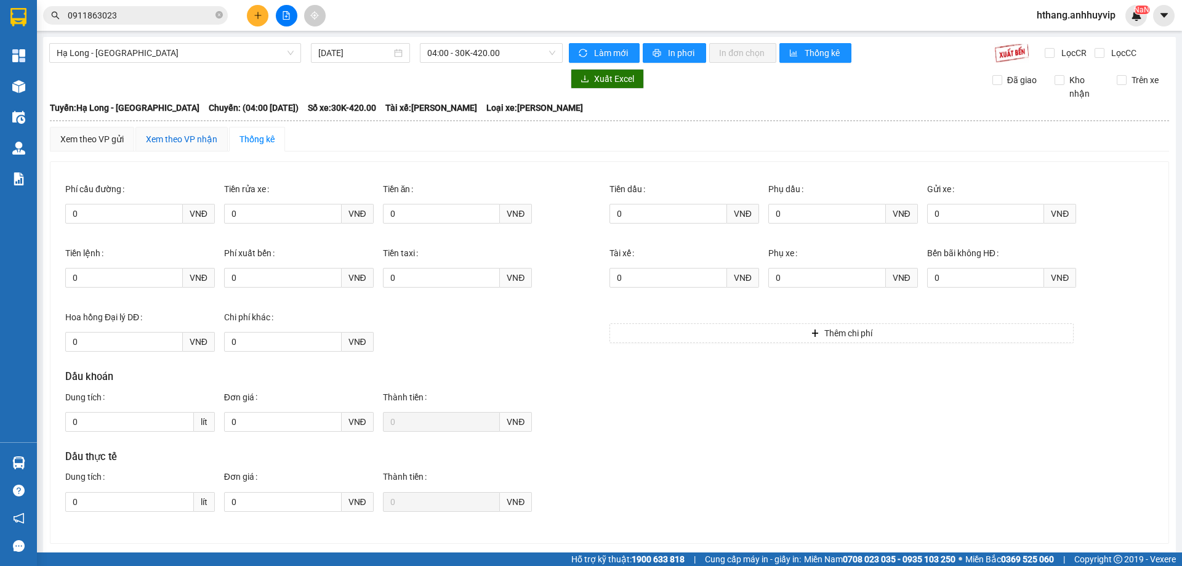
click at [182, 143] on div "Xem theo VP nhận" at bounding box center [181, 139] width 71 height 14
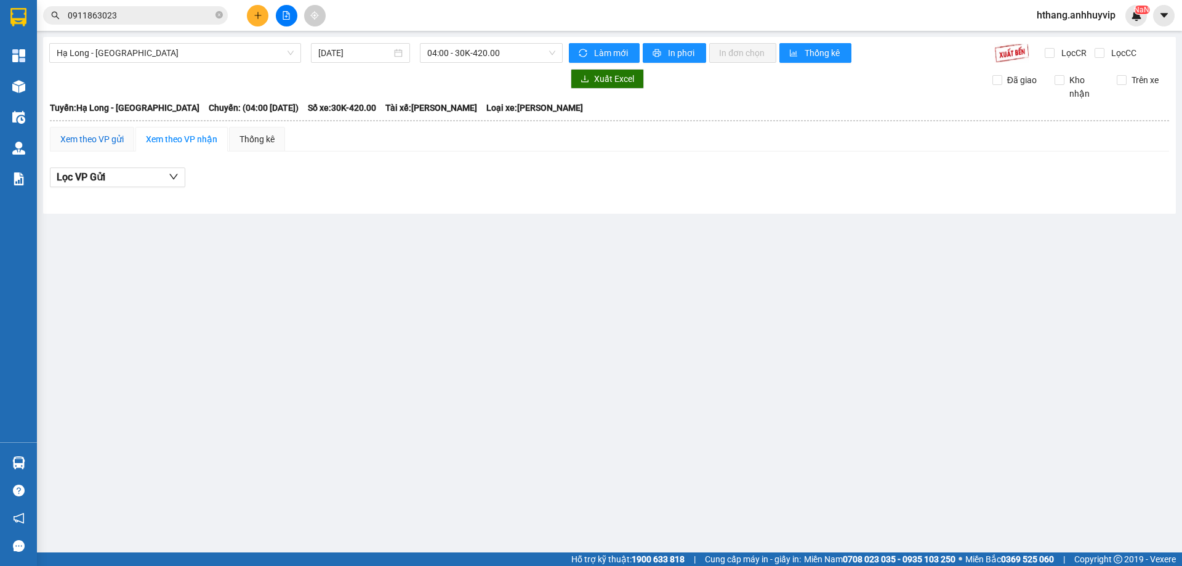
click at [91, 140] on div "Xem theo VP gửi" at bounding box center [91, 139] width 63 height 14
click at [183, 138] on div "Xem theo VP nhận" at bounding box center [181, 139] width 71 height 14
click at [113, 48] on span "Hạ Long - [GEOGRAPHIC_DATA]" at bounding box center [175, 53] width 237 height 18
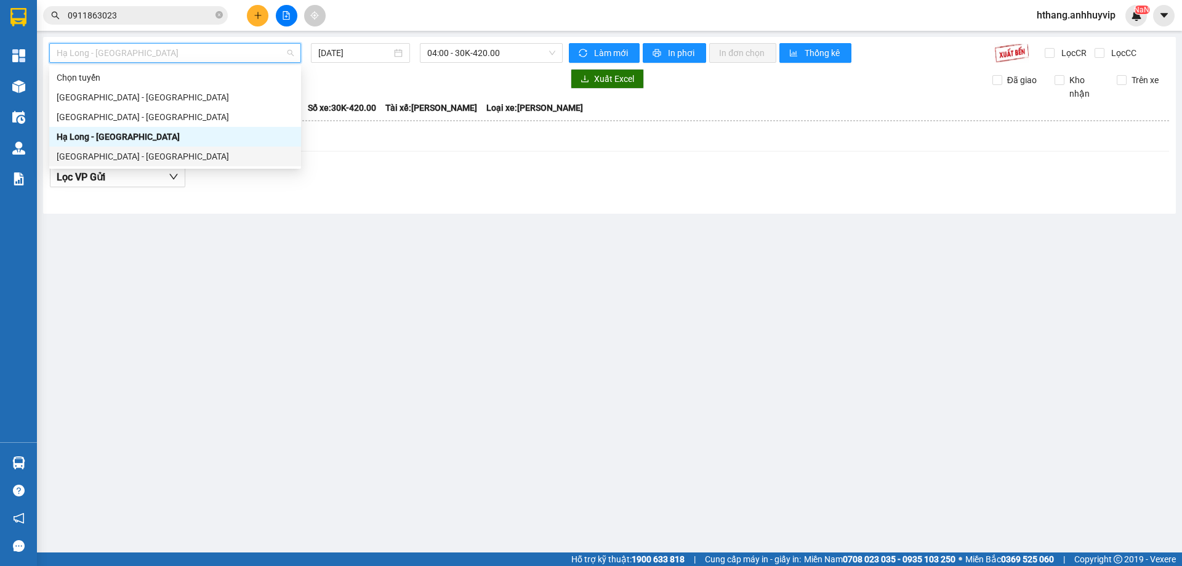
click at [114, 153] on div "[GEOGRAPHIC_DATA] - [GEOGRAPHIC_DATA]" at bounding box center [175, 157] width 237 height 14
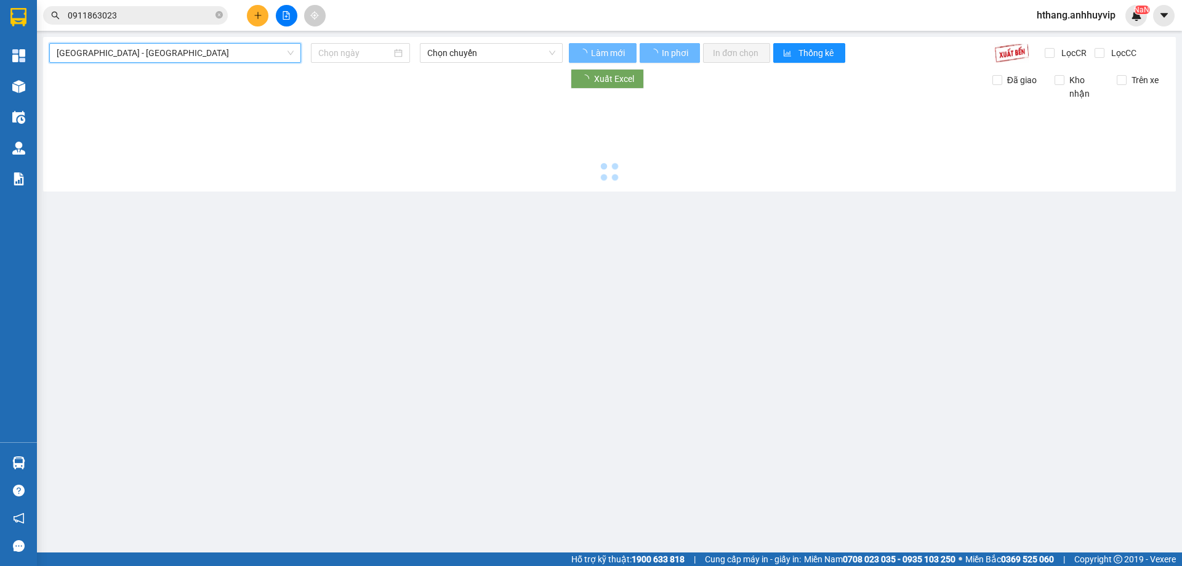
type input "[DATE]"
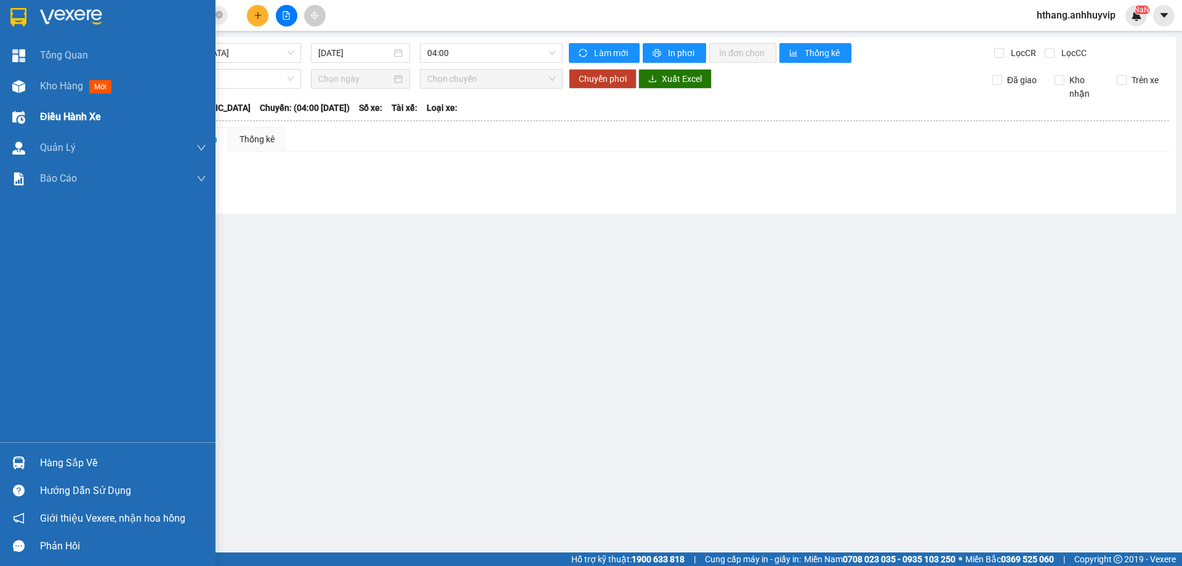
click at [58, 114] on span "Điều hành xe" at bounding box center [70, 116] width 61 height 15
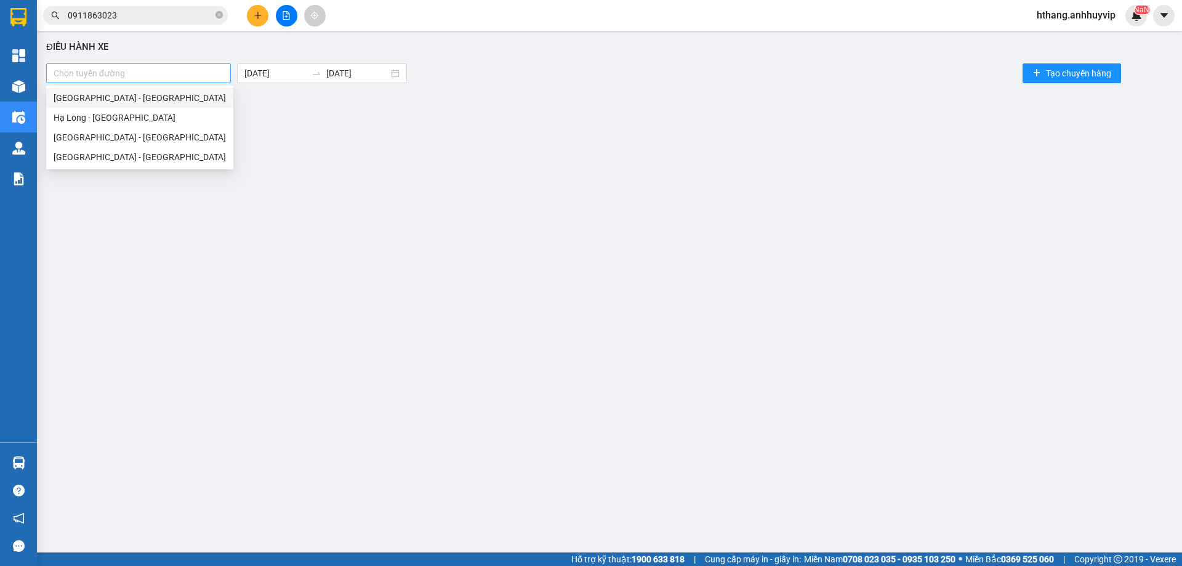
click at [137, 74] on div at bounding box center [138, 73] width 178 height 15
click at [116, 102] on div "[GEOGRAPHIC_DATA] - [GEOGRAPHIC_DATA]" at bounding box center [140, 98] width 172 height 14
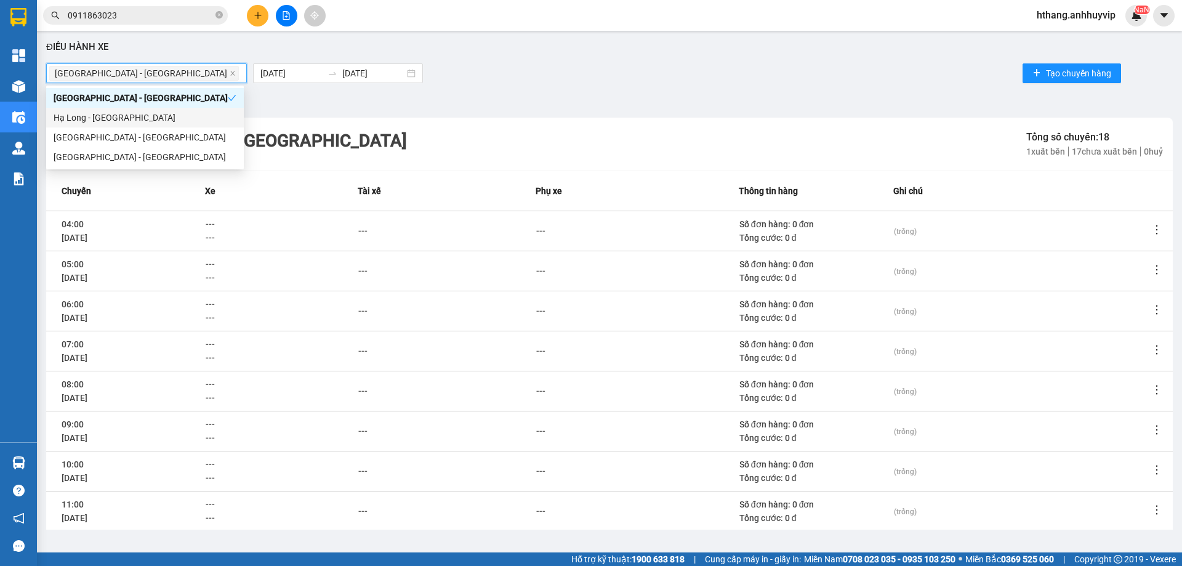
click at [106, 119] on div "Hạ Long - [GEOGRAPHIC_DATA]" at bounding box center [145, 118] width 183 height 14
click at [347, 106] on div "Bộ lọc" at bounding box center [609, 102] width 1126 height 20
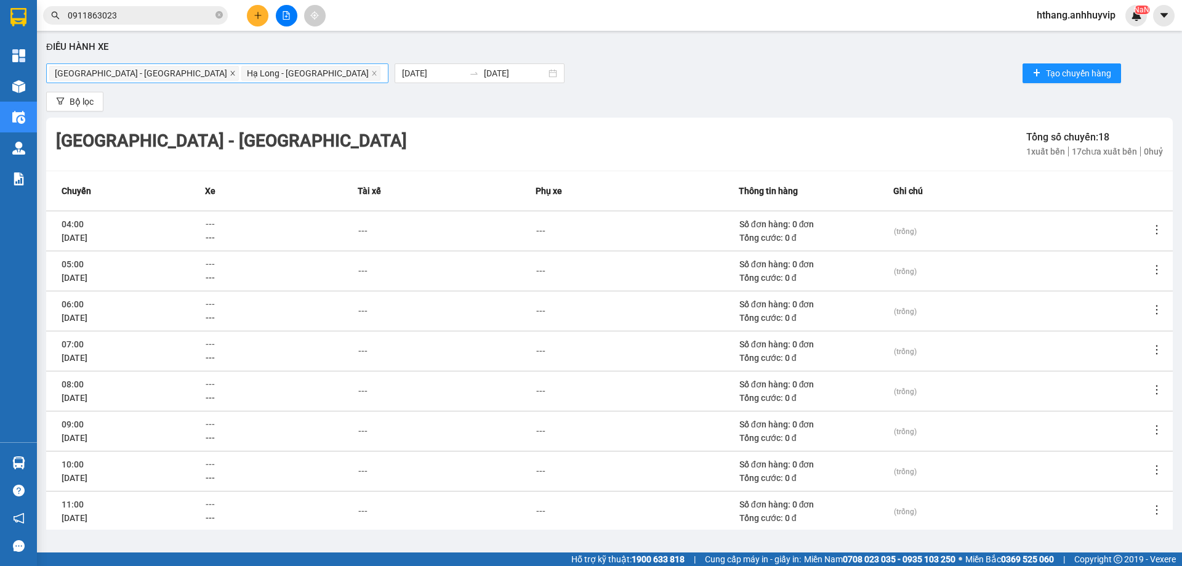
click at [230, 73] on icon "close" at bounding box center [233, 73] width 6 height 6
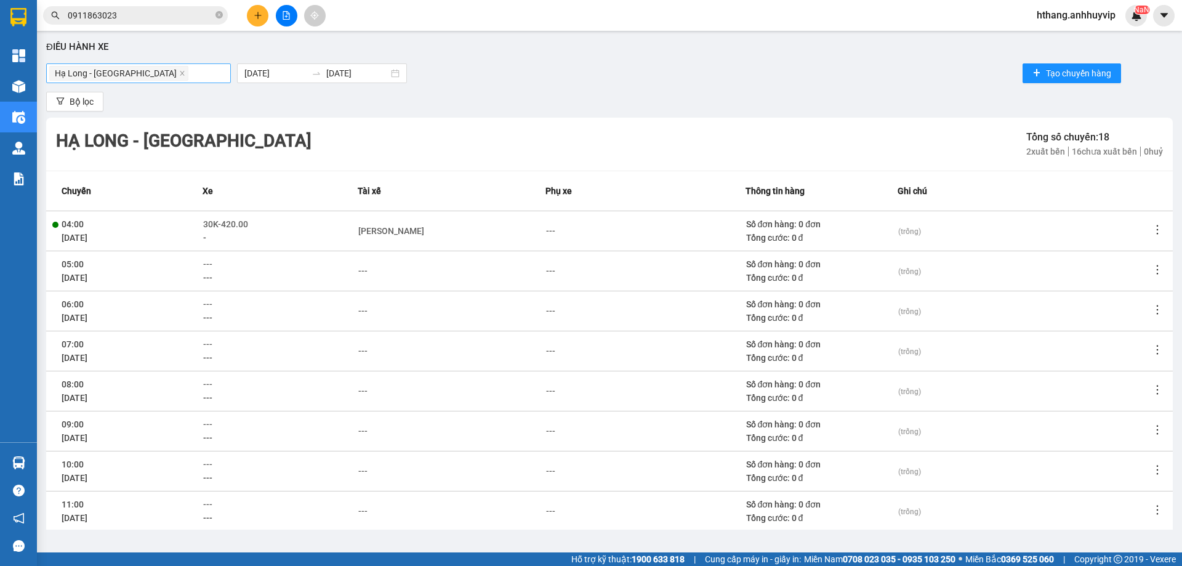
drag, startPoint x: 356, startPoint y: 223, endPoint x: 489, endPoint y: 229, distance: 133.1
click at [356, 223] on div at bounding box center [280, 230] width 155 height 39
click at [546, 229] on div "---" at bounding box center [550, 231] width 9 height 14
drag, startPoint x: 450, startPoint y: 249, endPoint x: 301, endPoint y: 232, distance: 149.9
click at [448, 249] on td "[PERSON_NAME]" at bounding box center [444, 231] width 185 height 40
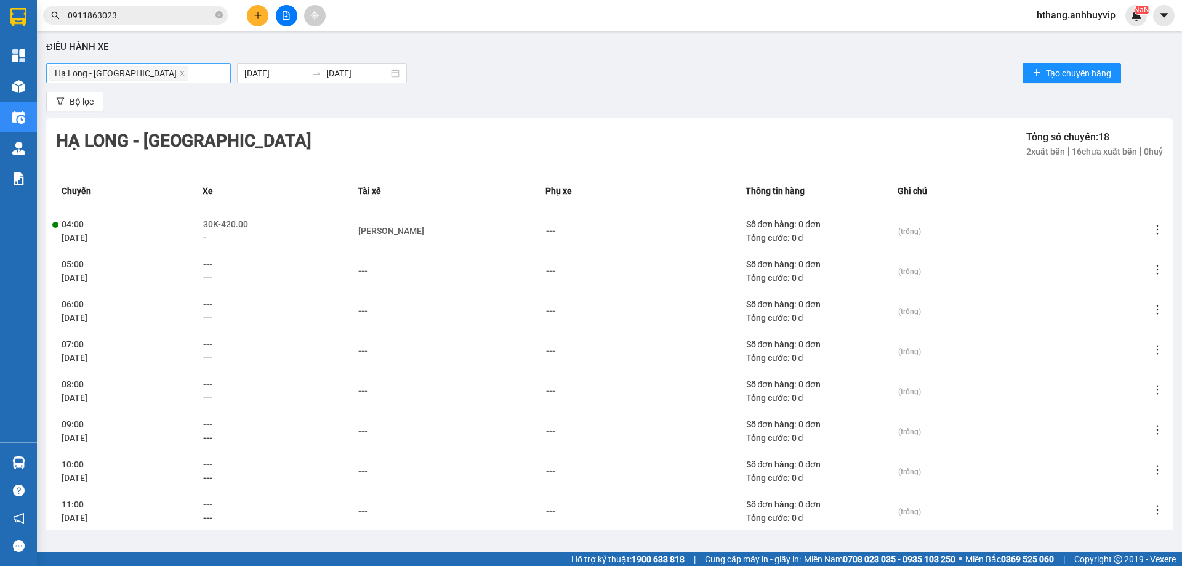
click at [231, 231] on div at bounding box center [280, 230] width 155 height 39
click at [207, 236] on div at bounding box center [280, 230] width 155 height 39
click at [216, 224] on div at bounding box center [280, 230] width 155 height 39
click at [217, 224] on div at bounding box center [280, 230] width 155 height 39
drag, startPoint x: 219, startPoint y: 223, endPoint x: 302, endPoint y: 222, distance: 82.5
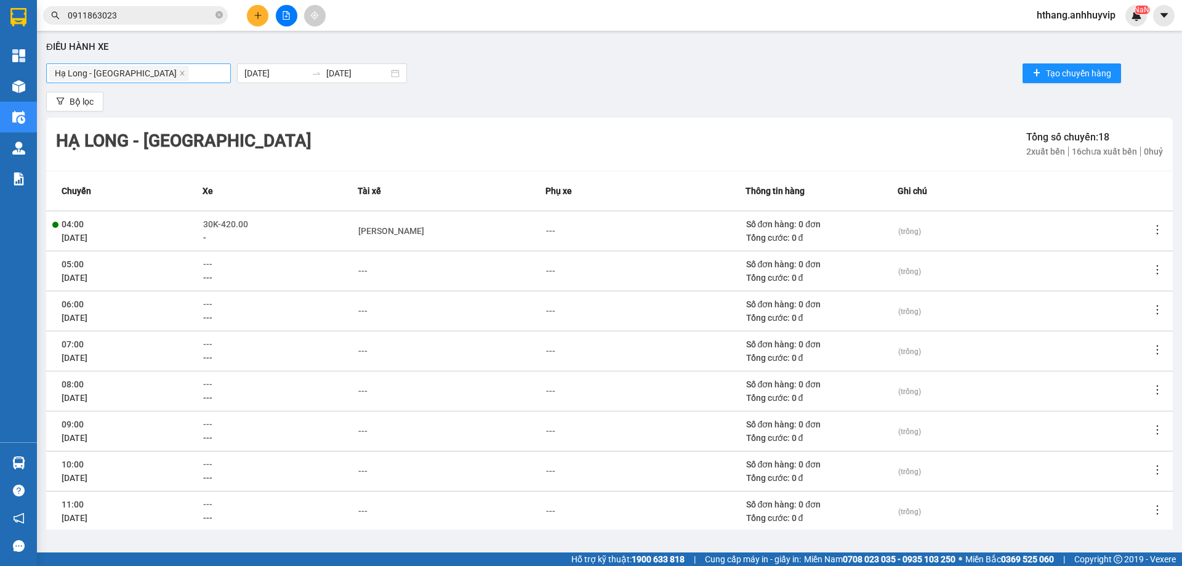
click at [220, 223] on div at bounding box center [280, 230] width 155 height 39
click at [377, 231] on div "[PERSON_NAME]" at bounding box center [391, 231] width 66 height 14
click at [221, 228] on div at bounding box center [279, 230] width 154 height 39
click at [221, 228] on div at bounding box center [280, 230] width 155 height 39
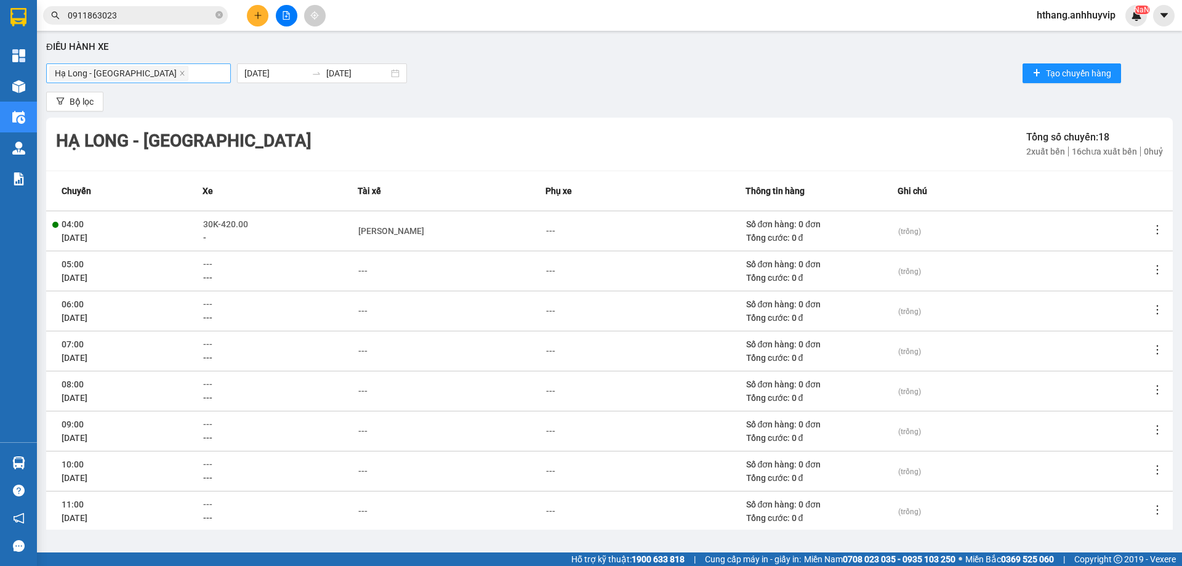
scroll to position [132, 0]
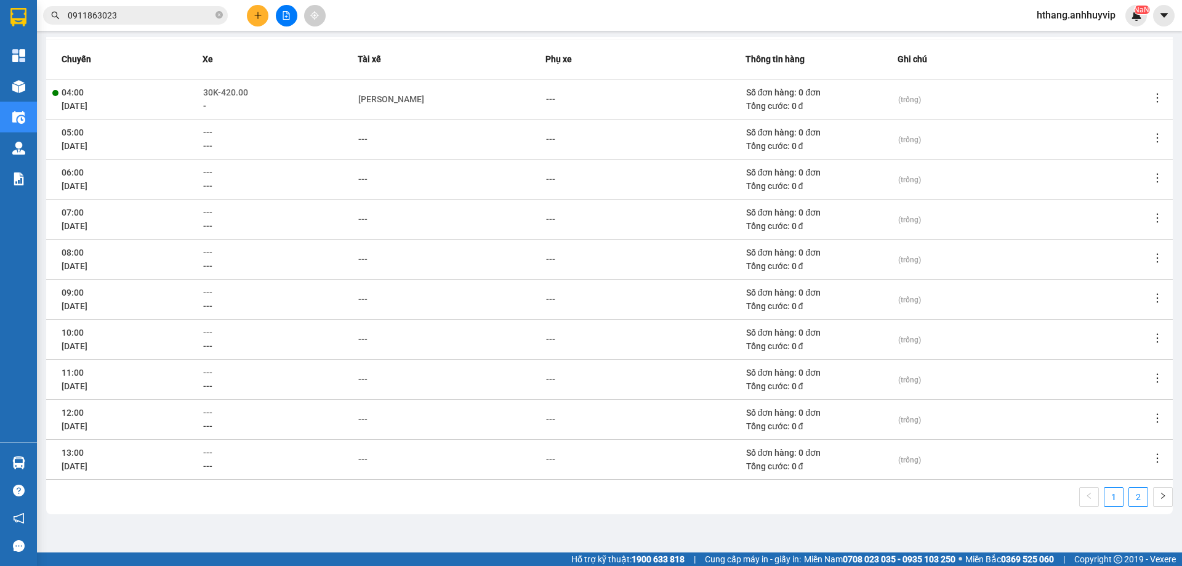
click at [1134, 499] on link "2" at bounding box center [1138, 496] width 18 height 18
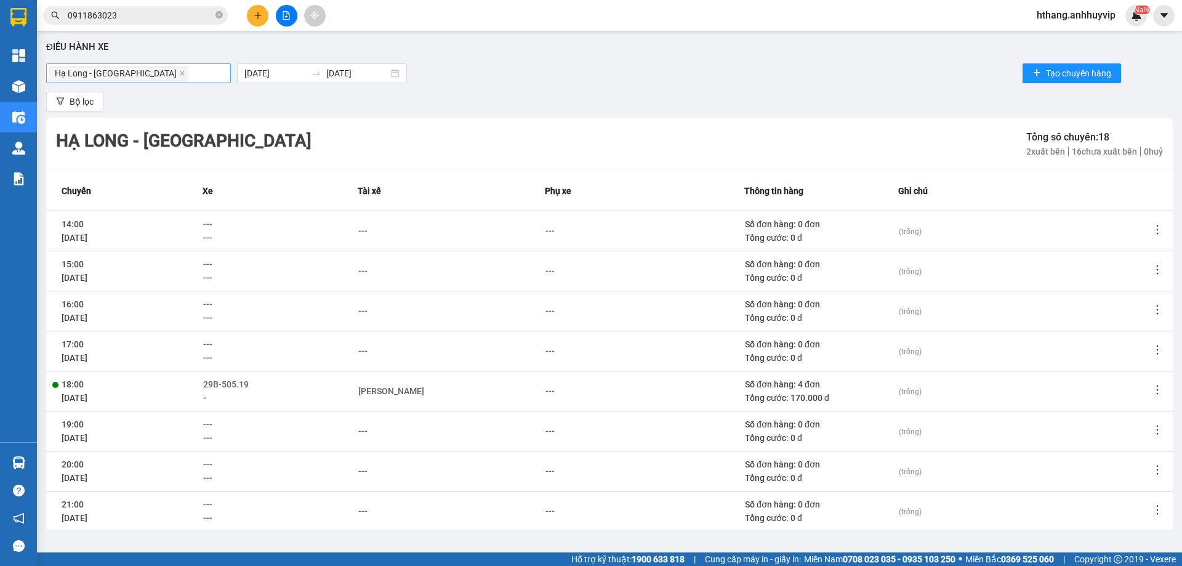
scroll to position [52, 0]
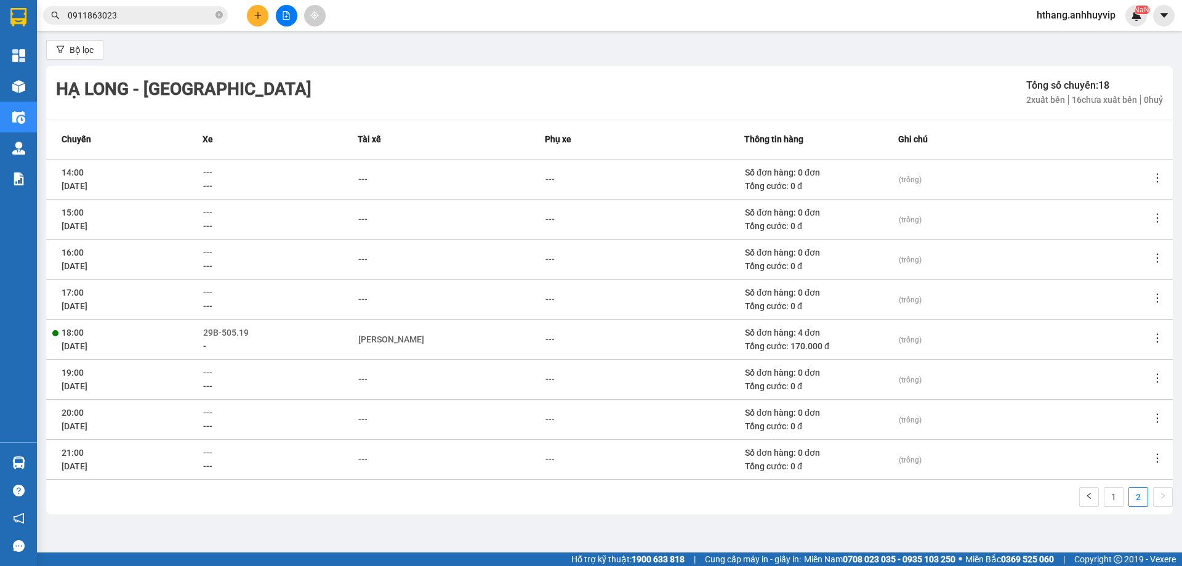
click at [785, 335] on div "Số đơn hàng: 4 đơn" at bounding box center [821, 333] width 153 height 14
click at [791, 333] on div "Số đơn hàng: 4 đơn" at bounding box center [821, 333] width 153 height 14
click at [1151, 335] on icon "more" at bounding box center [1157, 338] width 12 height 12
drag, startPoint x: 793, startPoint y: 346, endPoint x: 630, endPoint y: 319, distance: 165.3
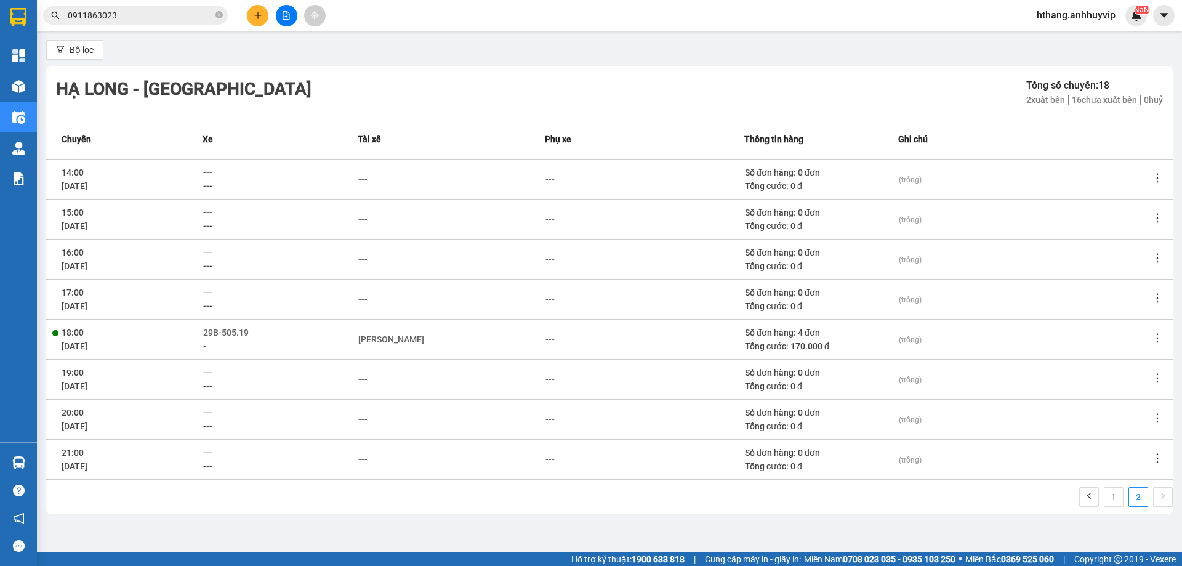
click at [785, 343] on div "Tổng cước: 170.000 đ" at bounding box center [821, 346] width 153 height 14
click at [787, 336] on div "Số đơn hàng: 4 đơn" at bounding box center [821, 333] width 153 height 14
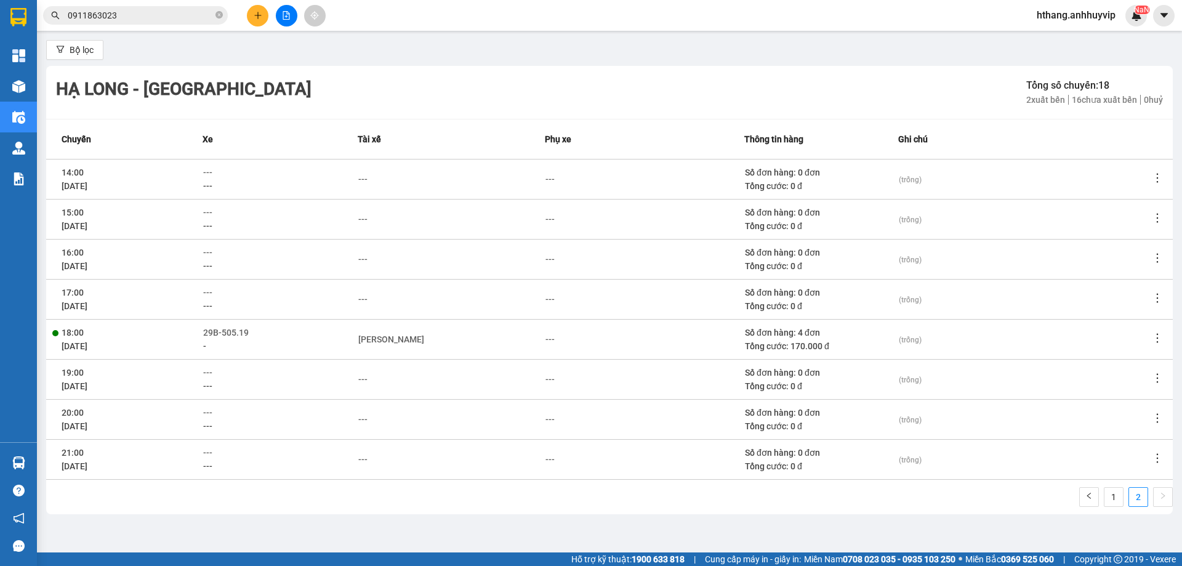
click at [284, 311] on div "---" at bounding box center [280, 306] width 154 height 14
click at [276, 323] on div at bounding box center [280, 338] width 155 height 39
click at [440, 347] on td "[PERSON_NAME]" at bounding box center [452, 339] width 188 height 40
click at [358, 333] on div at bounding box center [280, 338] width 155 height 39
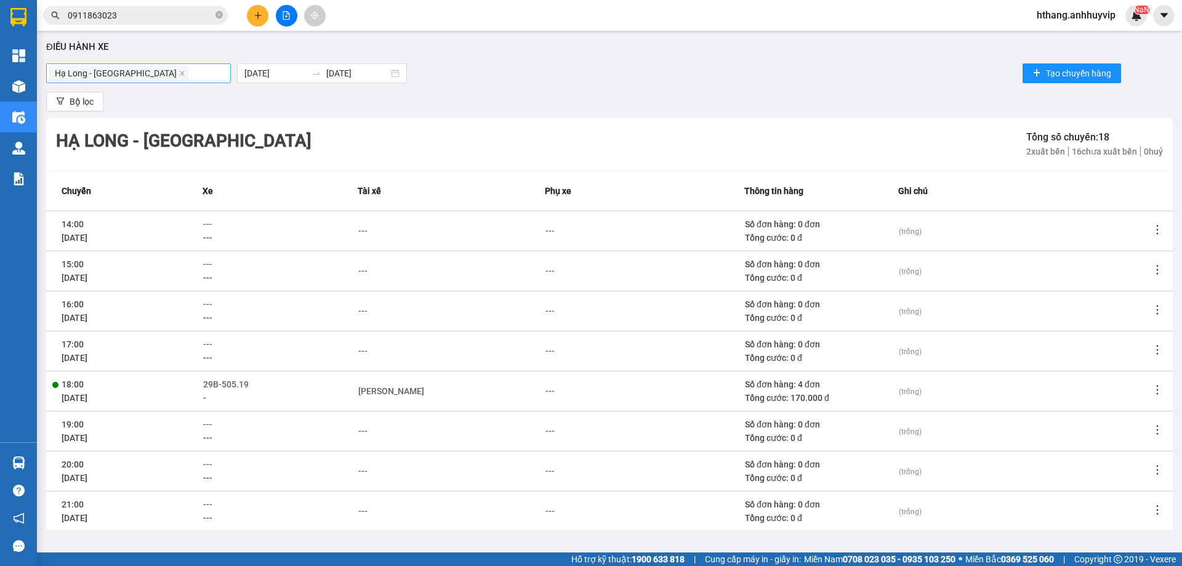
click at [356, 394] on div at bounding box center [280, 390] width 155 height 39
click at [365, 394] on div "[PERSON_NAME]" at bounding box center [391, 391] width 66 height 14
click at [365, 394] on span "[PERSON_NAME]" at bounding box center [401, 391] width 84 height 14
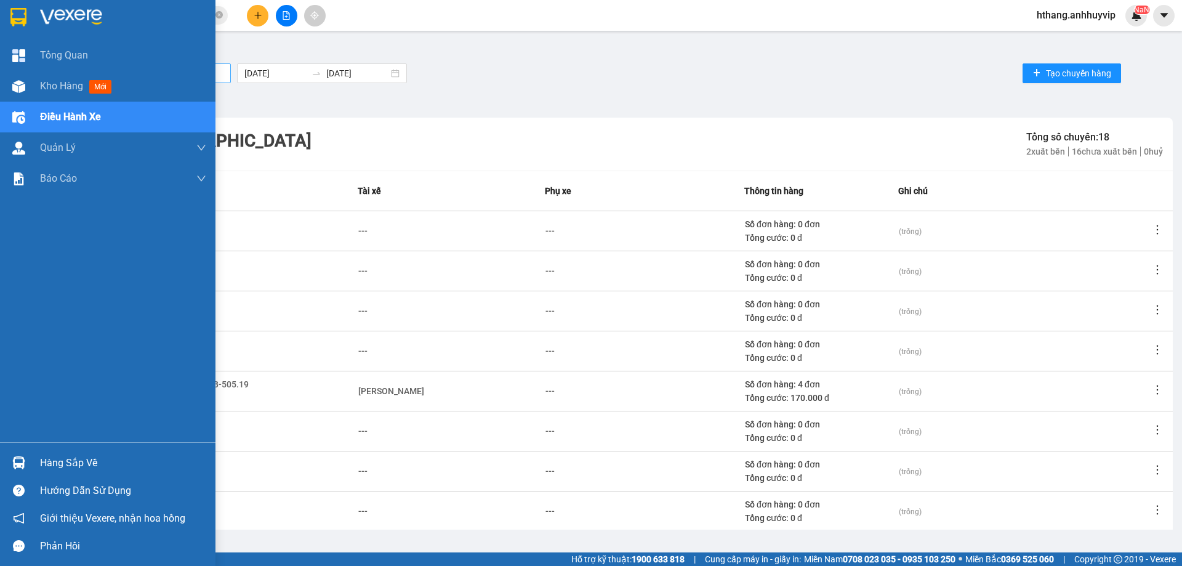
click at [108, 118] on div "Điều hành xe" at bounding box center [123, 117] width 166 height 31
click at [69, 119] on span "Điều hành xe" at bounding box center [70, 116] width 61 height 15
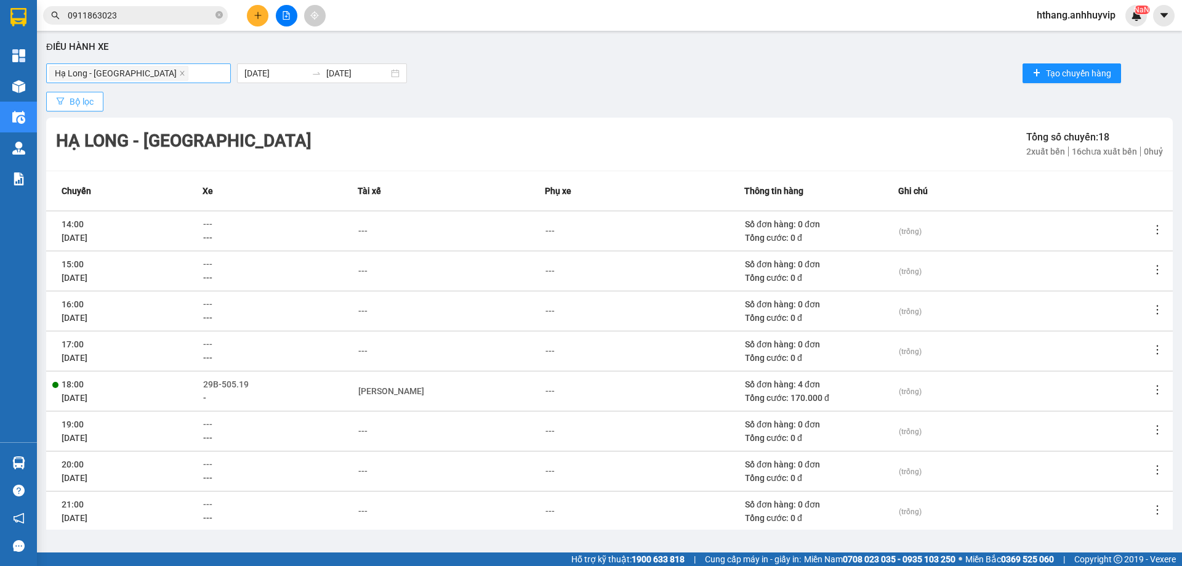
click at [70, 100] on span "Bộ lọc" at bounding box center [82, 102] width 24 height 14
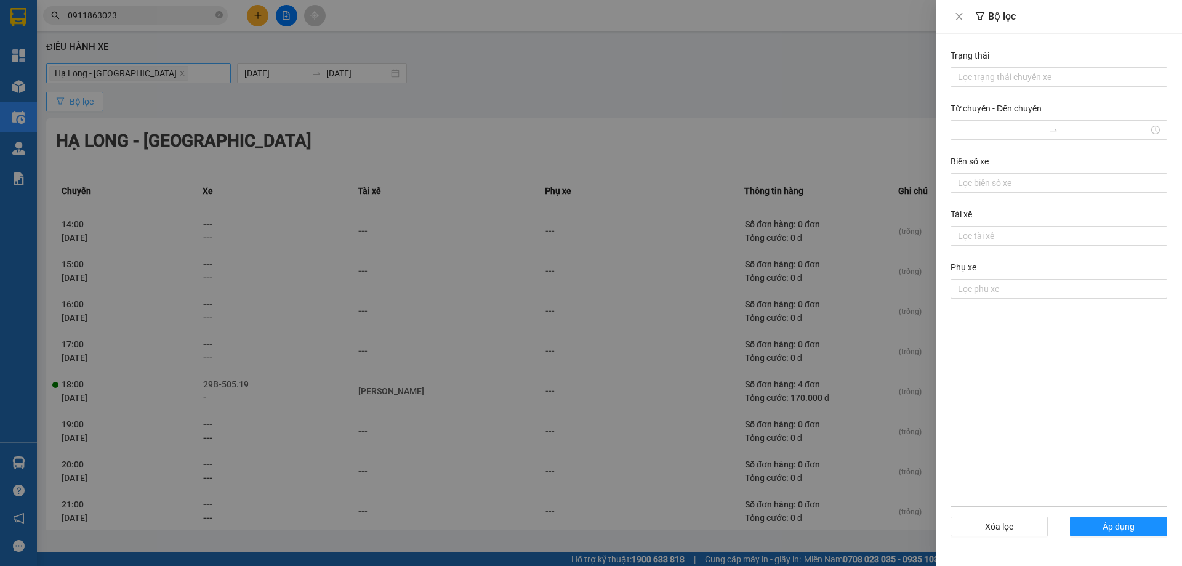
click at [70, 100] on div at bounding box center [591, 283] width 1182 height 566
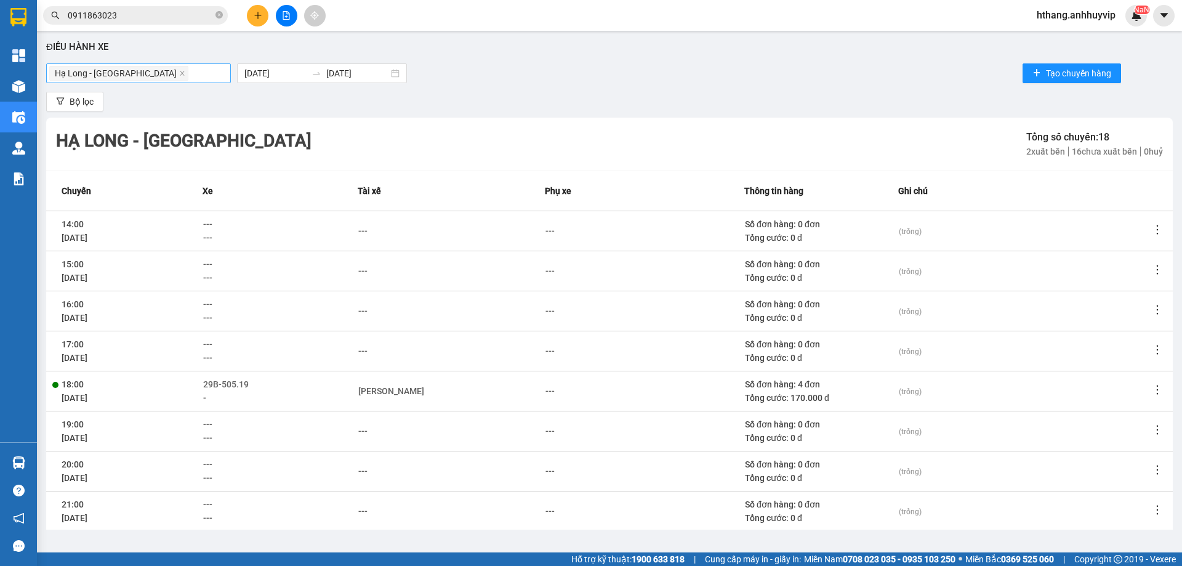
click at [122, 71] on span "Hạ Long - [GEOGRAPHIC_DATA]" at bounding box center [118, 73] width 139 height 15
drag, startPoint x: 321, startPoint y: 79, endPoint x: 15, endPoint y: 89, distance: 305.4
click at [318, 82] on div "[DATE] [DATE]" at bounding box center [322, 73] width 170 height 20
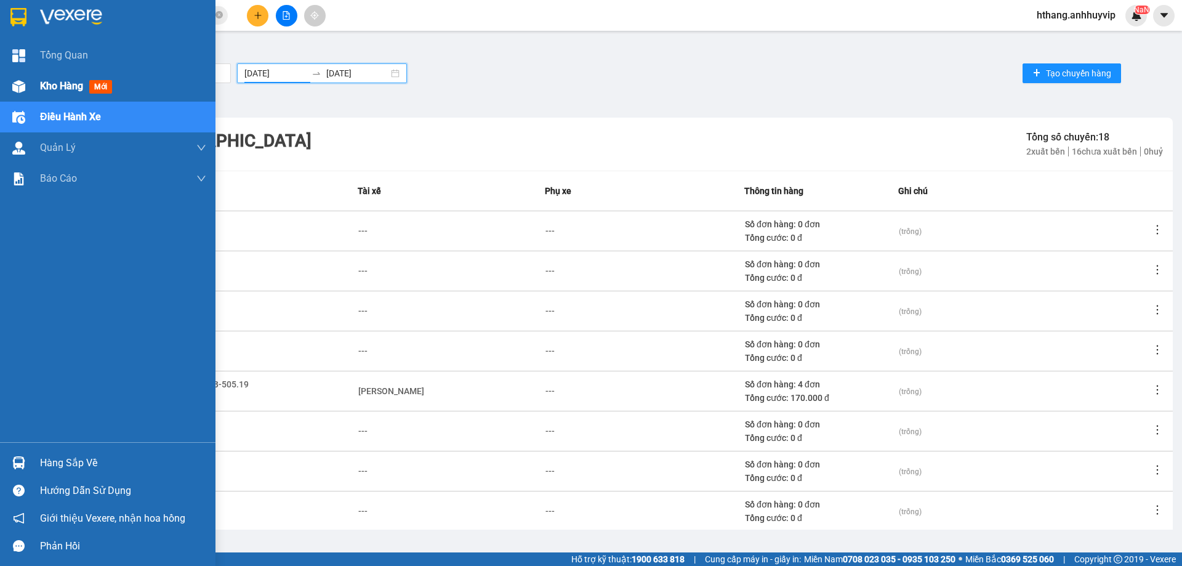
type input "[DATE]"
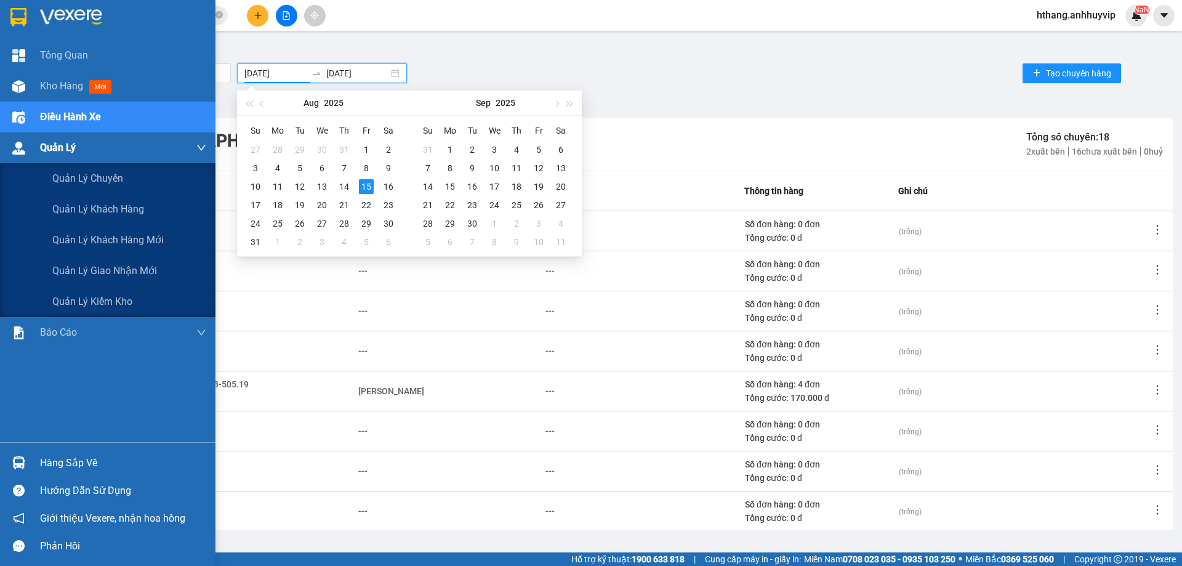
click at [63, 135] on div "Quản Lý" at bounding box center [123, 147] width 166 height 31
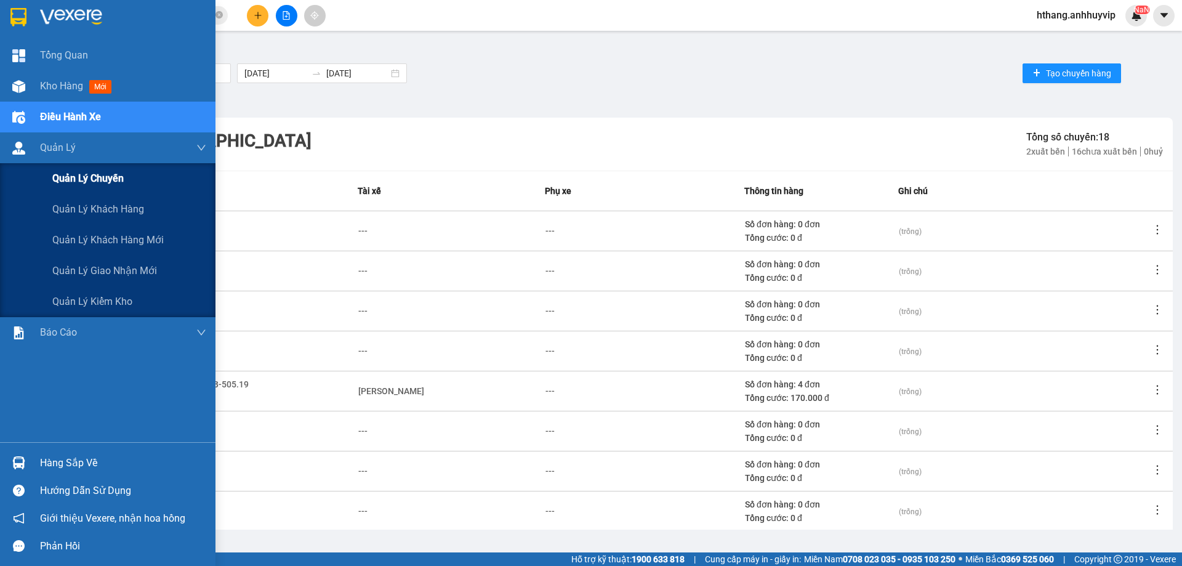
click at [73, 180] on span "Quản lý chuyến" at bounding box center [87, 177] width 71 height 15
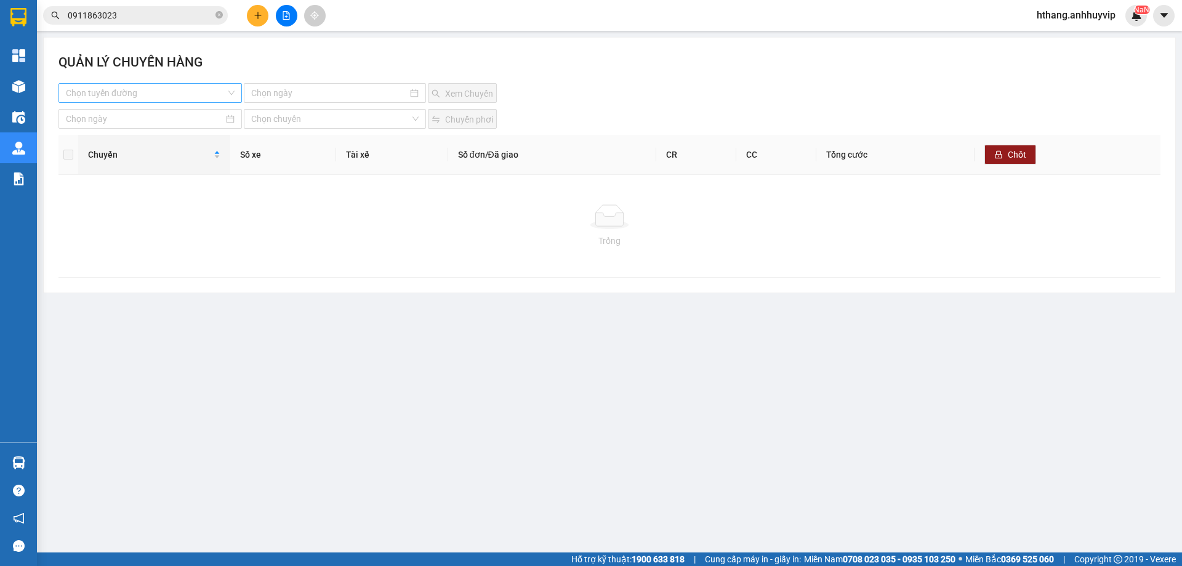
click at [185, 94] on input "search" at bounding box center [146, 93] width 160 height 18
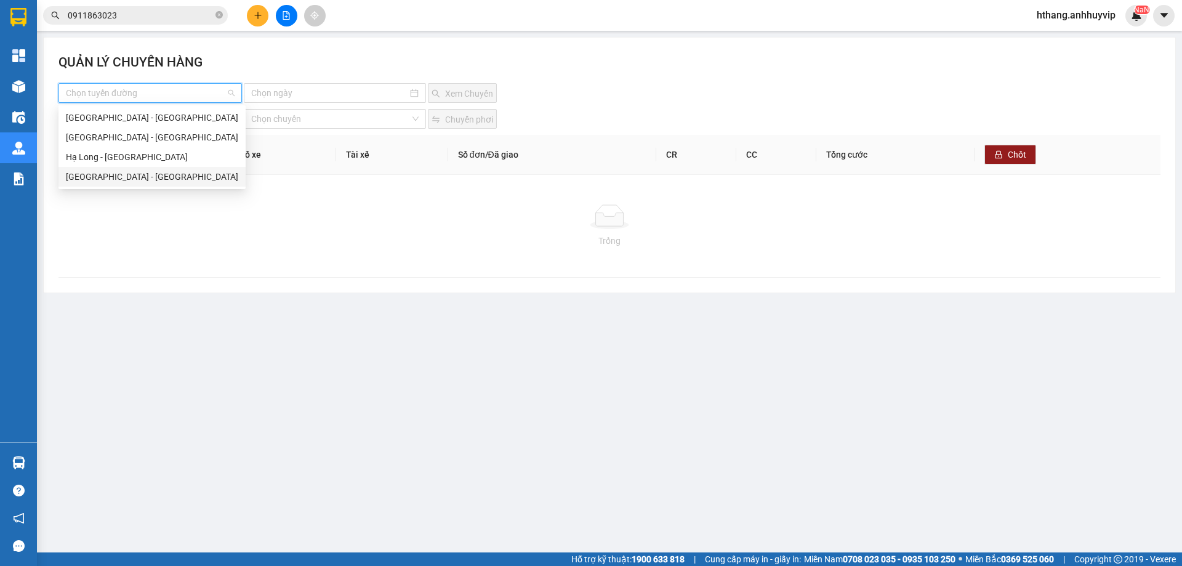
click at [110, 172] on div "[GEOGRAPHIC_DATA] - [GEOGRAPHIC_DATA]" at bounding box center [152, 177] width 172 height 14
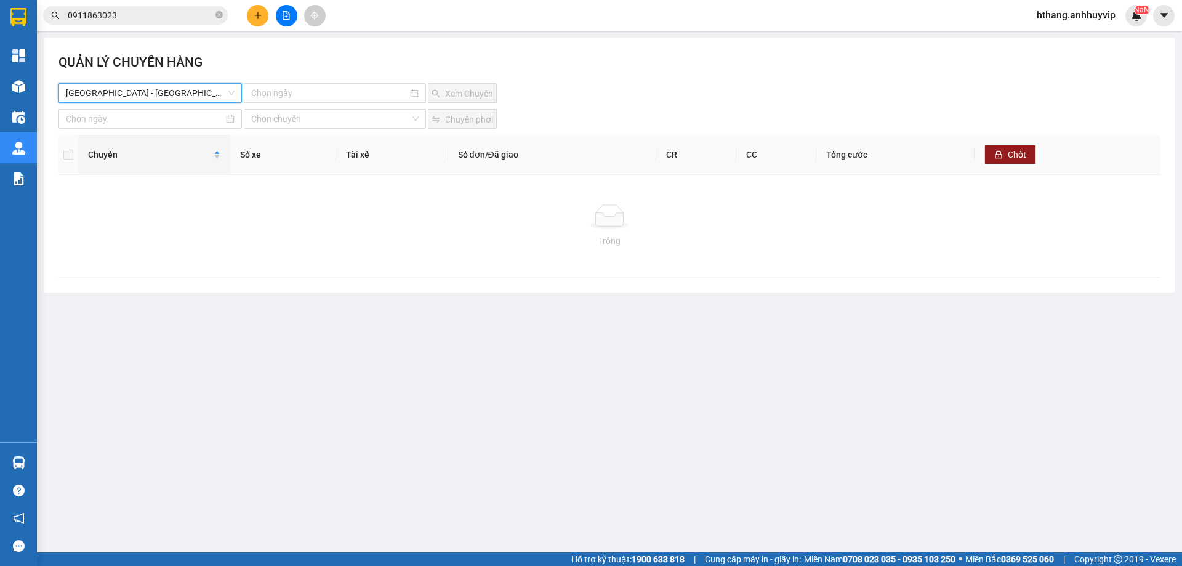
drag, startPoint x: 619, startPoint y: 82, endPoint x: 782, endPoint y: 110, distance: 164.8
click at [622, 82] on div "QUẢN LÝ CHUYẾN HÀNG" at bounding box center [609, 67] width 1102 height 31
click at [70, 155] on span at bounding box center [68, 155] width 10 height 10
click at [302, 150] on div "Số xe" at bounding box center [283, 155] width 86 height 14
click at [291, 89] on input at bounding box center [329, 93] width 156 height 14
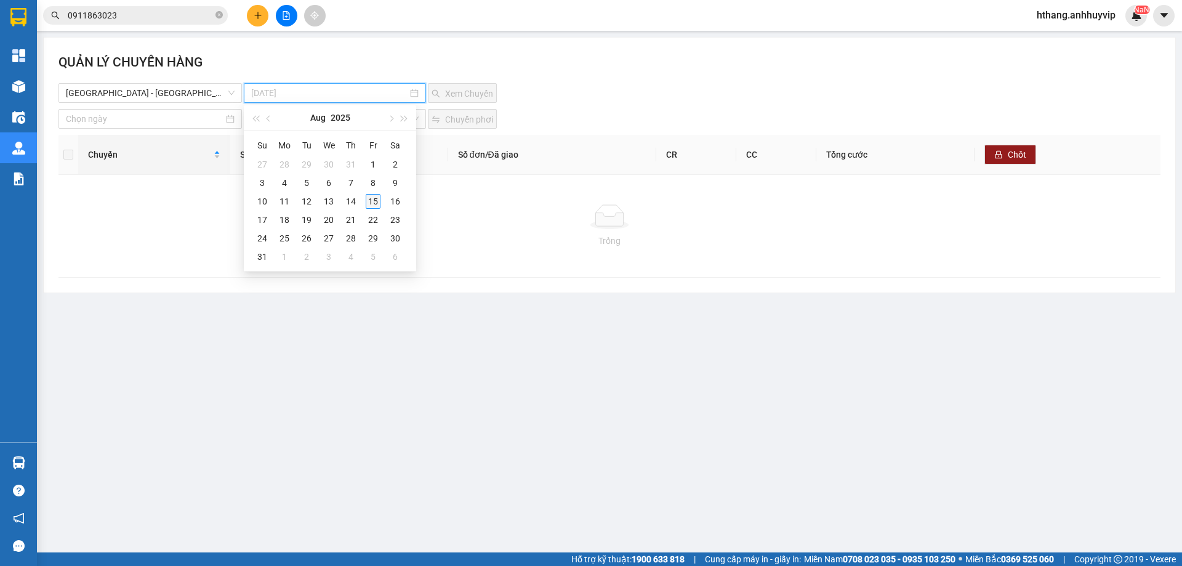
type input "[DATE]"
click at [369, 194] on div "15" at bounding box center [373, 201] width 15 height 15
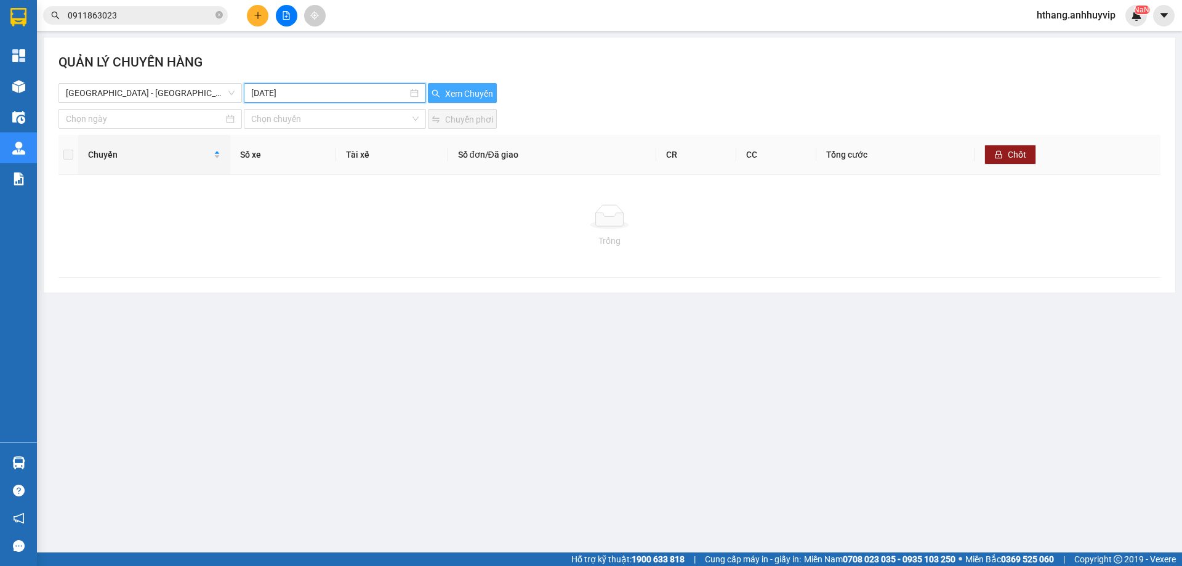
click at [465, 91] on span "Xem Chuyến" at bounding box center [469, 94] width 48 height 14
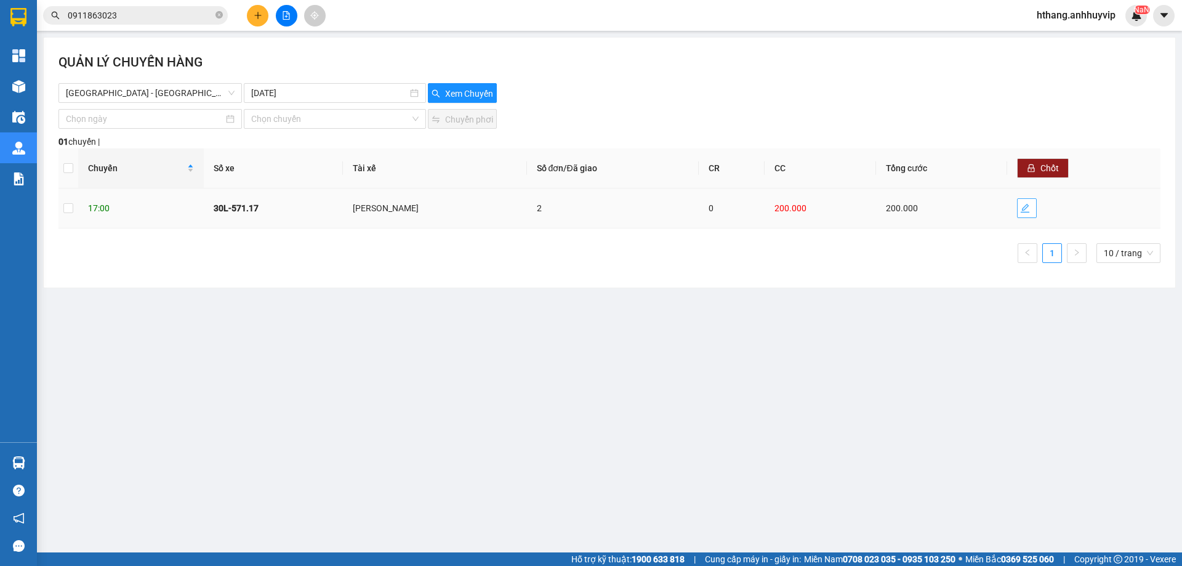
click at [1021, 211] on icon "edit" at bounding box center [1025, 208] width 10 height 10
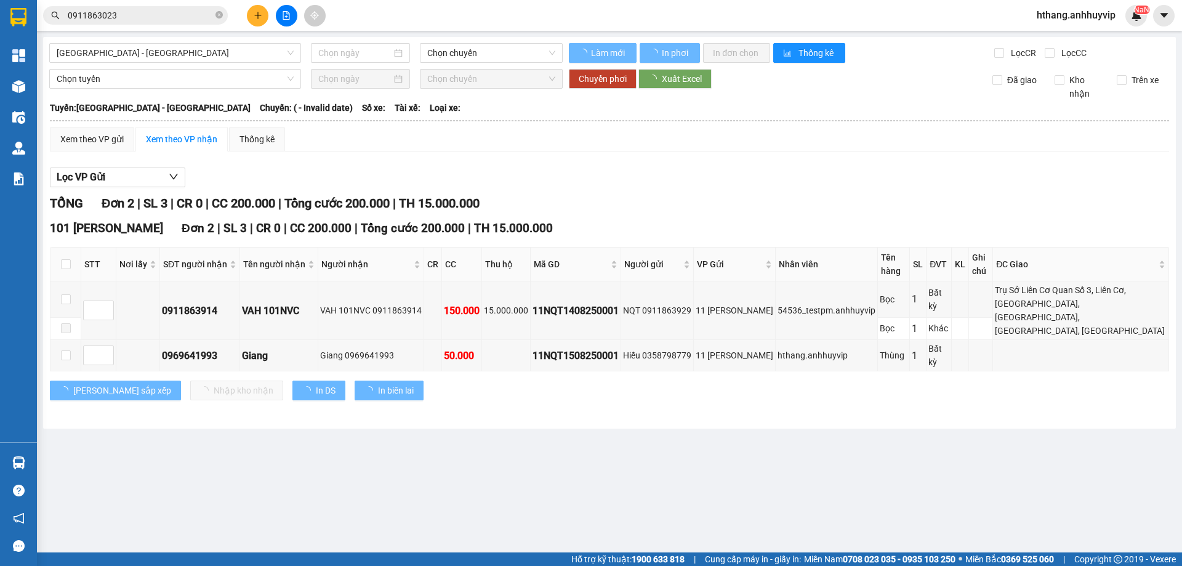
type input "[DATE]"
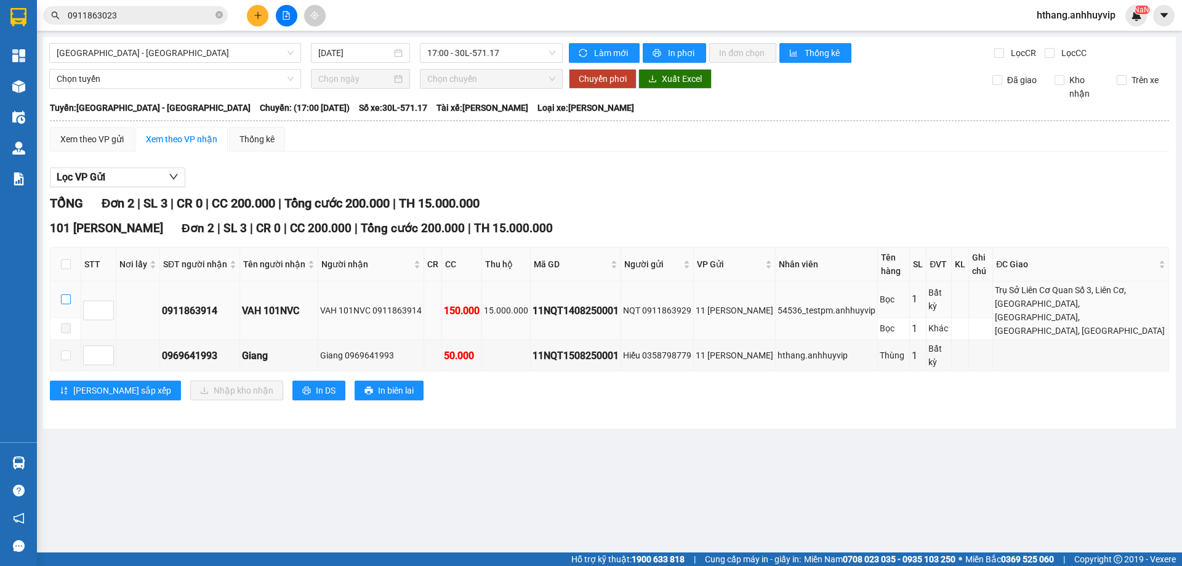
click at [64, 299] on input "checkbox" at bounding box center [66, 299] width 10 height 10
checkbox input "true"
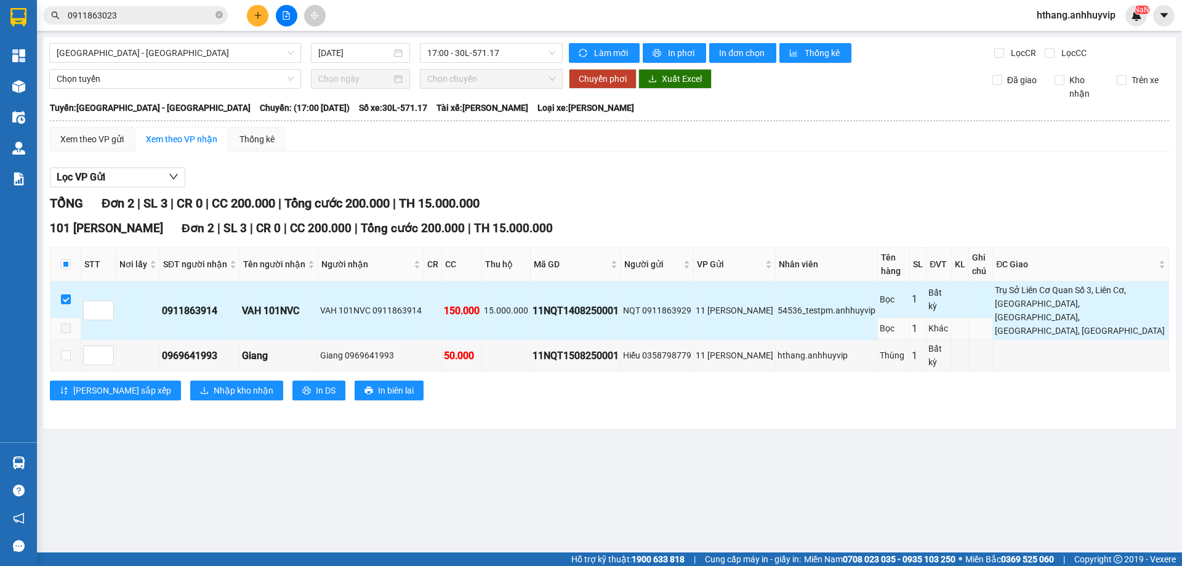
click at [1033, 299] on div "Trụ Sở Liên Cơ Quan Số 3, Liên Cơ, [GEOGRAPHIC_DATA], [GEOGRAPHIC_DATA], [GEOGR…" at bounding box center [1081, 310] width 172 height 54
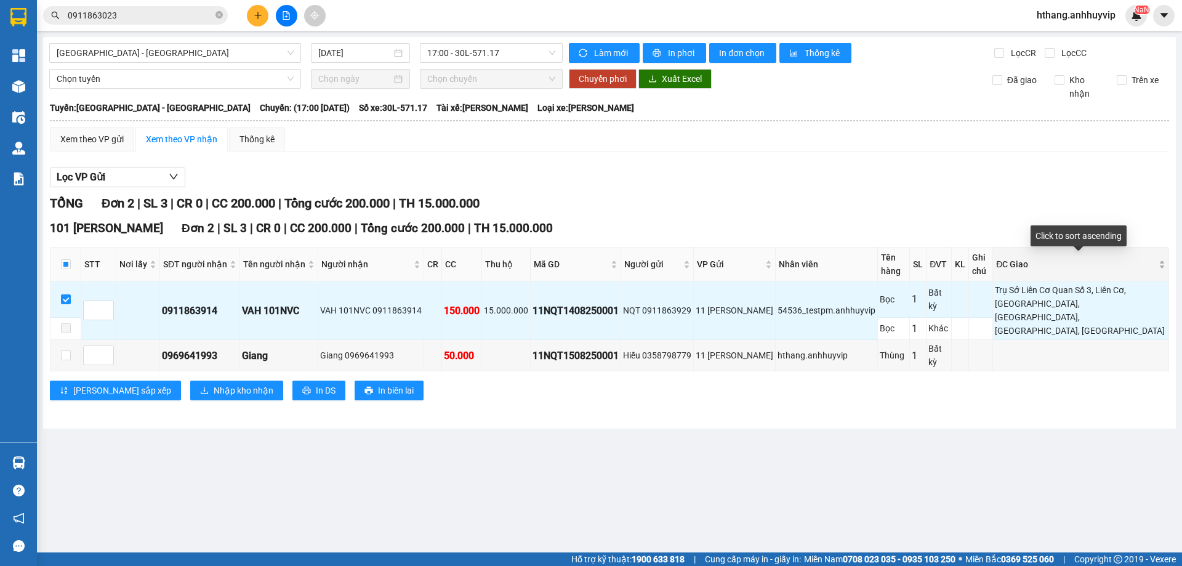
click at [1163, 271] on div "ĐC Giao" at bounding box center [1080, 264] width 169 height 14
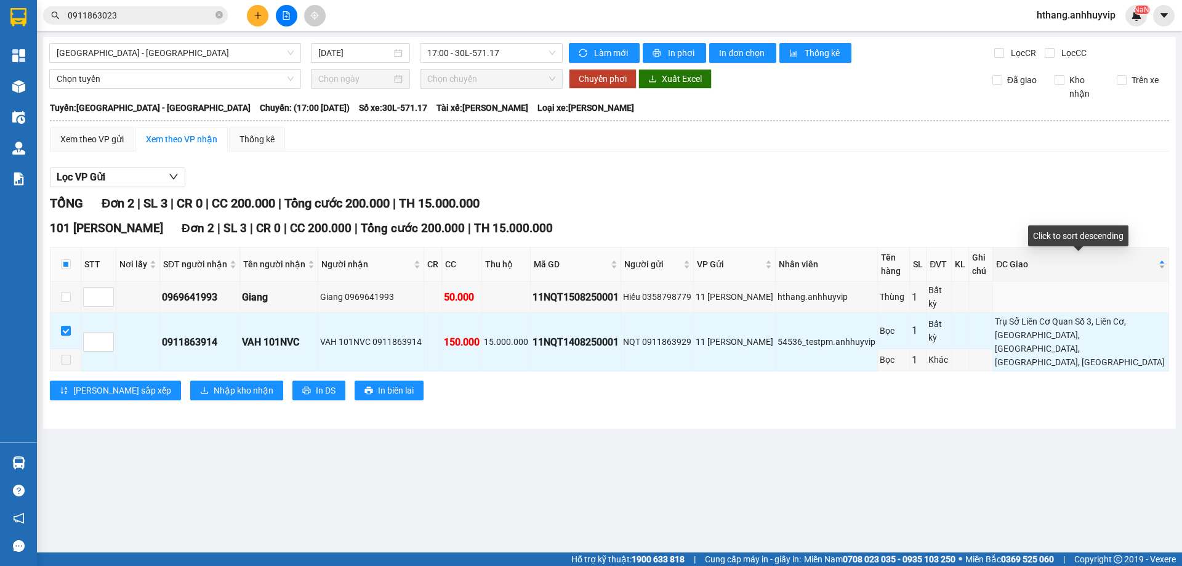
click at [1161, 269] on div "ĐC Giao" at bounding box center [1080, 264] width 169 height 14
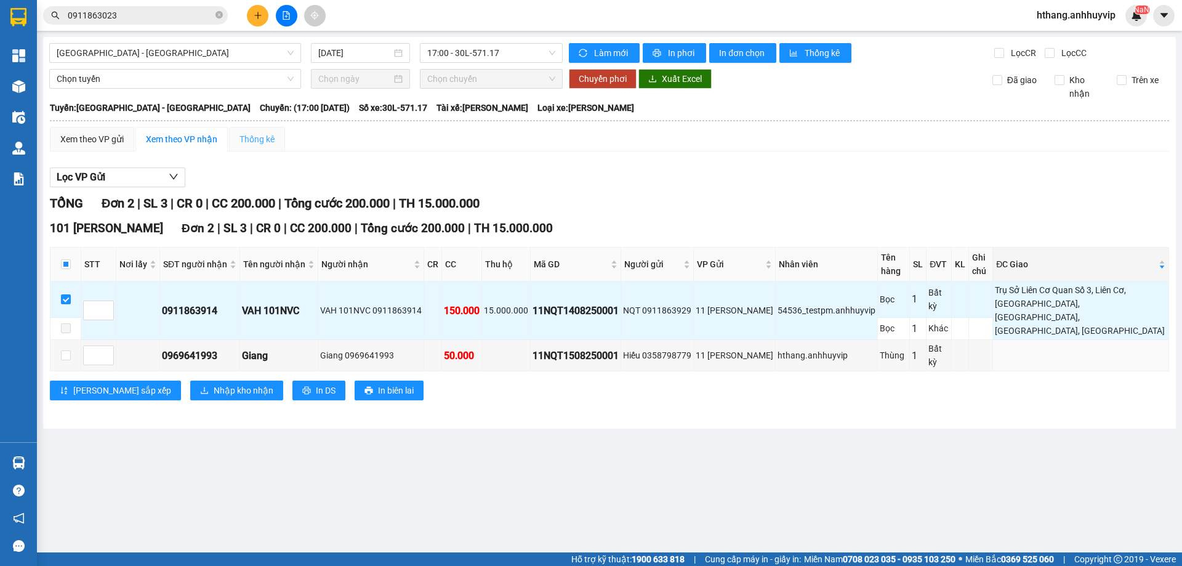
click at [273, 131] on div "Thống kê" at bounding box center [257, 139] width 56 height 25
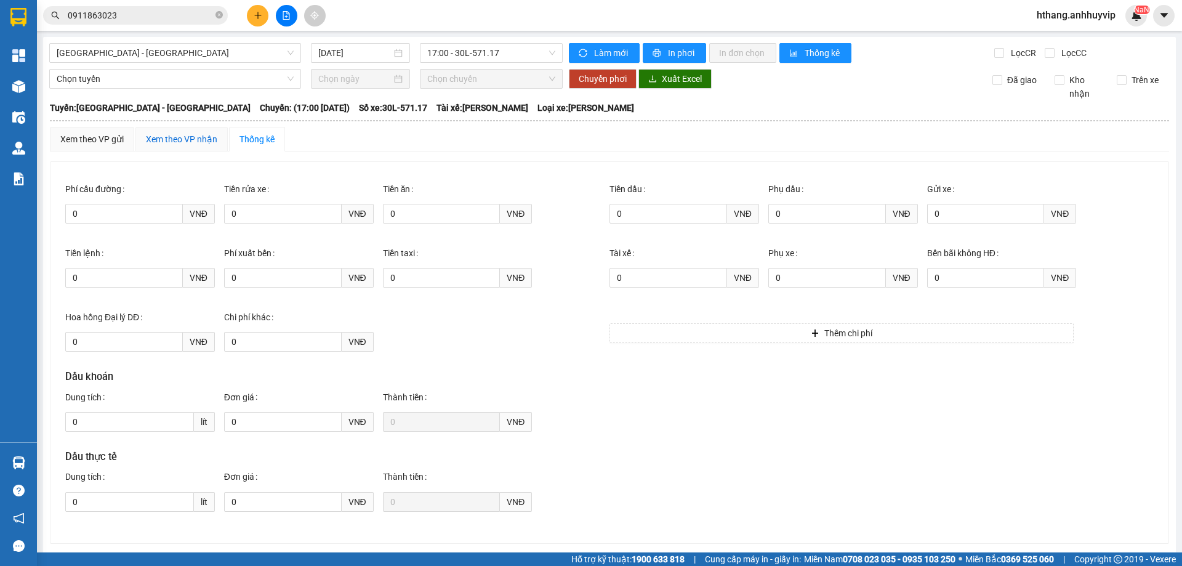
click at [188, 144] on div "Xem theo VP nhận" at bounding box center [181, 139] width 71 height 14
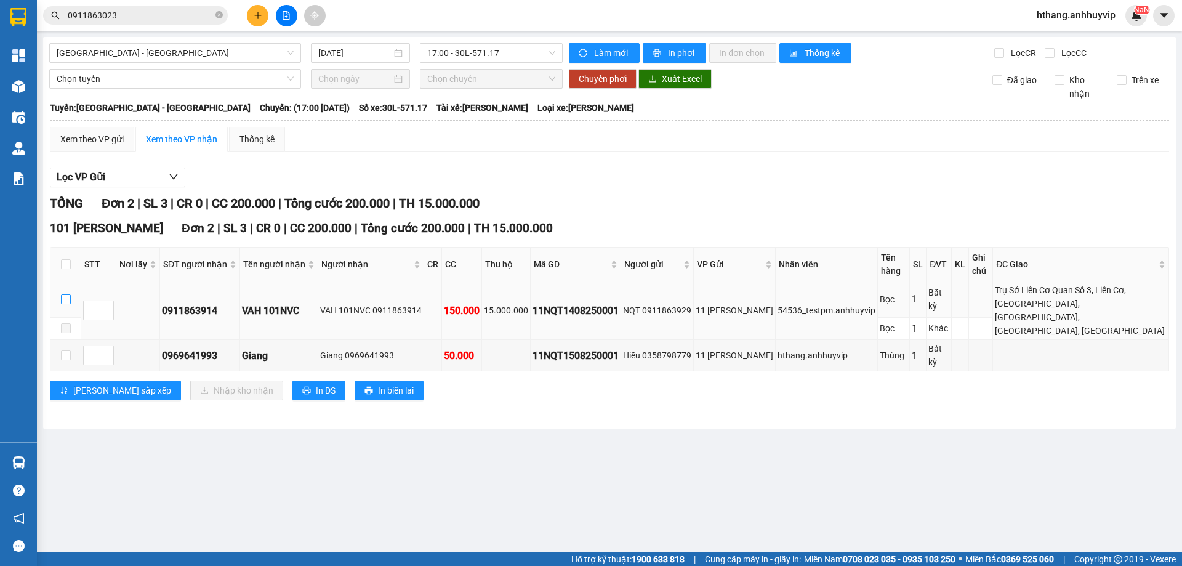
drag, startPoint x: 67, startPoint y: 297, endPoint x: 63, endPoint y: 302, distance: 6.7
click at [66, 297] on input "checkbox" at bounding box center [66, 299] width 10 height 10
checkbox input "true"
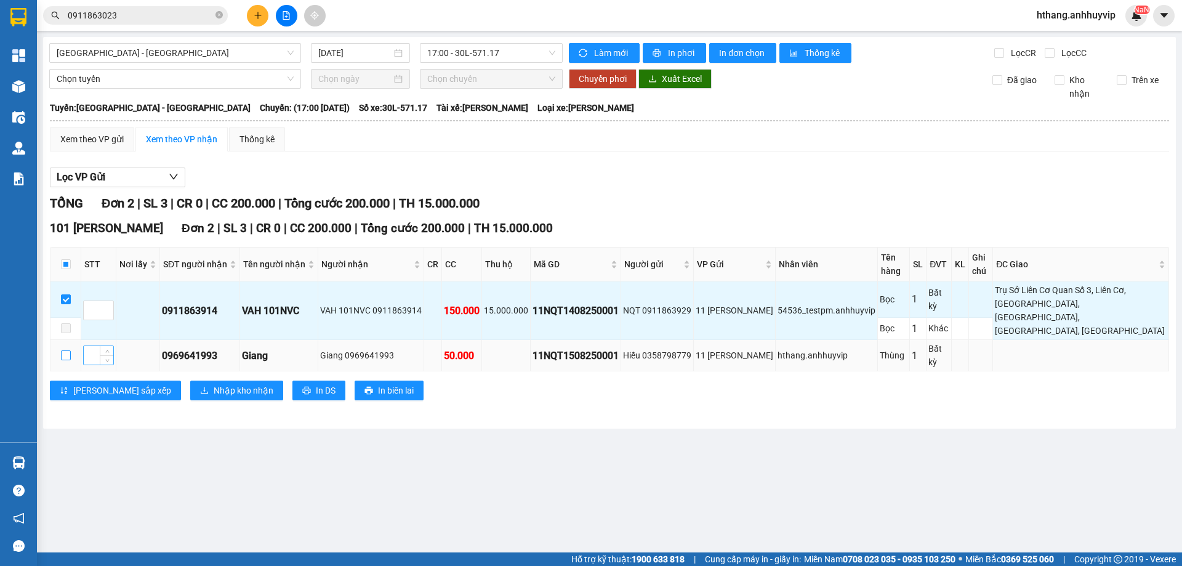
drag, startPoint x: 64, startPoint y: 349, endPoint x: 92, endPoint y: 340, distance: 29.6
click at [66, 350] on input "checkbox" at bounding box center [66, 355] width 10 height 10
checkbox input "true"
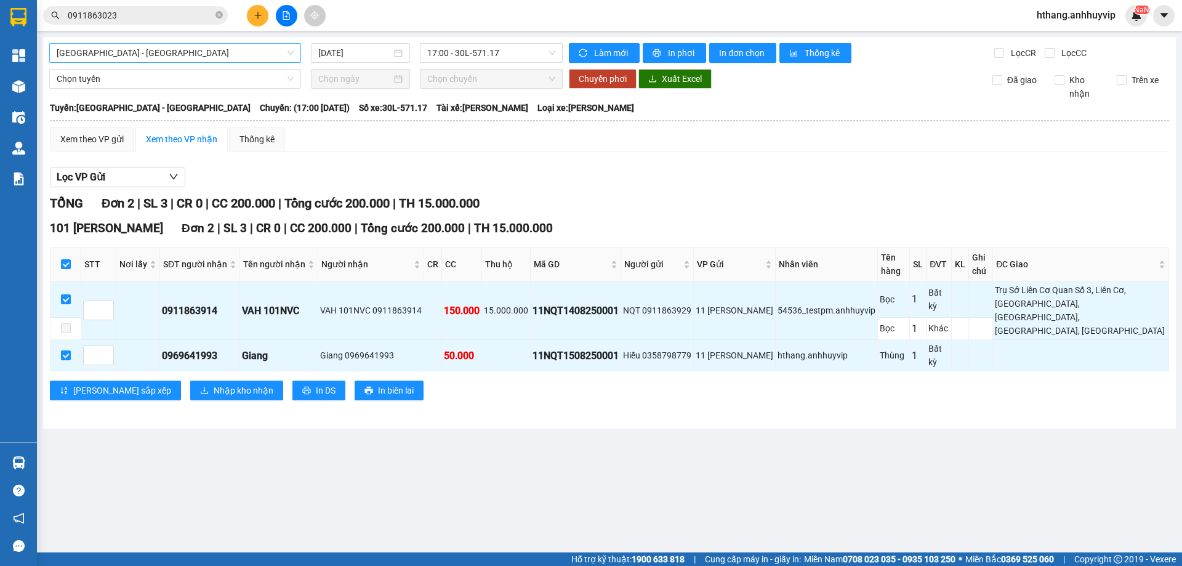
click at [135, 45] on span "[GEOGRAPHIC_DATA] - [GEOGRAPHIC_DATA]" at bounding box center [175, 53] width 237 height 18
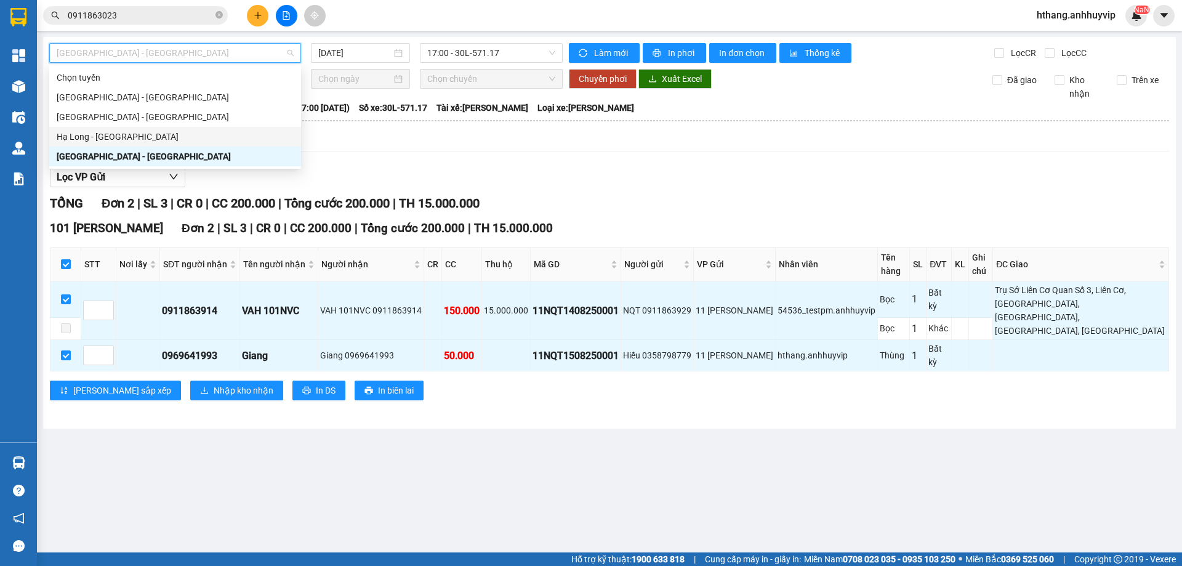
click at [108, 136] on div "Hạ Long - [GEOGRAPHIC_DATA]" at bounding box center [175, 137] width 237 height 14
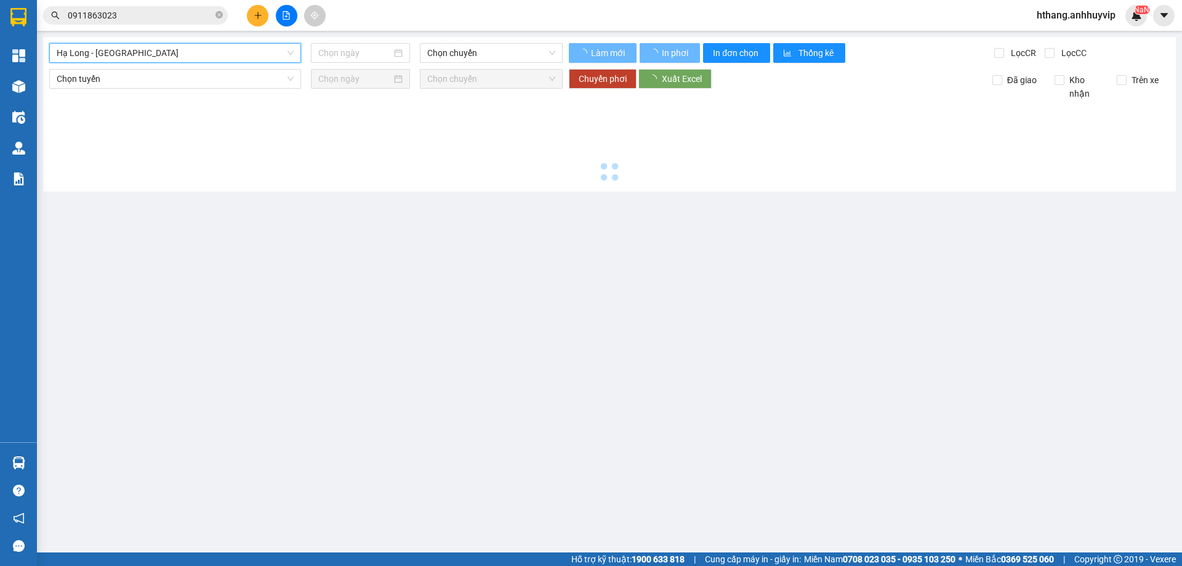
type input "[DATE]"
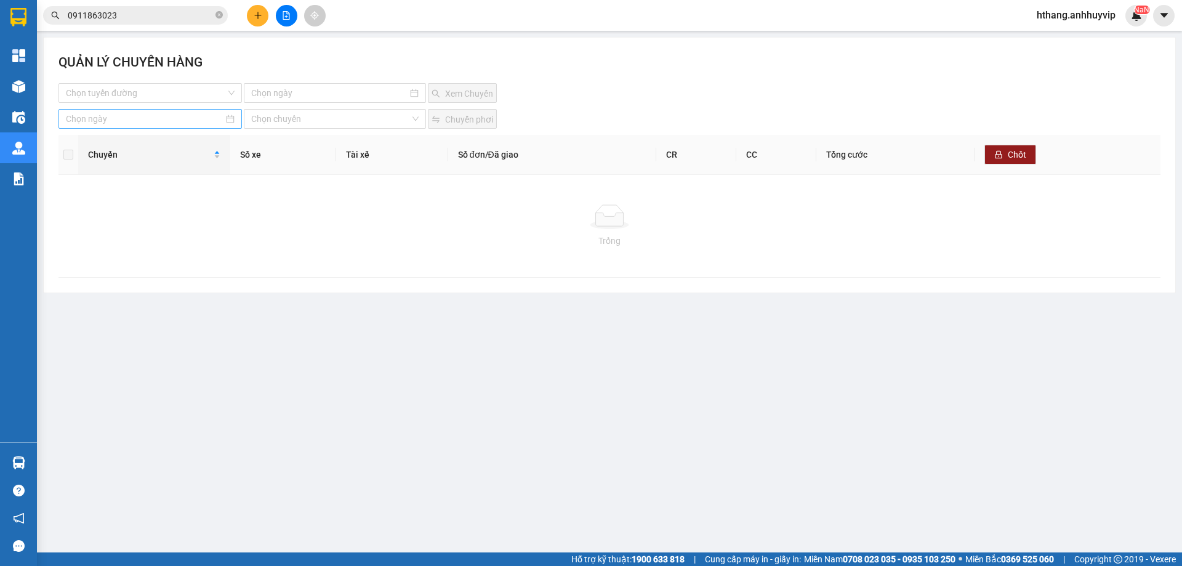
type input "[DATE]"
click at [114, 121] on input at bounding box center [145, 119] width 158 height 14
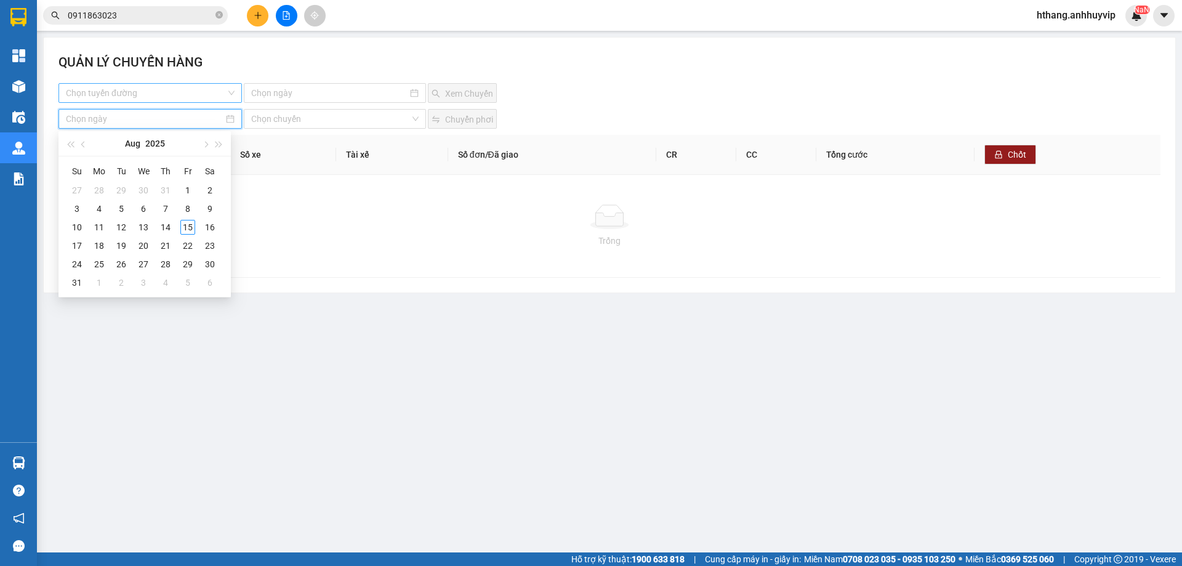
click at [130, 98] on input "search" at bounding box center [146, 93] width 160 height 18
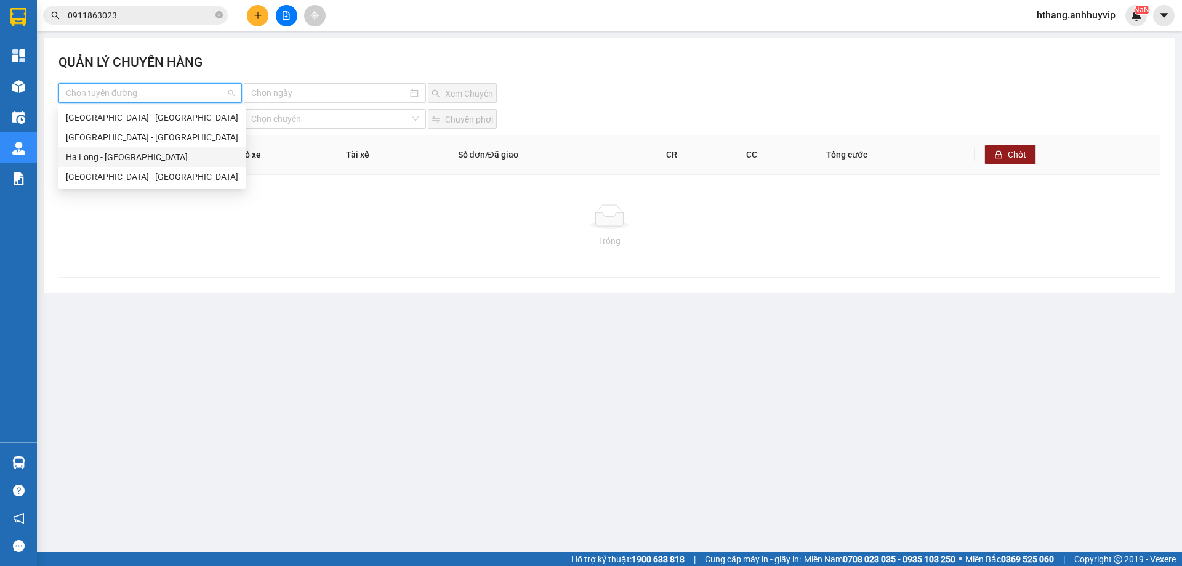
click at [116, 158] on div "Hạ Long - [GEOGRAPHIC_DATA]" at bounding box center [152, 157] width 172 height 14
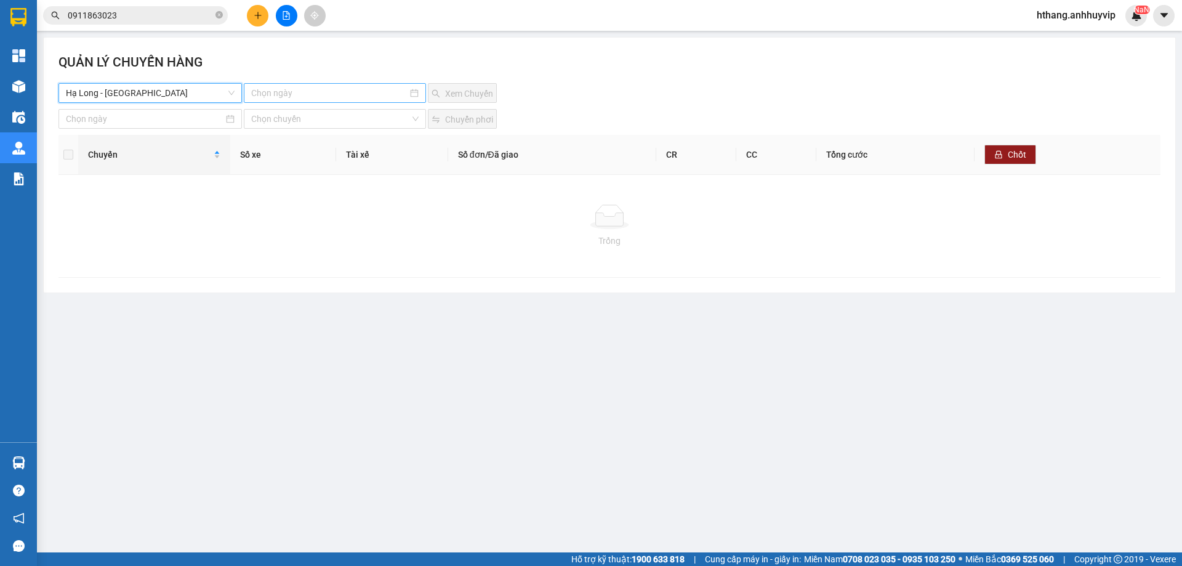
click at [278, 94] on input at bounding box center [329, 93] width 156 height 14
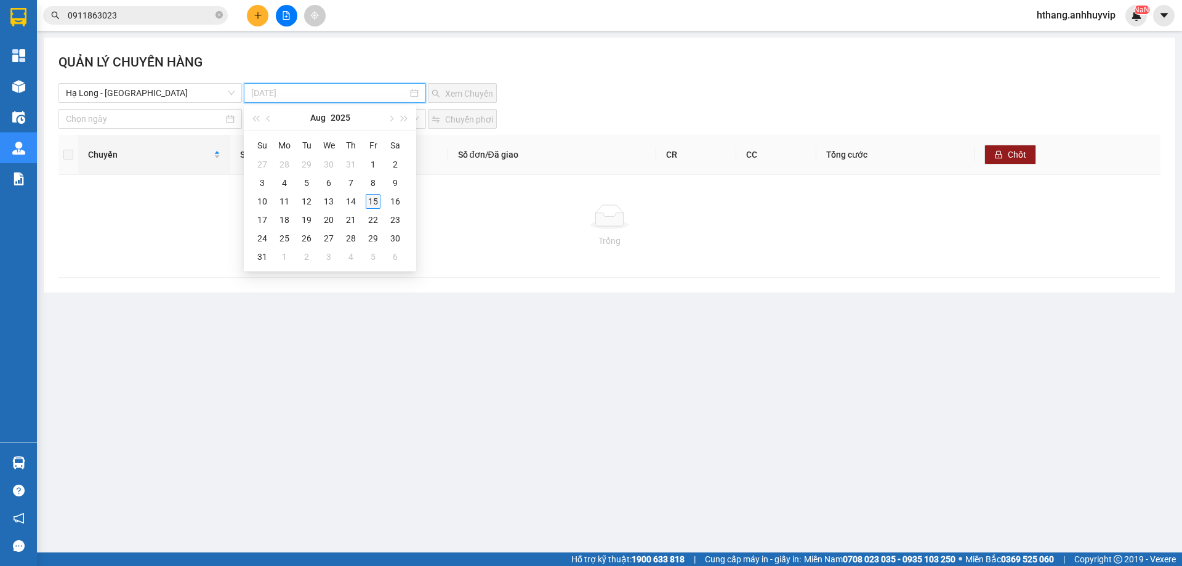
type input "[DATE]"
click at [372, 202] on div "15" at bounding box center [373, 201] width 15 height 15
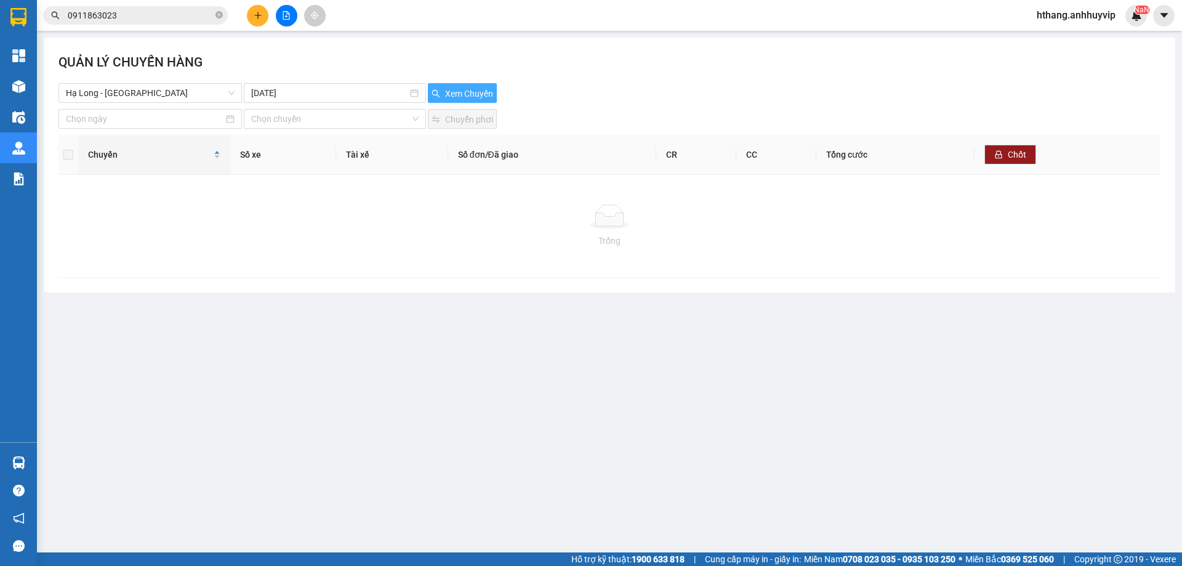
click at [458, 95] on span "Xem Chuyến" at bounding box center [469, 94] width 48 height 14
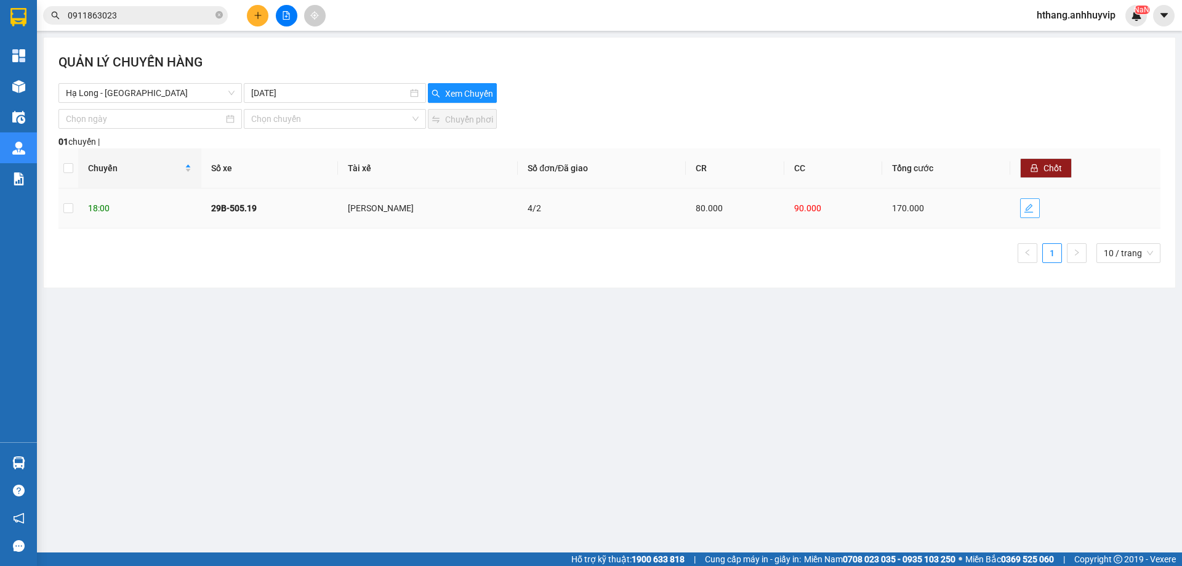
click at [1036, 212] on span "edit" at bounding box center [1030, 208] width 18 height 10
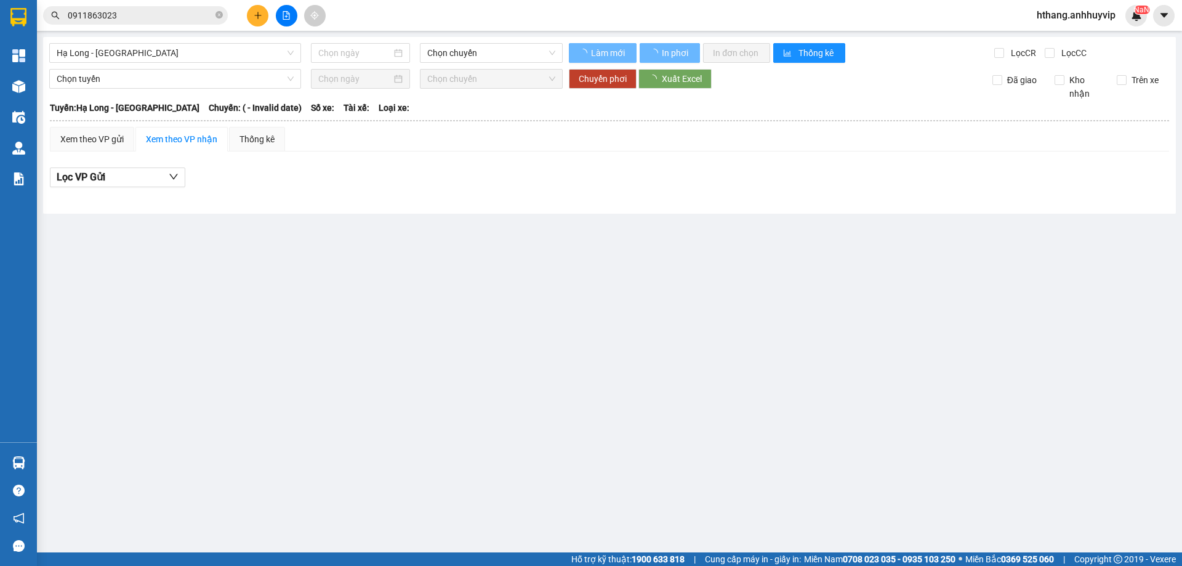
type input "[DATE]"
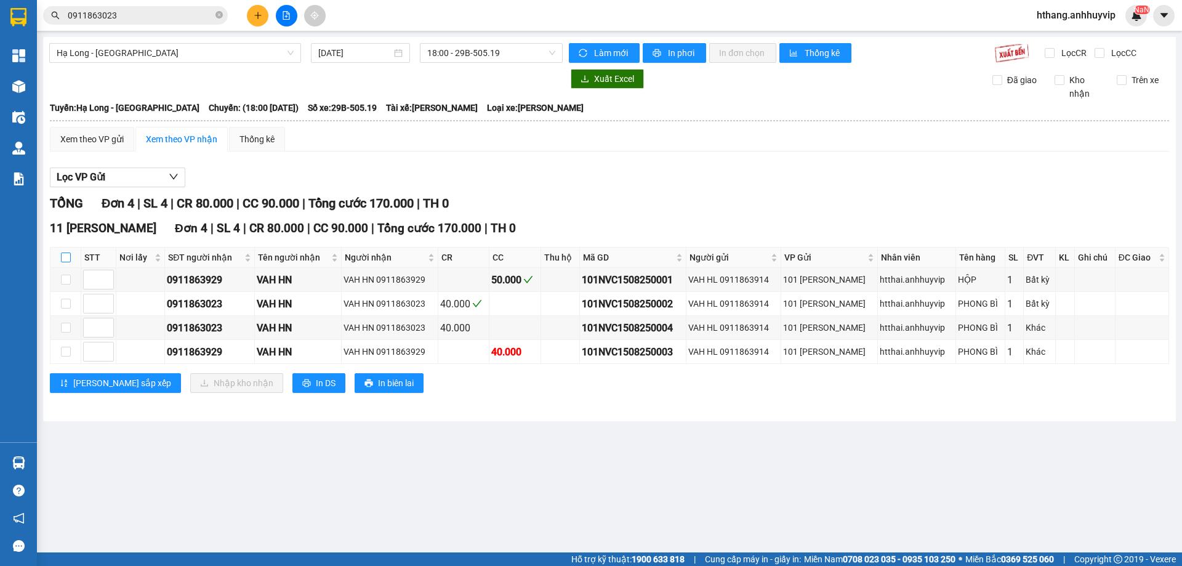
click at [65, 259] on input "checkbox" at bounding box center [66, 257] width 10 height 10
checkbox input "true"
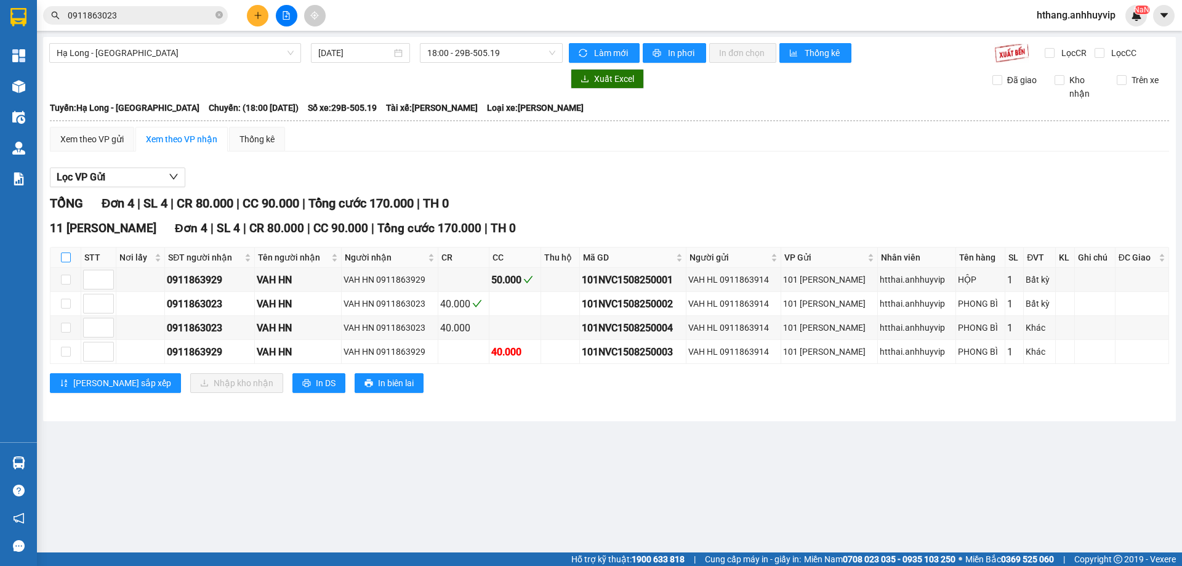
checkbox input "true"
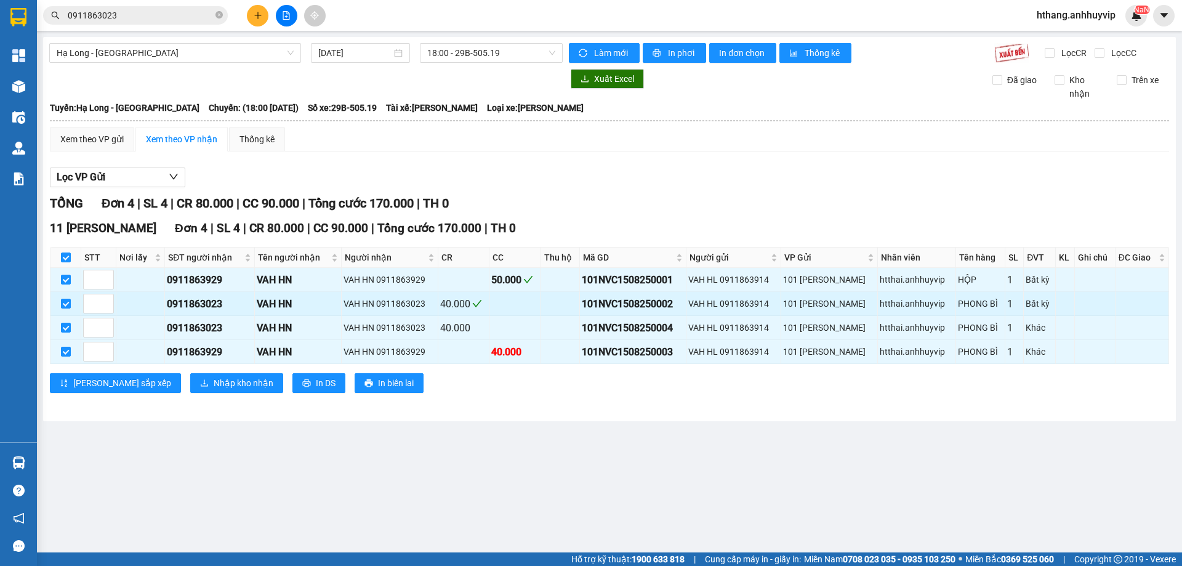
click at [63, 294] on td at bounding box center [65, 304] width 31 height 24
click at [742, 60] on button "In đơn chọn" at bounding box center [742, 53] width 67 height 20
click at [674, 50] on span "In phơi" at bounding box center [682, 53] width 28 height 14
click at [102, 50] on span "Hạ Long - [GEOGRAPHIC_DATA]" at bounding box center [175, 53] width 237 height 18
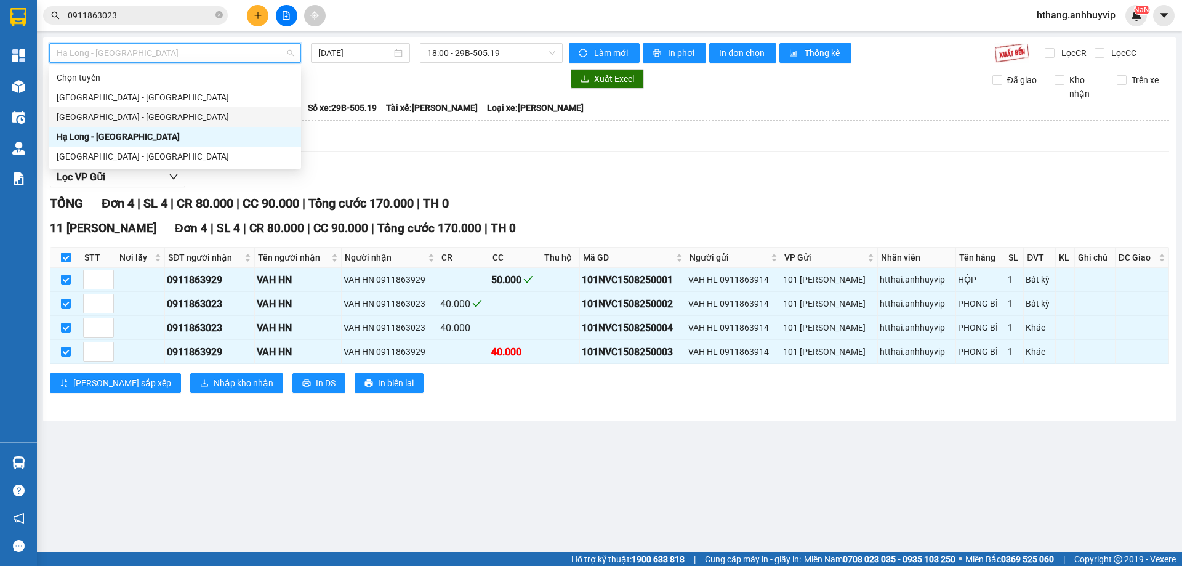
click at [112, 118] on div "[GEOGRAPHIC_DATA] - [GEOGRAPHIC_DATA]" at bounding box center [175, 117] width 237 height 14
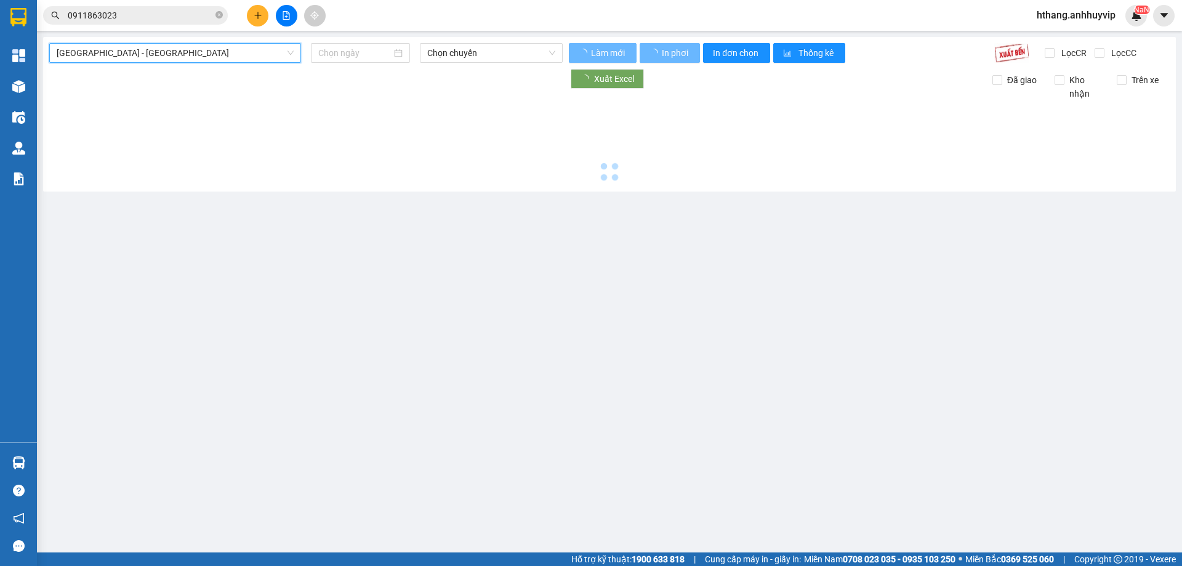
type input "[DATE]"
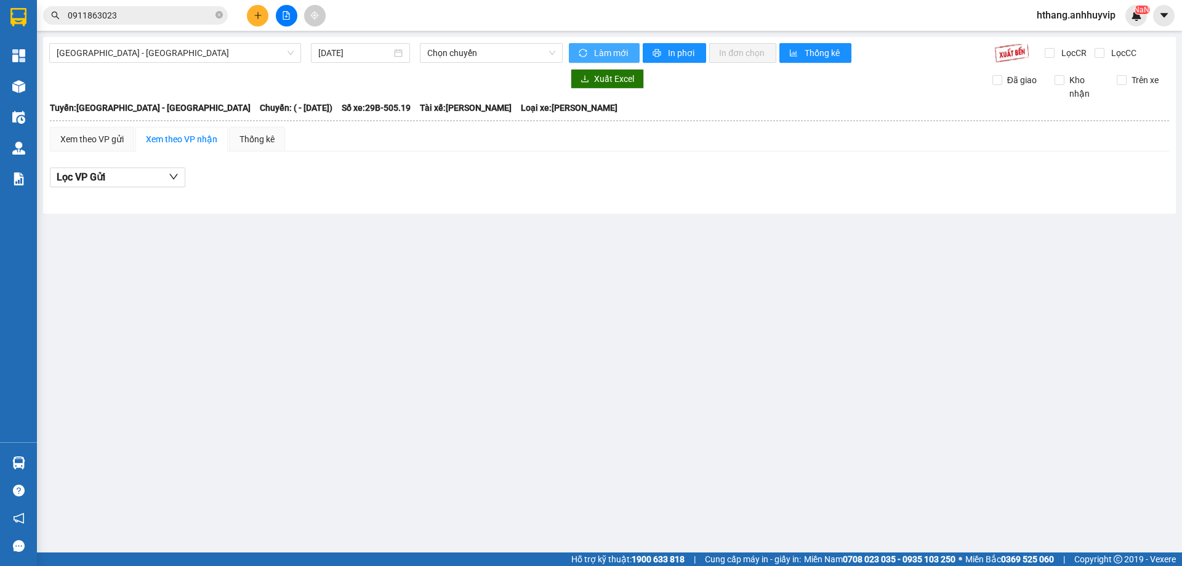
drag, startPoint x: 603, startPoint y: 54, endPoint x: 835, endPoint y: 68, distance: 231.9
click at [864, 65] on div "[GEOGRAPHIC_DATA] - [GEOGRAPHIC_DATA] [DATE] Chọn chuyến Làm mới In phơi In đơn…" at bounding box center [609, 125] width 1133 height 177
click at [263, 139] on div "Thống kê" at bounding box center [256, 139] width 35 height 14
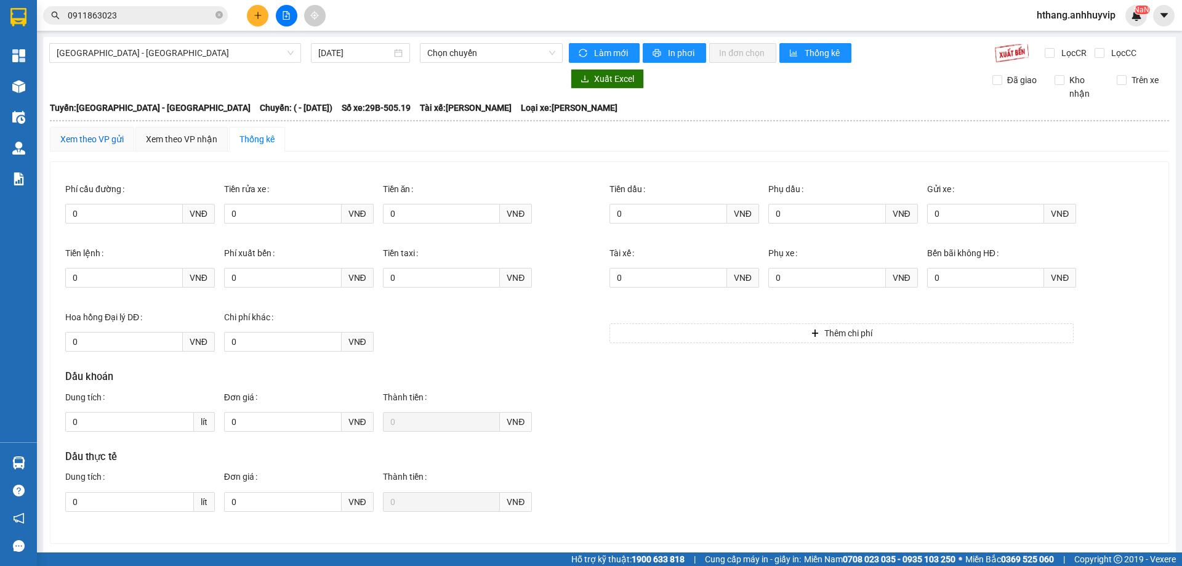
click at [89, 134] on div "Xem theo VP gửi" at bounding box center [91, 139] width 63 height 14
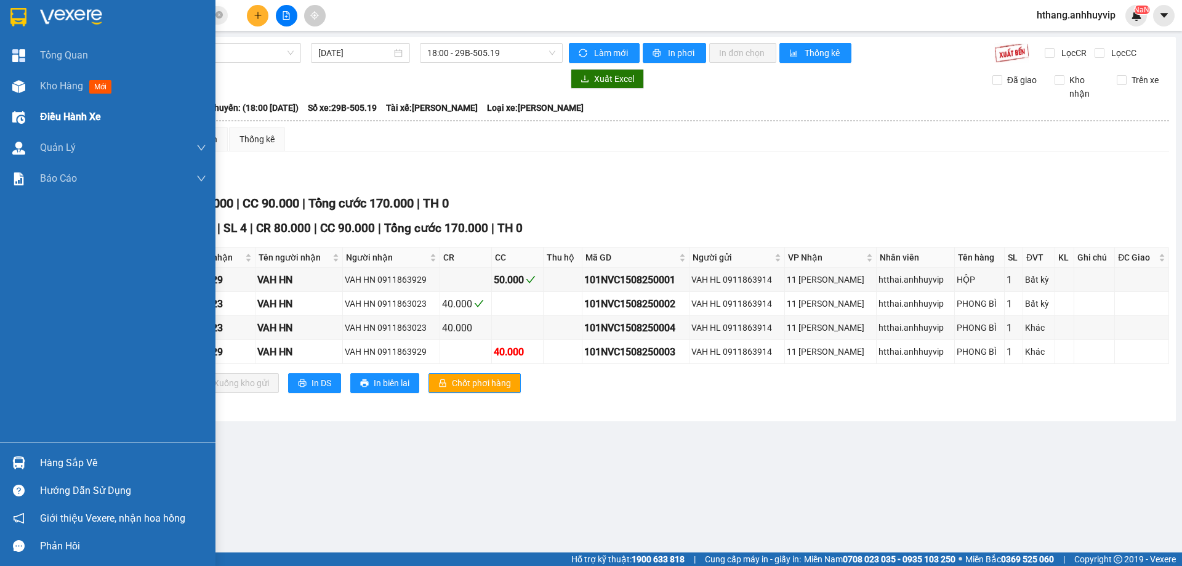
click at [54, 116] on span "Điều hành xe" at bounding box center [70, 116] width 61 height 15
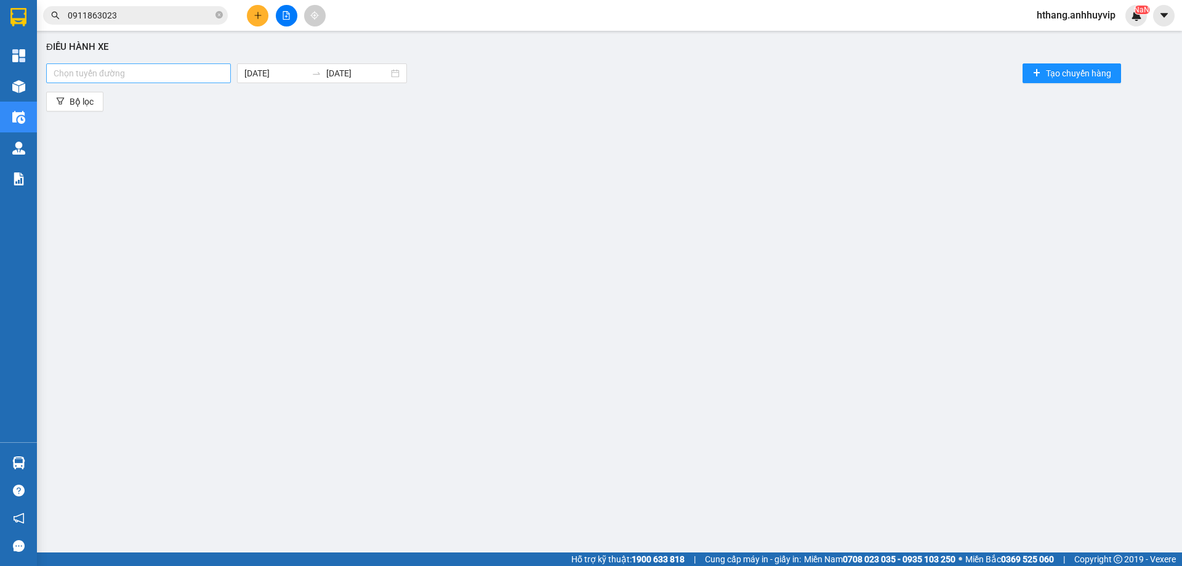
click at [162, 75] on div at bounding box center [138, 73] width 178 height 15
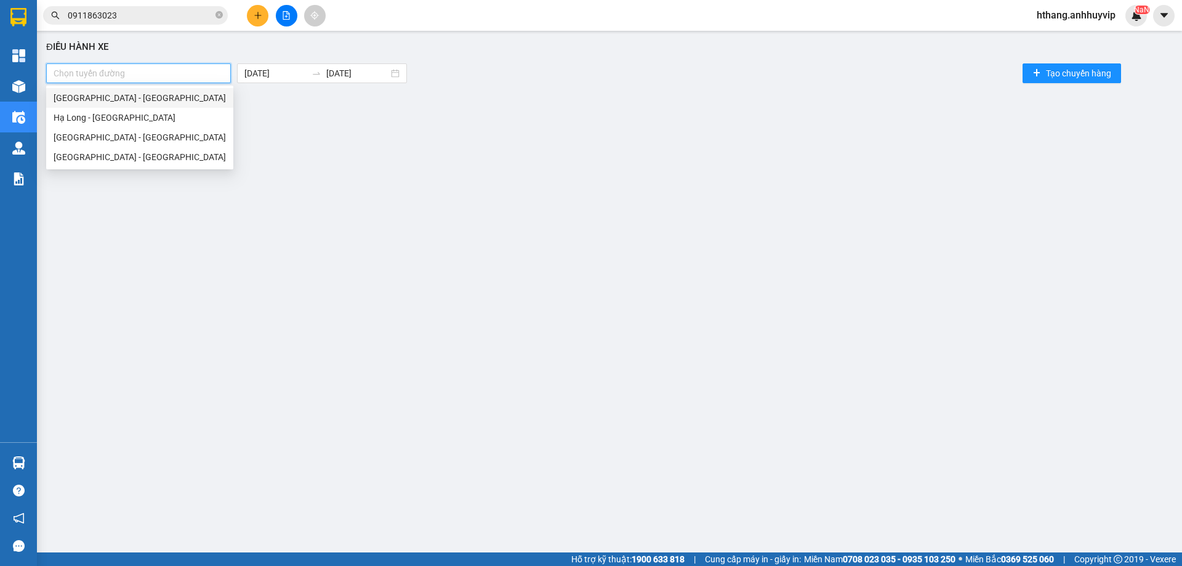
click at [119, 103] on div "[GEOGRAPHIC_DATA] - [GEOGRAPHIC_DATA]" at bounding box center [140, 98] width 172 height 14
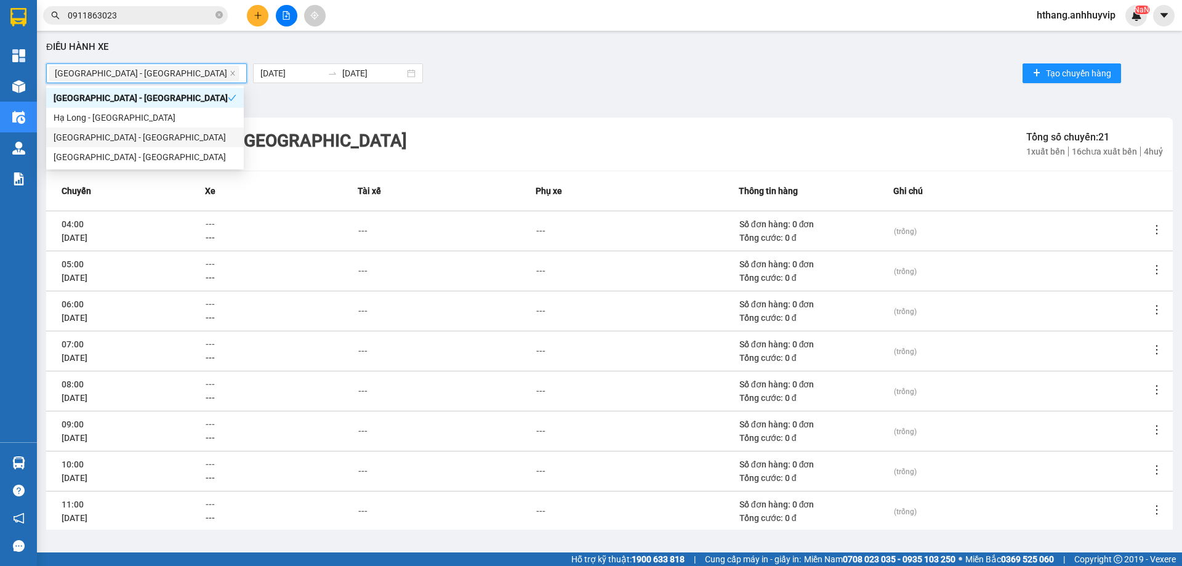
scroll to position [132, 0]
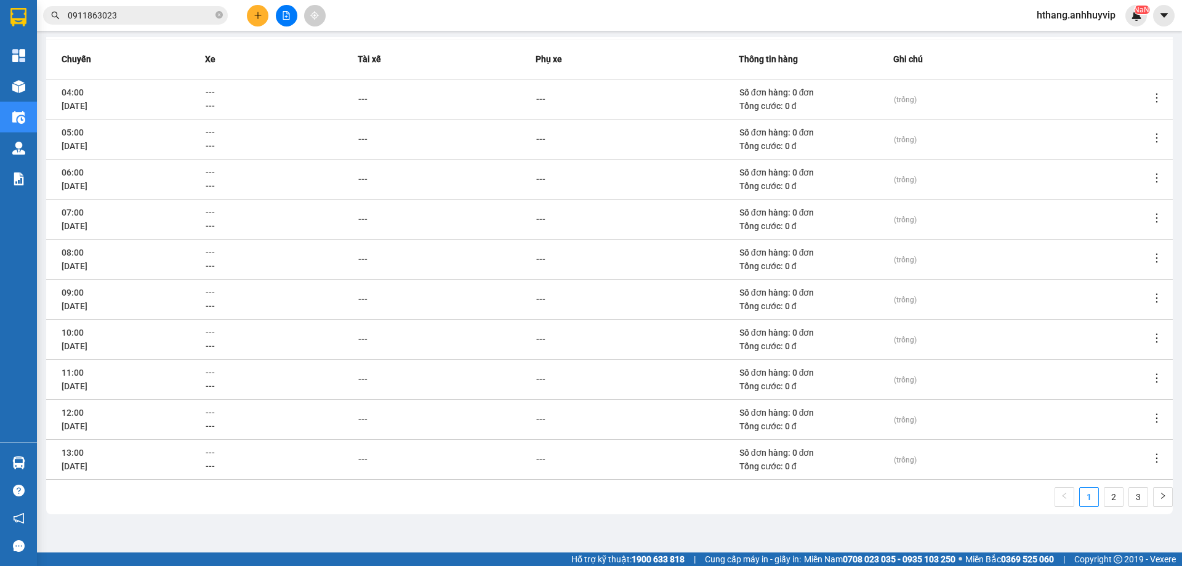
click at [1152, 378] on icon "more" at bounding box center [1156, 378] width 12 height 12
click at [437, 473] on td "---" at bounding box center [447, 459] width 178 height 40
click at [1105, 499] on link "2" at bounding box center [1113, 496] width 18 height 18
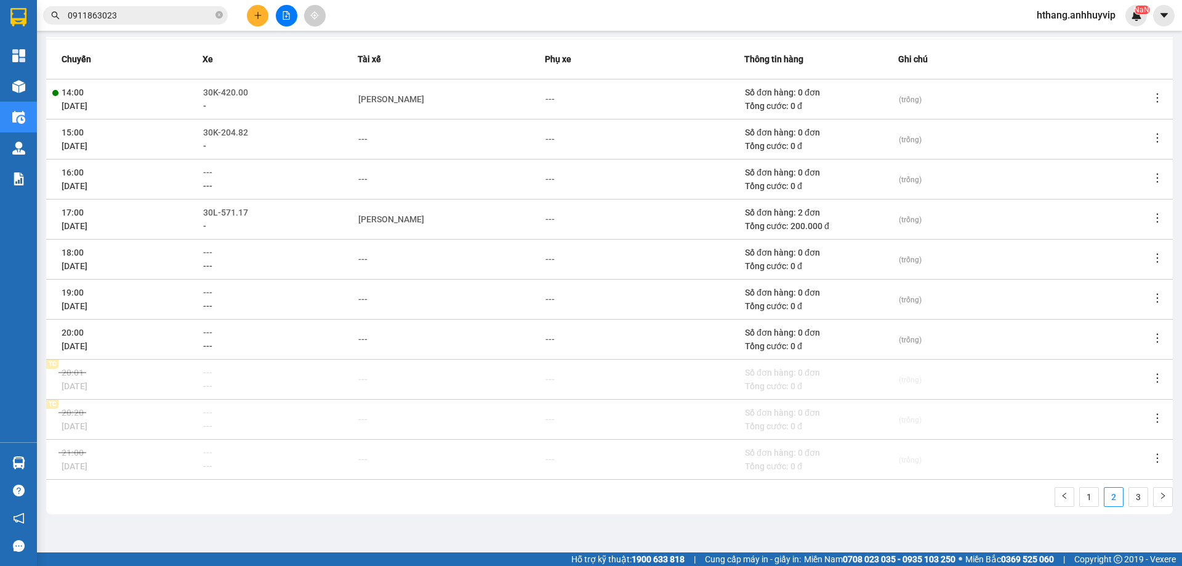
click at [784, 215] on div "Số đơn hàng: 2 đơn" at bounding box center [821, 213] width 153 height 14
click at [788, 214] on div "Số đơn hàng: 2 đơn" at bounding box center [821, 213] width 153 height 14
drag, startPoint x: 791, startPoint y: 214, endPoint x: 805, endPoint y: 214, distance: 14.2
click at [793, 214] on div "Số đơn hàng: 2 đơn" at bounding box center [821, 213] width 153 height 14
click at [806, 214] on div "Số đơn hàng: 2 đơn" at bounding box center [821, 213] width 153 height 14
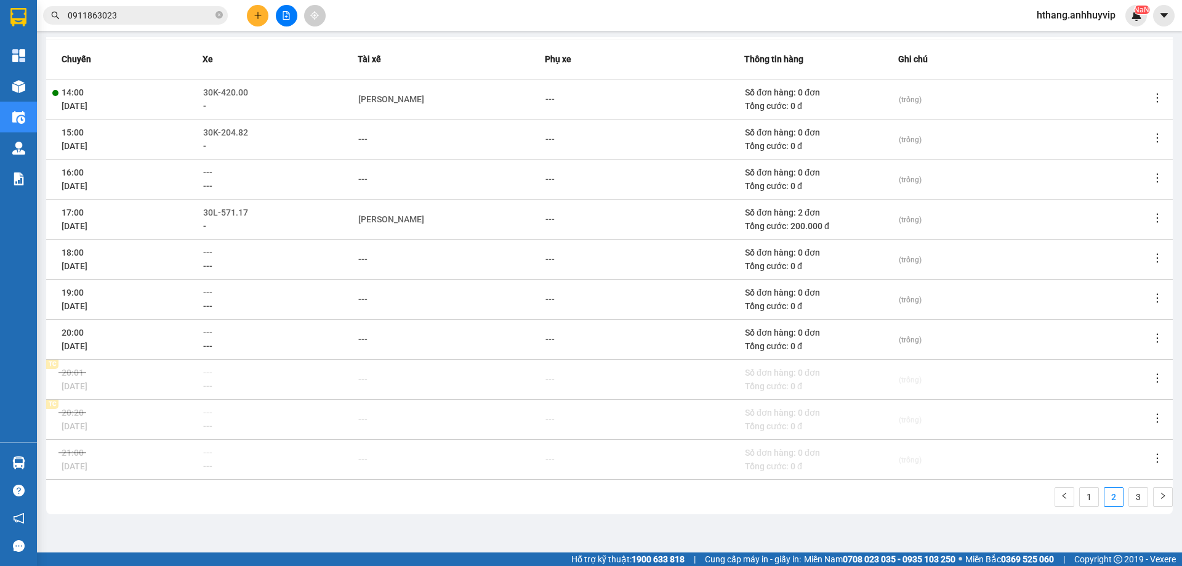
click at [924, 219] on icon "edit" at bounding box center [928, 219] width 9 height 9
click at [253, 211] on icon "edit" at bounding box center [255, 212] width 9 height 9
click at [242, 211] on span "30L-571.17" at bounding box center [225, 212] width 45 height 10
click at [245, 134] on span "30K-204.82" at bounding box center [223, 132] width 45 height 10
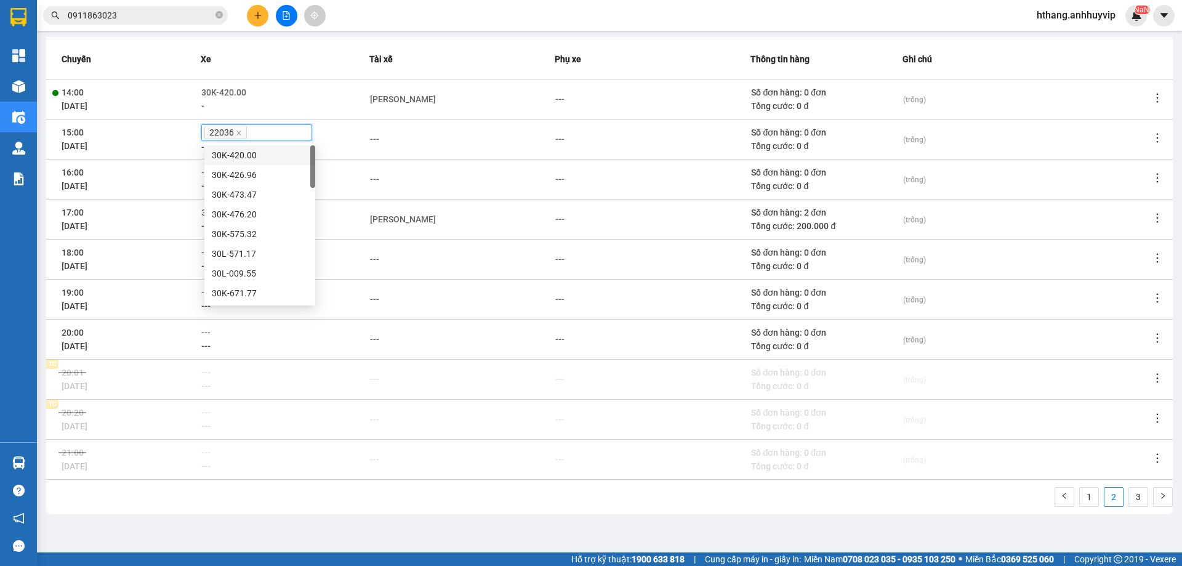
click at [245, 95] on div at bounding box center [285, 98] width 169 height 39
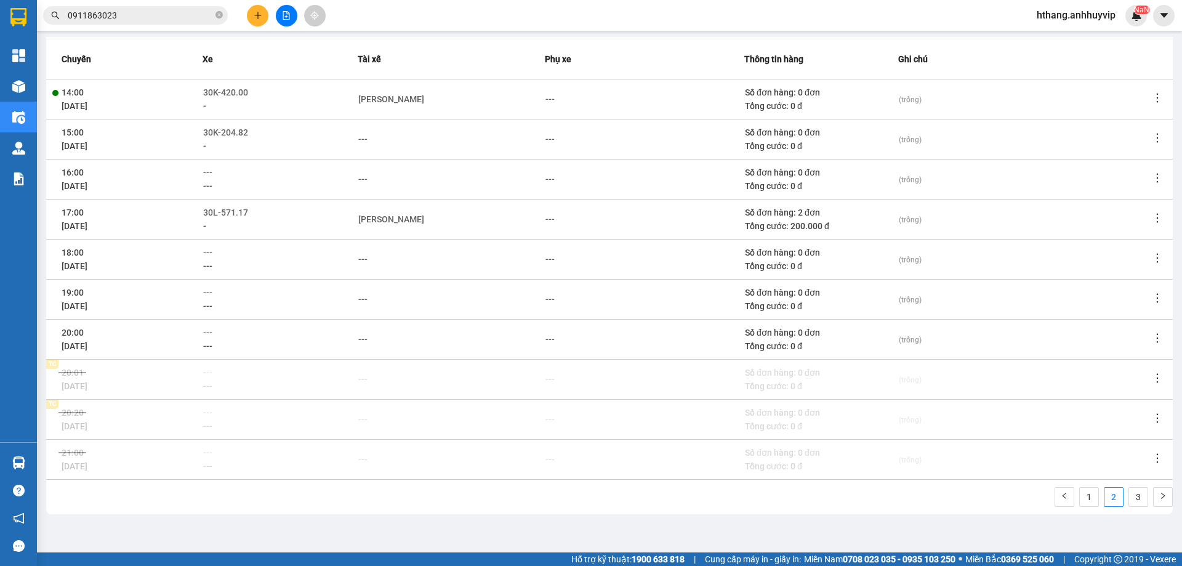
click at [245, 89] on div at bounding box center [280, 98] width 155 height 39
drag, startPoint x: 81, startPoint y: 375, endPoint x: 387, endPoint y: 387, distance: 305.5
click at [328, 387] on tr "20:01 [DATE] TC --- --- --- --- Số đơn hàng: 0 đơn Tổng cước: 0 đ (trống)" at bounding box center [609, 379] width 1126 height 40
click at [1151, 377] on icon "more" at bounding box center [1157, 378] width 12 height 12
click at [1151, 378] on icon "more" at bounding box center [1157, 378] width 12 height 12
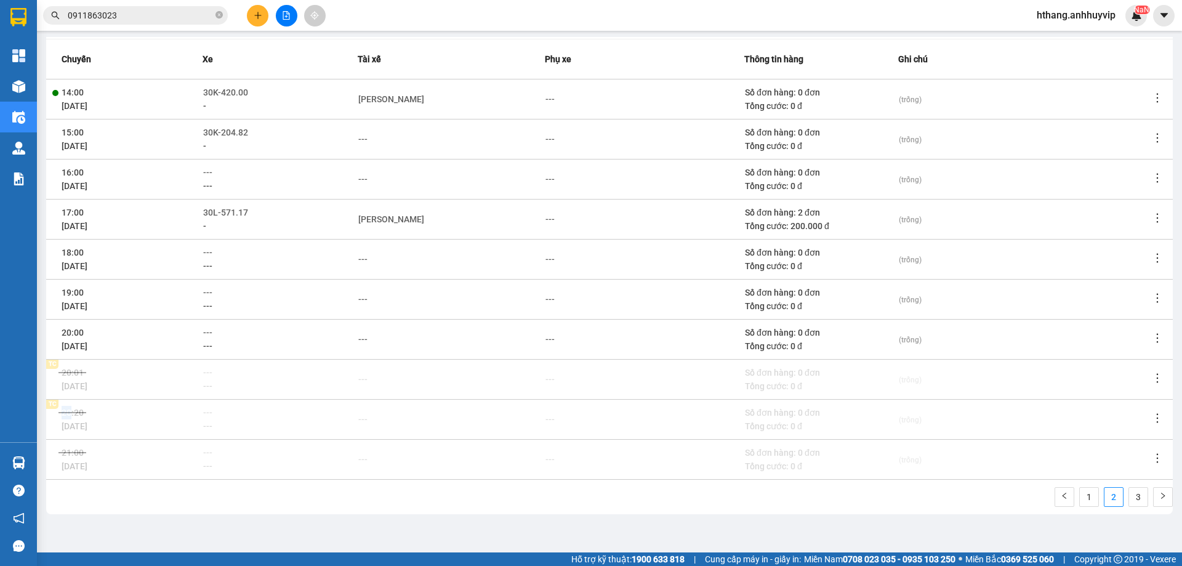
click at [1151, 378] on icon "more" at bounding box center [1157, 378] width 12 height 12
click at [1151, 376] on icon "more" at bounding box center [1157, 378] width 12 height 12
click at [1137, 429] on div at bounding box center [1024, 418] width 252 height 39
click at [1151, 456] on icon "more" at bounding box center [1157, 458] width 12 height 12
click at [1150, 404] on td at bounding box center [1161, 419] width 22 height 40
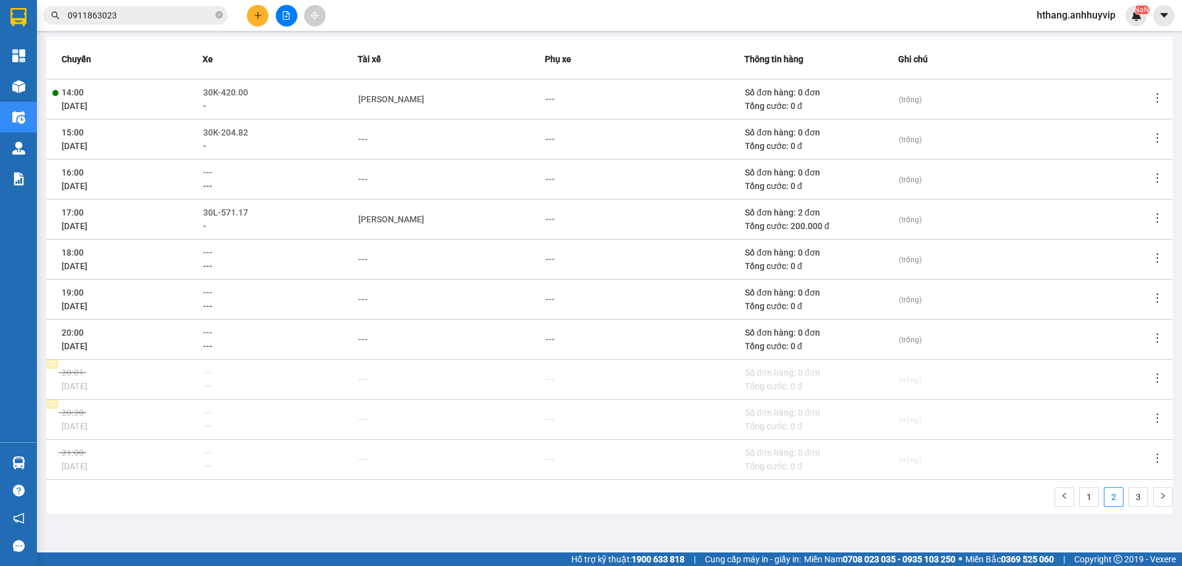
scroll to position [0, 0]
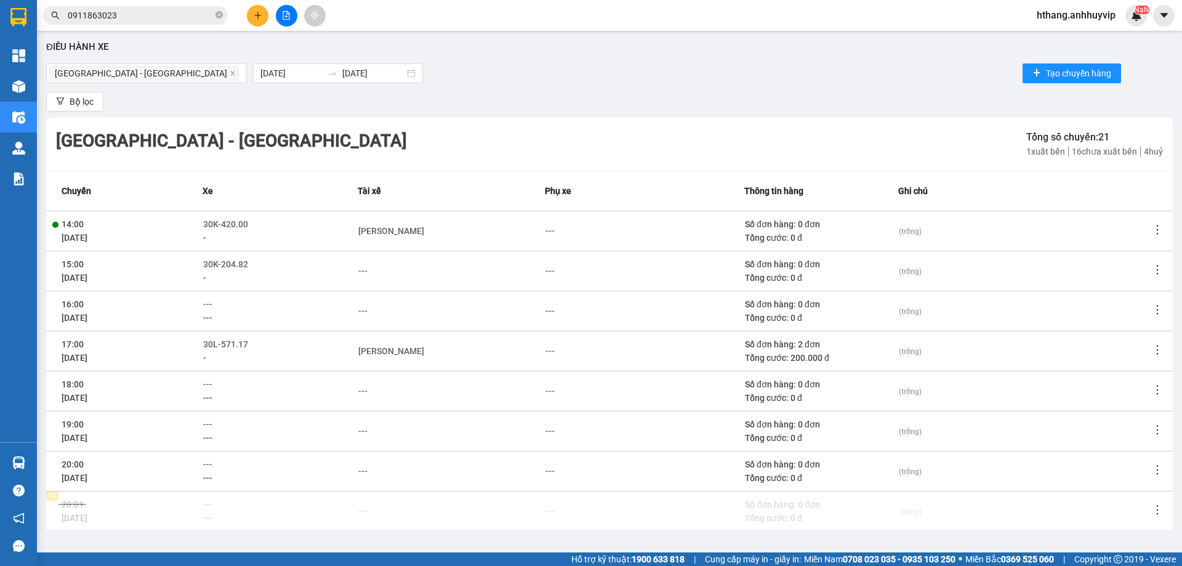
click at [1136, 230] on div "(trống)" at bounding box center [1024, 231] width 251 height 14
click at [806, 353] on div "Tổng cước: 200.000 đ" at bounding box center [821, 358] width 153 height 14
click at [771, 355] on div "Tổng cước: 200.000 đ" at bounding box center [821, 358] width 153 height 14
drag, startPoint x: 255, startPoint y: 355, endPoint x: 239, endPoint y: 351, distance: 16.3
click at [255, 355] on div "-" at bounding box center [280, 358] width 154 height 14
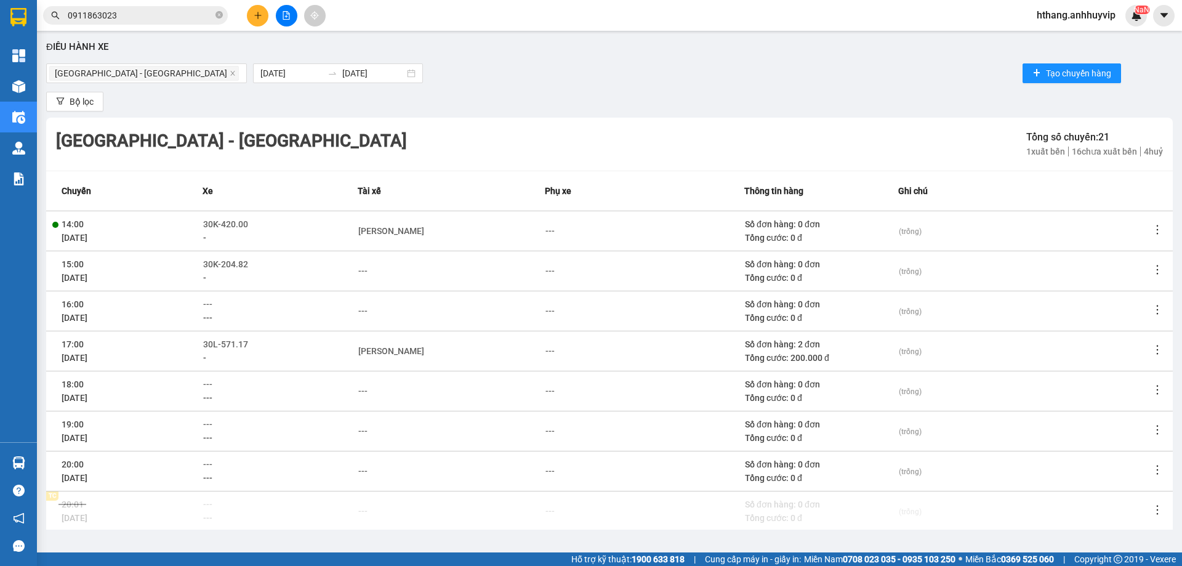
click at [159, 340] on td "17:00 [DATE]" at bounding box center [124, 351] width 156 height 40
click at [71, 355] on span "[DATE]" at bounding box center [75, 358] width 26 height 10
click at [710, 350] on div "---" at bounding box center [644, 351] width 198 height 14
click at [791, 342] on div "Số đơn hàng: 2 đơn" at bounding box center [821, 344] width 153 height 14
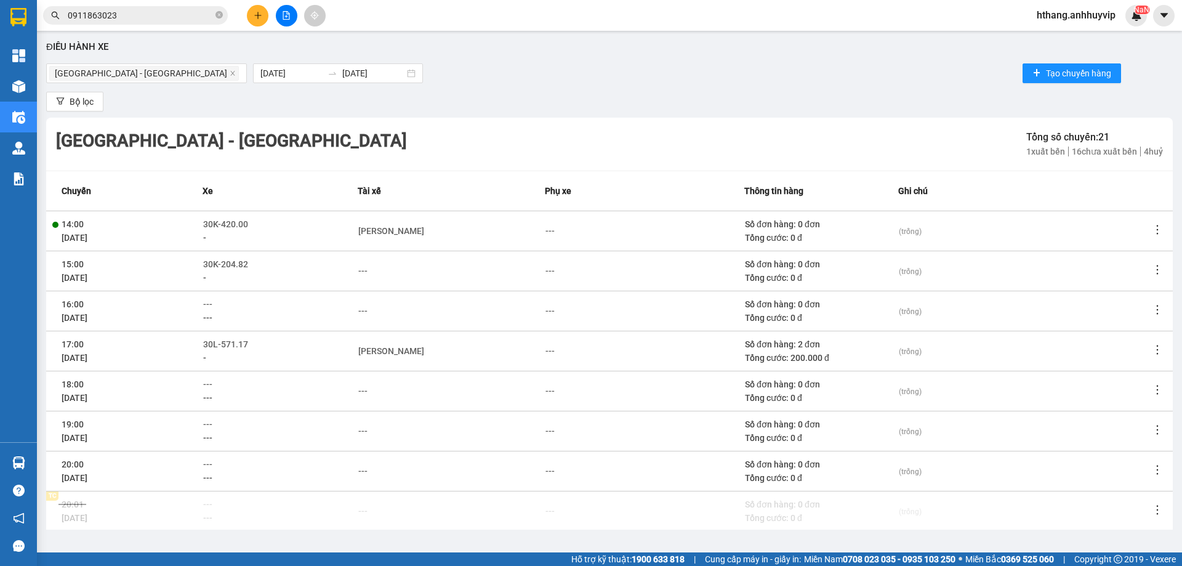
drag, startPoint x: 796, startPoint y: 343, endPoint x: 854, endPoint y: 347, distance: 58.0
click at [801, 344] on div "Số đơn hàng: 2 đơn" at bounding box center [821, 344] width 153 height 14
click at [899, 348] on span "(trống)" at bounding box center [910, 351] width 23 height 9
click at [899, 348] on textarea at bounding box center [1024, 351] width 251 height 20
click at [820, 351] on div "Tổng cước: 200.000 đ" at bounding box center [821, 358] width 153 height 14
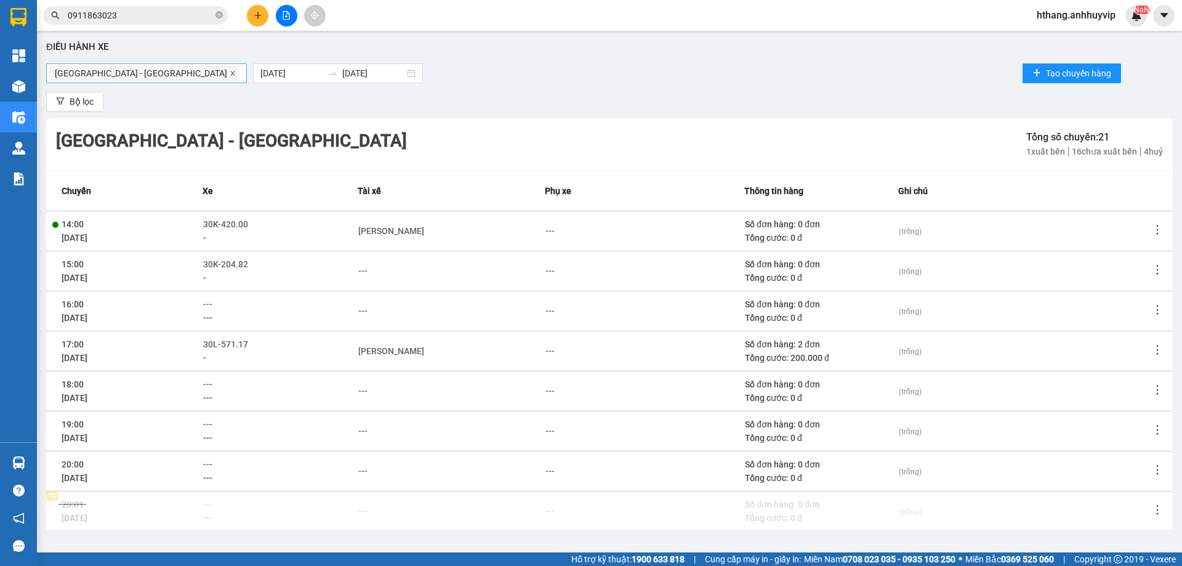
click at [230, 76] on icon "close" at bounding box center [233, 73] width 6 height 6
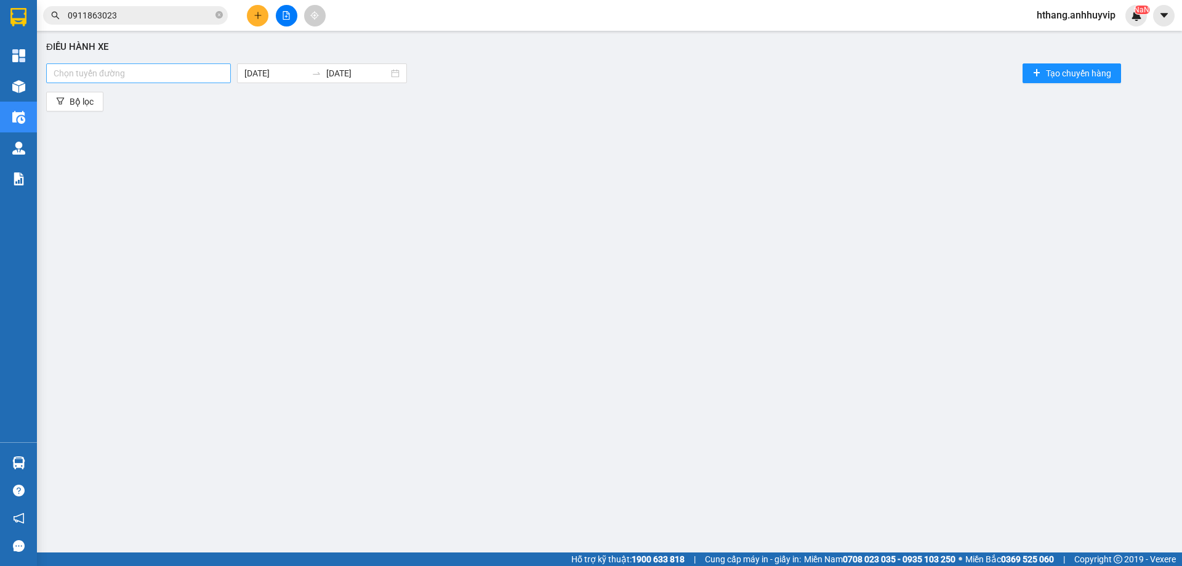
click at [128, 74] on div at bounding box center [138, 73] width 178 height 15
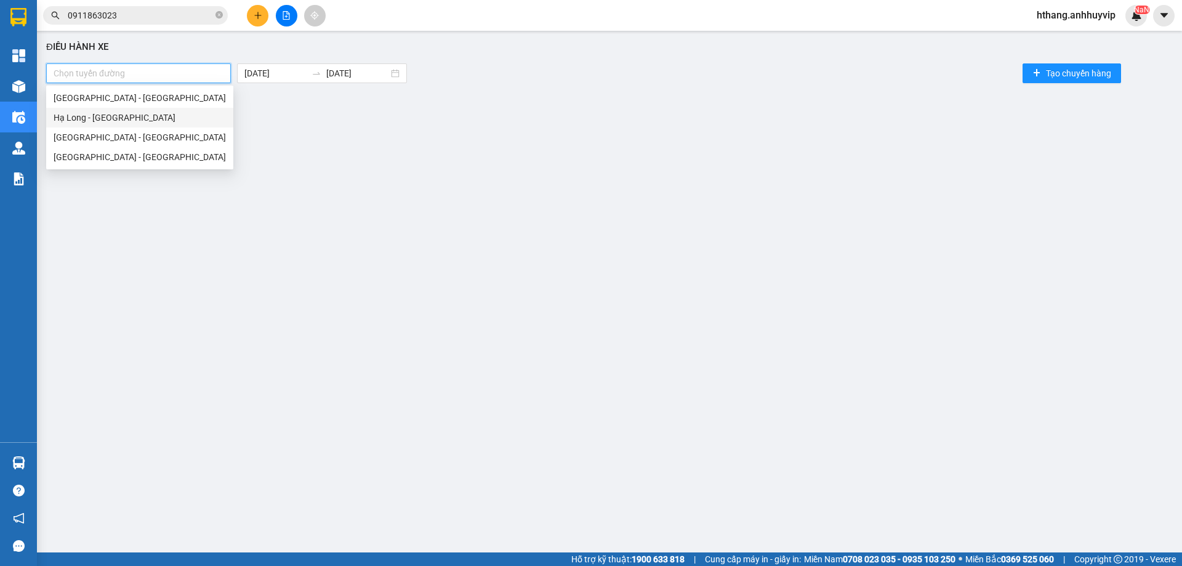
click at [114, 121] on div "Hạ Long - [GEOGRAPHIC_DATA]" at bounding box center [140, 118] width 172 height 14
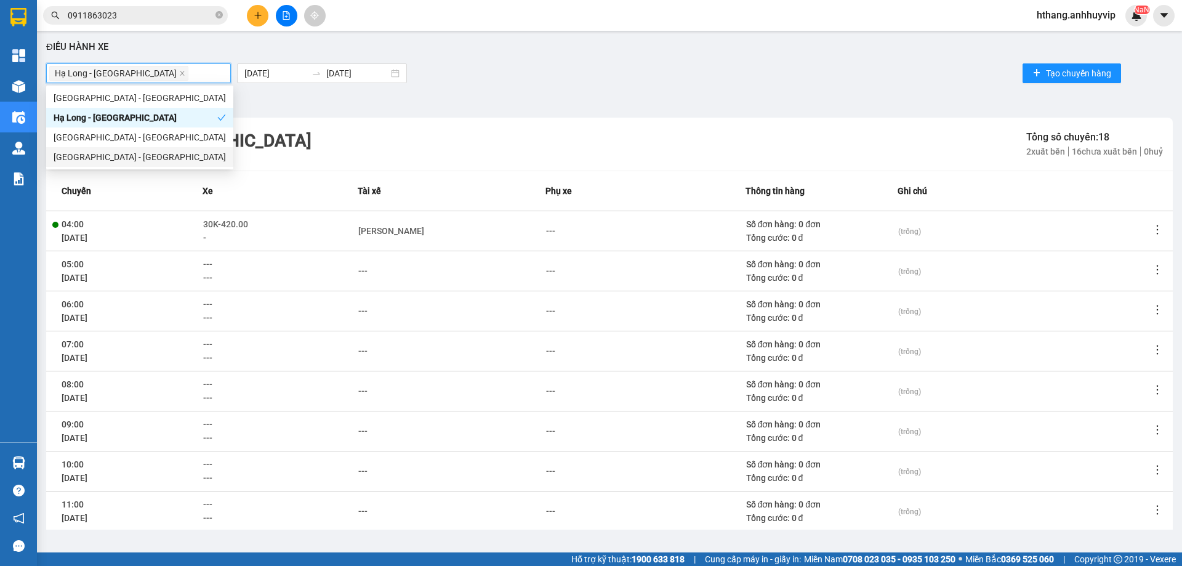
click at [789, 239] on div "Tổng cước: 0 đ" at bounding box center [821, 238] width 151 height 14
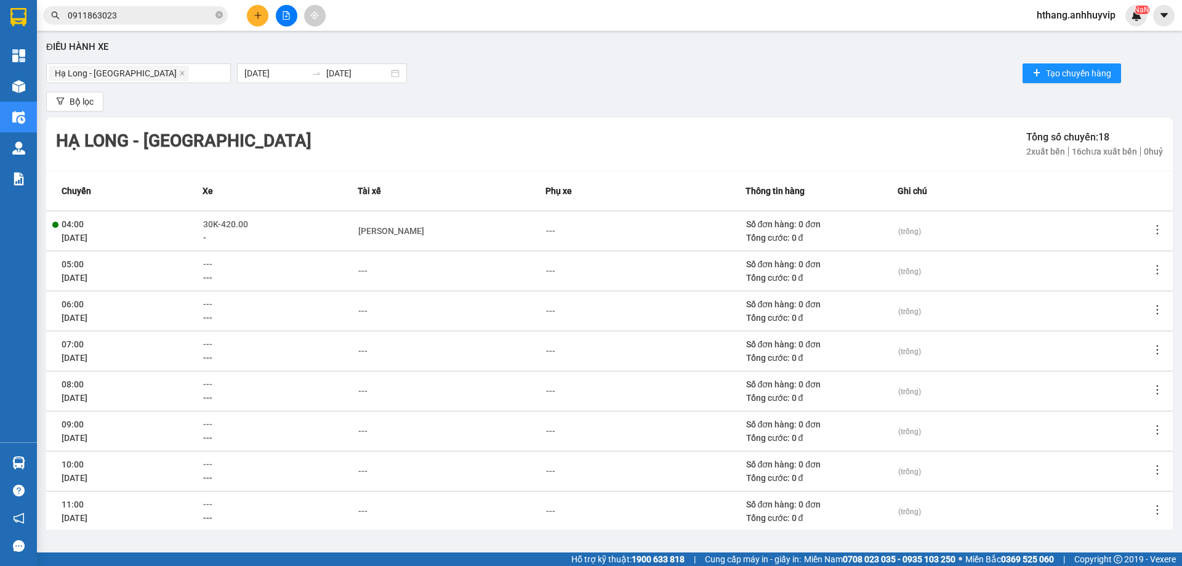
click at [776, 239] on div "Tổng cước: 0 đ" at bounding box center [821, 238] width 151 height 14
click at [774, 239] on div "Tổng cước: 0 đ" at bounding box center [821, 238] width 151 height 14
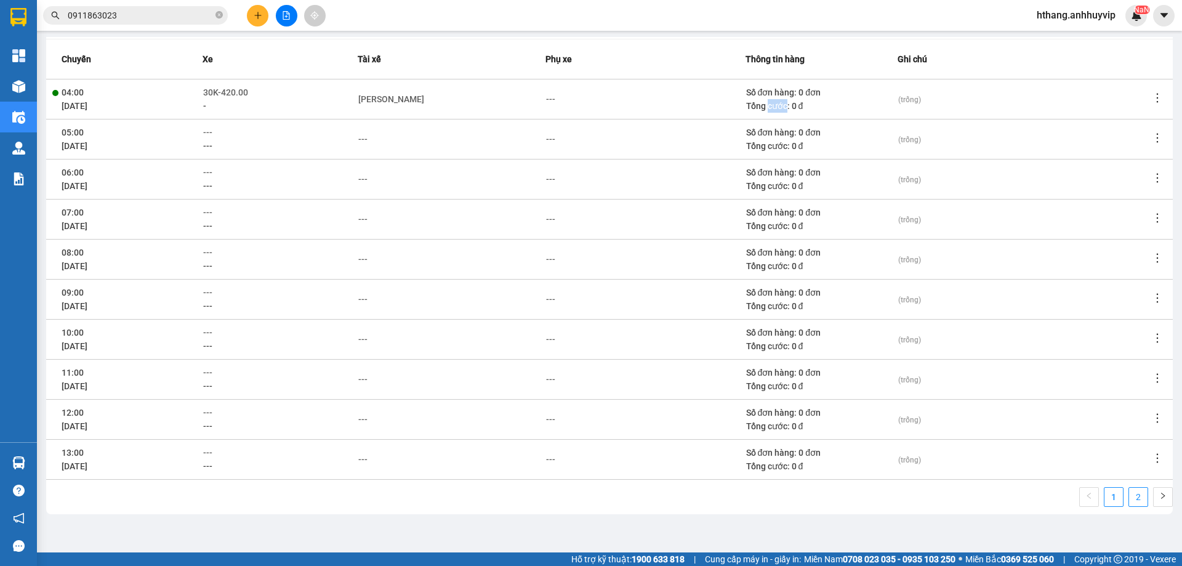
click at [1128, 499] on li "2" at bounding box center [1138, 497] width 20 height 20
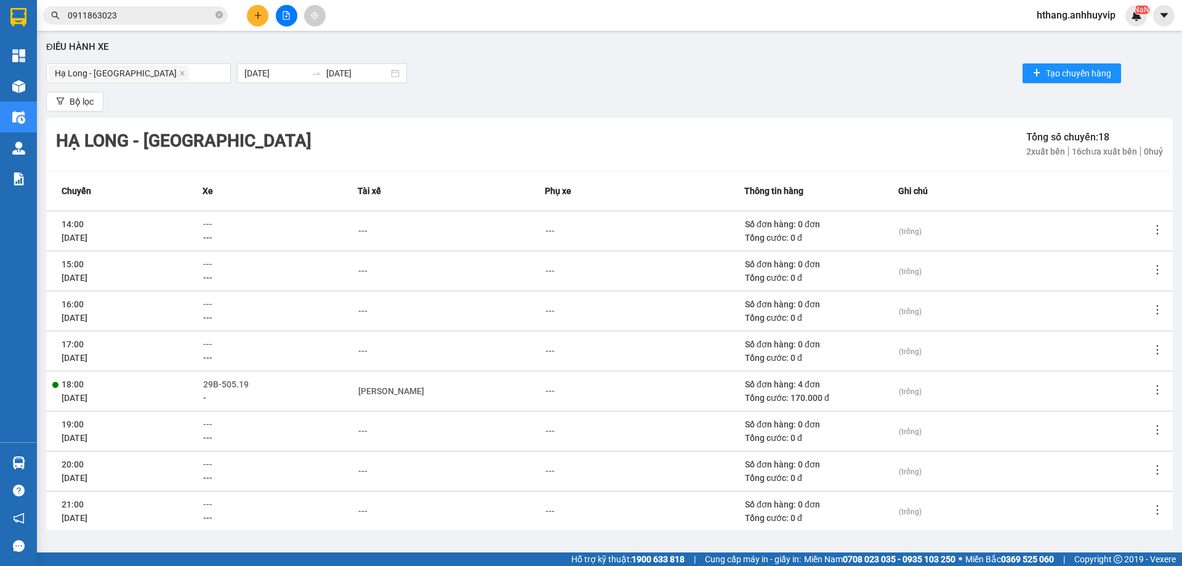
scroll to position [52, 0]
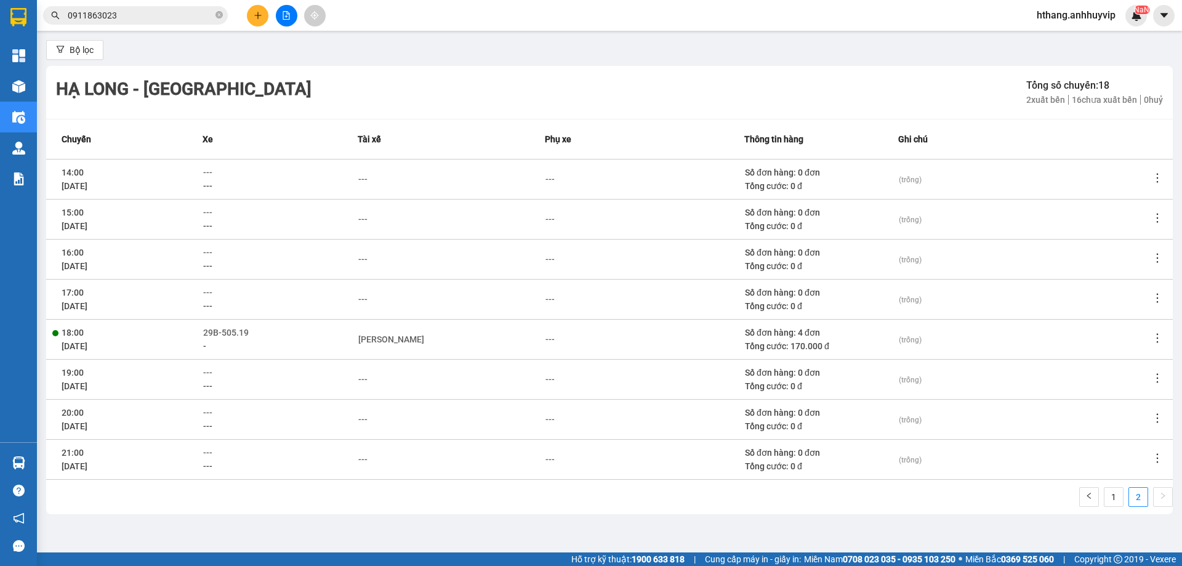
click at [785, 339] on div "Tổng cước: 170.000 đ" at bounding box center [821, 346] width 153 height 14
click at [777, 350] on div "Tổng cước: 170.000 đ" at bounding box center [821, 346] width 153 height 14
click at [819, 335] on div "Số đơn hàng: 4 đơn" at bounding box center [821, 333] width 153 height 14
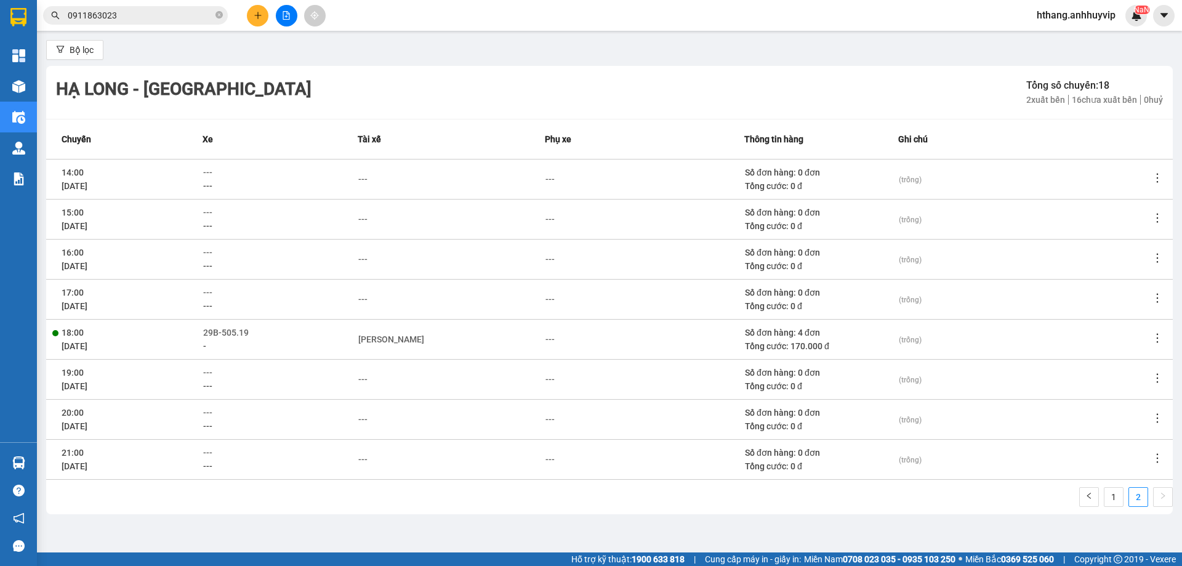
click at [1130, 349] on td "(trống)" at bounding box center [1024, 339] width 252 height 40
drag, startPoint x: 732, startPoint y: 329, endPoint x: 526, endPoint y: 330, distance: 205.6
click at [731, 329] on td "---" at bounding box center [644, 339] width 199 height 40
drag, startPoint x: 217, startPoint y: 336, endPoint x: 210, endPoint y: 337, distance: 6.9
click at [216, 336] on div at bounding box center [280, 338] width 155 height 39
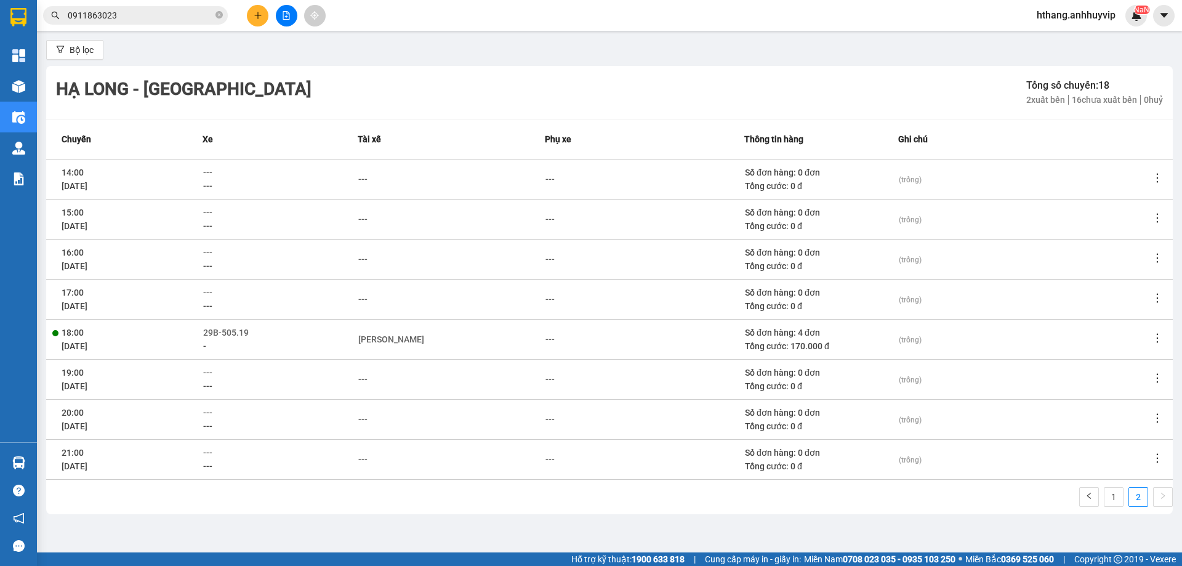
drag, startPoint x: 87, startPoint y: 340, endPoint x: 78, endPoint y: 338, distance: 9.0
click at [85, 341] on span "[DATE]" at bounding box center [75, 346] width 26 height 10
click at [78, 338] on td "18:00 [DATE]" at bounding box center [124, 339] width 156 height 40
click at [77, 337] on span "18:00" at bounding box center [73, 332] width 22 height 10
drag, startPoint x: 77, startPoint y: 337, endPoint x: 633, endPoint y: 334, distance: 555.8
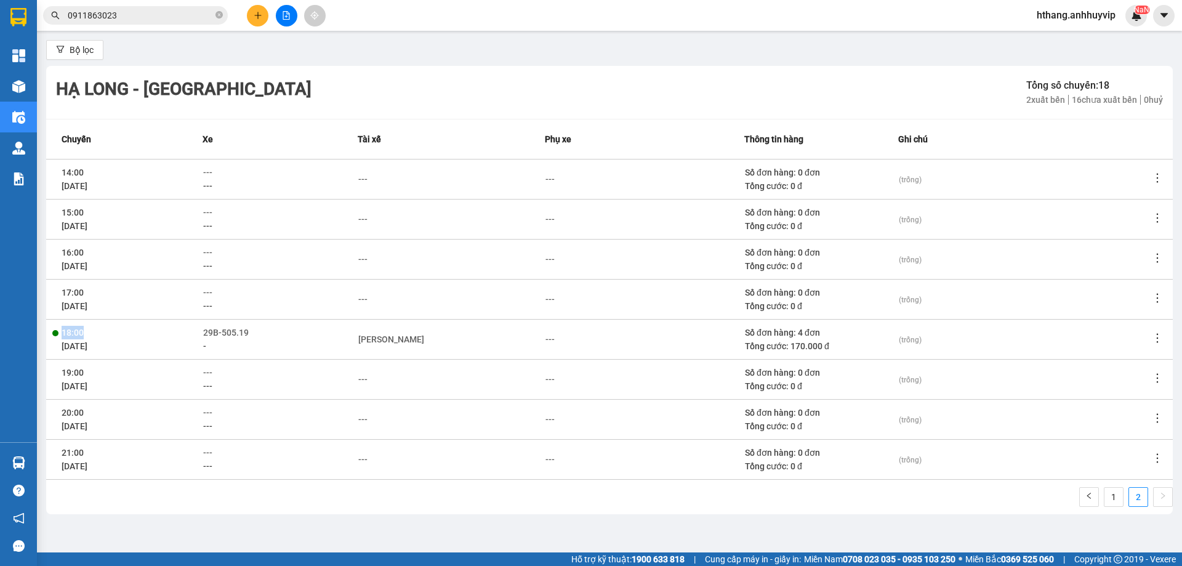
click at [78, 335] on span "18:00" at bounding box center [73, 332] width 22 height 10
click at [1151, 334] on icon "more" at bounding box center [1157, 338] width 12 height 12
drag, startPoint x: 824, startPoint y: 318, endPoint x: 736, endPoint y: 334, distance: 90.1
click at [820, 318] on td "Số đơn hàng: 0 đơn Tổng cước: 0 đ" at bounding box center [821, 299] width 154 height 40
drag, startPoint x: 707, startPoint y: 344, endPoint x: 643, endPoint y: 332, distance: 64.5
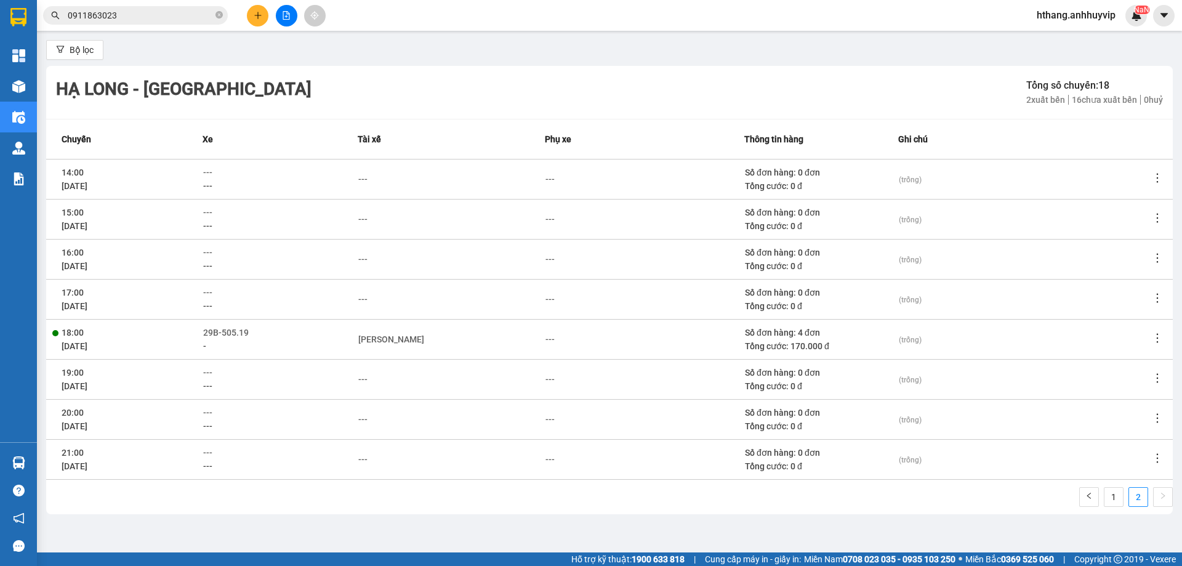
click at [699, 343] on div "---" at bounding box center [644, 339] width 198 height 14
click at [404, 339] on div "[PERSON_NAME]" at bounding box center [391, 339] width 66 height 14
click at [242, 342] on div at bounding box center [280, 338] width 155 height 39
click at [239, 341] on div at bounding box center [280, 338] width 155 height 39
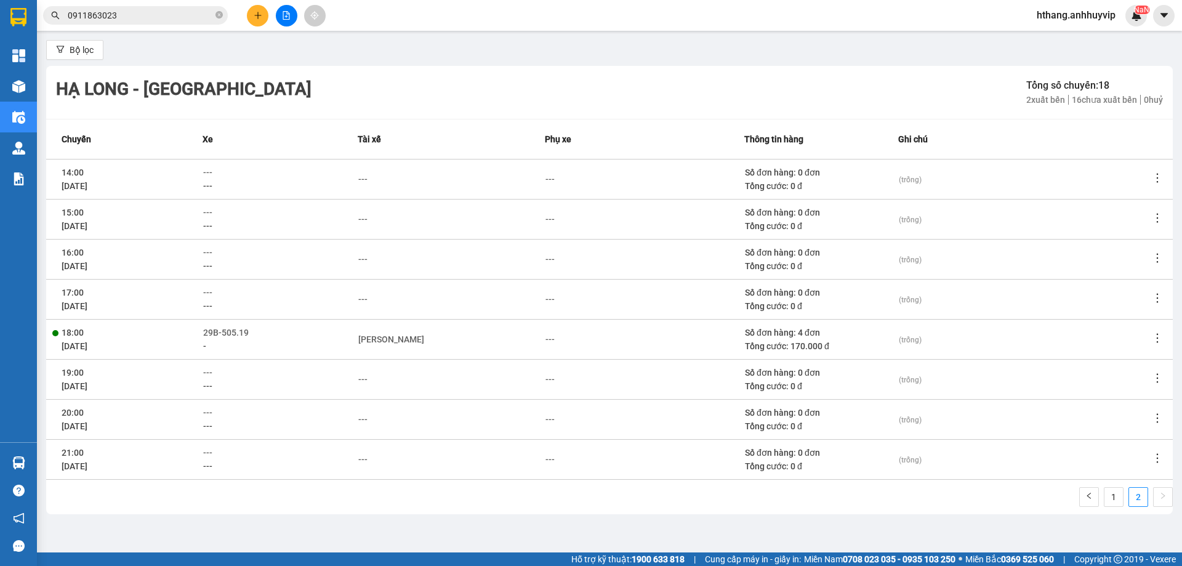
scroll to position [0, 0]
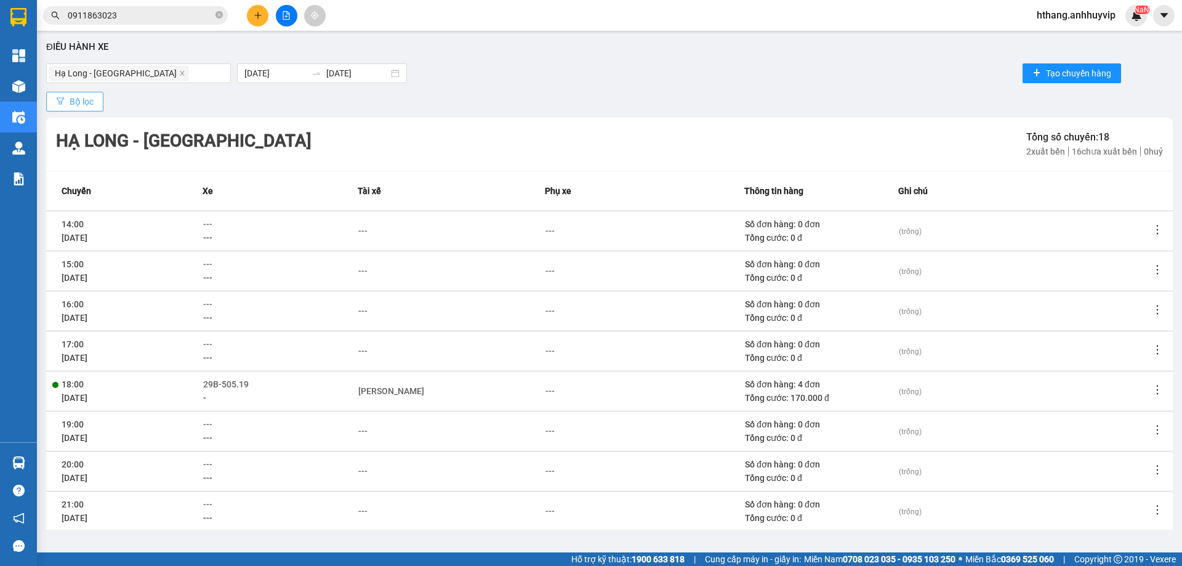
click at [98, 102] on button "Bộ lọc" at bounding box center [74, 102] width 57 height 20
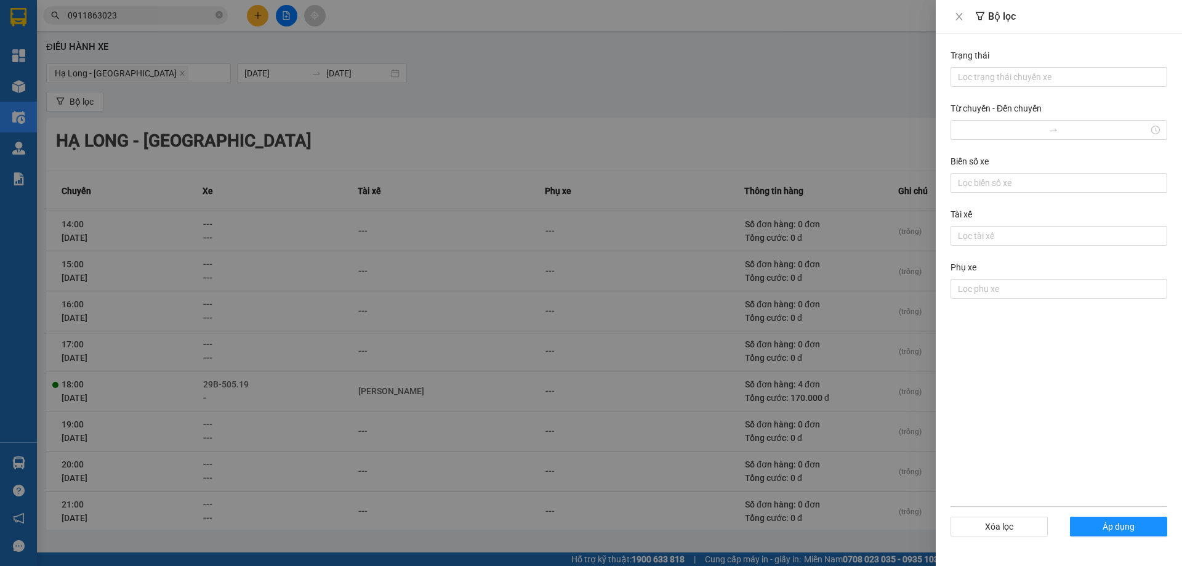
click at [672, 122] on div at bounding box center [591, 283] width 1182 height 566
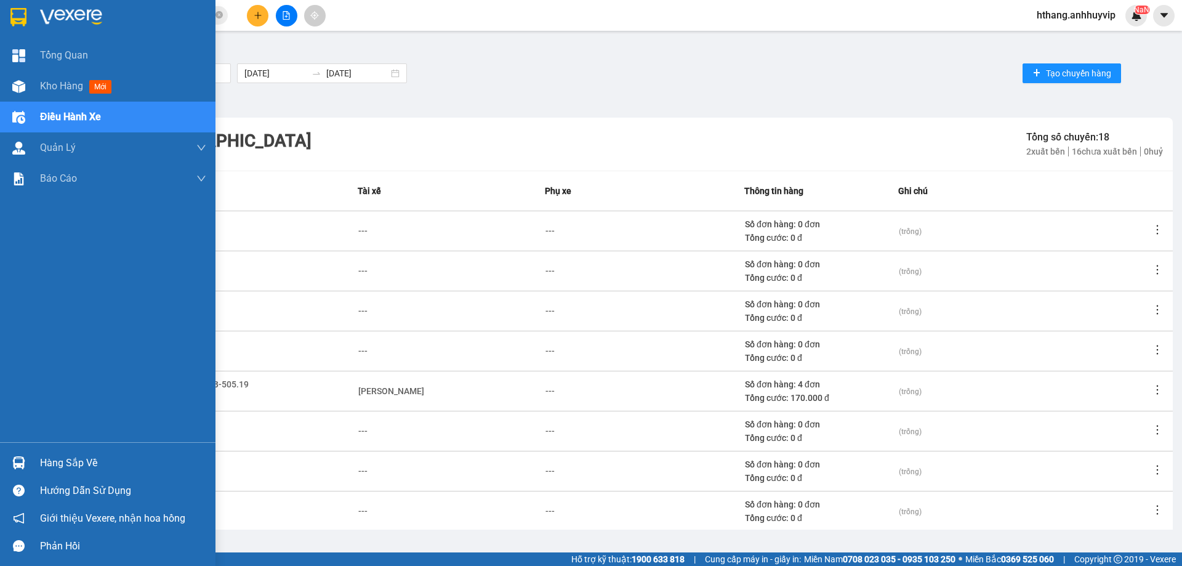
click at [76, 112] on span "Điều hành xe" at bounding box center [70, 116] width 61 height 15
click at [84, 111] on span "Điều hành xe" at bounding box center [70, 116] width 61 height 15
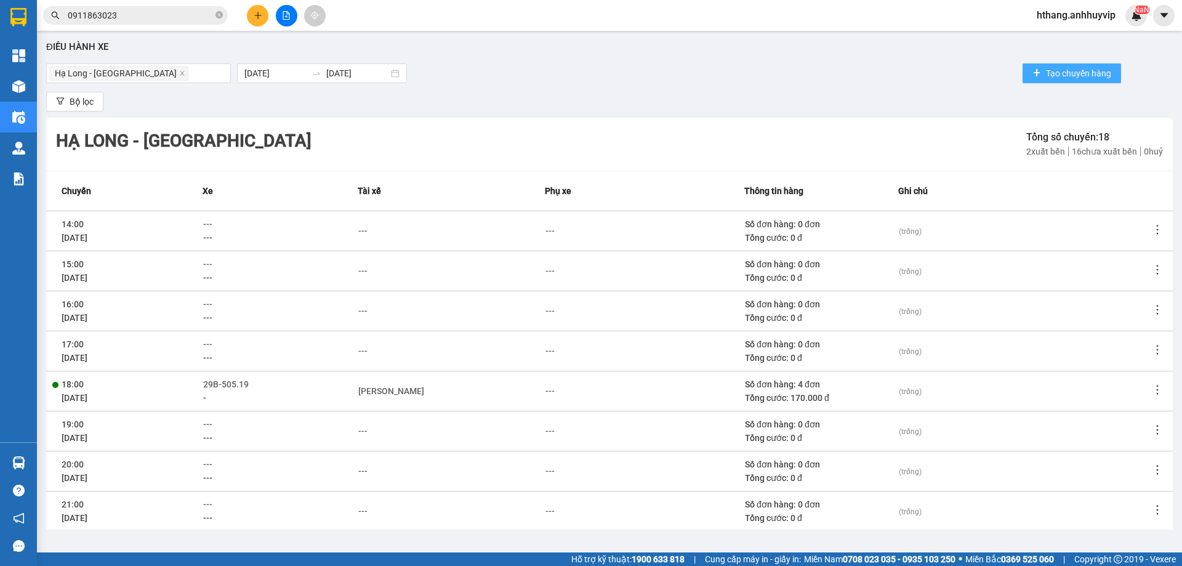
click at [1030, 65] on button "Tạo chuyến hàng" at bounding box center [1071, 73] width 98 height 20
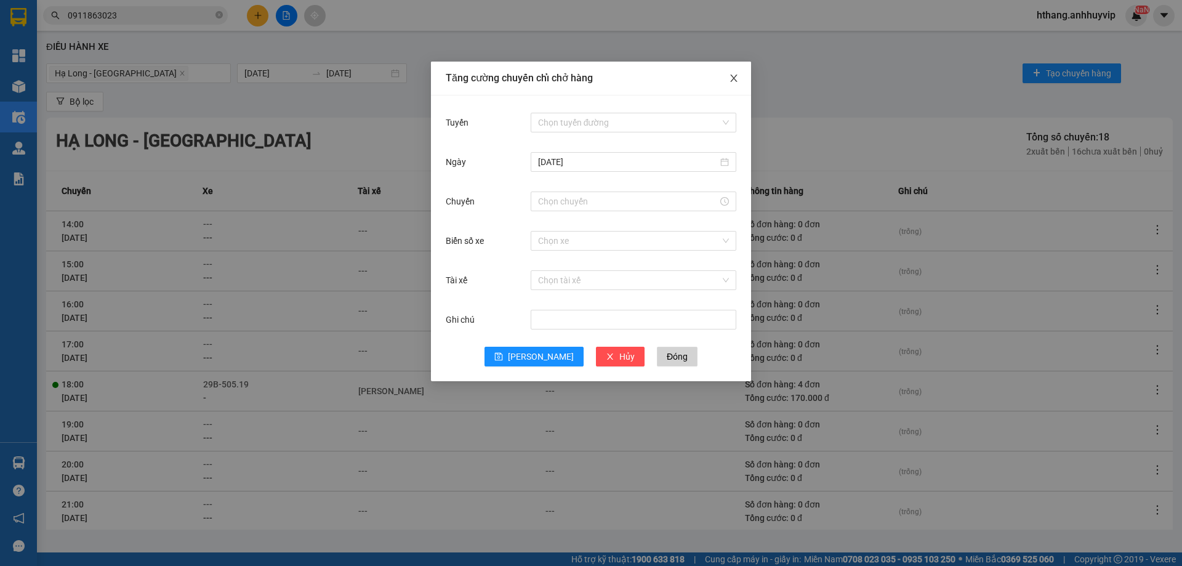
click at [730, 77] on icon "close" at bounding box center [734, 78] width 10 height 10
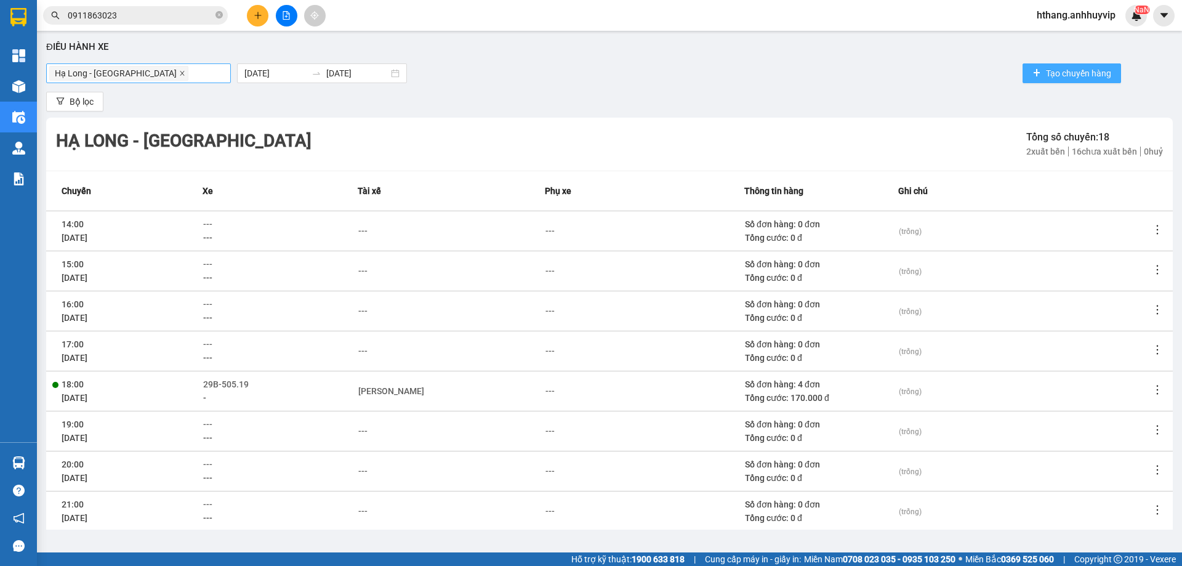
click at [179, 77] on span "close" at bounding box center [182, 73] width 6 height 7
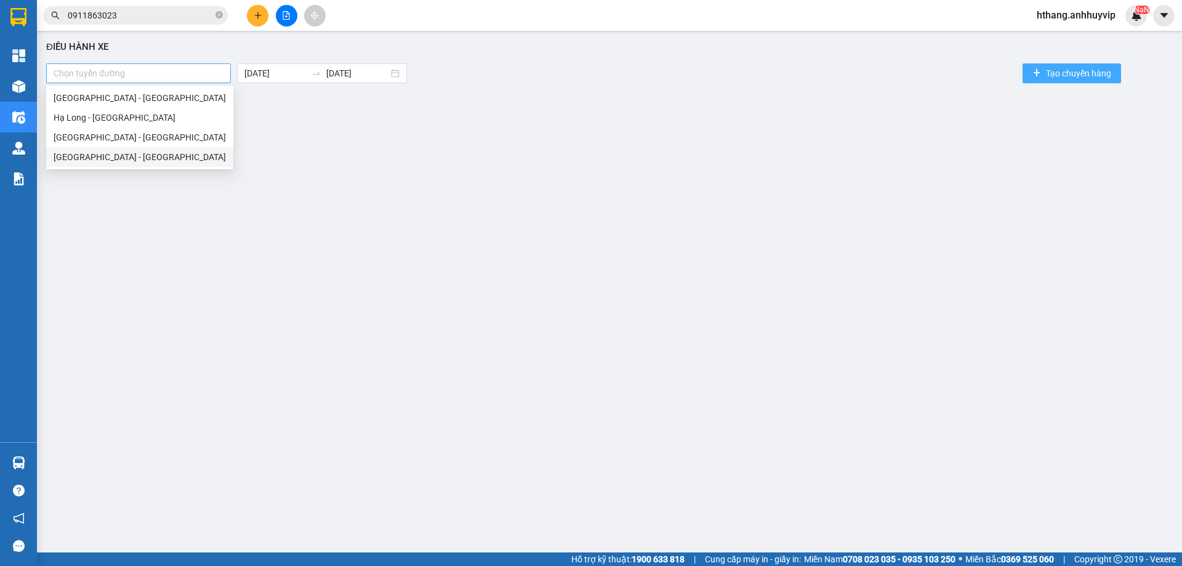
click at [134, 76] on div at bounding box center [138, 73] width 178 height 15
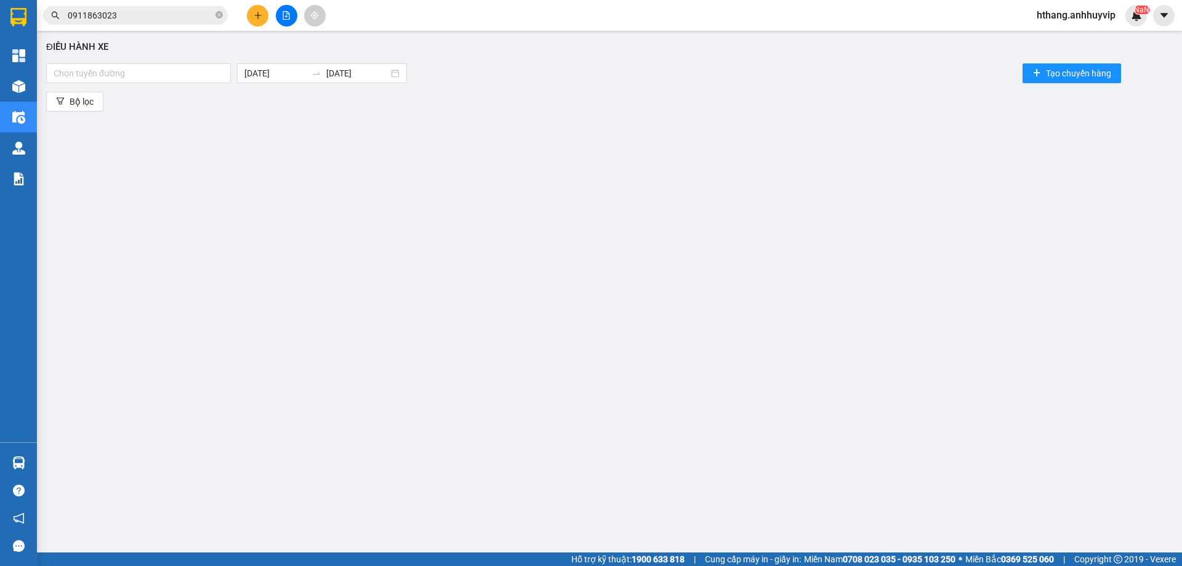
click at [499, 131] on div "Điều hành xe Chọn tuyến đường [DATE] [DATE] Tạo chuyến hàng Bộ lọc" at bounding box center [609, 283] width 1133 height 492
click at [286, 17] on icon "file-add" at bounding box center [286, 15] width 7 height 9
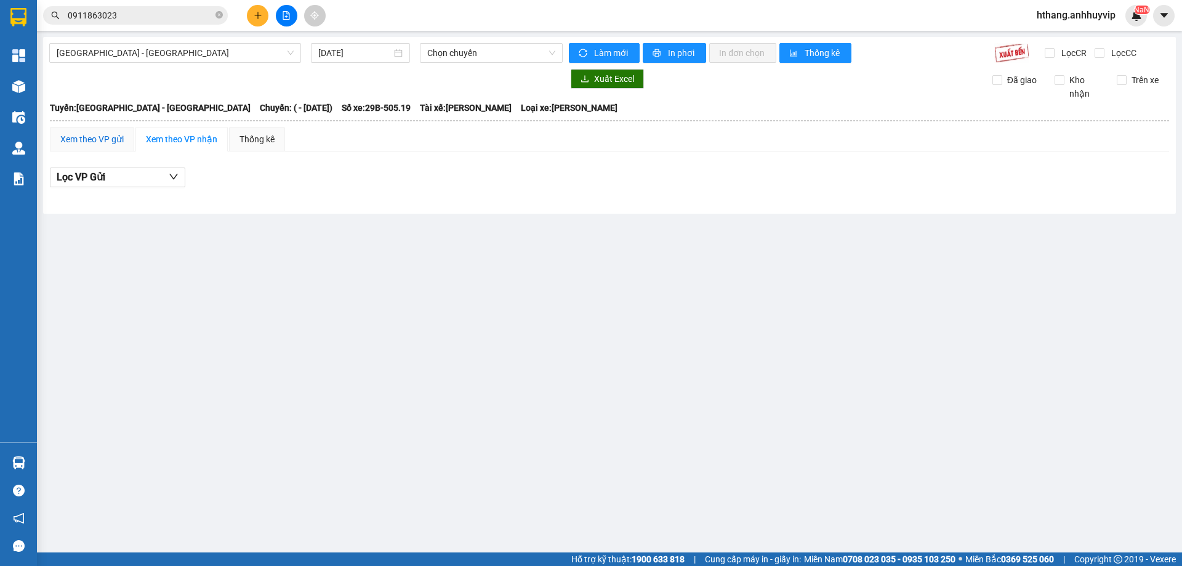
click at [113, 140] on div "Xem theo VP gửi" at bounding box center [91, 139] width 63 height 14
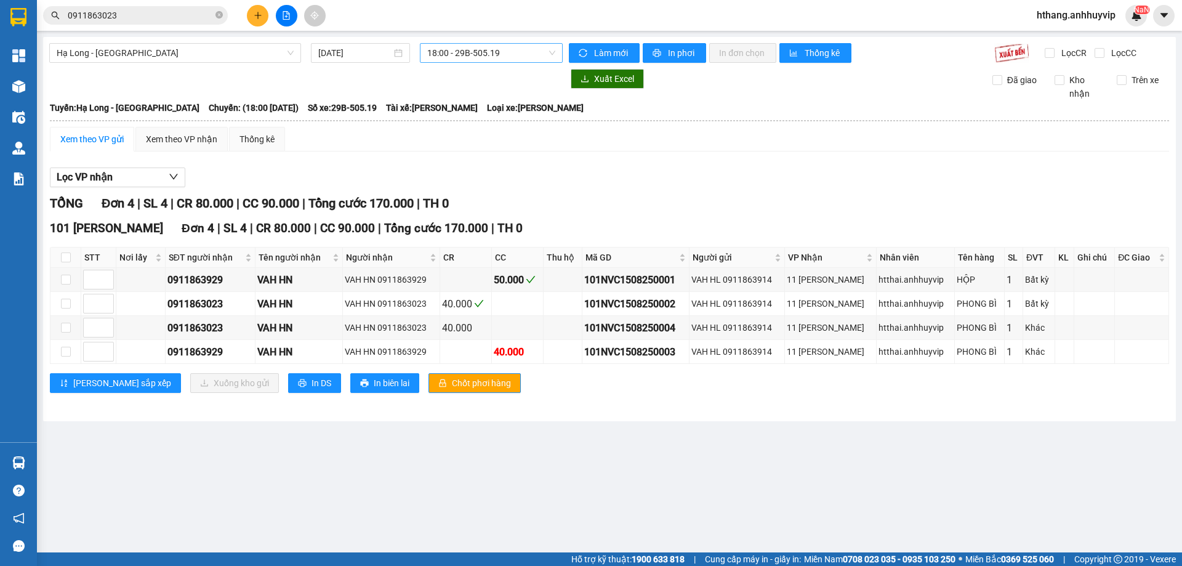
click at [471, 53] on span "18:00 - 29B-505.19" at bounding box center [491, 53] width 128 height 18
click at [878, 191] on div "Lọc VP nhận TỔNG Đơn 4 | SL 4 | CR 80.000 | CC 90.000 | Tổng cước 170.000 | TH …" at bounding box center [609, 284] width 1119 height 247
click at [497, 57] on span "18:00 - 29B-505.19" at bounding box center [491, 53] width 128 height 18
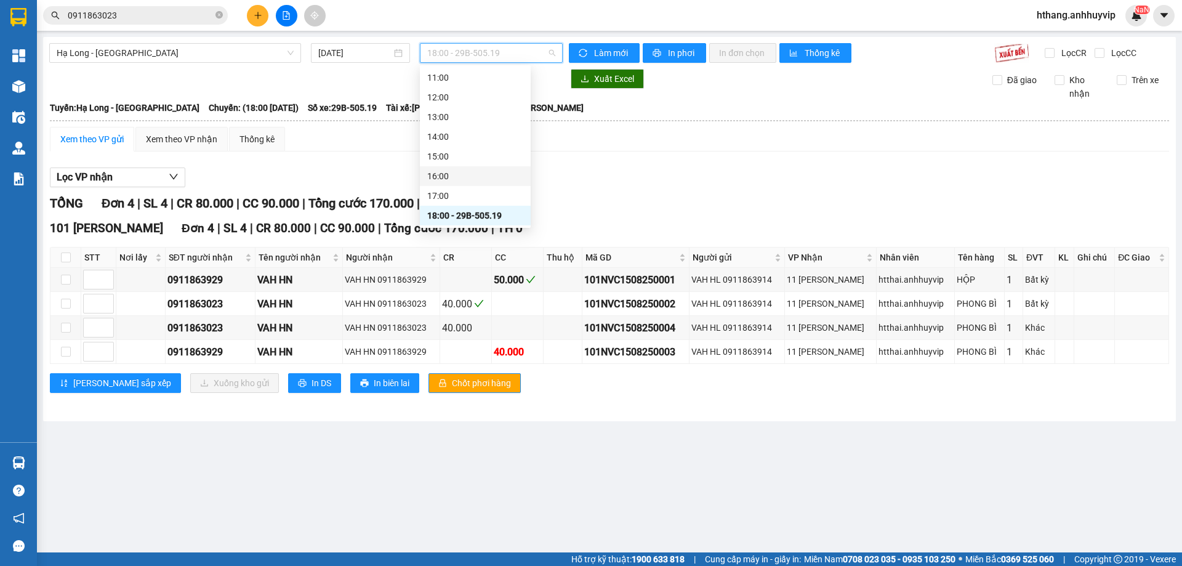
click at [467, 174] on div "16:00" at bounding box center [475, 176] width 96 height 14
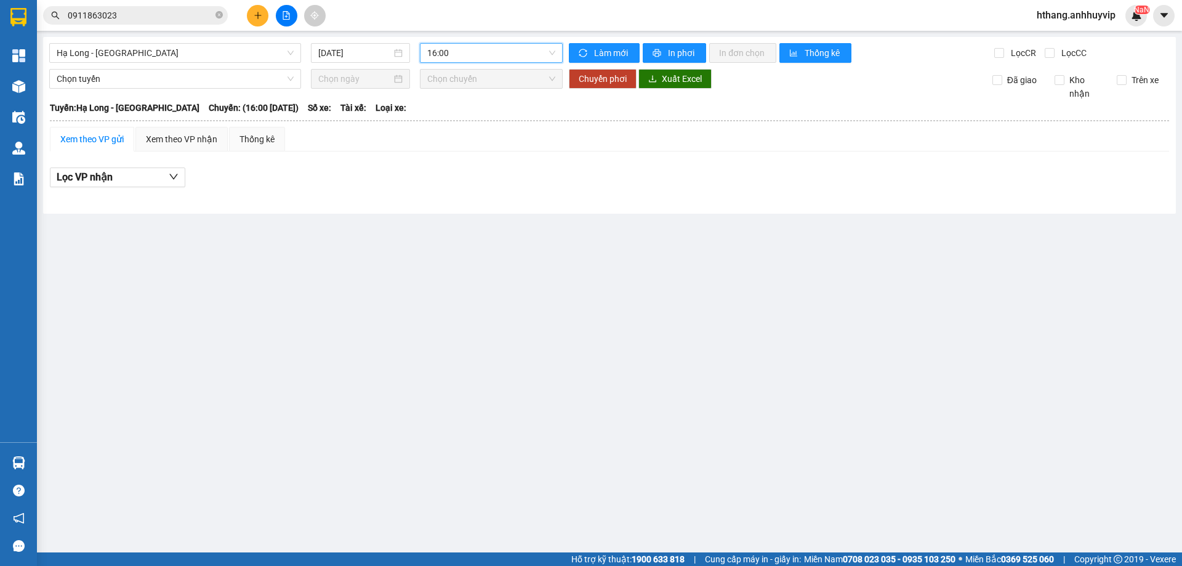
click at [510, 52] on span "16:00" at bounding box center [491, 53] width 128 height 18
click at [174, 57] on span "Hạ Long - [GEOGRAPHIC_DATA]" at bounding box center [175, 53] width 237 height 18
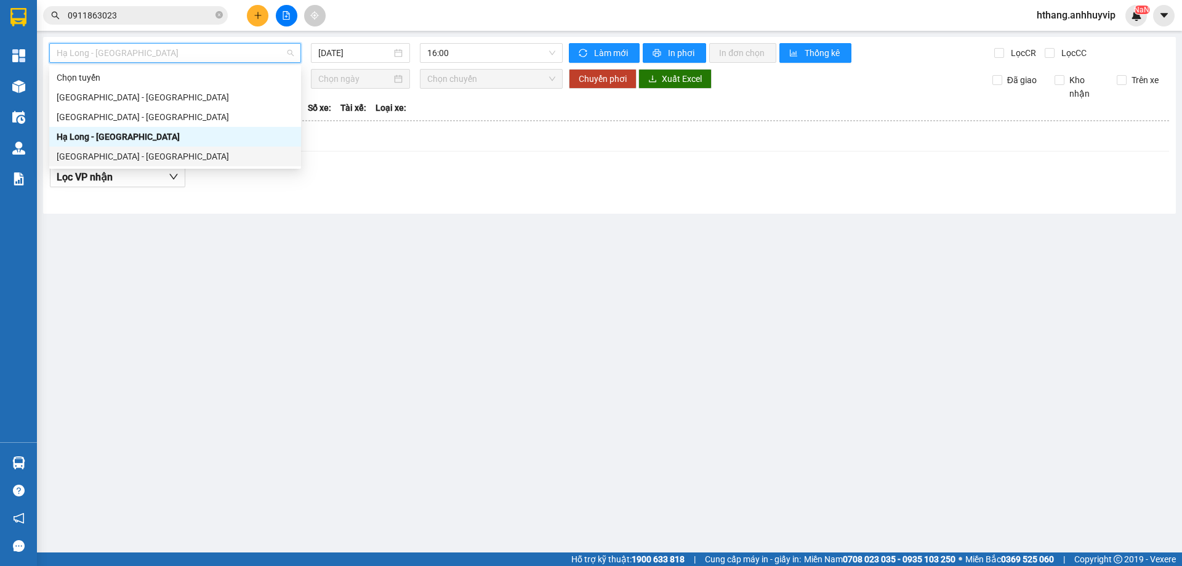
drag, startPoint x: 139, startPoint y: 153, endPoint x: 435, endPoint y: 99, distance: 301.0
click at [140, 154] on div "[GEOGRAPHIC_DATA] - [GEOGRAPHIC_DATA]" at bounding box center [175, 157] width 237 height 14
type input "[DATE]"
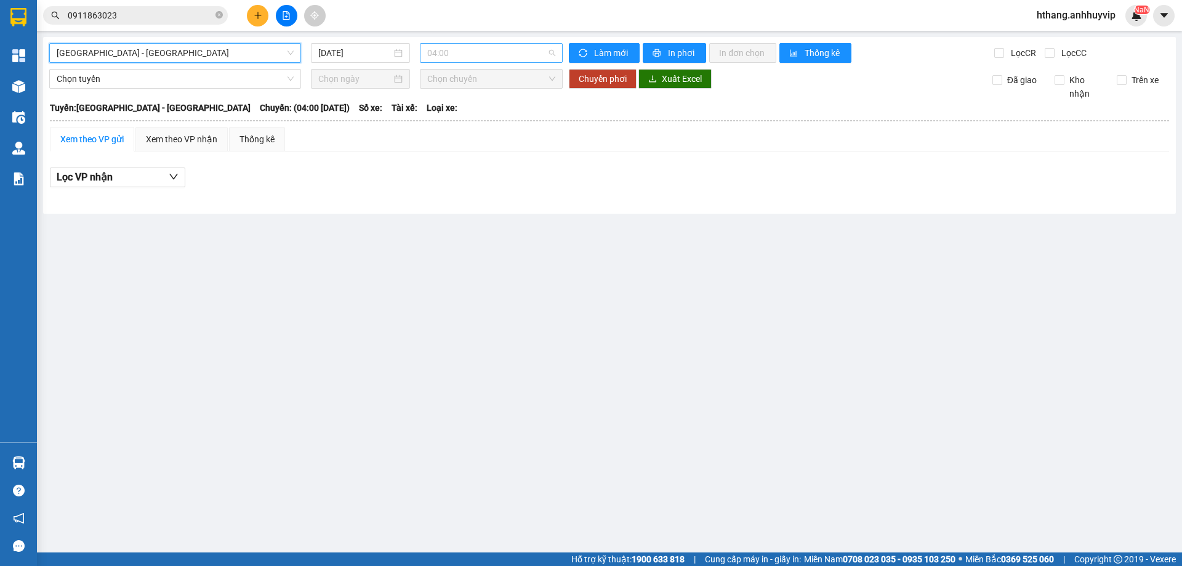
click at [520, 52] on span "04:00" at bounding box center [491, 53] width 128 height 18
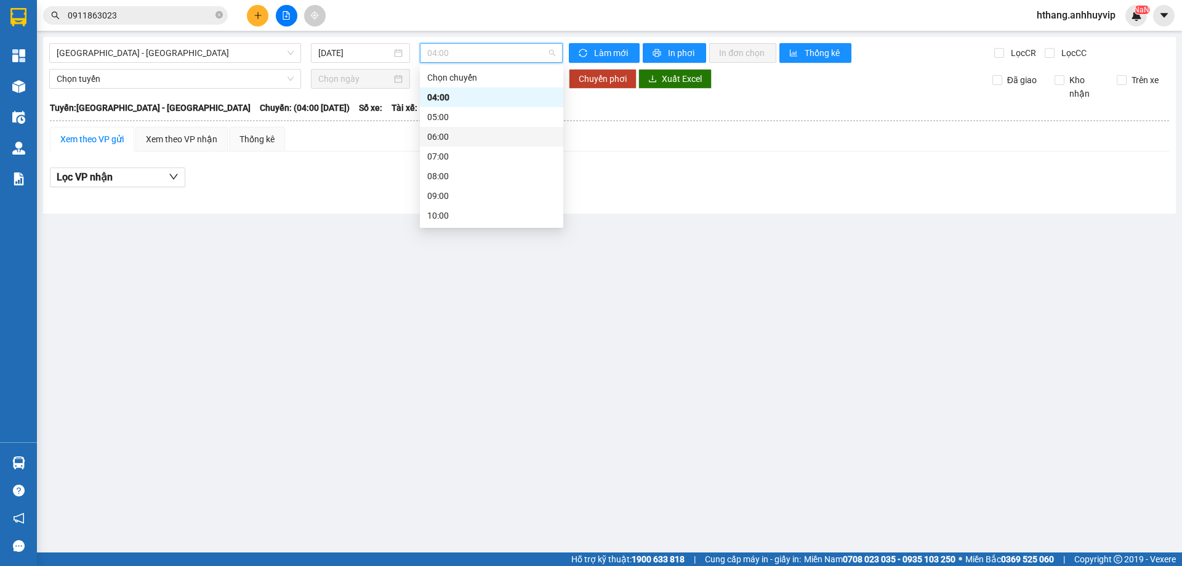
scroll to position [276, 0]
click at [513, 154] on div "20:01 (TC) - (Đã hủy)" at bounding box center [491, 157] width 129 height 14
click at [503, 57] on span "20:01 (TC) - (Đã hủy)" at bounding box center [491, 53] width 128 height 18
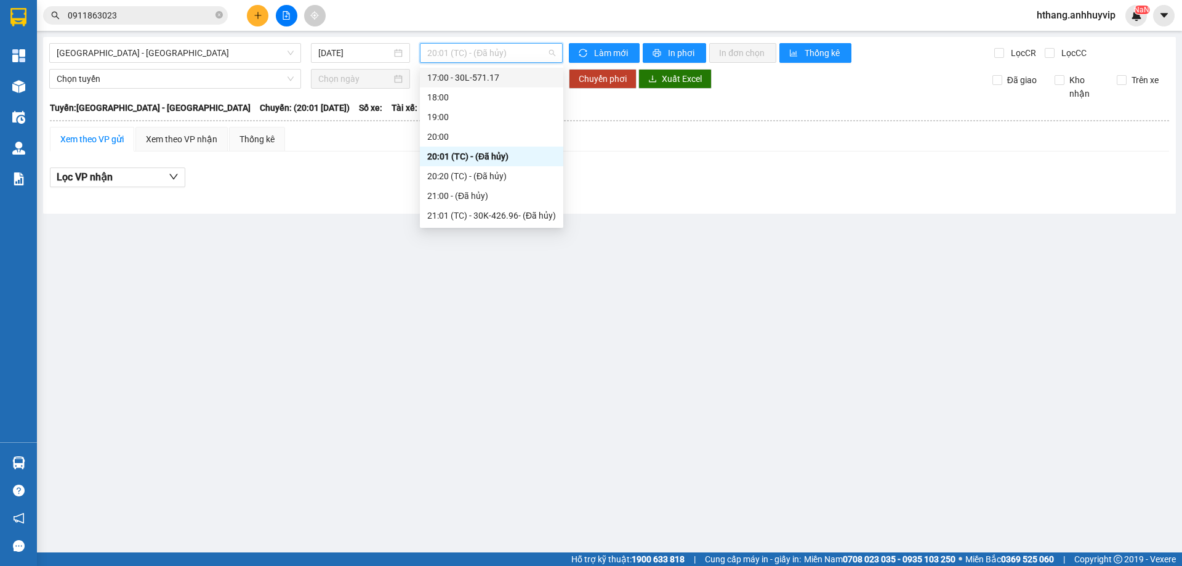
click at [477, 80] on div "17:00 - 30L-571.17" at bounding box center [491, 78] width 129 height 14
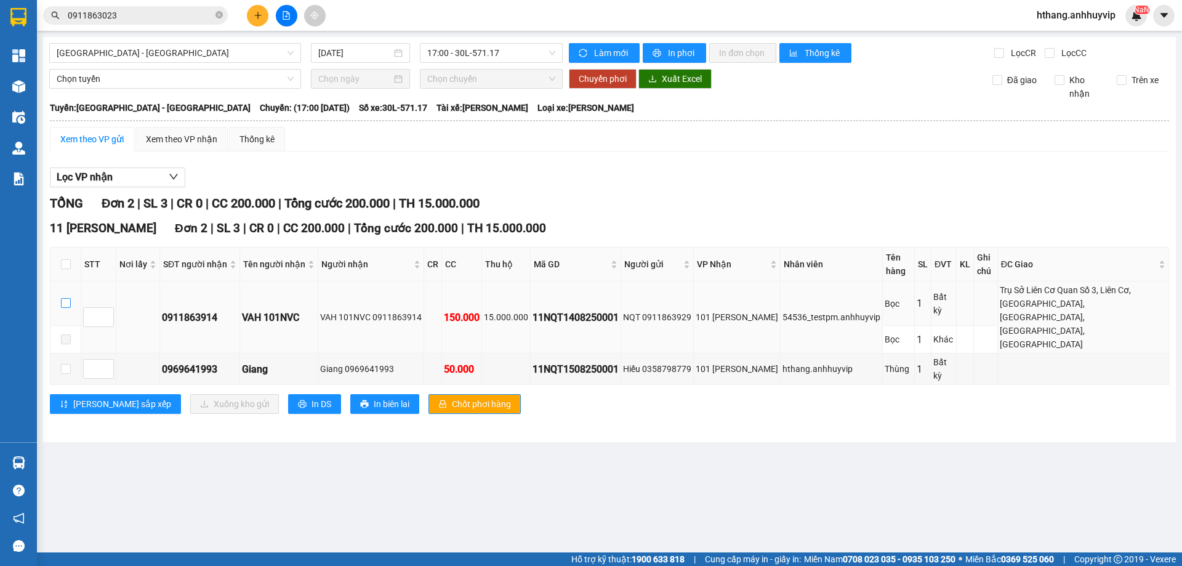
click at [62, 298] on input "checkbox" at bounding box center [66, 303] width 10 height 10
checkbox input "true"
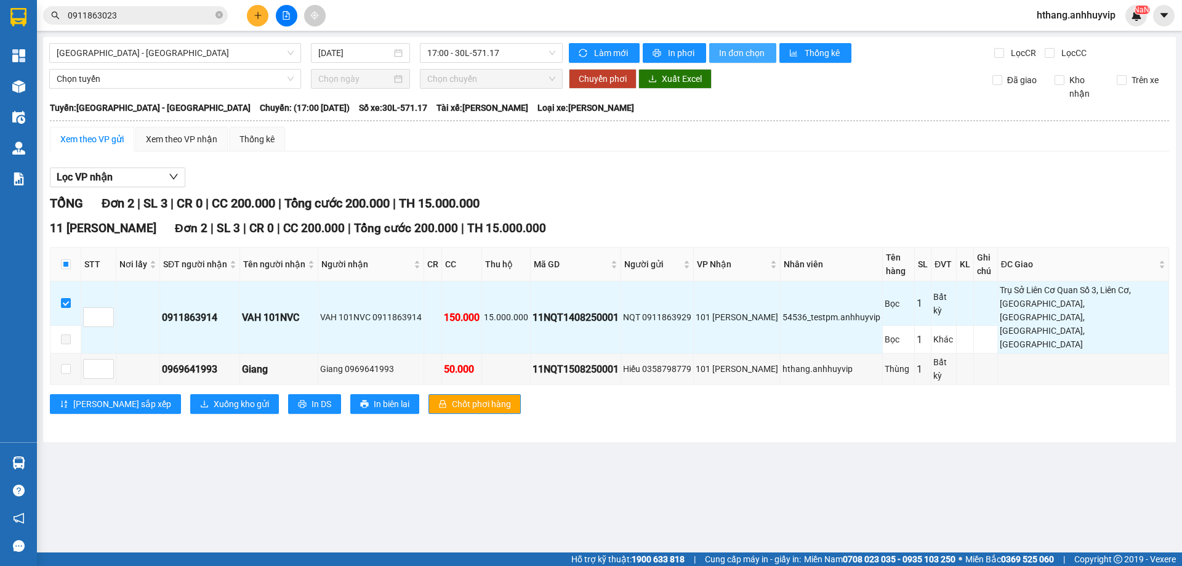
click at [751, 50] on span "In đơn chọn" at bounding box center [742, 53] width 47 height 14
click at [65, 364] on input "checkbox" at bounding box center [66, 369] width 10 height 10
checkbox input "true"
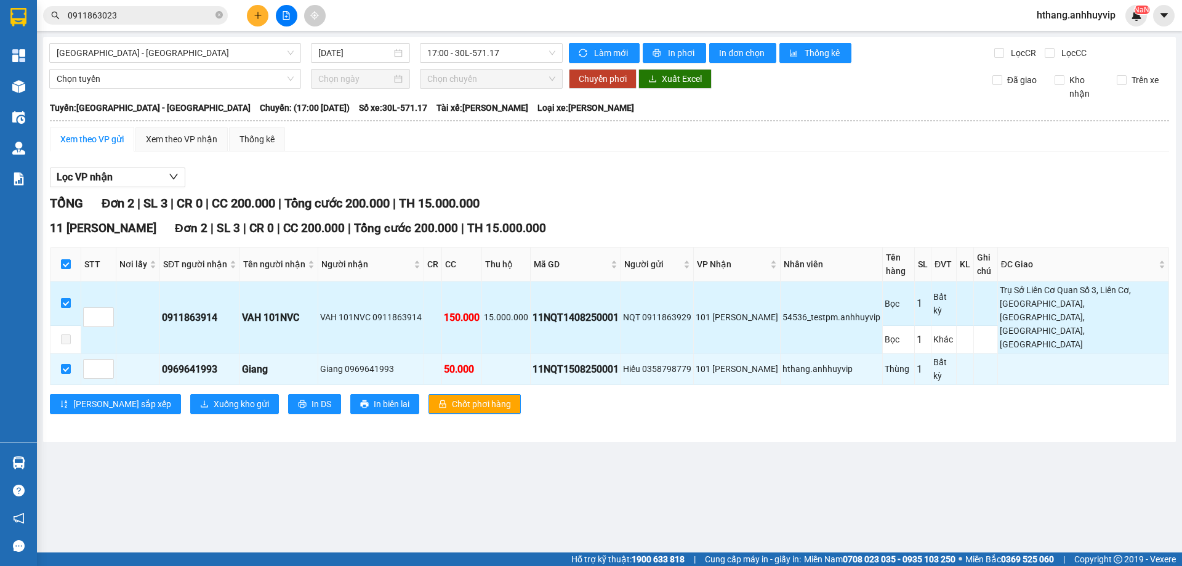
click at [67, 298] on input "checkbox" at bounding box center [66, 303] width 10 height 10
checkbox input "false"
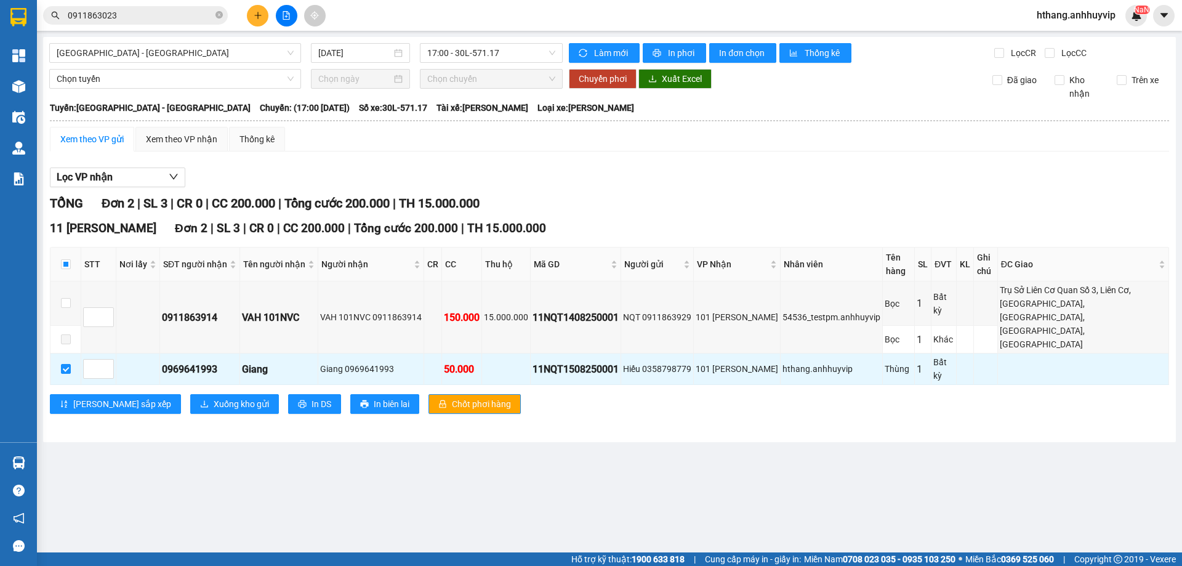
drag, startPoint x: 412, startPoint y: 430, endPoint x: 632, endPoint y: 449, distance: 220.5
click at [413, 430] on main "[GEOGRAPHIC_DATA] - [GEOGRAPHIC_DATA] [DATE] 17:00 - 30L-571.17 Làm mới In phơi…" at bounding box center [591, 276] width 1182 height 552
click at [638, 449] on main "[GEOGRAPHIC_DATA] - [GEOGRAPHIC_DATA] [DATE] 17:00 - 30L-571.17 Làm mới In phơi…" at bounding box center [591, 276] width 1182 height 552
drag, startPoint x: 437, startPoint y: 384, endPoint x: 819, endPoint y: 425, distance: 383.8
click at [819, 425] on main "[GEOGRAPHIC_DATA] - [GEOGRAPHIC_DATA] [DATE] 17:00 - 30L-571.17 Làm mới In phơi…" at bounding box center [591, 276] width 1182 height 552
